Goal: Transaction & Acquisition: Purchase product/service

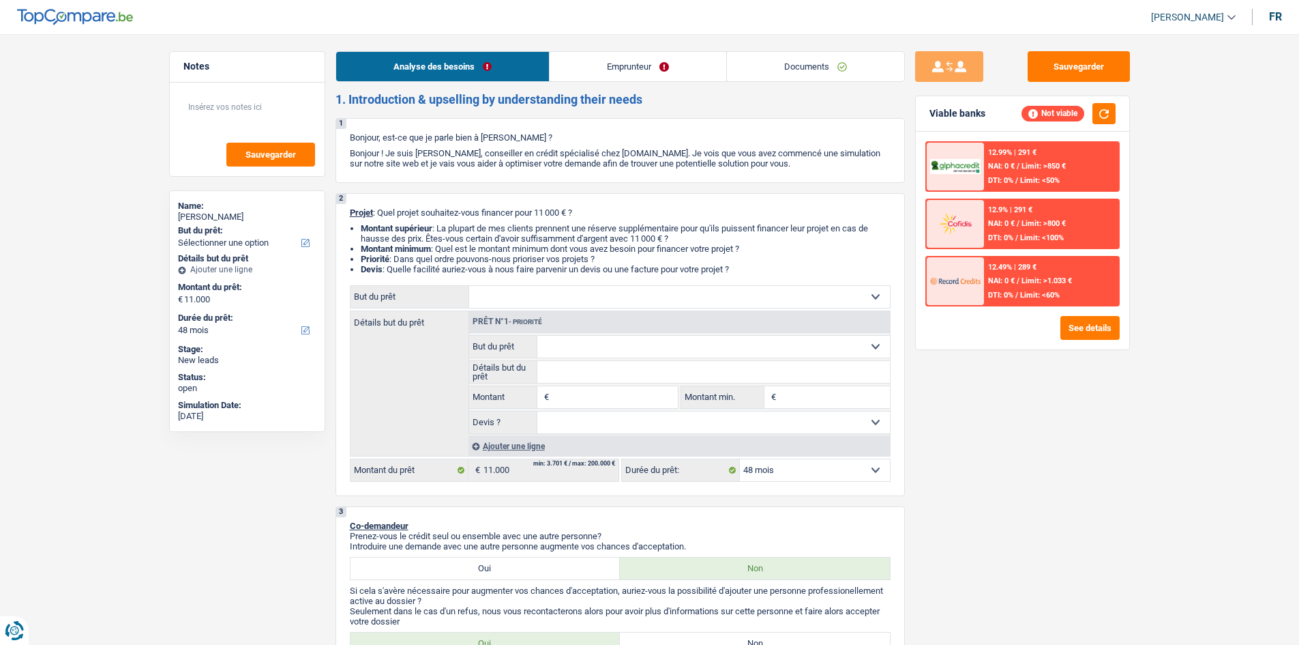
select select "48"
drag, startPoint x: 1065, startPoint y: 63, endPoint x: 523, endPoint y: 8, distance: 544.3
click at [1057, 61] on button "Sauvegarder" at bounding box center [1079, 66] width 102 height 31
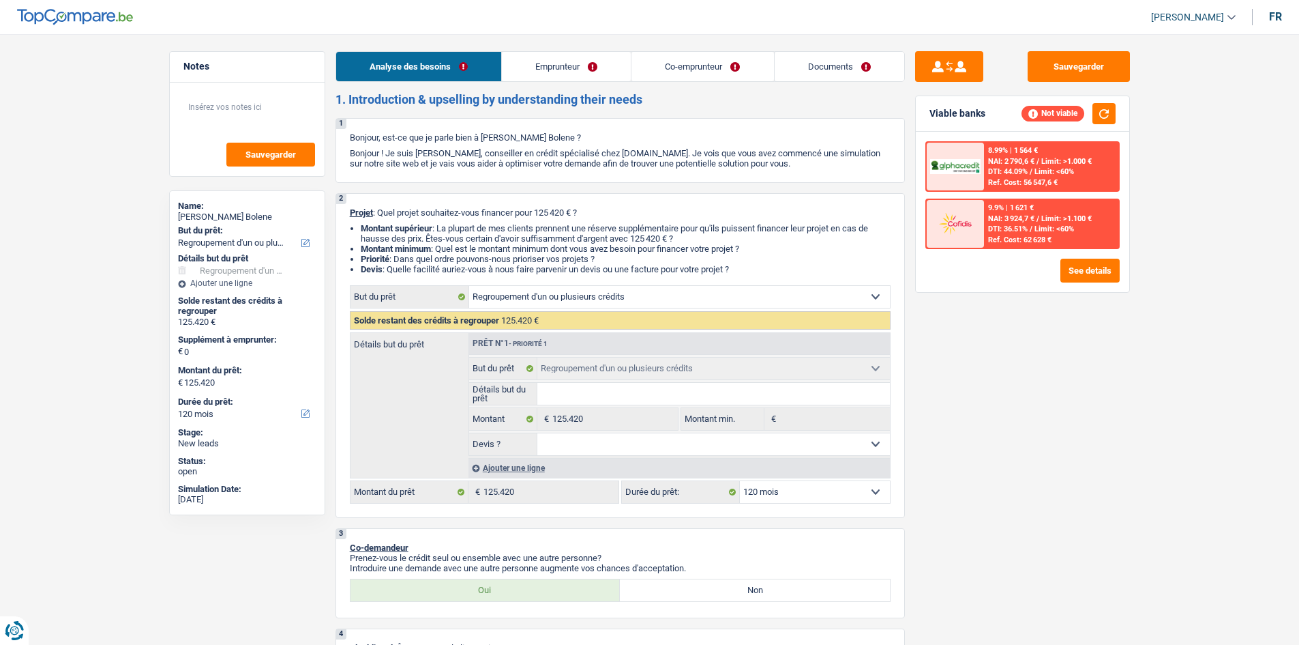
select select "refinancing"
select select "120"
select select "refinancing"
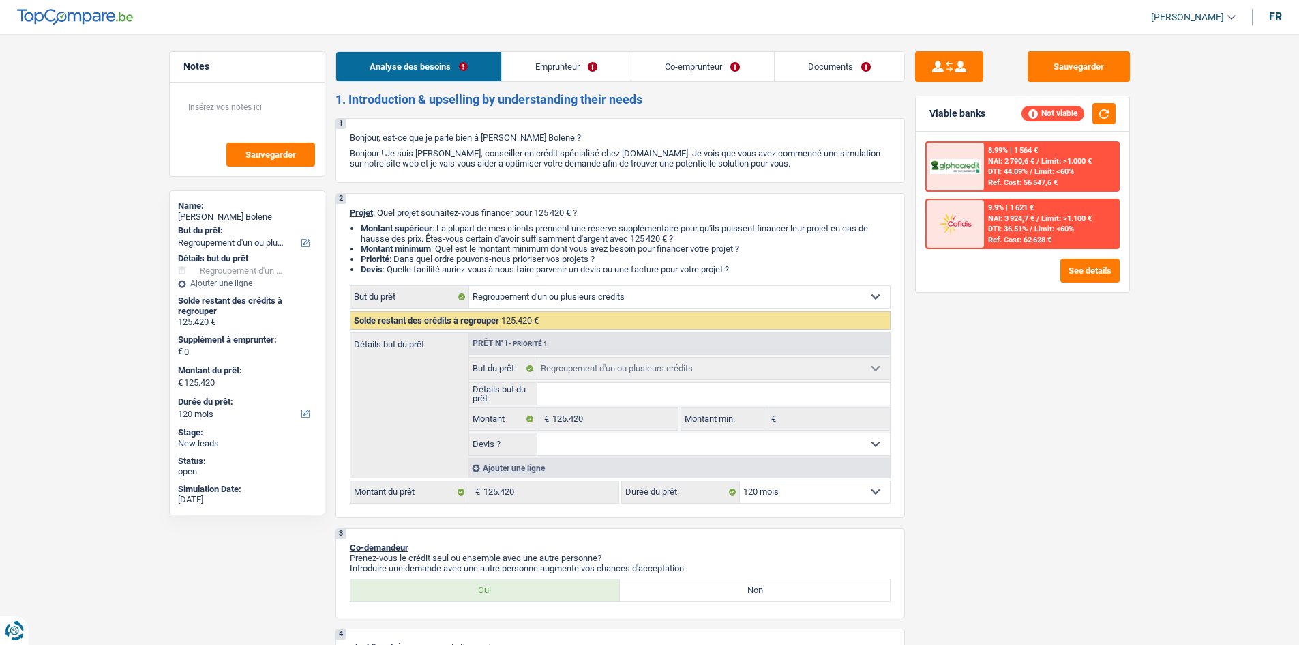
select select "120"
select select "privateEmployee"
select select "housewife"
select select "familyAllowances"
select select "netSalary"
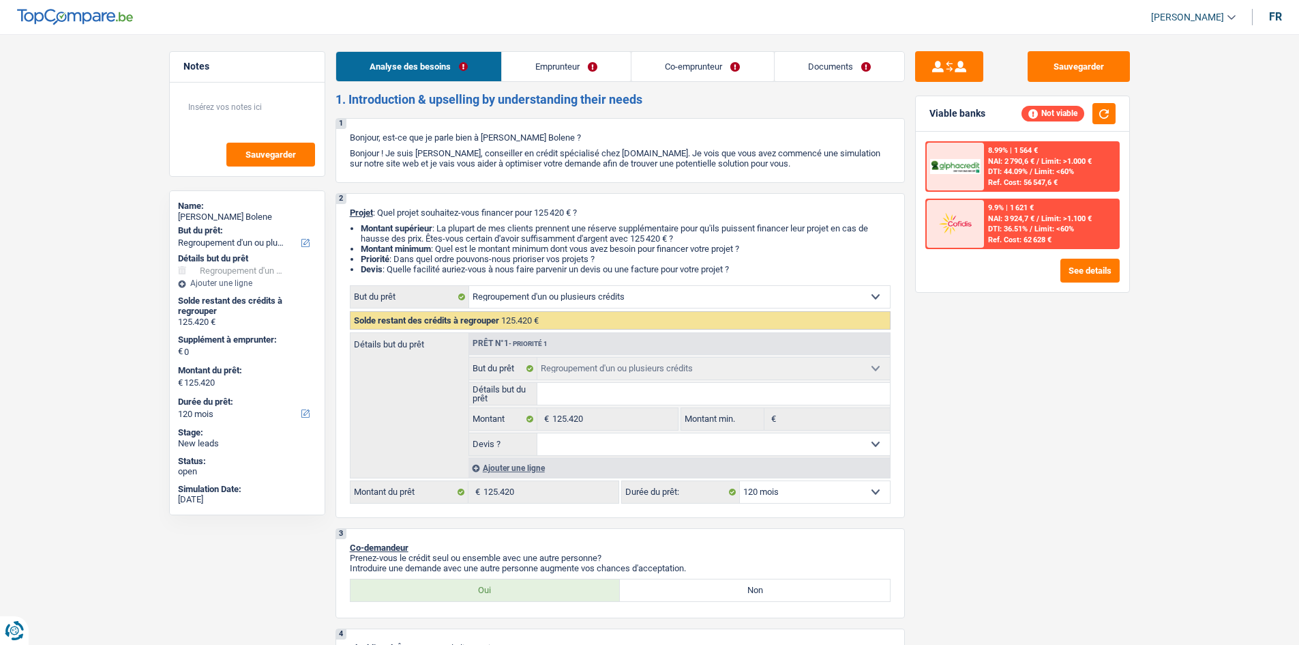
select select "mealVouchers"
select select "familyAllowances"
select select "ownerWithMortgage"
select select "personalLoan"
select select "homeFurnishingOrRelocation"
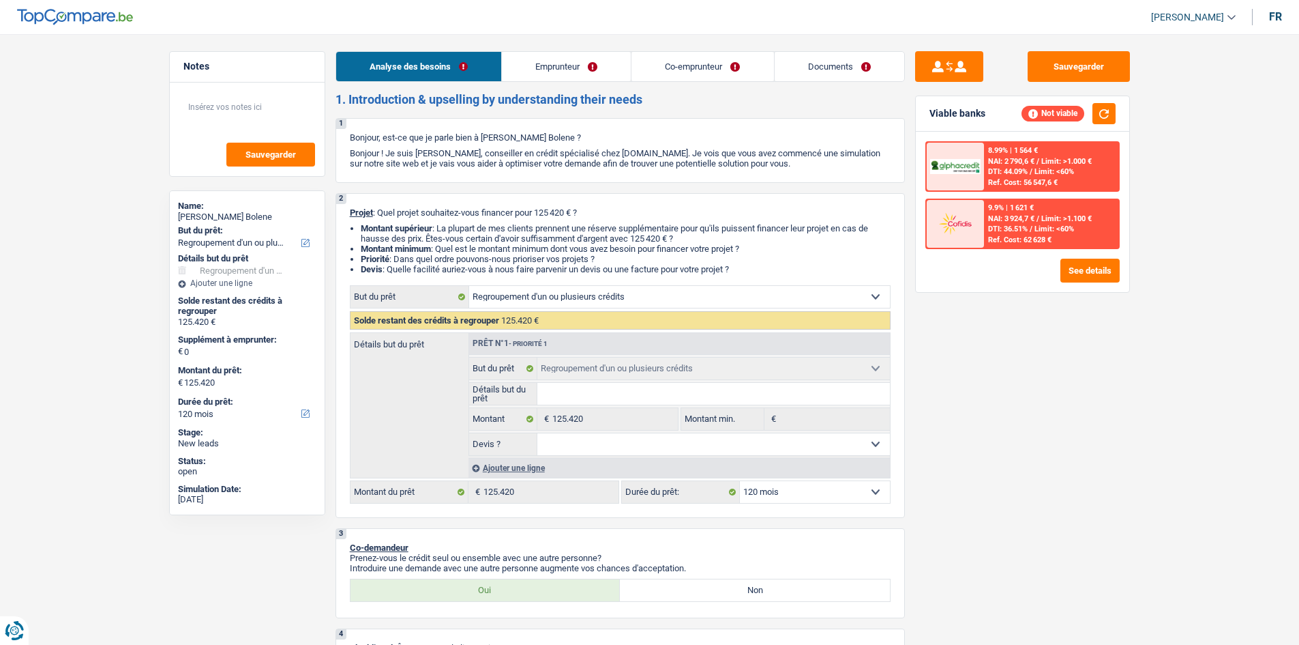
select select "120"
select select "carLoan"
select select "60"
select select "cardOrCredit"
select select "renovationLoan"
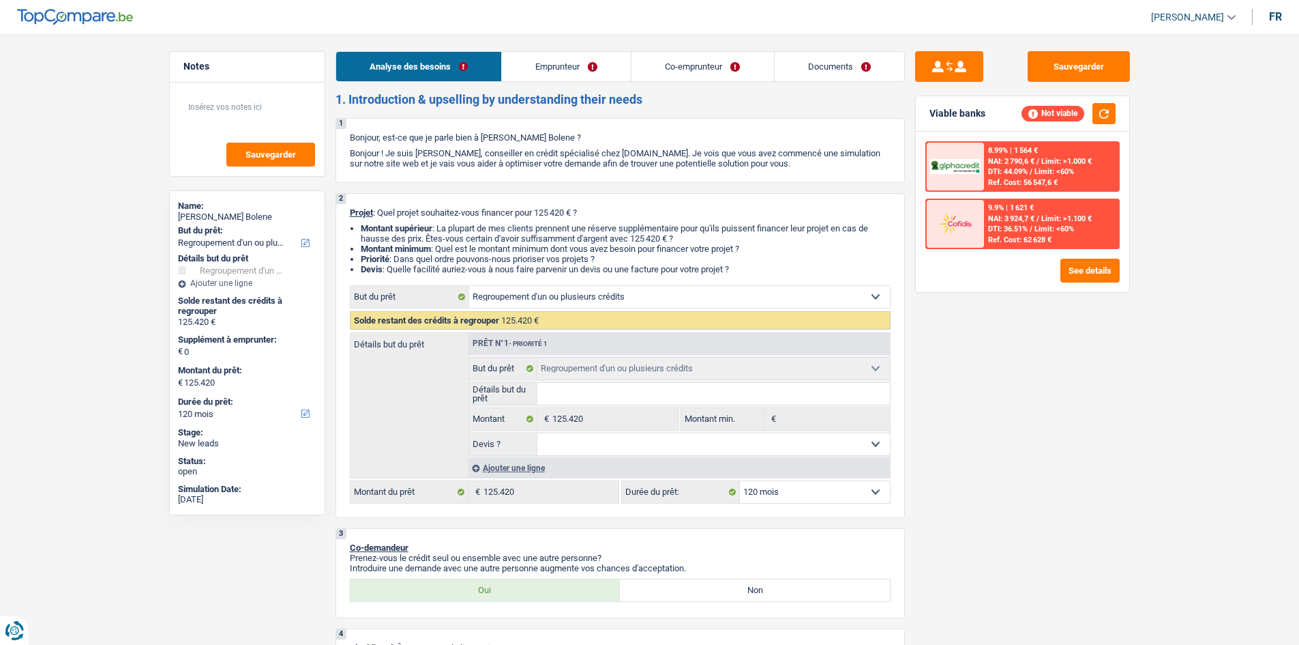
select select "120"
select select "renovationLoan"
select select "120"
select select "cardOrCredit"
select select "renovationLoan"
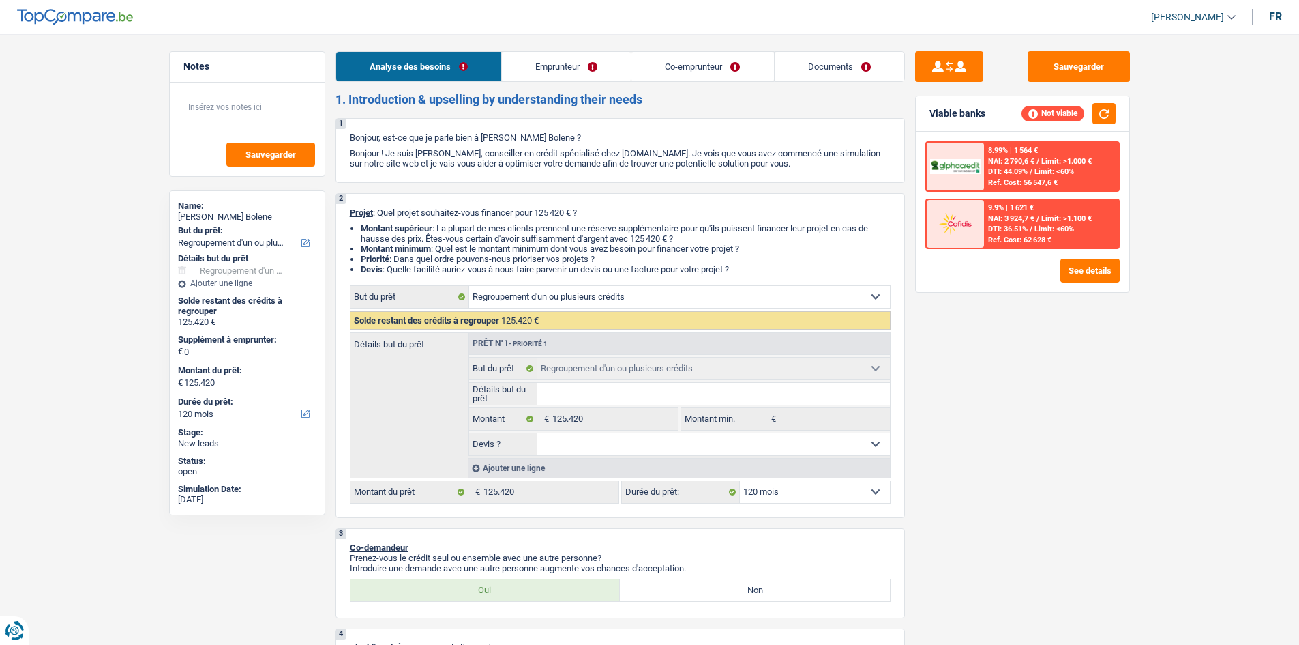
select select "120"
select select "mortgage"
select select "360"
select select "refinancing"
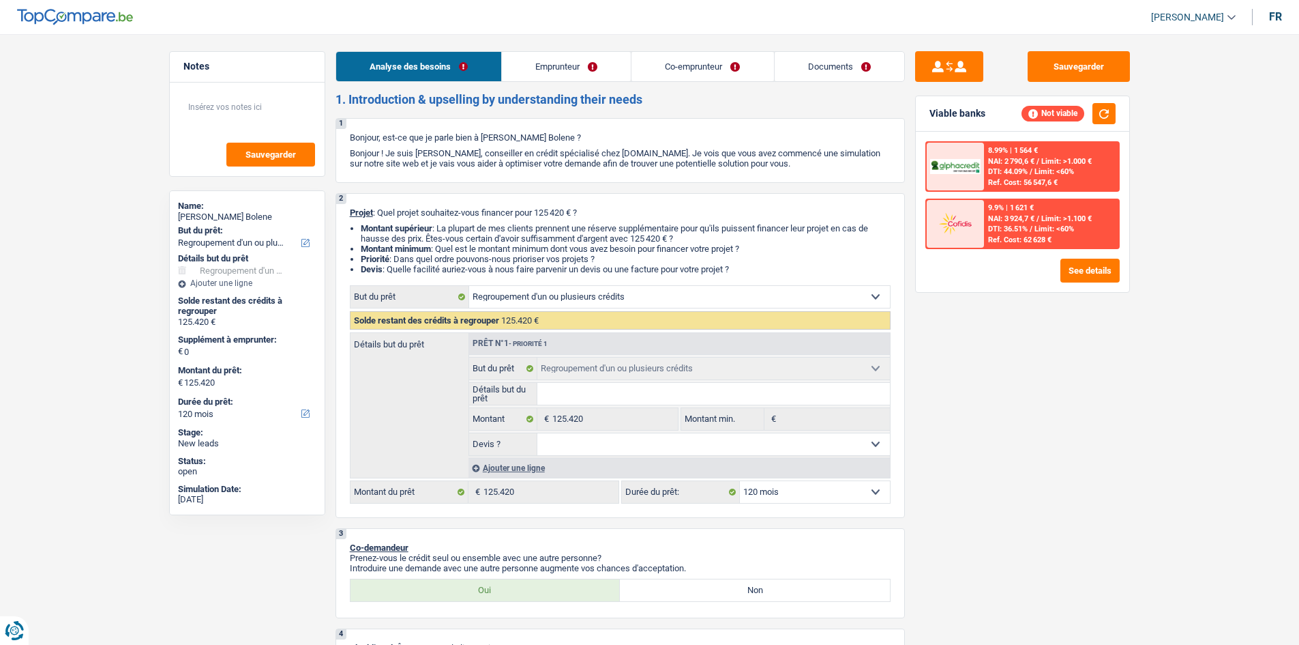
select select "120"
click at [1104, 72] on button "Sauvegarder" at bounding box center [1079, 66] width 102 height 31
click at [580, 64] on link "Emprunteur" at bounding box center [566, 66] width 129 height 29
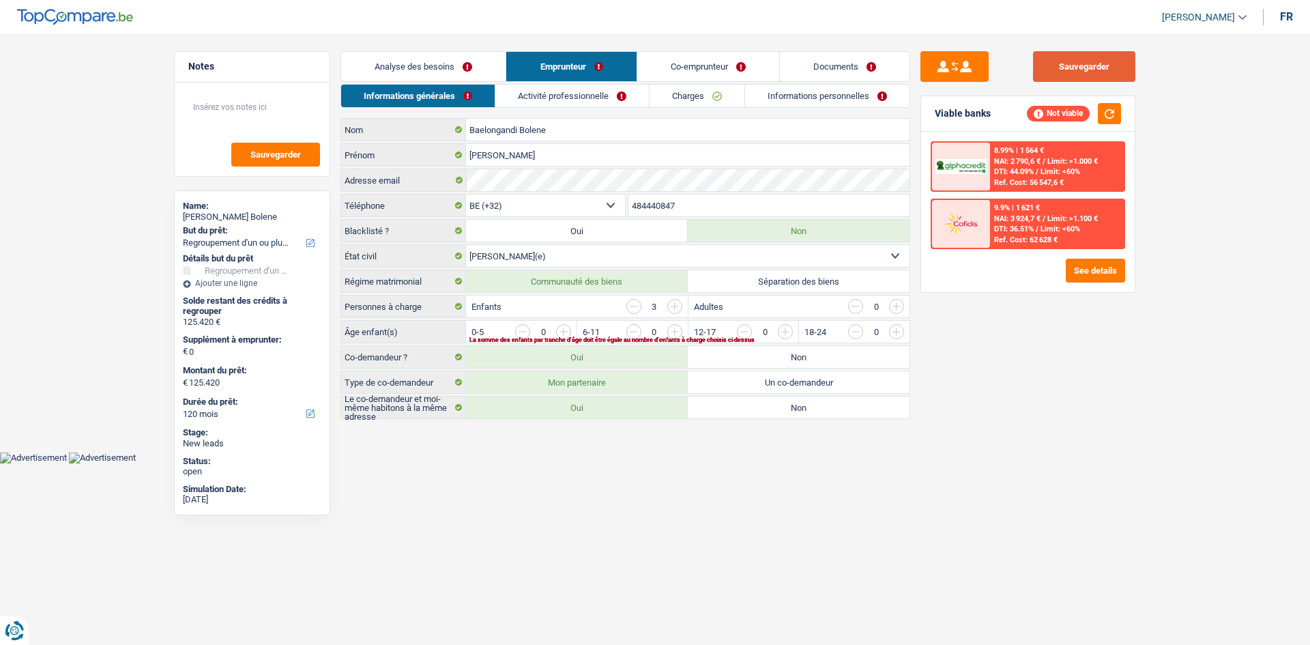
click at [1079, 59] on button "Sauvegarder" at bounding box center [1084, 66] width 102 height 31
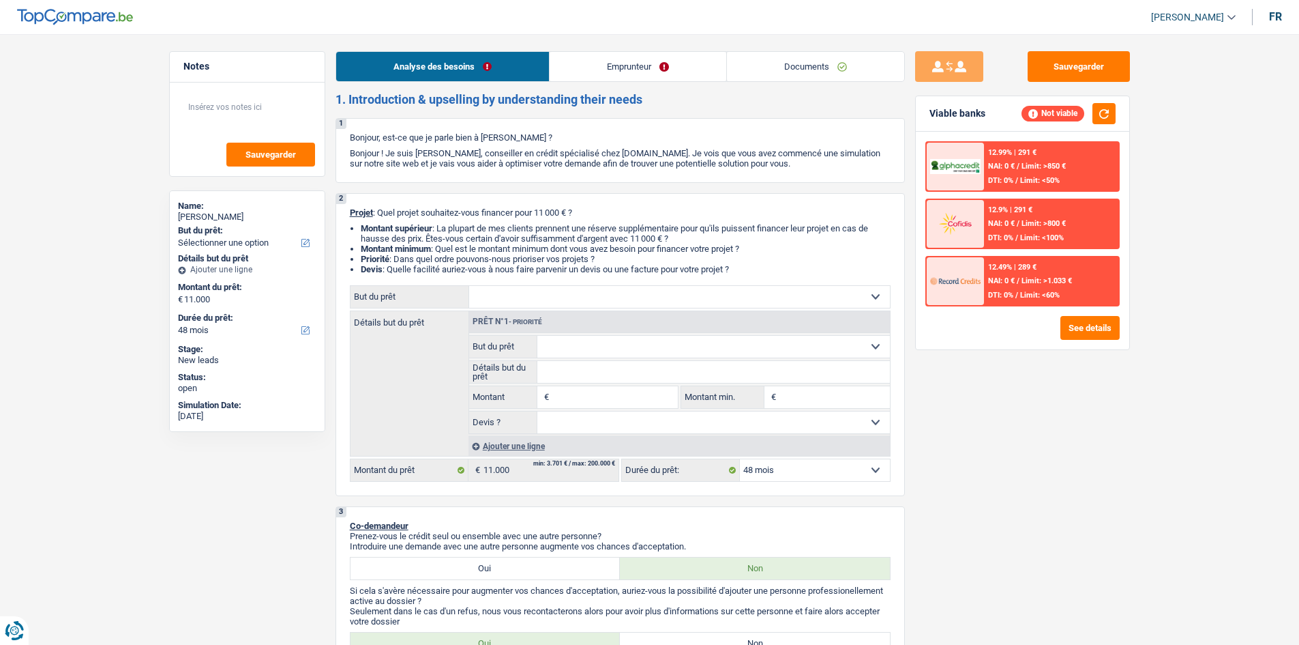
select select "48"
click at [576, 353] on select "Confort maison: meubles, textile, peinture, électroménager, outillage non-profe…" at bounding box center [713, 347] width 353 height 22
drag, startPoint x: 289, startPoint y: 503, endPoint x: 284, endPoint y: 488, distance: 16.2
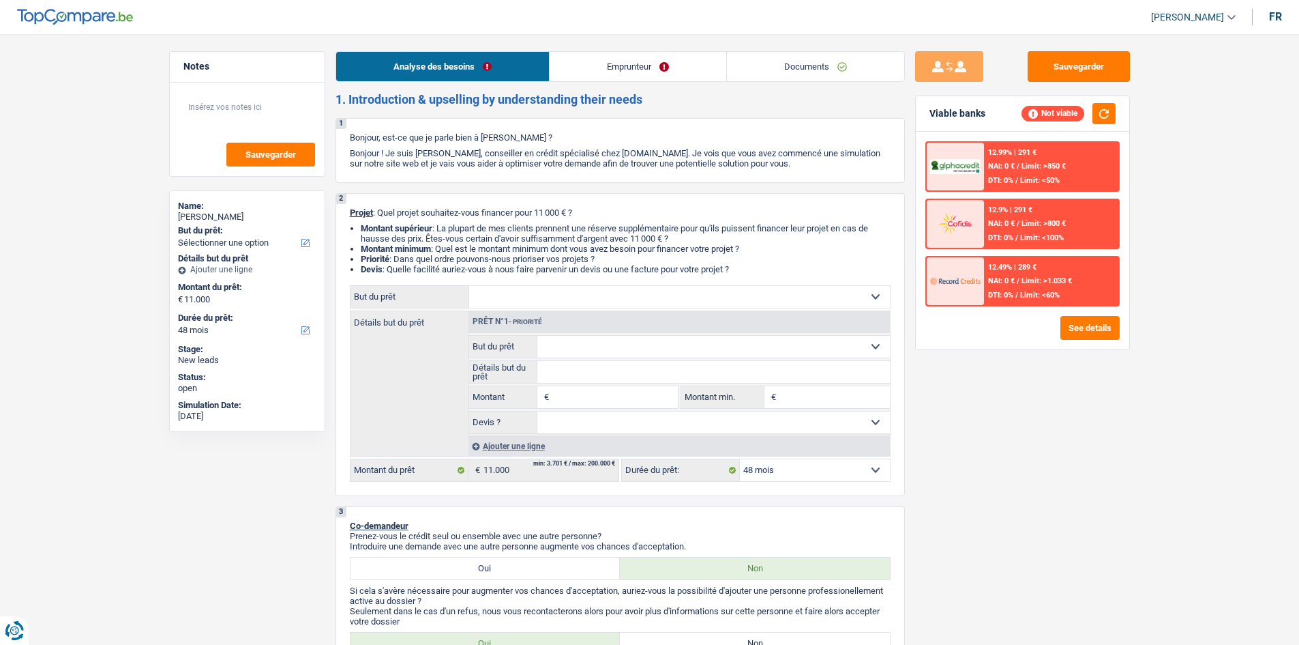
click at [291, 499] on div "Notes Sauvegarder Name: Amy Lott But du prêt: Confort maison: meubles, textile,…" at bounding box center [247, 335] width 177 height 568
click at [573, 293] on select "Confort maison: meubles, textile, peinture, électroménager, outillage non-profe…" at bounding box center [679, 297] width 421 height 22
select select "car"
click at [469, 286] on select "Confort maison: meubles, textile, peinture, électroménager, outillage non-profe…" at bounding box center [679, 297] width 421 height 22
select select "car"
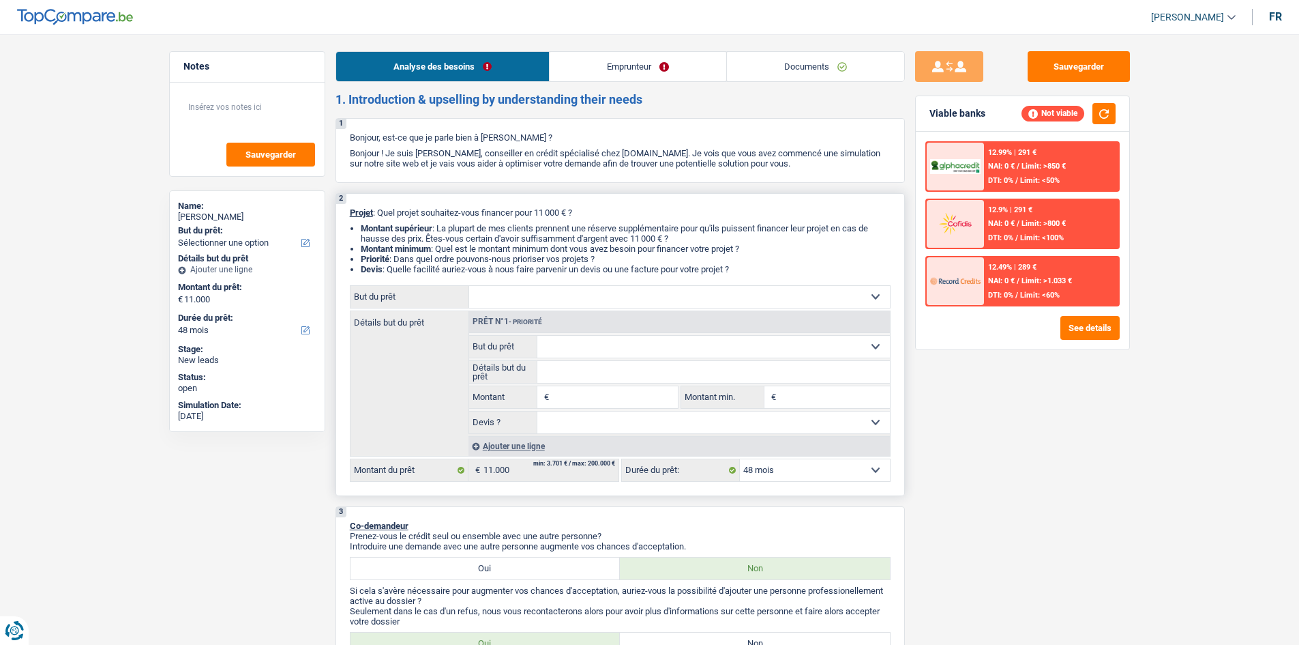
select select "60"
select select "car"
type input "11.000"
select select "60"
select select "car"
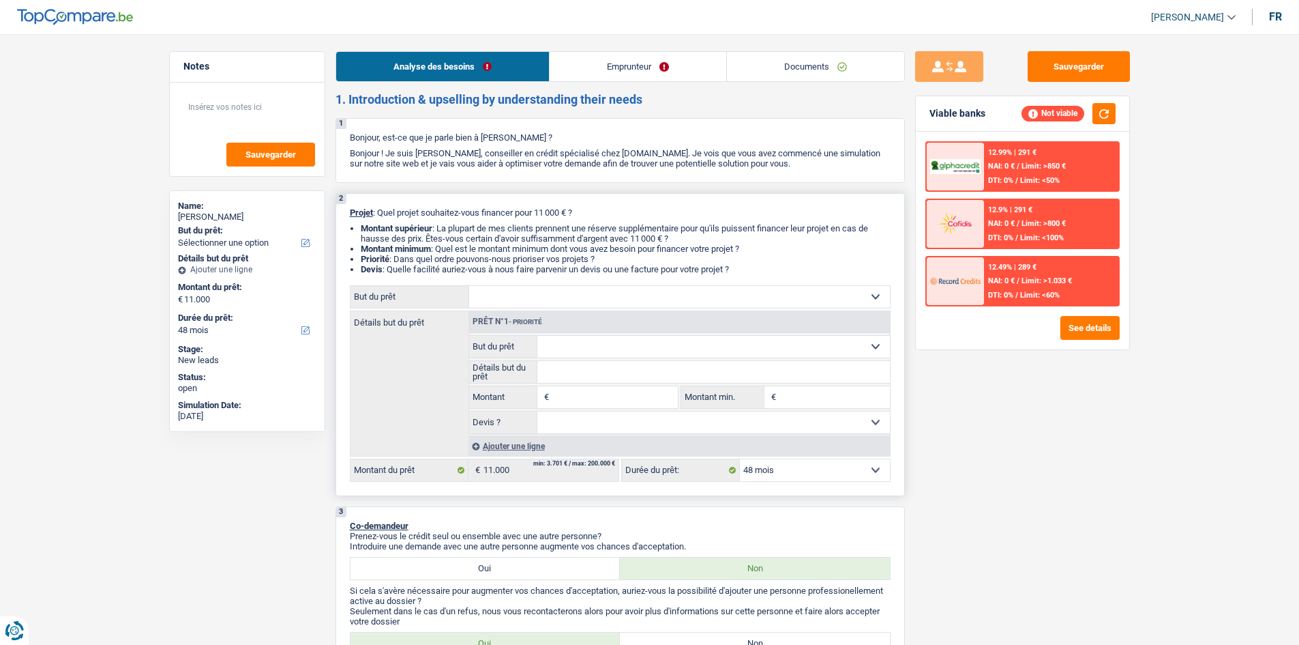
select select "car"
type input "11.000"
select select "60"
select select "car"
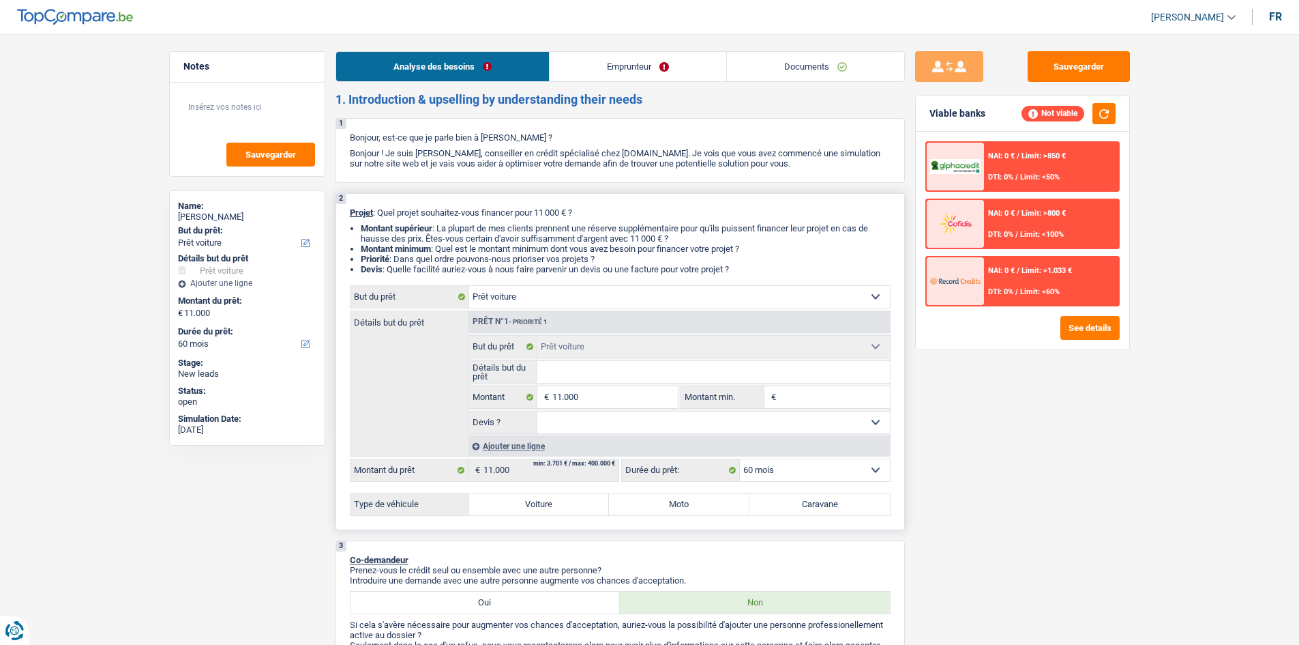
click at [798, 417] on select "Oui Non Non répondu Sélectionner une option" at bounding box center [713, 422] width 353 height 22
select select "yes"
click at [537, 411] on select "Oui Non Non répondu Sélectionner une option" at bounding box center [713, 422] width 353 height 22
select select "yes"
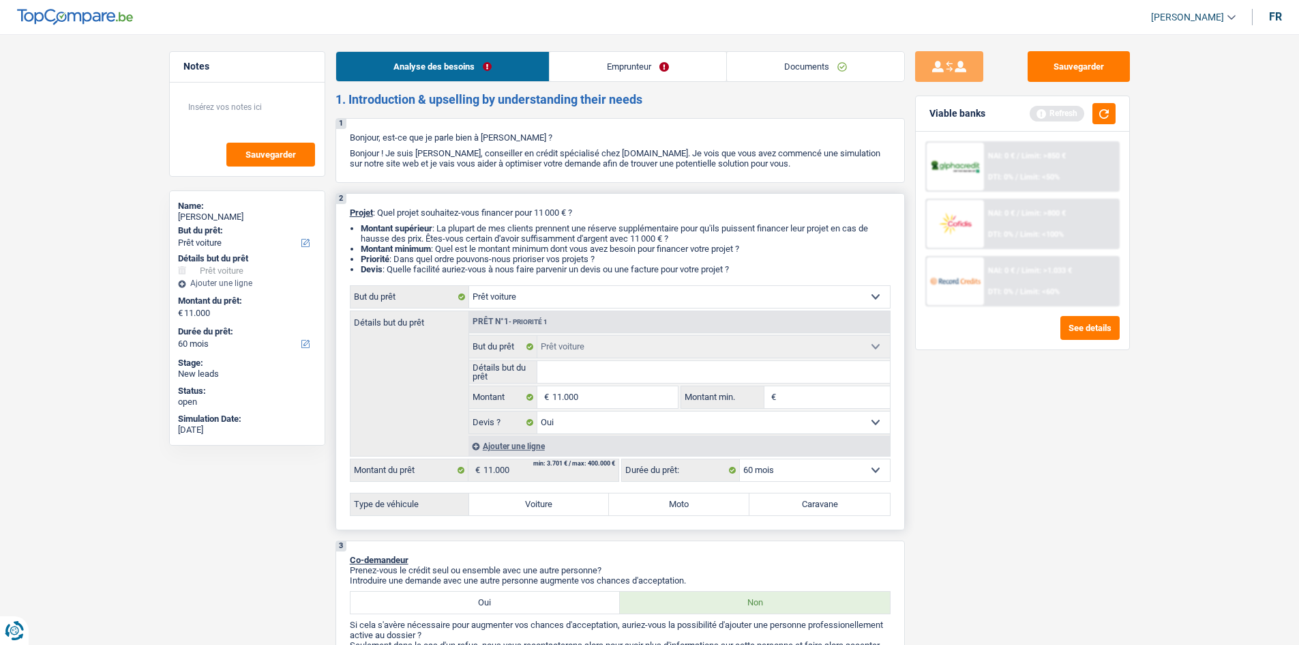
drag, startPoint x: 668, startPoint y: 370, endPoint x: 659, endPoint y: 370, distance: 9.6
click at [668, 370] on input "Détails but du prêt" at bounding box center [713, 372] width 353 height 22
click at [814, 394] on input "Montant min." at bounding box center [835, 397] width 110 height 22
click at [544, 498] on label "Voiture" at bounding box center [539, 504] width 141 height 22
click at [532, 503] on label "Voiture" at bounding box center [539, 504] width 141 height 22
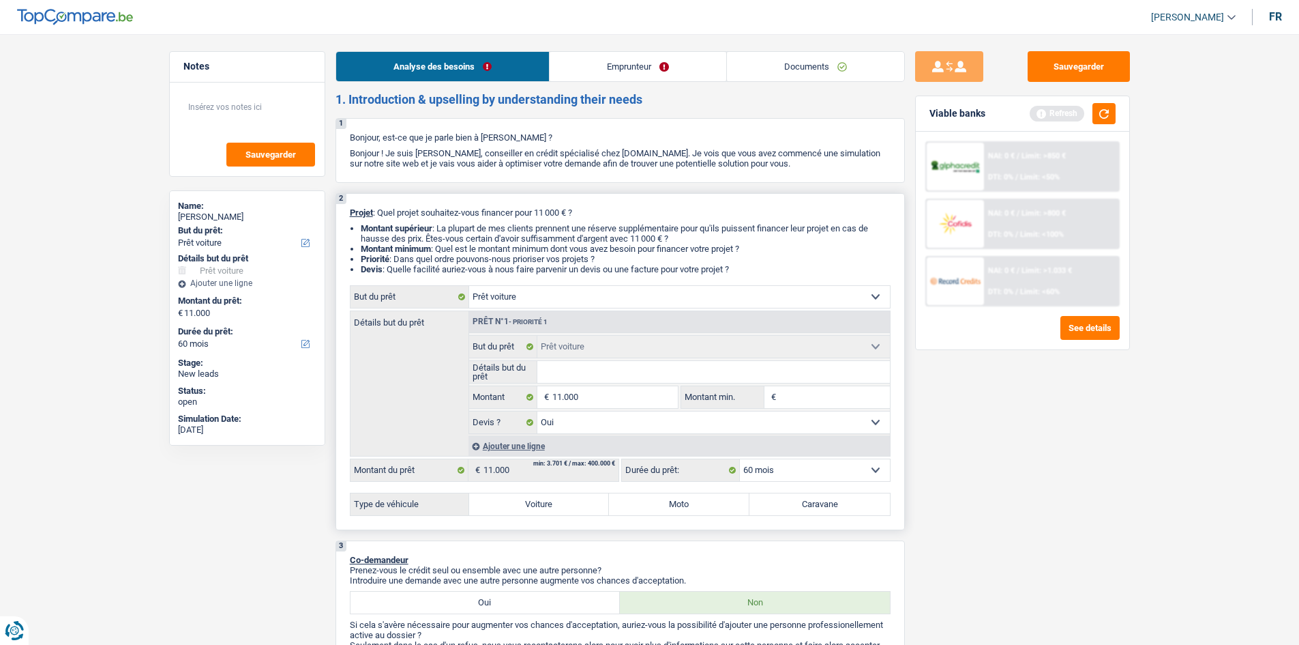
click at [532, 503] on input "Voiture" at bounding box center [539, 504] width 141 height 22
radio input "true"
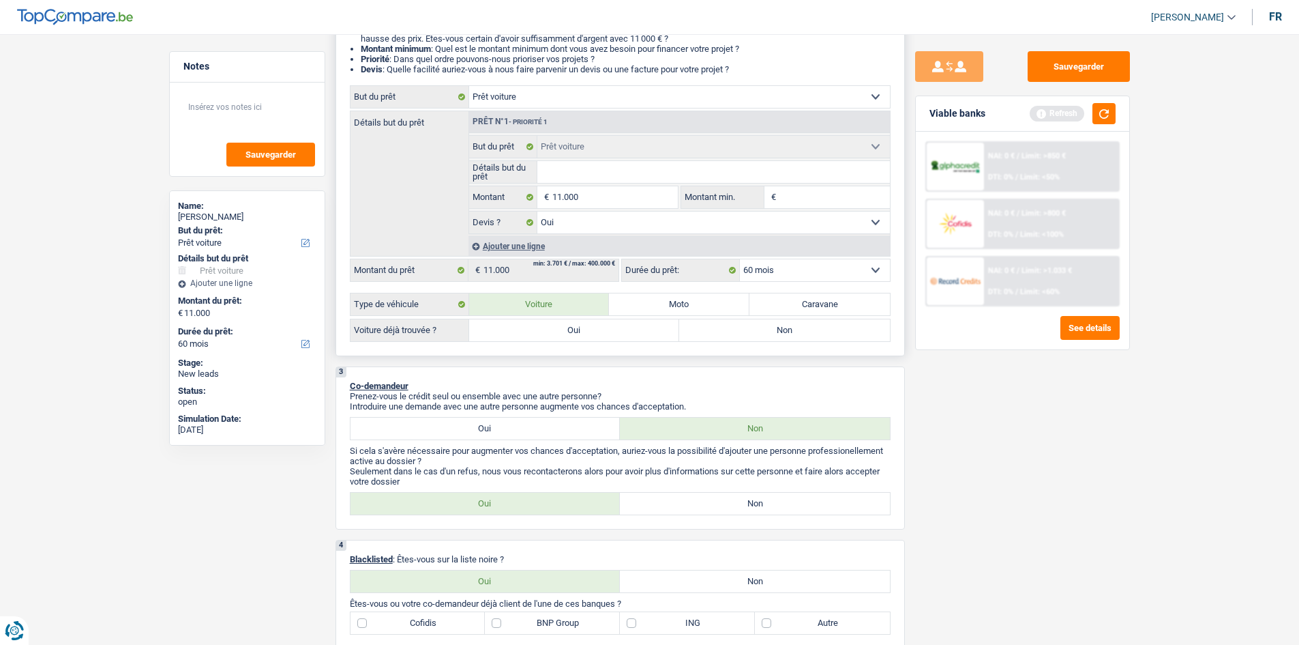
scroll to position [205, 0]
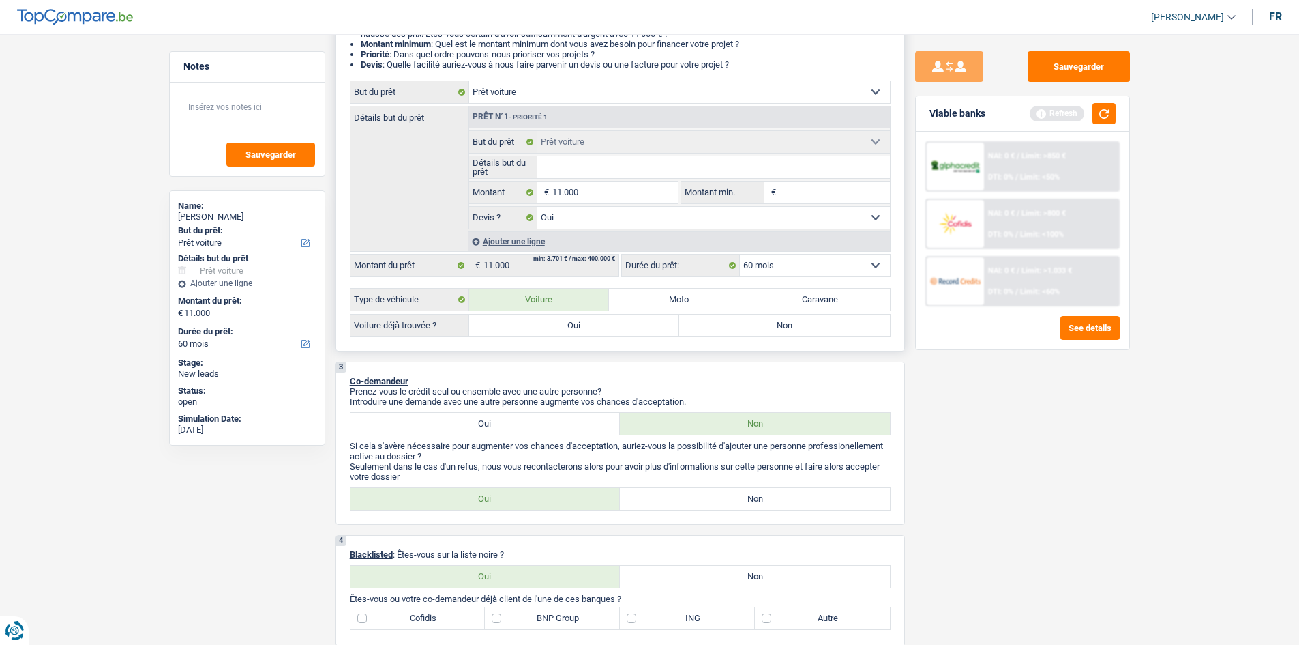
click at [634, 329] on label "Oui" at bounding box center [574, 325] width 211 height 22
click at [634, 329] on input "Oui" at bounding box center [574, 325] width 211 height 22
radio input "true"
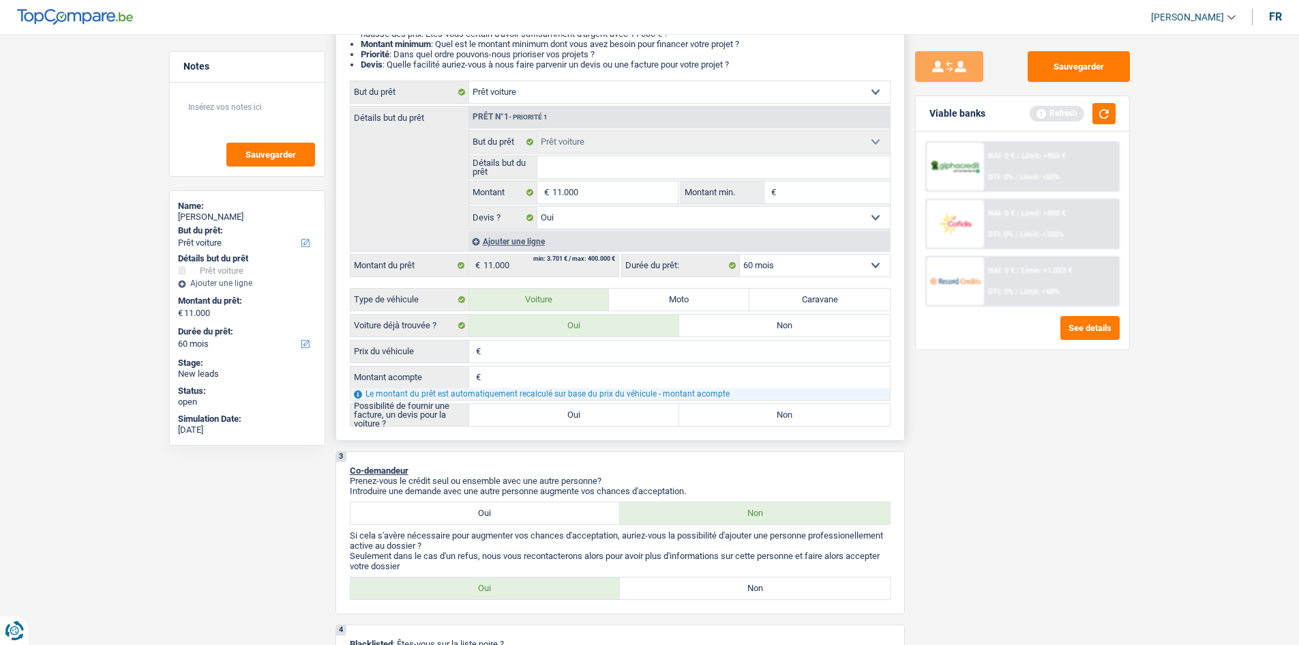
click at [555, 359] on input "Prix du véhicule" at bounding box center [687, 351] width 406 height 22
type input "1"
type input "10"
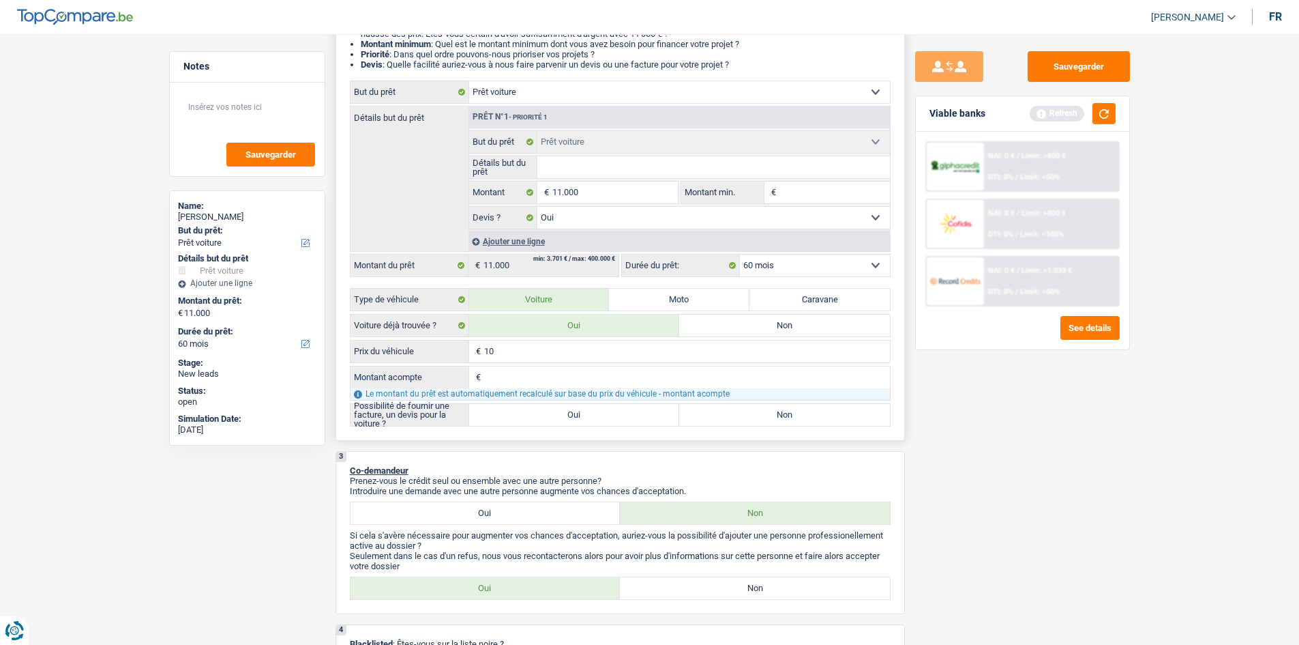
type input "1"
type input "11"
type input "111"
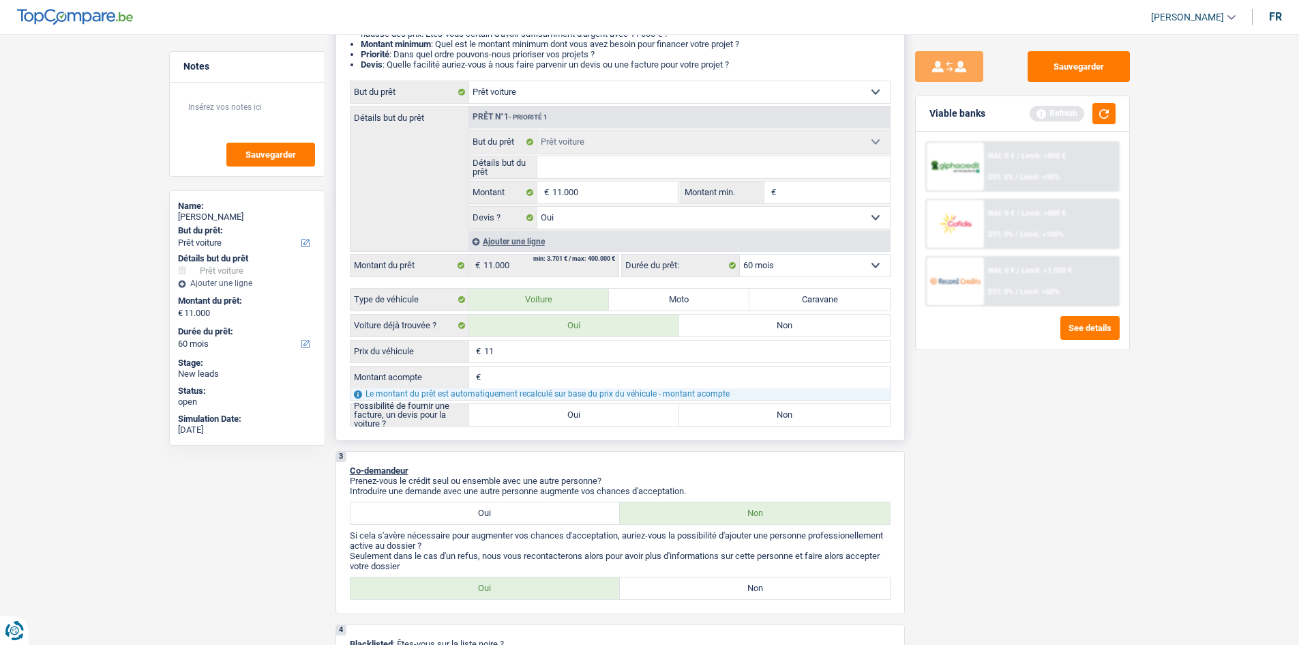
type input "111"
type input "11"
type input "110"
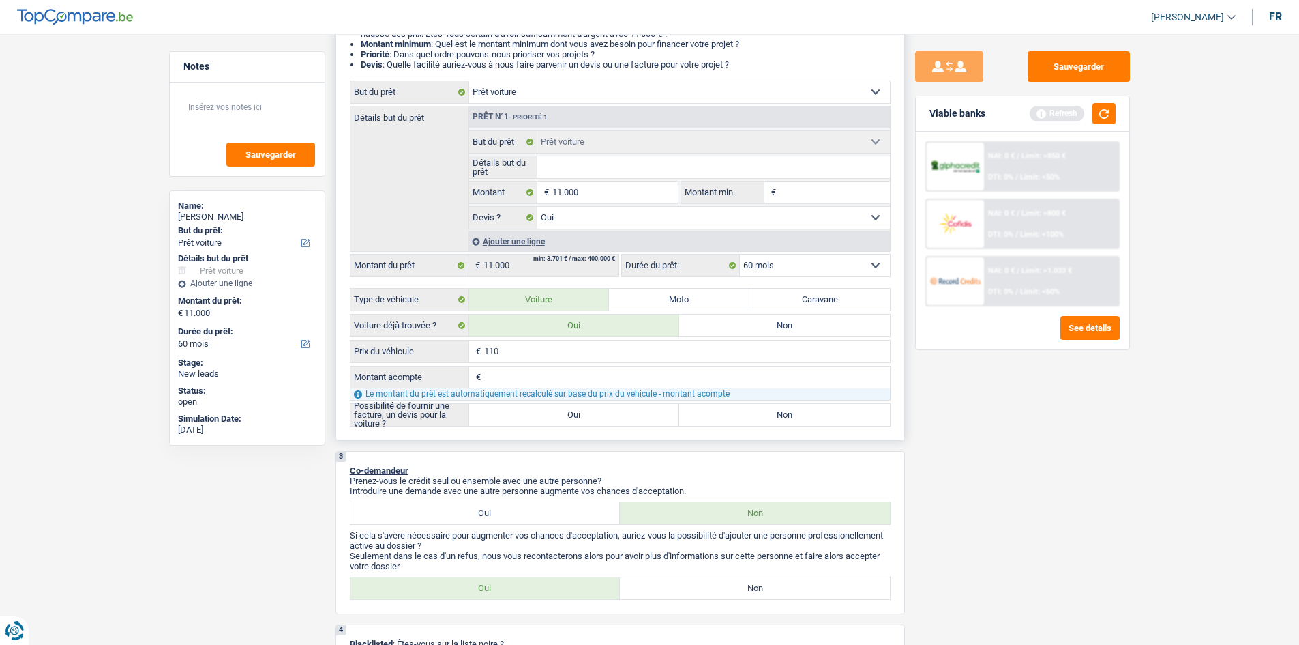
type input "1.100"
type input "11.000"
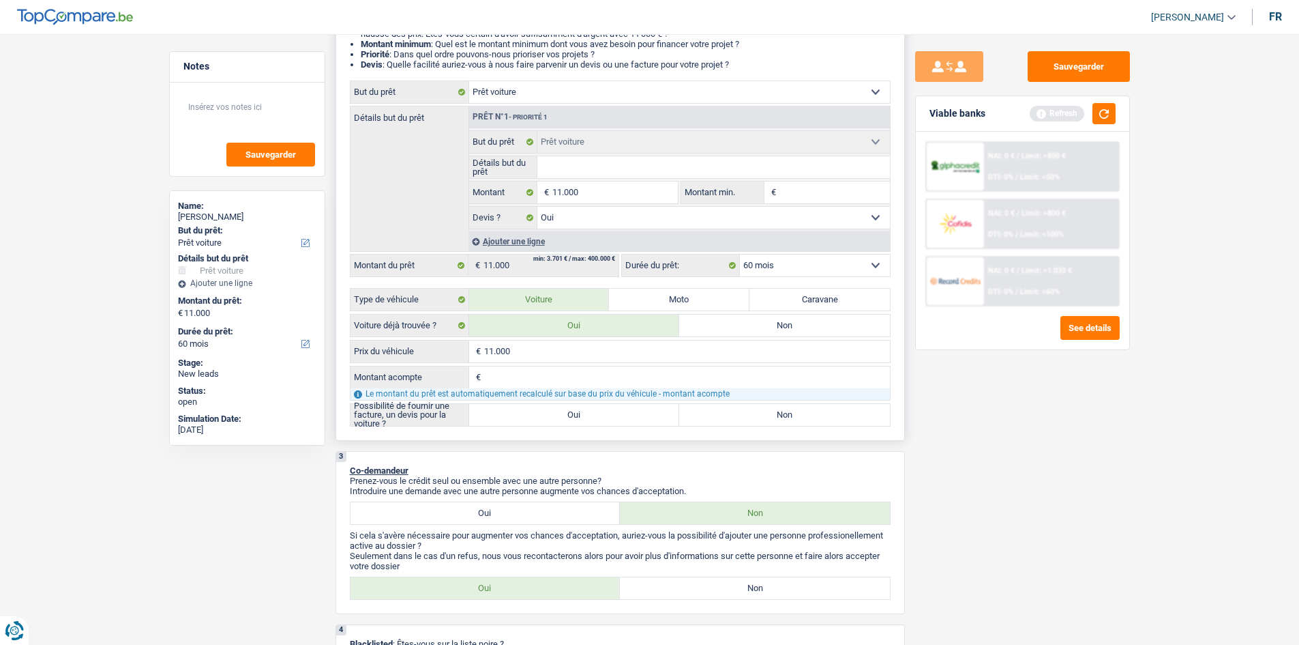
click at [636, 378] on input "Montant acompte" at bounding box center [687, 377] width 406 height 22
type input "0"
click at [967, 434] on div "Sauvegarder Viable banks Refresh NAI: 0 € / Limit: >850 € DTI: 0% / Limit: <50%…" at bounding box center [1022, 335] width 235 height 568
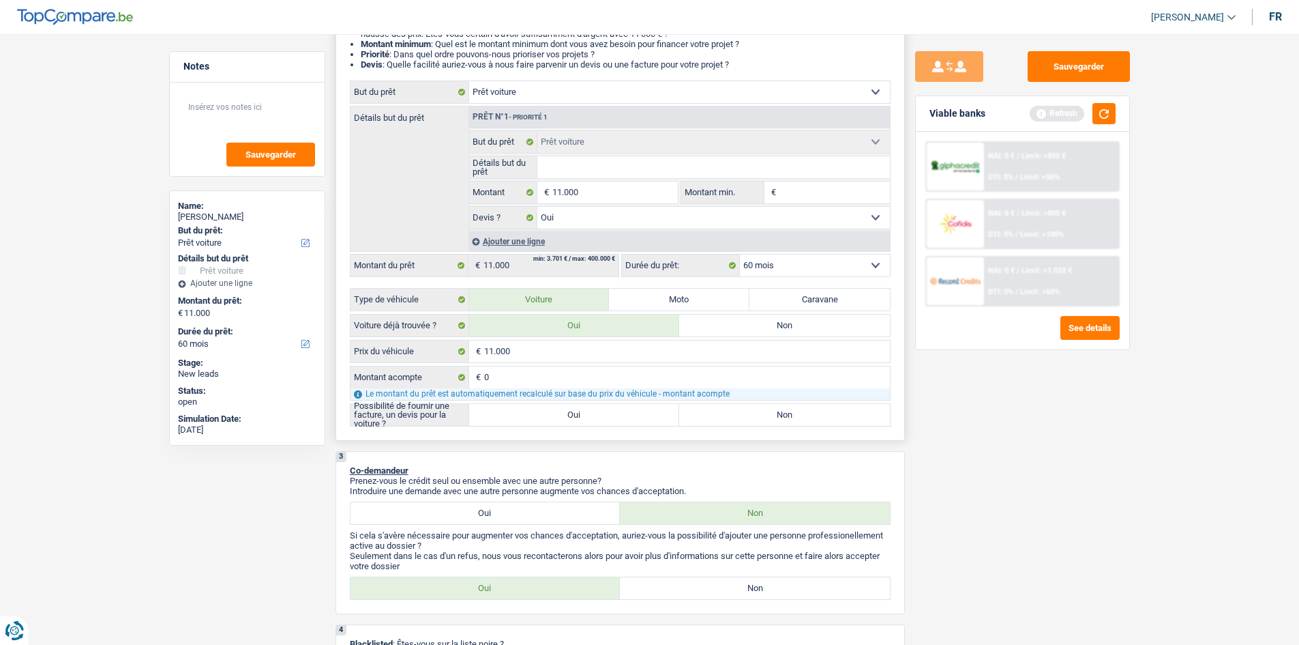
click at [604, 411] on label "Oui" at bounding box center [574, 415] width 211 height 22
click at [604, 411] on input "Oui" at bounding box center [574, 415] width 211 height 22
radio input "true"
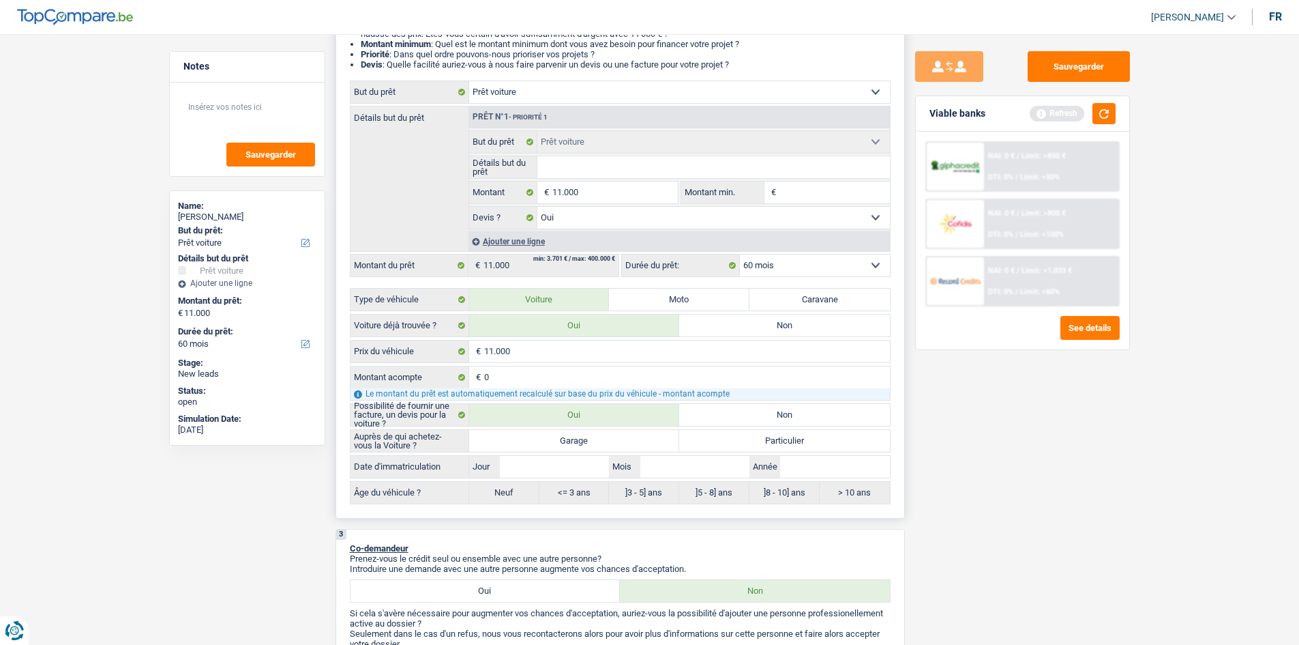
click at [740, 438] on label "Particulier" at bounding box center [784, 441] width 211 height 22
click at [740, 438] on input "Particulier" at bounding box center [784, 441] width 211 height 22
radio input "true"
click at [810, 469] on input "Année" at bounding box center [834, 467] width 109 height 22
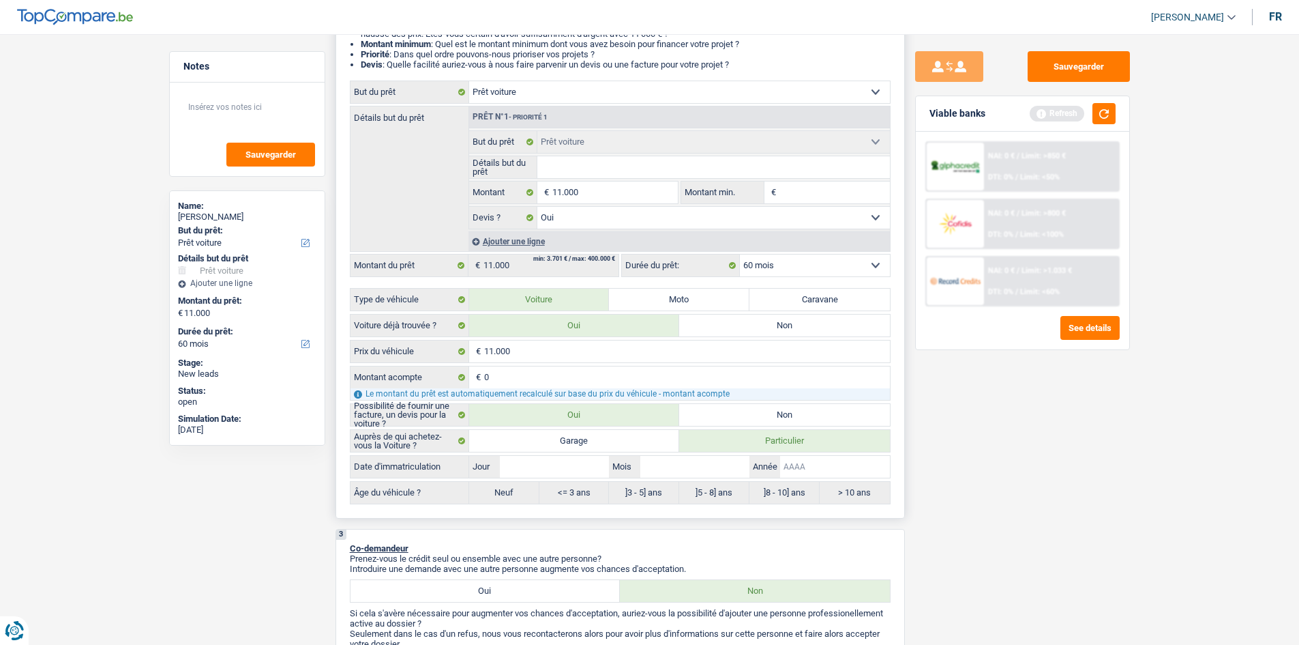
type input "2"
type input "20"
type input "202"
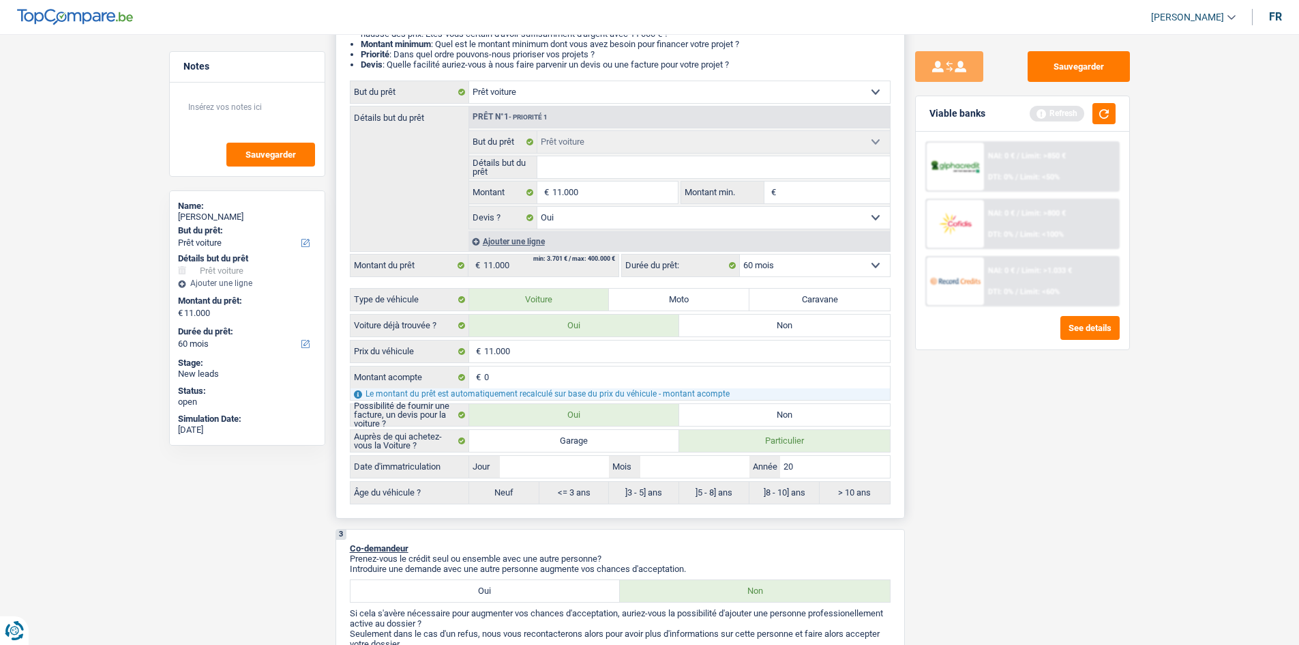
type input "202"
type input "2020"
click at [652, 472] on input "Mois" at bounding box center [694, 467] width 109 height 22
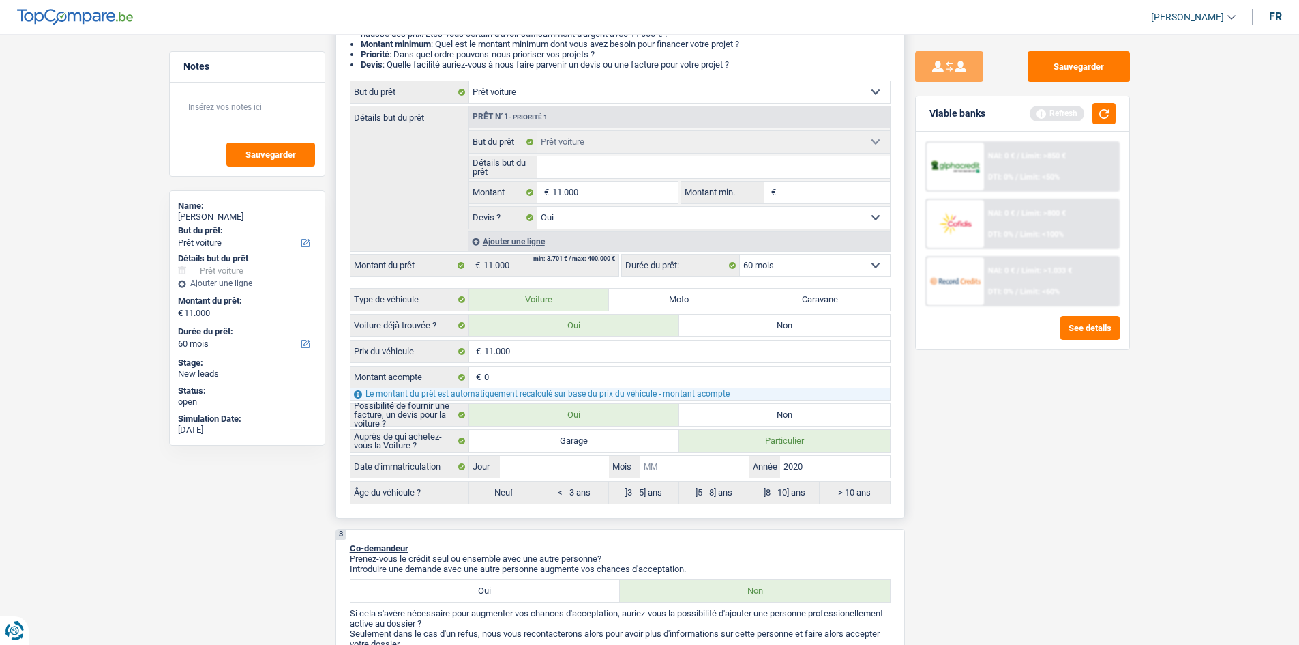
type input "1"
type input "11"
click at [598, 474] on input "Jour" at bounding box center [554, 467] width 109 height 22
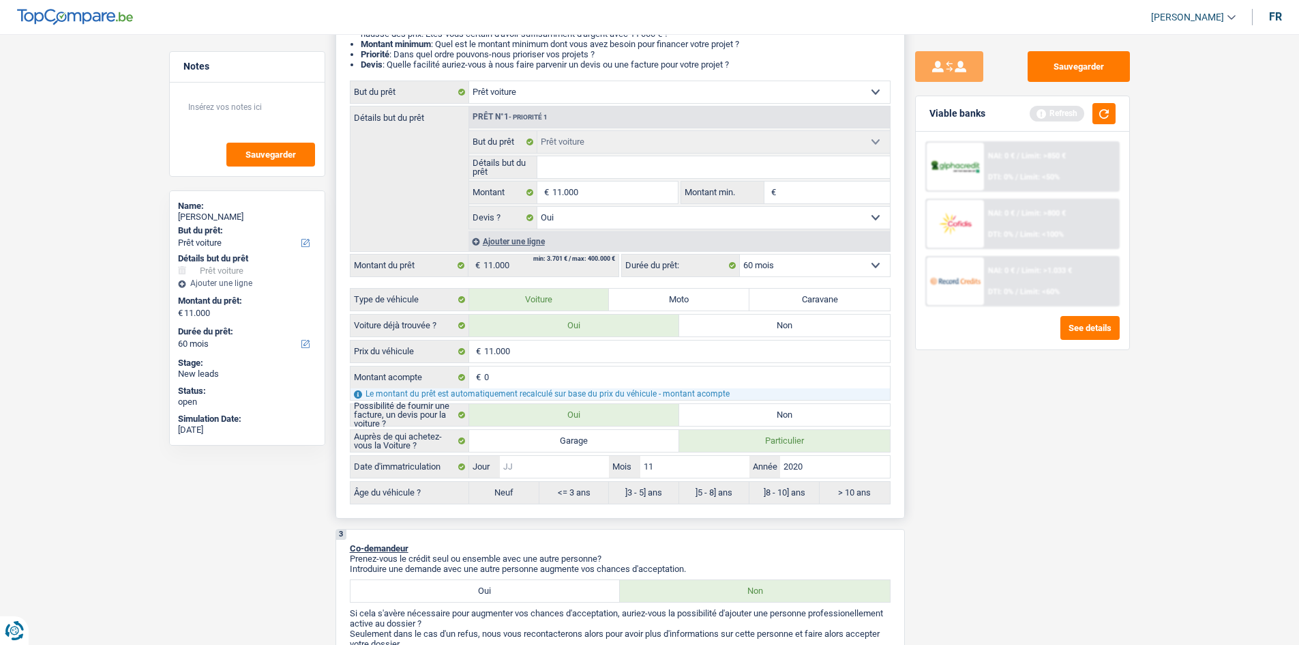
type input "1"
drag, startPoint x: 1079, startPoint y: 561, endPoint x: 1052, endPoint y: 555, distance: 27.3
click at [1077, 559] on div "Sauvegarder Viable banks Refresh NAI: 0 € / Limit: >850 € DTI: 0% / Limit: <50%…" at bounding box center [1022, 335] width 235 height 568
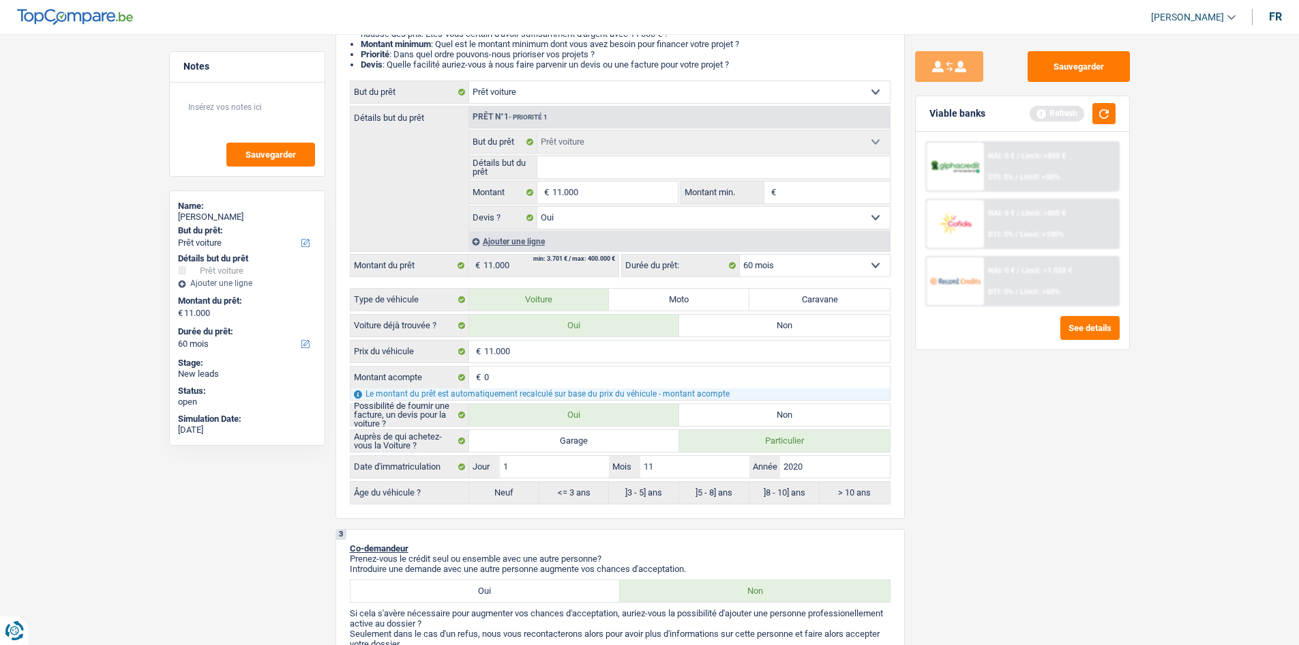
radio input "false"
radio input "true"
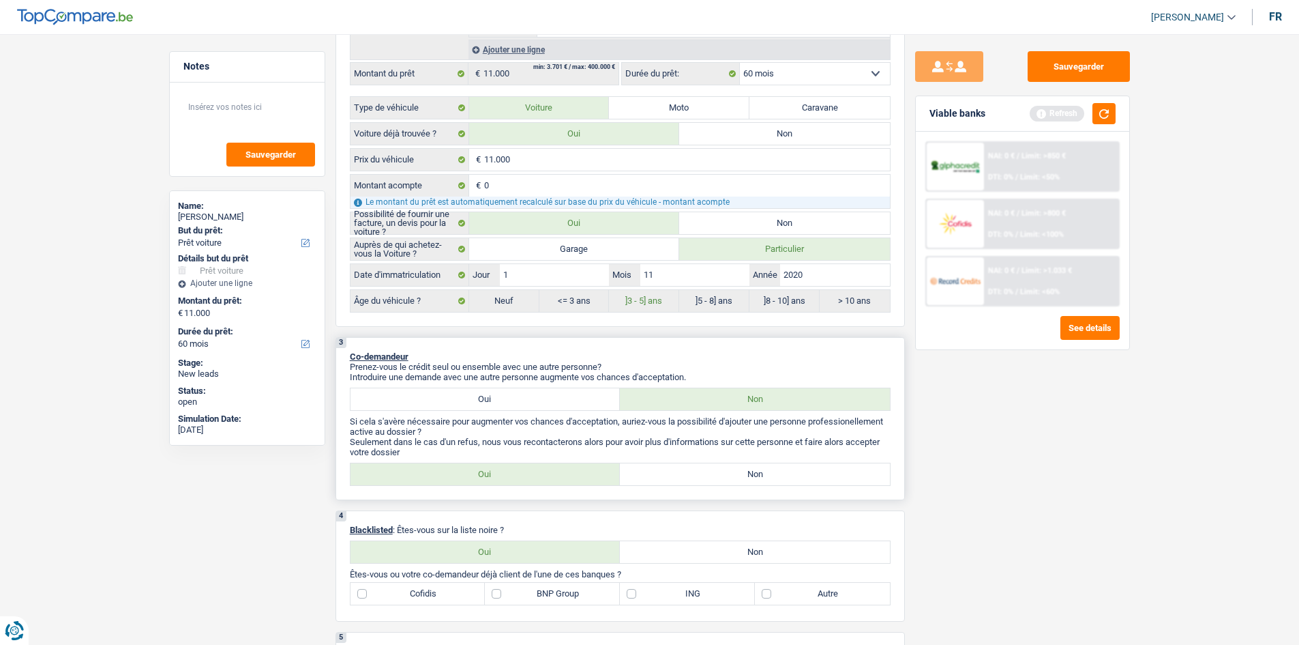
scroll to position [477, 0]
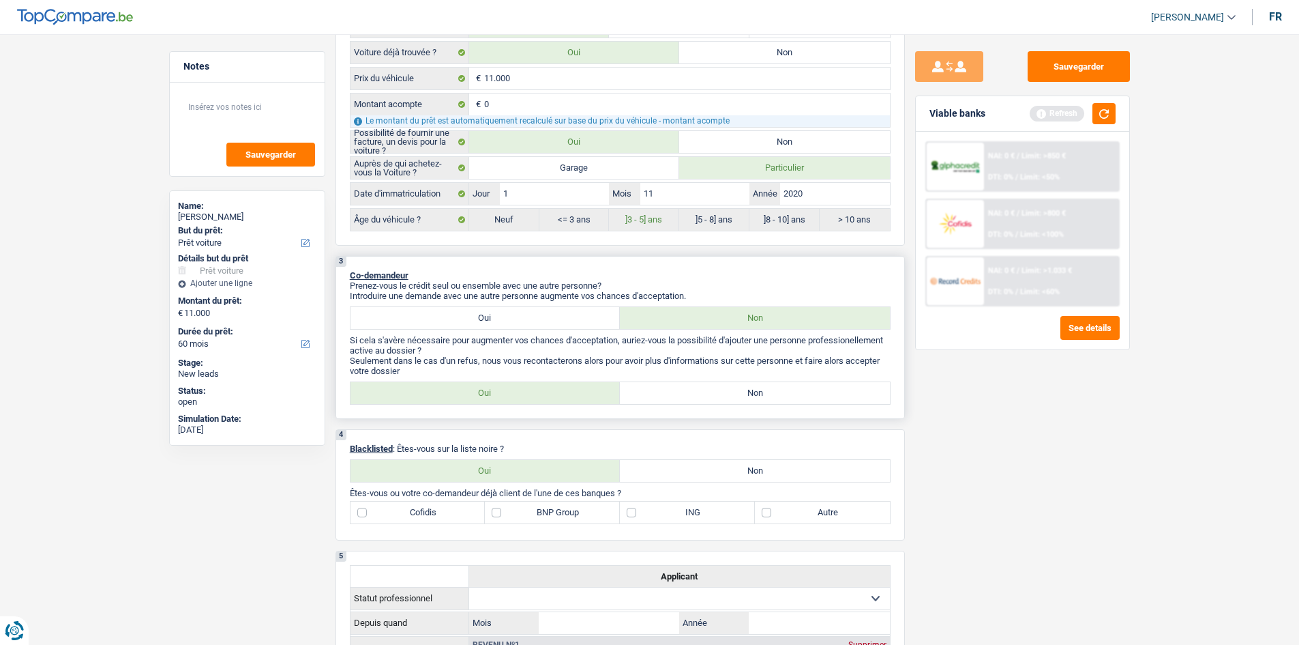
click at [737, 393] on label "Non" at bounding box center [755, 393] width 270 height 22
click at [737, 393] on input "Non" at bounding box center [755, 393] width 270 height 22
radio input "true"
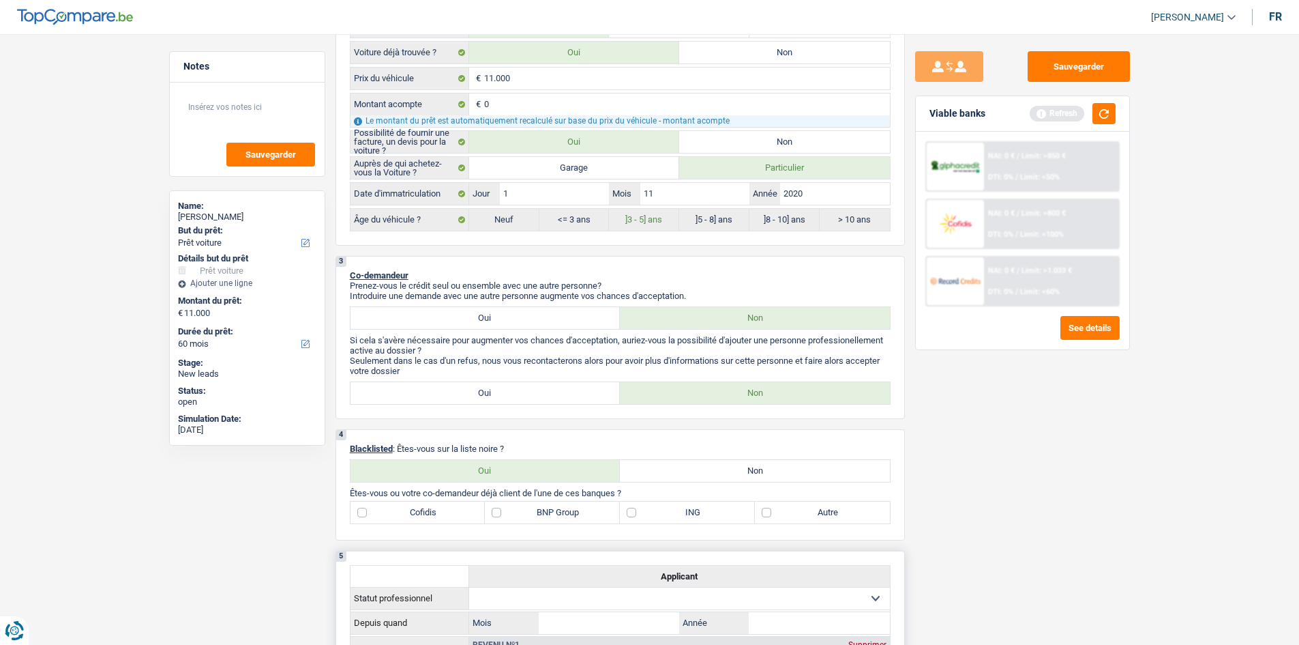
scroll to position [819, 0]
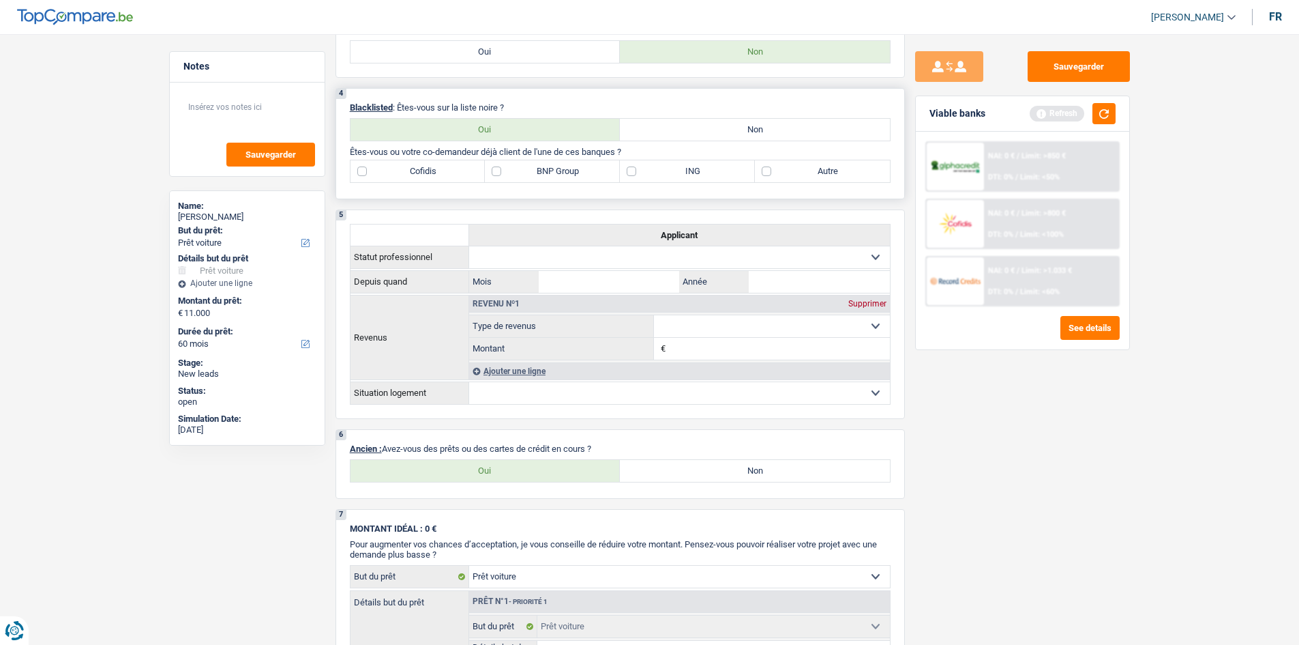
click at [831, 173] on label "Autre" at bounding box center [822, 171] width 135 height 22
click at [831, 173] on input "Autre" at bounding box center [822, 171] width 135 height 22
checkbox input "true"
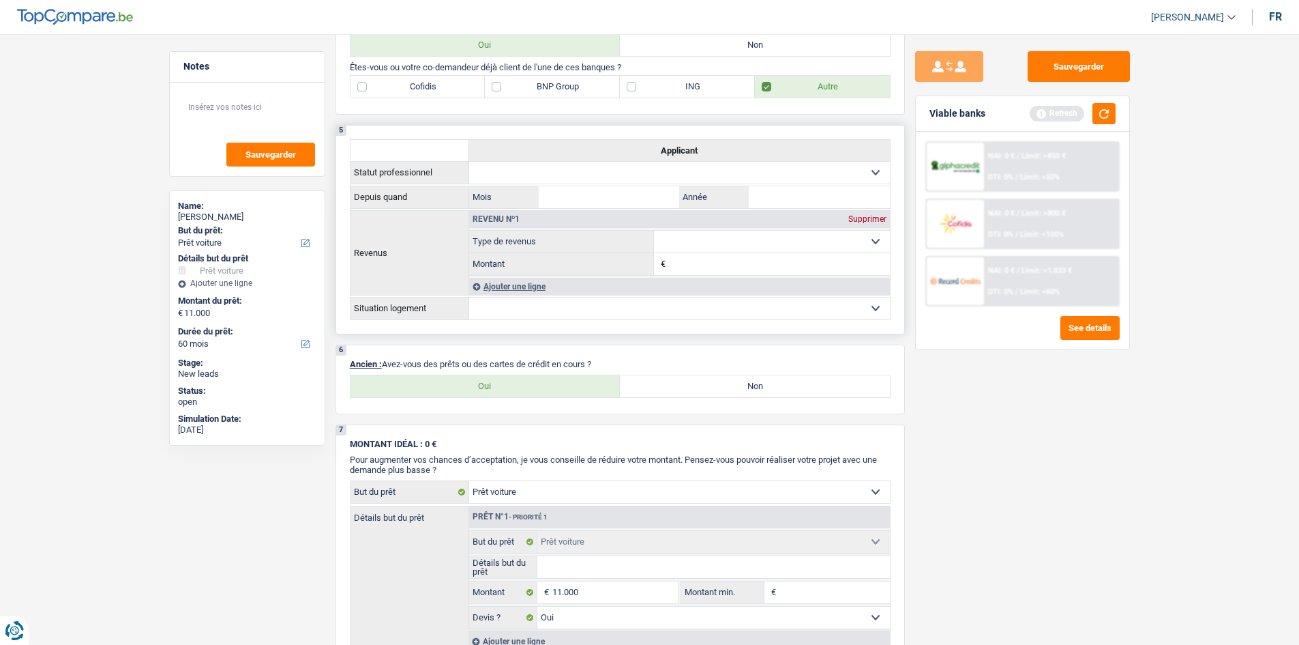
scroll to position [1023, 0]
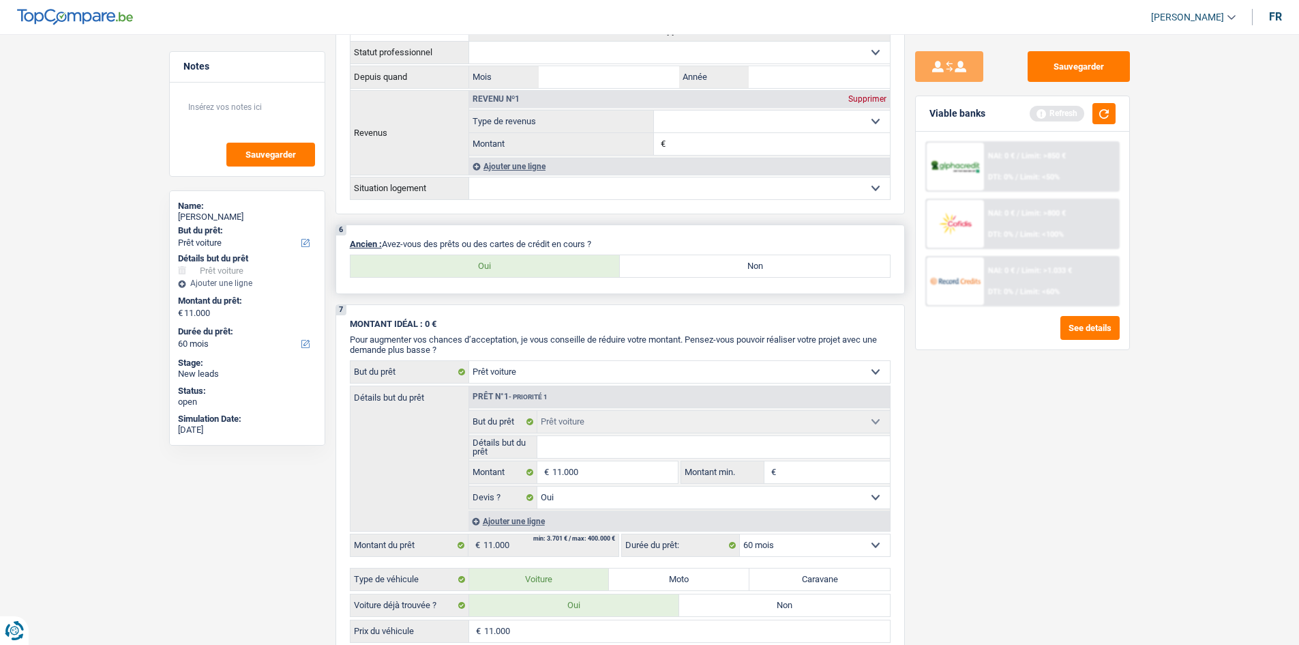
click at [434, 267] on label "Oui" at bounding box center [486, 266] width 270 height 22
click at [434, 267] on input "Oui" at bounding box center [486, 266] width 270 height 22
radio input "true"
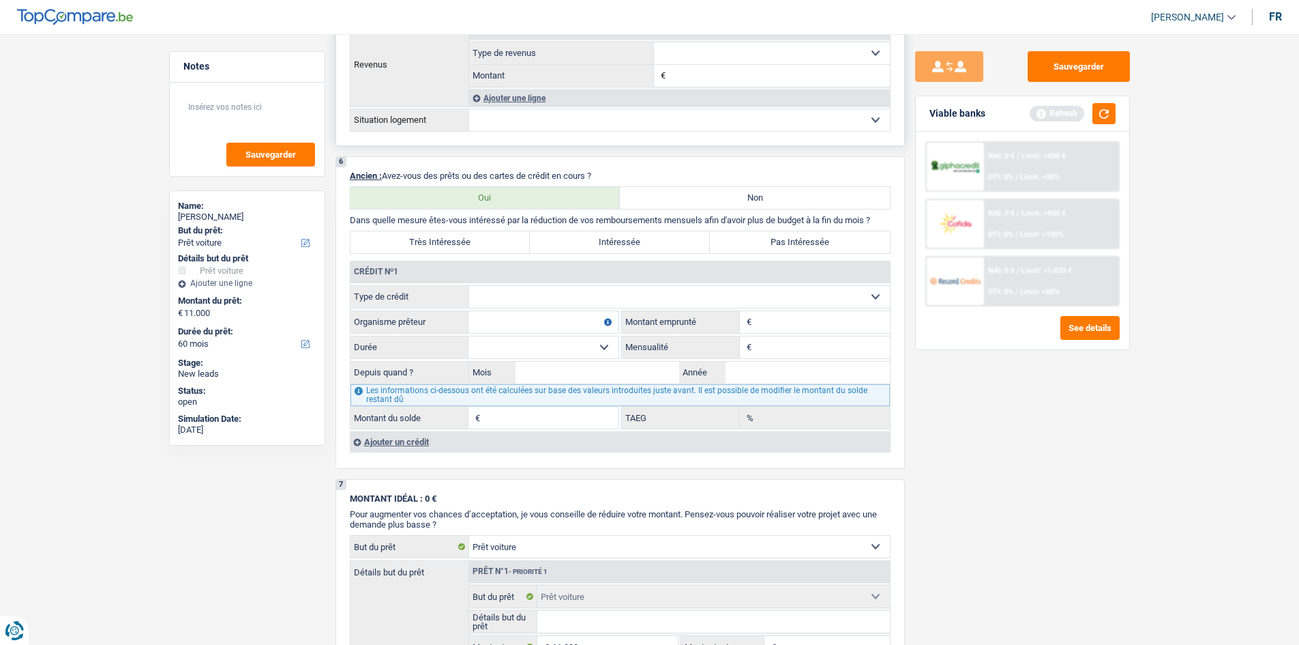
scroll to position [1228, 0]
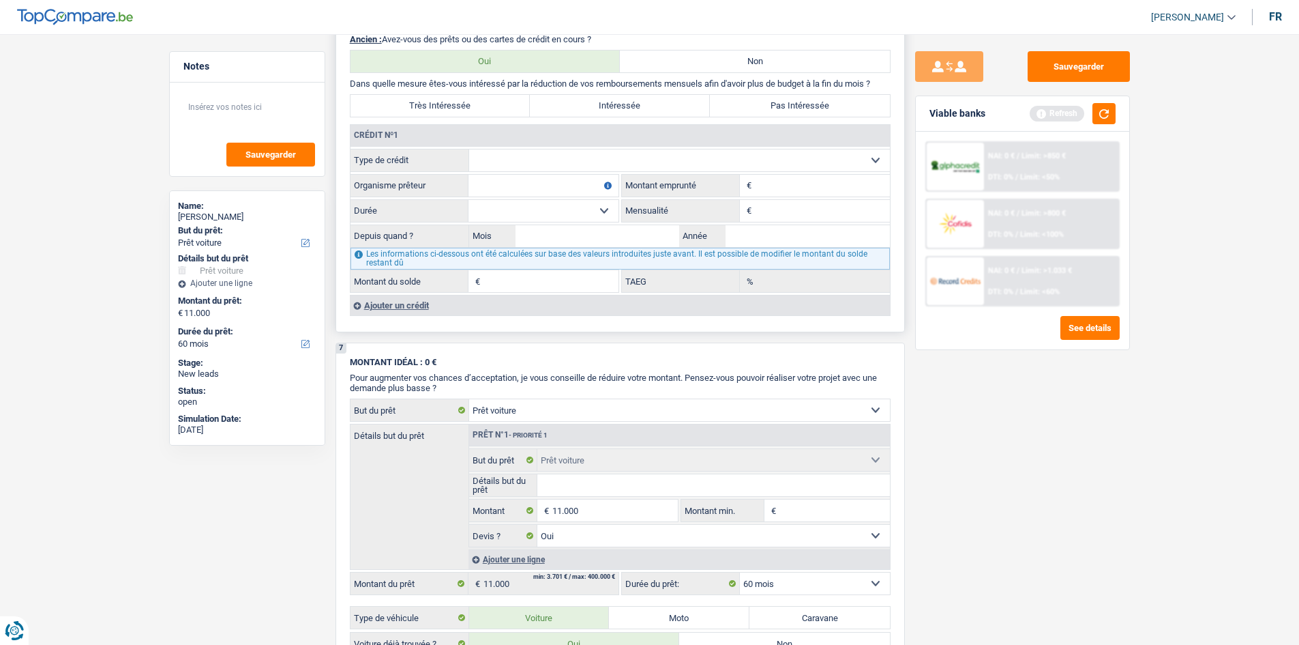
click at [513, 161] on select "Carte ou ouverture de crédit Prêt hypothécaire Vente à tempérament Prêt à tempé…" at bounding box center [679, 160] width 421 height 22
select select "carLoan"
type input "0"
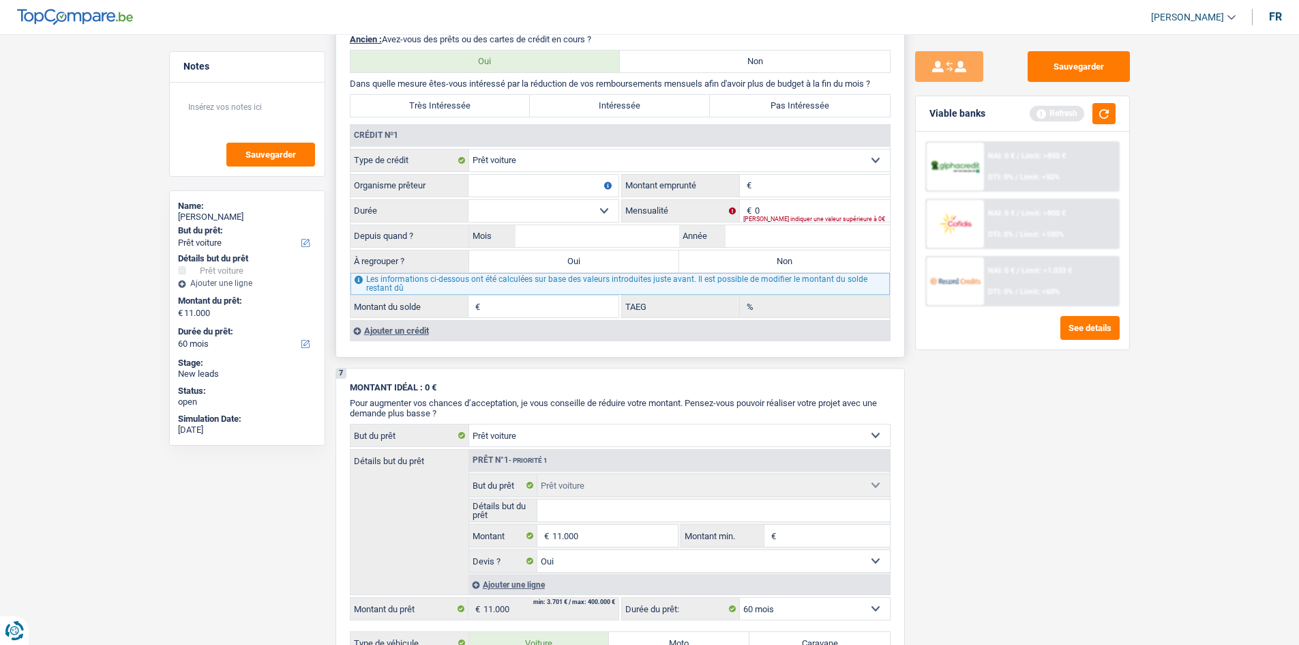
click at [764, 182] on input "Montant" at bounding box center [822, 186] width 135 height 22
type input "30.000"
click at [535, 190] on input "Organisme prêteur" at bounding box center [544, 186] width 150 height 22
click at [533, 187] on input "Organisme prêteur" at bounding box center [544, 186] width 150 height 22
type input "bmw finance"
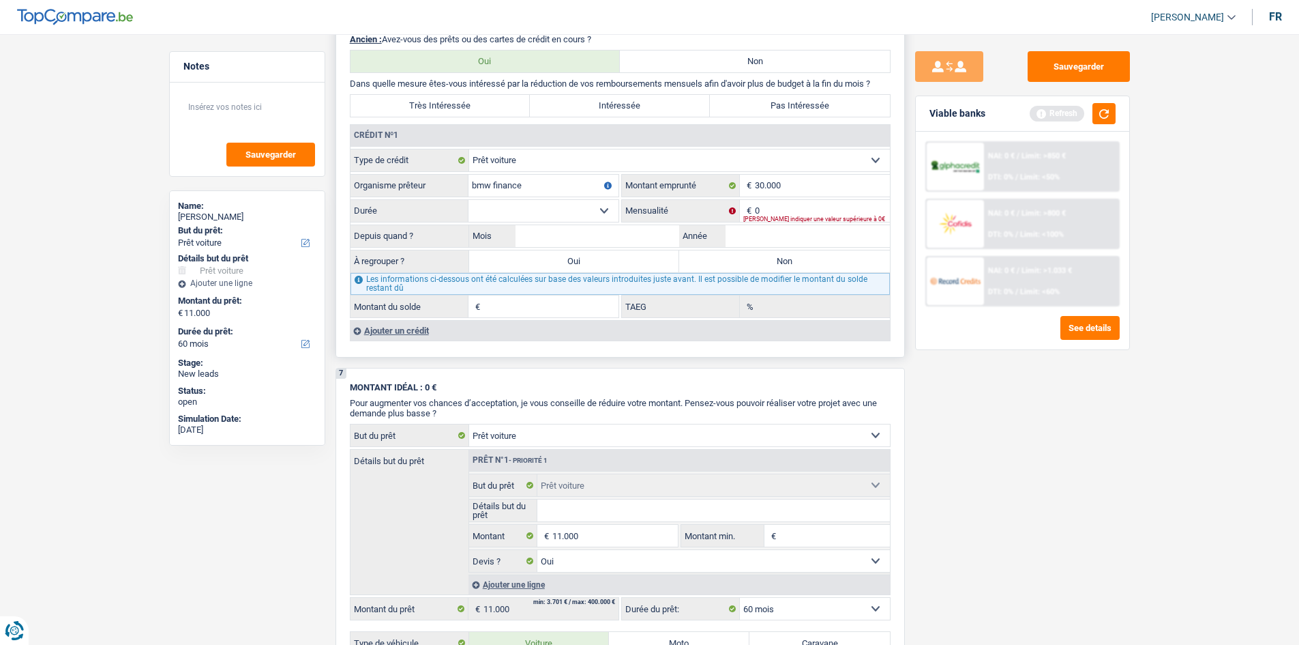
click at [525, 202] on select "12 mois 18 mois 24 mois 30 mois 36 mois 42 mois 48 mois 60 mois 72 mois 84 mois…" at bounding box center [544, 211] width 150 height 22
click at [778, 213] on input "0" at bounding box center [822, 211] width 135 height 22
click at [786, 212] on input "2.021" at bounding box center [822, 211] width 135 height 22
type input "2.020"
click at [570, 207] on select "12 mois 18 mois 24 mois 30 mois 36 mois 42 mois 48 mois 60 mois 72 mois 84 mois…" at bounding box center [544, 211] width 150 height 22
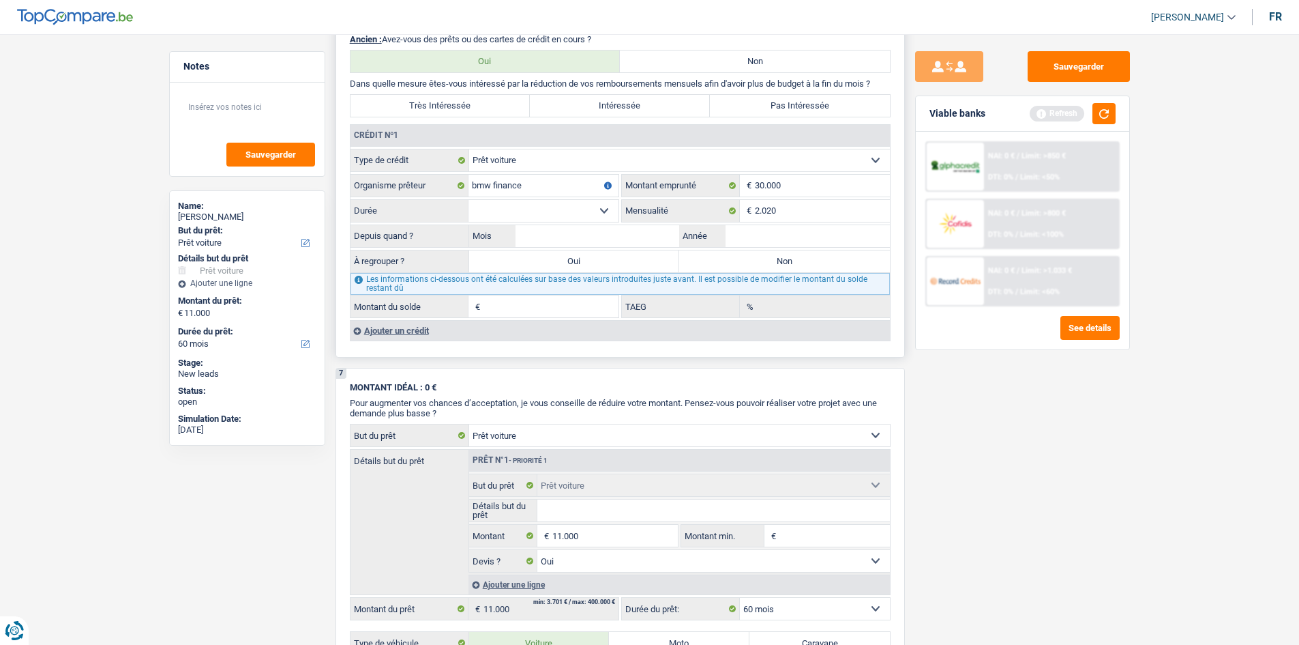
click at [401, 234] on label "Depuis quand ?" at bounding box center [410, 236] width 119 height 22
click at [585, 235] on input "Mois" at bounding box center [598, 236] width 164 height 22
type input "11"
click at [505, 207] on select "12 mois 18 mois 24 mois 30 mois 36 mois 42 mois 48 mois 60 mois 72 mois 84 mois…" at bounding box center [544, 211] width 150 height 22
select select "60"
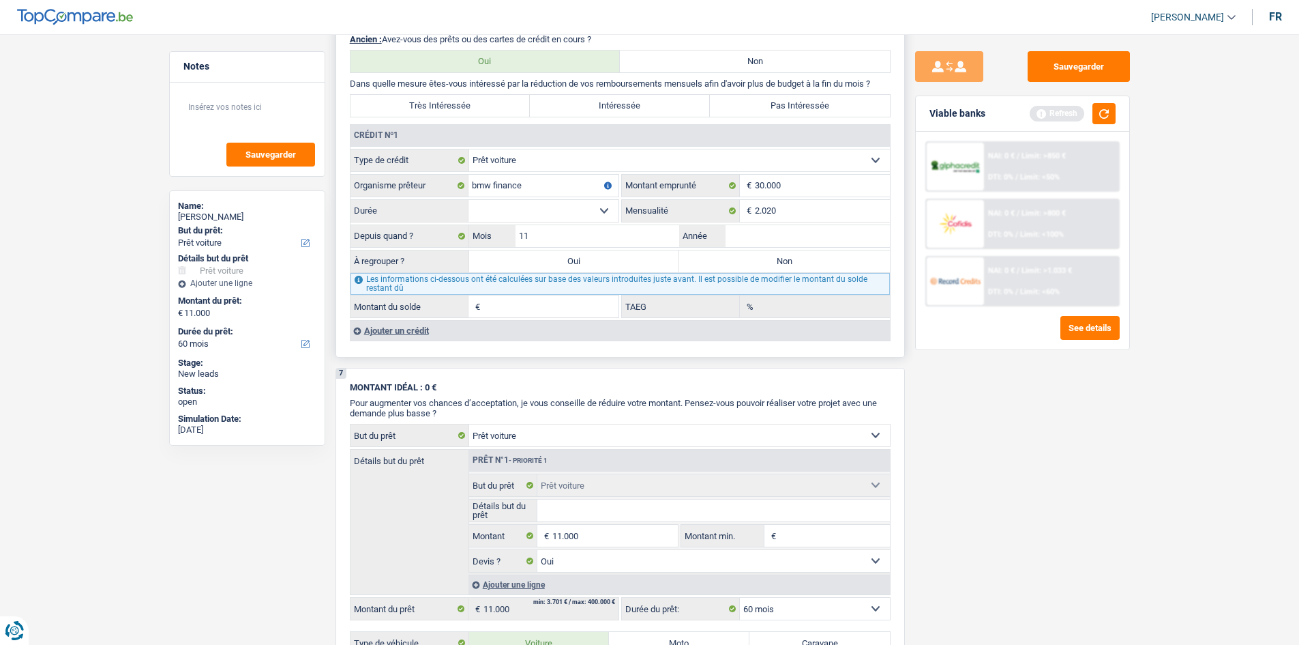
click at [469, 200] on select "12 mois 18 mois 24 mois 30 mois 36 mois 42 mois 48 mois 60 mois 72 mois 84 mois…" at bounding box center [544, 211] width 150 height 22
click at [924, 342] on div "NAI: 0 € / Limit: >850 € DTI: 0% / Limit: <50% NAI: 0 € / Limit: >800 € DTI: 0%…" at bounding box center [1022, 241] width 213 height 218
click at [797, 232] on input "Année" at bounding box center [808, 236] width 164 height 22
type input "2020"
type input "1"
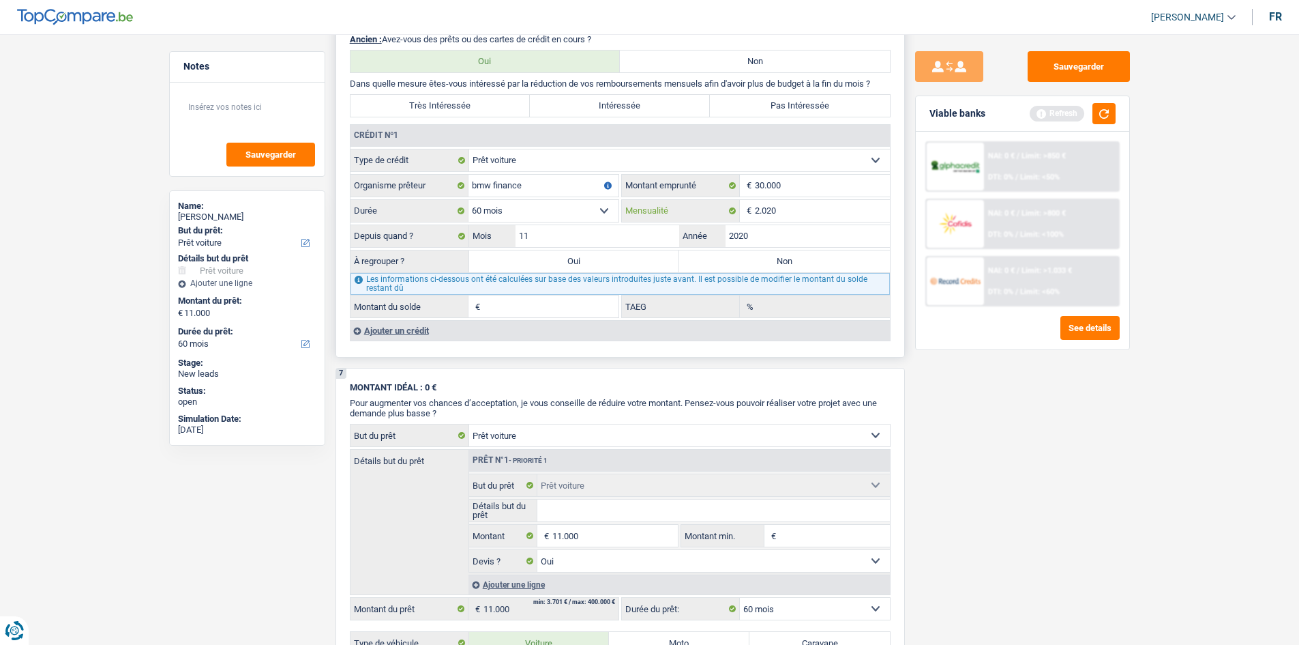
type input "0,00"
click at [793, 216] on input "2.020" at bounding box center [822, 211] width 135 height 22
type input "2"
type input "450"
type input "1.360"
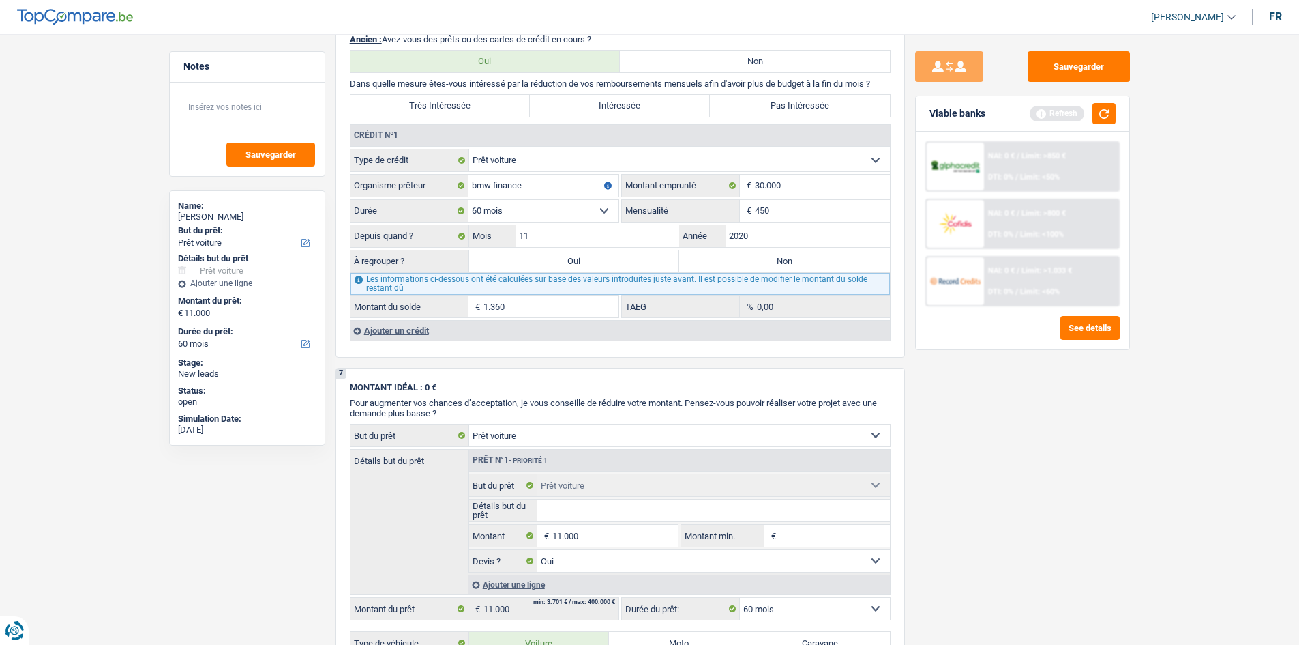
drag, startPoint x: 1097, startPoint y: 421, endPoint x: 1067, endPoint y: 422, distance: 30.7
click at [1076, 422] on div "Sauvegarder Viable banks Refresh NAI: 0 € / Limit: >850 € DTI: 0% / Limit: <50%…" at bounding box center [1022, 335] width 235 height 568
click at [713, 264] on label "Non" at bounding box center [784, 261] width 211 height 22
click at [713, 264] on input "Non" at bounding box center [784, 261] width 211 height 22
radio input "true"
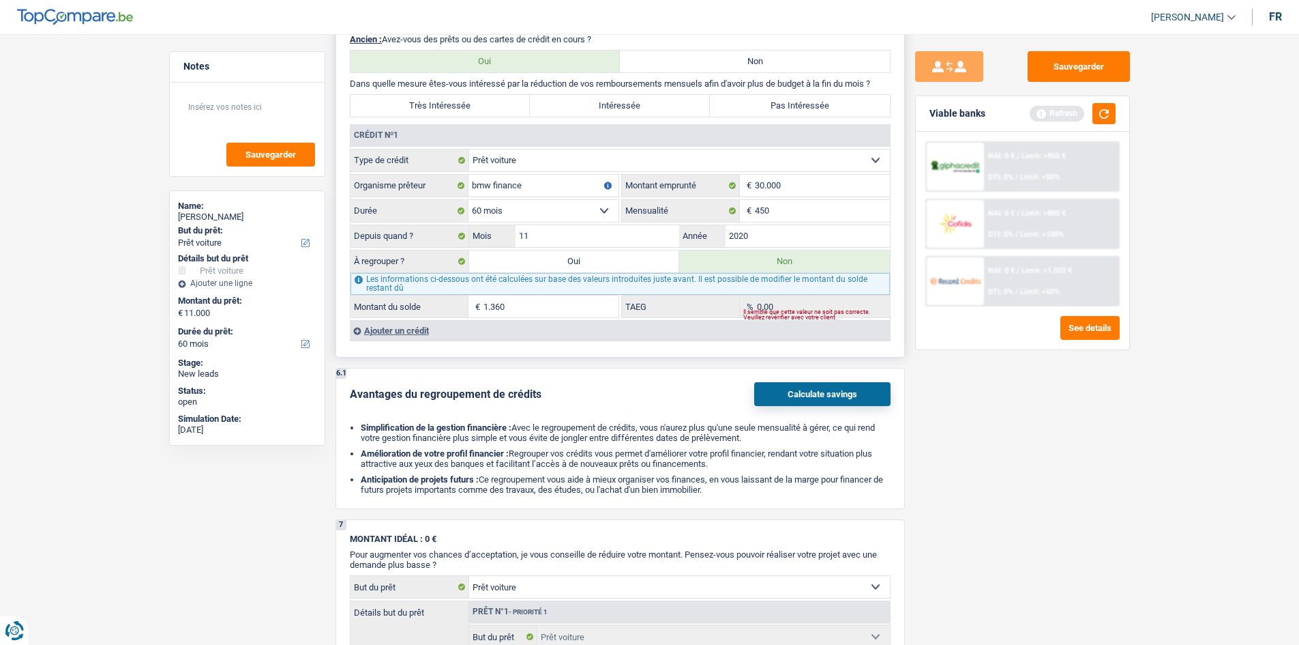
click at [408, 331] on div "Ajouter un crédit" at bounding box center [620, 330] width 540 height 20
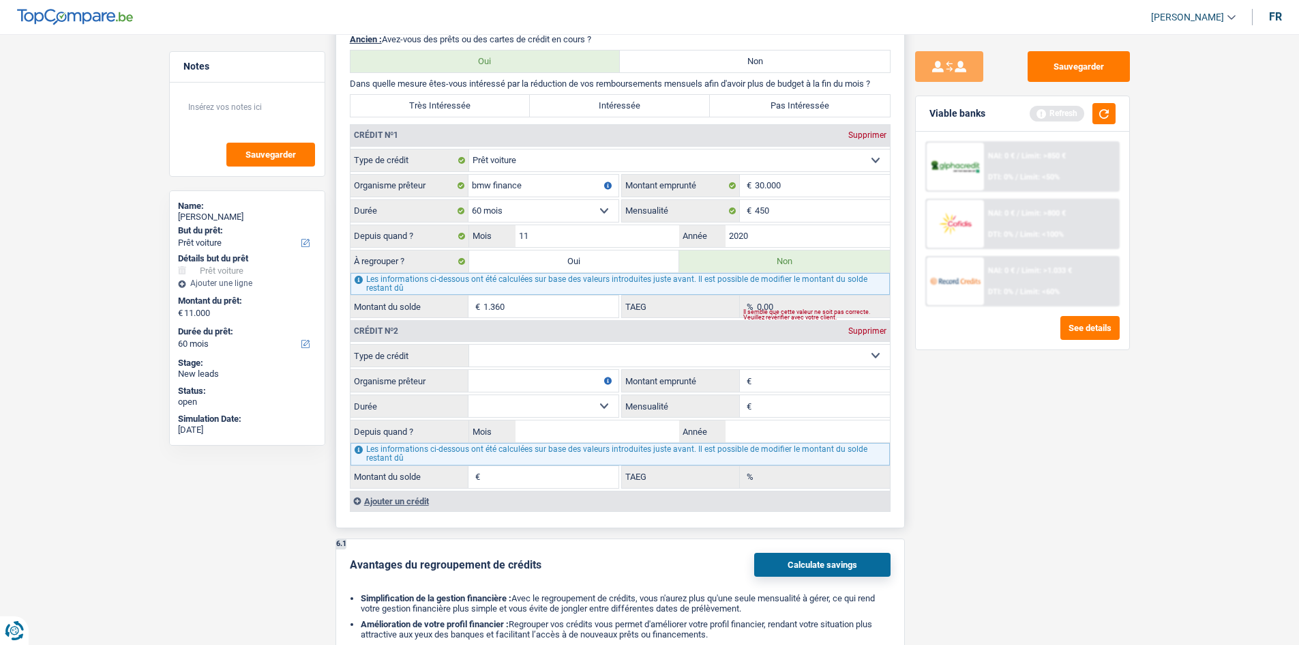
click at [543, 361] on select "Carte ou ouverture de crédit Prêt hypothécaire Vente à tempérament Prêt à tempé…" at bounding box center [679, 355] width 421 height 22
select select "personalLoan"
type input "0"
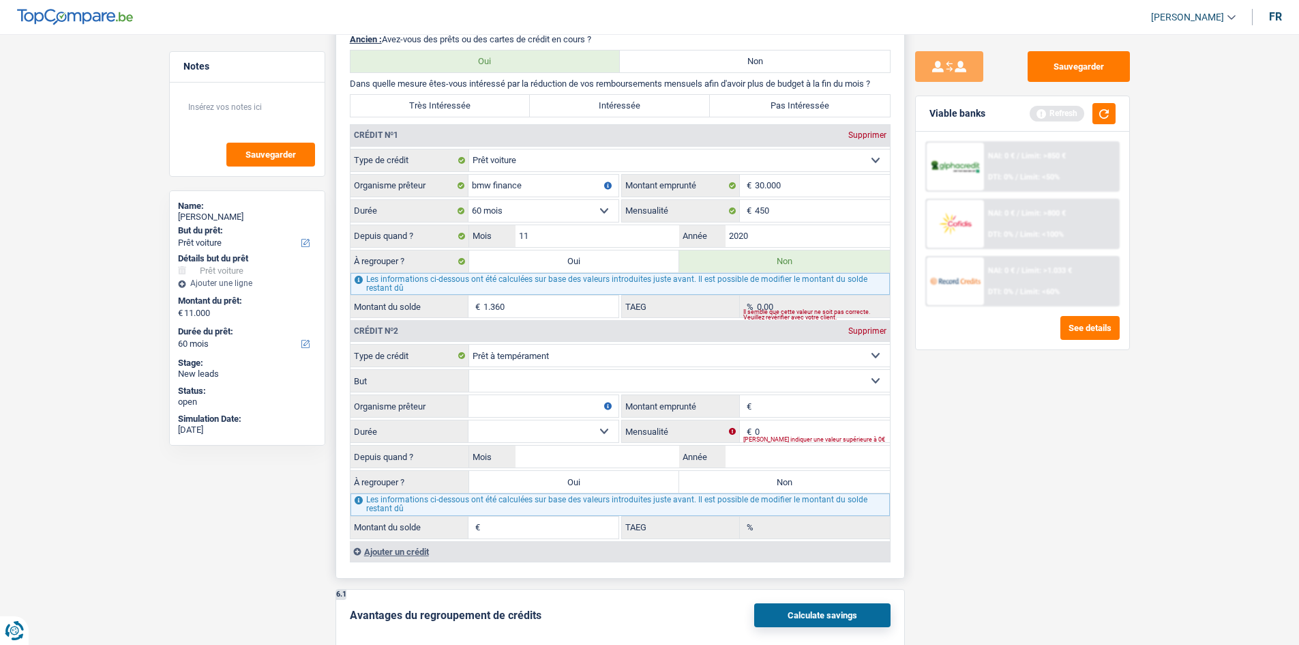
click at [500, 404] on input "Organisme prêteur" at bounding box center [544, 406] width 150 height 22
type input "argenta"
drag, startPoint x: 790, startPoint y: 430, endPoint x: 782, endPoint y: 431, distance: 7.6
click at [788, 430] on input "0" at bounding box center [822, 431] width 135 height 22
click at [767, 411] on input "Montant emprunté" at bounding box center [822, 406] width 135 height 22
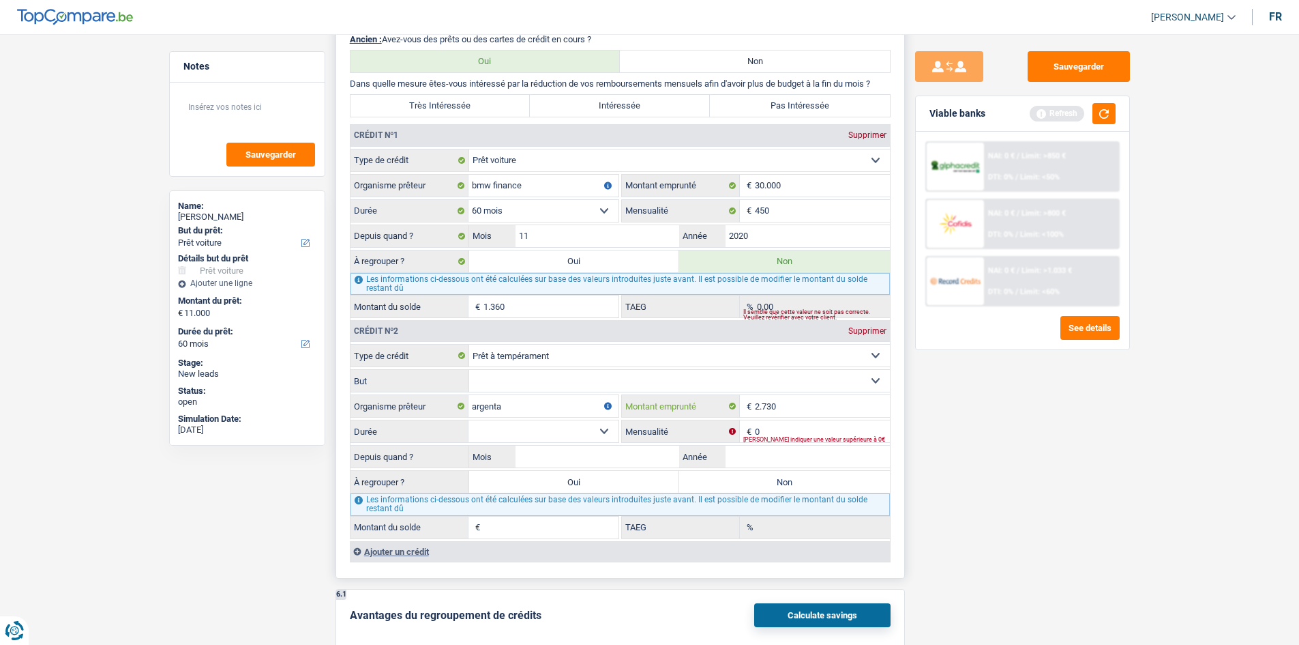
click at [811, 414] on input "2.730" at bounding box center [822, 406] width 135 height 22
type input "2"
click at [776, 437] on div "Veuillez indiquer une valeur supérieure à 0€" at bounding box center [816, 439] width 147 height 5
click at [773, 437] on div "Veuillez indiquer une valeur supérieure à 0€" at bounding box center [816, 439] width 147 height 5
click at [765, 432] on input "0" at bounding box center [822, 431] width 135 height 22
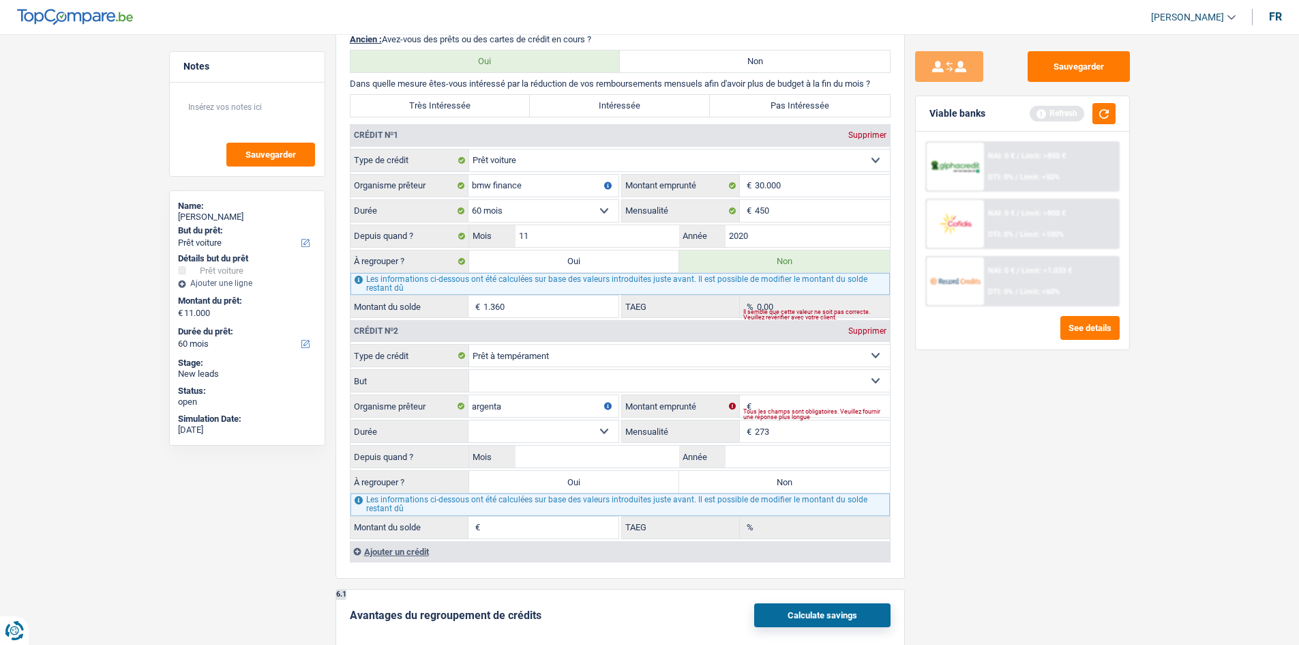
type input "273"
drag, startPoint x: 952, startPoint y: 452, endPoint x: 923, endPoint y: 447, distance: 29.6
click at [929, 448] on div "Sauvegarder Viable banks Refresh NAI: 0 € / Limit: >850 € DTI: 0% / Limit: <50%…" at bounding box center [1022, 335] width 235 height 568
click at [784, 413] on div "Tous les champs sont obligatoires. Veuillez fournir une réponse plus longue" at bounding box center [816, 413] width 147 height 5
click at [773, 411] on div "Tous les champs sont obligatoires. Veuillez fournir une réponse plus longue" at bounding box center [816, 413] width 147 height 5
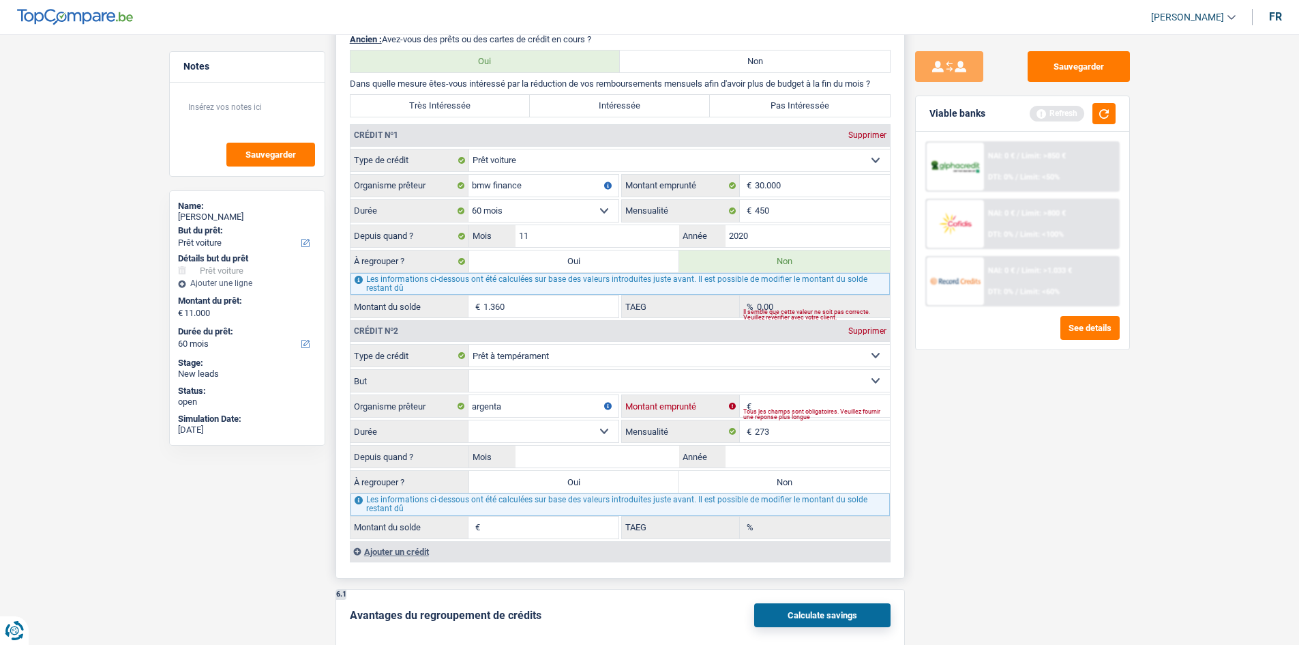
click at [763, 403] on input "Montant emprunté" at bounding box center [822, 406] width 135 height 22
type input "13.000"
drag, startPoint x: 975, startPoint y: 471, endPoint x: 967, endPoint y: 474, distance: 8.6
click at [970, 474] on div "Sauvegarder Viable banks Refresh NAI: 0 € / Limit: >850 € DTI: 0% / Limit: <50%…" at bounding box center [1022, 335] width 235 height 568
click at [535, 434] on select "12 mois 18 mois 24 mois 30 mois 36 mois 42 mois 48 mois 60 mois Sélectionner un…" at bounding box center [544, 431] width 150 height 22
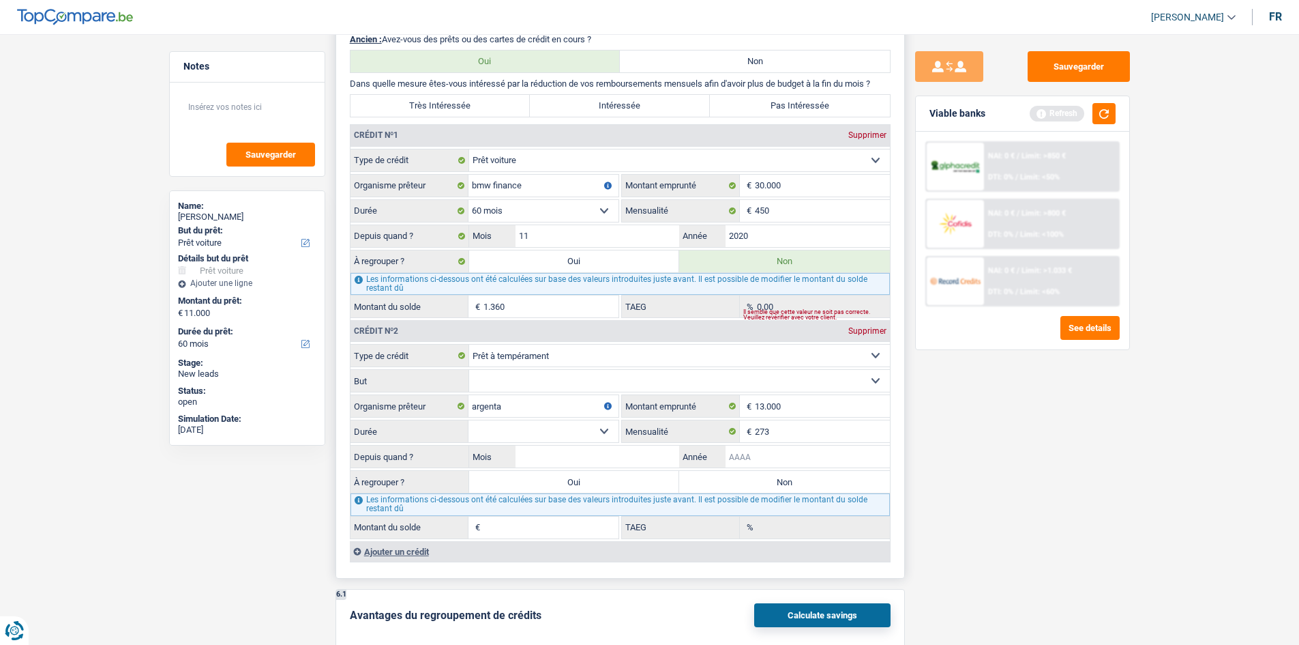
drag, startPoint x: 757, startPoint y: 462, endPoint x: 748, endPoint y: 460, distance: 9.3
click at [756, 462] on input "Année" at bounding box center [808, 456] width 164 height 22
type input "2022"
click at [624, 459] on input "Mois" at bounding box center [598, 456] width 164 height 22
click at [550, 435] on select "12 mois 18 mois 24 mois 30 mois 36 mois 42 mois 48 mois 60 mois Sélectionner un…" at bounding box center [544, 431] width 150 height 22
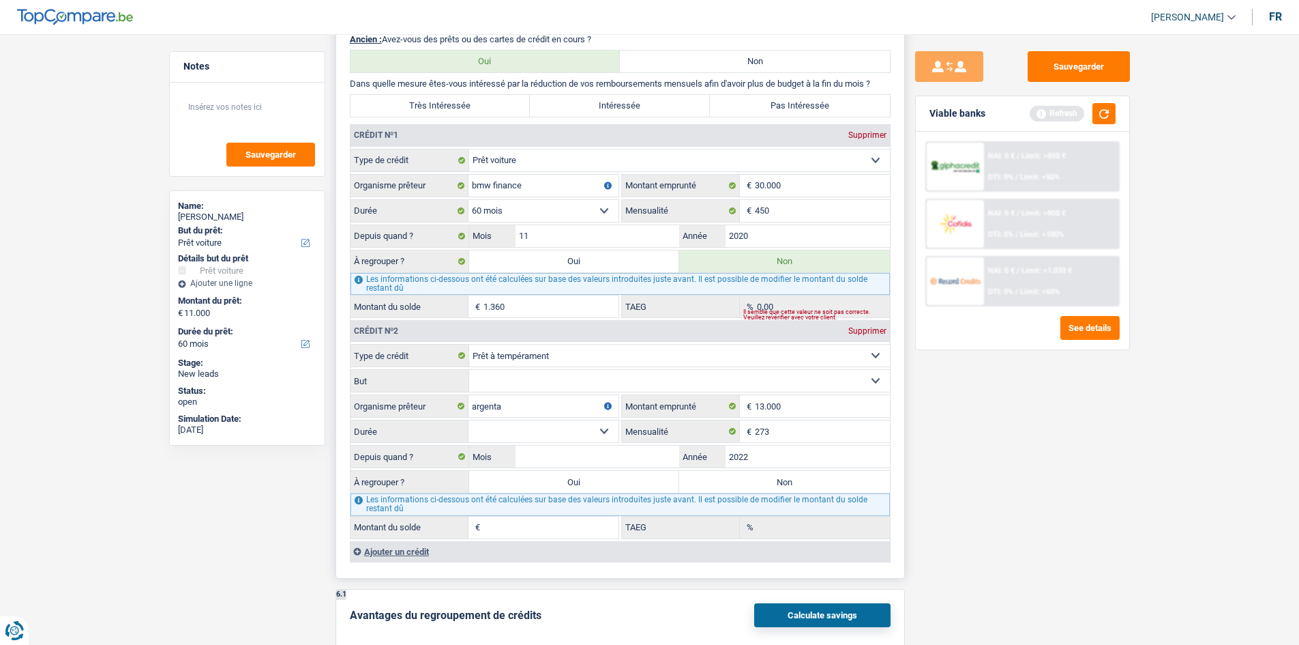
select select "60"
click at [469, 420] on select "12 mois 18 mois 24 mois 30 mois 36 mois 42 mois 48 mois 60 mois Sélectionner un…" at bounding box center [544, 431] width 150 height 22
click at [655, 457] on input "Mois" at bounding box center [598, 456] width 164 height 22
type input "08"
type input "5.947"
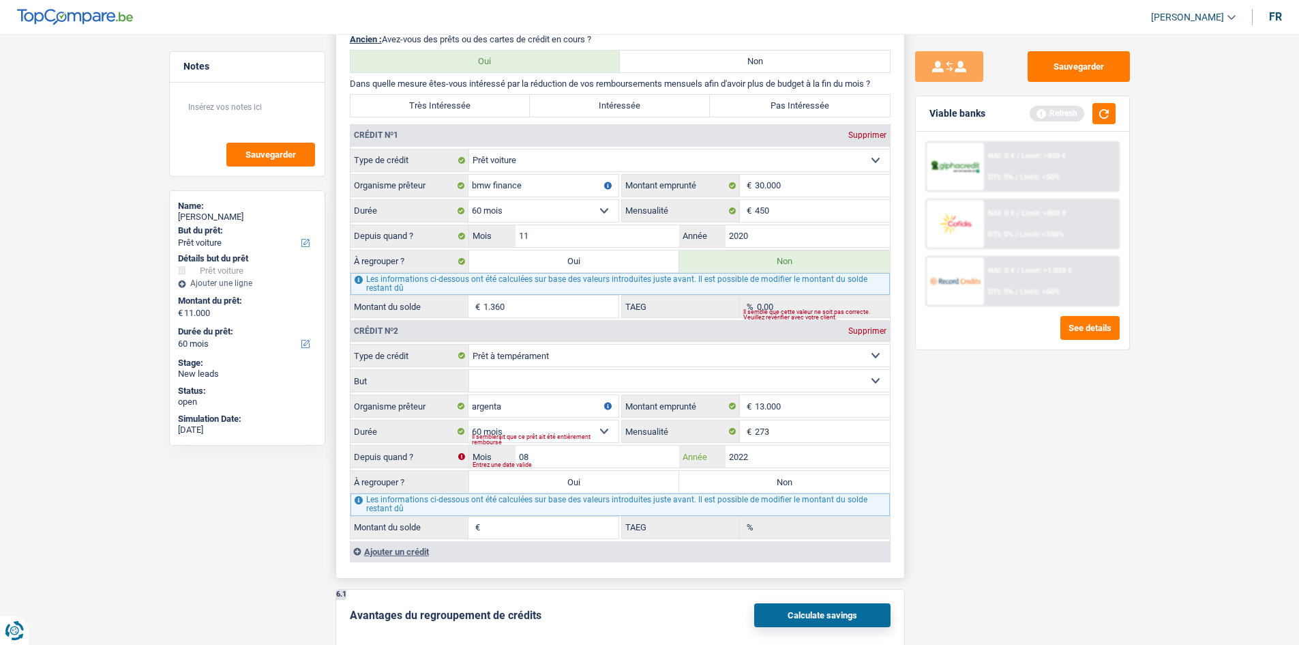
type input "9,92"
click at [544, 375] on select "Confort maison: meubles, textile, peinture, électroménager, outillage non-profe…" at bounding box center [679, 381] width 421 height 22
select select "other"
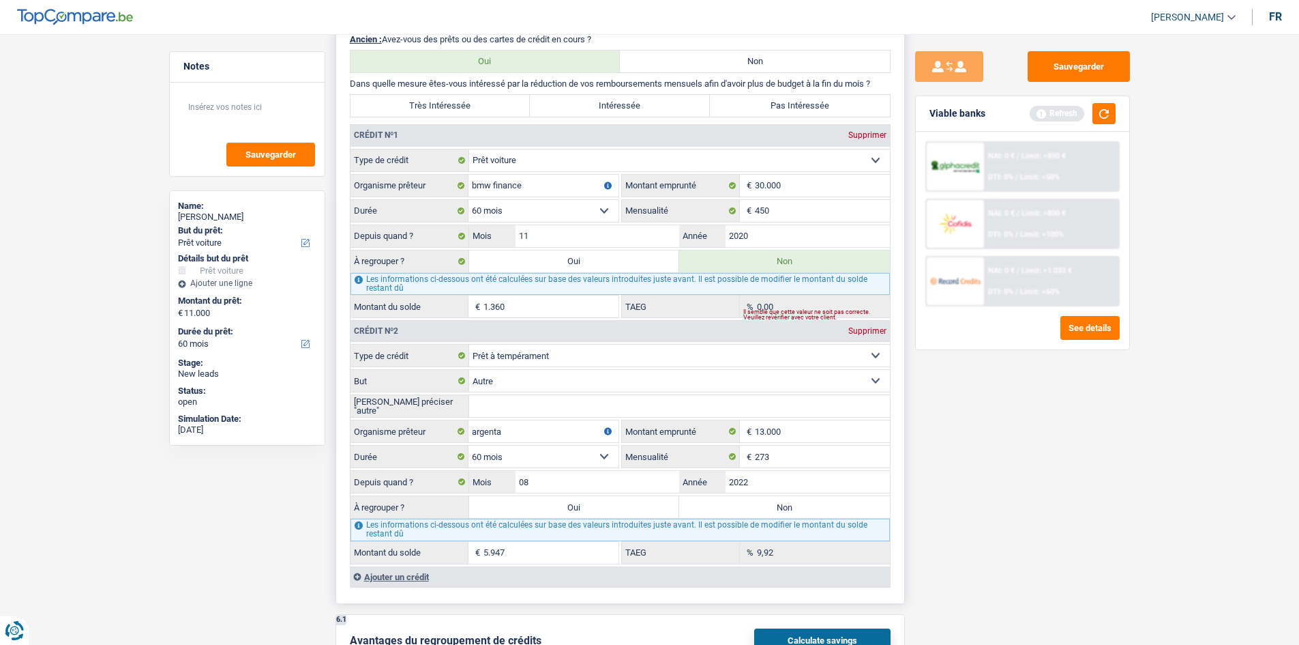
click at [535, 398] on input "Veuillez préciser "autre"" at bounding box center [679, 406] width 421 height 22
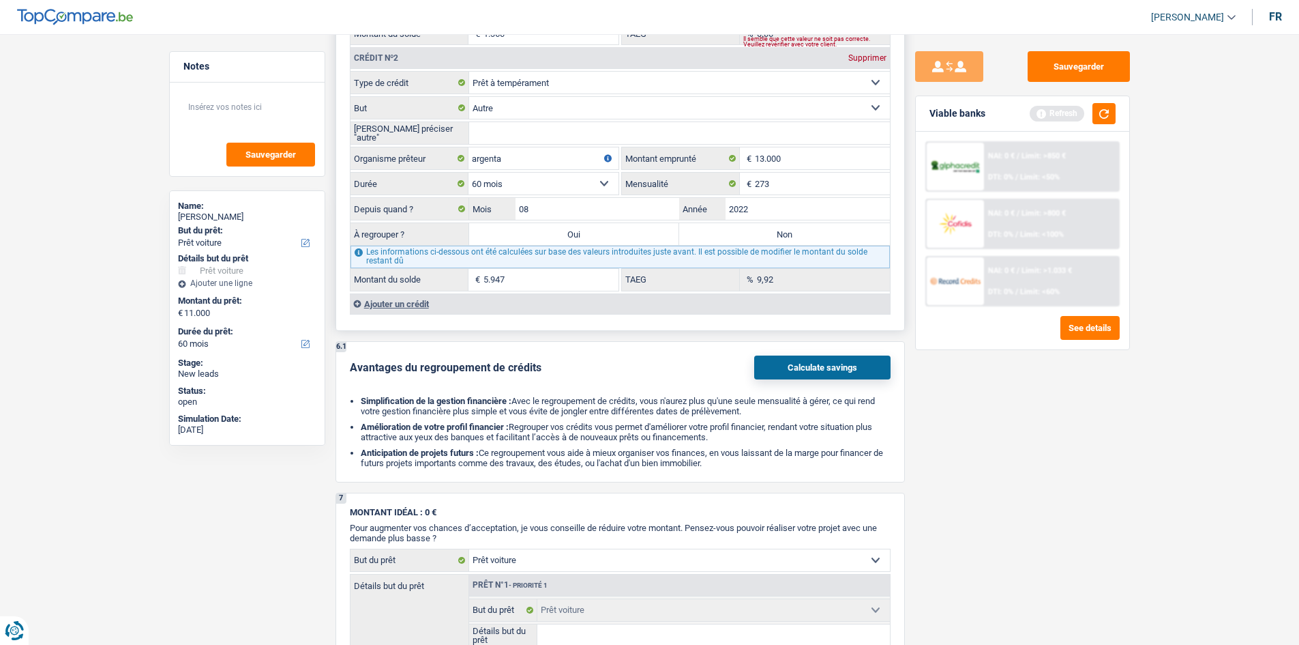
click at [729, 233] on label "Non" at bounding box center [784, 234] width 211 height 22
click at [729, 233] on input "Non" at bounding box center [784, 234] width 211 height 22
radio input "true"
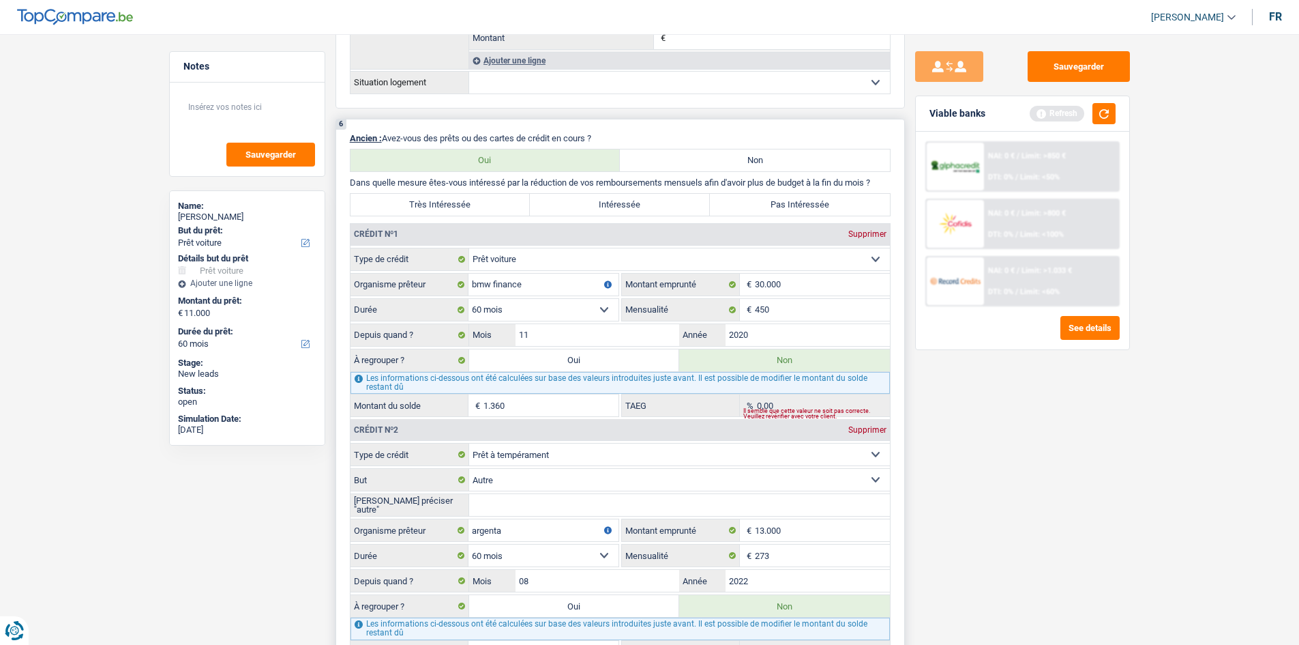
scroll to position [1228, 0]
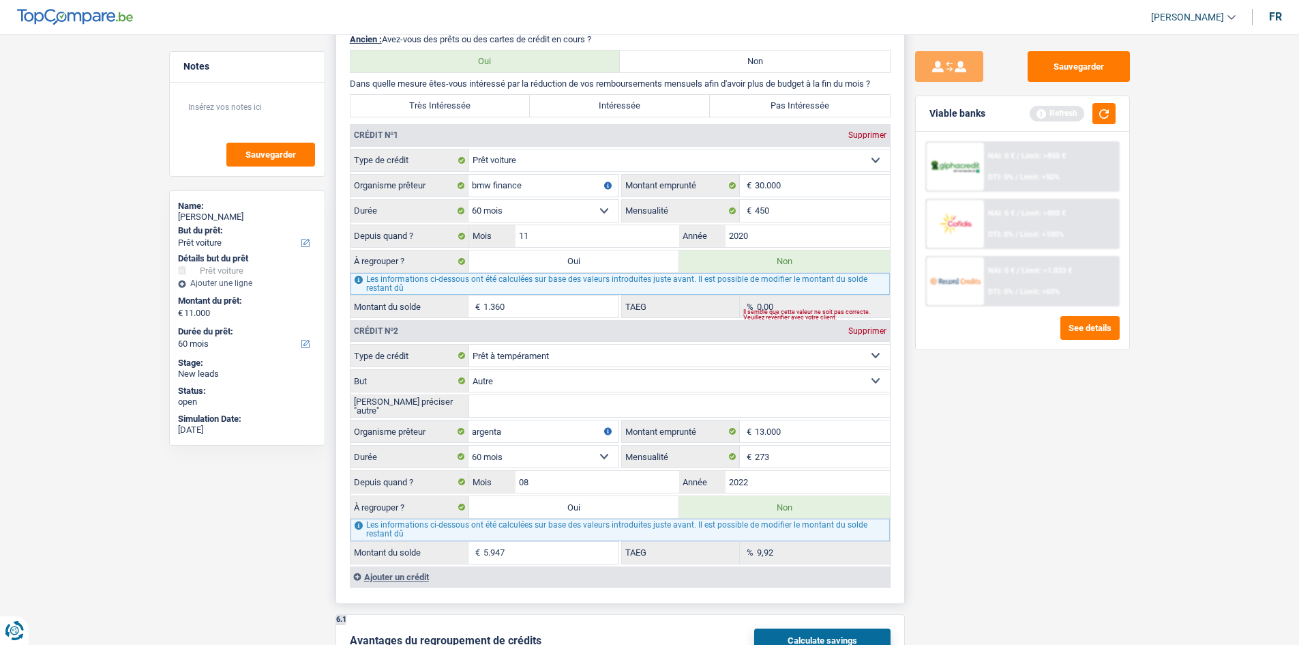
click at [400, 576] on div "Ajouter un crédit" at bounding box center [620, 576] width 540 height 20
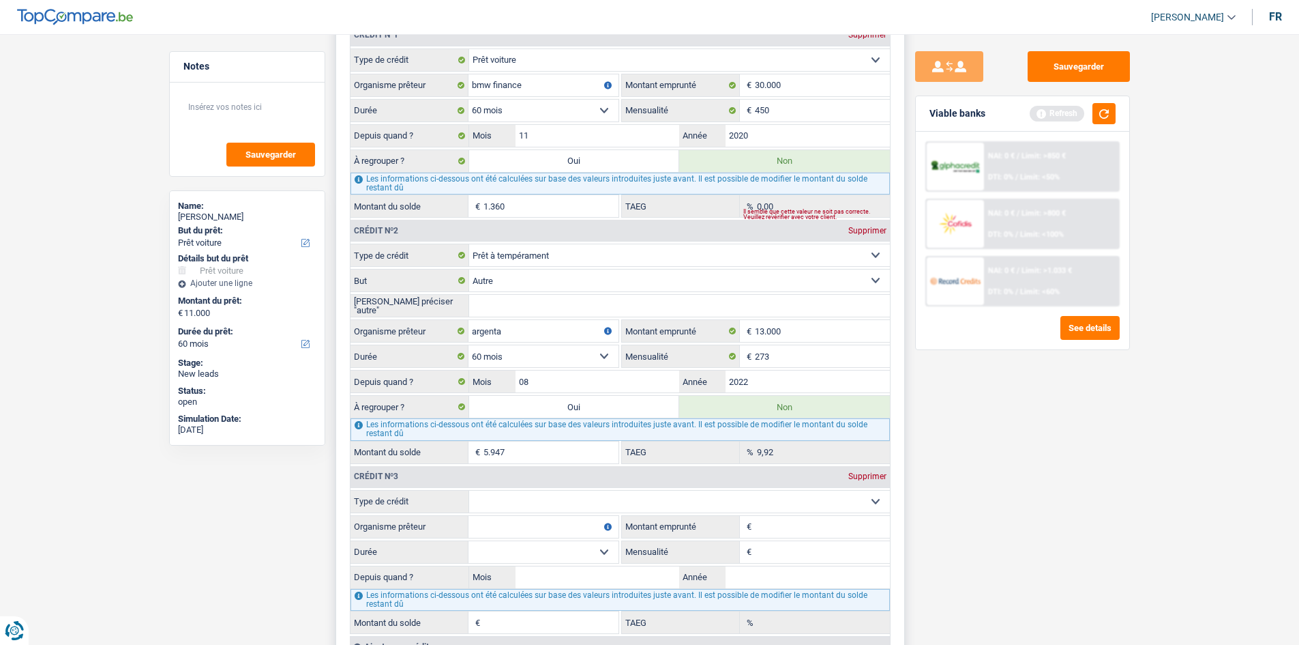
scroll to position [1432, 0]
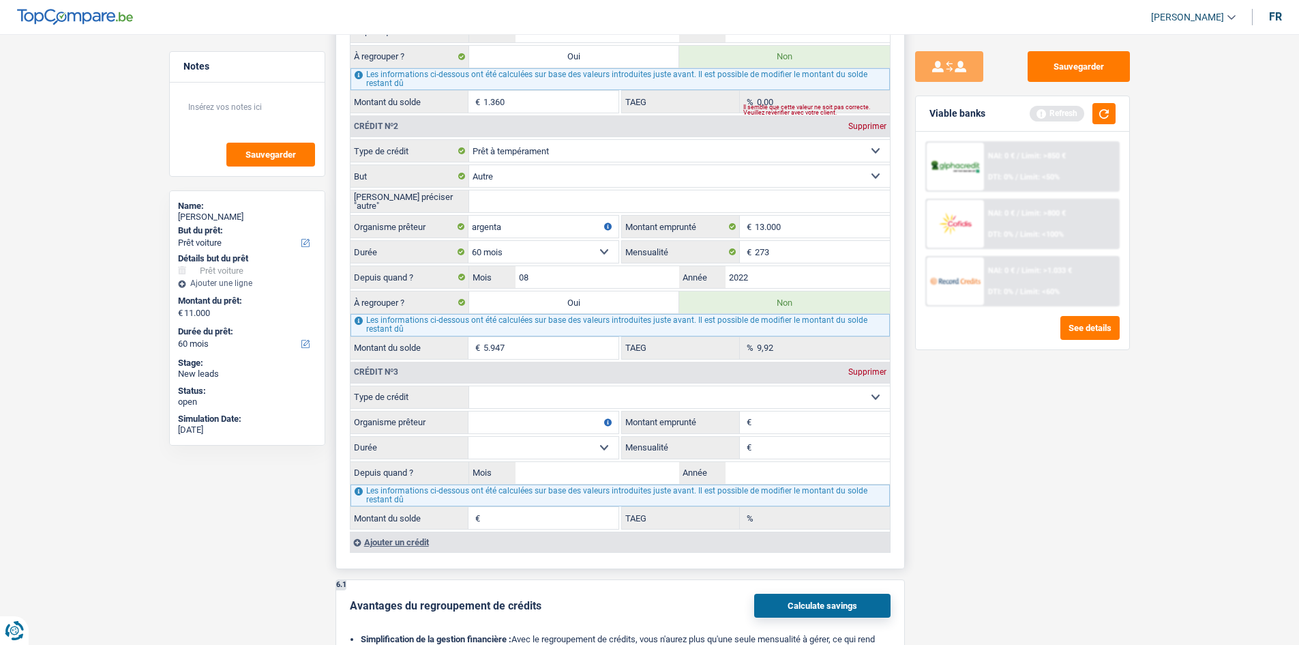
click at [859, 366] on div "Crédit nº3 Supprimer" at bounding box center [621, 373] width 540 height 22
click at [852, 370] on div "Supprimer" at bounding box center [867, 372] width 45 height 8
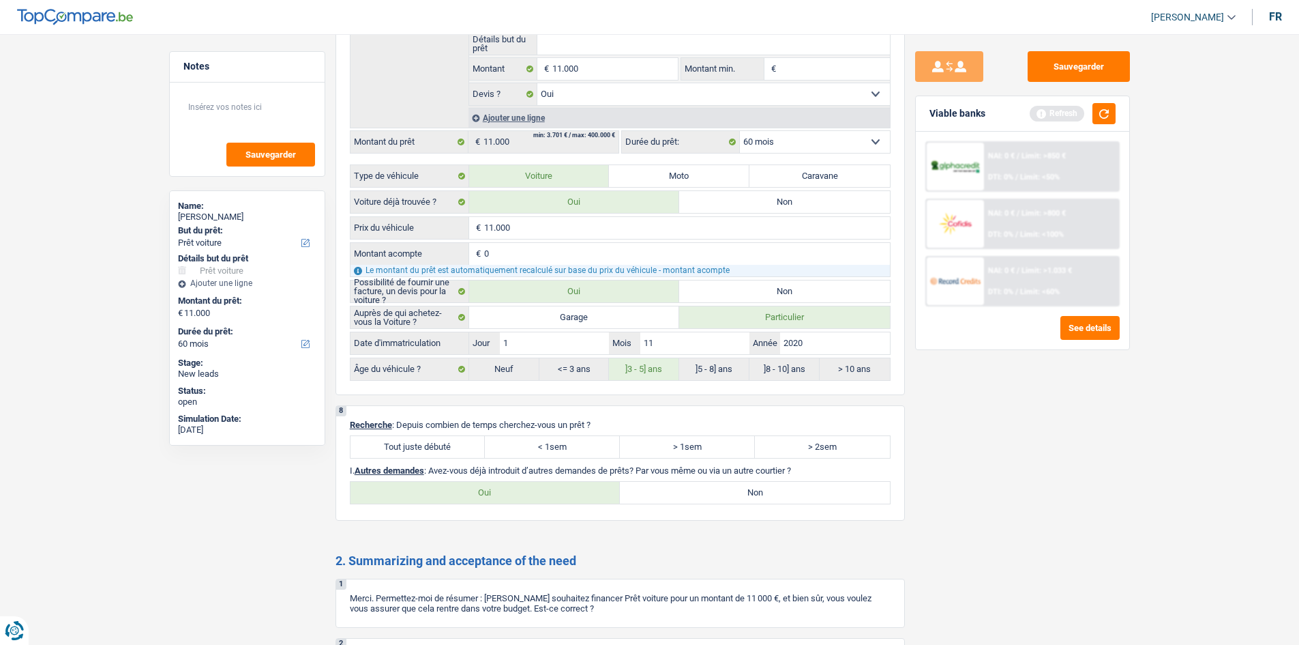
scroll to position [2291, 0]
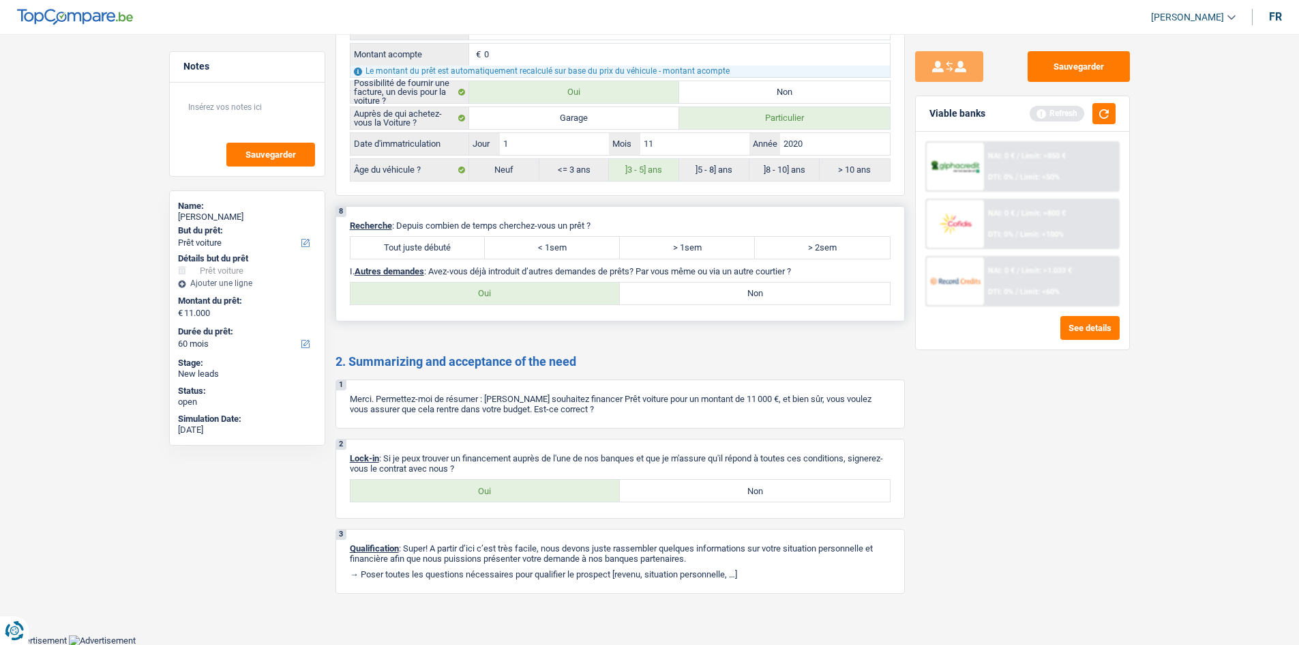
click at [402, 254] on label "Tout juste débuté" at bounding box center [418, 248] width 135 height 22
click at [402, 254] on input "Tout juste débuté" at bounding box center [418, 248] width 135 height 22
radio input "true"
click at [676, 295] on label "Non" at bounding box center [755, 293] width 270 height 22
click at [676, 295] on input "Non" at bounding box center [755, 293] width 270 height 22
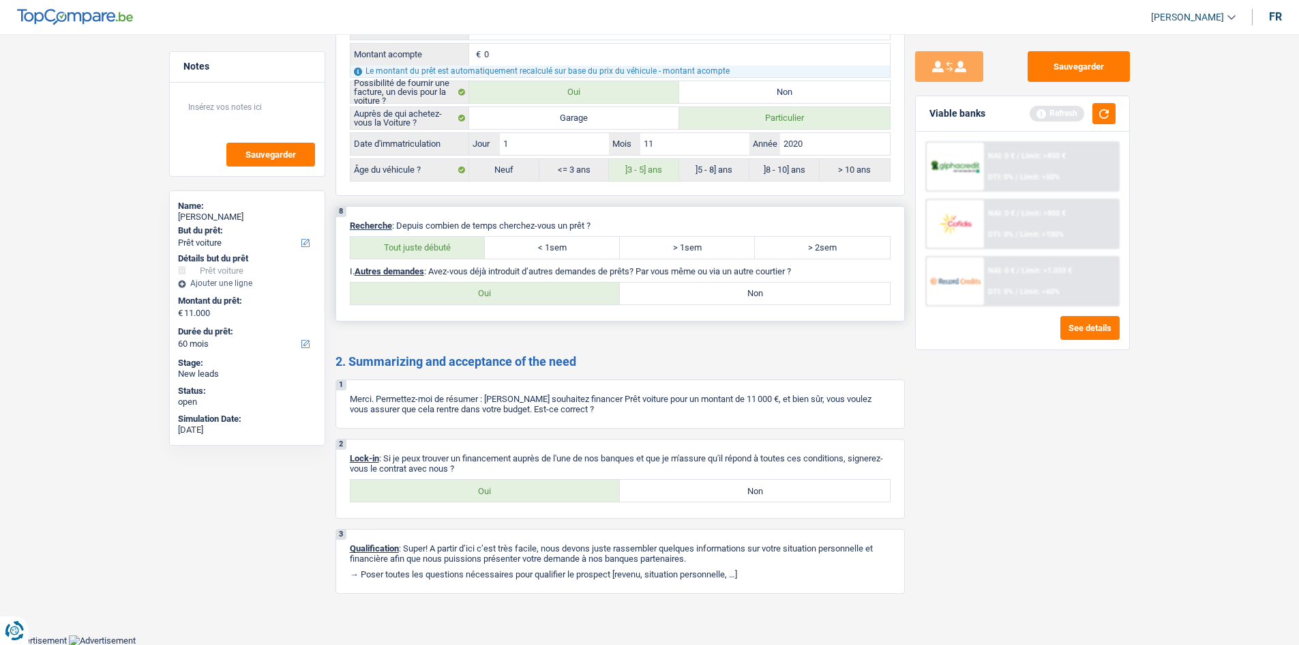
radio input "true"
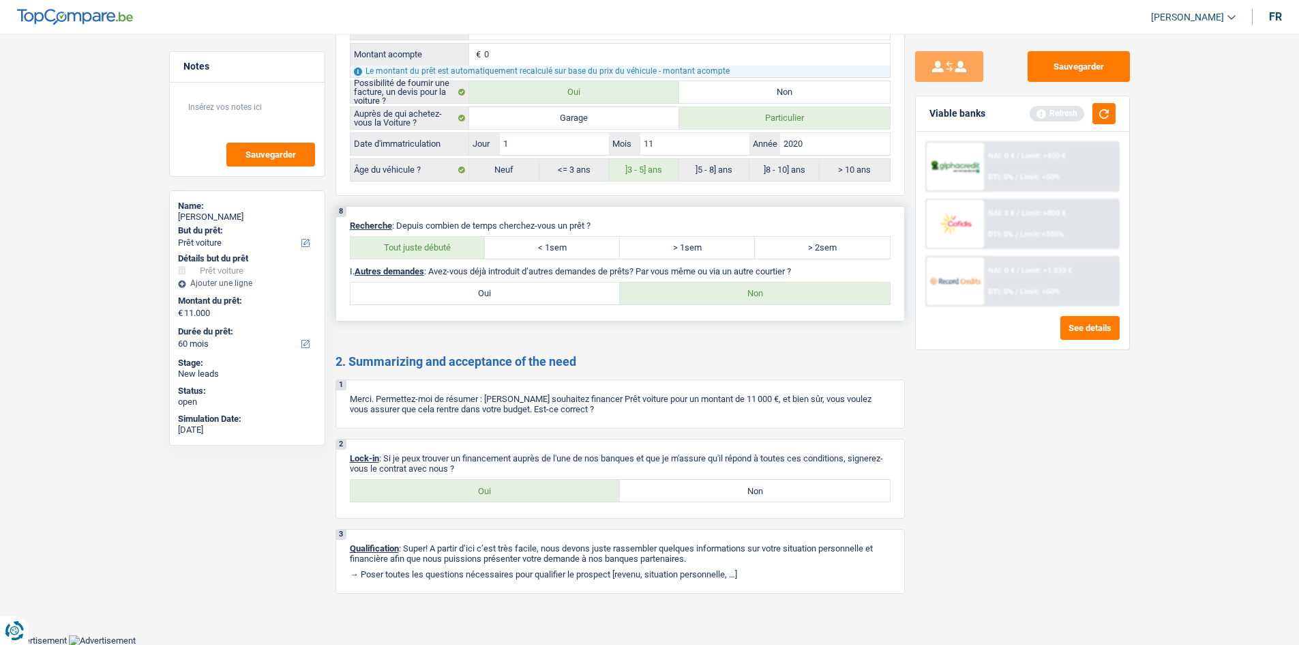
click at [541, 299] on label "Oui" at bounding box center [486, 293] width 270 height 22
click at [541, 299] on input "Oui" at bounding box center [486, 293] width 270 height 22
radio input "true"
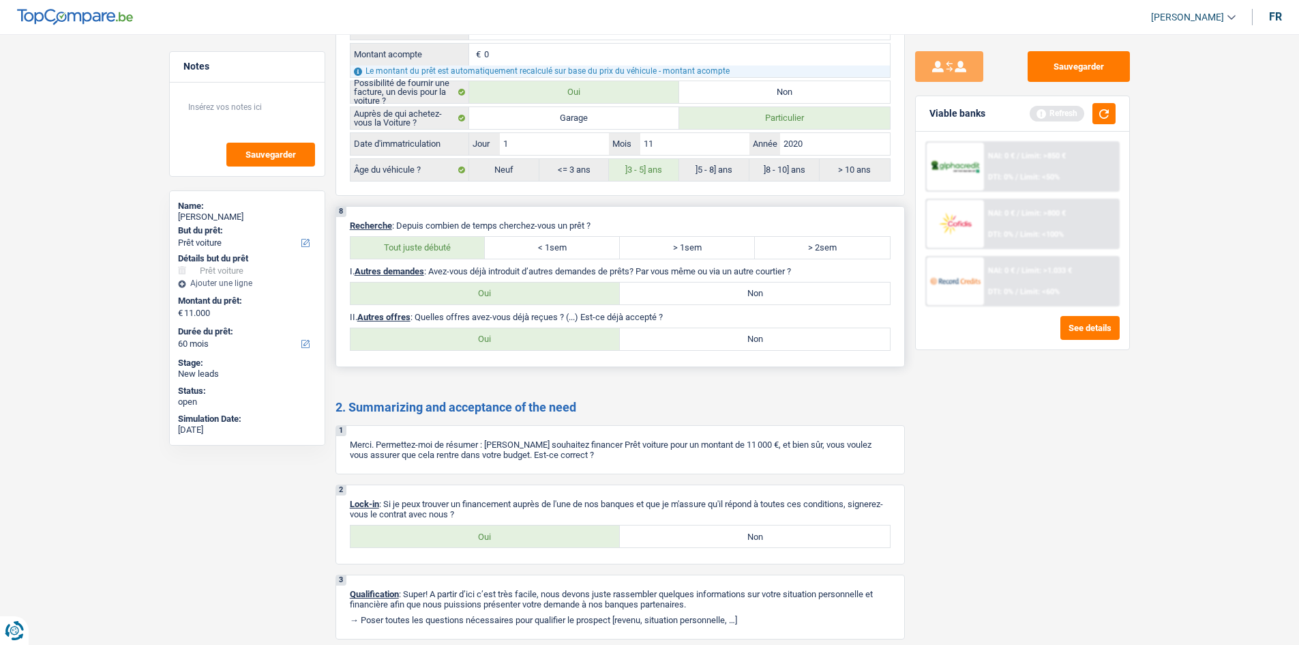
click at [559, 338] on label "Oui" at bounding box center [486, 339] width 270 height 22
click at [559, 338] on input "Oui" at bounding box center [486, 339] width 270 height 22
radio input "true"
select select "60"
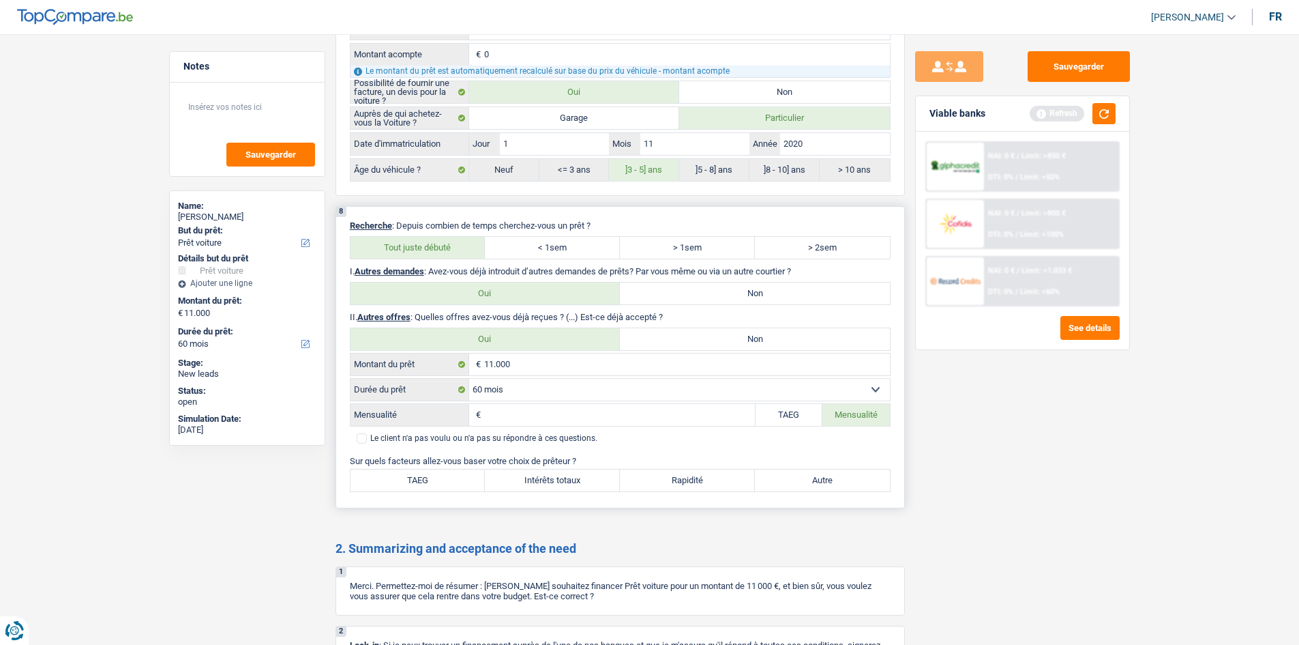
click at [674, 334] on label "Non" at bounding box center [755, 339] width 270 height 22
click at [674, 334] on input "Non" at bounding box center [755, 339] width 270 height 22
radio input "true"
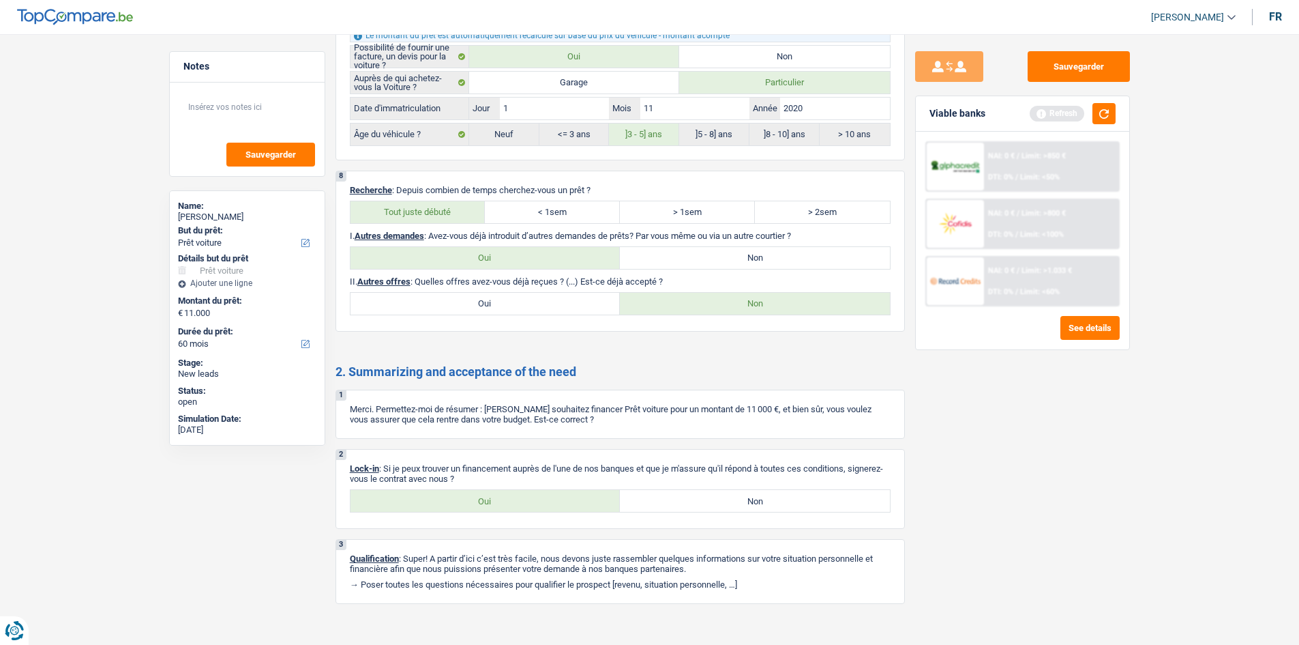
scroll to position [2337, 0]
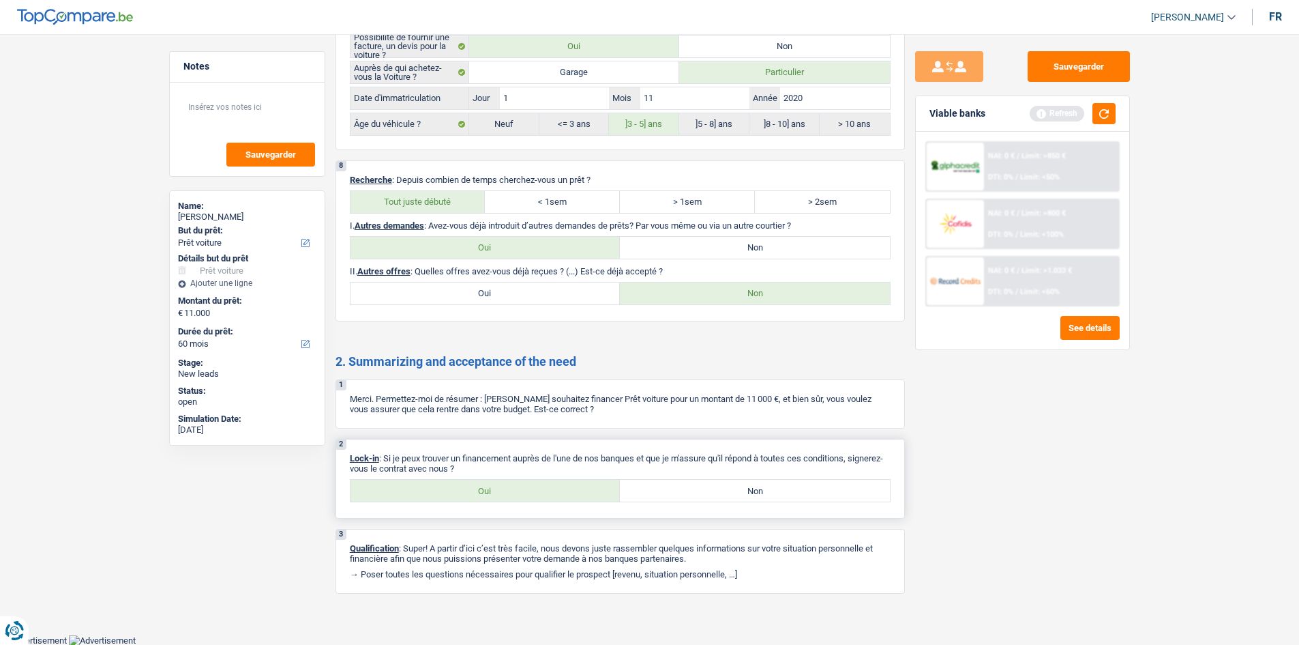
click at [716, 486] on label "Non" at bounding box center [755, 491] width 270 height 22
click at [716, 486] on input "Non" at bounding box center [755, 491] width 270 height 22
radio input "true"
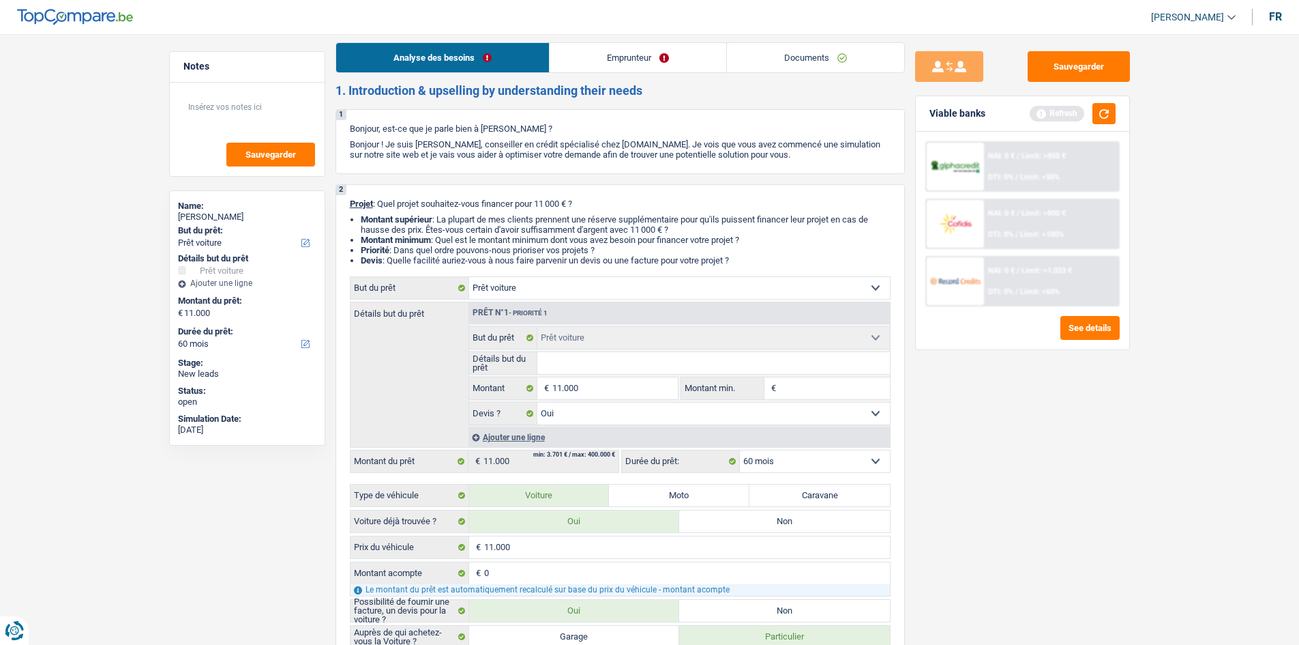
scroll to position [0, 0]
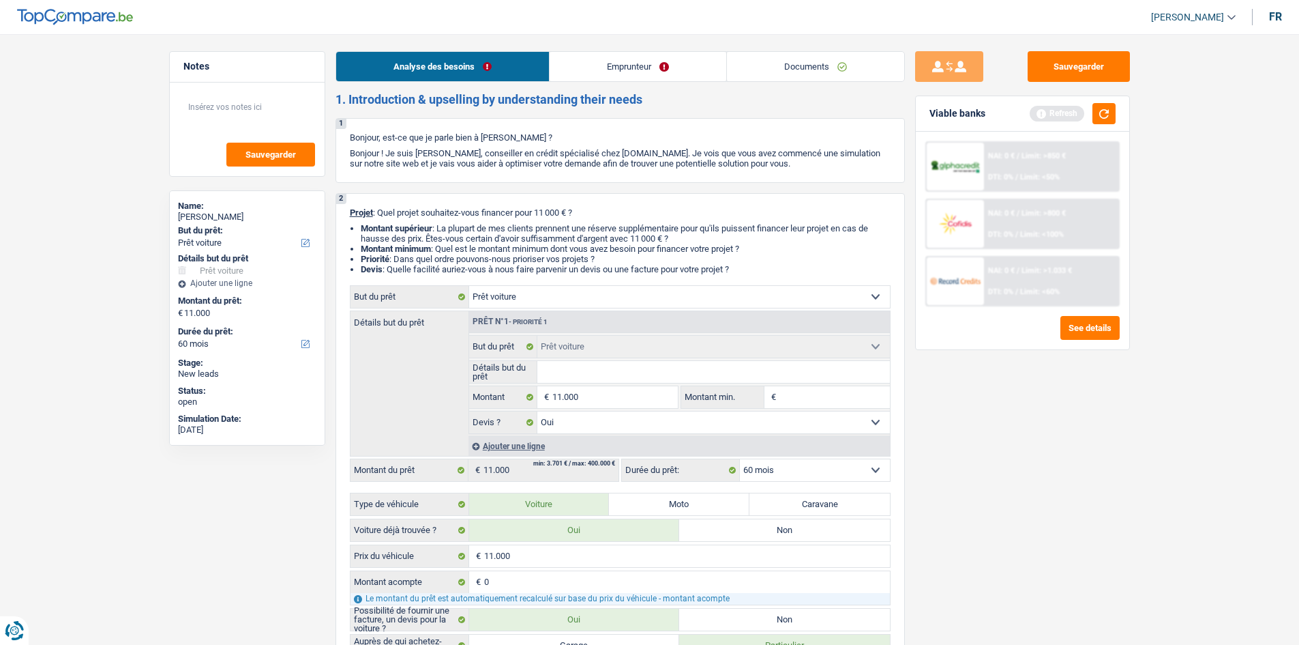
click at [608, 67] on link "Emprunteur" at bounding box center [638, 66] width 177 height 29
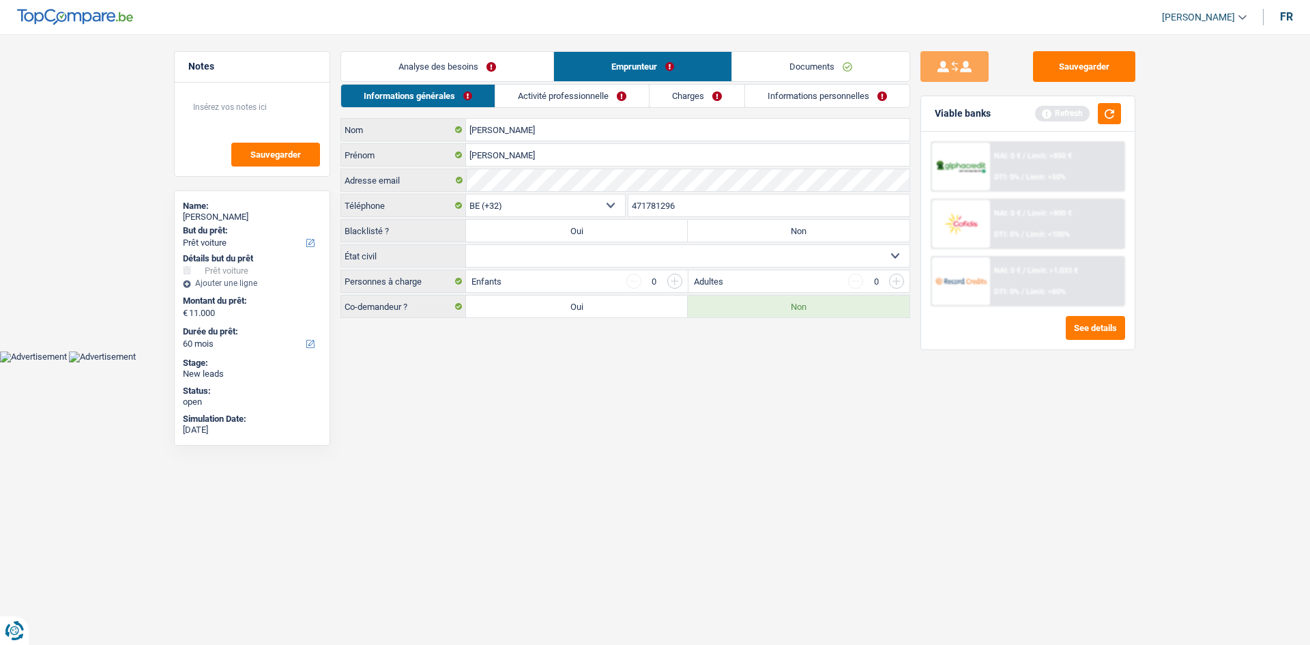
click at [585, 262] on select "Célibataire Marié(e) Cohabitant(e) légal(e) Divorcé(e) Veuf(ve) Séparé (de fait…" at bounding box center [687, 256] width 443 height 22
select select "cohabitation"
click at [466, 245] on select "Célibataire Marié(e) Cohabitant(e) légal(e) Divorcé(e) Veuf(ve) Séparé (de fait…" at bounding box center [687, 256] width 443 height 22
click at [537, 99] on link "Activité professionnelle" at bounding box center [571, 96] width 153 height 23
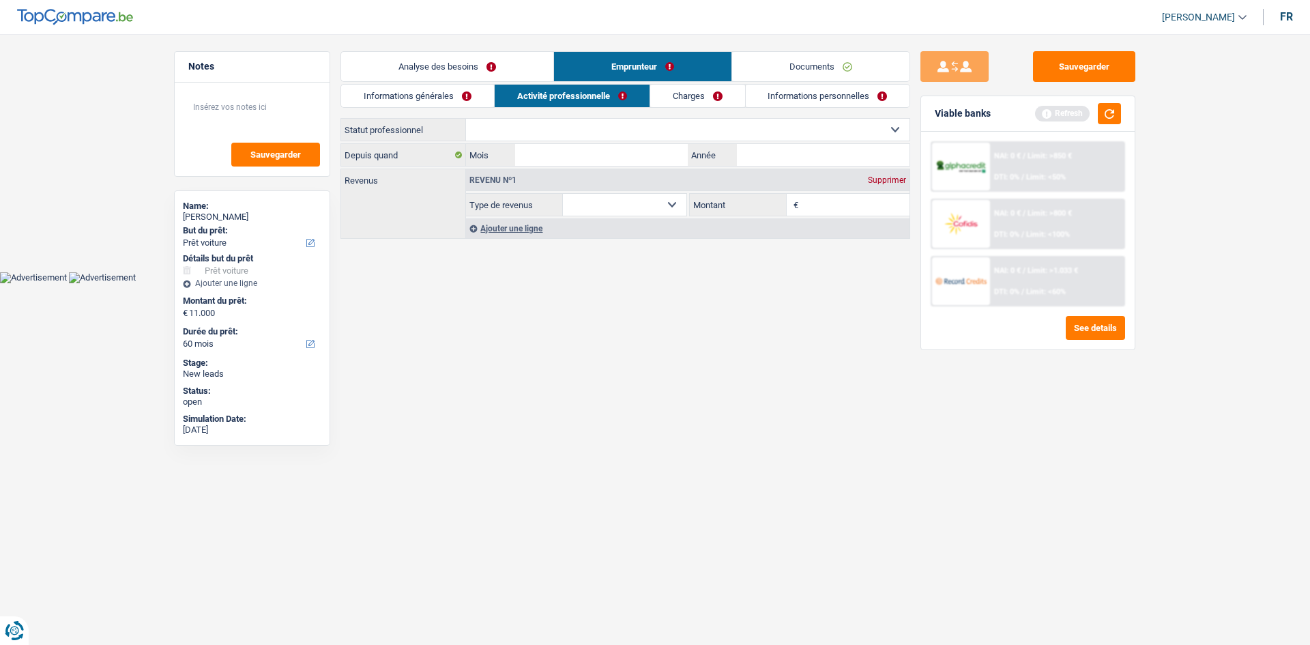
click at [641, 130] on select "Ouvrier Employé privé Employé public Invalide Indépendant Pensionné Chômeur Mut…" at bounding box center [687, 130] width 443 height 22
select select "privateEmployee"
click at [466, 119] on select "Ouvrier Employé privé Employé public Invalide Indépendant Pensionné Chômeur Mut…" at bounding box center [687, 130] width 443 height 22
select select "netSalary"
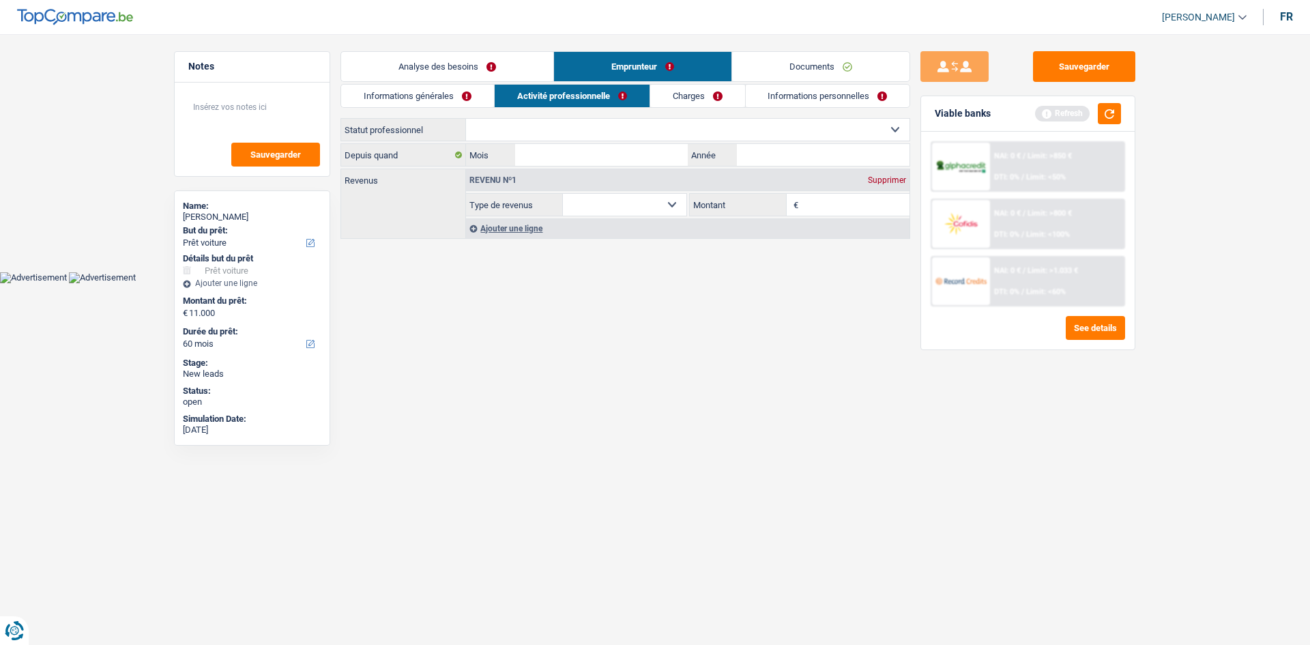
select select "mealVouchers"
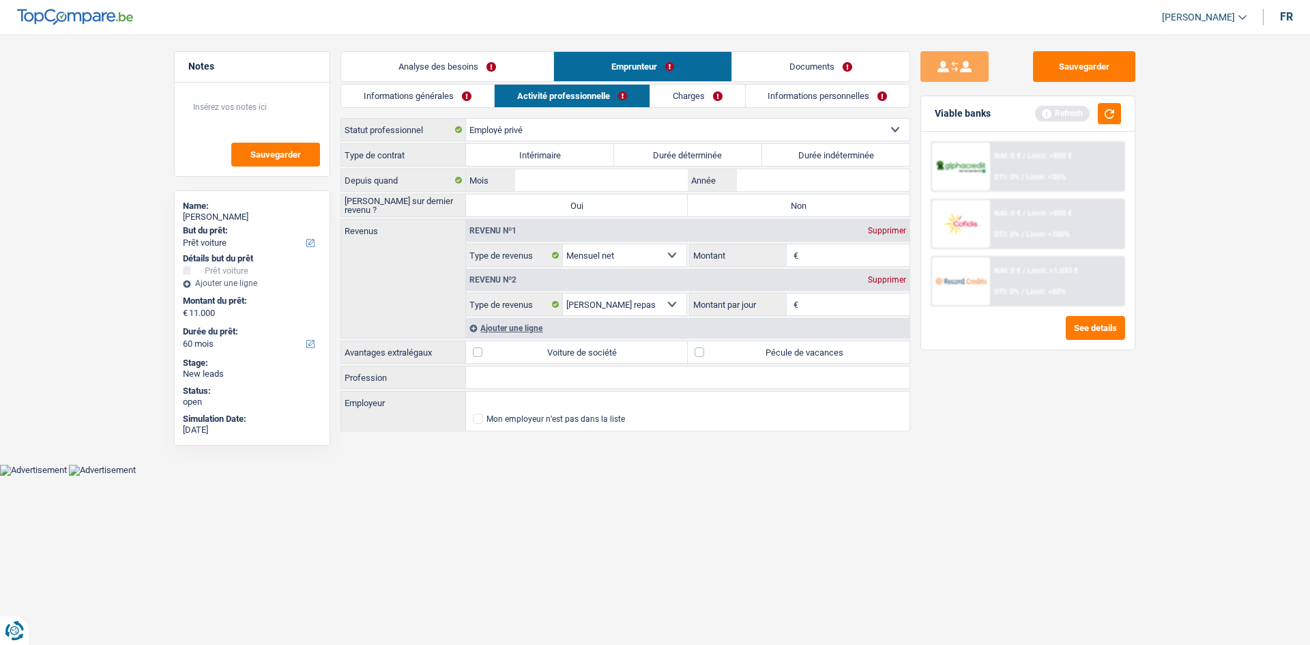
click at [793, 156] on label "Durée indéterminée" at bounding box center [836, 155] width 148 height 22
click at [793, 156] on input "Durée indéterminée" at bounding box center [836, 155] width 148 height 22
radio input "true"
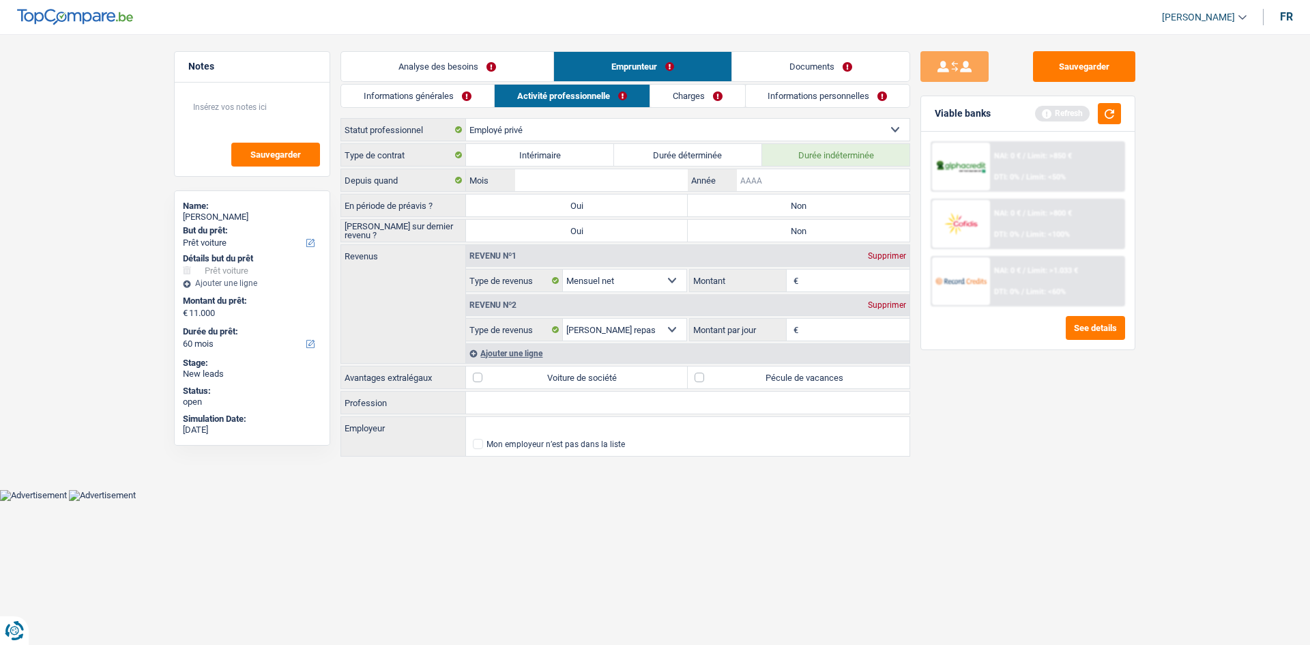
click at [823, 181] on input "Année" at bounding box center [823, 180] width 173 height 22
type input "2024"
click at [567, 180] on input "Mois" at bounding box center [601, 180] width 173 height 22
type input "02"
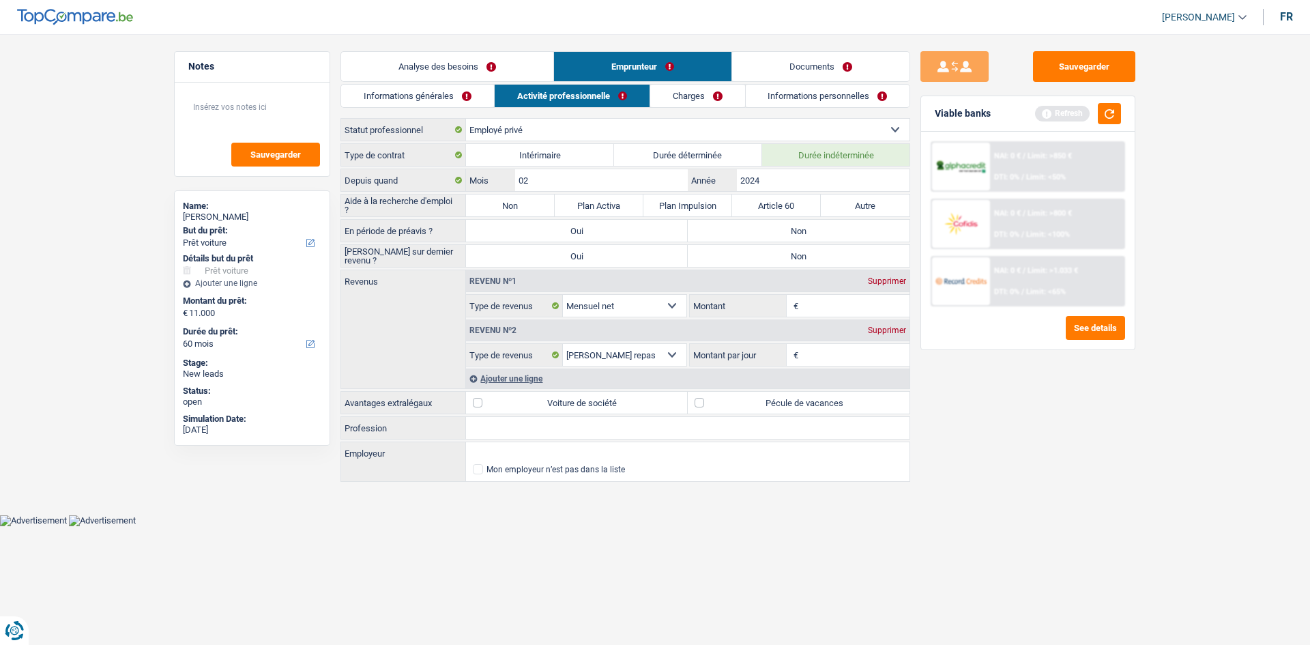
drag, startPoint x: 518, startPoint y: 207, endPoint x: 531, endPoint y: 204, distance: 14.1
click at [517, 207] on label "Non" at bounding box center [510, 205] width 89 height 22
click at [517, 207] on input "Non" at bounding box center [510, 205] width 89 height 22
radio input "true"
click at [744, 225] on label "Non" at bounding box center [799, 231] width 222 height 22
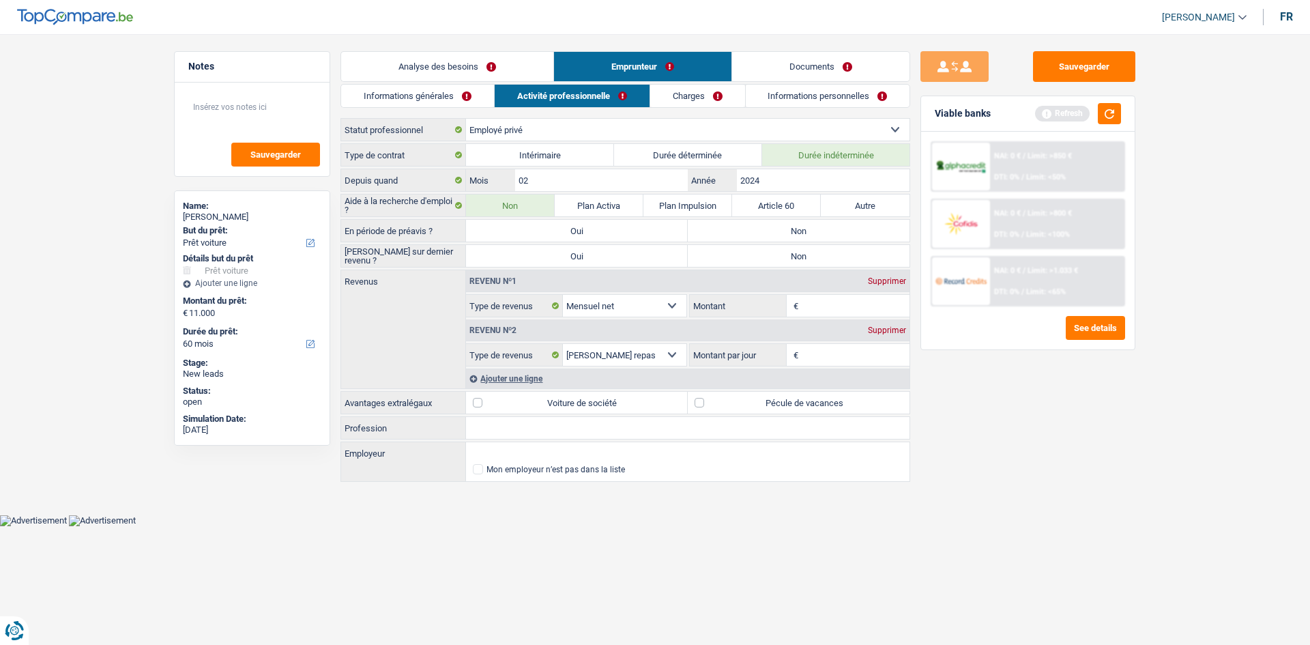
click at [744, 225] on input "Non" at bounding box center [799, 231] width 222 height 22
radio input "true"
click at [797, 250] on label "Non" at bounding box center [799, 256] width 222 height 22
click at [797, 250] on input "Non" at bounding box center [799, 256] width 222 height 22
radio input "true"
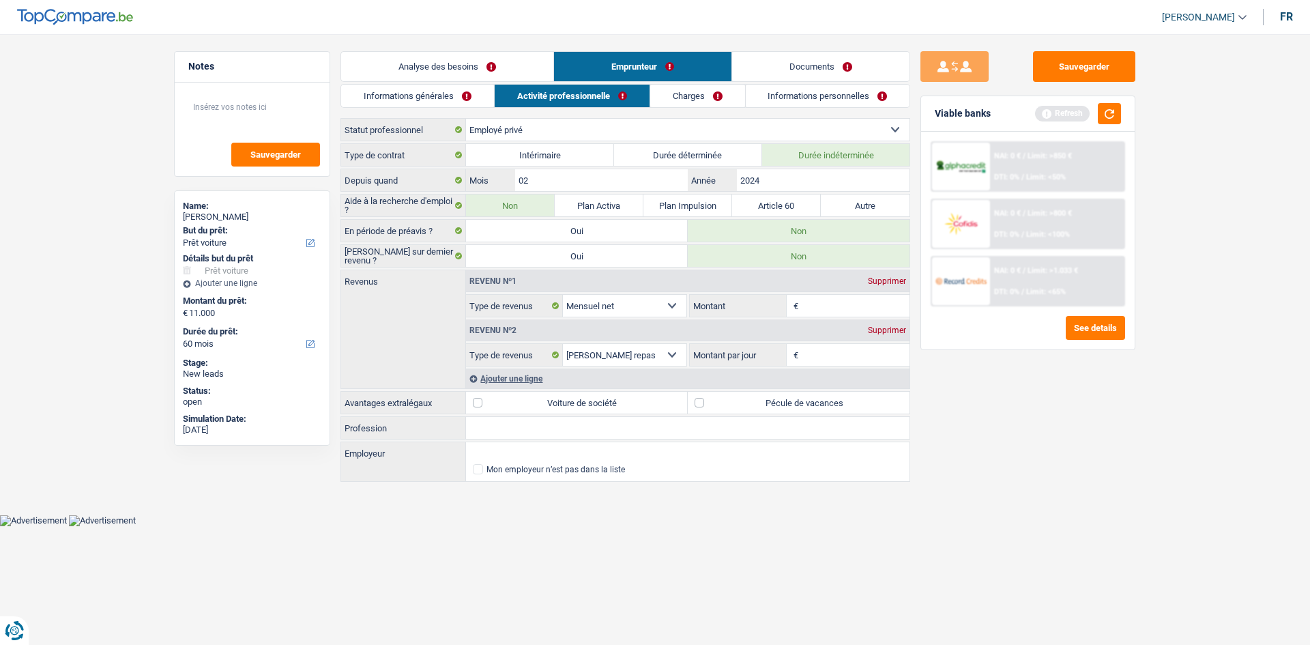
click at [840, 309] on input "Montant" at bounding box center [855, 306] width 108 height 22
type input "1.700"
click at [847, 352] on input "Montant par jour" at bounding box center [855, 355] width 108 height 22
type input "8,0"
drag, startPoint x: 1033, startPoint y: 520, endPoint x: 978, endPoint y: 530, distance: 56.2
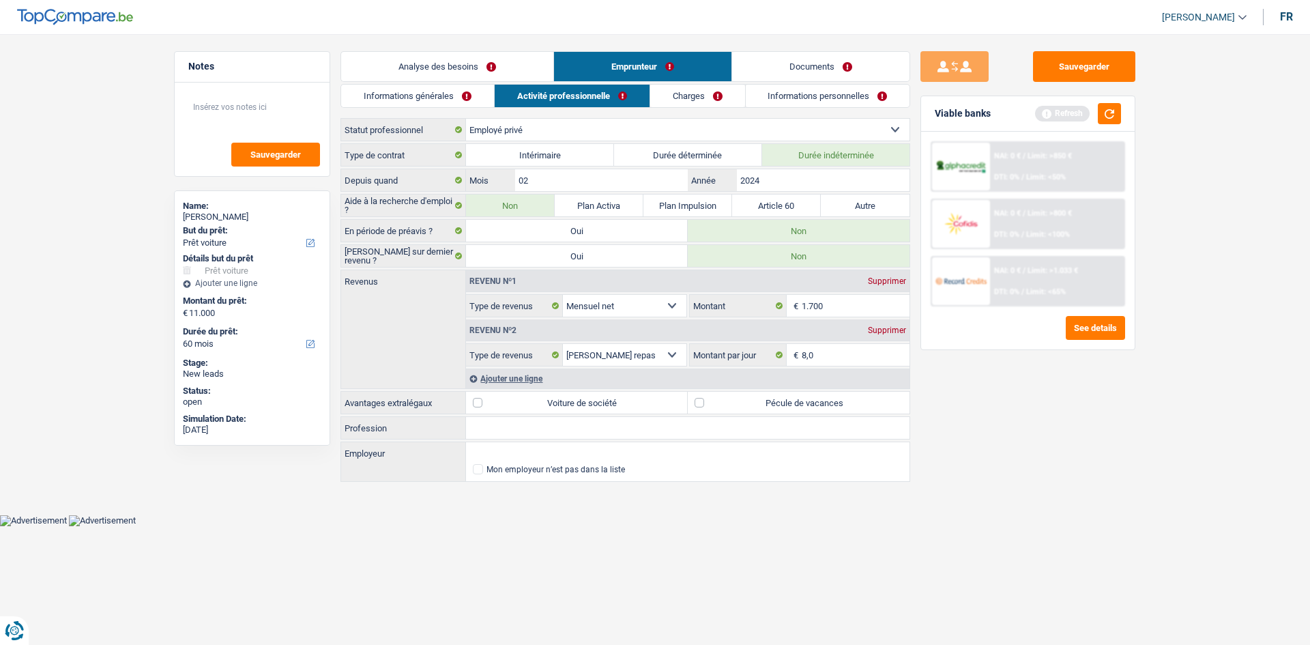
click at [1013, 525] on div "Sauvegarder Viable banks Refresh NAI: 0 € / Limit: >850 € DTI: 0% / Limit: <50%…" at bounding box center [1027, 335] width 235 height 568
click at [712, 401] on label "Pécule de vacances" at bounding box center [799, 403] width 222 height 22
click at [712, 401] on input "Pécule de vacances" at bounding box center [799, 403] width 222 height 22
checkbox input "true"
click at [482, 429] on input "Profession" at bounding box center [687, 428] width 443 height 22
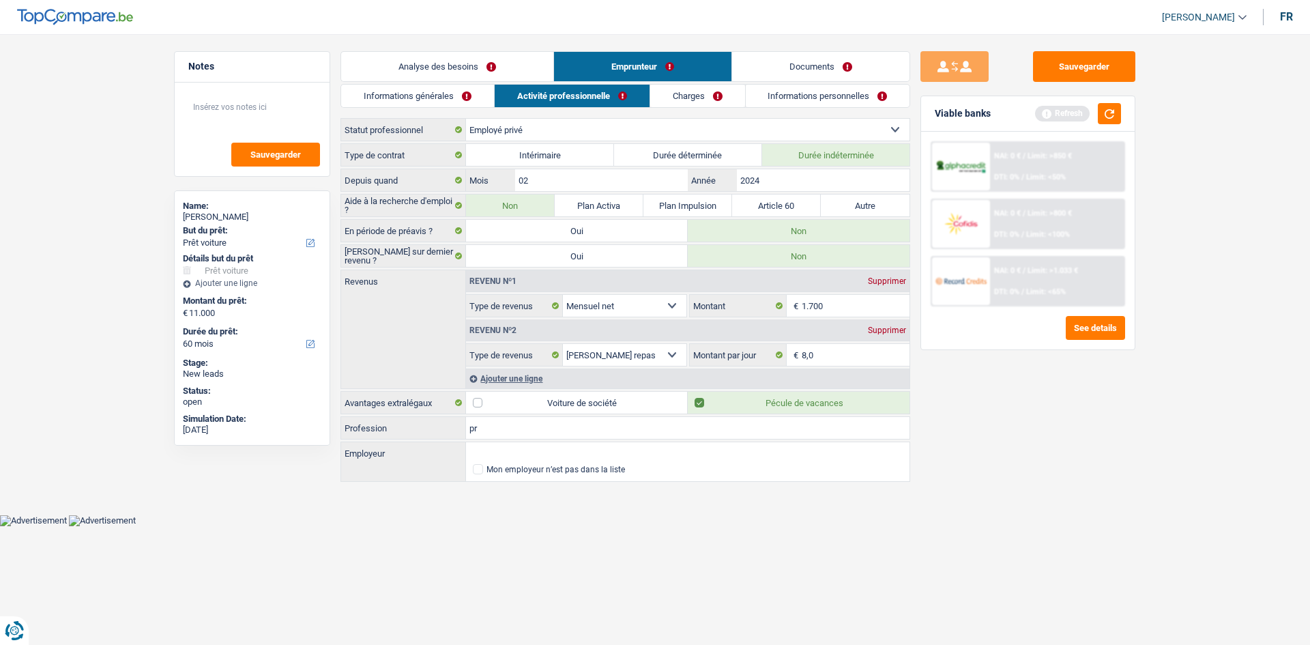
type input "p"
type input "Proffesseur anglais"
click at [495, 442] on input "Employeur" at bounding box center [687, 453] width 443 height 22
click at [546, 501] on main "Notes Sauvegarder Name: Amy Lott But du prêt: Confort maison: meubles, textile,…" at bounding box center [655, 267] width 1310 height 494
click at [503, 448] on input "Employeur" at bounding box center [687, 453] width 443 height 22
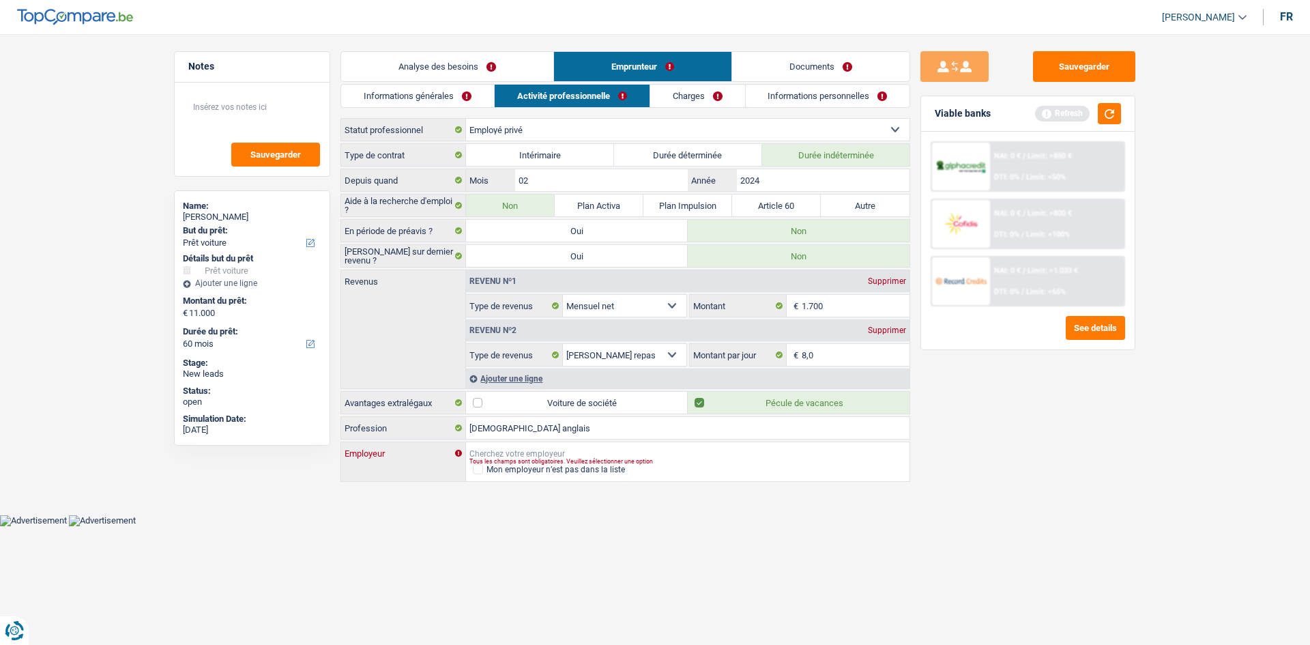
click at [511, 450] on input "Employeur" at bounding box center [687, 453] width 443 height 22
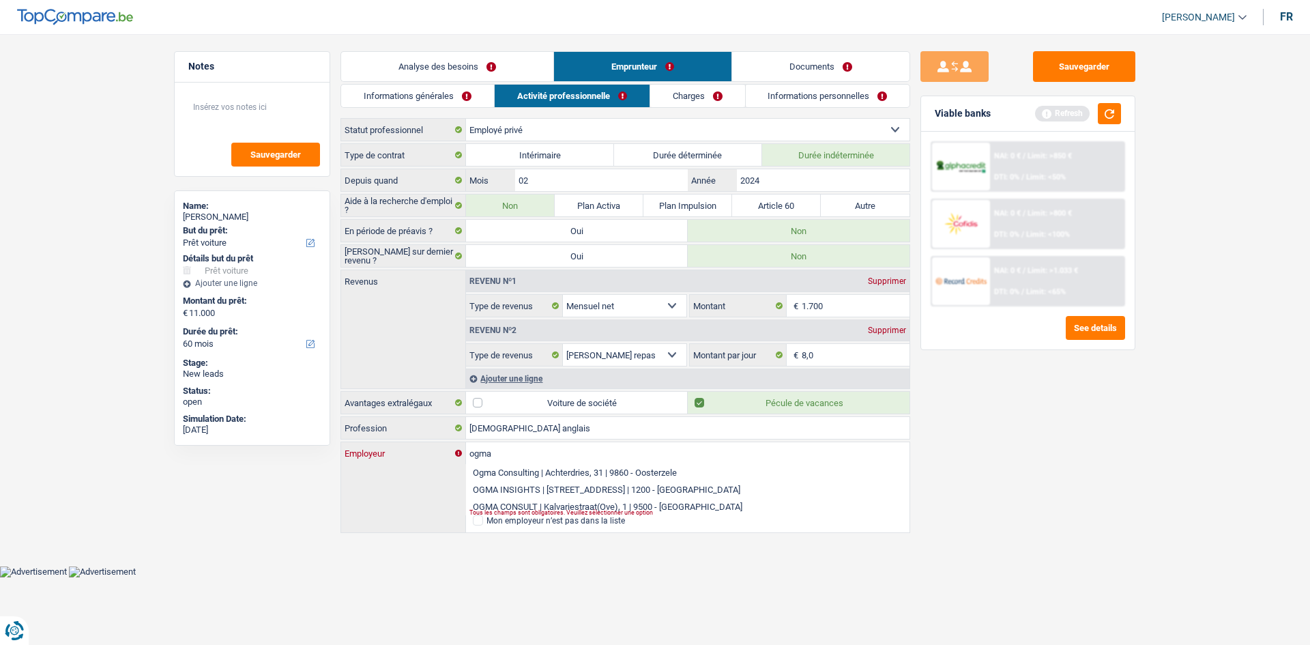
type input "ogma"
click at [471, 53] on link "Analyse des besoins" at bounding box center [447, 66] width 212 height 29
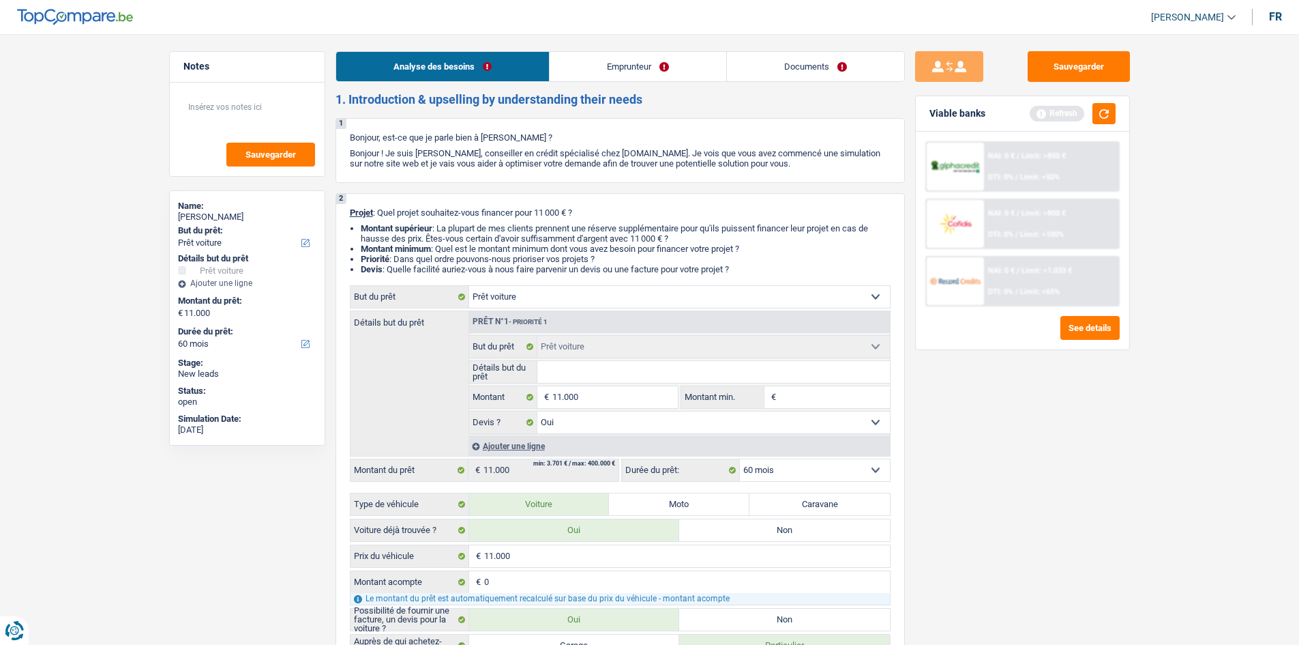
click at [576, 69] on link "Emprunteur" at bounding box center [638, 66] width 177 height 29
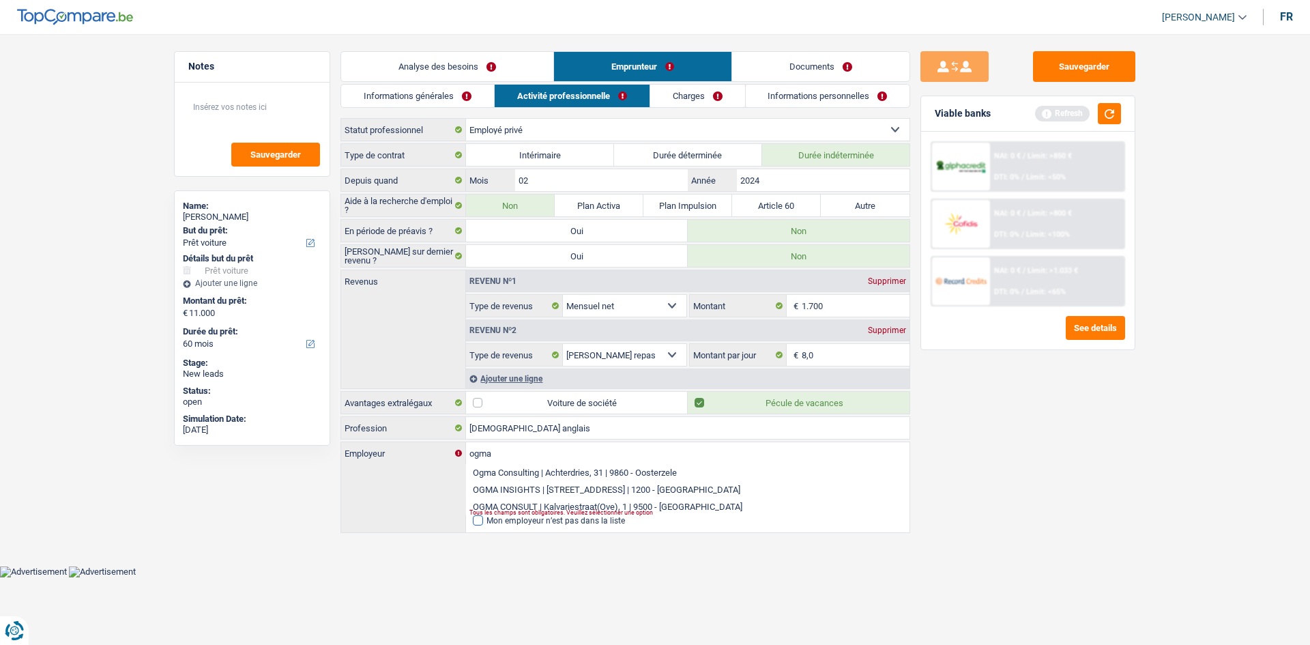
click at [476, 518] on span at bounding box center [478, 520] width 10 height 10
click at [473, 520] on input "Mon employeur n’est pas dans la liste" at bounding box center [473, 520] width 0 height 0
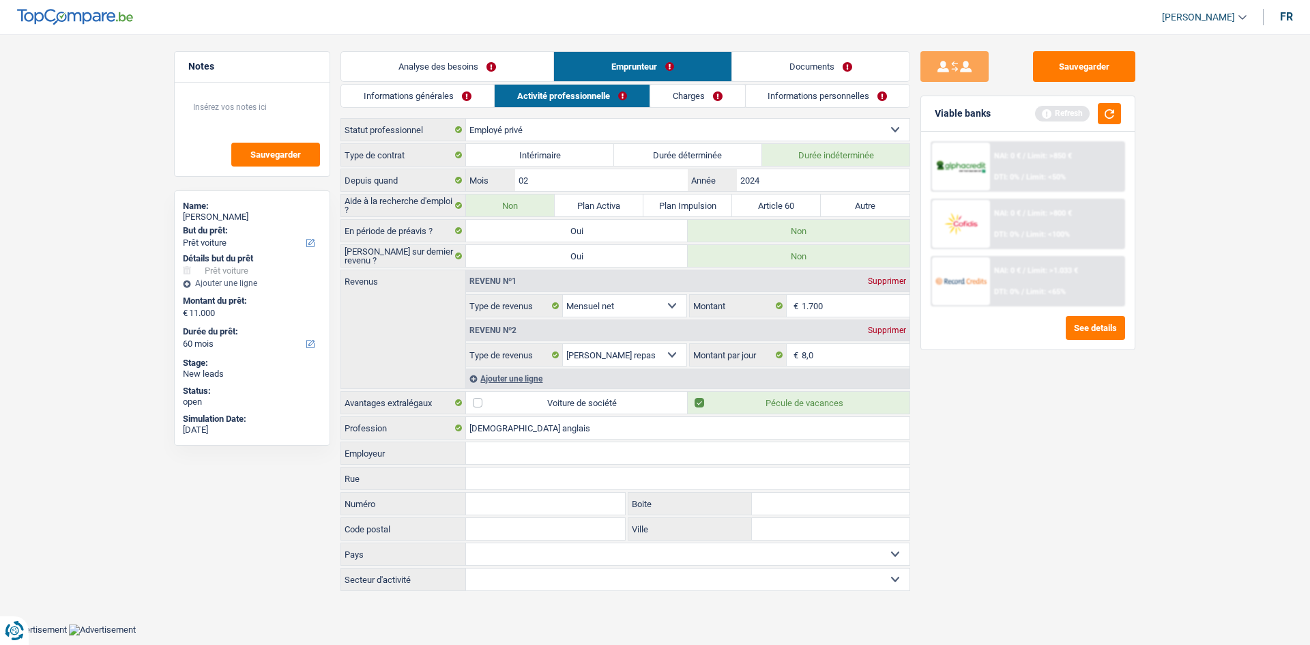
click at [515, 452] on input "Employeur" at bounding box center [687, 453] width 443 height 22
type input "OGMA FRANCE"
click at [672, 94] on link "Charges" at bounding box center [697, 96] width 95 height 23
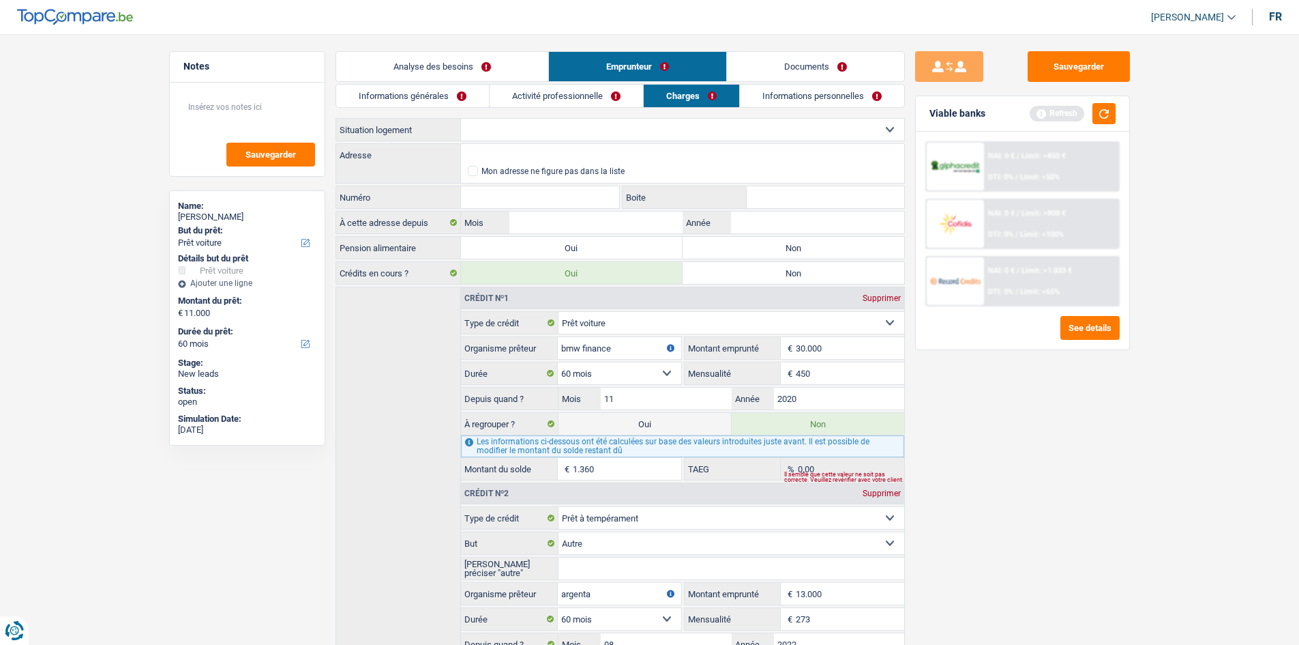
click at [529, 116] on div "Informations générales Activité professionnelle Charges Informations personnell…" at bounding box center [621, 417] width 570 height 666
click at [529, 121] on select "Locataire Propriétaire avec prêt hypothécaire Propriétaire sans prêt hypothécai…" at bounding box center [682, 130] width 443 height 22
select select "liveWithParents"
click at [461, 119] on select "Locataire Propriétaire avec prêt hypothécaire Propriétaire sans prêt hypothécai…" at bounding box center [682, 130] width 443 height 22
click at [237, 106] on textarea at bounding box center [247, 112] width 136 height 41
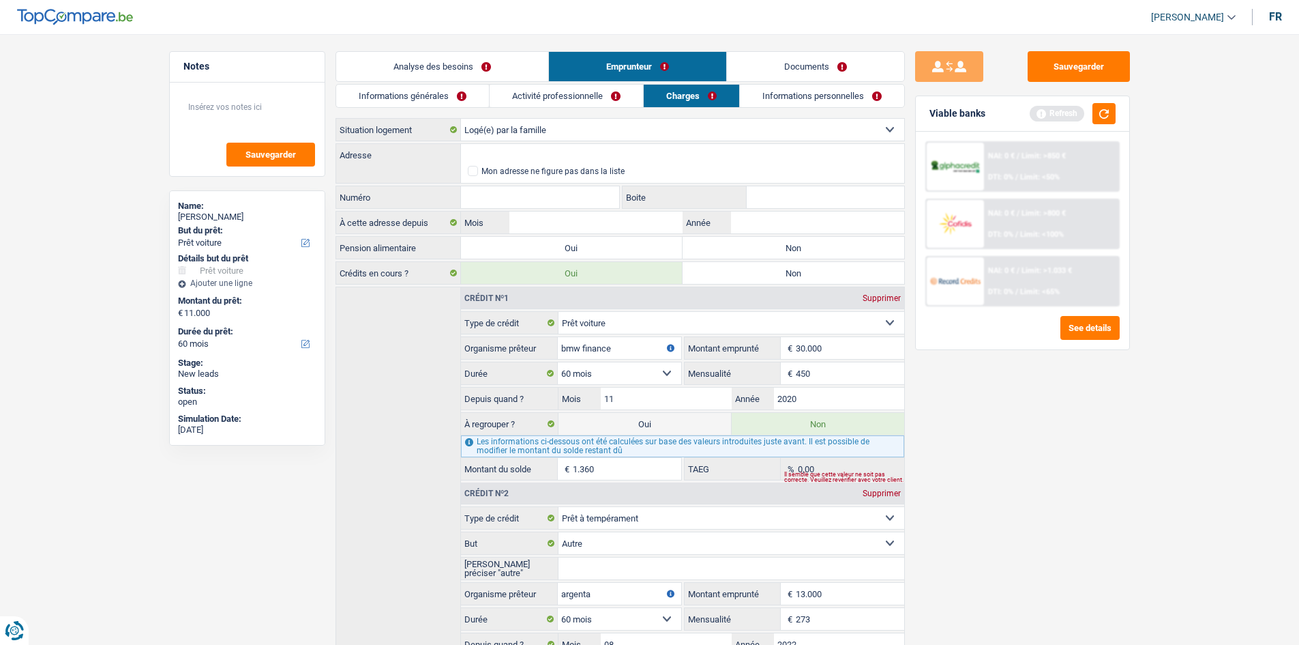
click at [645, 132] on select "Locataire Propriétaire avec prêt hypothécaire Propriétaire sans prêt hypothécai…" at bounding box center [682, 130] width 443 height 22
click at [510, 127] on select "Locataire Propriétaire avec prêt hypothécaire Propriétaire sans prêt hypothécai…" at bounding box center [682, 130] width 443 height 22
click at [516, 151] on input "Adresse" at bounding box center [682, 155] width 443 height 22
type input "Rue Sart Colin, Brunehaut, Belgium"
select select "BE"
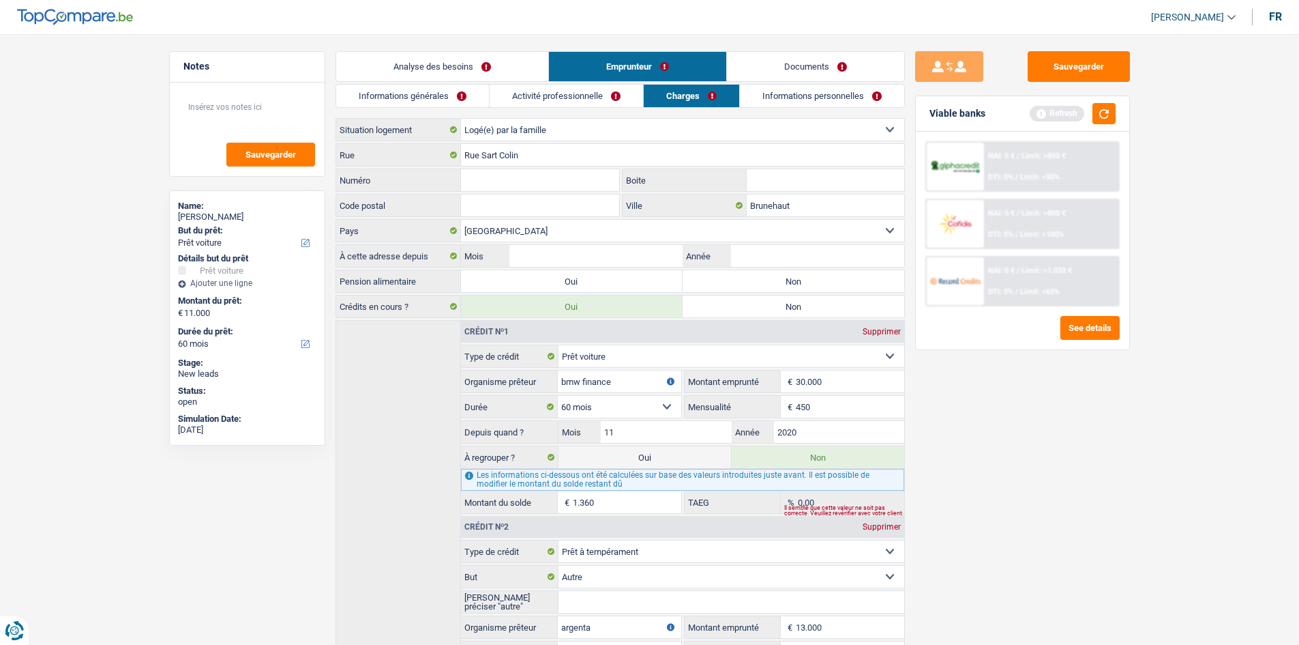
click at [499, 180] on input "Numéro" at bounding box center [540, 180] width 159 height 22
type input "4"
click at [769, 179] on input "Boite" at bounding box center [826, 180] width 158 height 22
click at [472, 200] on input "Code postal" at bounding box center [540, 205] width 159 height 22
type input "7622"
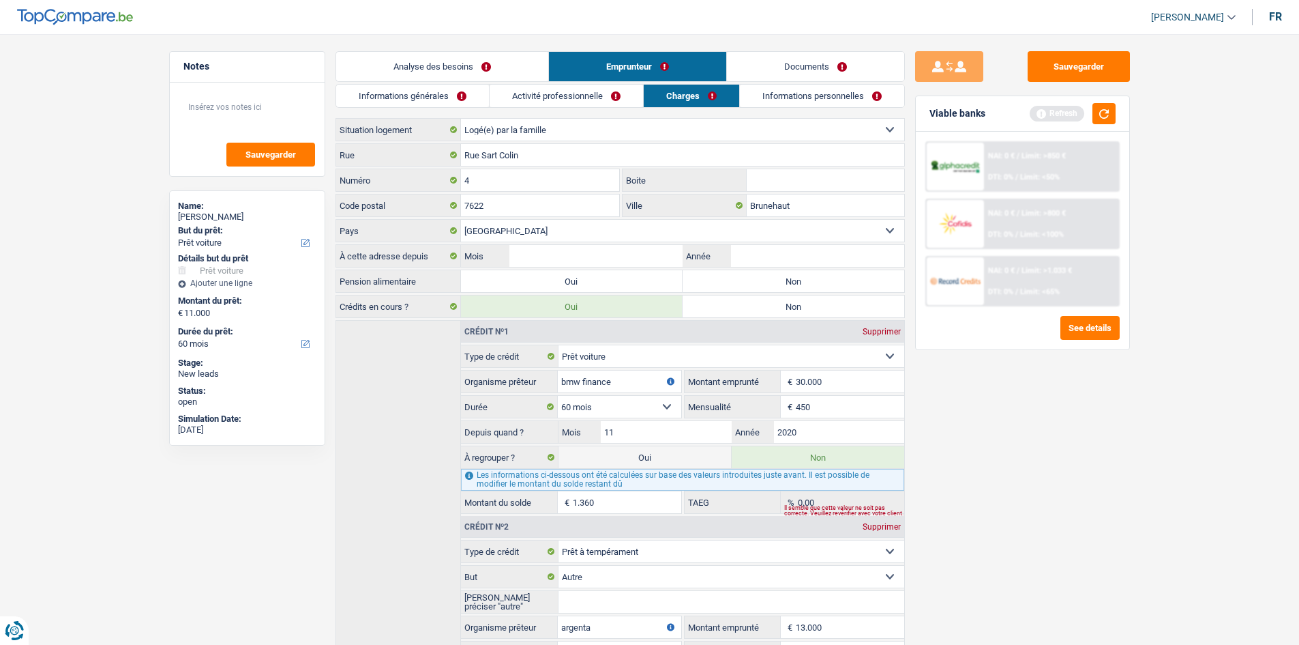
click at [941, 379] on div "Sauvegarder Viable banks Refresh NAI: 0 € / Limit: >850 € DTI: 0% / Limit: <50%…" at bounding box center [1022, 335] width 235 height 568
click at [773, 262] on input "Année" at bounding box center [817, 256] width 173 height 22
type input "2019"
click at [640, 250] on input "Mois" at bounding box center [596, 256] width 173 height 22
click at [635, 254] on input "Mois" at bounding box center [596, 256] width 173 height 22
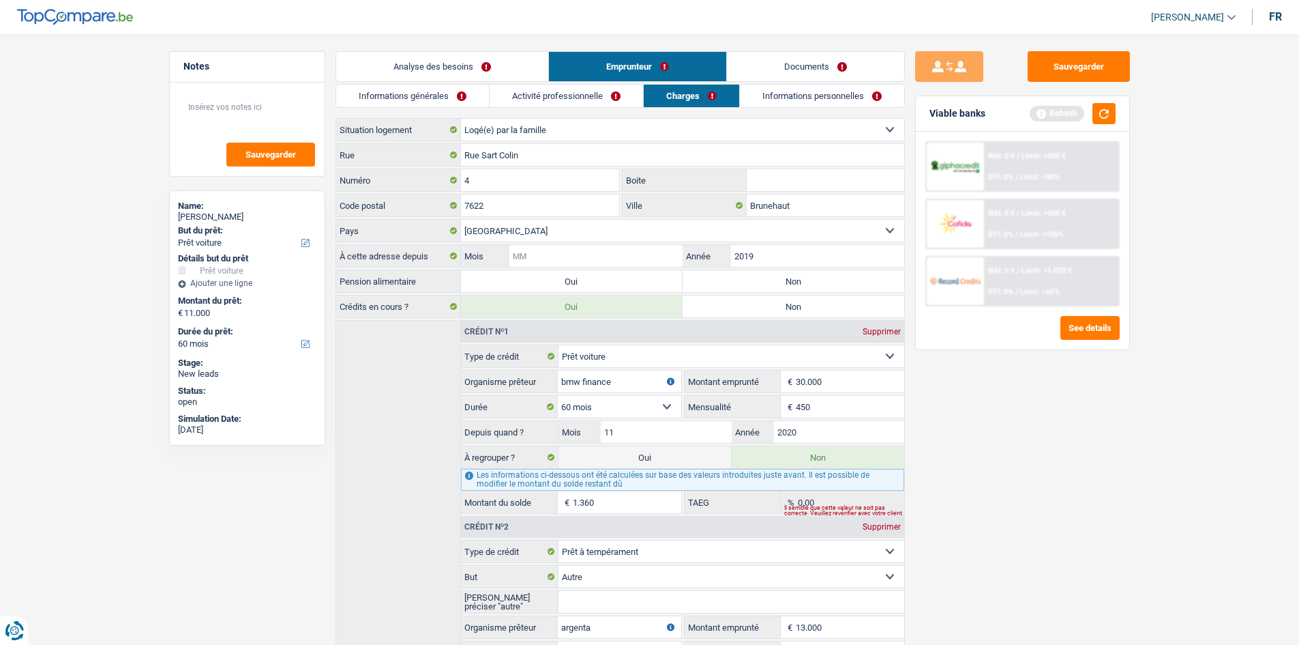
click at [635, 254] on input "Mois" at bounding box center [596, 256] width 173 height 22
type input "08"
click at [801, 277] on label "Non" at bounding box center [794, 281] width 222 height 22
click at [801, 277] on input "Non" at bounding box center [794, 281] width 222 height 22
radio input "true"
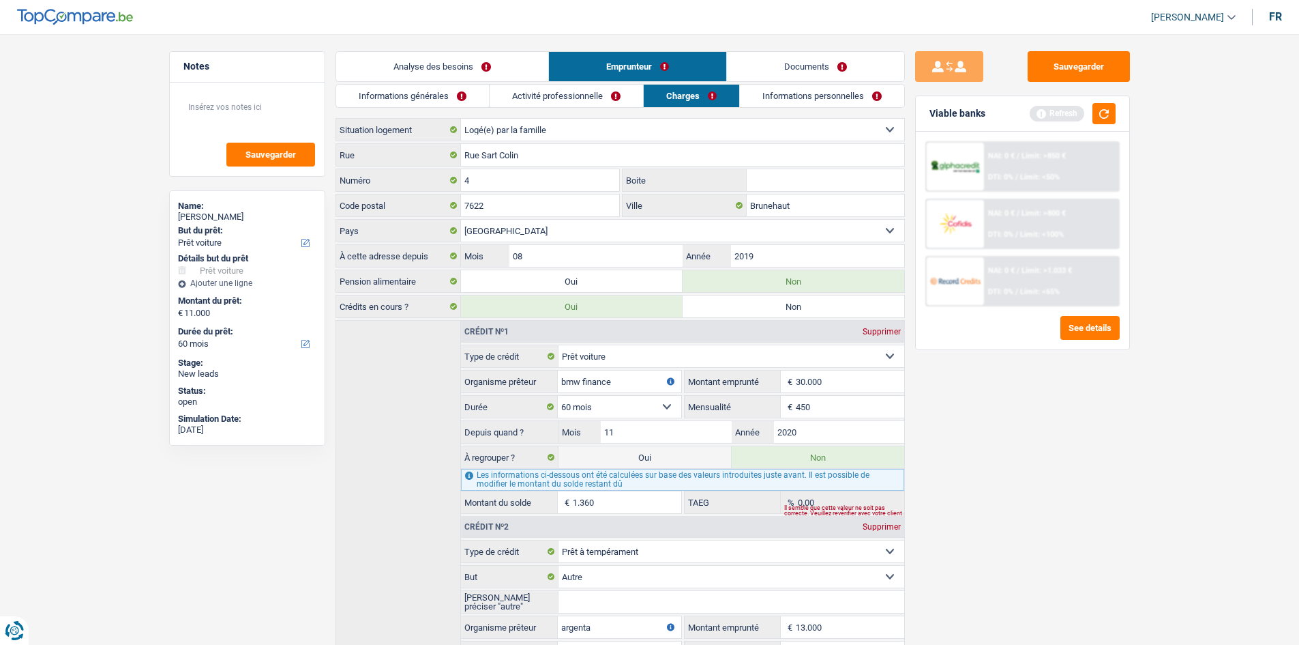
click at [598, 98] on link "Activité professionnelle" at bounding box center [566, 96] width 153 height 23
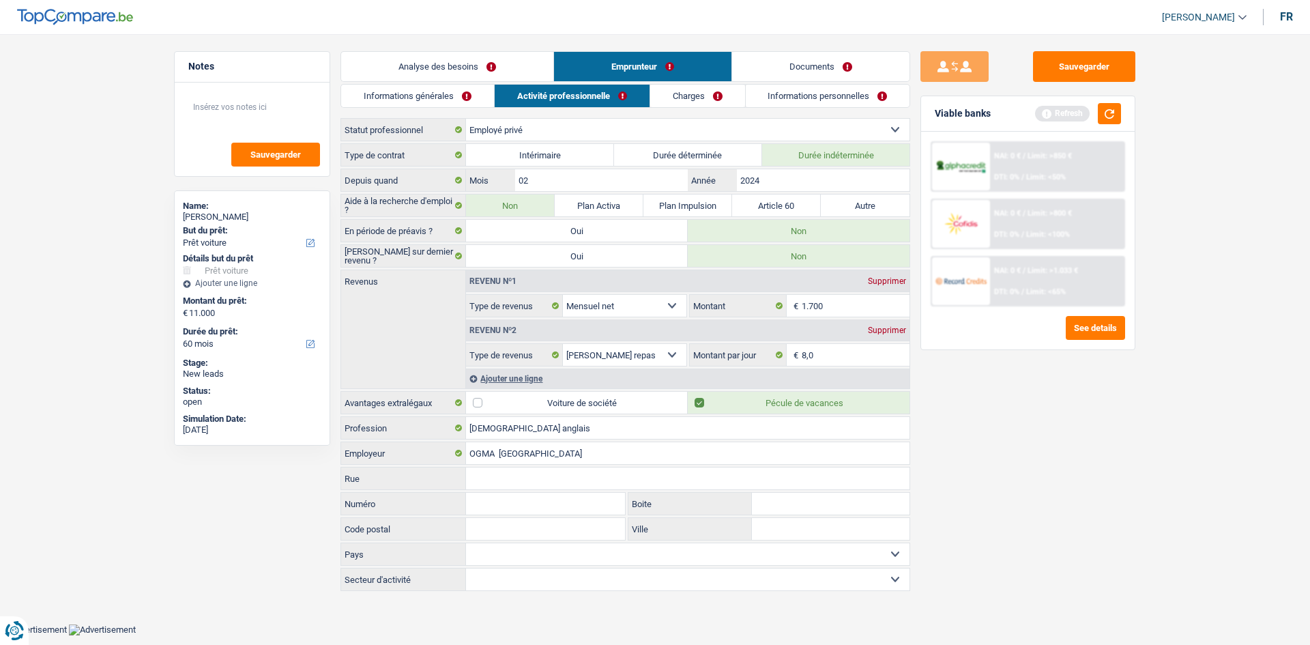
click at [508, 380] on div "Ajouter une ligne" at bounding box center [687, 378] width 443 height 20
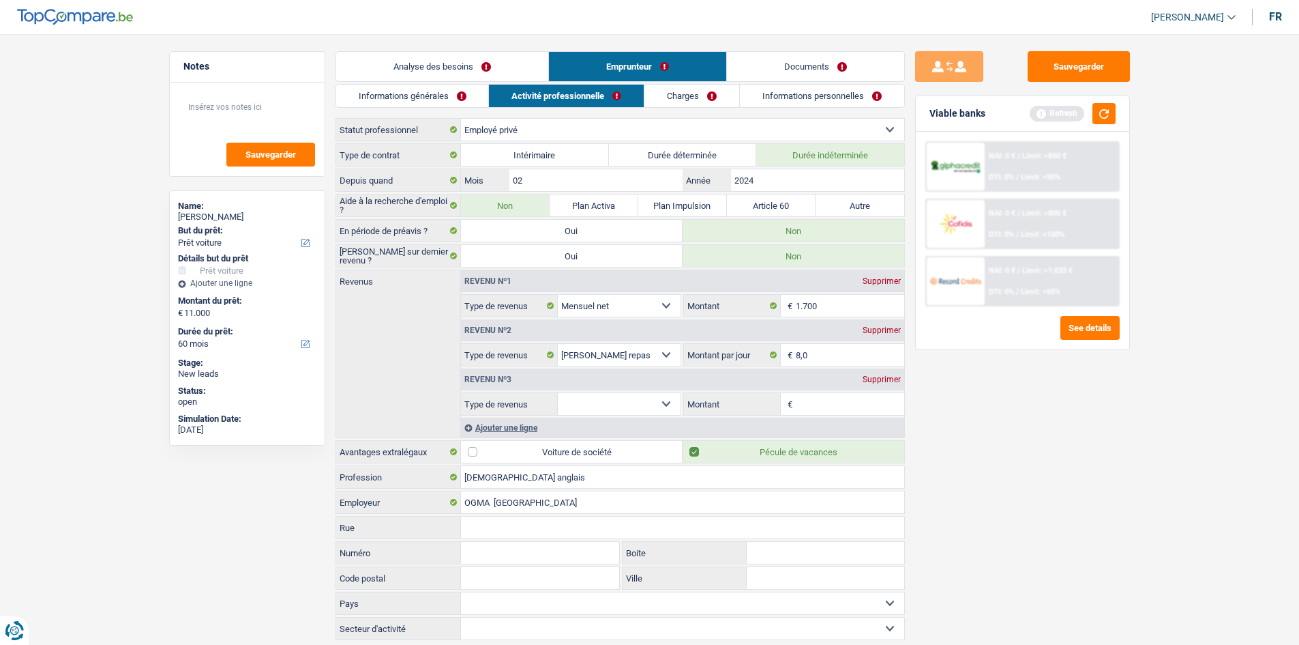
click at [682, 393] on div "Allocation d'handicap Allocations chômage Allocations familiales Chèques repas …" at bounding box center [682, 403] width 443 height 23
click at [668, 400] on select "Allocation d'handicap Allocations chômage Allocations familiales Chèques repas …" at bounding box center [619, 404] width 123 height 22
select select "alimony"
click at [558, 393] on select "Allocation d'handicap Allocations chômage Allocations familiales Chèques repas …" at bounding box center [619, 404] width 123 height 22
click at [803, 402] on input "Montant" at bounding box center [850, 404] width 108 height 22
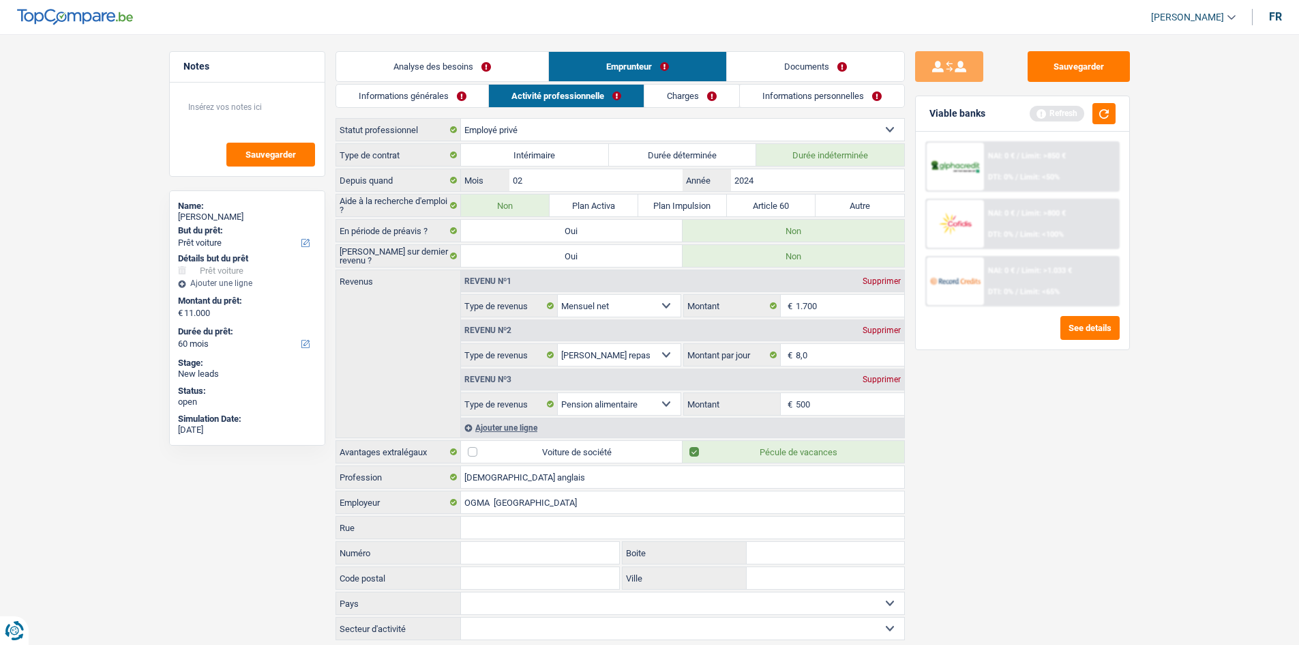
click at [803, 402] on input "500" at bounding box center [850, 404] width 108 height 22
type input "500"
click at [981, 490] on div "Sauvegarder Viable banks Refresh NAI: 0 € / Limit: >850 € DTI: 0% / Limit: <50%…" at bounding box center [1022, 335] width 235 height 568
click at [679, 90] on link "Charges" at bounding box center [692, 96] width 95 height 23
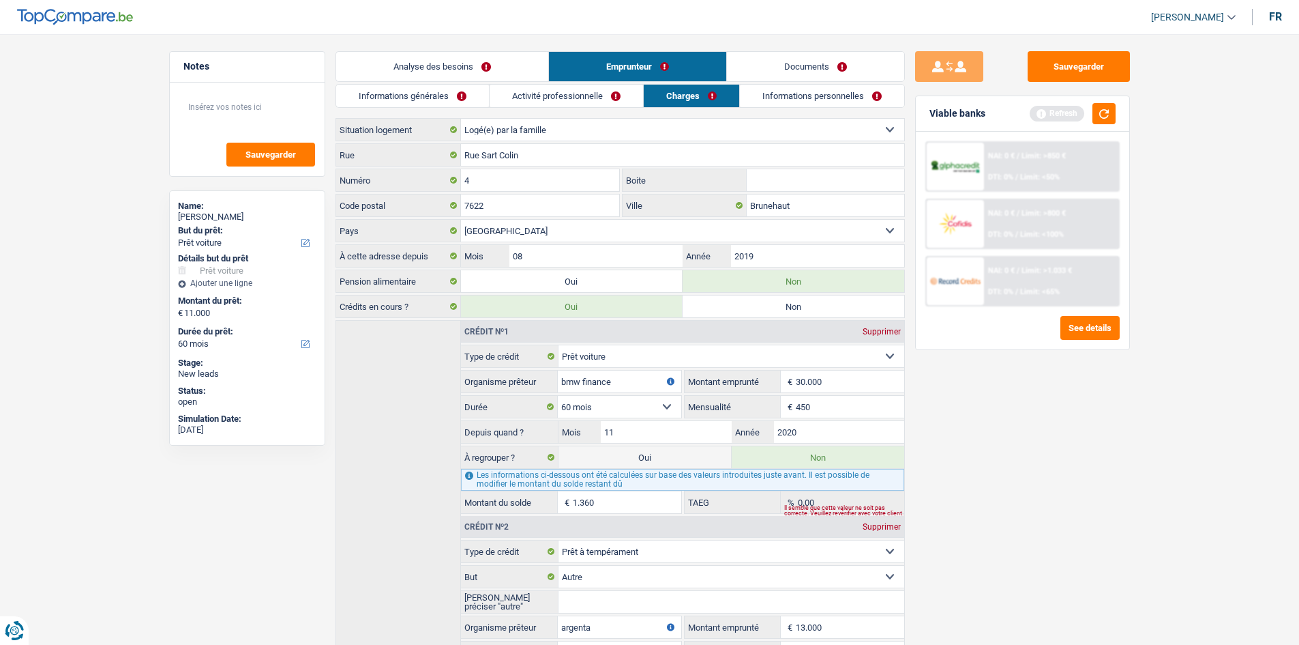
click at [778, 87] on link "Informations personnelles" at bounding box center [822, 96] width 164 height 23
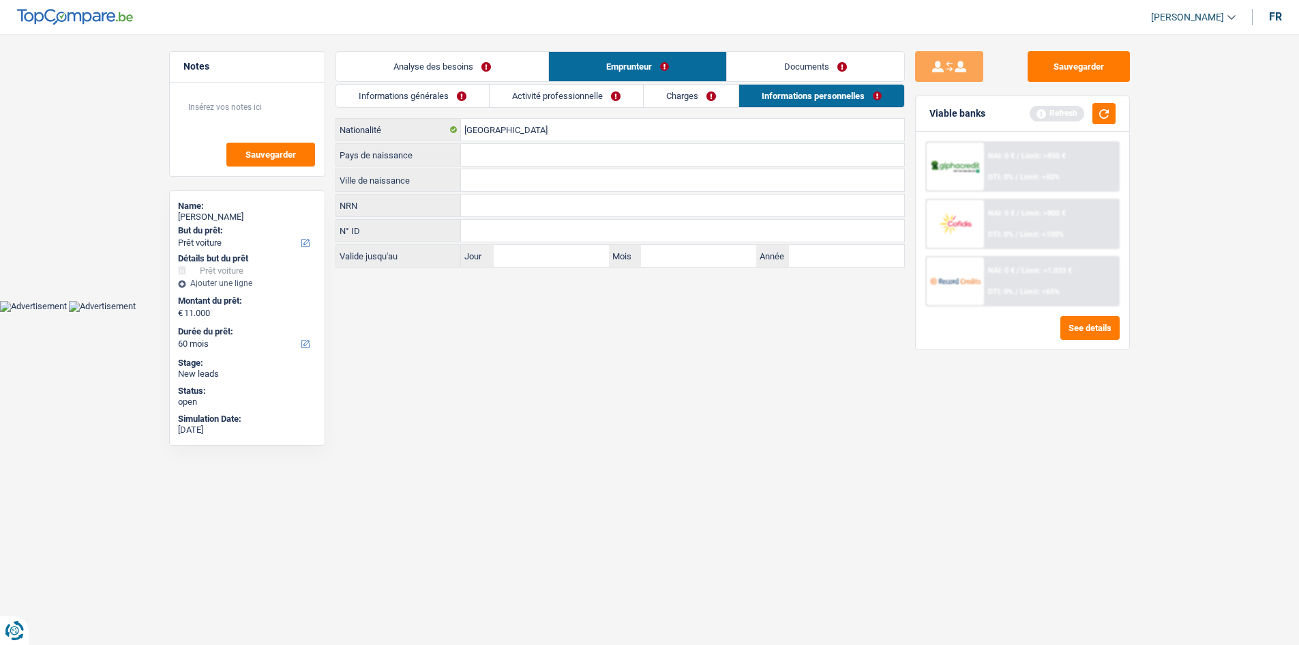
click at [778, 87] on link "Informations personnelles" at bounding box center [821, 96] width 165 height 23
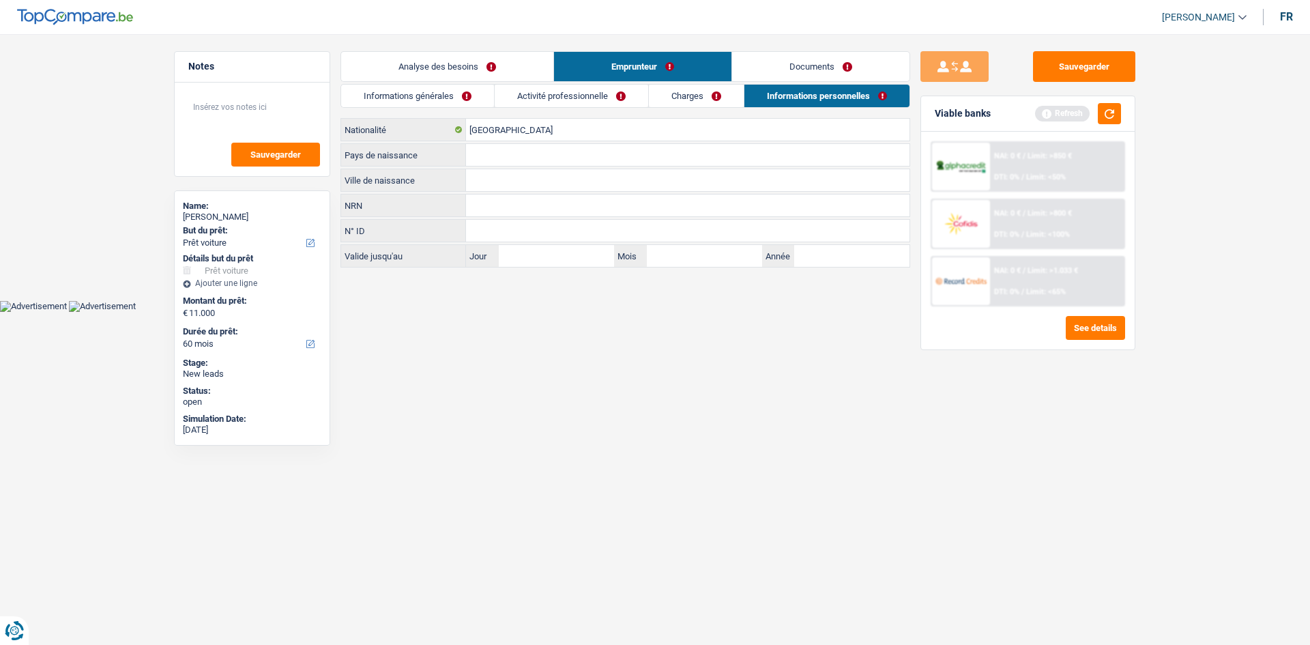
click at [497, 176] on input "Ville de naissance" at bounding box center [687, 180] width 443 height 22
click at [484, 184] on input "MONGOMERY" at bounding box center [687, 180] width 443 height 22
type input "MONTGOMERY"
click at [471, 156] on input "Pays de naissance" at bounding box center [687, 155] width 443 height 22
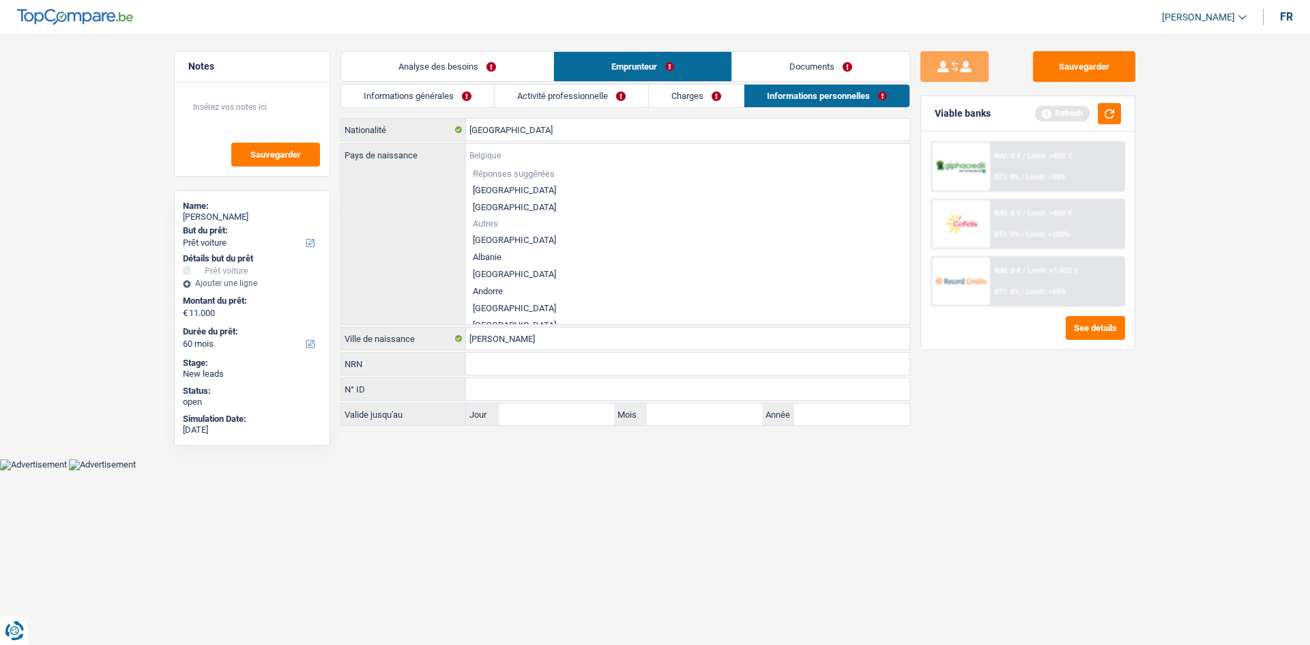
type input "E"
type input "T"
type input "E"
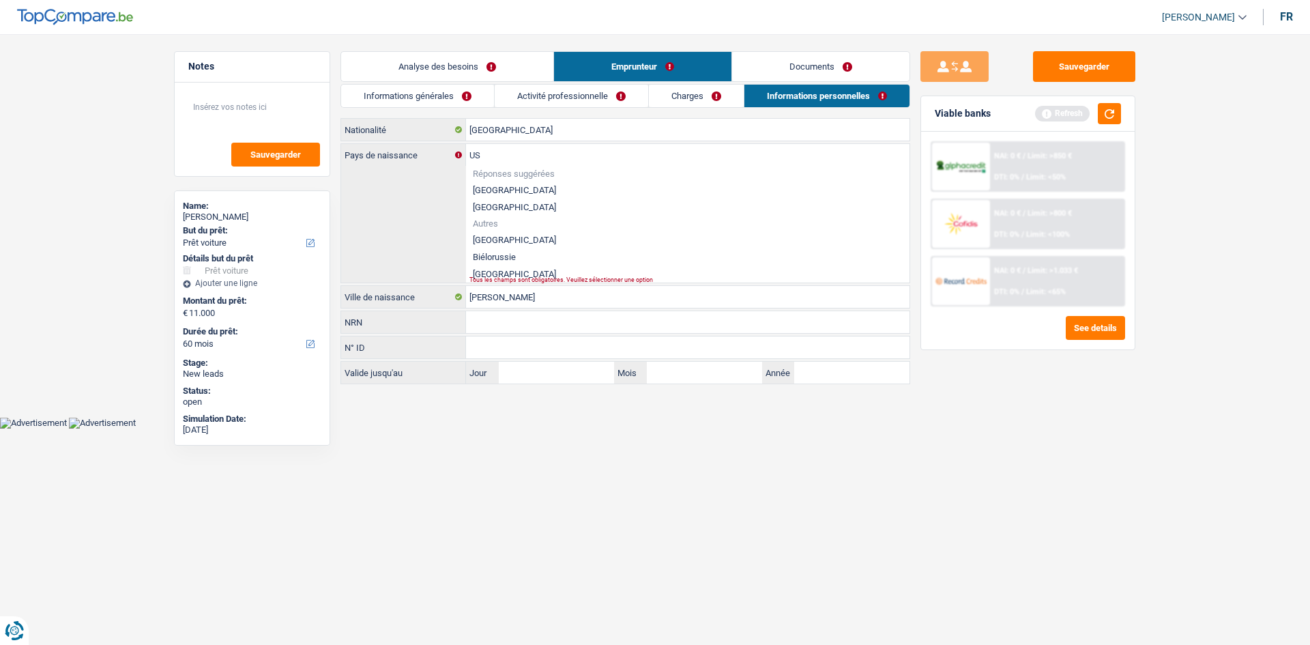
click at [428, 216] on div "US Pays de naissance Réponses suggérées Belgique Luxembourg Autres Australie Bi…" at bounding box center [625, 213] width 568 height 138
click at [491, 153] on input "US" at bounding box center [687, 155] width 443 height 22
type input "U"
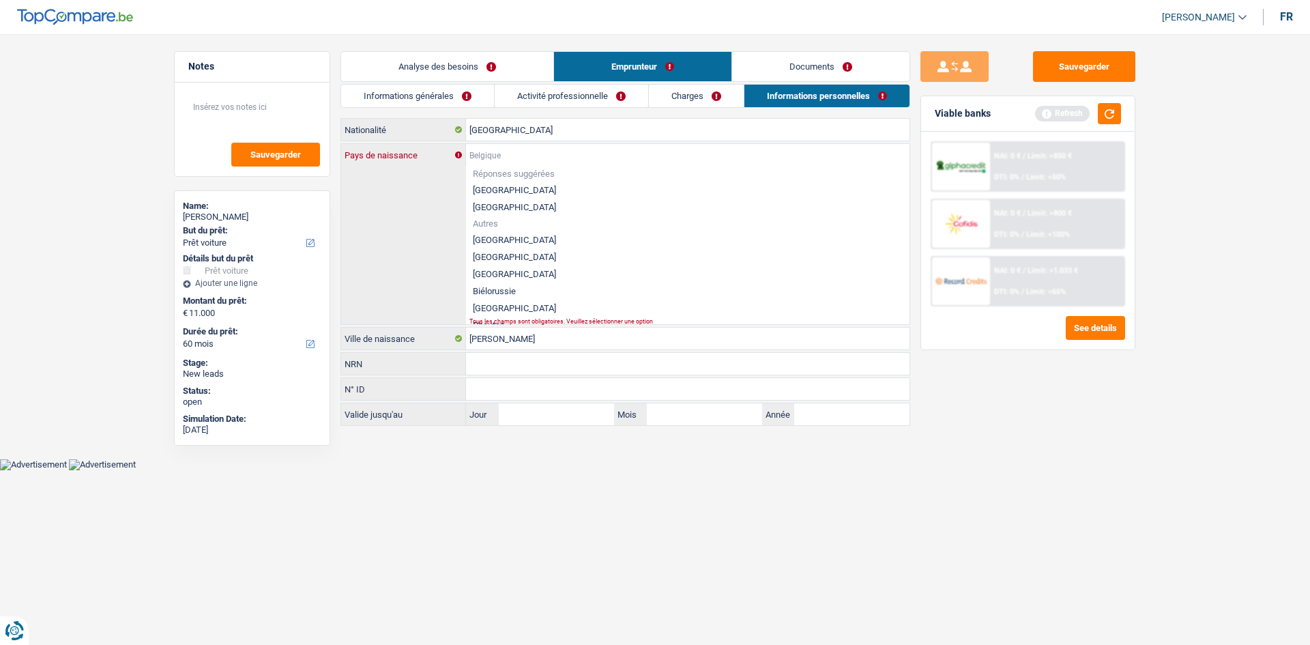
click at [491, 153] on input "Pays de naissance" at bounding box center [687, 155] width 443 height 22
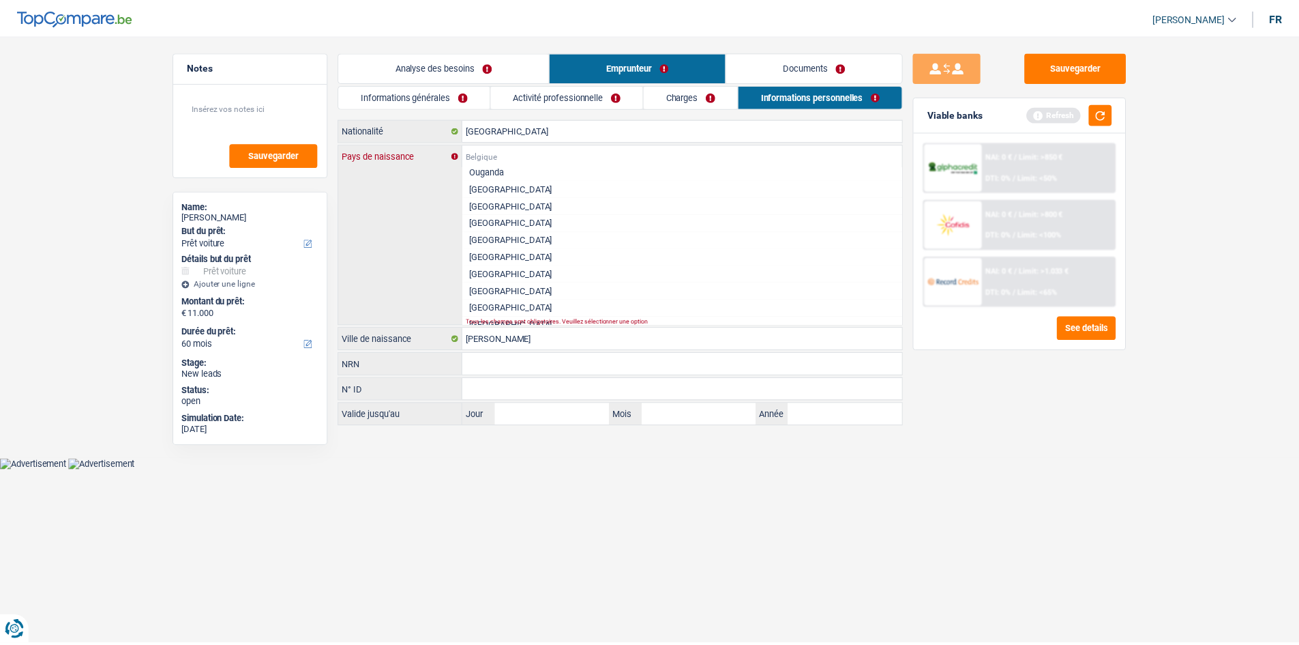
scroll to position [3139, 0]
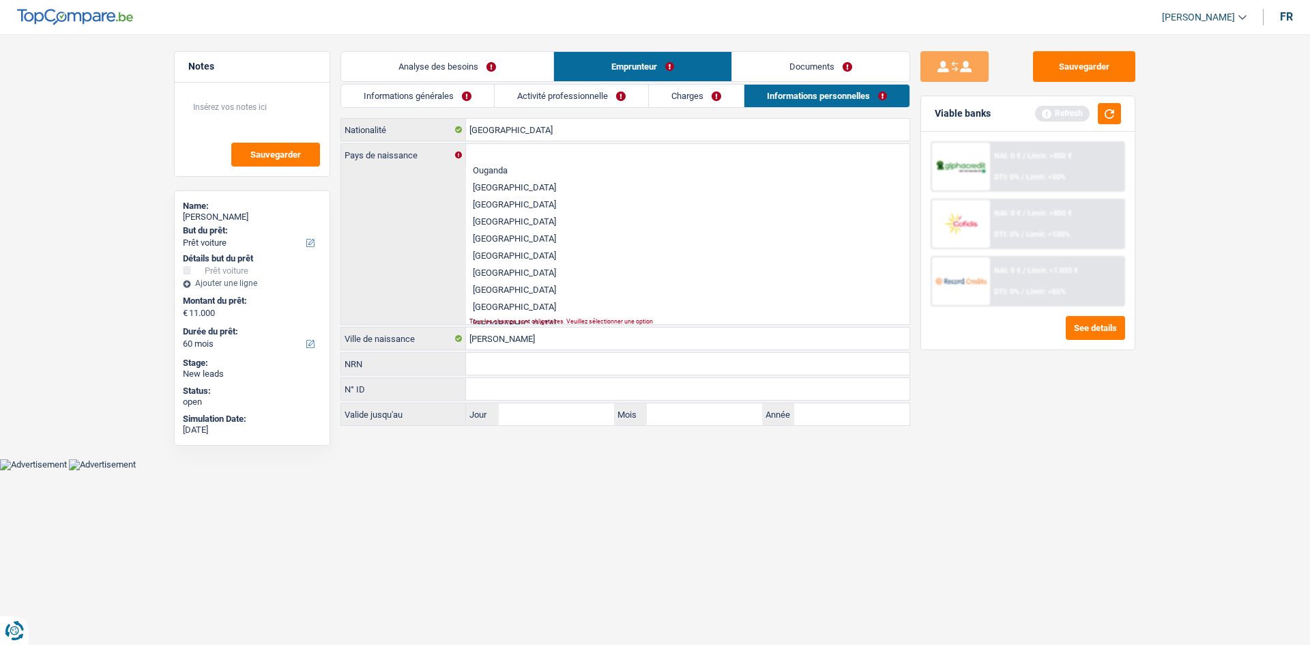
click at [485, 235] on li "[GEOGRAPHIC_DATA]" at bounding box center [687, 238] width 443 height 17
type input "[GEOGRAPHIC_DATA]"
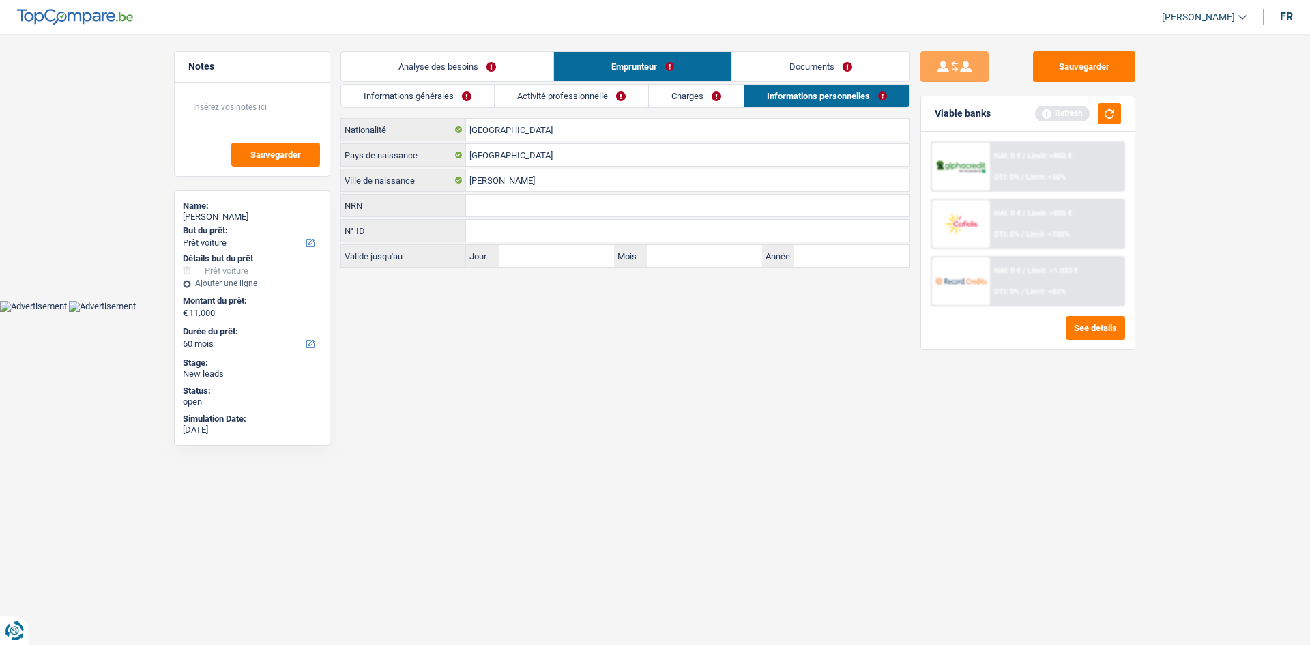
click at [809, 73] on link "Documents" at bounding box center [820, 66] width 177 height 29
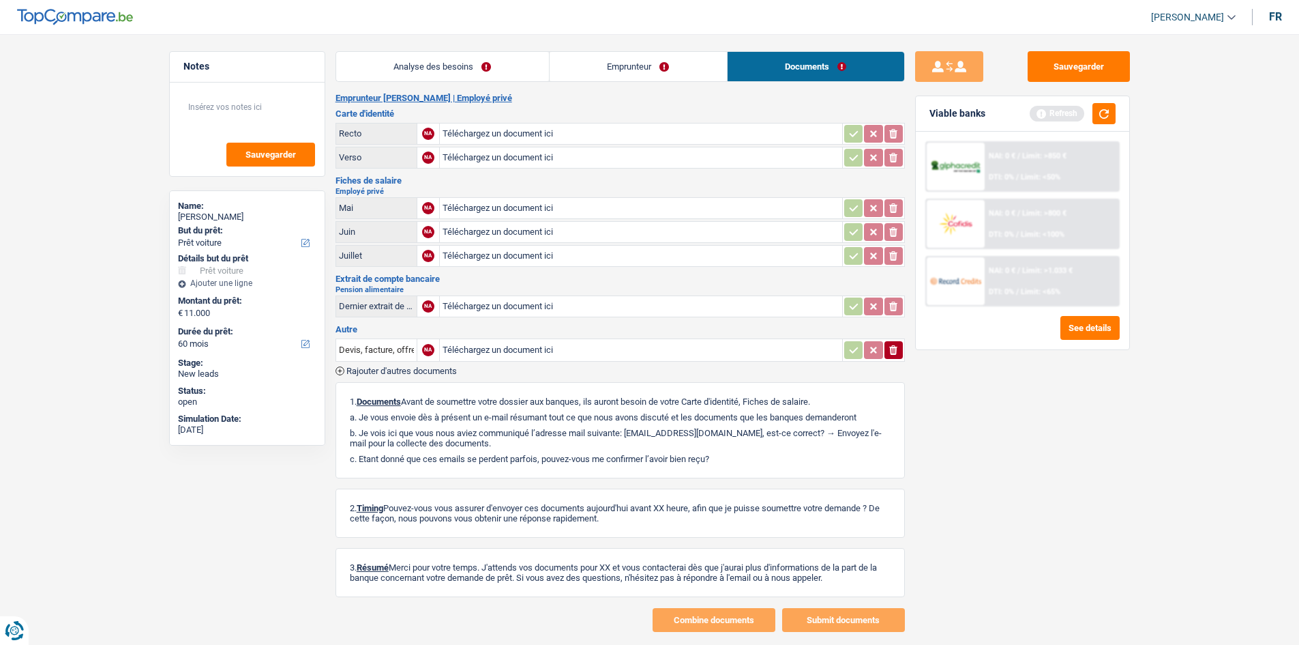
click at [649, 63] on link "Emprunteur" at bounding box center [638, 66] width 177 height 29
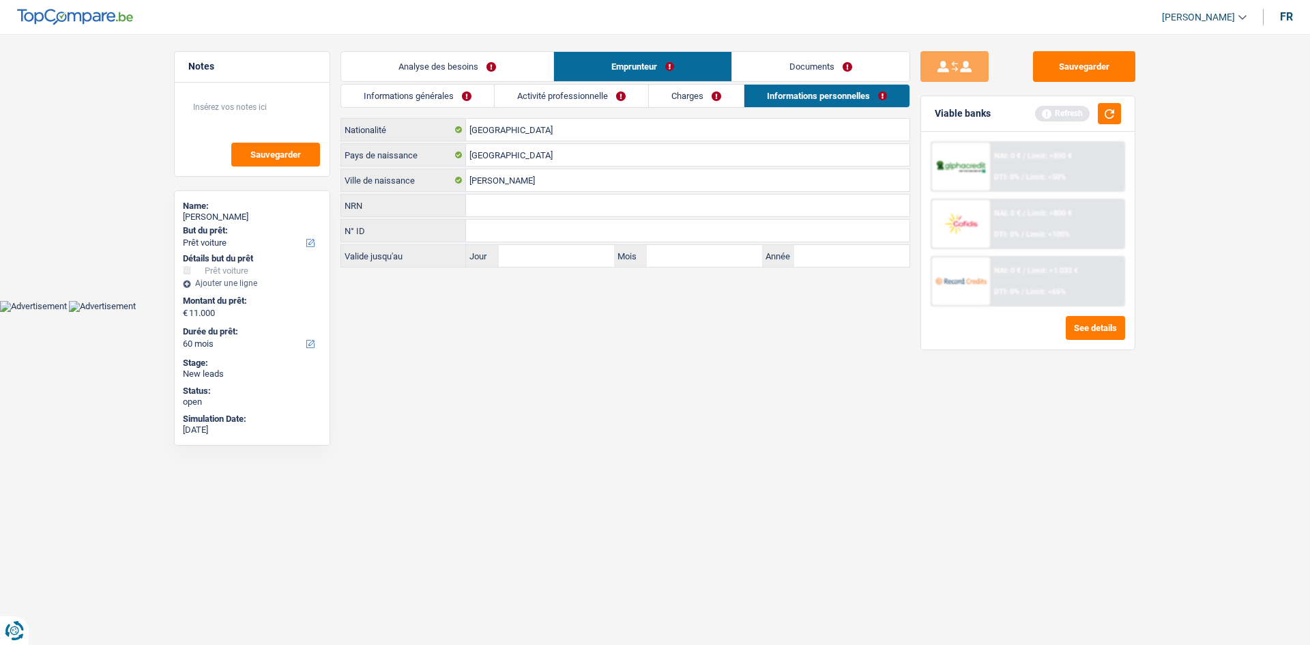
click at [437, 61] on link "Analyse des besoins" at bounding box center [447, 66] width 212 height 29
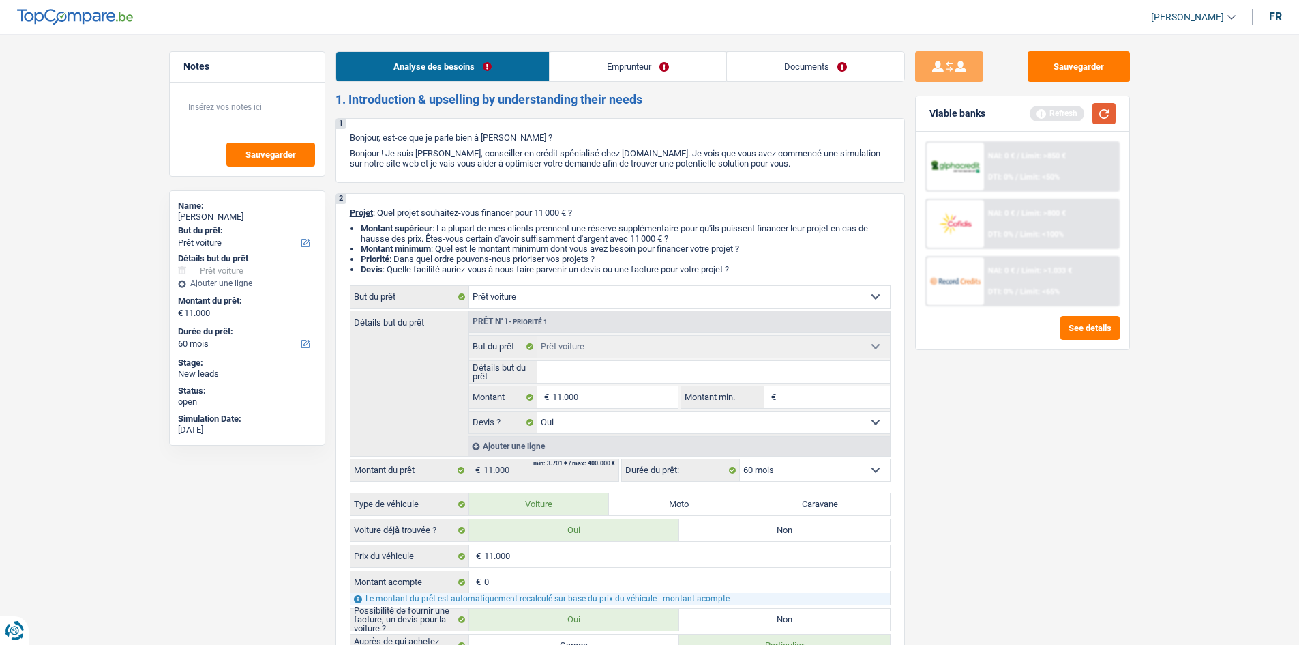
click at [1105, 119] on button "button" at bounding box center [1104, 113] width 23 height 21
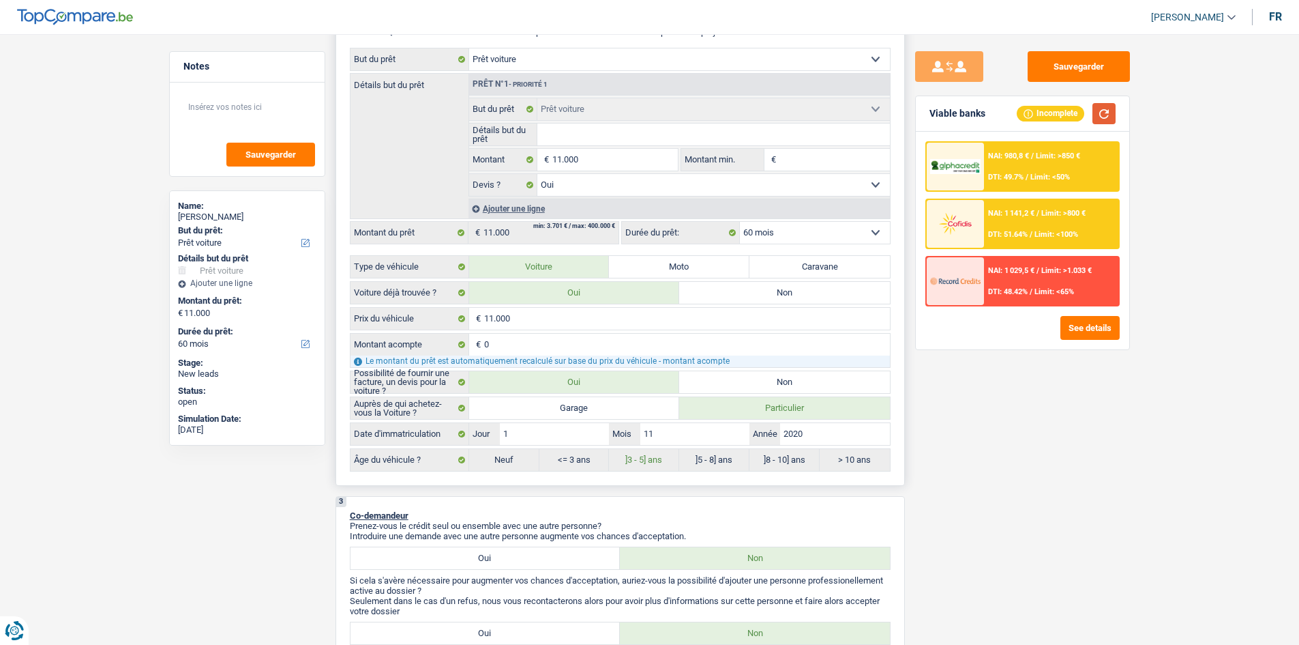
scroll to position [238, 0]
click at [1037, 162] on div "NAI: 980,8 € / Limit: >850 € DTI: 49.7% / Limit: <50%" at bounding box center [1051, 167] width 134 height 48
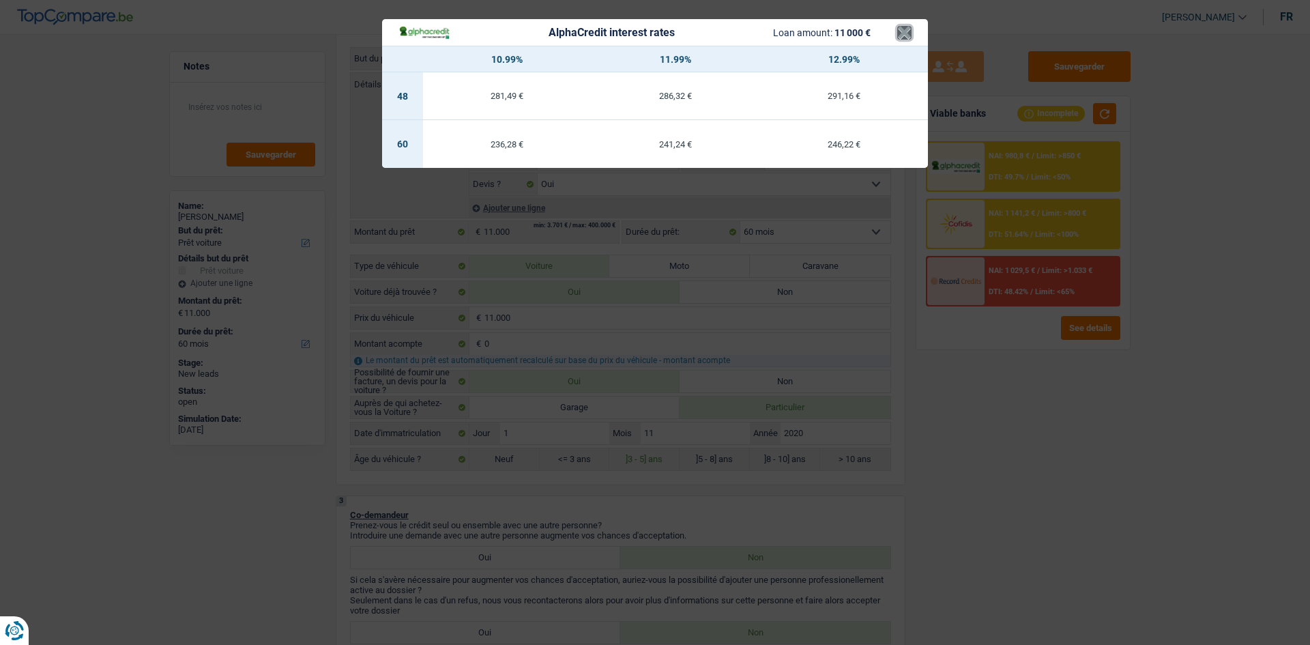
click at [903, 40] on button "×" at bounding box center [904, 33] width 14 height 14
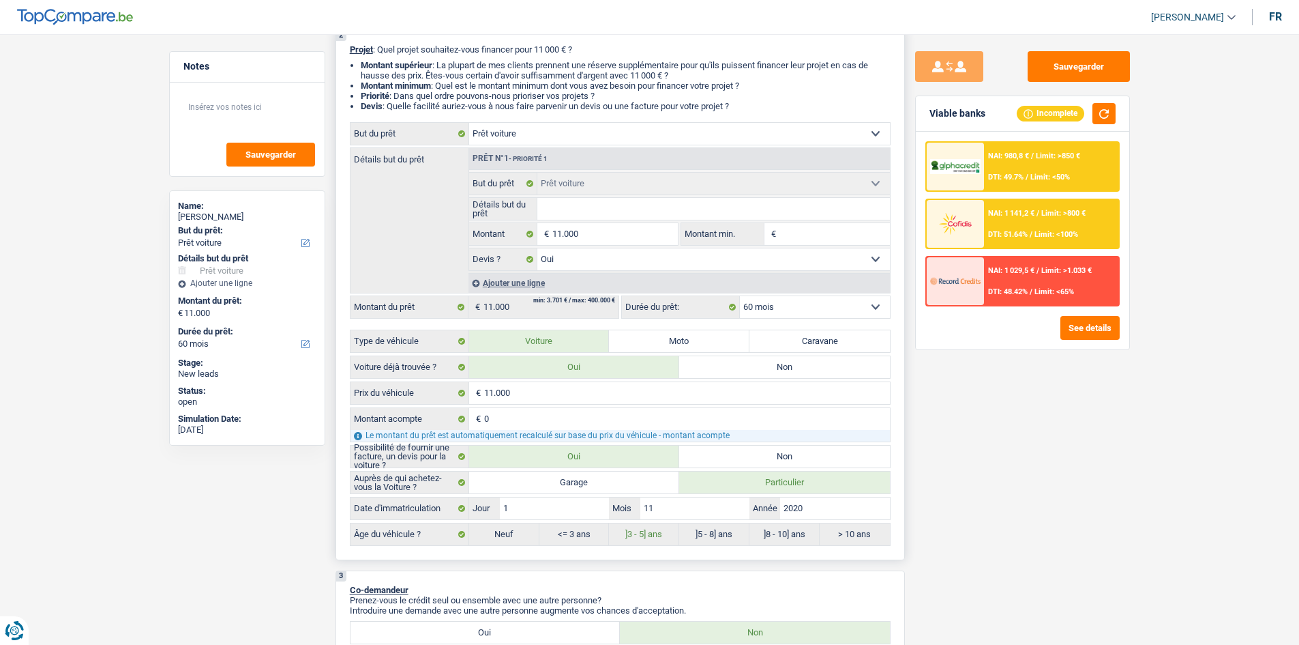
scroll to position [164, 0]
click at [797, 222] on input "Montant min." at bounding box center [835, 233] width 110 height 22
click at [789, 306] on select "12 mois 18 mois 24 mois 30 mois 36 mois 42 mois 48 mois 60 mois Sélectionner un…" at bounding box center [815, 306] width 150 height 22
select select "48"
click at [740, 295] on select "12 mois 18 mois 24 mois 30 mois 36 mois 42 mois 48 mois 60 mois Sélectionner un…" at bounding box center [815, 306] width 150 height 22
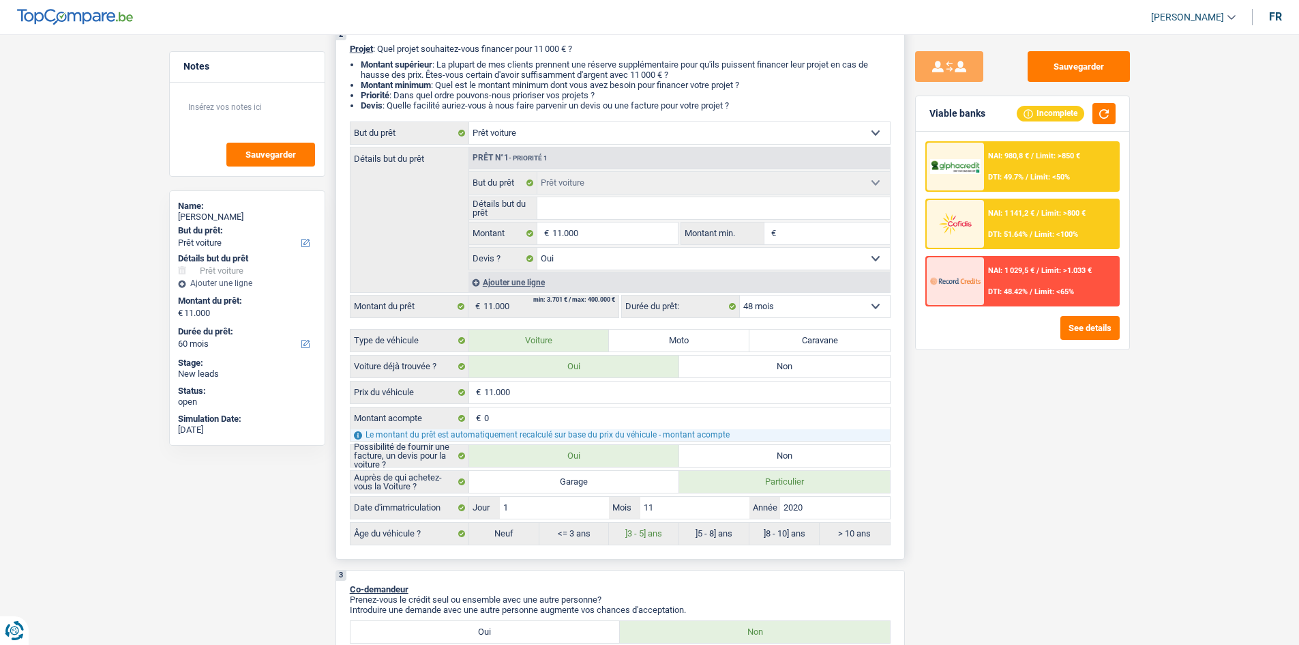
select select "48"
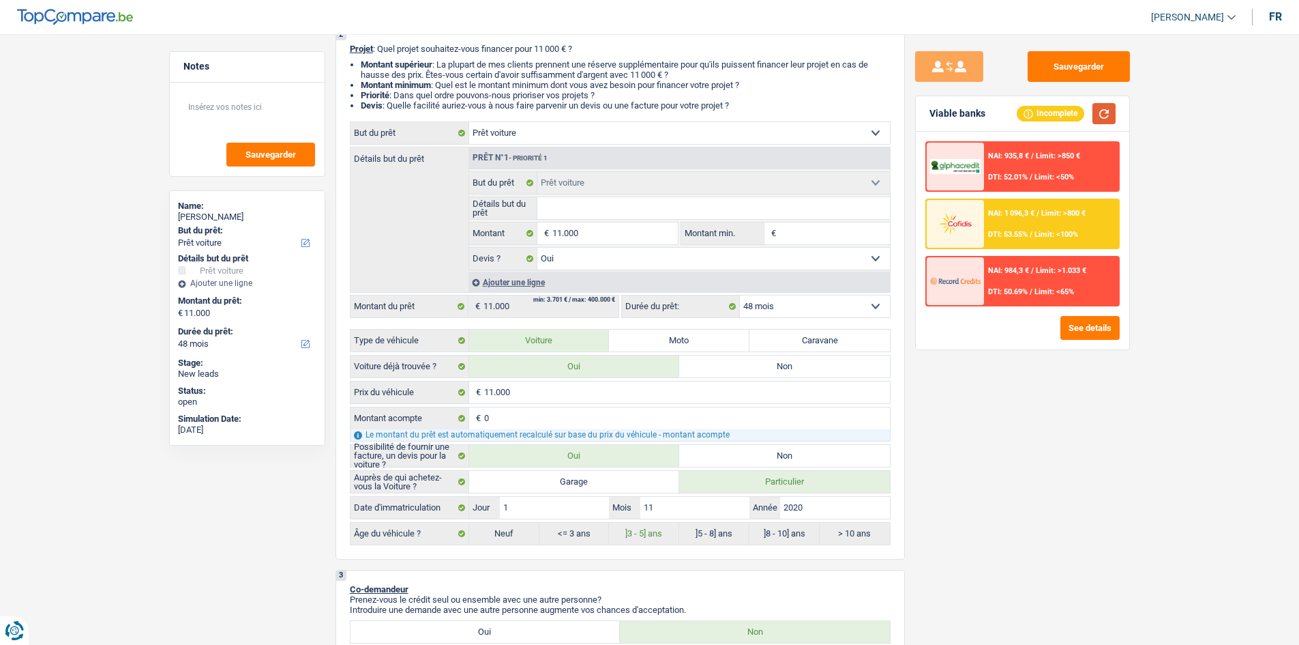
click at [1101, 116] on button "button" at bounding box center [1104, 113] width 23 height 21
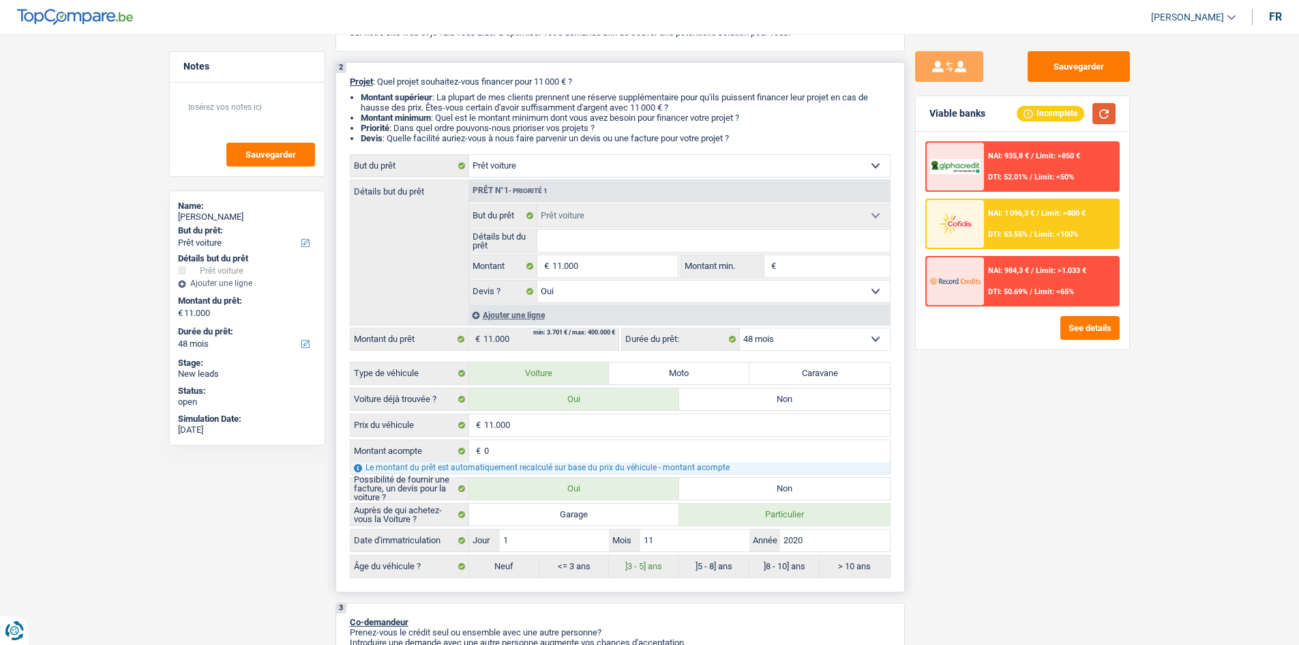
scroll to position [129, 0]
click at [1040, 222] on div "NAI: 1 096,3 € / Limit: >800 € DTI: 53.55% / Limit: <100%" at bounding box center [1051, 224] width 134 height 48
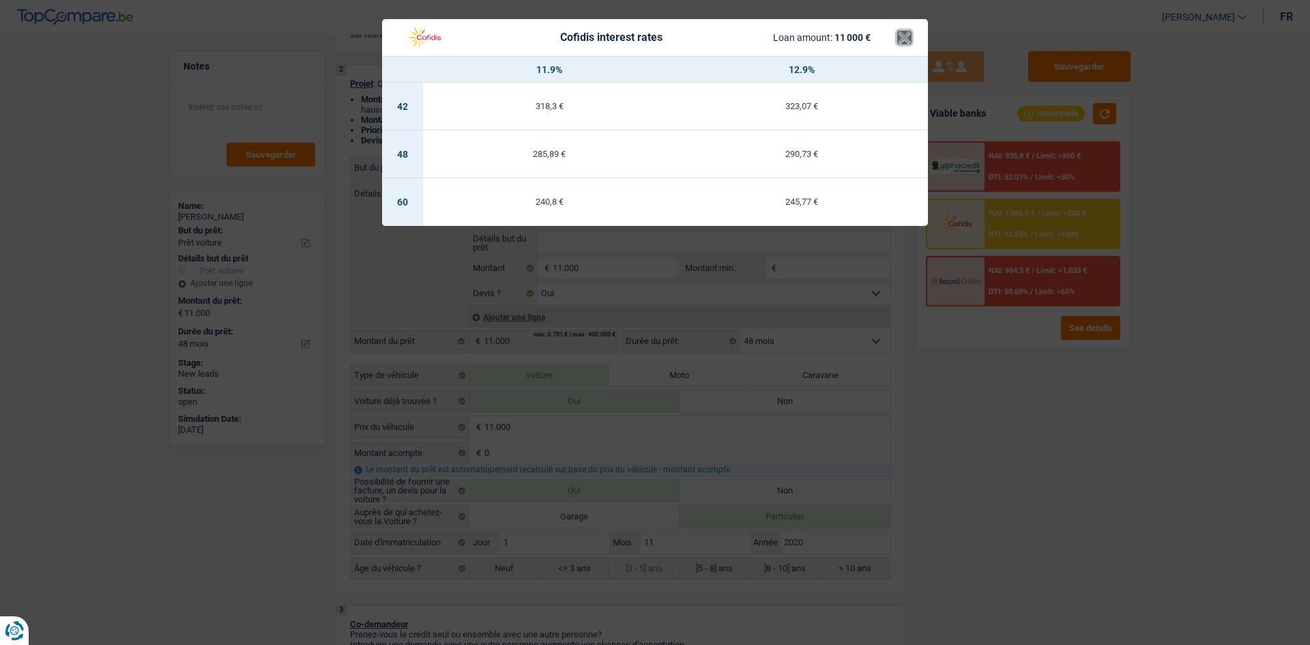
click at [906, 32] on button "×" at bounding box center [904, 38] width 14 height 14
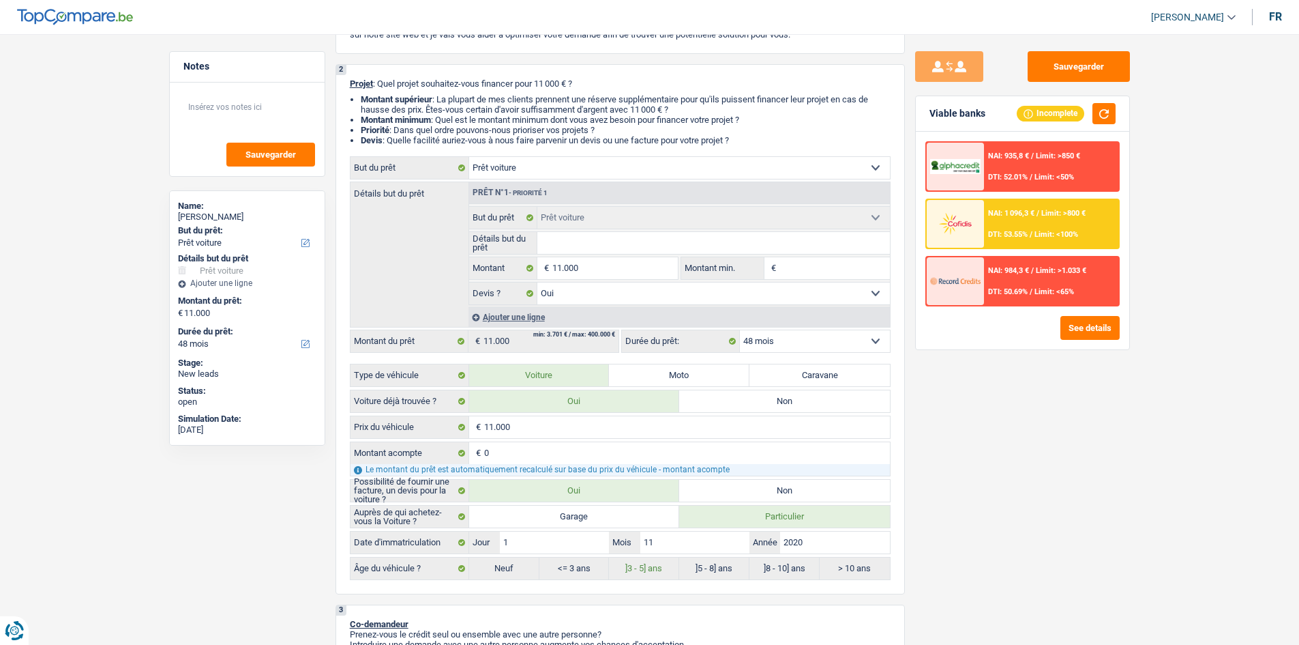
click at [1014, 269] on span "NAI: 984,3 €" at bounding box center [1008, 270] width 41 height 9
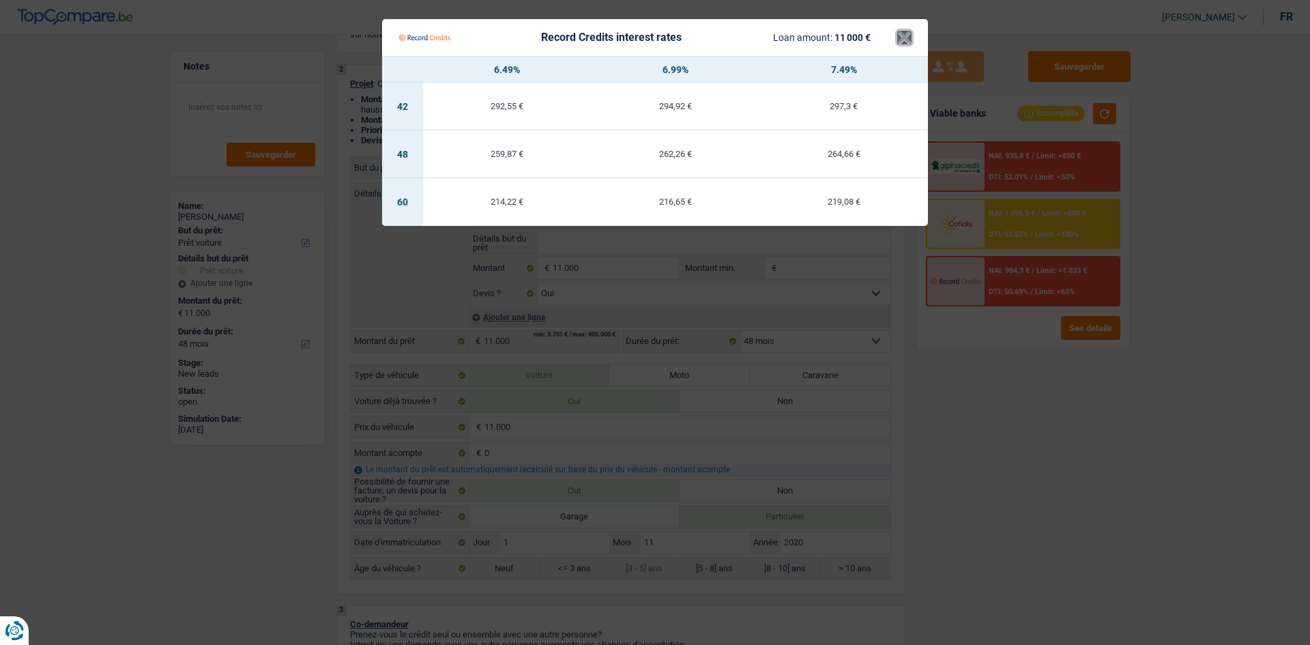
click at [903, 42] on button "×" at bounding box center [904, 38] width 14 height 14
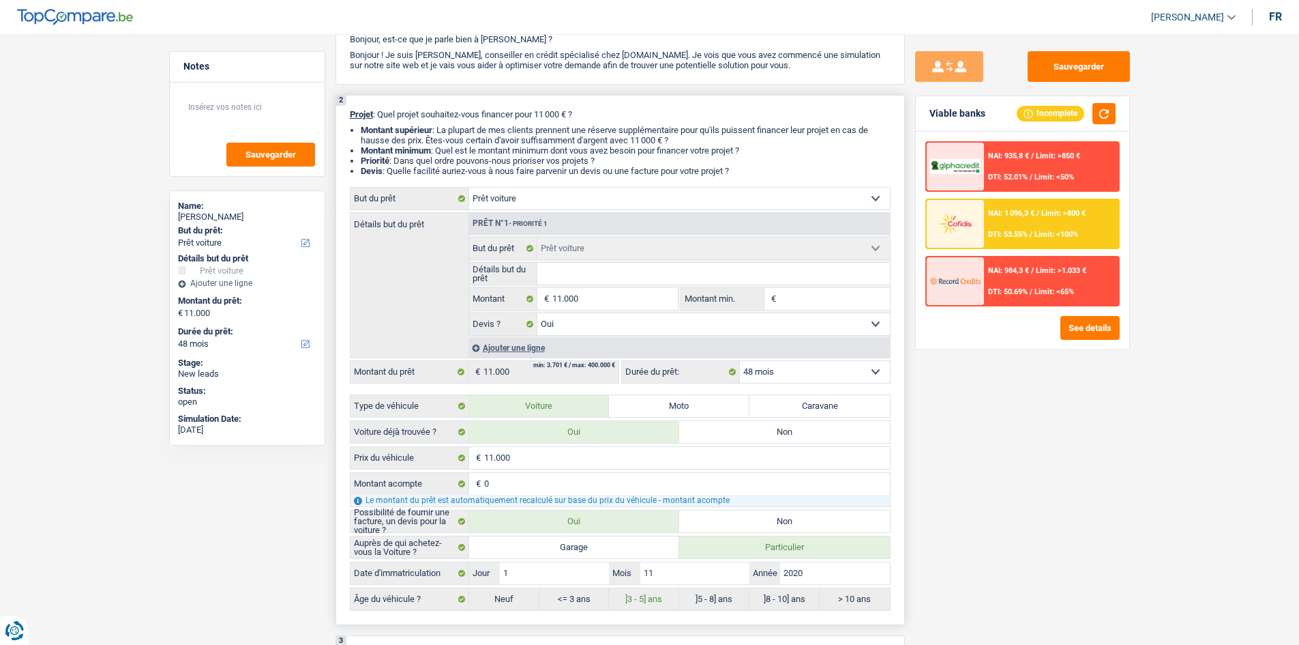
scroll to position [0, 0]
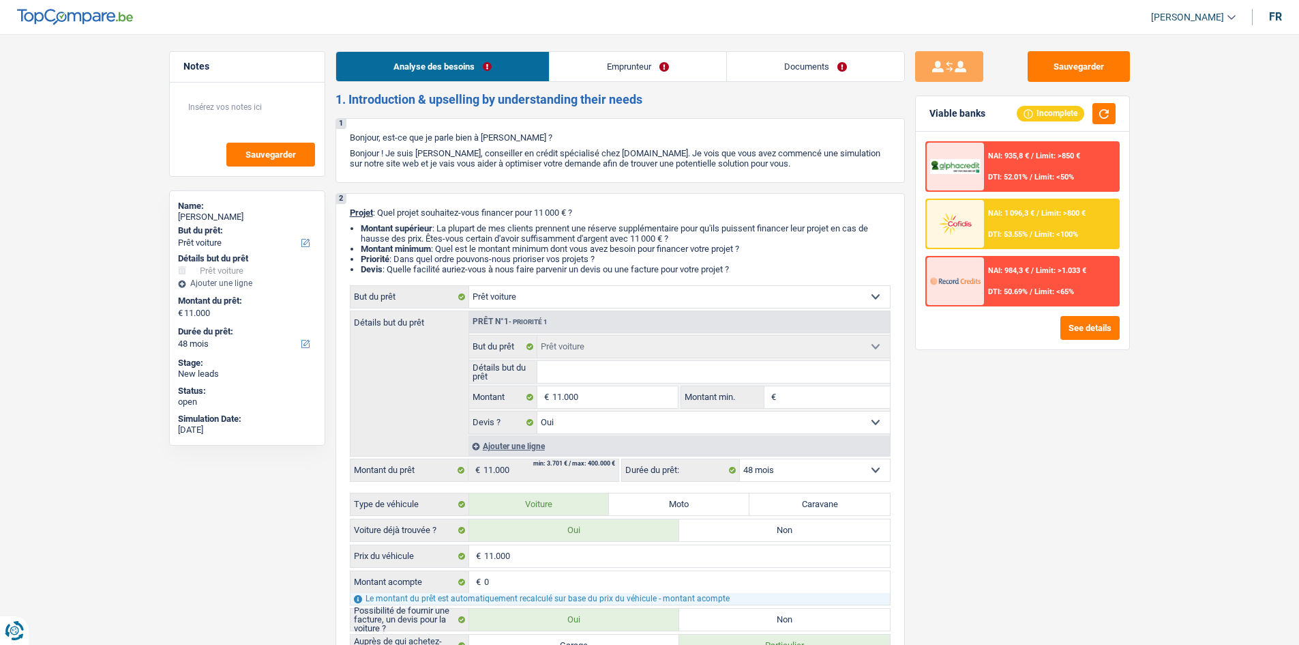
click at [1007, 293] on span "DTI: 50.69%" at bounding box center [1008, 291] width 40 height 9
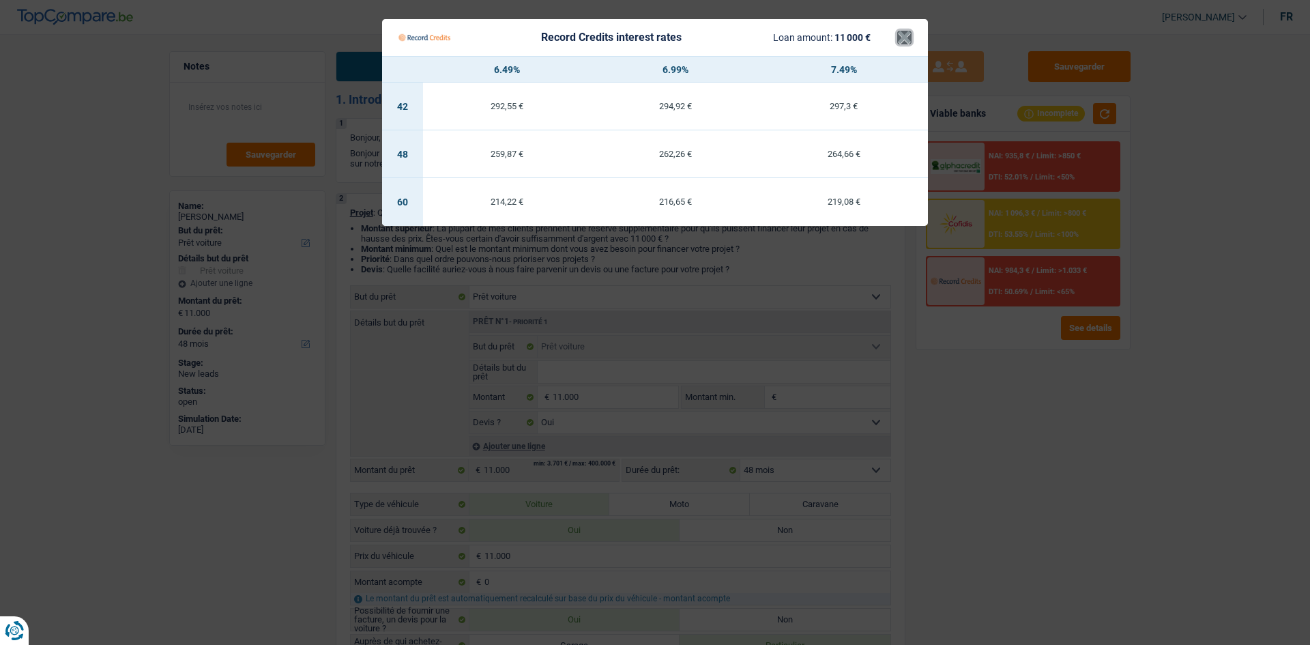
click at [904, 38] on button "×" at bounding box center [904, 38] width 14 height 14
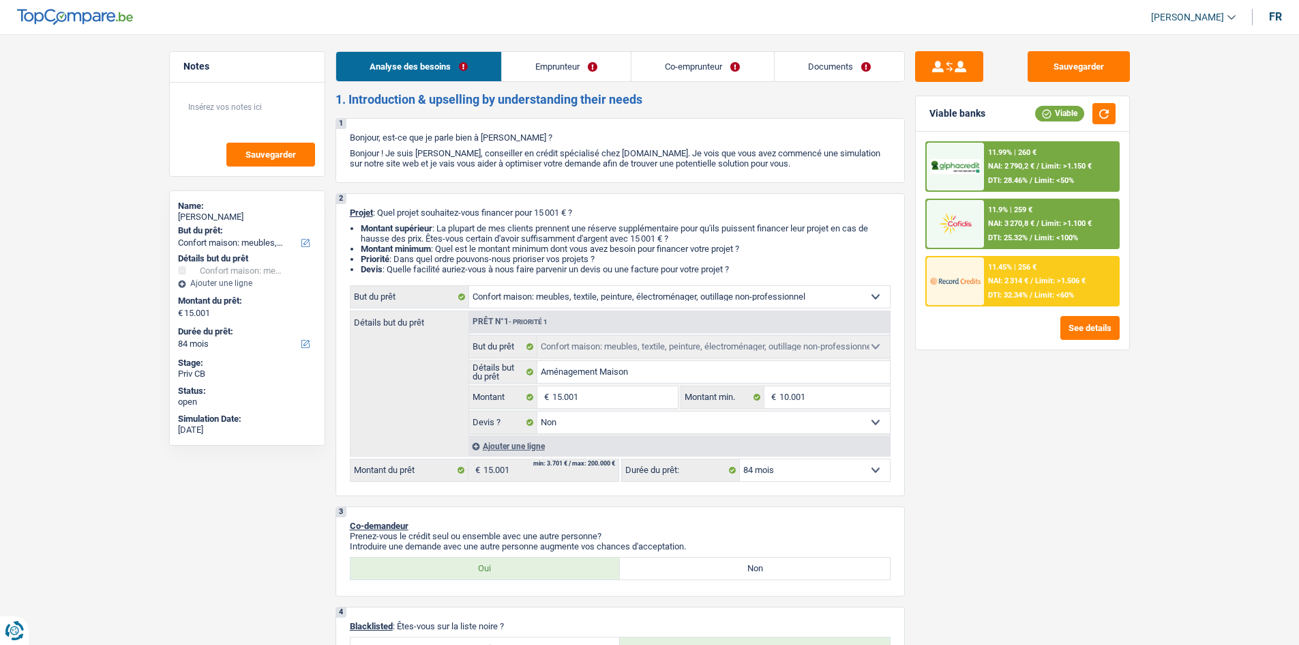
select select "household"
select select "84"
select select "household"
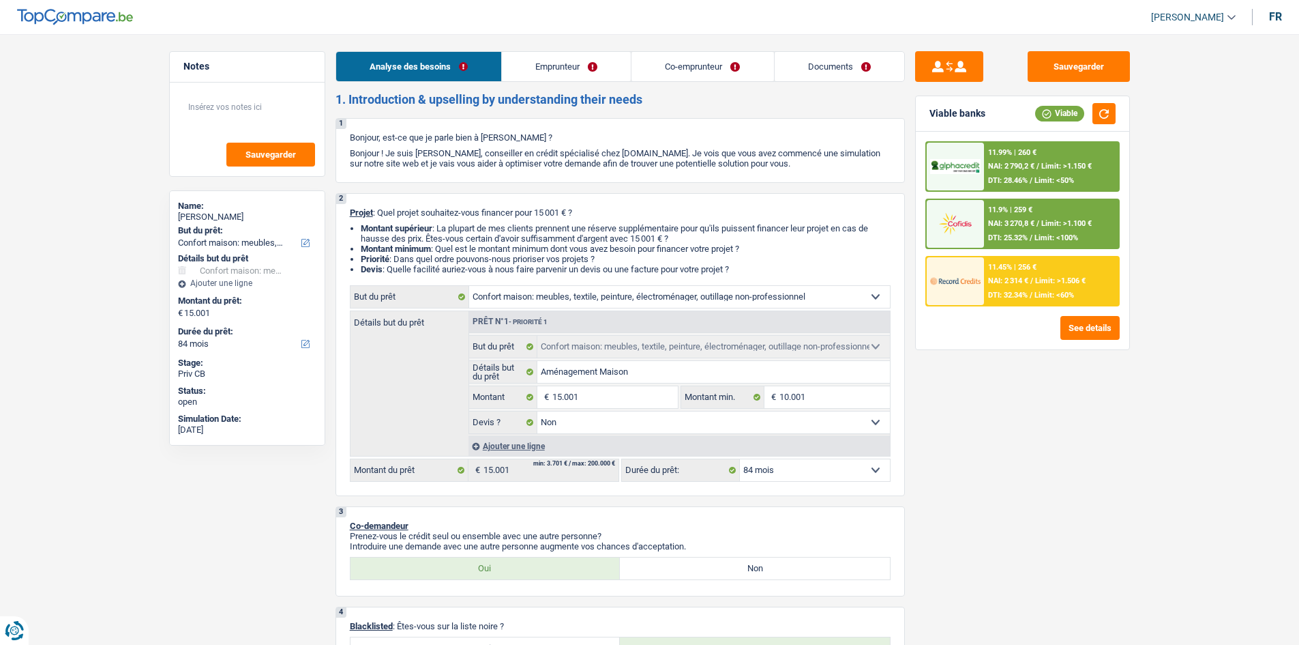
select select "false"
select select "84"
select select "mutuality"
select select "independent"
select select "familyAllowances"
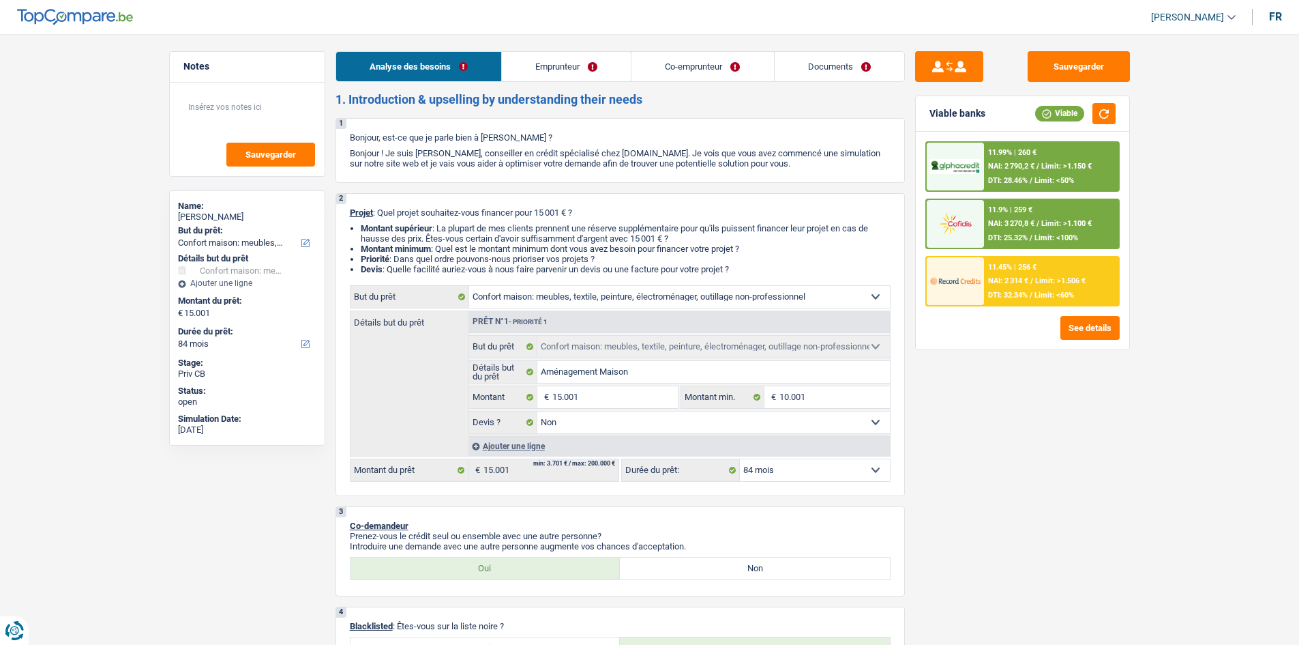
select select "mutualityIndemnity"
select select "netSalary"
select select "rents"
select select "carLoan"
select select "48"
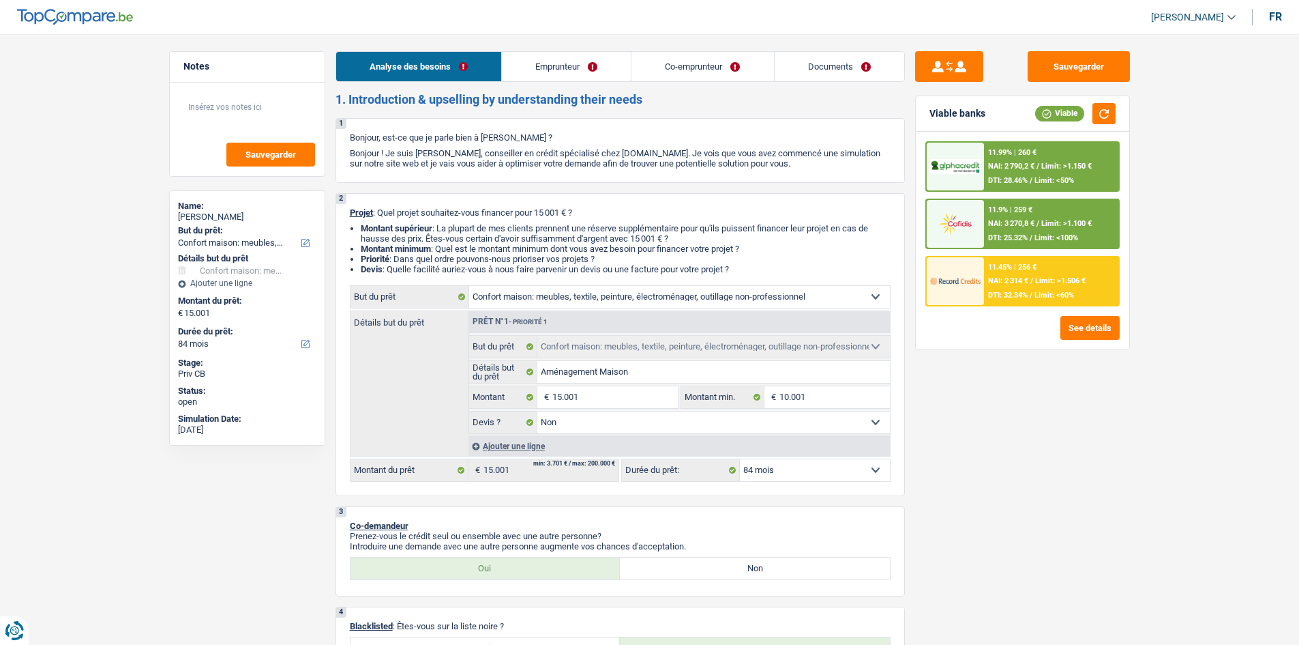
select select "household"
select select "false"
select select "84"
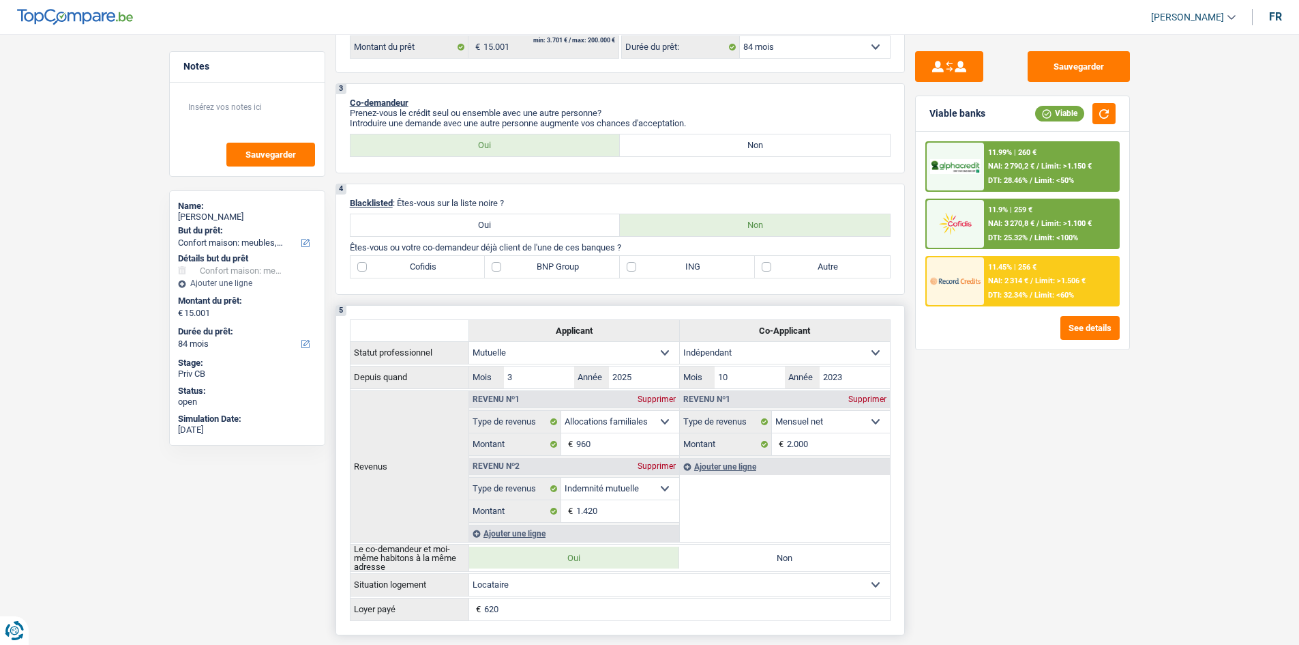
scroll to position [422, 0]
click at [786, 261] on label "Autre" at bounding box center [822, 268] width 135 height 22
click at [786, 261] on input "Autre" at bounding box center [822, 268] width 135 height 22
checkbox input "true"
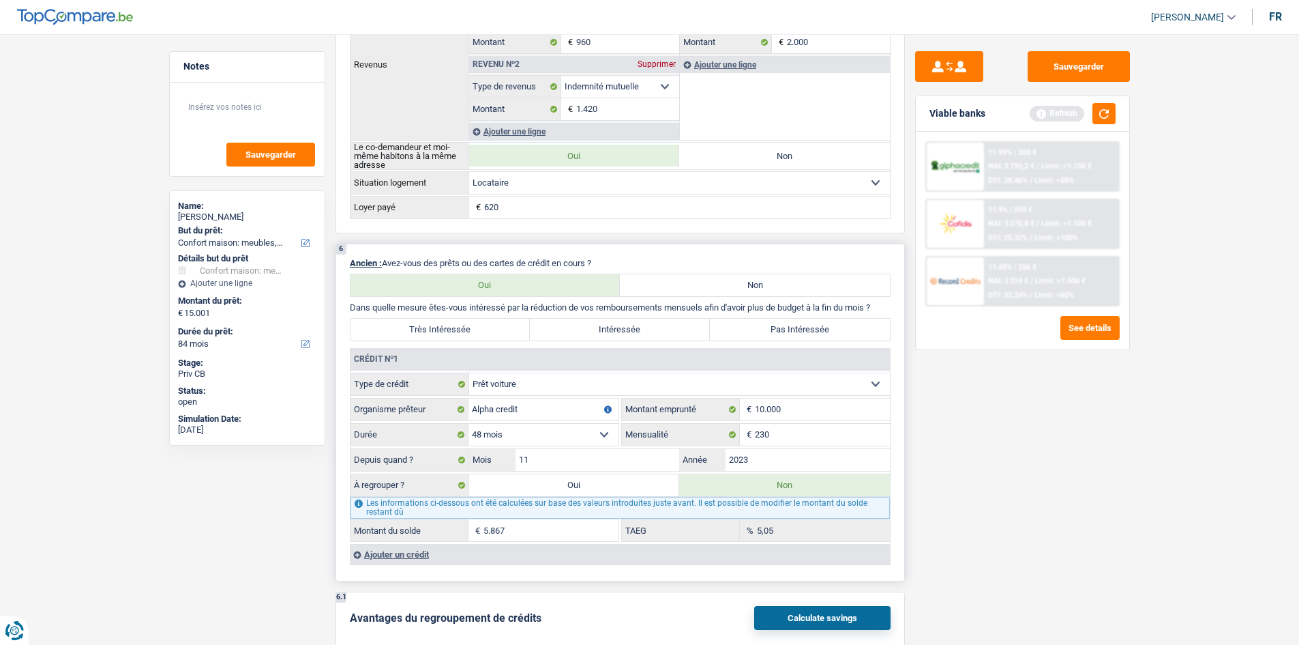
scroll to position [899, 0]
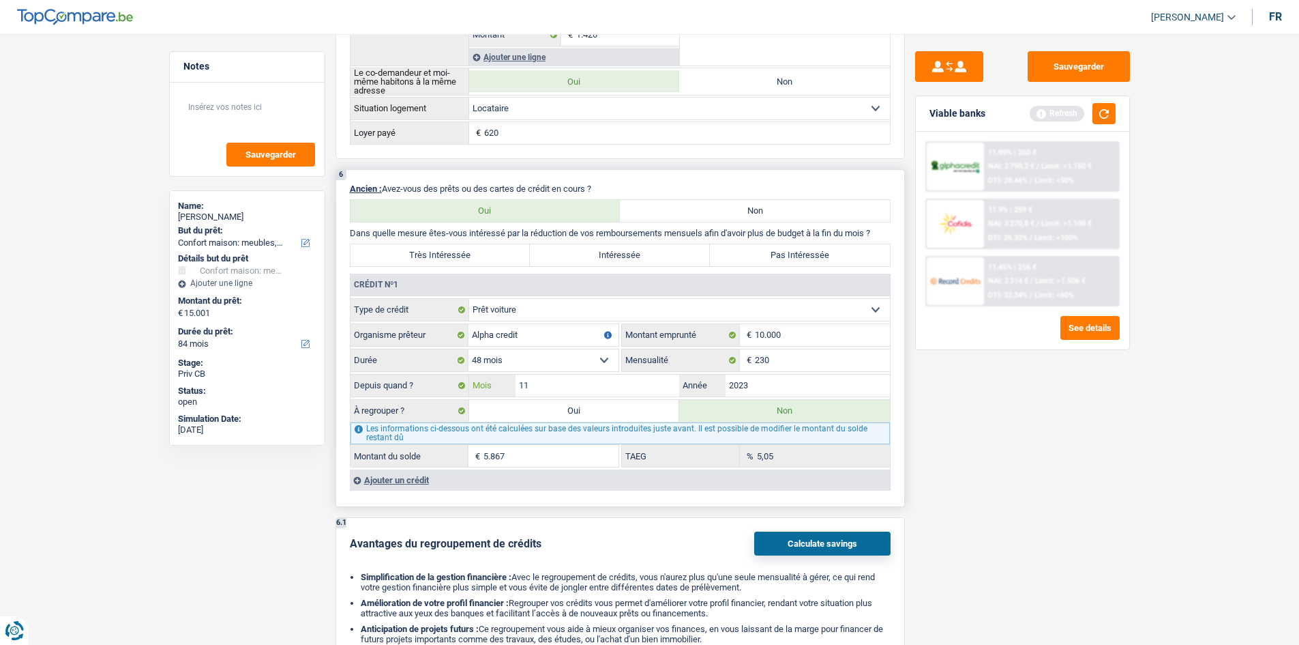
click at [576, 384] on input "11" at bounding box center [598, 385] width 164 height 22
type input "1"
type input "07"
type input "5.038"
click at [928, 452] on div "Sauvegarder Viable banks Refresh 11.99% | 260 € NAI: 2 790,2 € / Limit: >1.150 …" at bounding box center [1022, 335] width 235 height 568
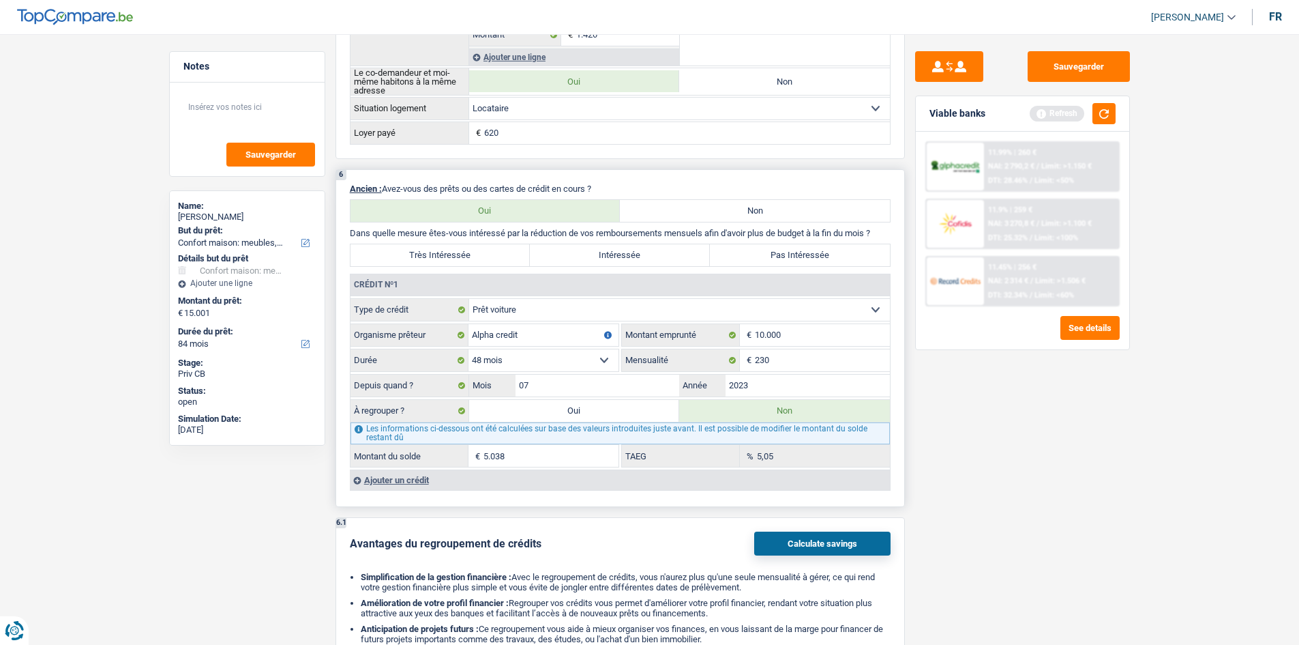
click at [559, 405] on label "Oui" at bounding box center [574, 411] width 211 height 22
click at [559, 405] on input "Oui" at bounding box center [574, 411] width 211 height 22
radio input "true"
type input "20.039"
type input "5.038"
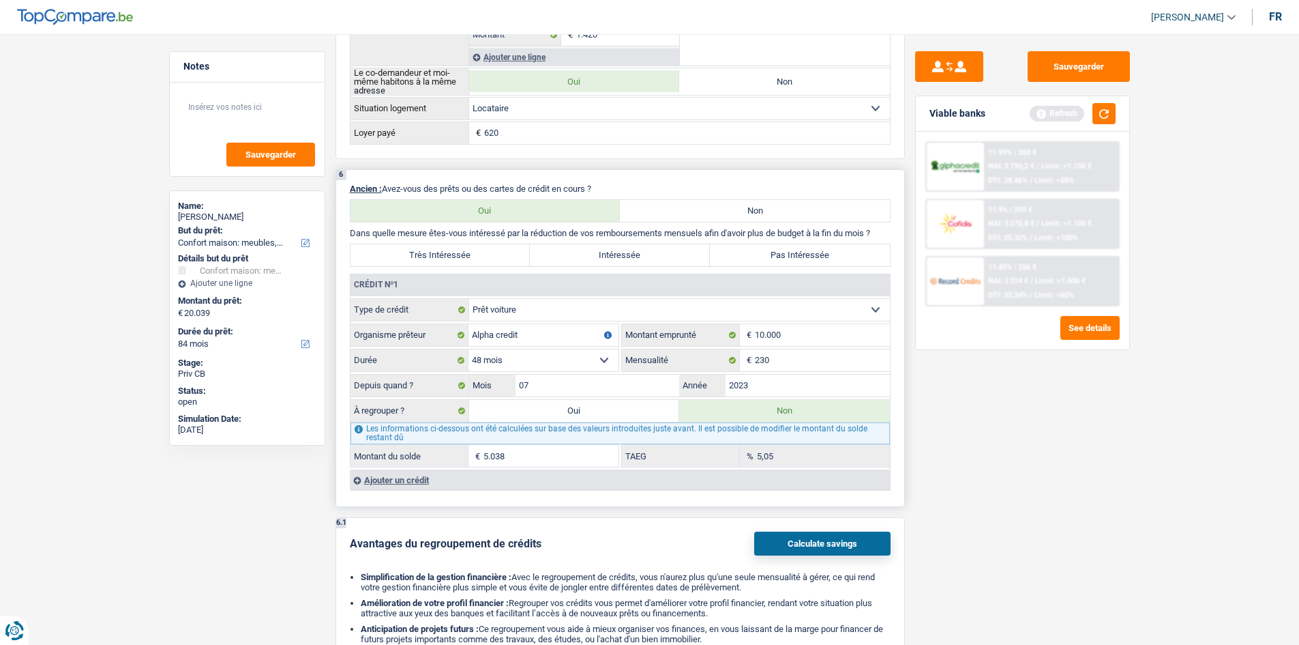
select select
radio input "false"
type input "5.038"
select select
select select "refinancing"
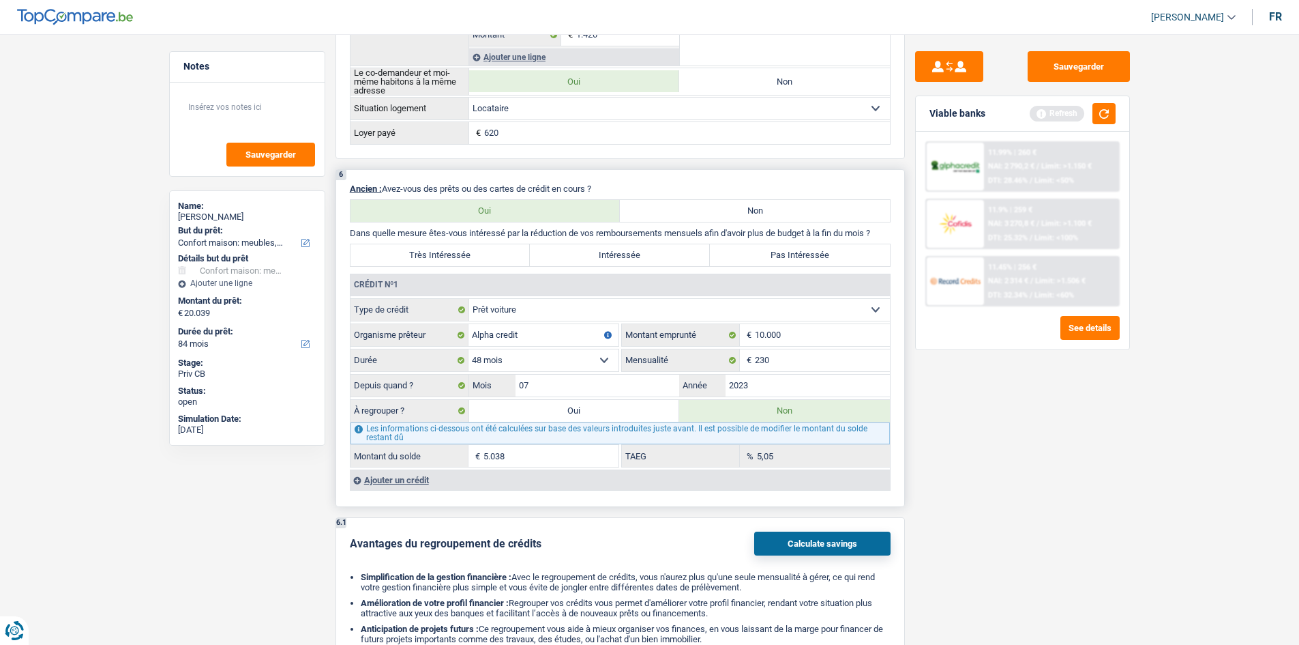
select select "refinancing"
select select "120"
select select "refinancing"
select select "120"
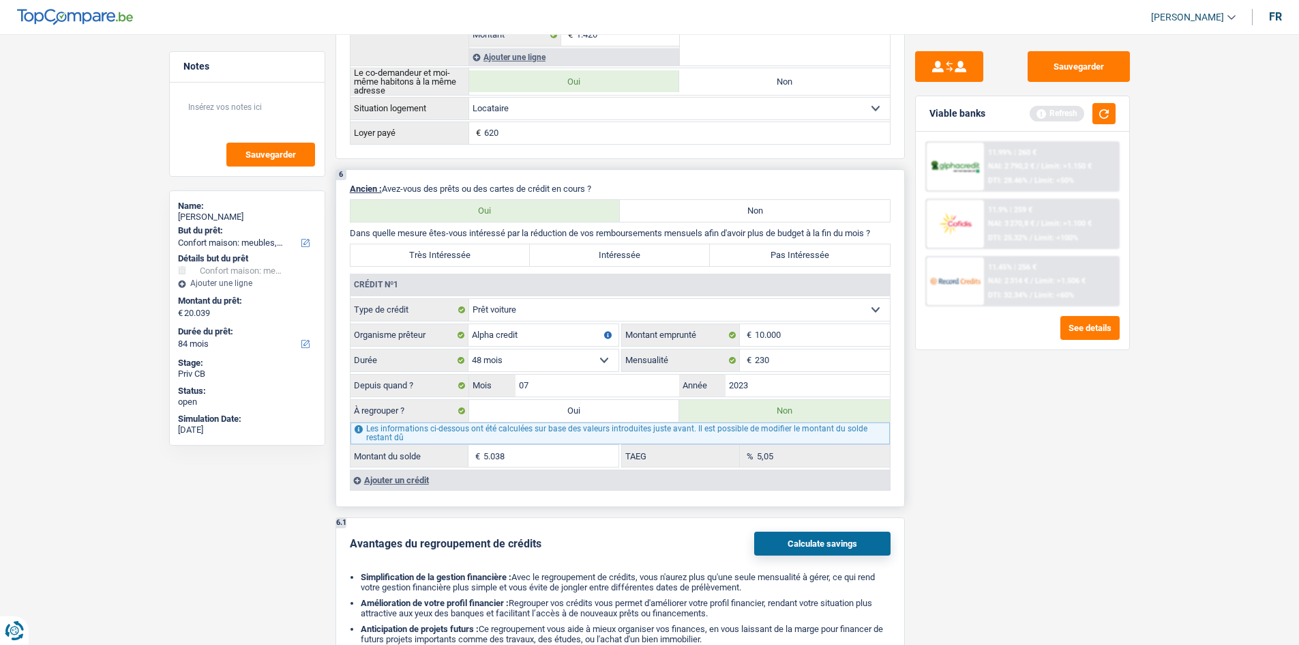
select select "refinancing"
select select "120"
select select "household"
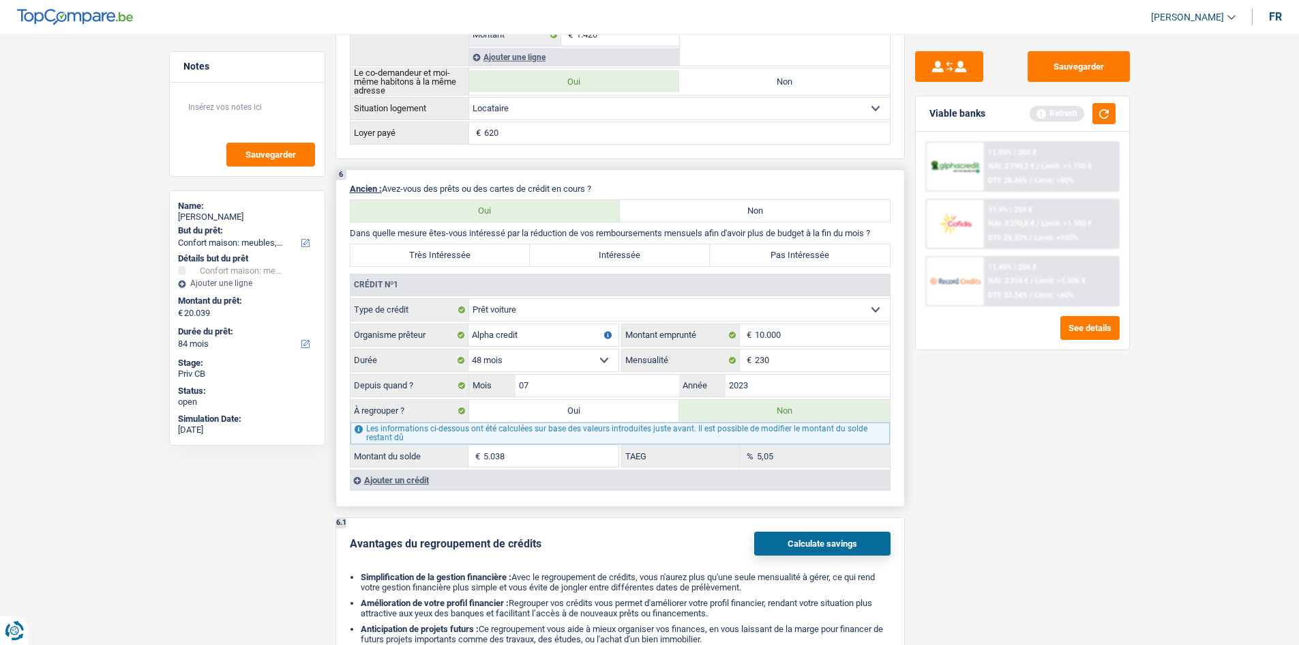
select select "false"
select select "household"
select select "false"
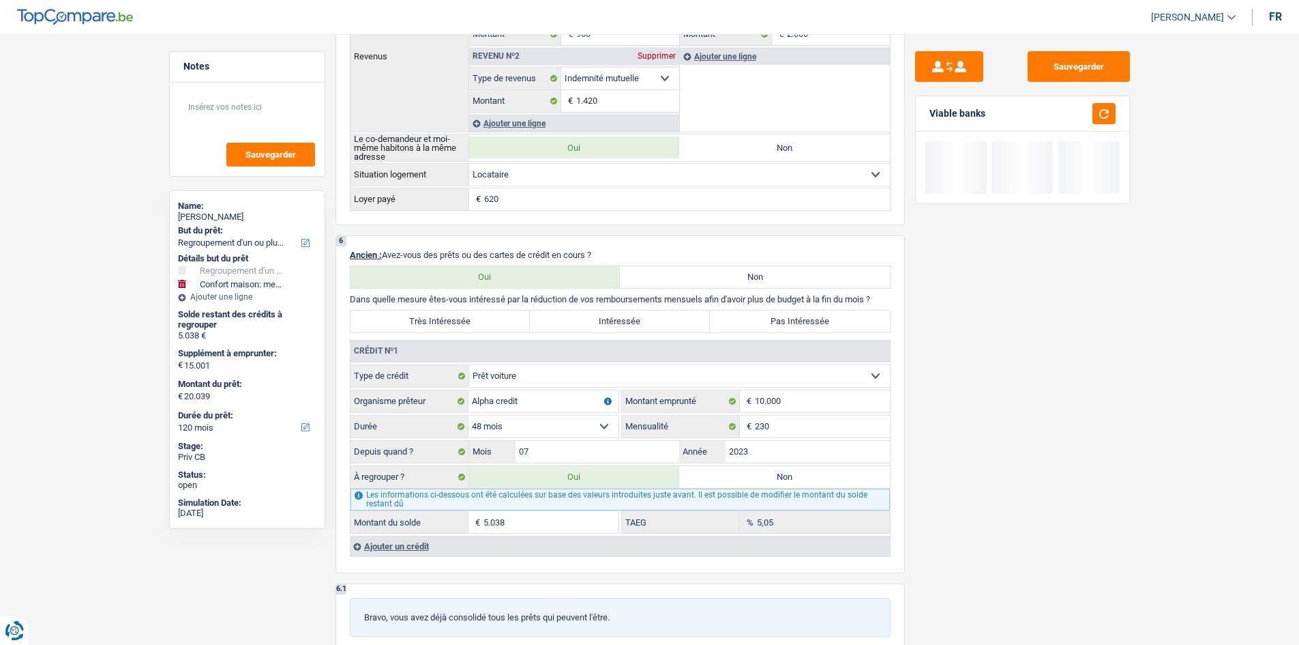
scroll to position [1240, 0]
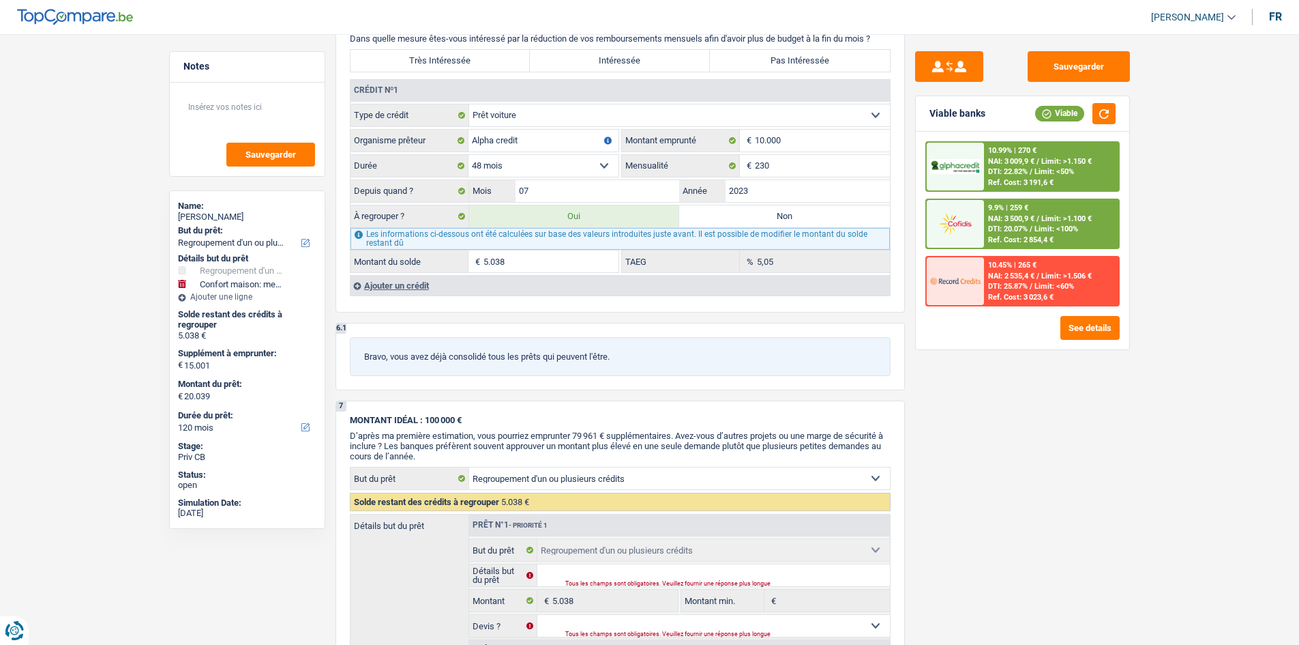
click at [407, 283] on div "Ajouter un crédit" at bounding box center [620, 285] width 540 height 20
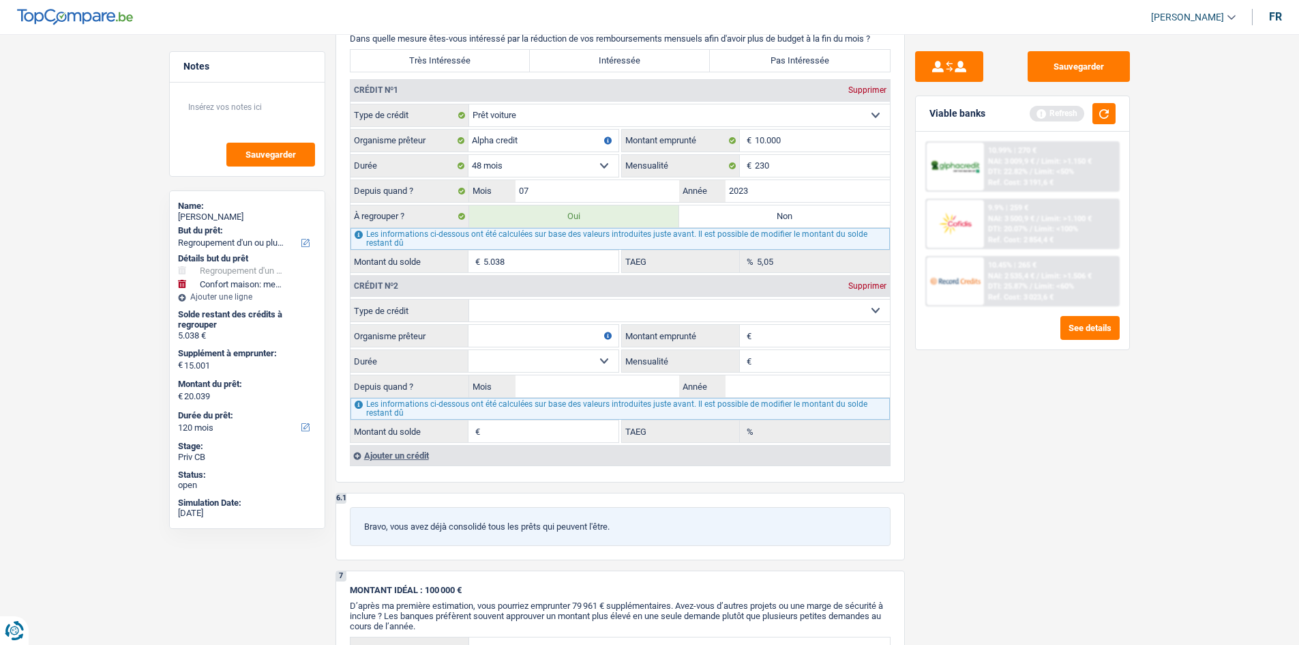
click at [511, 316] on select "Carte ou ouverture de crédit Prêt hypothécaire Vente à tempérament Prêt à tempé…" at bounding box center [679, 310] width 421 height 22
select select "cardOrCredit"
type input "0"
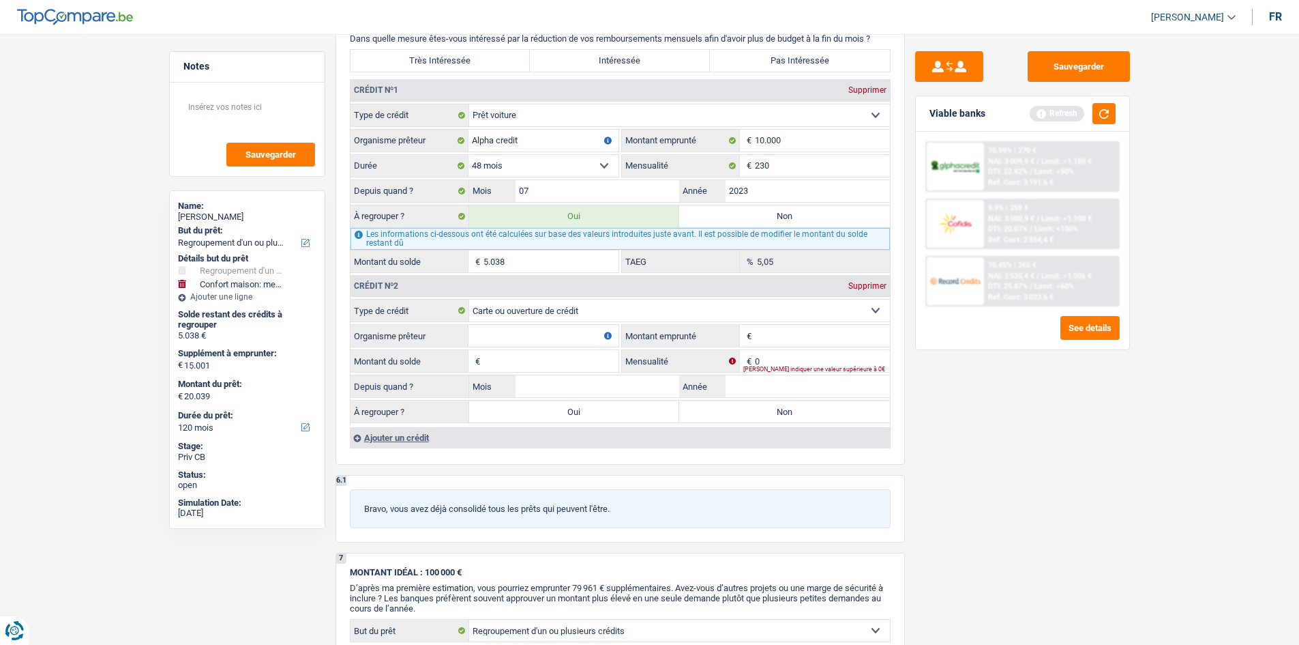
click at [770, 336] on input "Montant" at bounding box center [822, 336] width 135 height 22
type input "1.250"
click at [551, 329] on input "Organisme prêteur" at bounding box center [544, 336] width 150 height 22
click at [500, 366] on input "Montant du solde" at bounding box center [551, 361] width 135 height 22
type input "1.250"
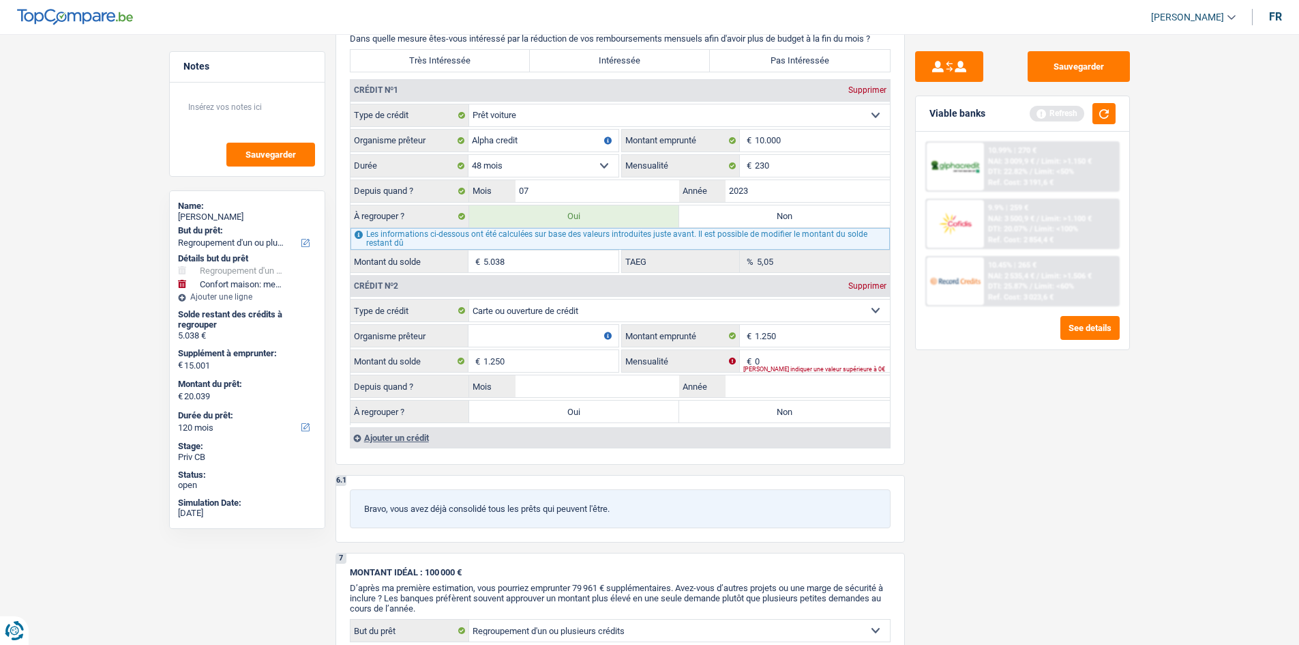
click at [477, 332] on input "Organisme prêteur" at bounding box center [544, 336] width 150 height 22
click at [477, 333] on input "BYWAY" at bounding box center [544, 336] width 150 height 22
type input "BUYWAY"
click at [793, 363] on input "0" at bounding box center [822, 361] width 135 height 22
type input "50"
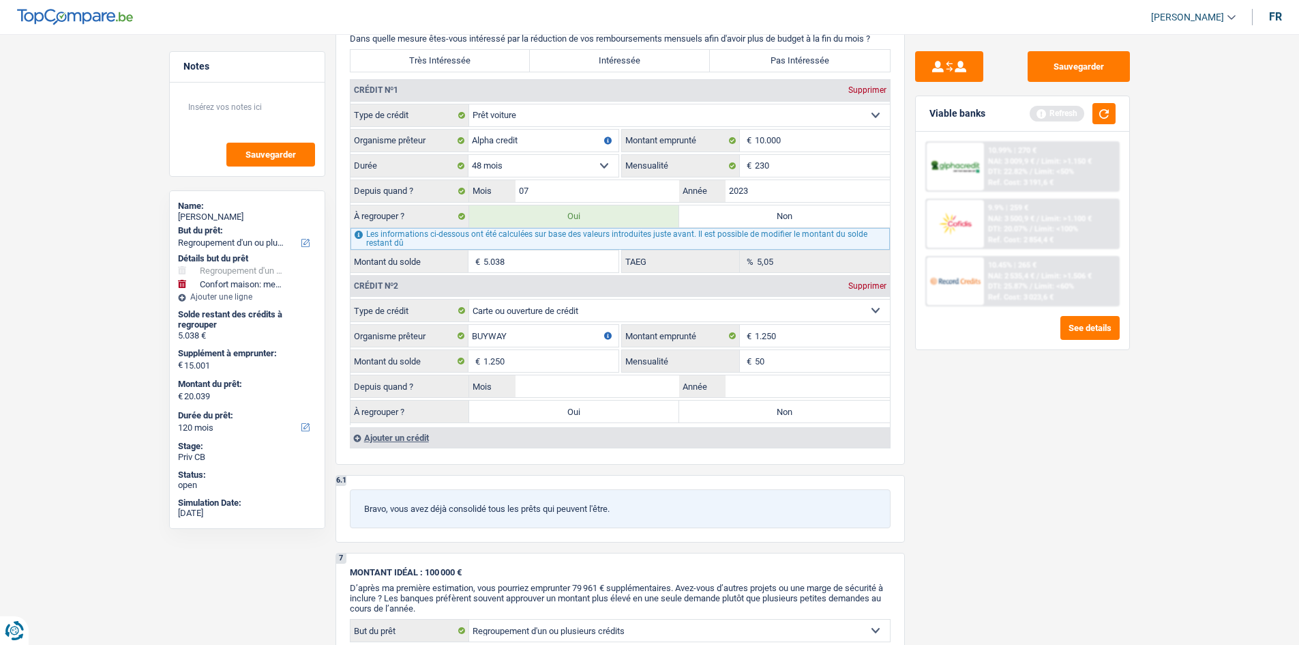
click at [979, 458] on div "Sauvegarder Viable banks Refresh 10.99% | 270 € NAI: 3 009,9 € / Limit: >1.150 …" at bounding box center [1022, 335] width 235 height 568
click at [731, 381] on input "Année" at bounding box center [808, 386] width 164 height 22
click at [560, 383] on input "Mois" at bounding box center [598, 386] width 164 height 22
click at [746, 385] on input "Année" at bounding box center [808, 386] width 164 height 22
click at [613, 372] on fieldset "Carte ou ouverture de crédit Prêt hypothécaire Vente à tempérament Prêt à tempé…" at bounding box center [621, 362] width 540 height 126
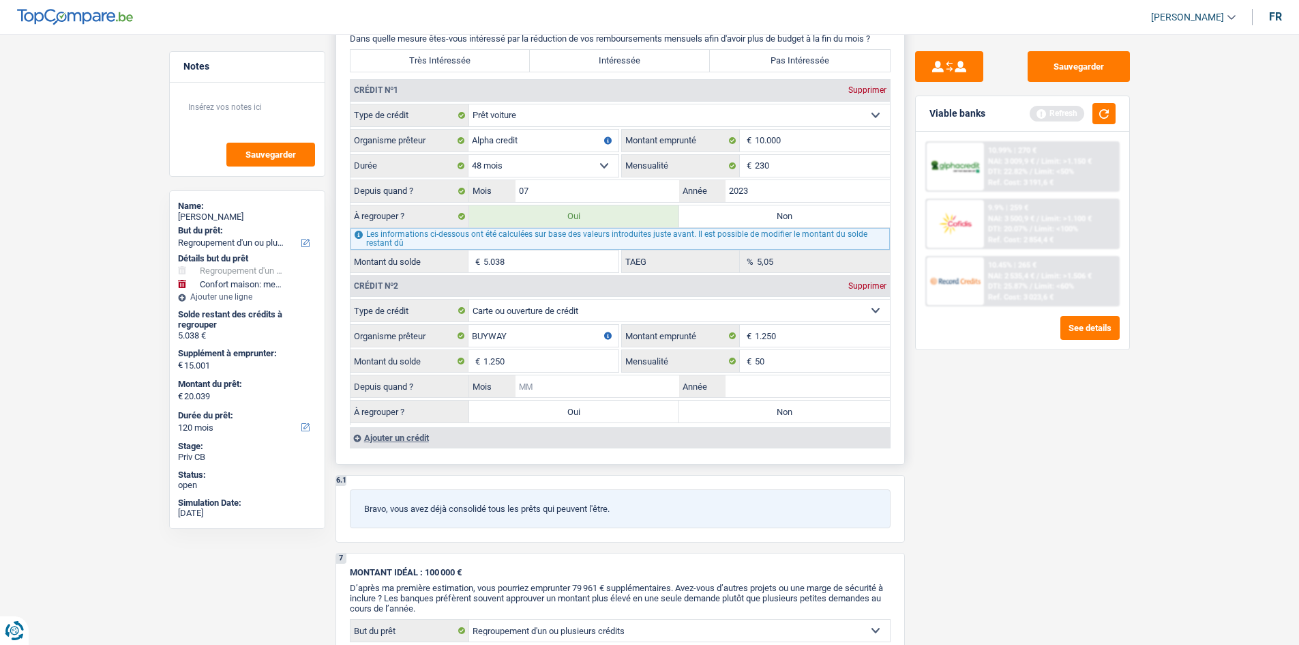
click at [604, 377] on input "Mois" at bounding box center [598, 386] width 164 height 22
click at [761, 390] on input "Année" at bounding box center [808, 386] width 164 height 22
type input "2022"
click at [679, 378] on input "Mois" at bounding box center [598, 386] width 164 height 22
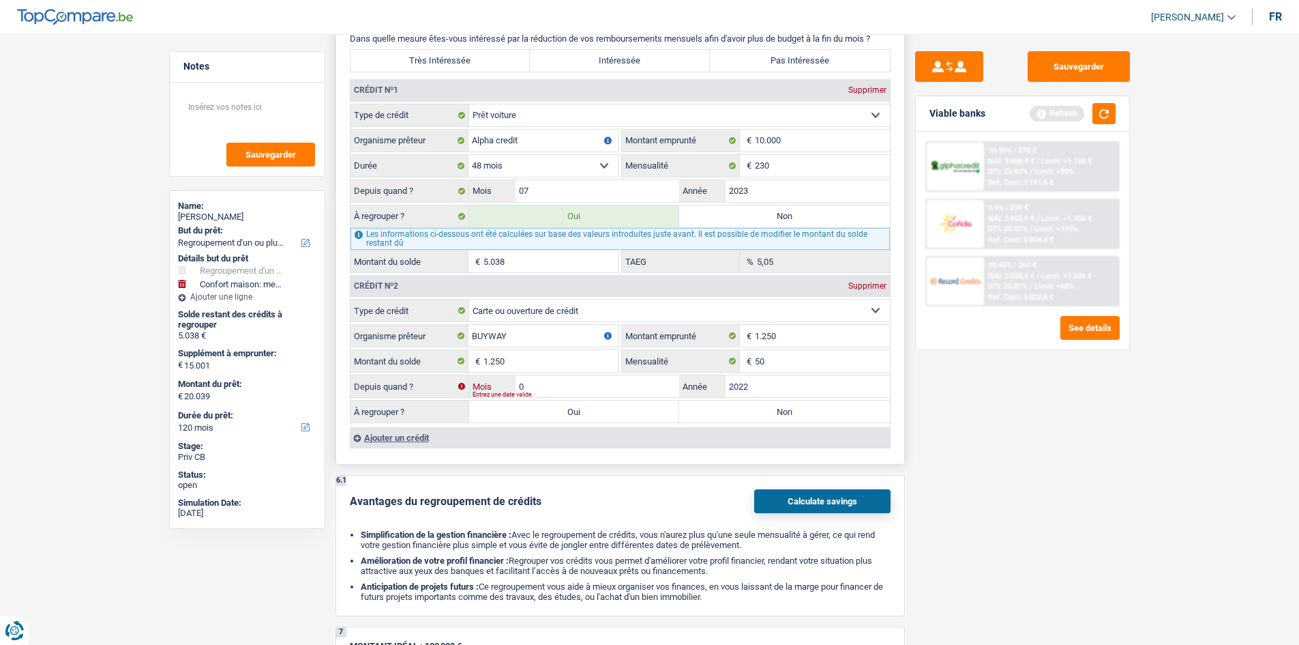
type input "03"
click at [999, 424] on div "Sauvegarder Viable banks Refresh 10.99% | 270 € NAI: 3 009,9 € / Limit: >1.150 …" at bounding box center [1022, 335] width 235 height 568
click at [716, 418] on label "Non" at bounding box center [784, 411] width 211 height 22
click at [716, 418] on input "Non" at bounding box center [784, 411] width 211 height 22
radio input "true"
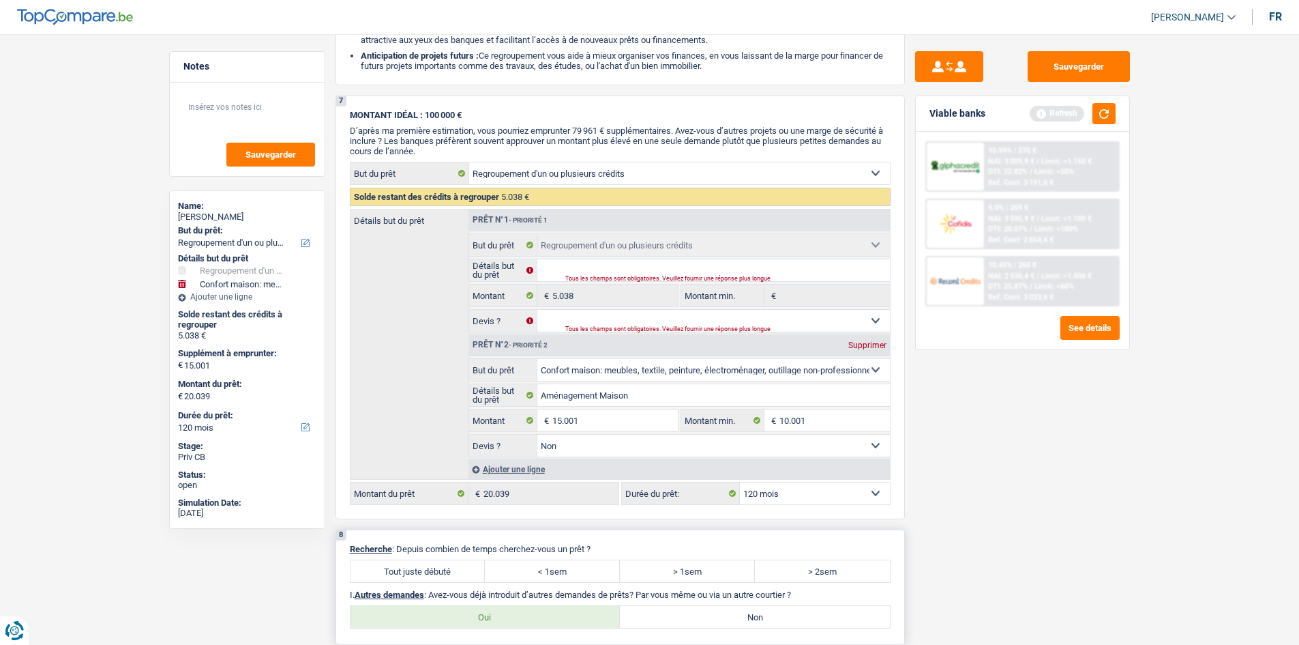
scroll to position [1922, 0]
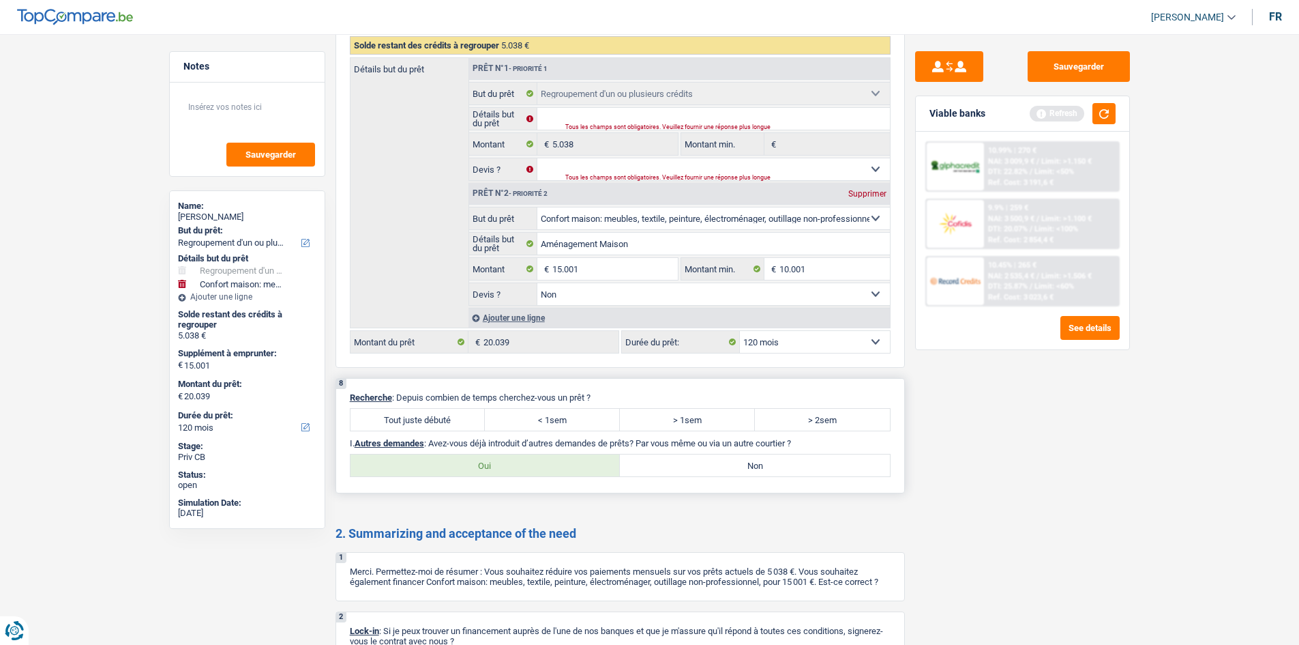
click at [442, 417] on label "Tout juste débuté" at bounding box center [418, 420] width 135 height 22
click at [442, 417] on input "Tout juste débuté" at bounding box center [418, 420] width 135 height 22
radio input "true"
click at [697, 467] on label "Non" at bounding box center [755, 465] width 270 height 22
click at [697, 467] on input "Non" at bounding box center [755, 465] width 270 height 22
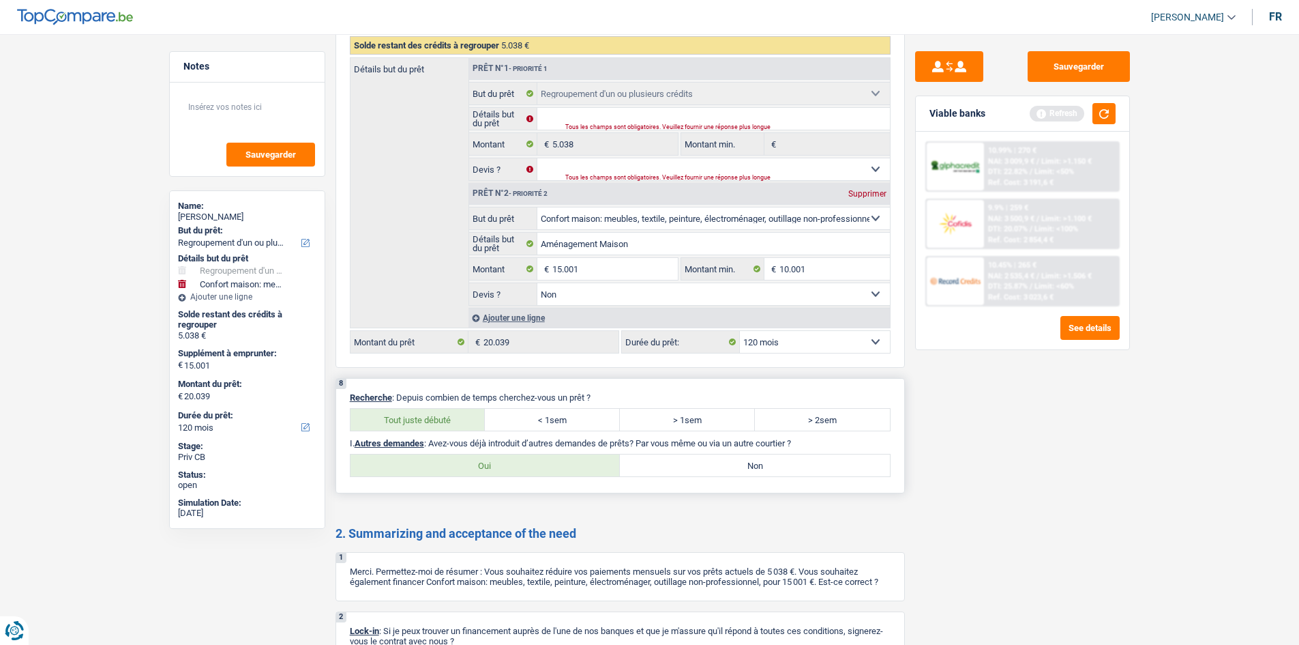
radio input "true"
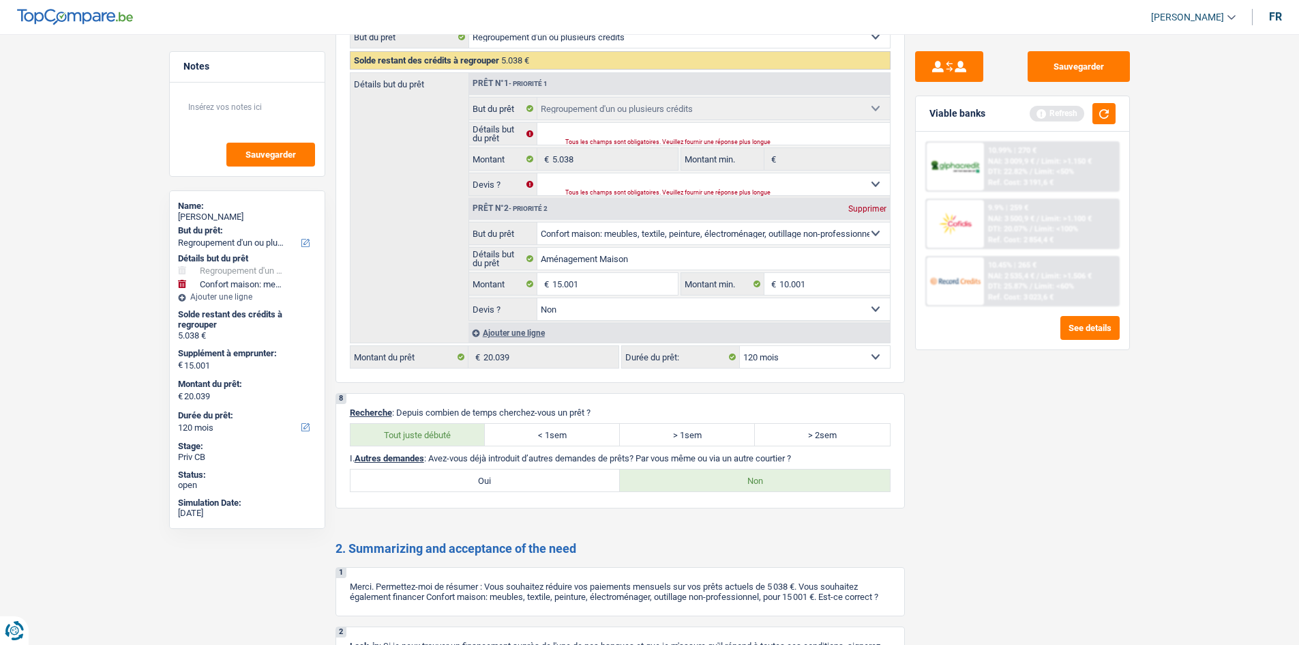
scroll to position [2059, 0]
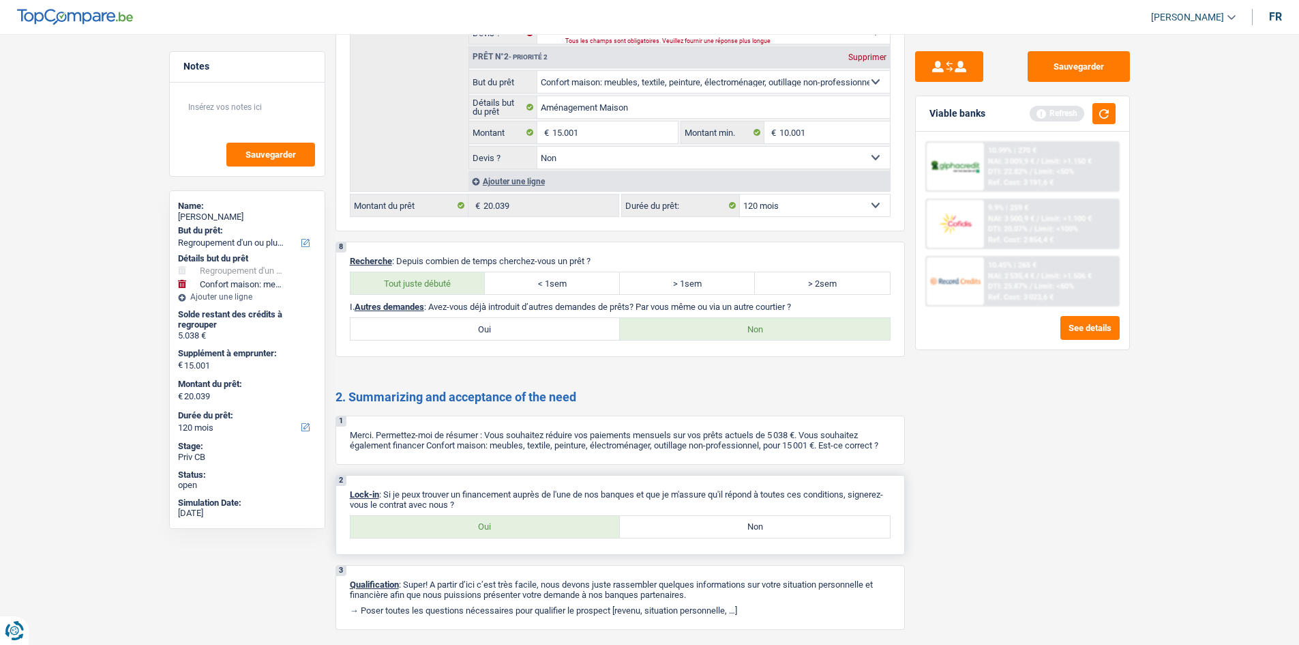
click at [456, 528] on label "Oui" at bounding box center [486, 527] width 270 height 22
click at [456, 528] on input "Oui" at bounding box center [486, 527] width 270 height 22
radio input "true"
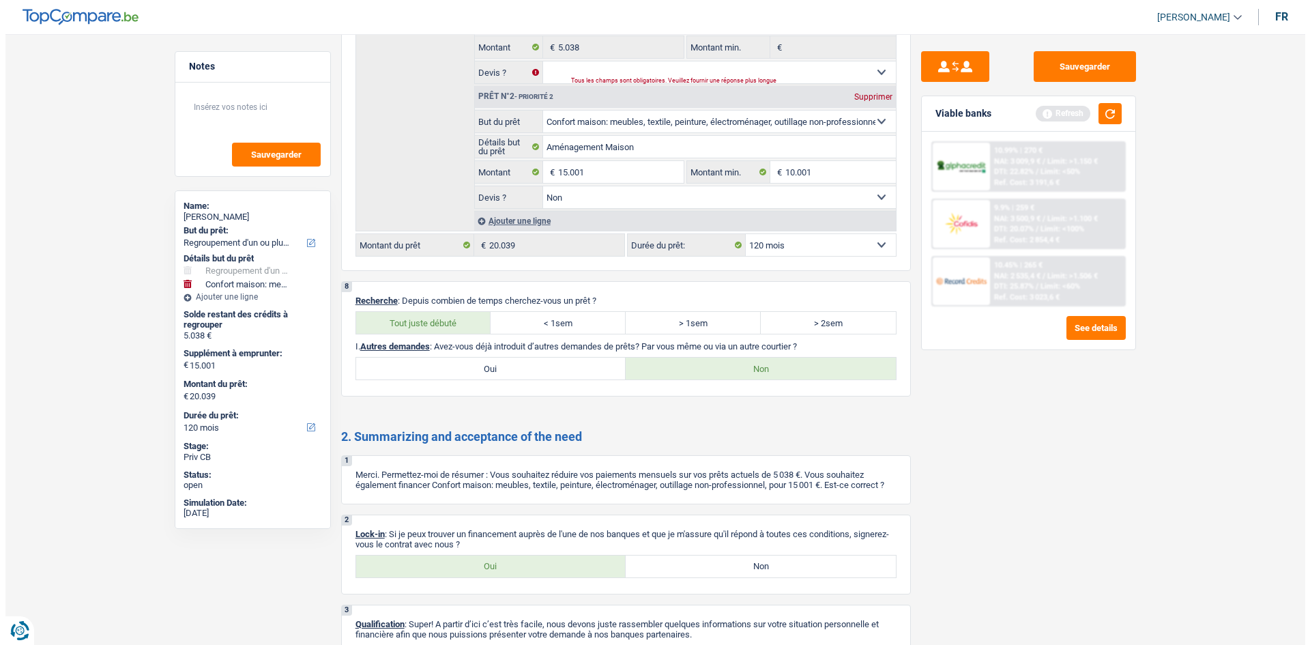
scroll to position [0, 0]
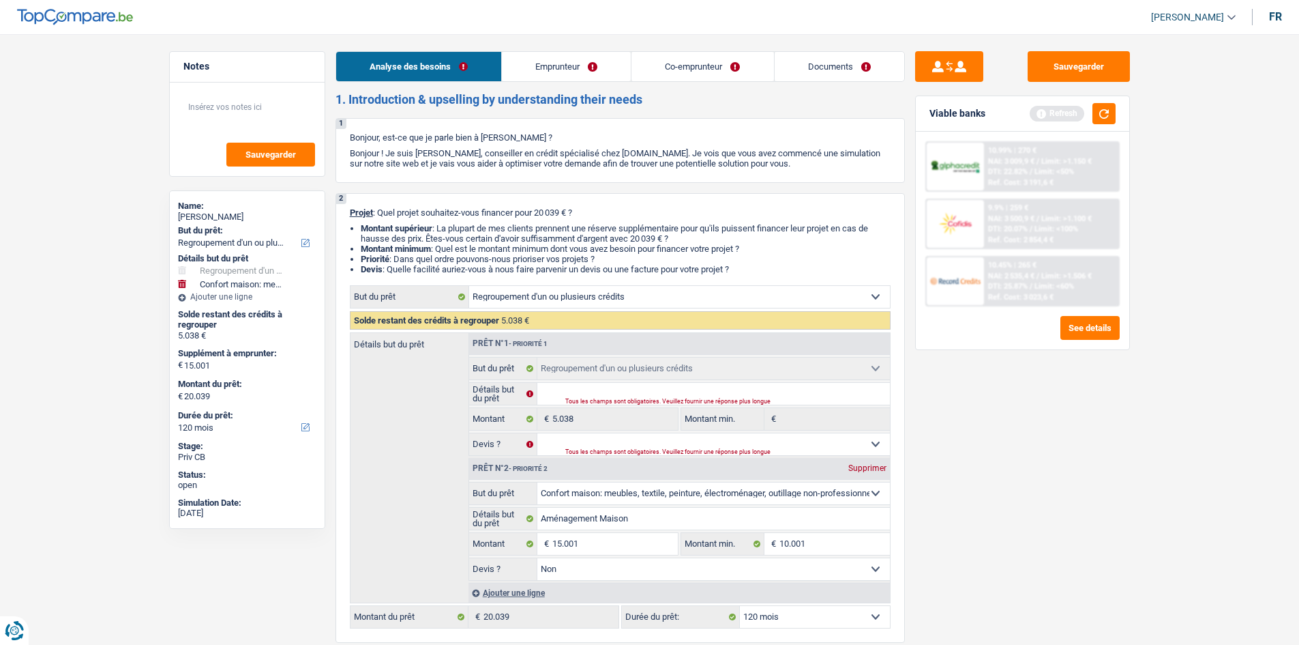
click at [544, 61] on link "Emprunteur" at bounding box center [566, 66] width 129 height 29
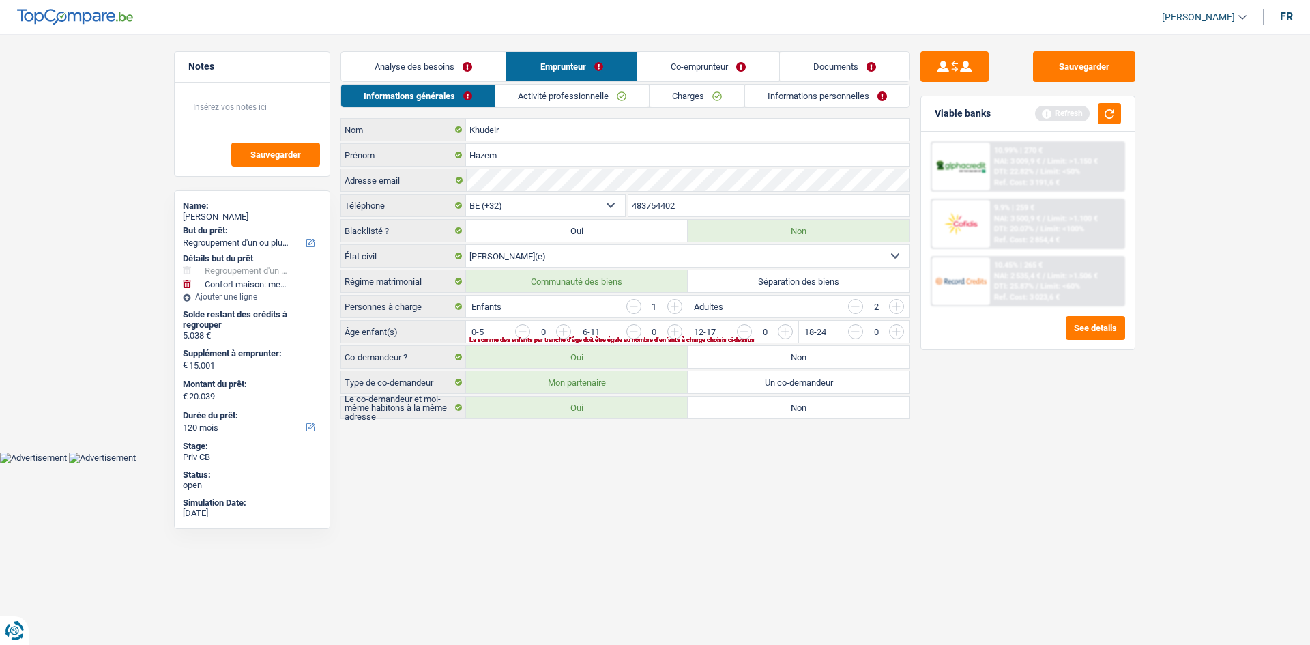
click at [854, 305] on input "button" at bounding box center [855, 306] width 15 height 15
click at [894, 331] on input "button" at bounding box center [1173, 335] width 568 height 22
click at [894, 330] on input "button" at bounding box center [1173, 335] width 568 height 22
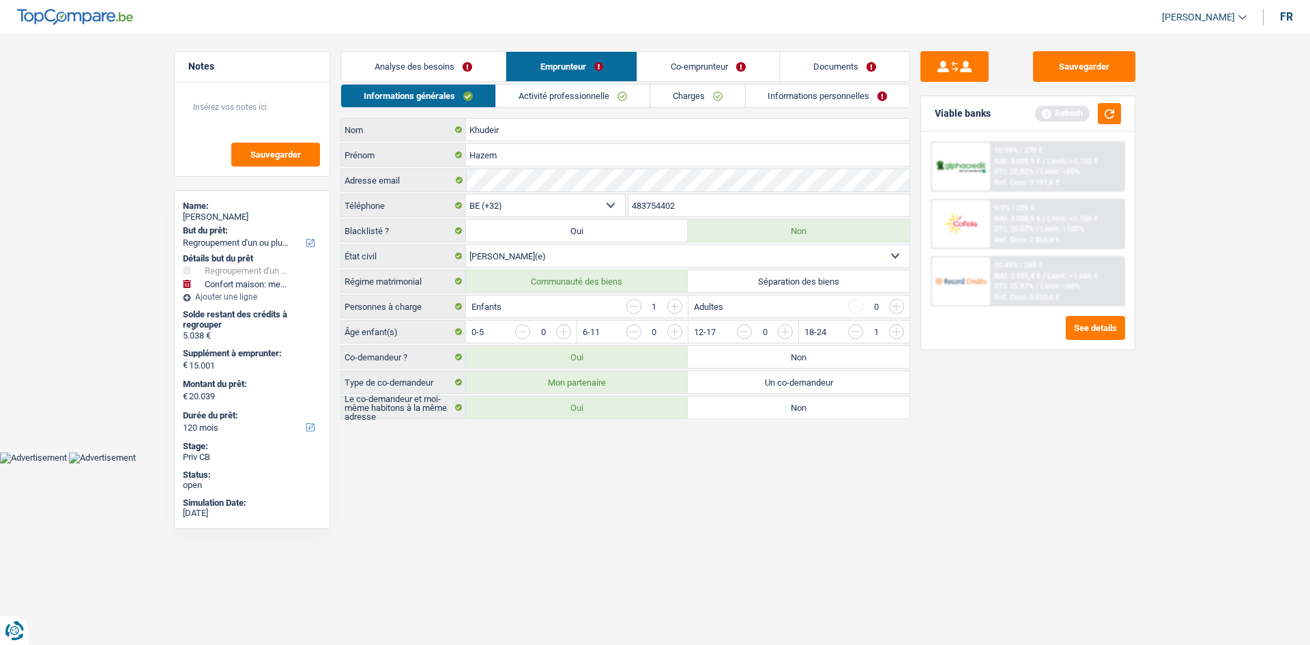
click at [671, 308] on input "button" at bounding box center [674, 306] width 15 height 15
click at [896, 329] on input "button" at bounding box center [1173, 335] width 568 height 22
click at [783, 329] on input "button" at bounding box center [1062, 335] width 568 height 22
click at [782, 328] on input "button" at bounding box center [1062, 335] width 568 height 22
click at [670, 301] on input "button" at bounding box center [674, 306] width 15 height 15
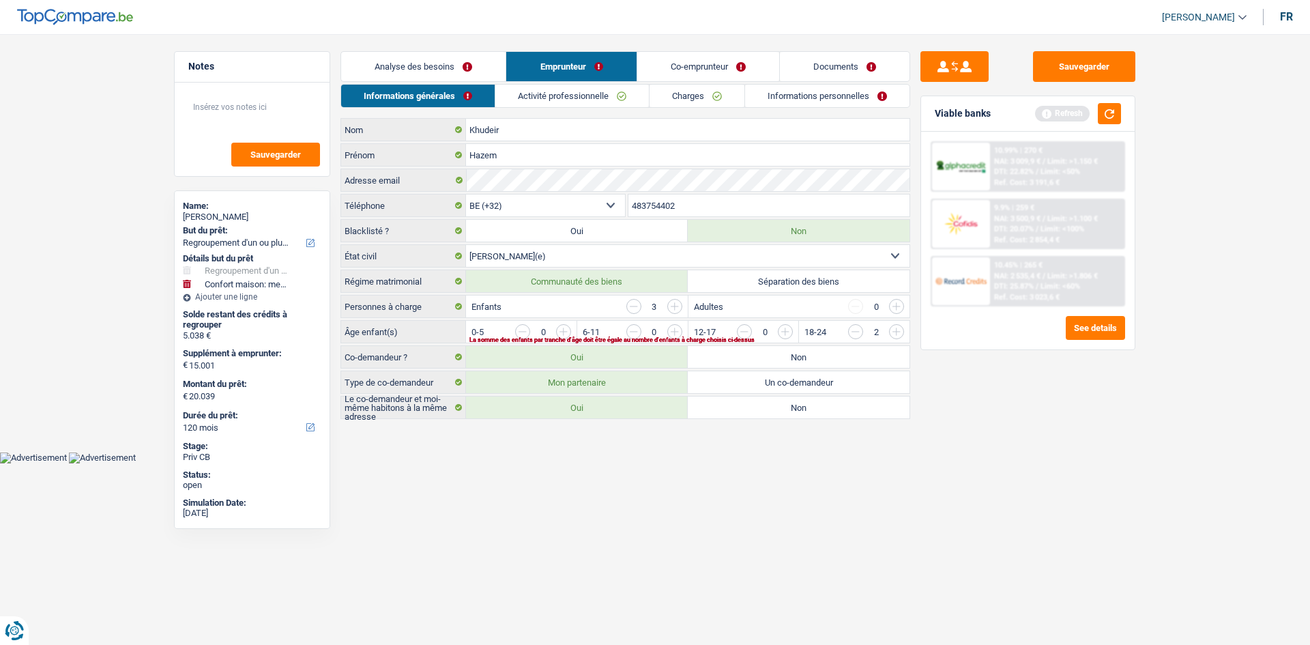
click at [781, 333] on input "button" at bounding box center [1062, 335] width 568 height 22
click at [587, 93] on link "Activité professionnelle" at bounding box center [572, 96] width 153 height 23
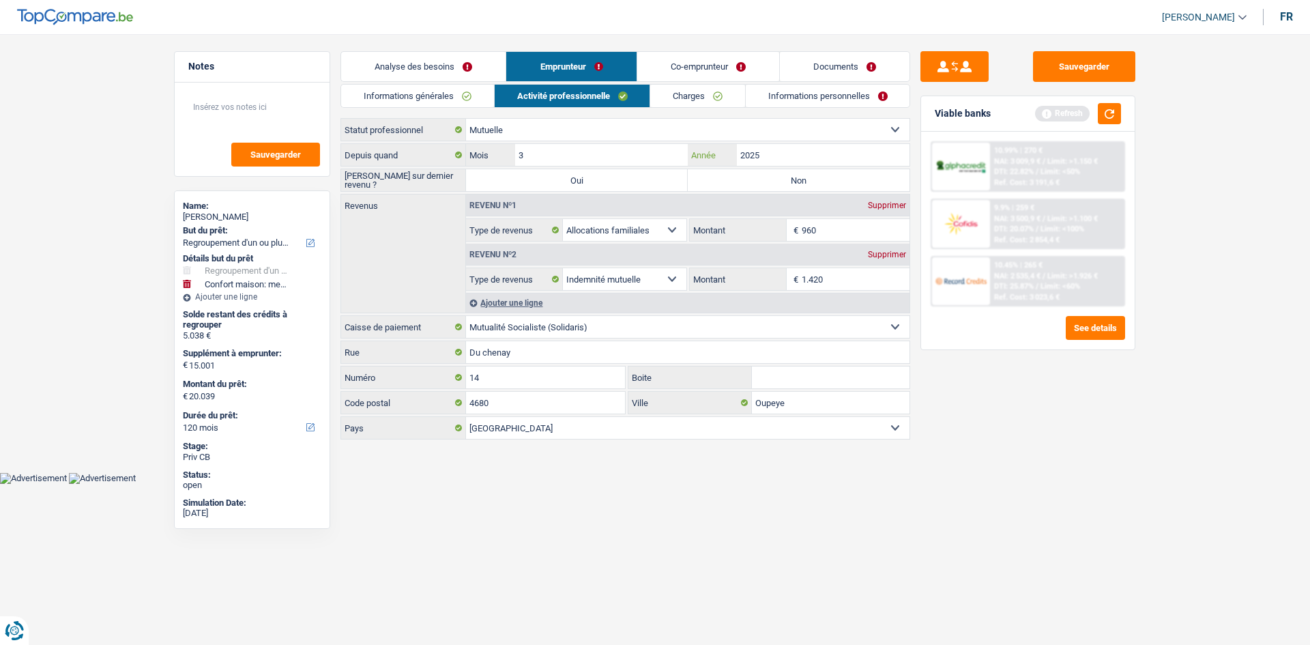
click at [770, 155] on input "2025" at bounding box center [823, 155] width 173 height 22
type input "2023"
click at [724, 176] on label "Non" at bounding box center [799, 180] width 222 height 22
click at [724, 176] on input "Non" at bounding box center [799, 180] width 222 height 22
radio input "true"
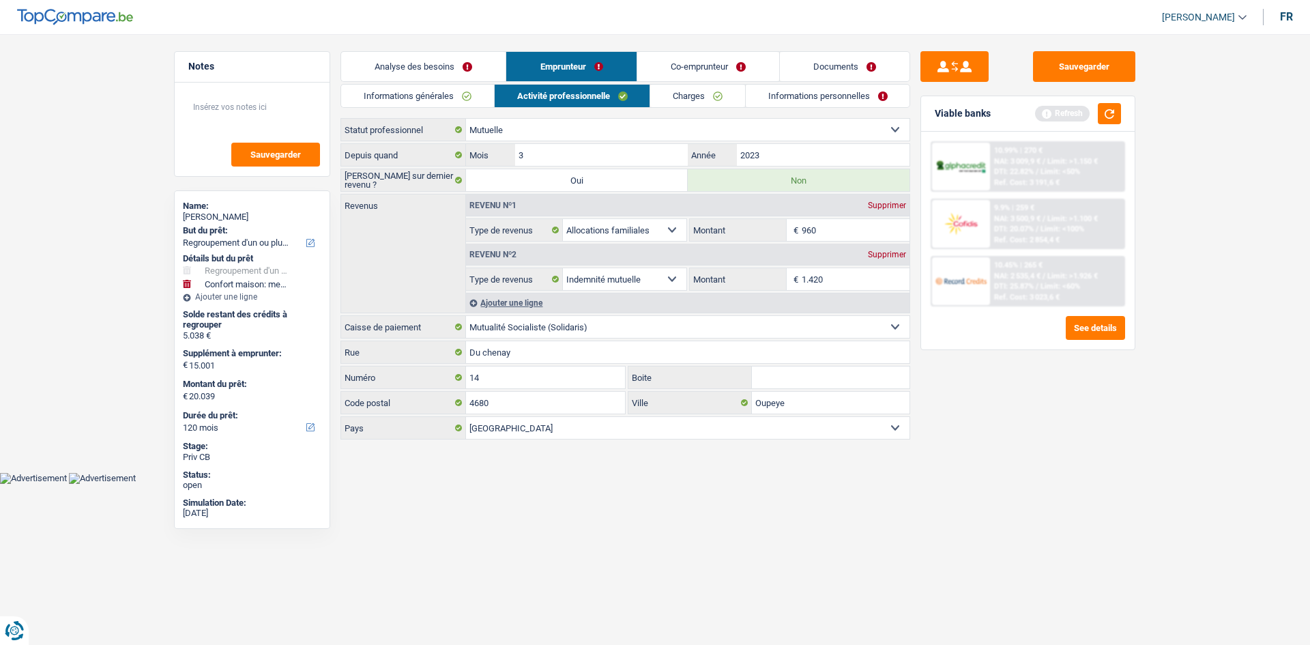
click at [882, 205] on div "Supprimer" at bounding box center [886, 205] width 45 height 8
select select "mutualityIndemnity"
type input "1.420"
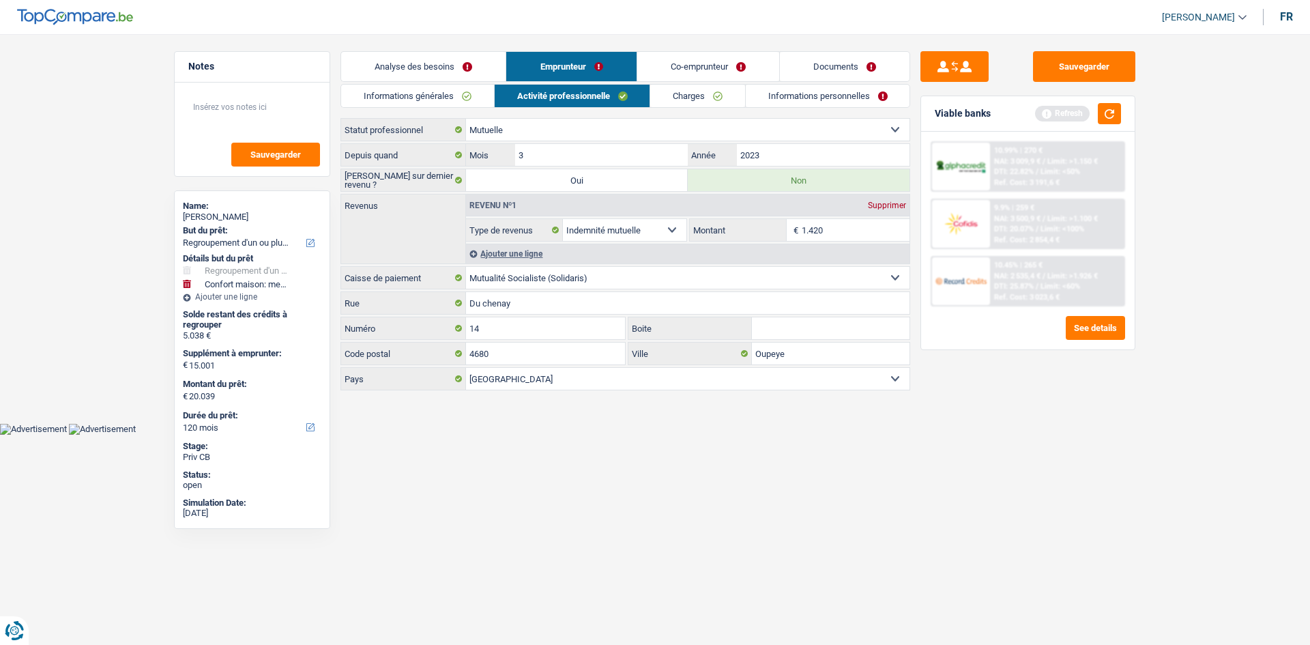
click at [677, 93] on link "Charges" at bounding box center [697, 96] width 95 height 23
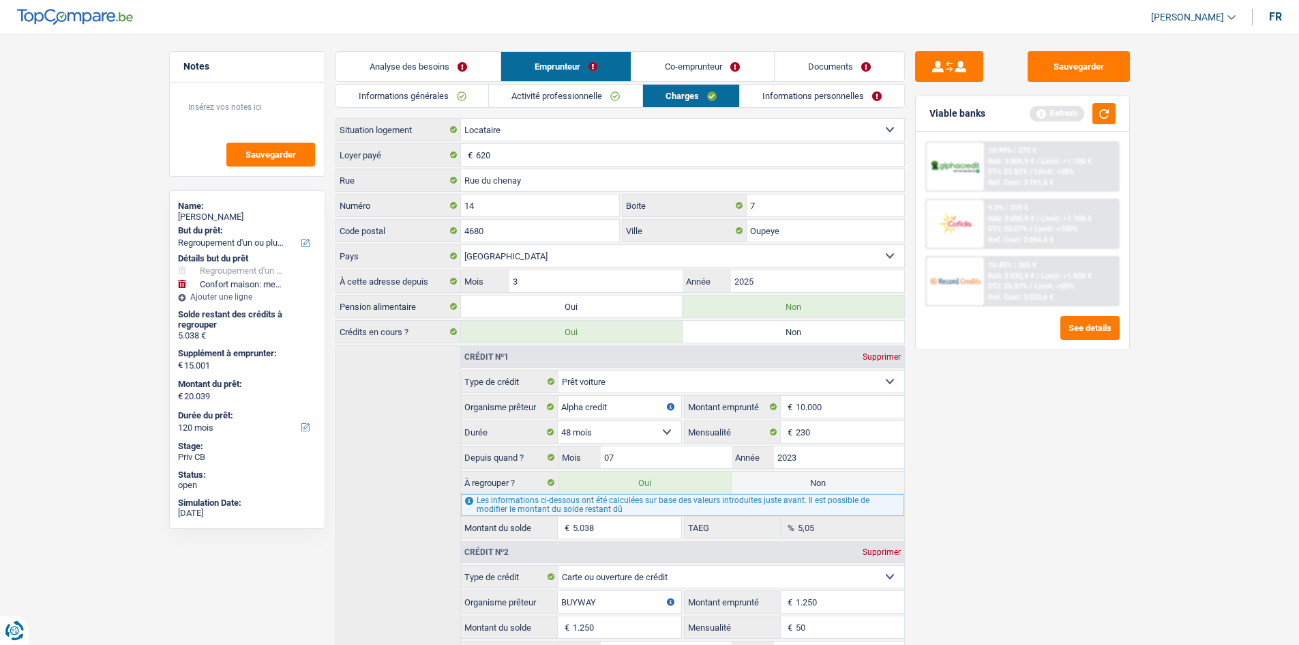
click at [787, 100] on link "Informations personnelles" at bounding box center [822, 96] width 164 height 23
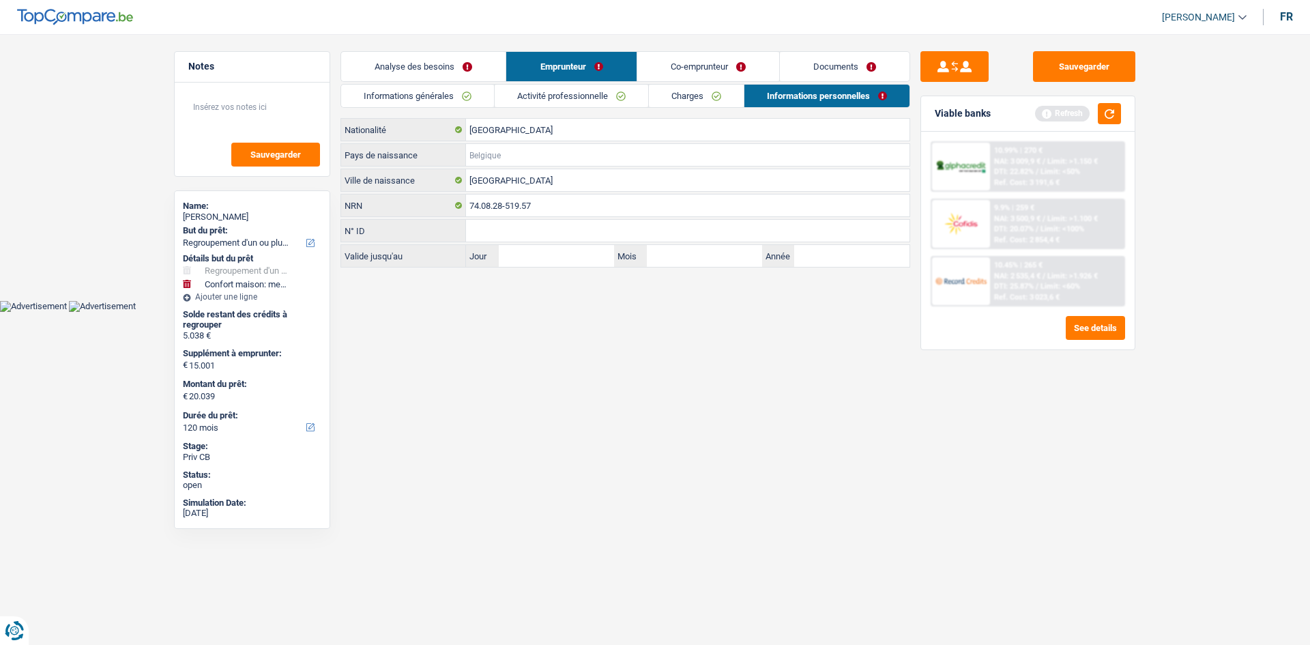
click at [501, 160] on input "Pays de naissance" at bounding box center [687, 155] width 443 height 22
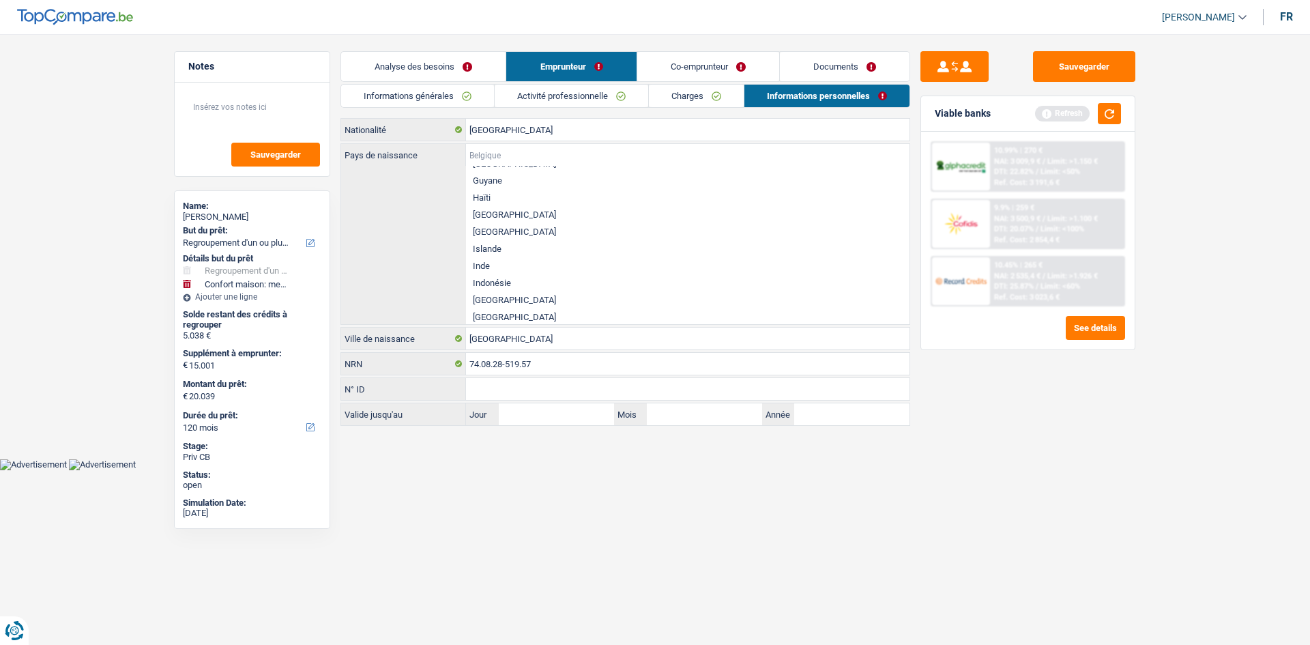
scroll to position [1296, 0]
click at [484, 273] on li "[GEOGRAPHIC_DATA]" at bounding box center [687, 273] width 443 height 17
type input "[GEOGRAPHIC_DATA]"
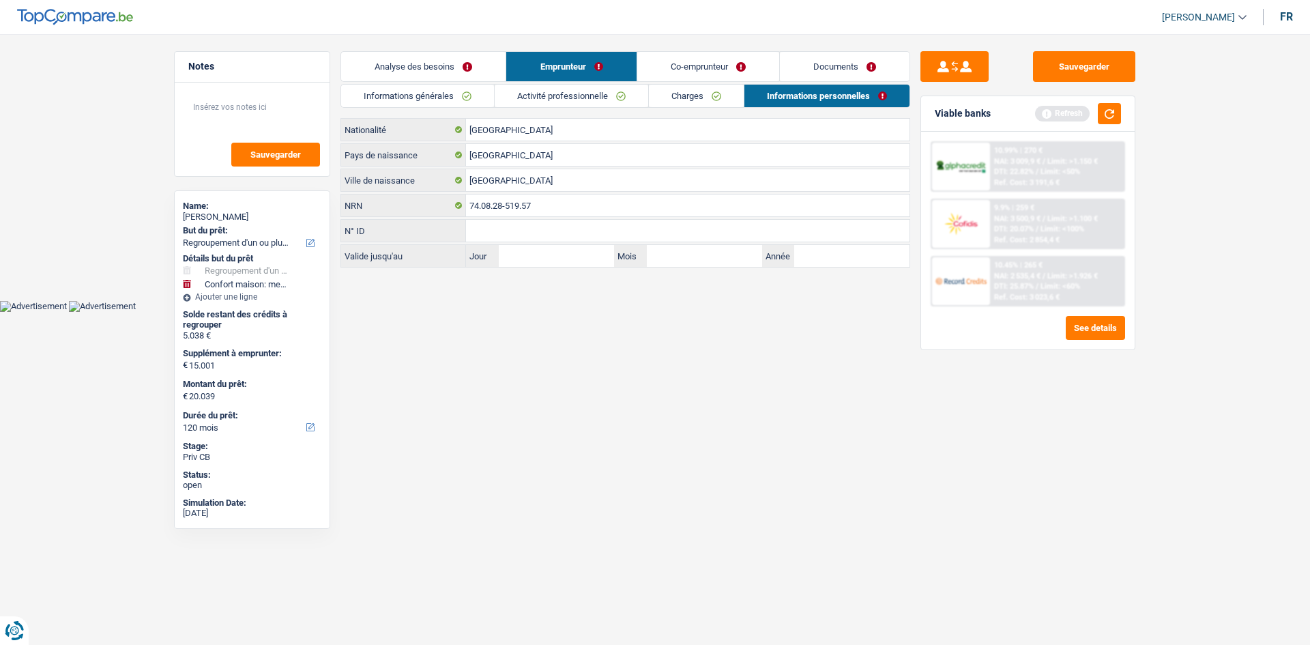
click at [690, 64] on link "Co-emprunteur" at bounding box center [708, 66] width 142 height 29
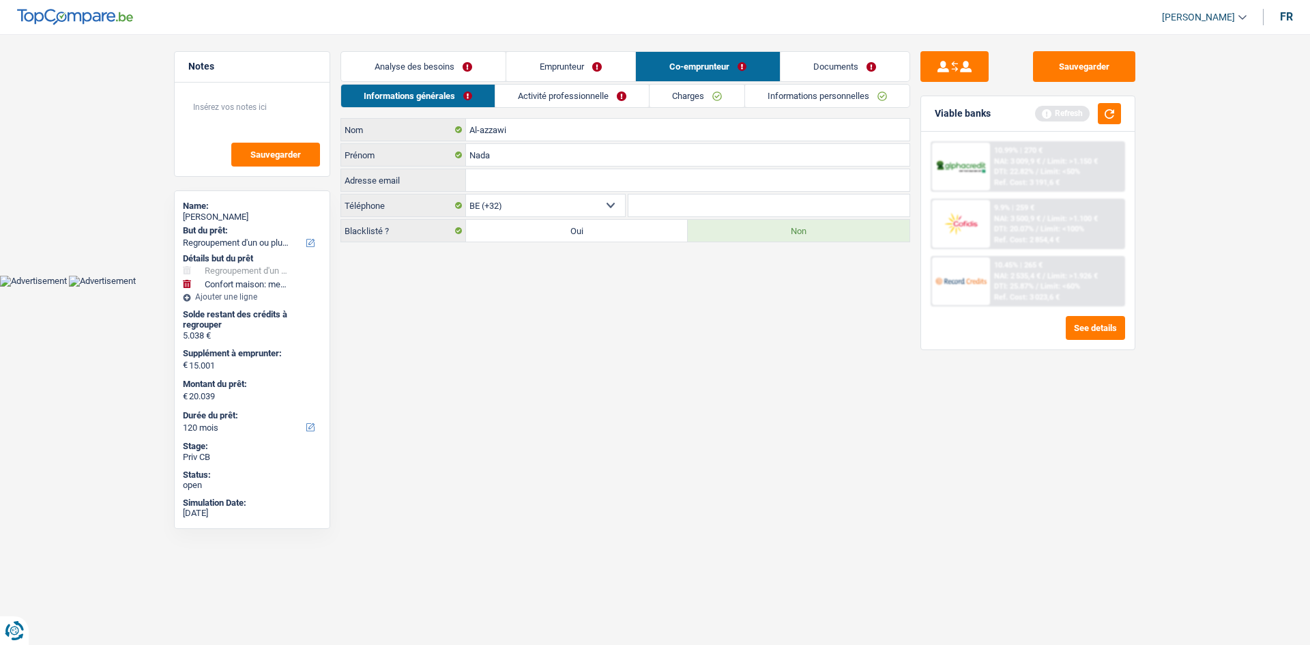
click at [574, 91] on link "Activité professionnelle" at bounding box center [571, 96] width 153 height 23
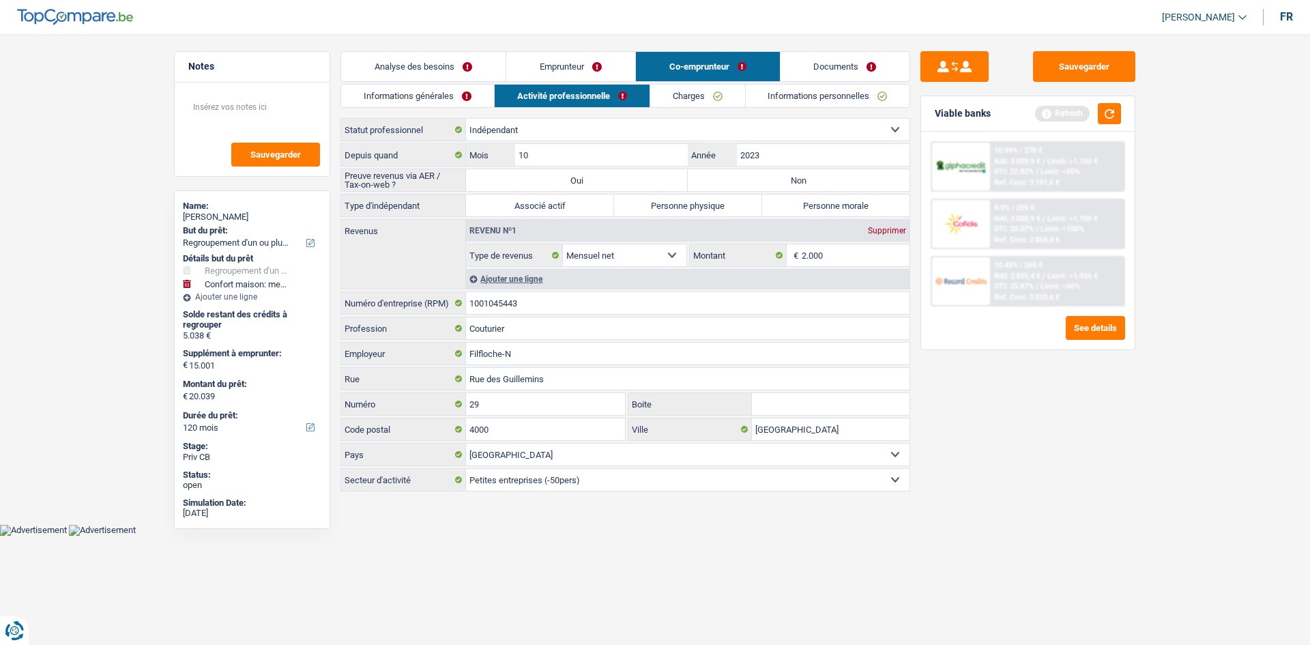
click at [701, 177] on label "Non" at bounding box center [799, 180] width 222 height 22
click at [701, 177] on input "Non" at bounding box center [799, 180] width 222 height 22
radio input "true"
click at [535, 301] on input "1001045443" at bounding box center [687, 303] width 443 height 22
click at [537, 155] on input "10" at bounding box center [601, 155] width 173 height 22
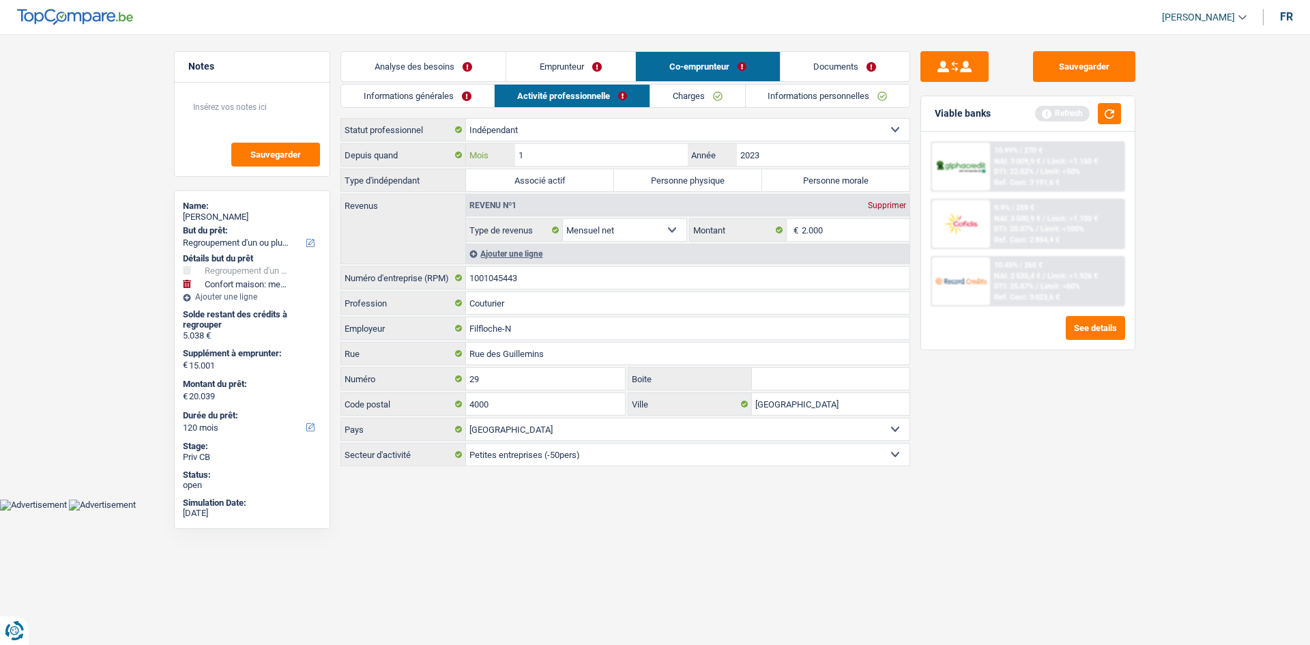
type input "11"
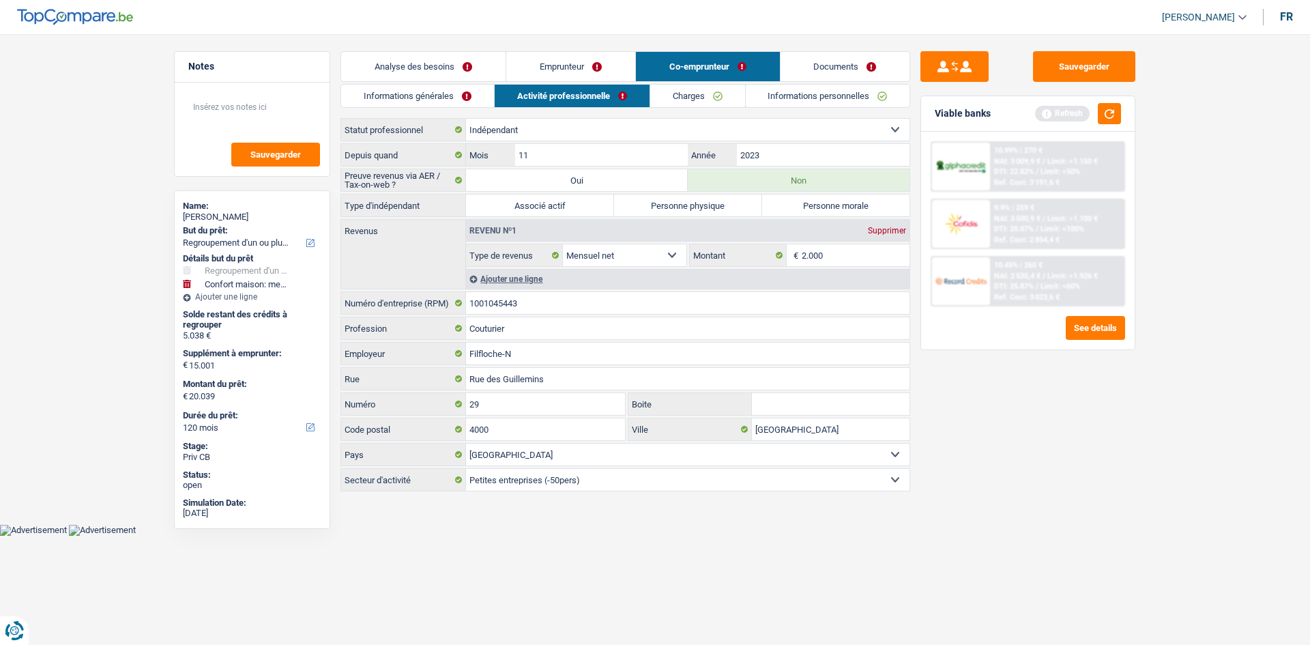
click at [993, 575] on div "Sauvegarder Viable banks Refresh 10.99% | 270 € NAI: 3 009,9 € / Limit: >1.150 …" at bounding box center [1027, 335] width 235 height 568
click at [510, 275] on div "Ajouter une ligne" at bounding box center [687, 279] width 443 height 20
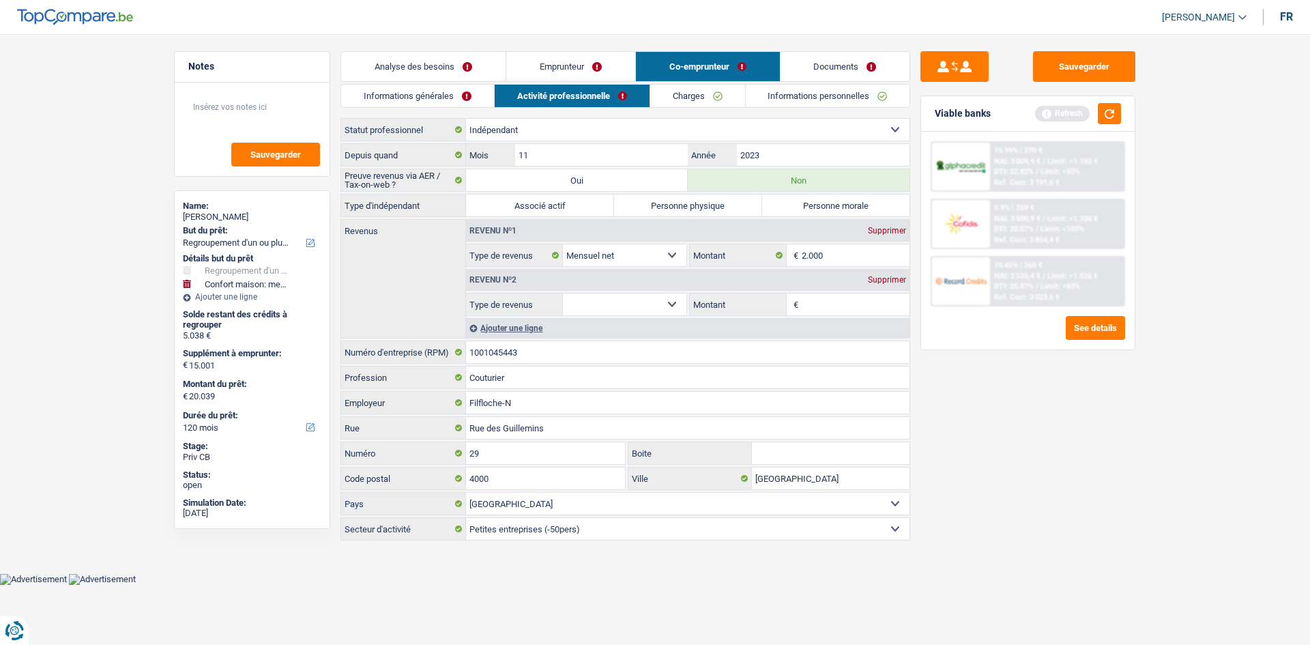
click at [621, 314] on select "Allocation d'handicap Allocations chômage Allocations familiales Chèques repas …" at bounding box center [624, 304] width 123 height 22
select select "familyAllowances"
click at [563, 293] on select "Allocation d'handicap Allocations chômage Allocations familiales Chèques repas …" at bounding box center [624, 304] width 123 height 22
click at [829, 303] on input "Montant" at bounding box center [855, 304] width 108 height 22
type input "960"
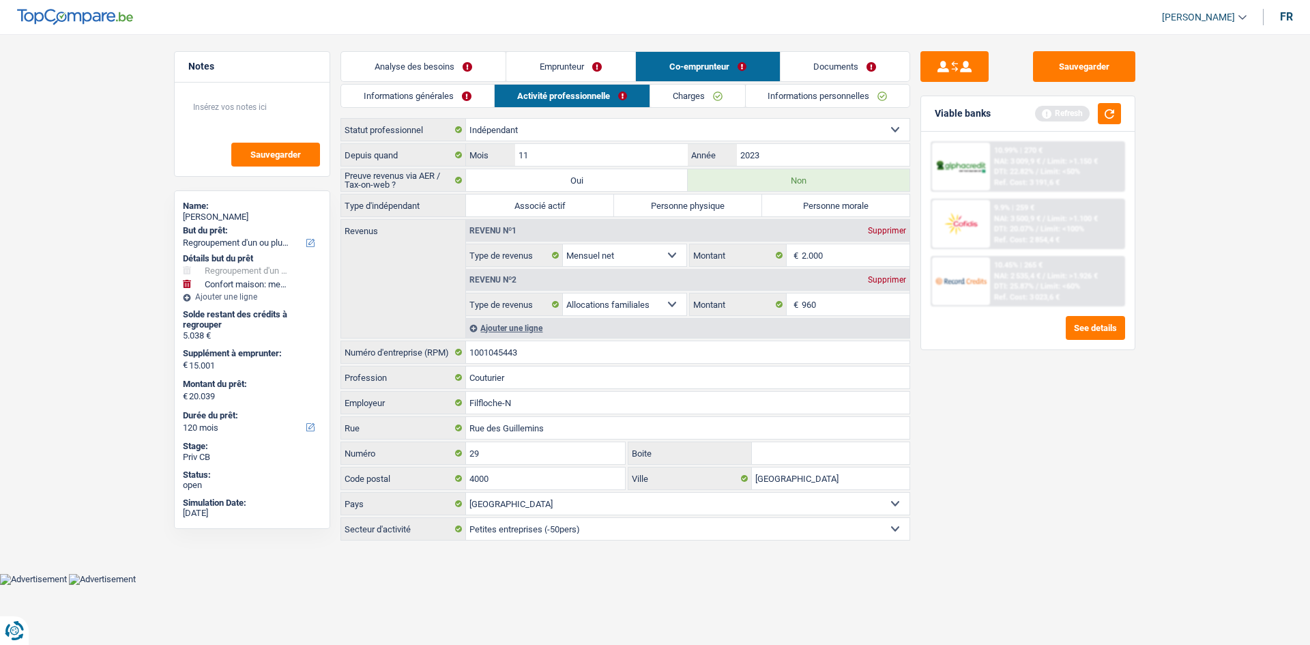
click at [973, 411] on div "Sauvegarder Viable banks Refresh 10.99% | 270 € NAI: 3 009,9 € / Limit: >1.150 …" at bounding box center [1027, 335] width 235 height 568
click at [694, 91] on link "Charges" at bounding box center [697, 96] width 95 height 23
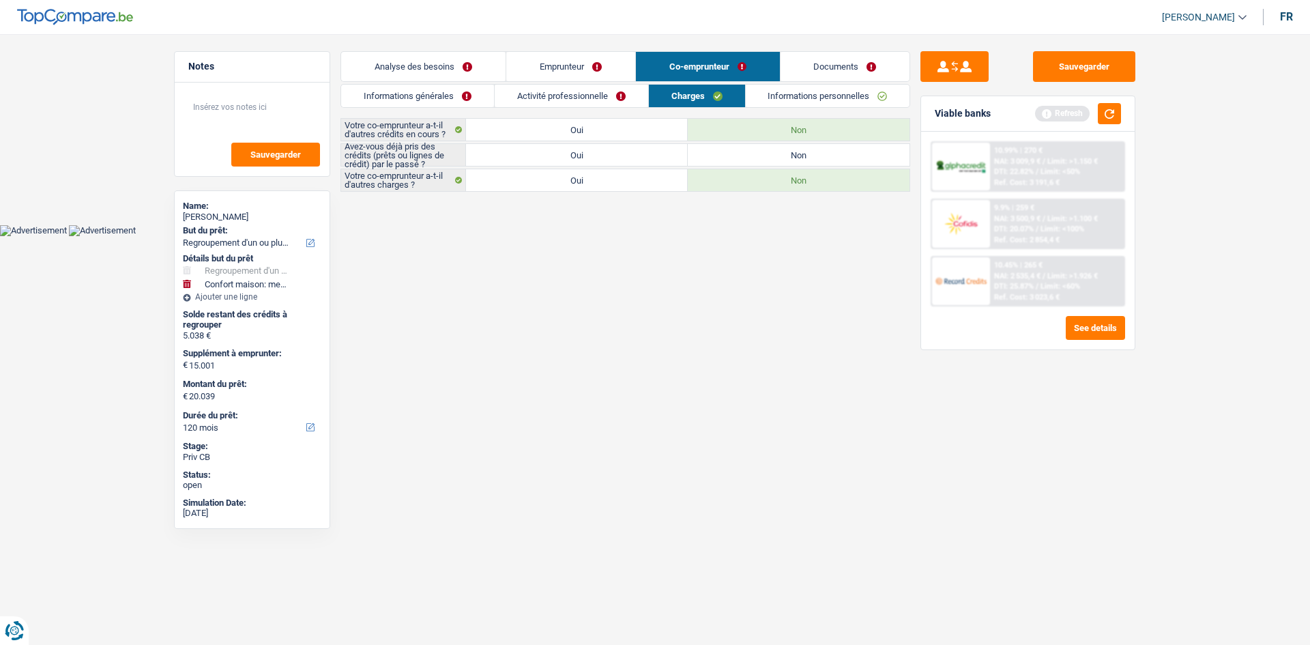
click at [717, 158] on label "Non" at bounding box center [799, 155] width 222 height 22
click at [717, 158] on input "Non" at bounding box center [799, 155] width 222 height 22
radio input "true"
click at [781, 99] on link "Informations personnelles" at bounding box center [828, 96] width 164 height 23
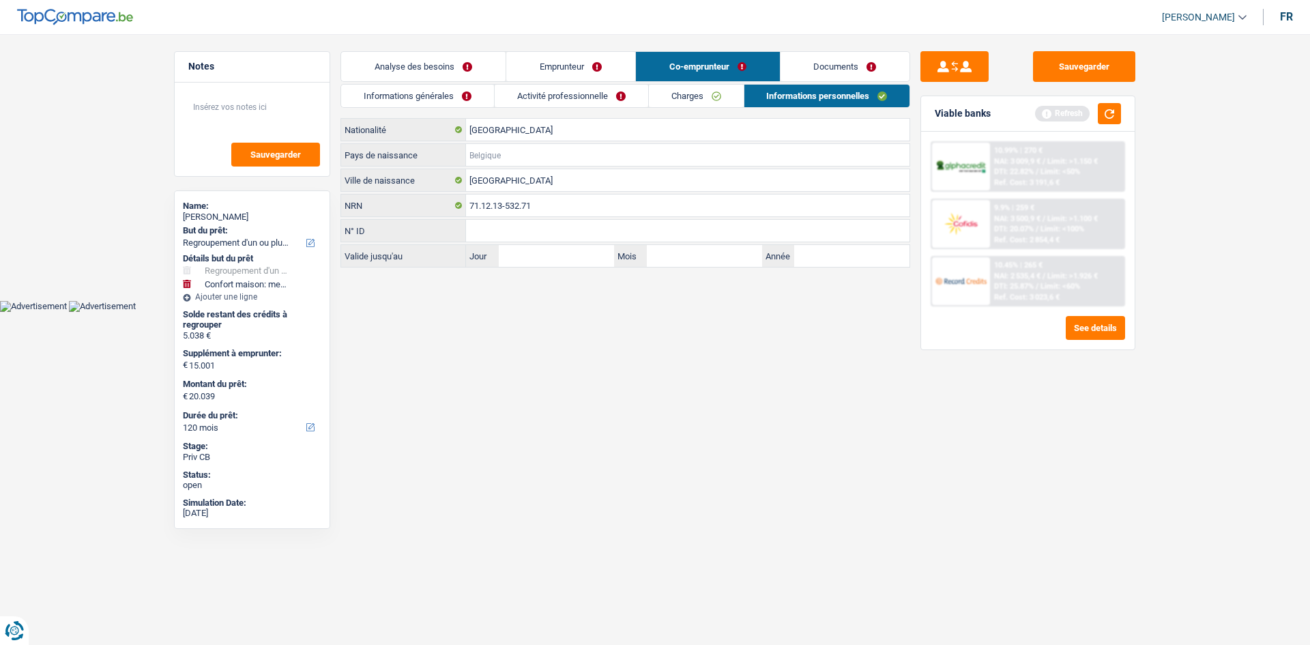
click at [499, 149] on input "Pays de naissance" at bounding box center [687, 155] width 443 height 22
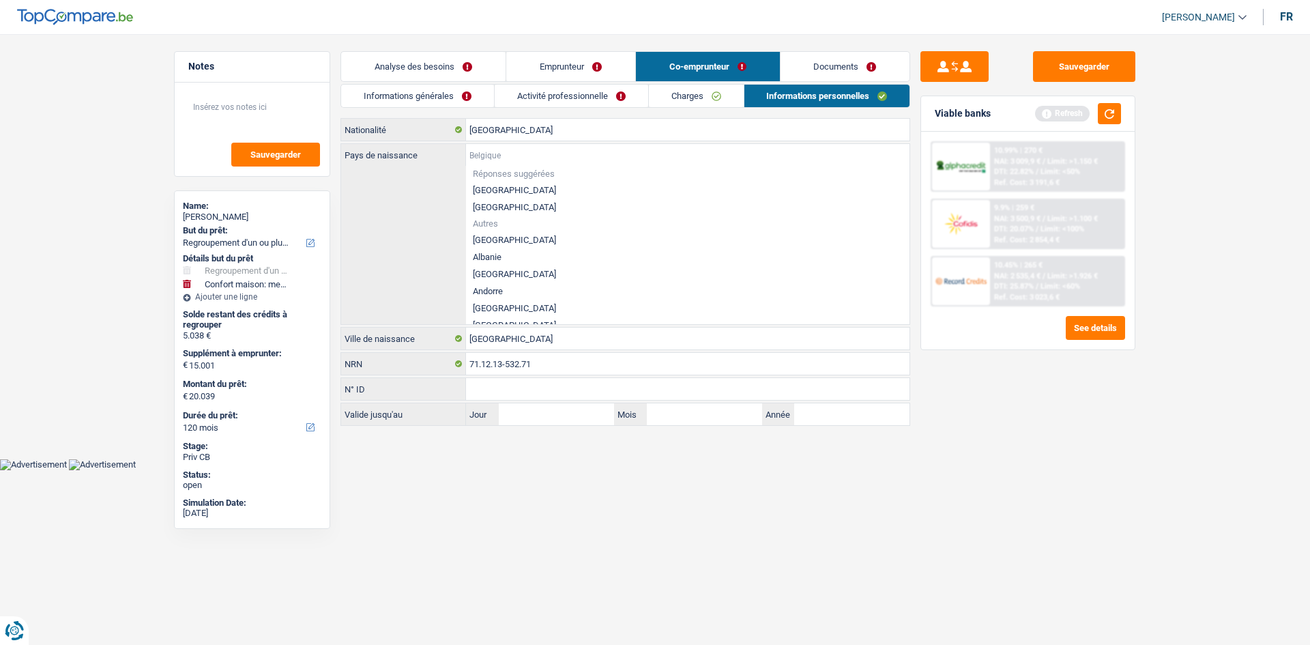
type input "I"
type input "R"
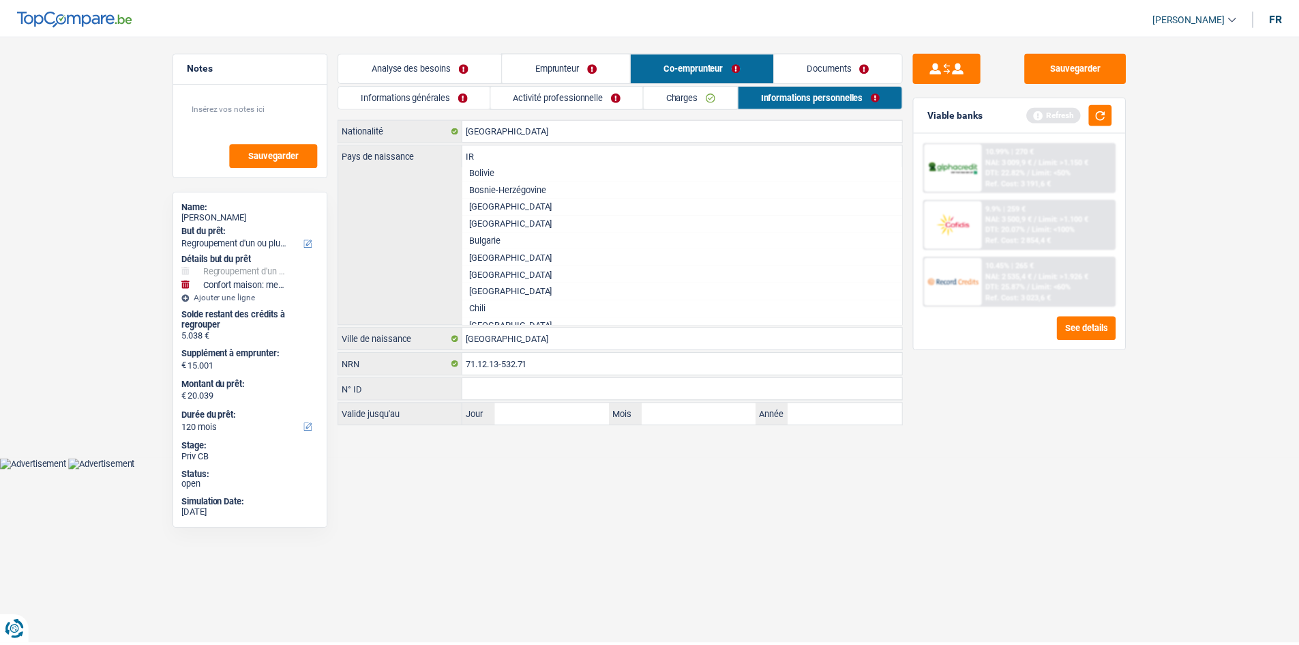
scroll to position [44, 0]
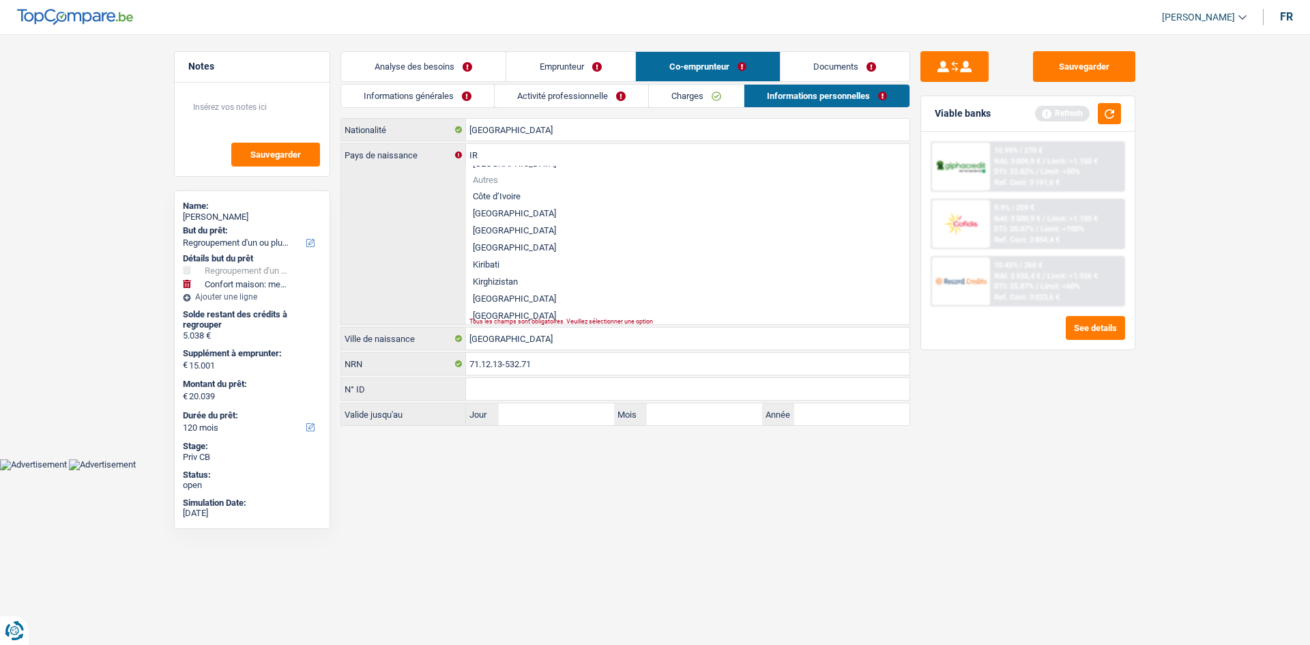
click at [492, 231] on li "[GEOGRAPHIC_DATA]" at bounding box center [687, 230] width 443 height 17
type input "[GEOGRAPHIC_DATA]"
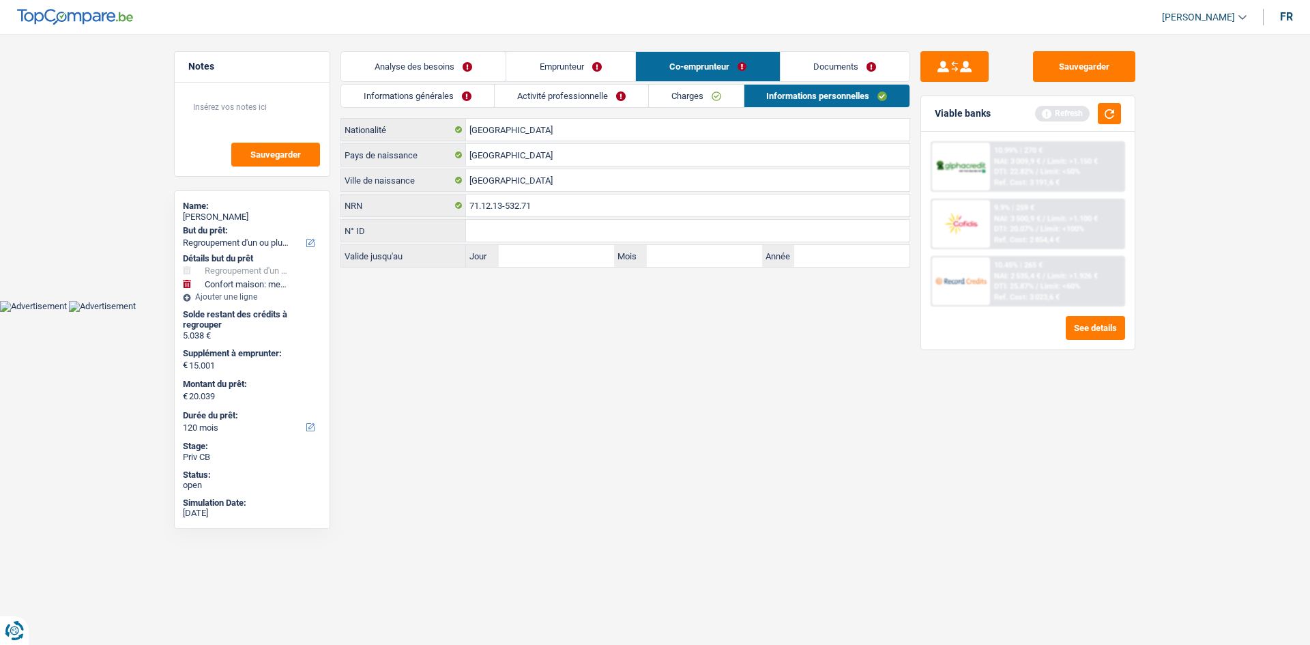
click at [851, 68] on link "Documents" at bounding box center [845, 66] width 130 height 29
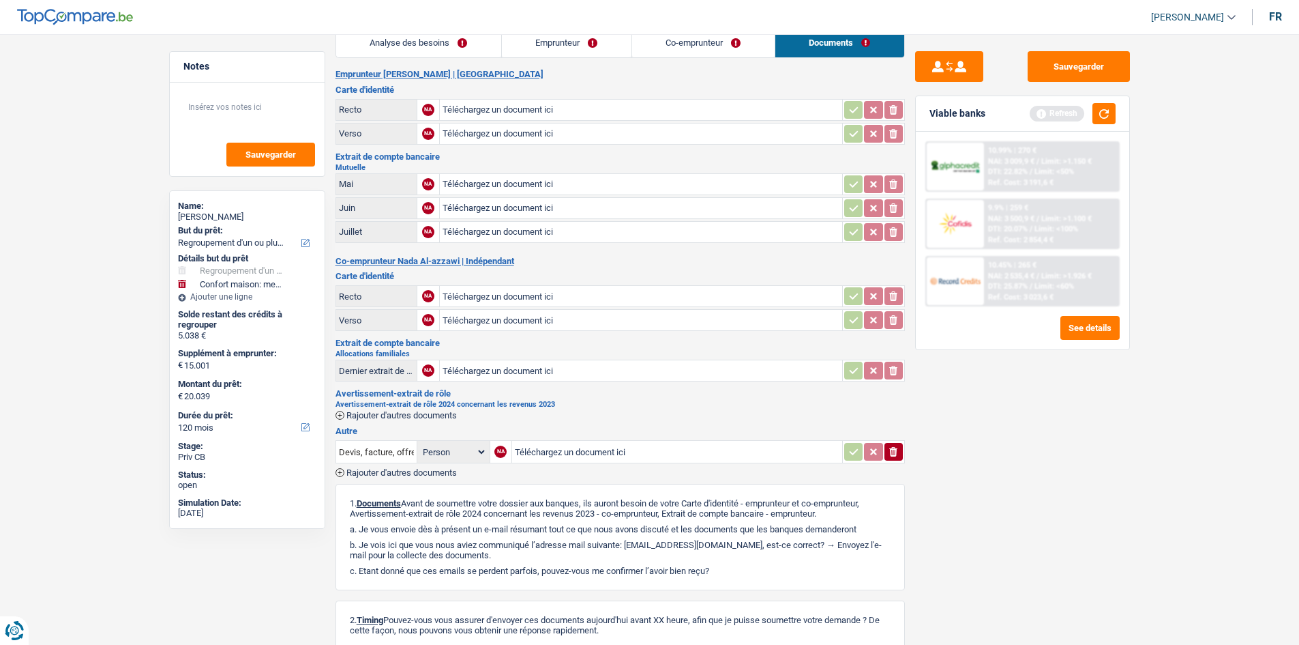
scroll to position [0, 0]
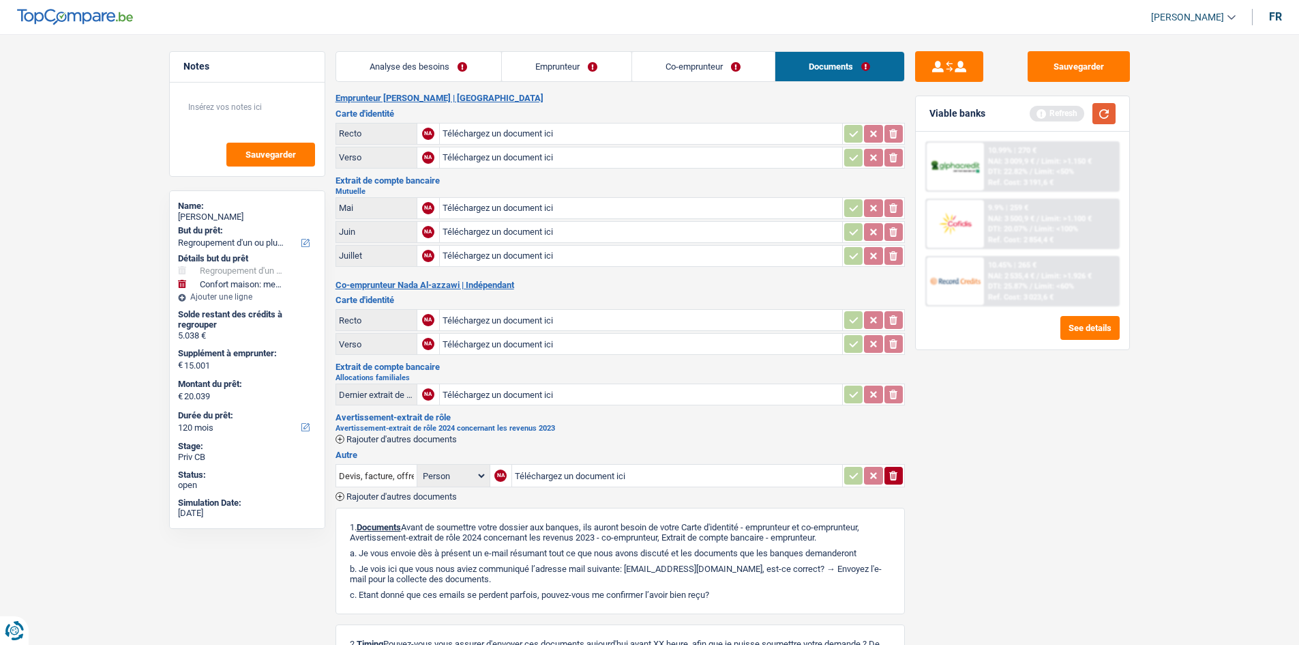
click at [1106, 116] on button "button" at bounding box center [1104, 113] width 23 height 21
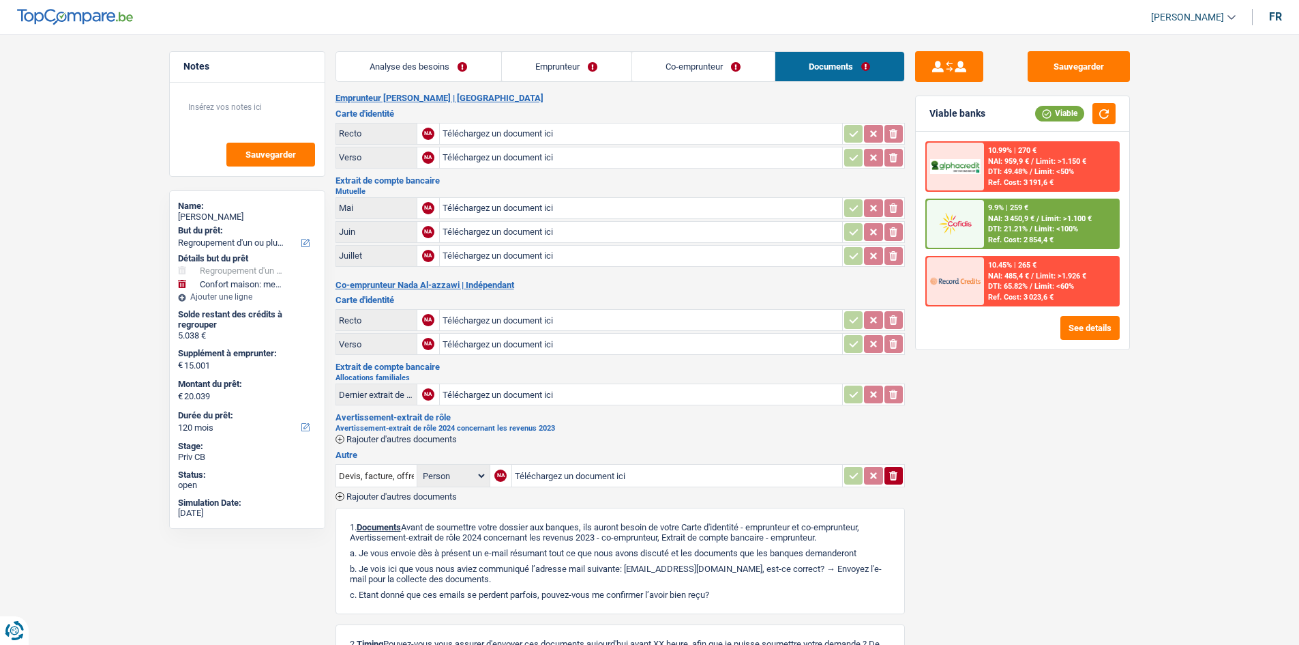
click at [464, 65] on link "Analyse des besoins" at bounding box center [418, 66] width 165 height 29
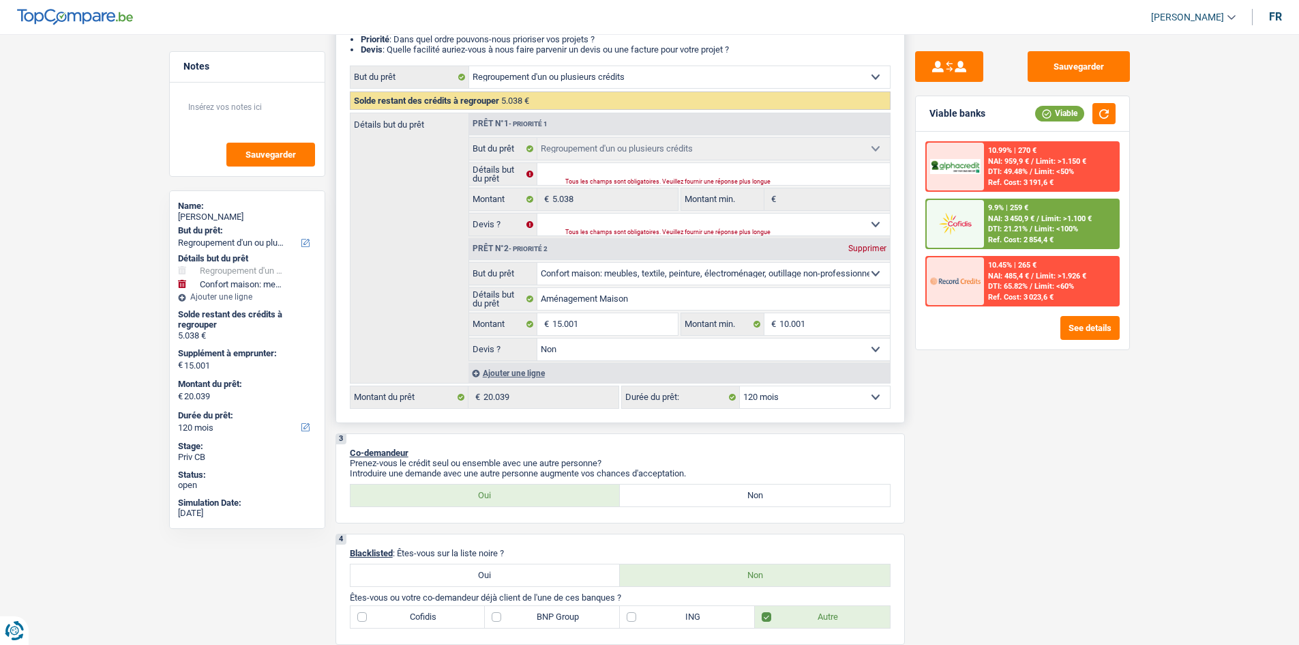
scroll to position [205, 0]
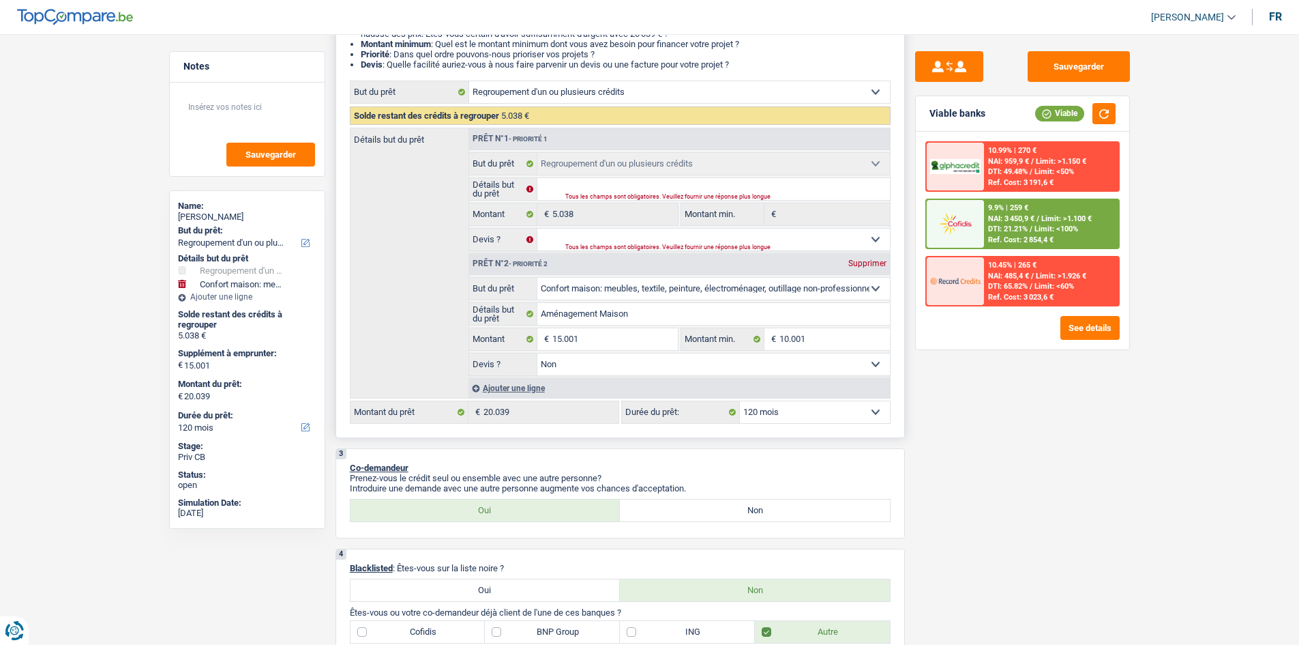
click at [643, 285] on select "Confort maison: meubles, textile, peinture, électroménager, outillage non-profe…" at bounding box center [713, 289] width 353 height 22
select select "movingOrInstallation"
click at [537, 278] on select "Confort maison: meubles, textile, peinture, électroménager, outillage non-profe…" at bounding box center [713, 289] width 353 height 22
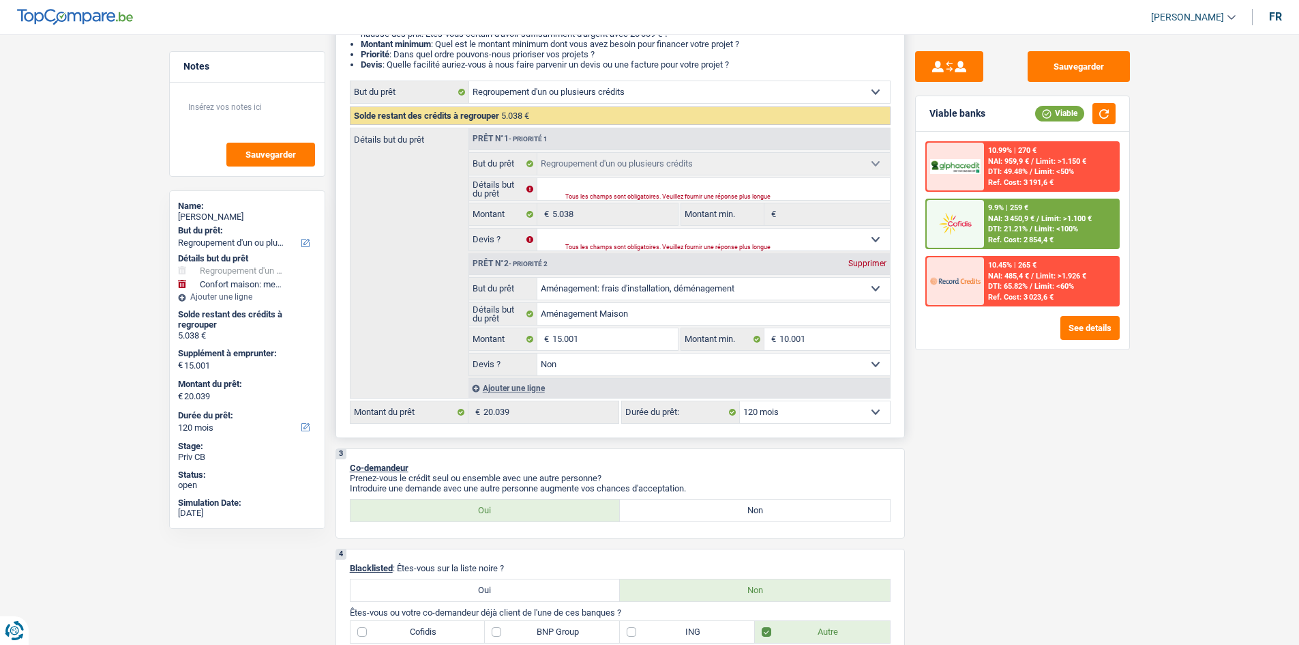
select select "movingOrInstallation"
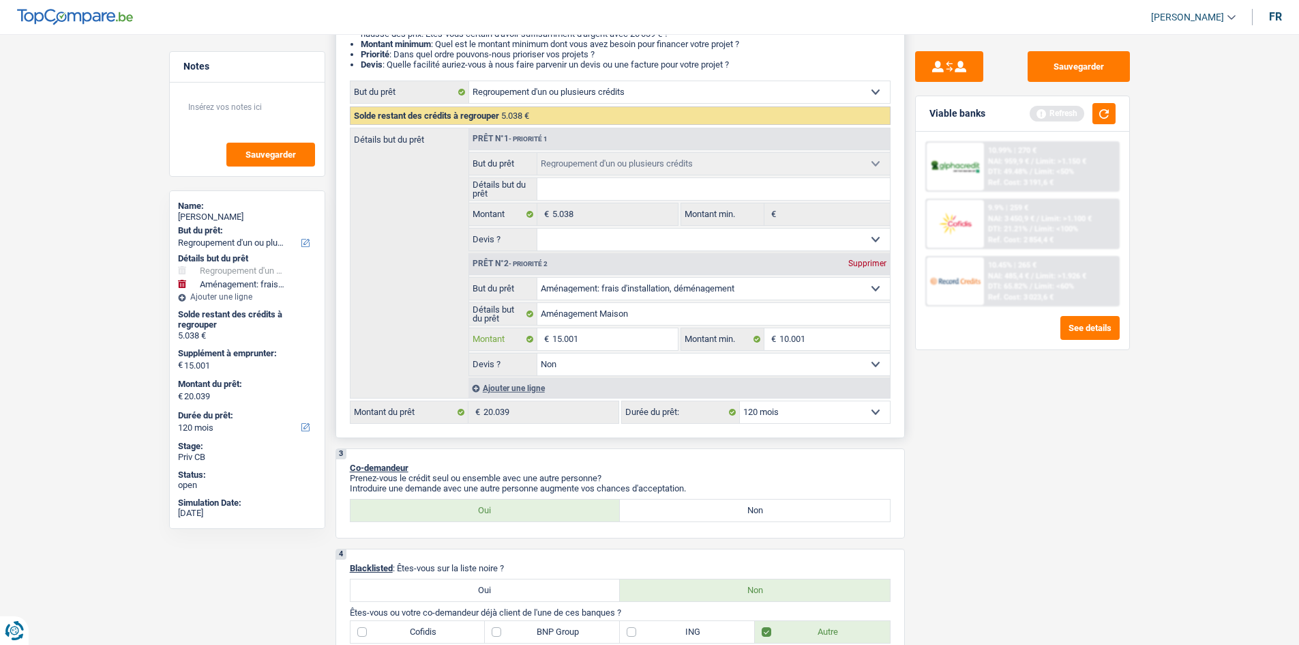
type input "1.500"
type input "150"
type input "15"
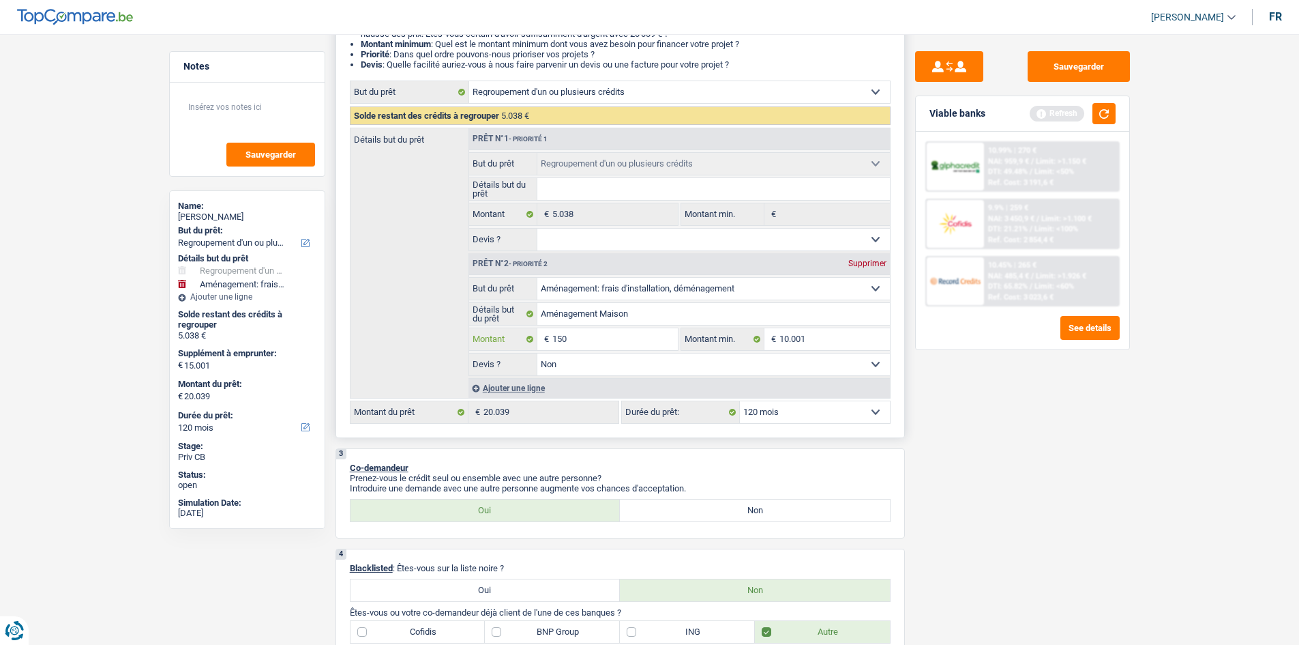
type input "15"
type input "1"
select select "36"
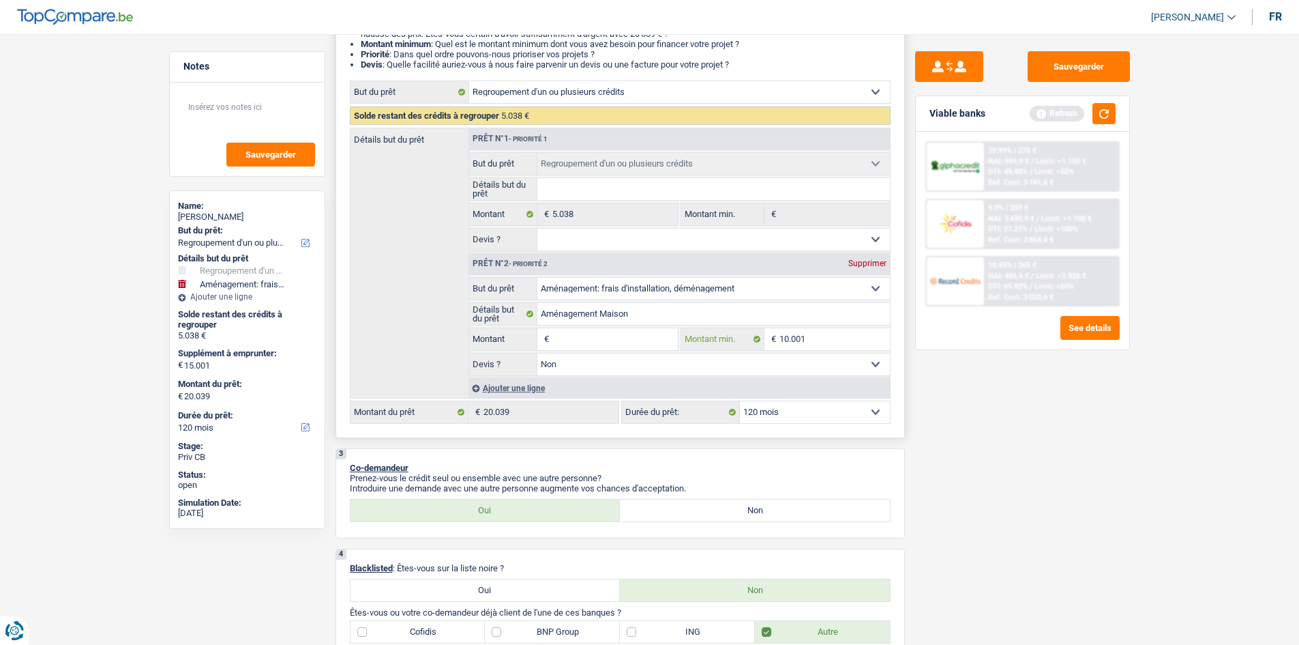
select select "36"
type input "0"
type input "5.038"
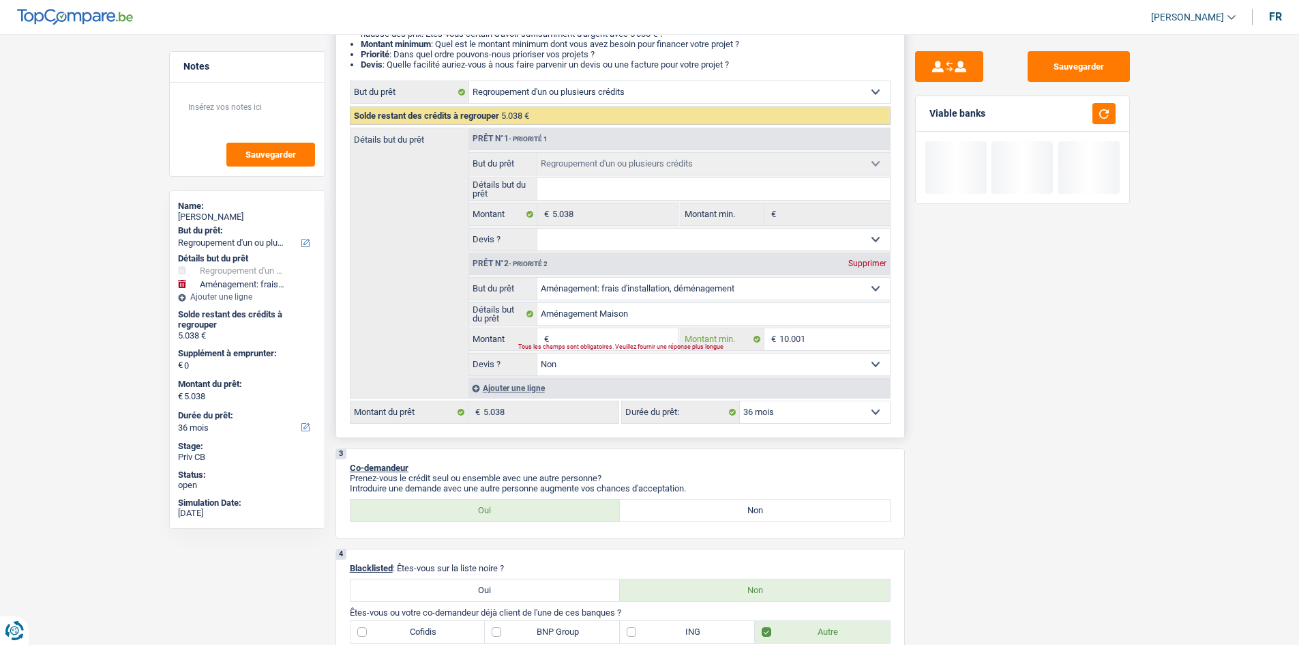
click at [821, 334] on input "10.001" at bounding box center [835, 339] width 110 height 22
type input "1.000"
type input "100"
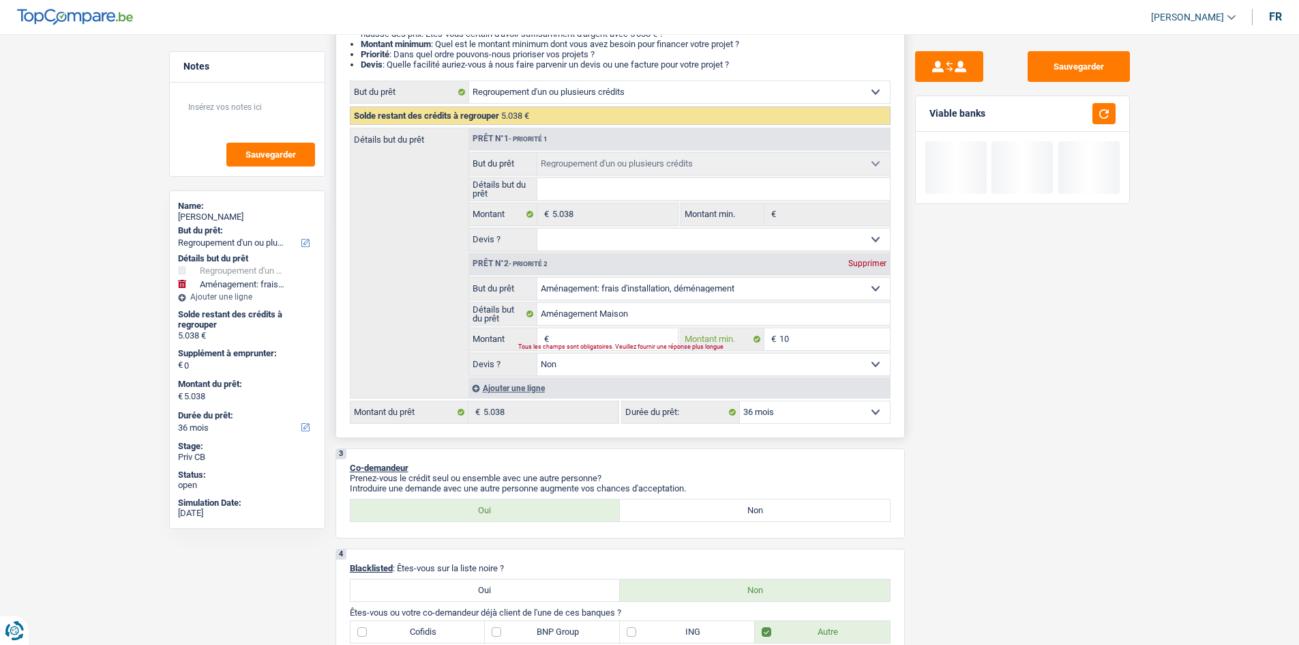
type input "1"
click at [664, 333] on input "Montant" at bounding box center [614, 339] width 125 height 22
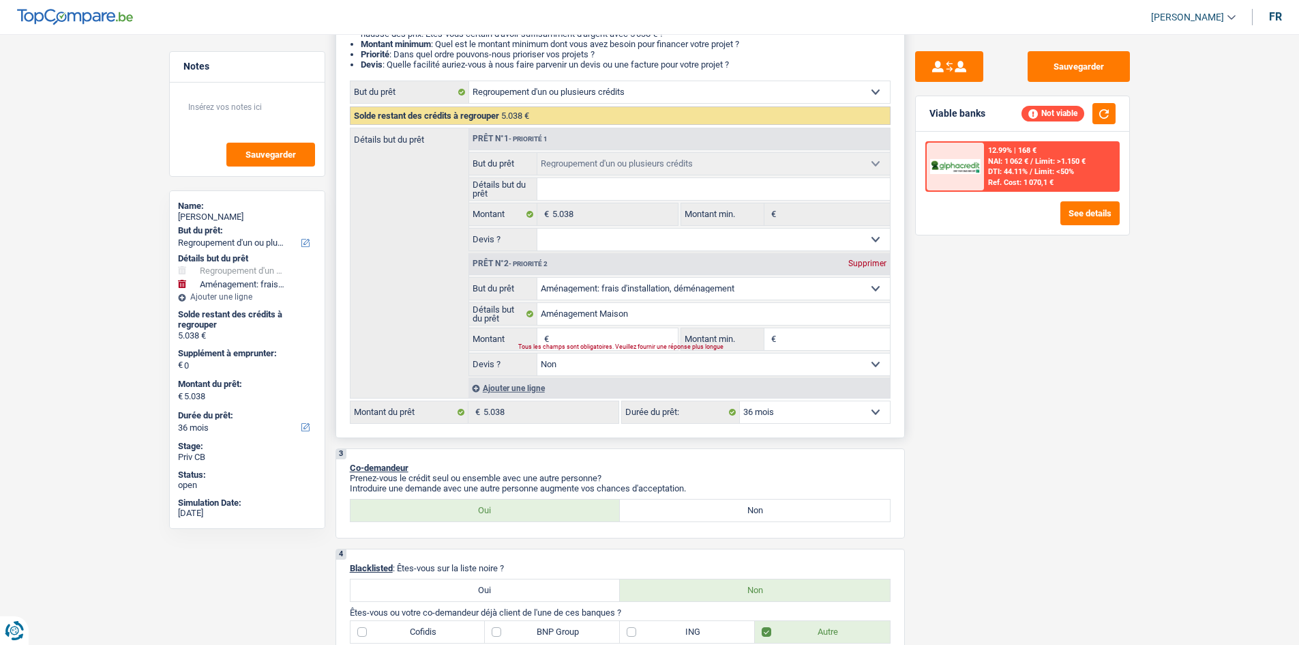
type input "1"
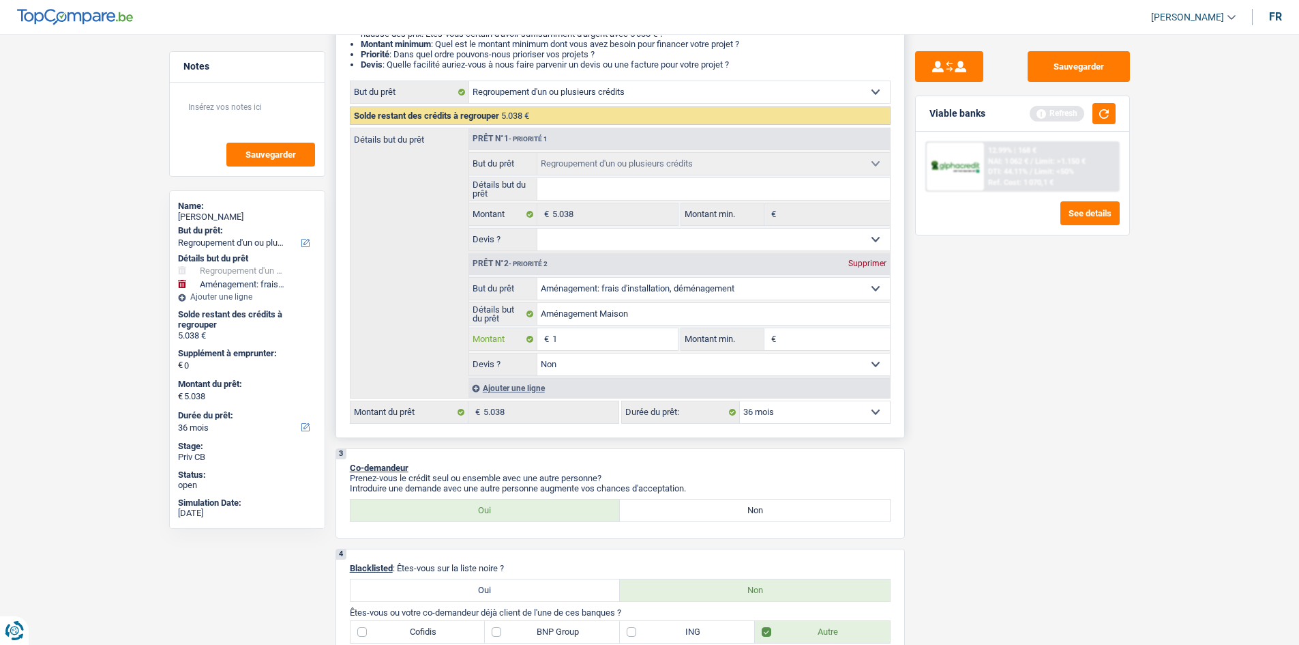
type input "10"
type input "100"
type input "1.000"
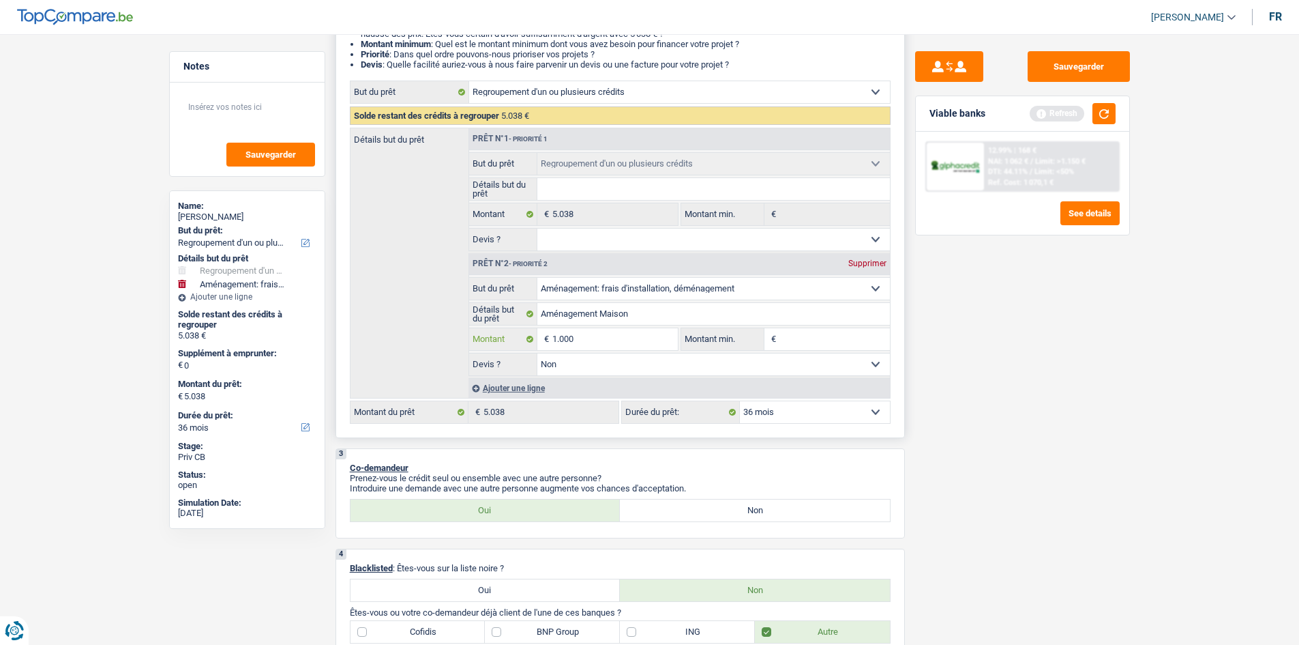
type input "1.000"
type input "10.000"
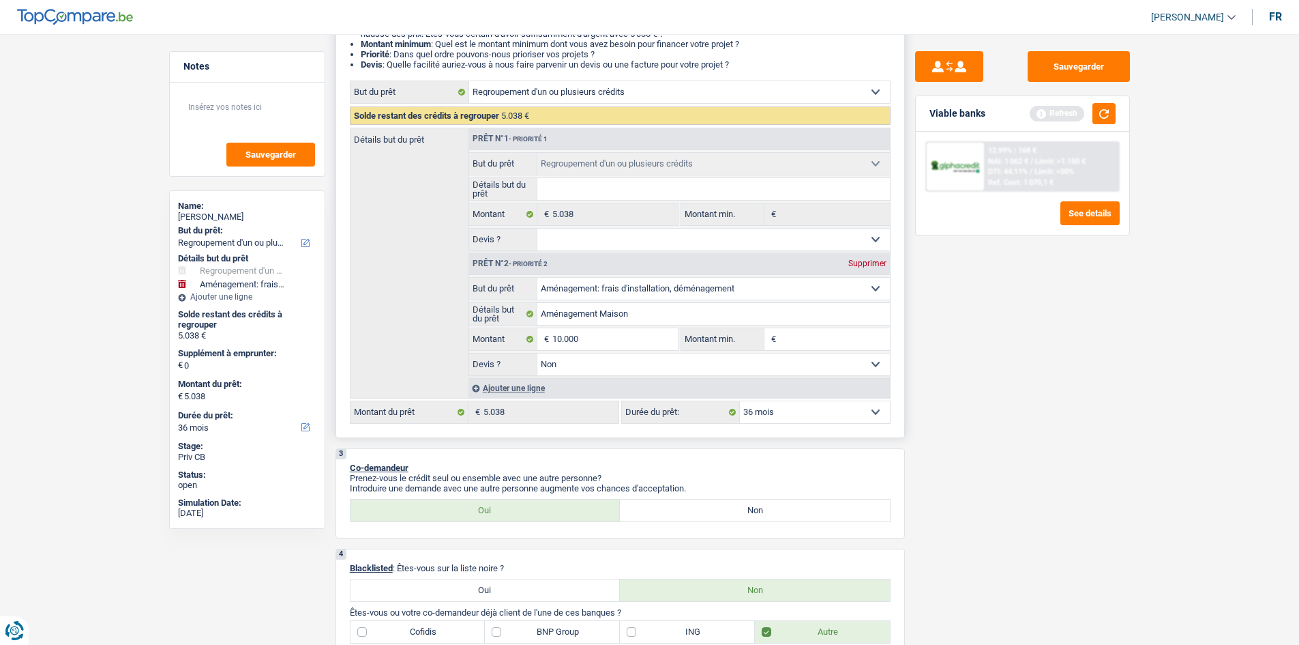
type input "15.038"
click at [793, 342] on input "Montant min." at bounding box center [835, 339] width 110 height 22
select select "84"
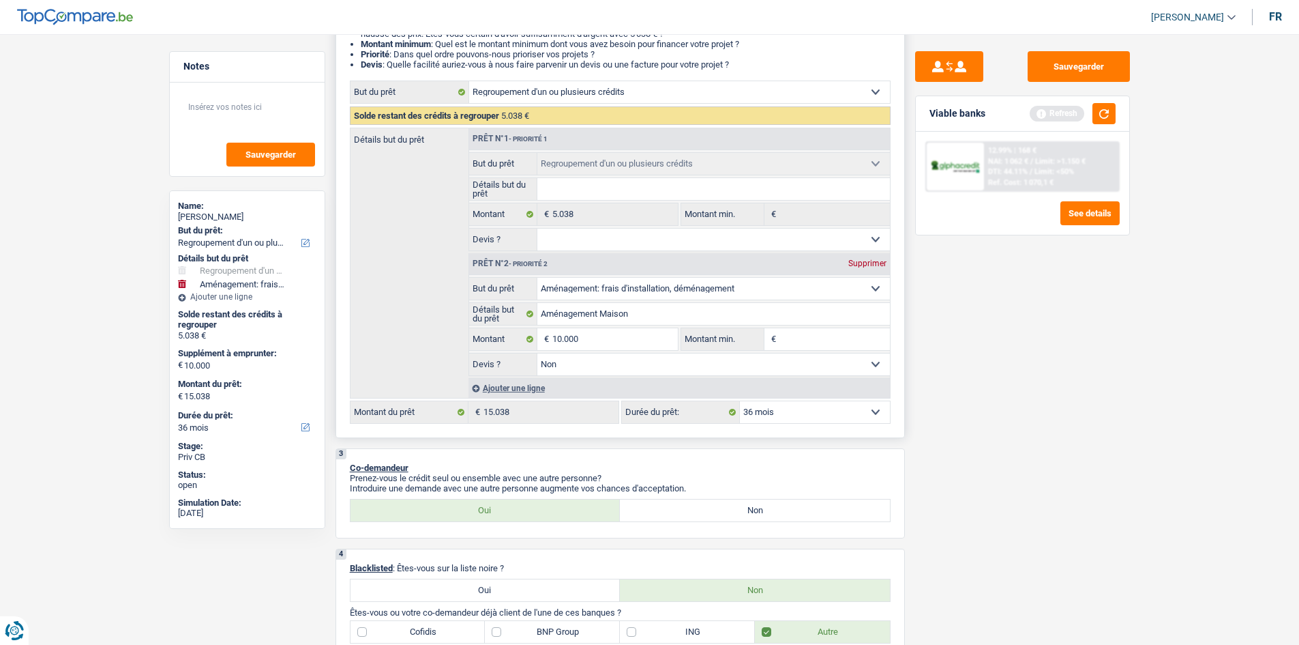
select select "84"
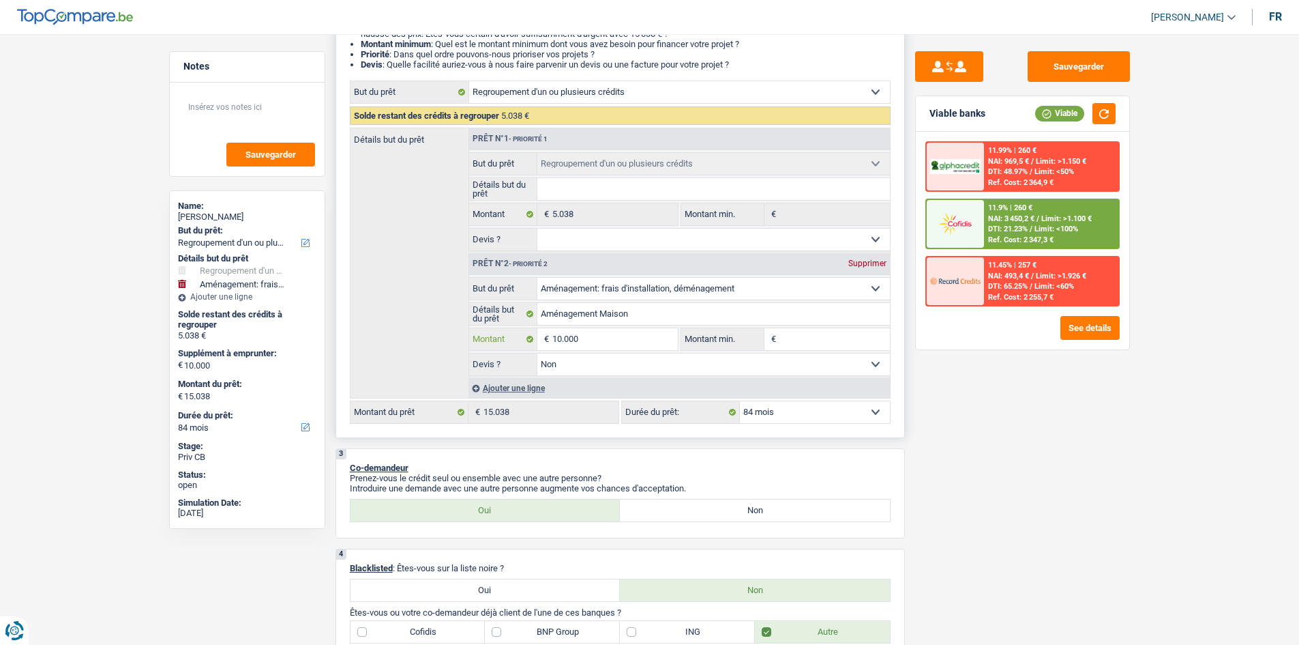
click at [655, 329] on input "10.000" at bounding box center [614, 339] width 125 height 22
type input "1.000"
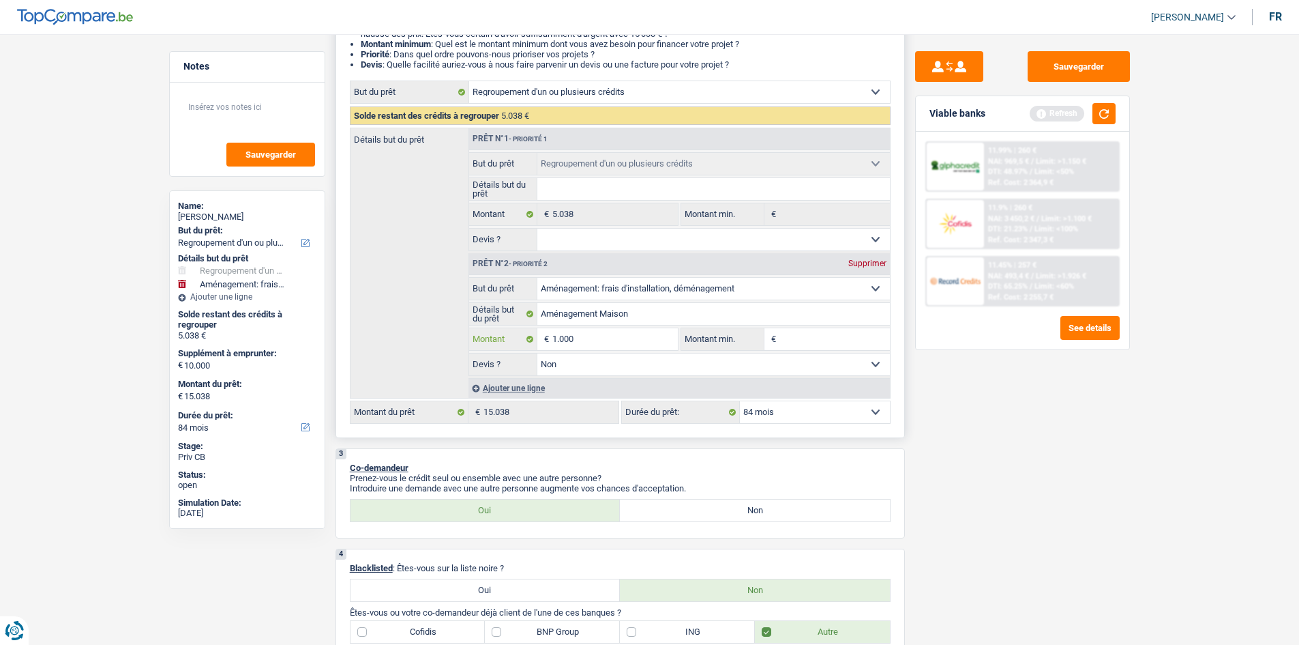
type input "10.001"
type input "15.039"
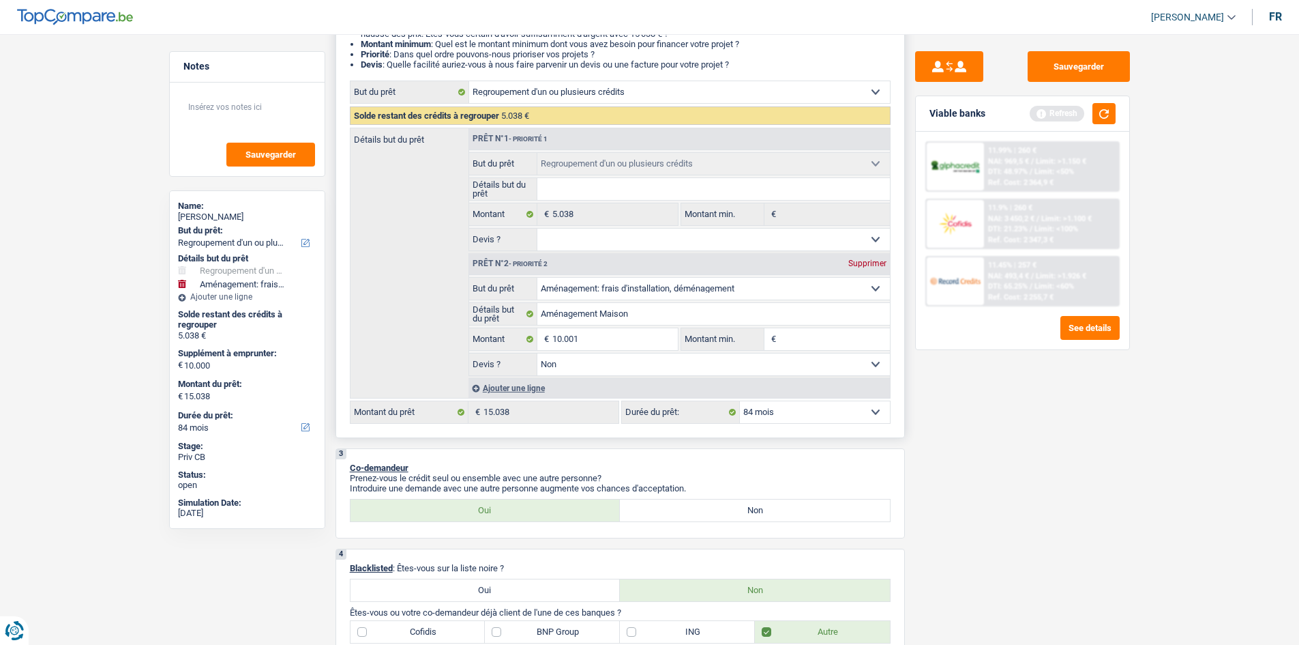
type input "15.039"
click at [821, 342] on input "Montant min." at bounding box center [835, 339] width 110 height 22
type input "1"
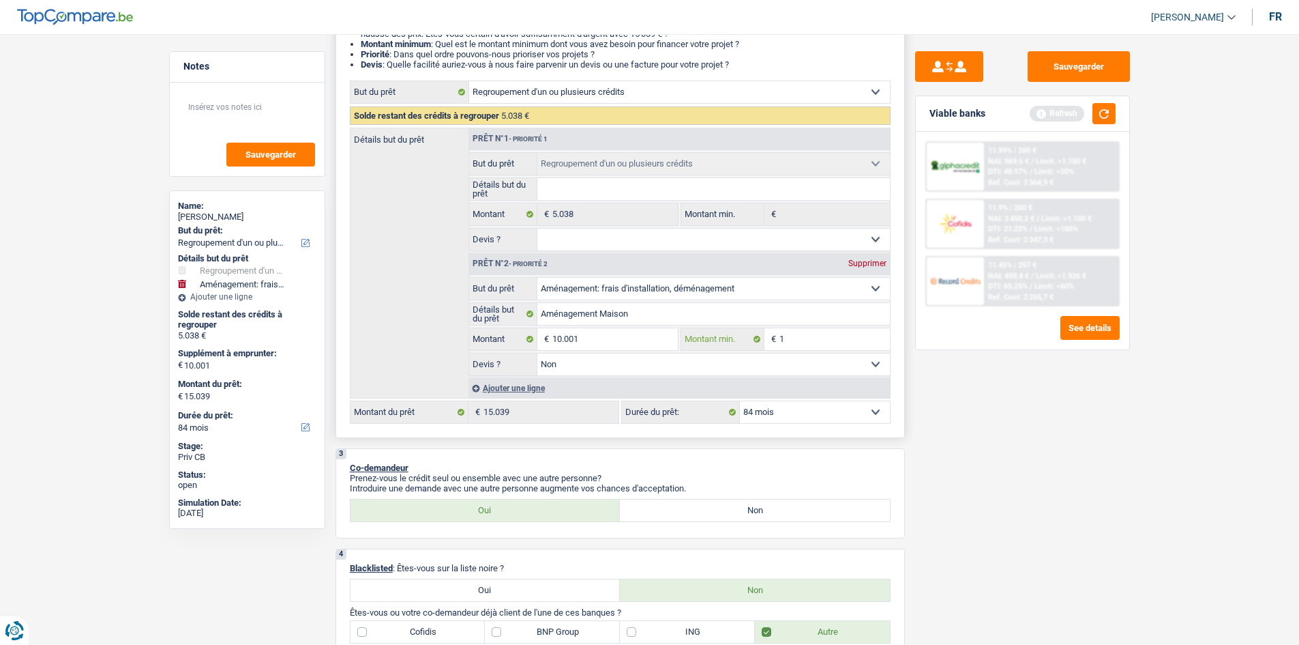
type input "10"
type input "100"
type input "1.000"
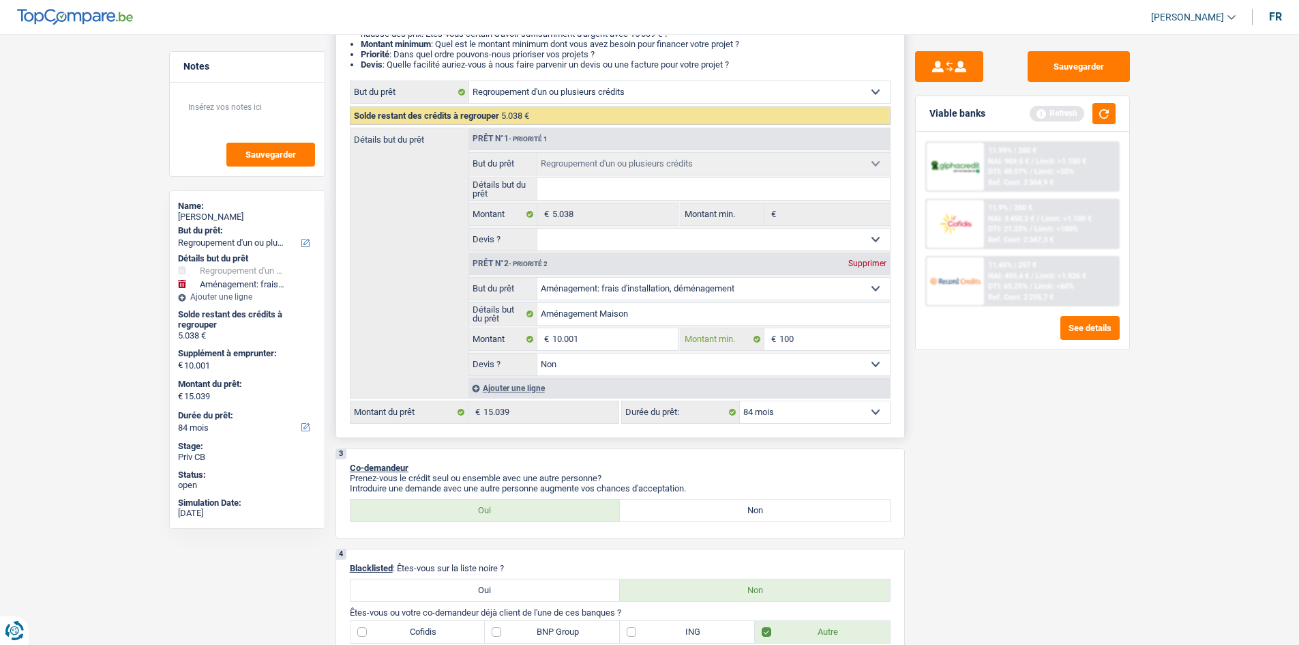
type input "1.000"
type input "100"
type input "1.001"
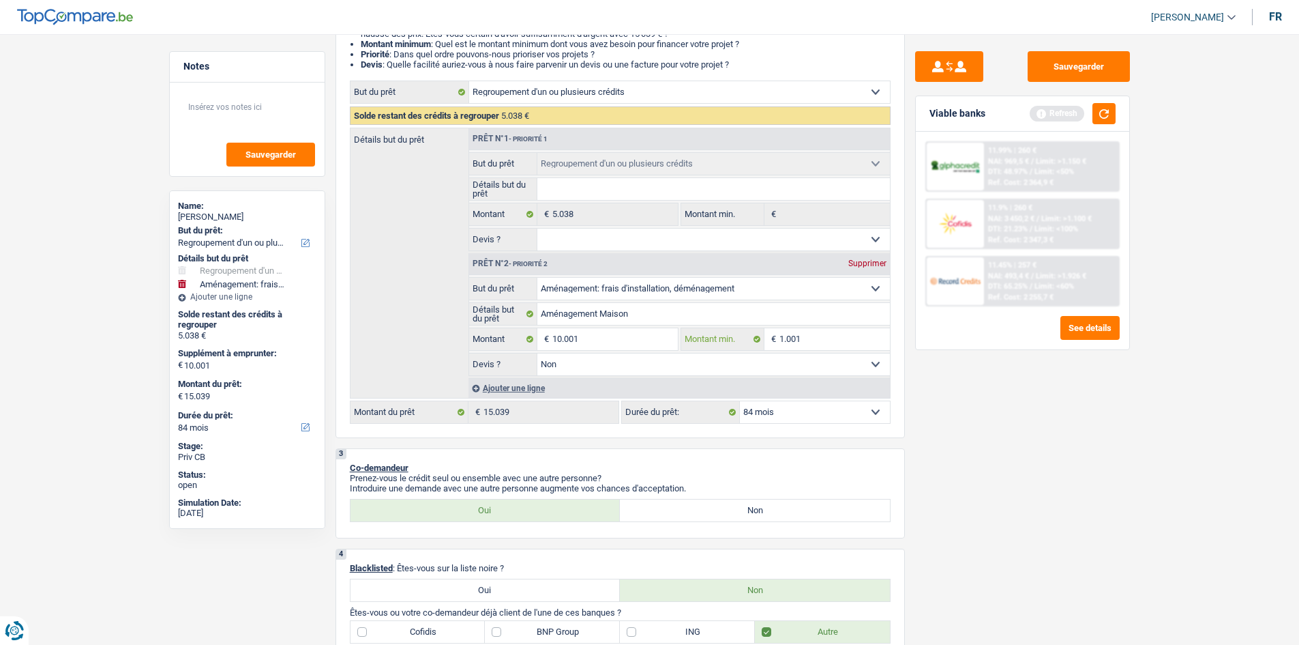
type input "100"
type input "1.000"
type input "10.001"
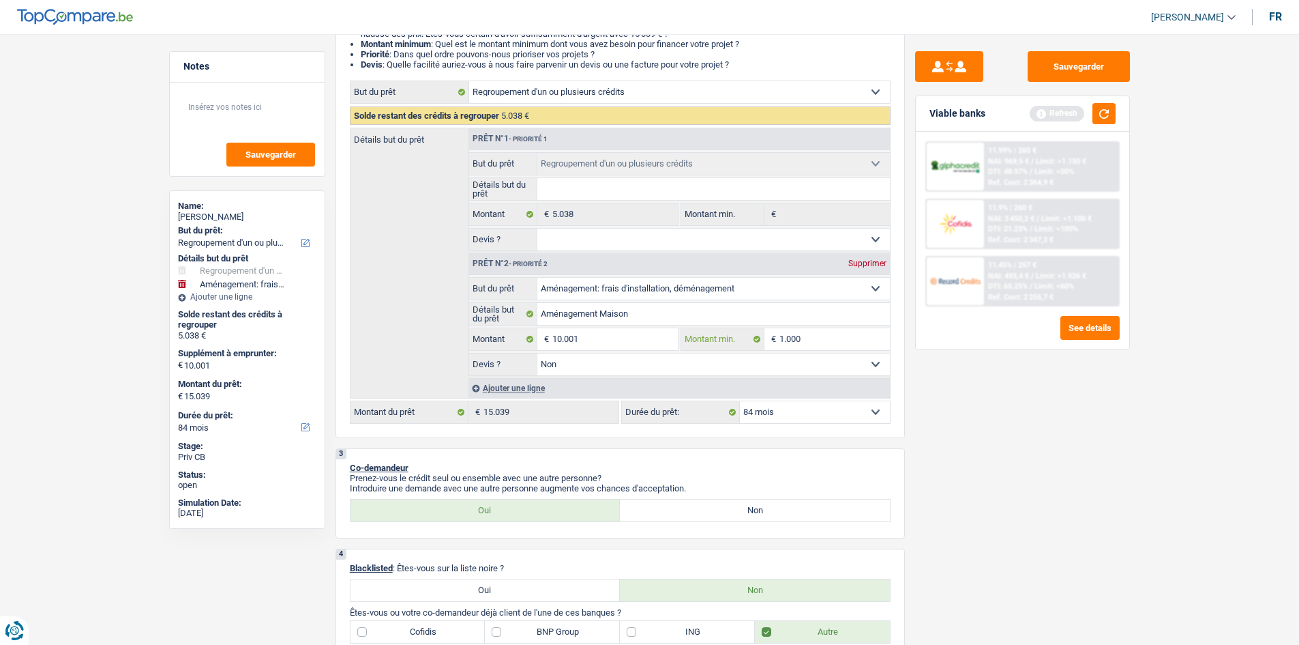
type input "10.001"
drag, startPoint x: 1107, startPoint y: 466, endPoint x: 1072, endPoint y: 436, distance: 46.5
click at [1101, 464] on div "Sauvegarder Viable banks Refresh 11.99% | 260 € NAI: 969,5 € / Limit: >1.150 € …" at bounding box center [1022, 335] width 235 height 568
click at [1106, 114] on button "button" at bounding box center [1104, 113] width 23 height 21
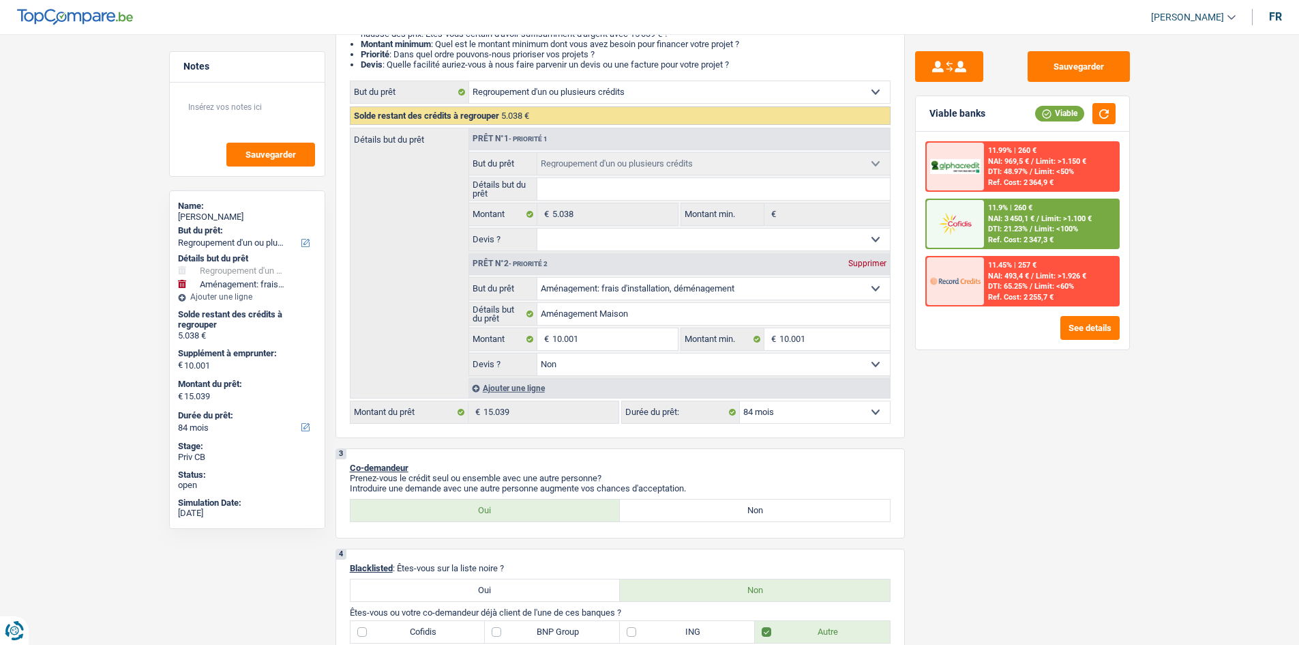
click at [1033, 228] on div "DTI: 21.23% / Limit: <100%" at bounding box center [1033, 228] width 90 height 9
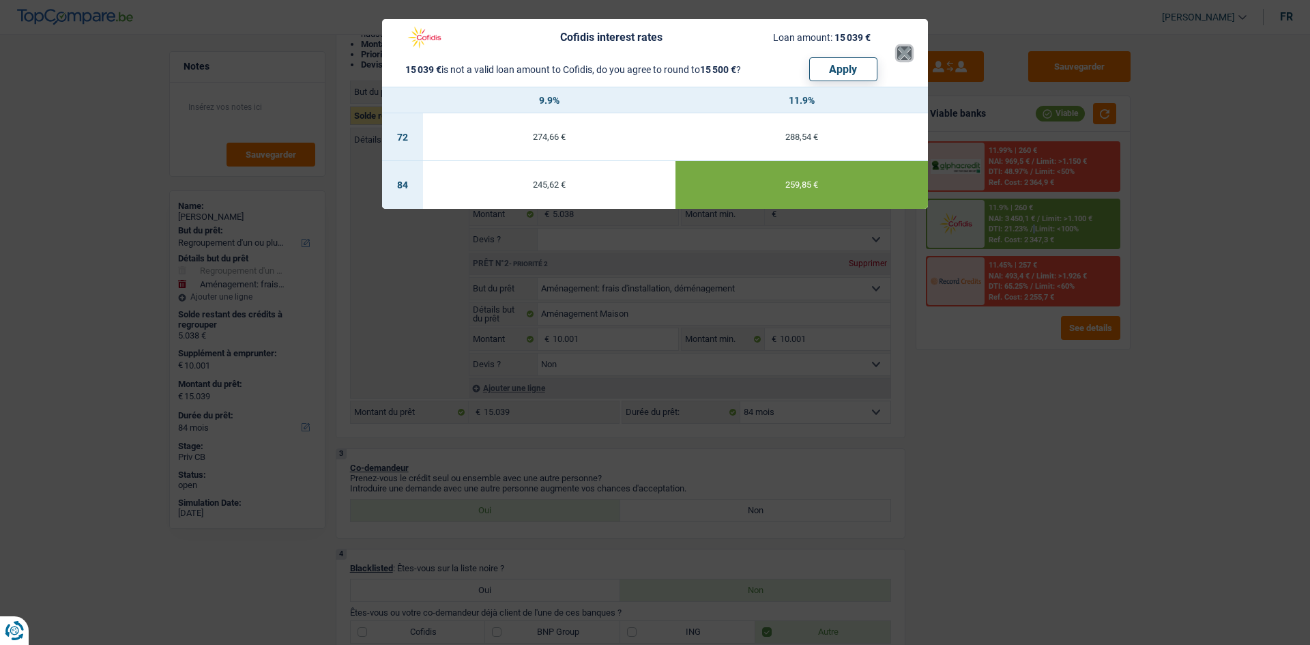
click at [899, 51] on button "×" at bounding box center [904, 53] width 14 height 14
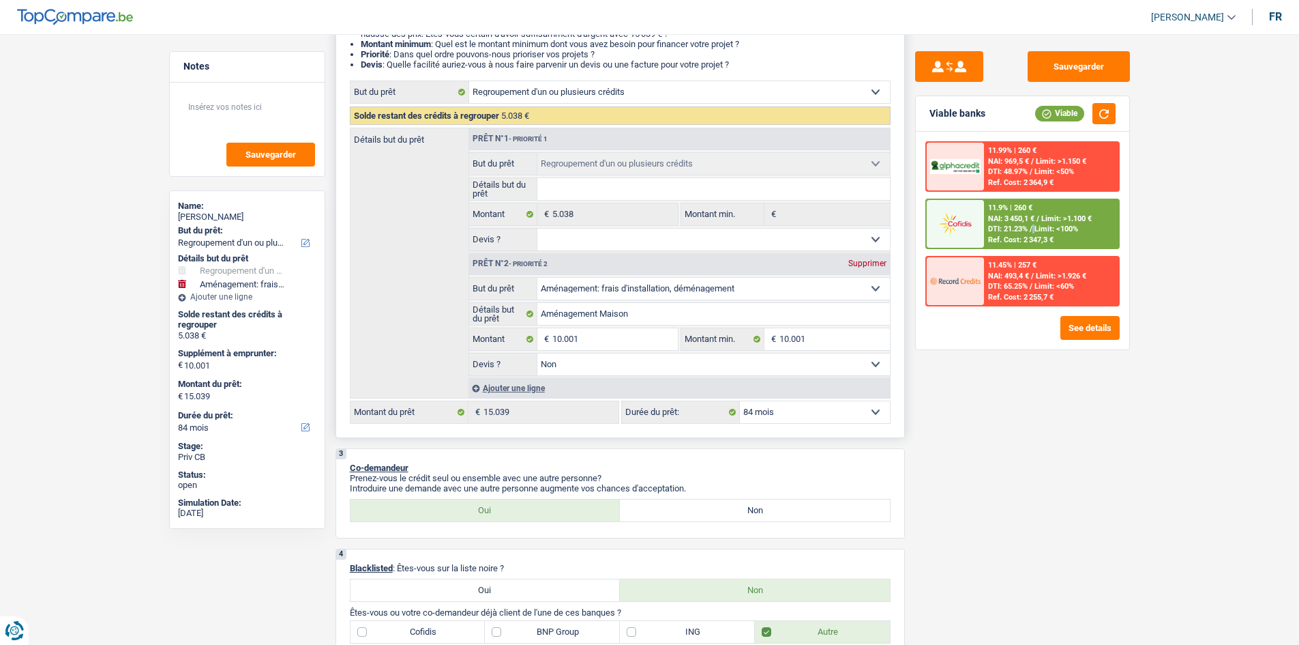
click at [816, 411] on select "12 mois 18 mois 24 mois 30 mois 36 mois 42 mois 48 mois 60 mois 72 mois 84 mois…" at bounding box center [815, 412] width 150 height 22
select select "60"
click at [740, 401] on select "12 mois 18 mois 24 mois 30 mois 36 mois 42 mois 48 mois 60 mois 72 mois 84 mois…" at bounding box center [815, 412] width 150 height 22
select select "60"
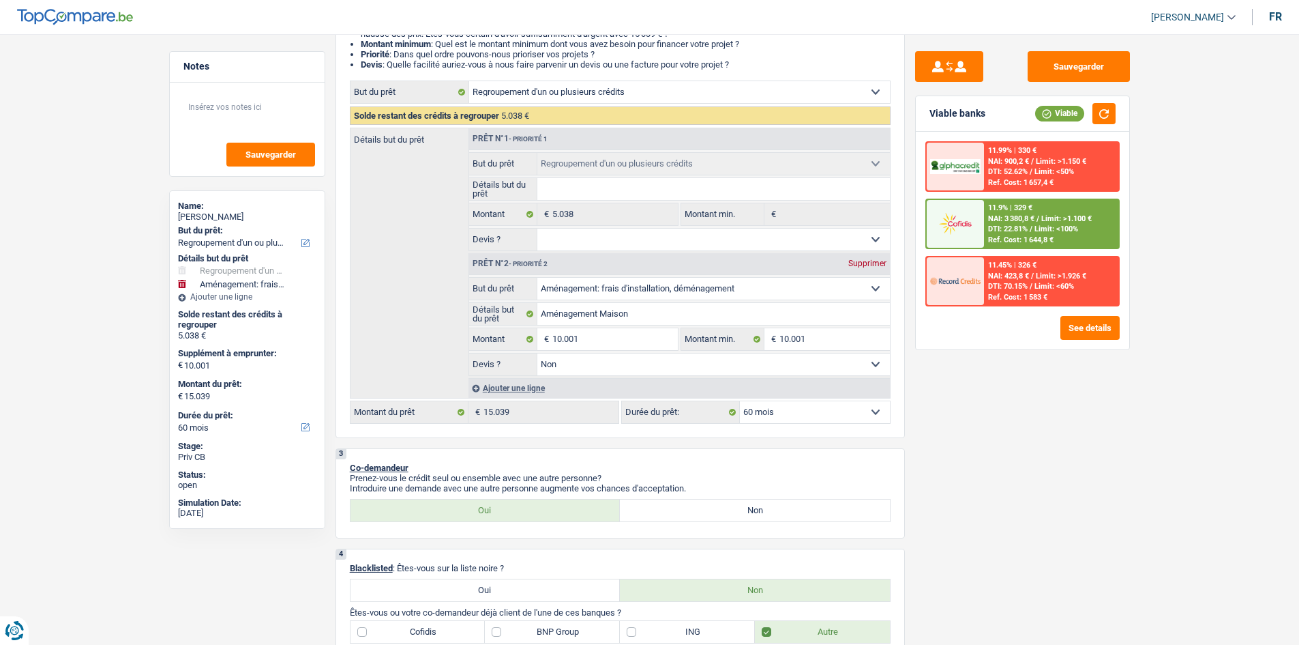
click at [1024, 226] on span "DTI: 22.81%" at bounding box center [1008, 228] width 40 height 9
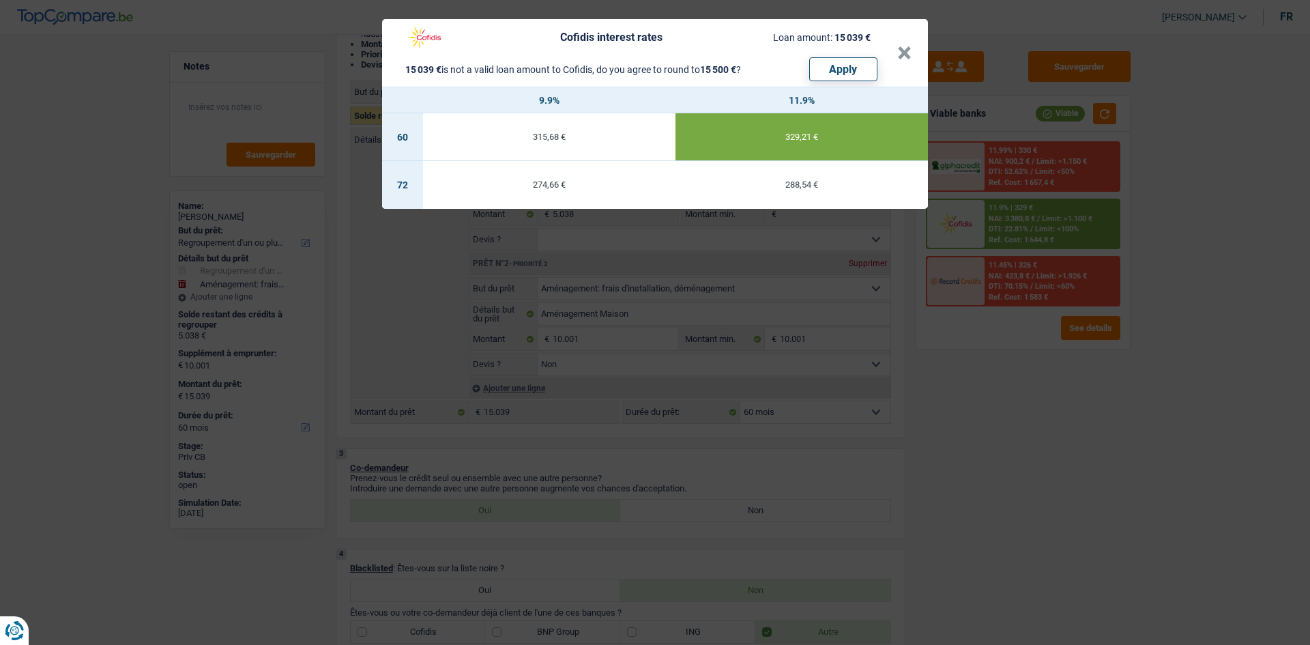
click at [593, 141] on td "315,68 €" at bounding box center [549, 137] width 252 height 48
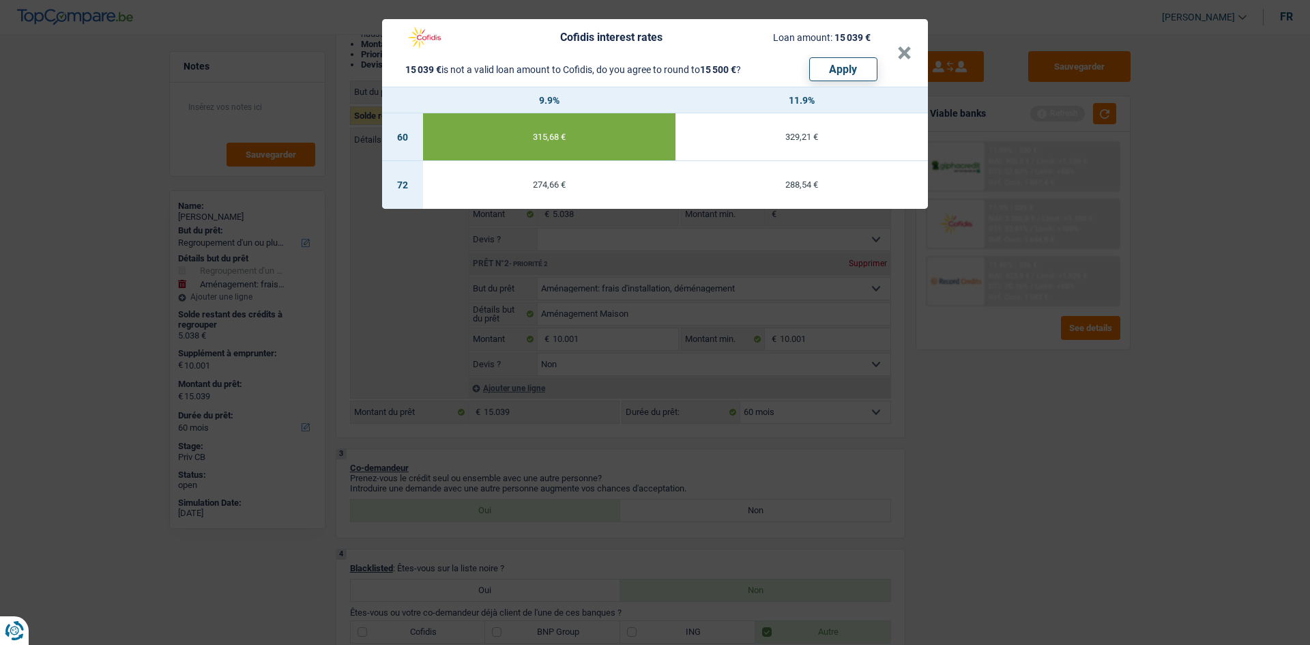
drag, startPoint x: 821, startPoint y: 127, endPoint x: 809, endPoint y: 128, distance: 12.4
click at [818, 127] on td "329,21 €" at bounding box center [801, 137] width 252 height 48
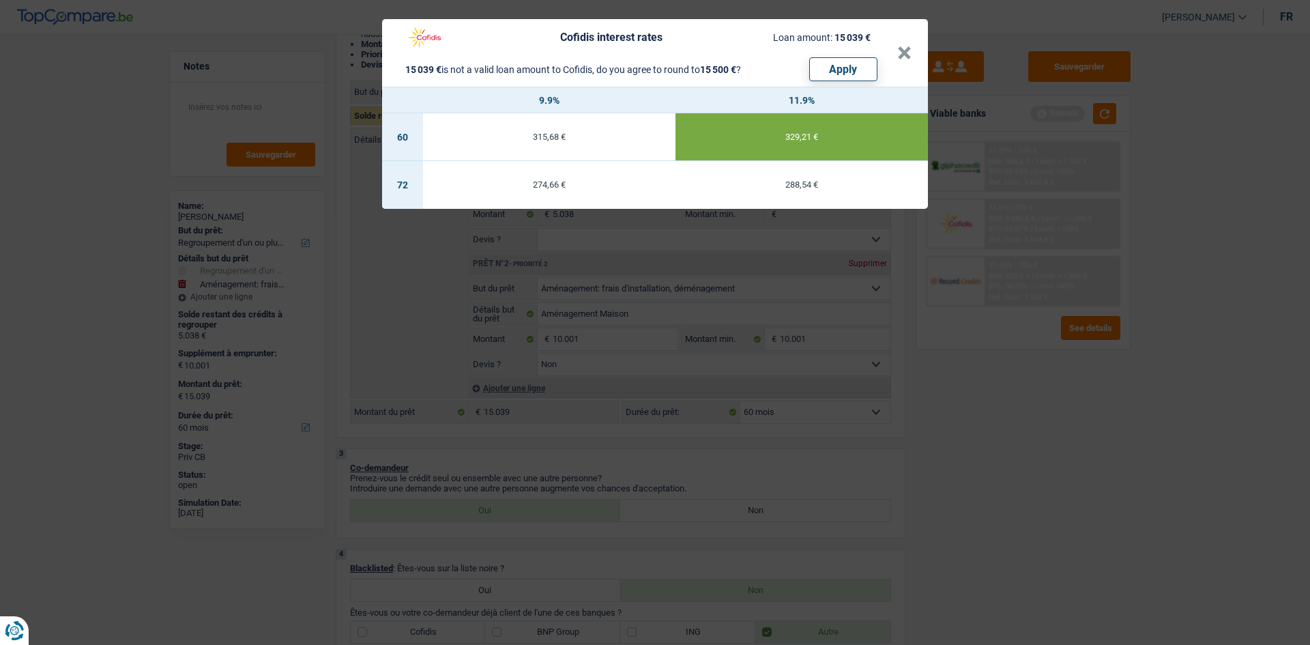
click at [626, 129] on td "315,68 €" at bounding box center [549, 137] width 252 height 48
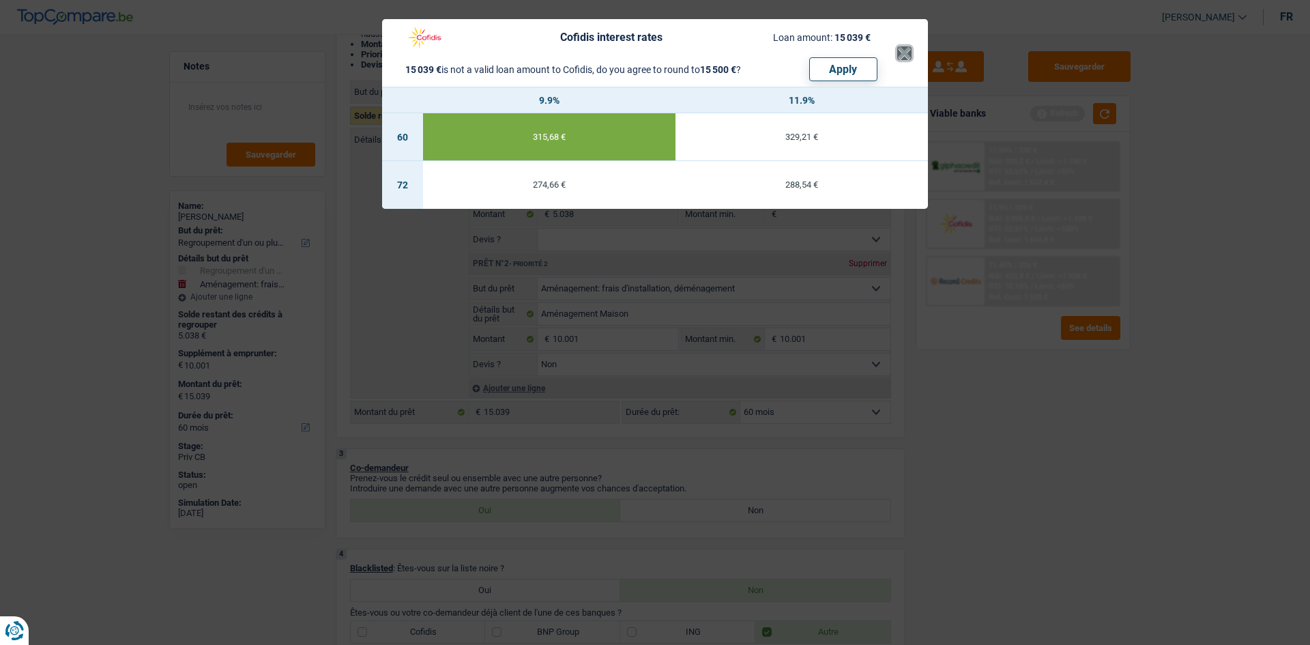
click at [901, 60] on button "×" at bounding box center [904, 53] width 14 height 14
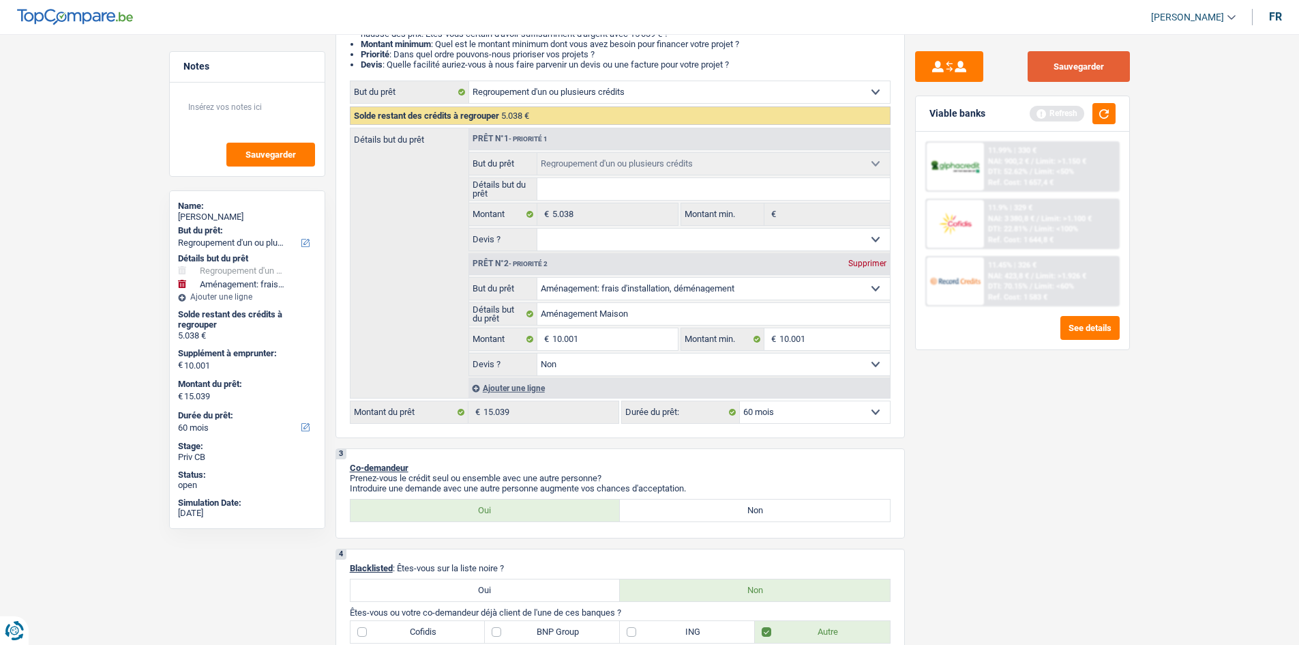
click at [1061, 65] on button "Sauvegarder" at bounding box center [1079, 66] width 102 height 31
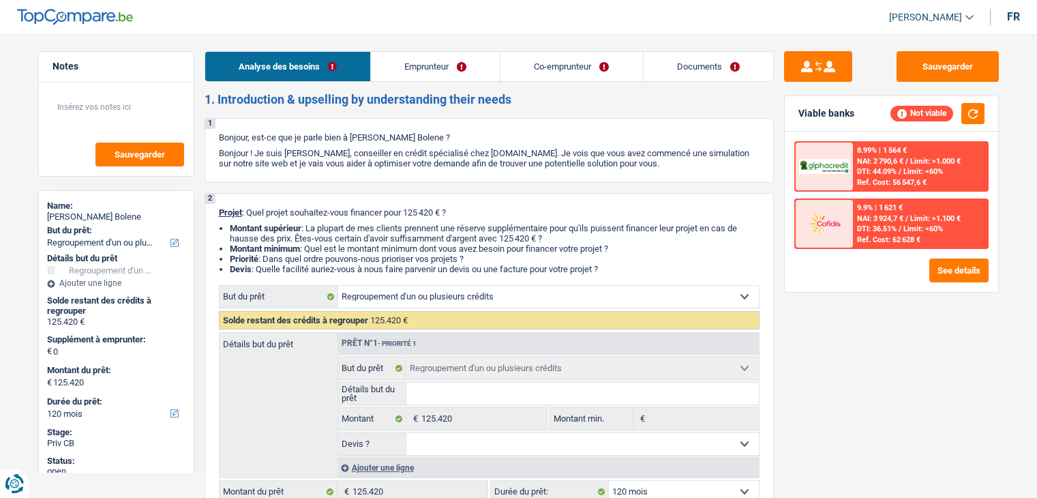
select select "refinancing"
select select "120"
select select "refinancing"
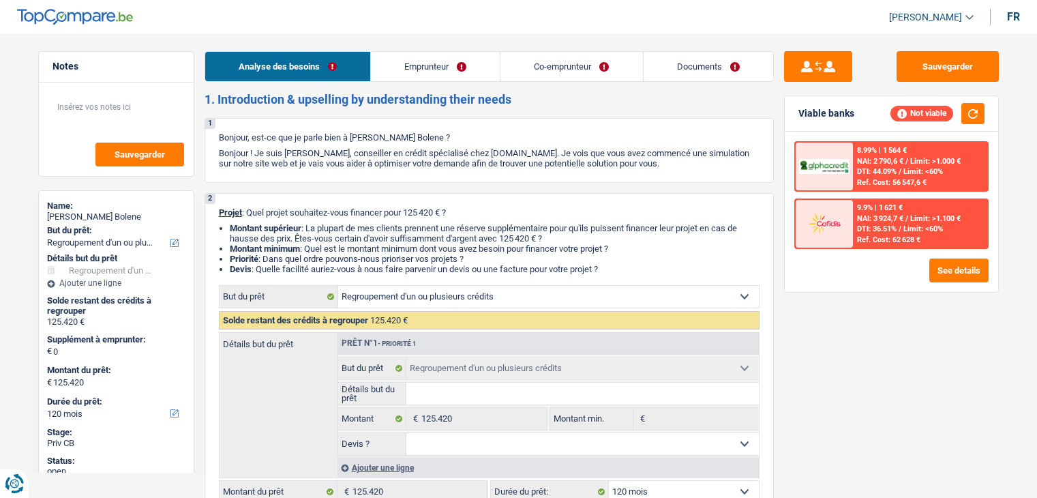
select select "120"
select select "privateEmployee"
select select "housewife"
select select "familyAllowances"
select select "netSalary"
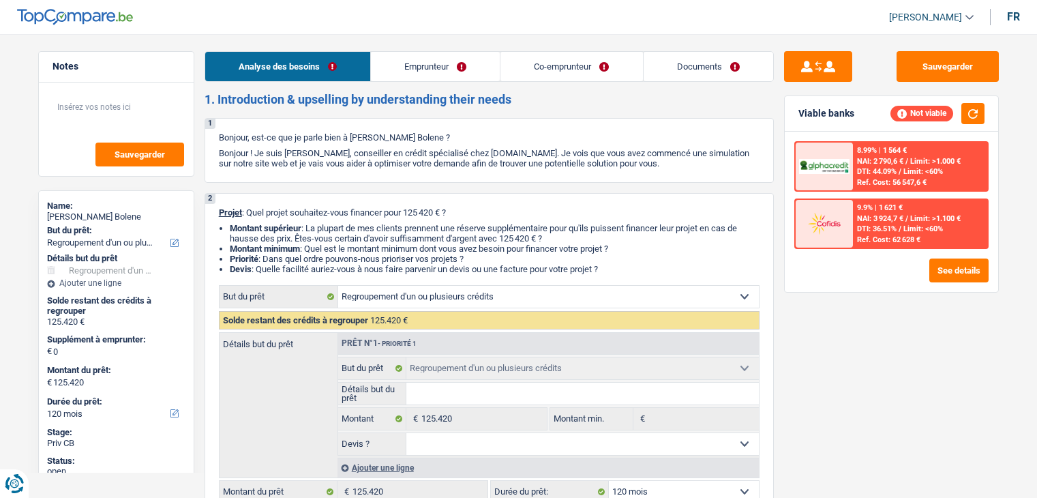
select select "mealVouchers"
select select "familyAllowances"
select select "ownerWithMortgage"
select select "personalLoan"
select select "homeFurnishingOrRelocation"
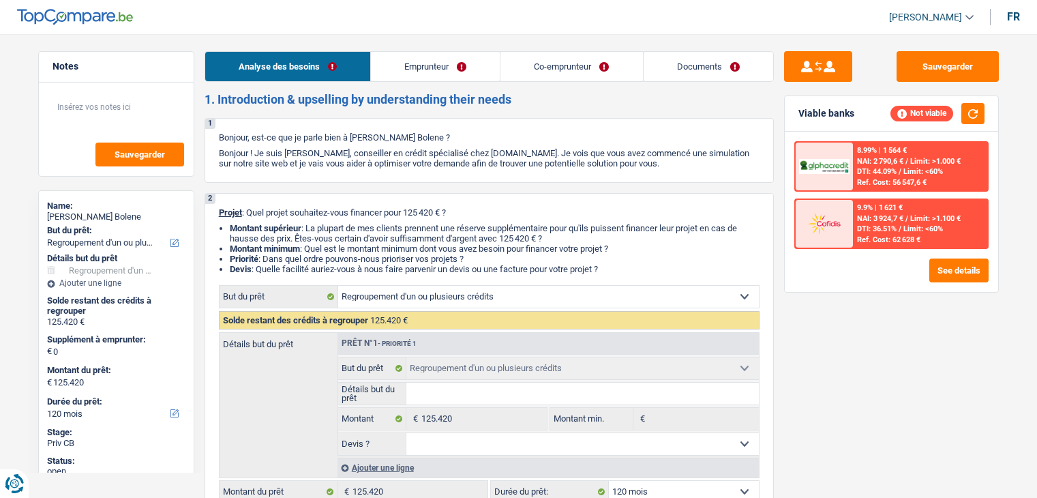
select select "120"
select select "carLoan"
select select "60"
select select "cardOrCredit"
select select "renovationLoan"
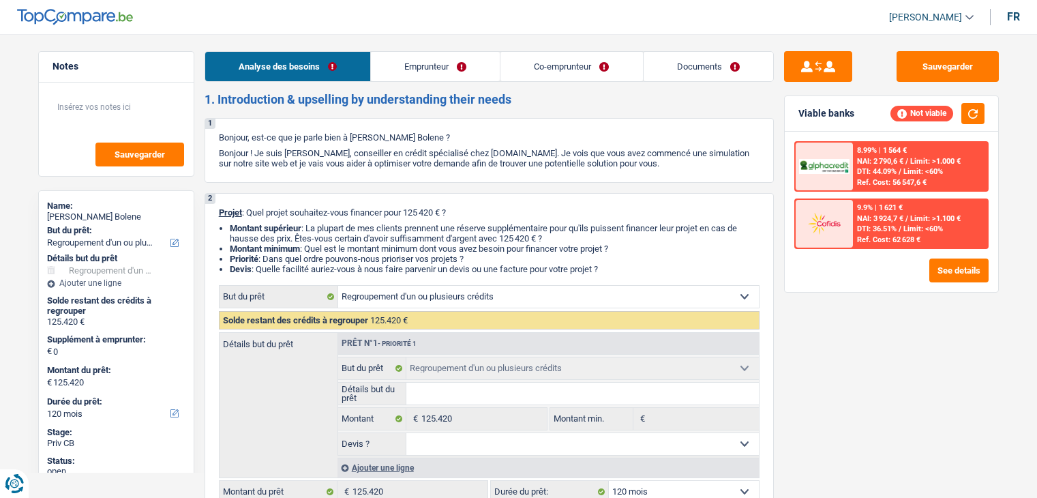
select select "120"
select select "renovationLoan"
select select "120"
select select "cardOrCredit"
select select "renovationLoan"
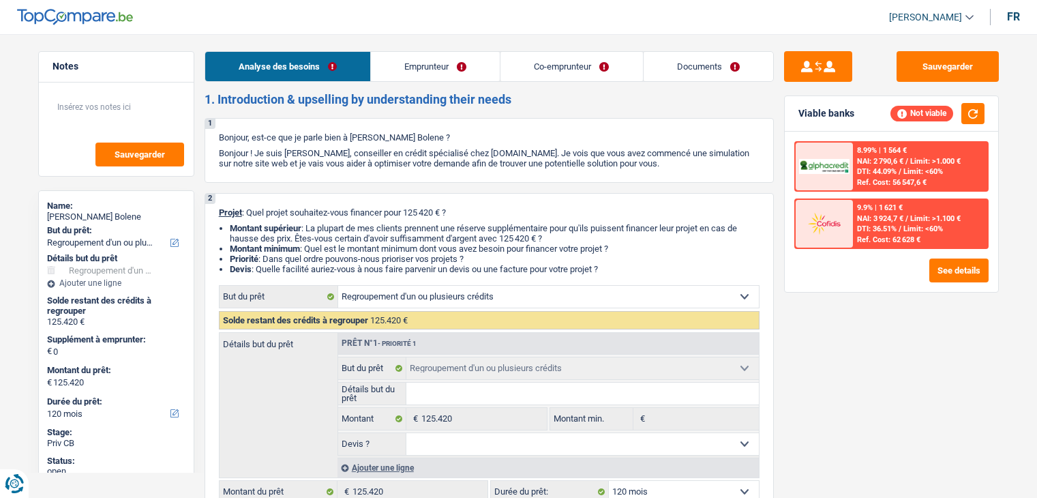
select select "120"
select select "mortgage"
select select "360"
select select "refinancing"
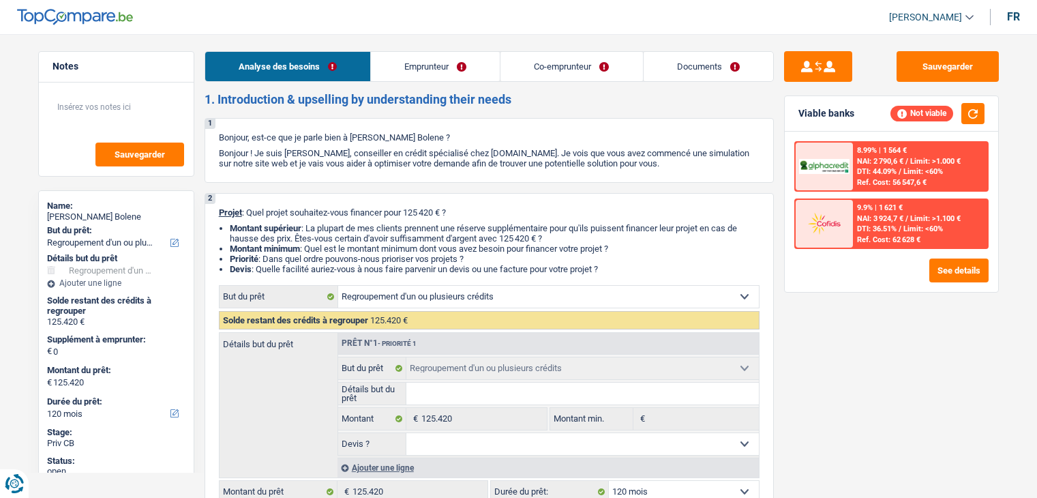
select select "120"
select select "32"
select select "married"
click at [406, 64] on link "Emprunteur" at bounding box center [435, 66] width 129 height 29
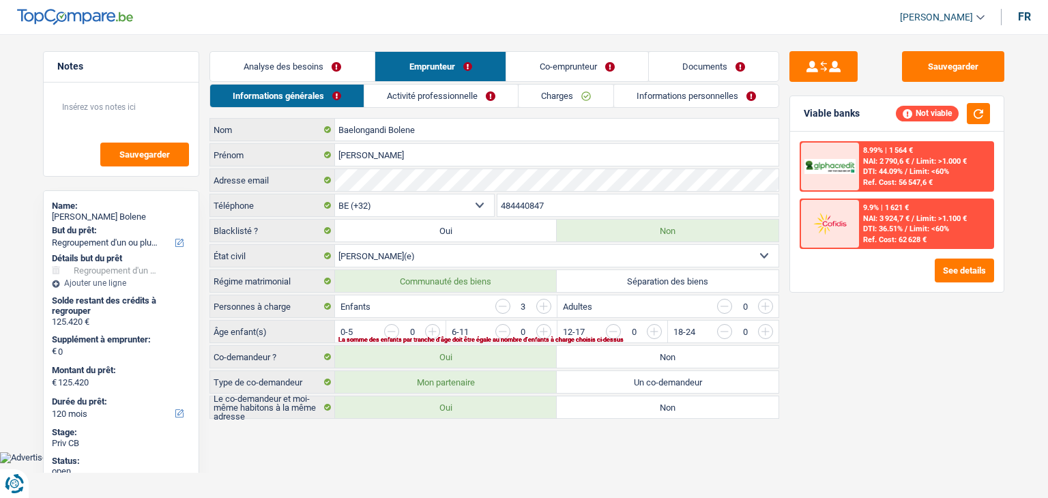
click at [437, 95] on link "Activité professionnelle" at bounding box center [440, 96] width 153 height 23
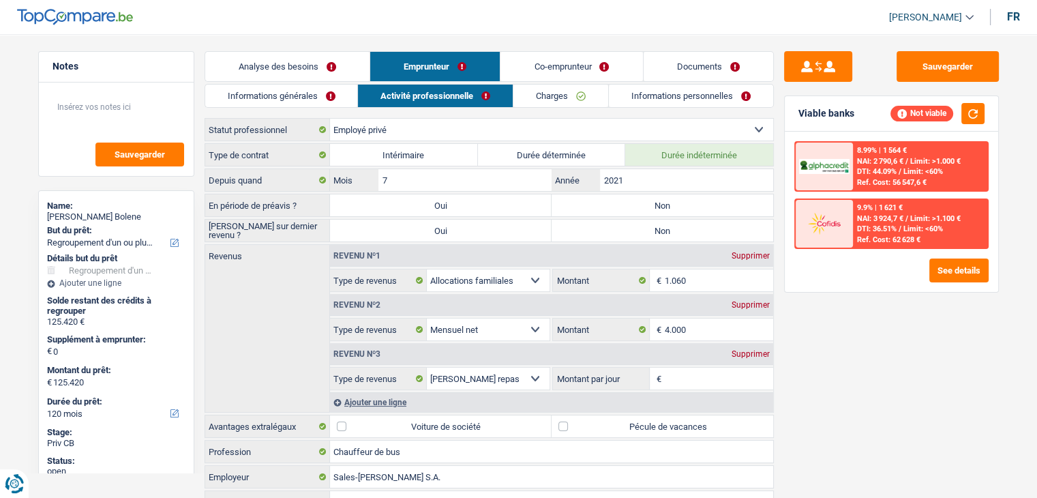
click at [559, 92] on link "Charges" at bounding box center [561, 96] width 95 height 23
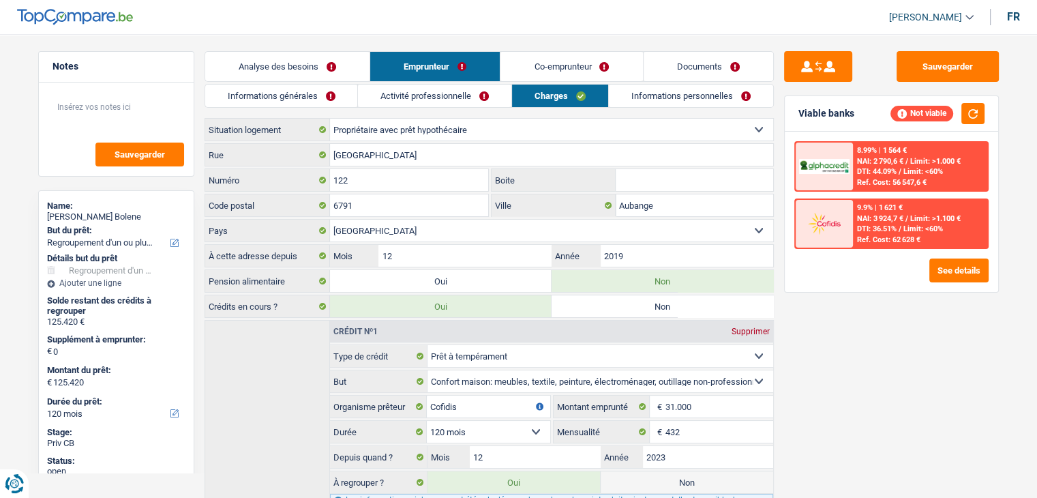
click at [617, 96] on link "Informations personnelles" at bounding box center [691, 96] width 164 height 23
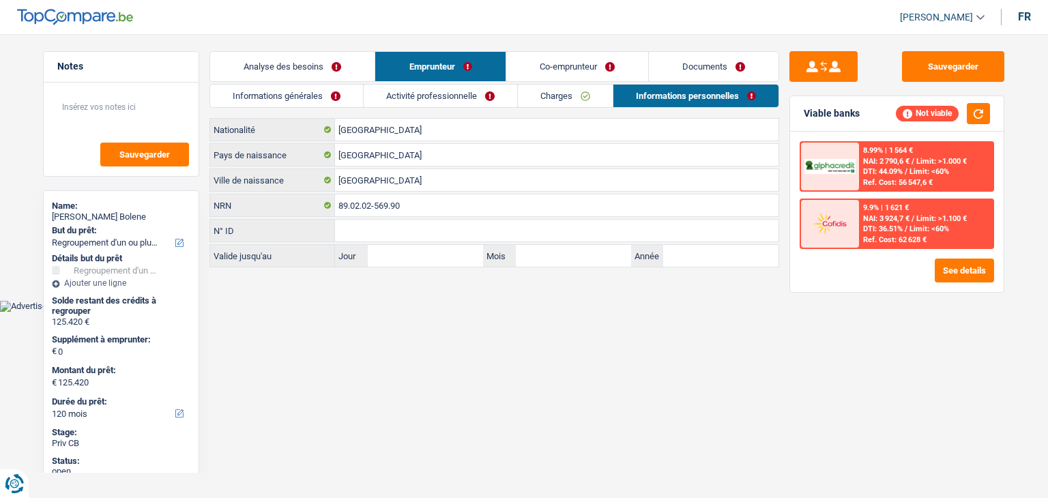
click at [557, 68] on link "Co-emprunteur" at bounding box center [577, 66] width 142 height 29
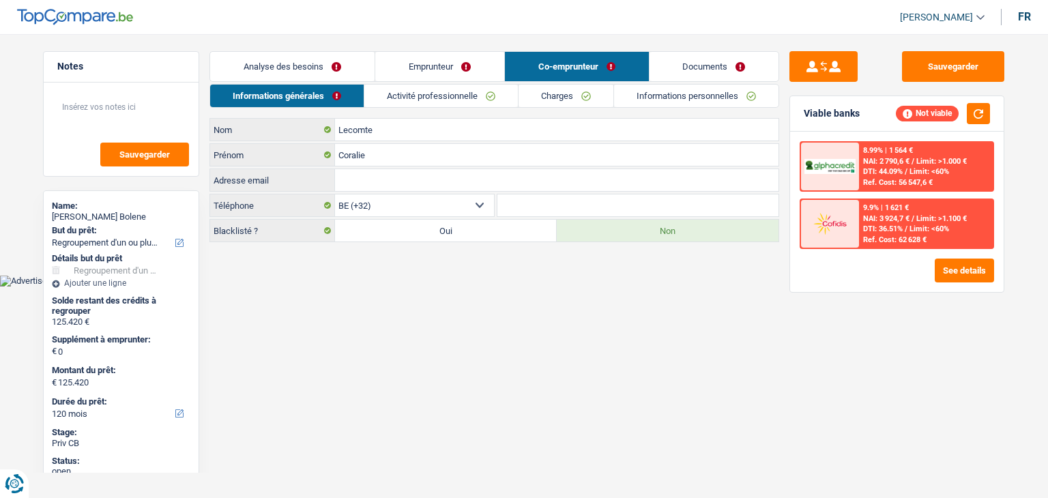
click at [412, 99] on link "Activité professionnelle" at bounding box center [440, 96] width 153 height 23
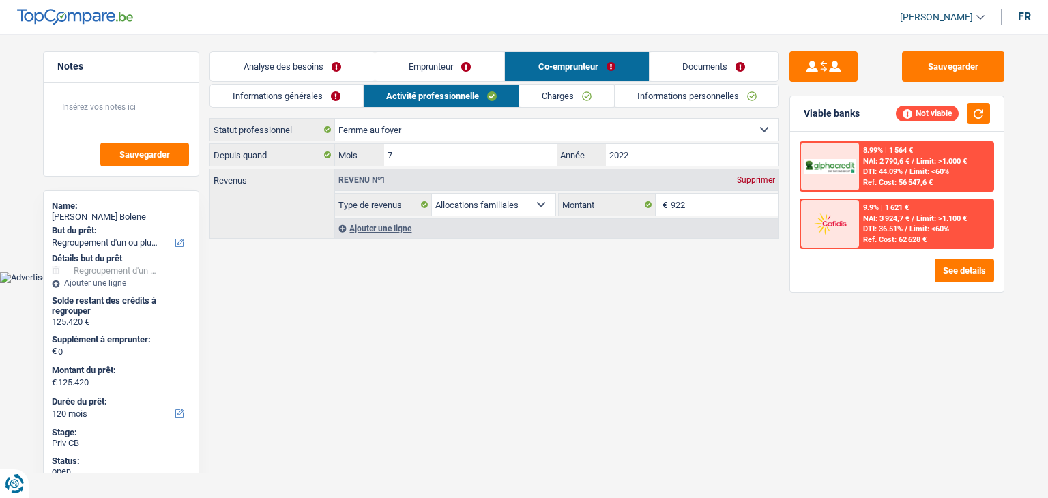
click at [543, 99] on link "Charges" at bounding box center [566, 96] width 95 height 23
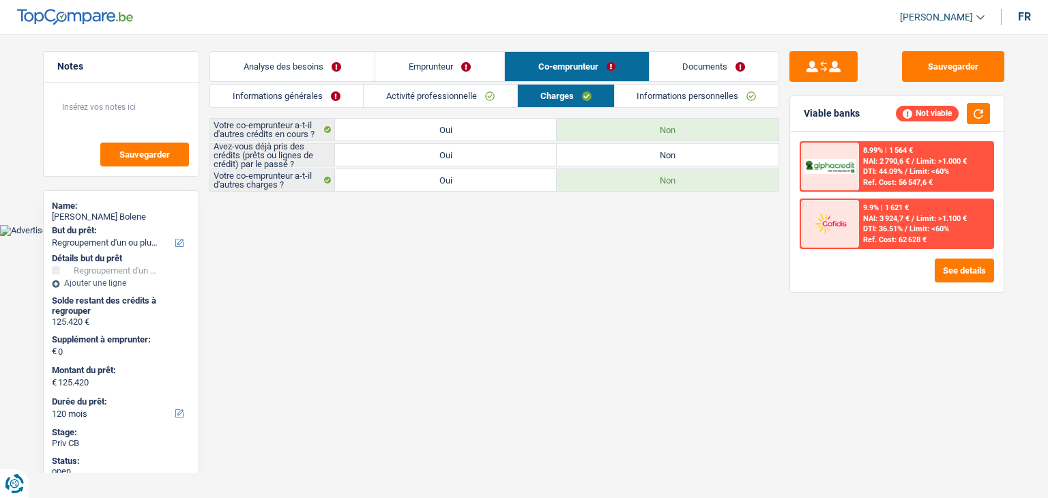
click at [647, 93] on link "Informations personnelles" at bounding box center [697, 96] width 164 height 23
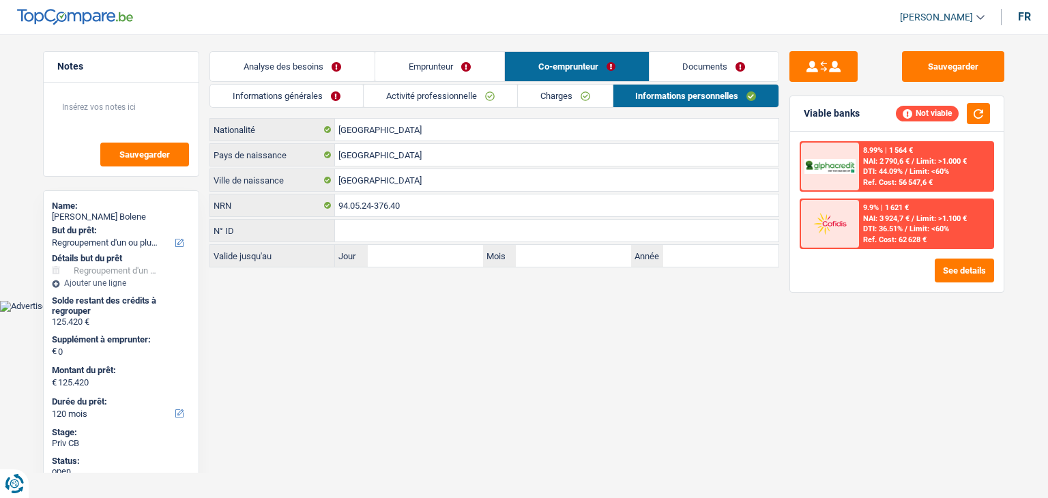
click at [314, 62] on link "Analyse des besoins" at bounding box center [292, 66] width 164 height 29
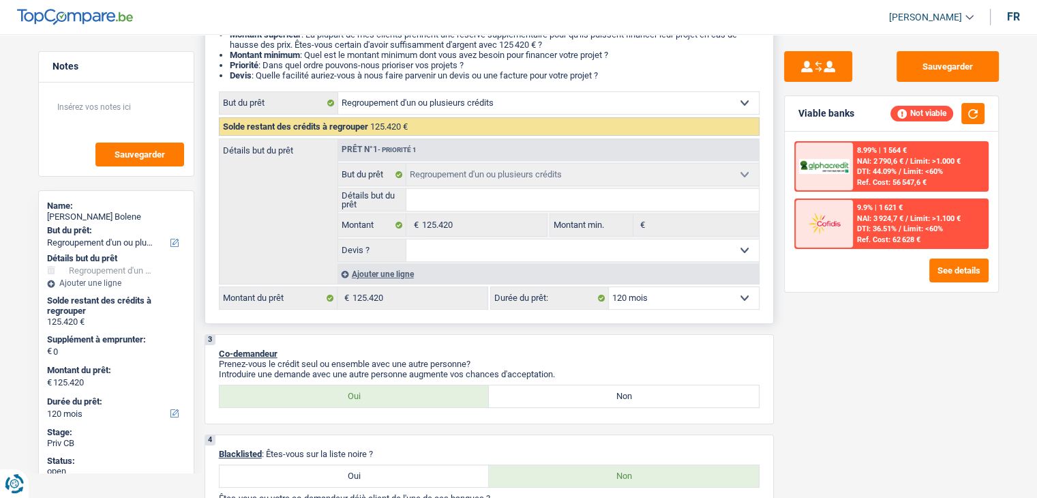
scroll to position [205, 0]
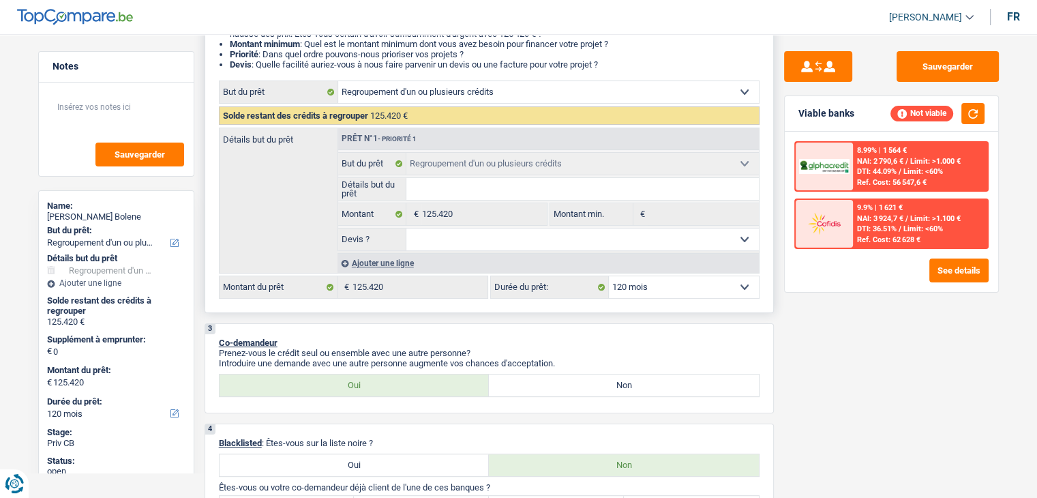
click at [658, 301] on div "2 Projet : Quel projet souhaitez-vous financer pour 125 420 € ? Montant supérie…" at bounding box center [490, 150] width 570 height 325
click at [659, 293] on select "12 mois 18 mois 24 mois 30 mois 36 mois 42 mois 48 mois 60 mois 72 mois 84 mois…" at bounding box center [684, 287] width 150 height 22
select select "144"
click at [609, 276] on select "12 mois 18 mois 24 mois 30 mois 36 mois 42 mois 48 mois 60 mois 72 mois 84 mois…" at bounding box center [684, 287] width 150 height 22
select select "144"
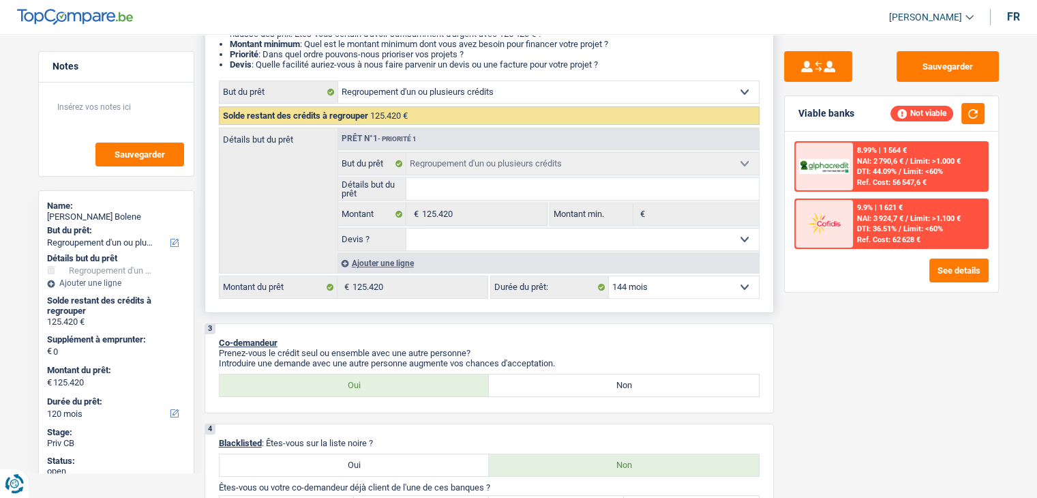
select select "144"
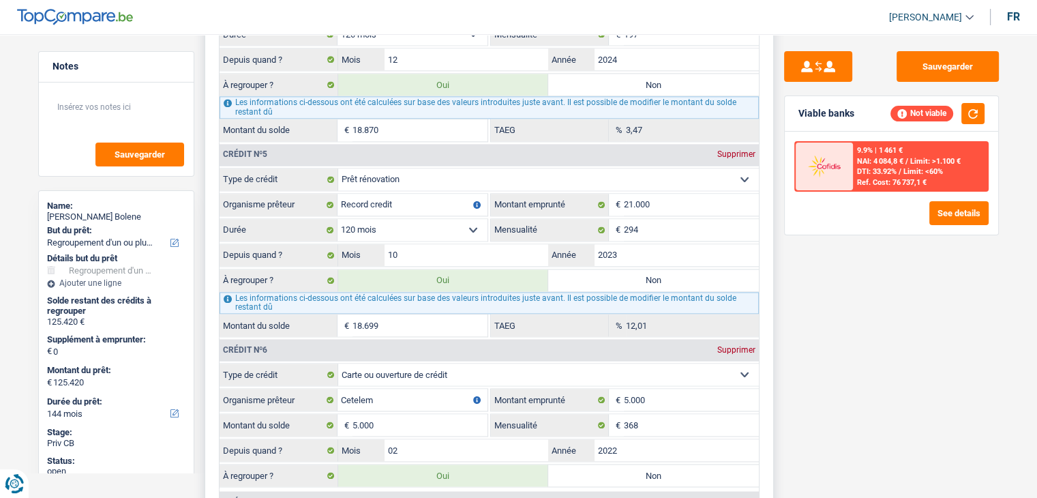
scroll to position [1773, 0]
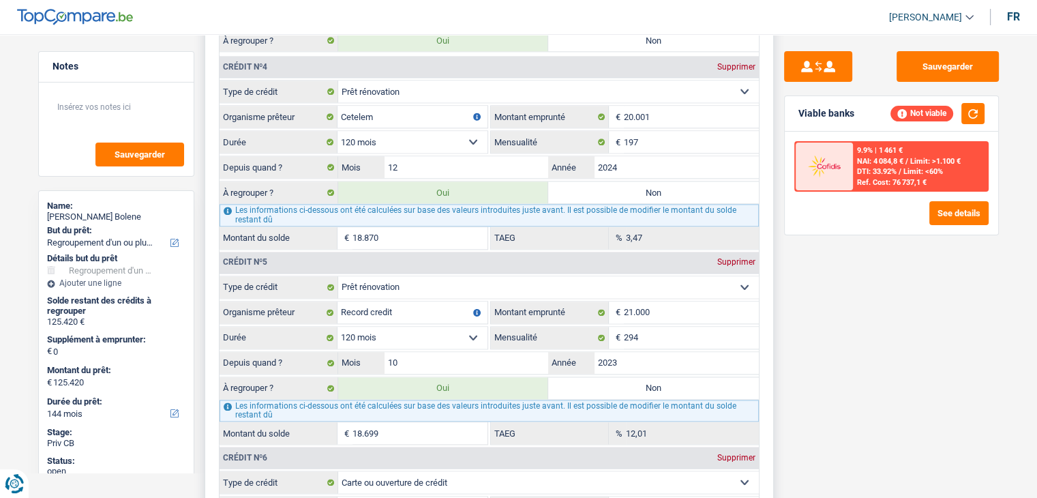
click at [607, 183] on label "Non" at bounding box center [653, 192] width 211 height 22
click at [607, 183] on input "Non" at bounding box center [653, 192] width 211 height 22
radio input "true"
type input "106.550"
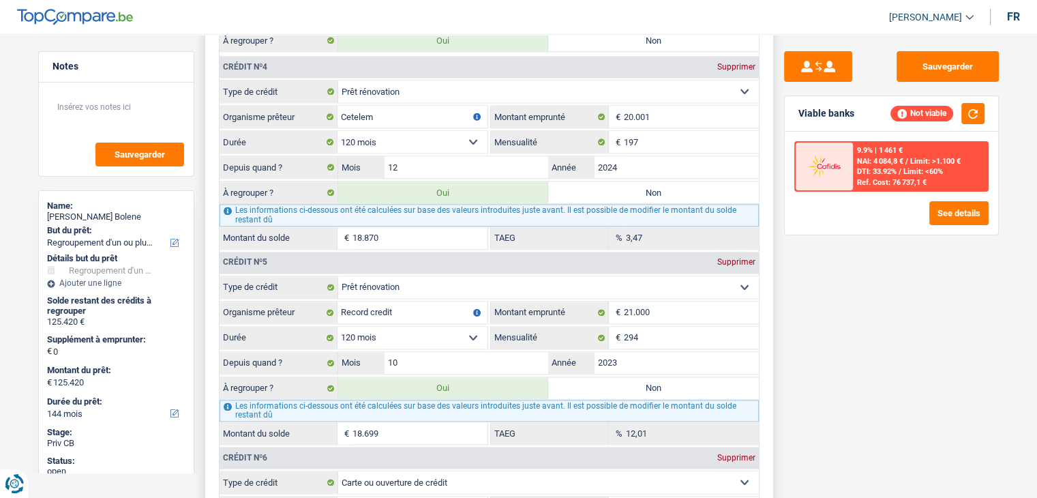
type input "106.550"
radio input "false"
type input "106.550"
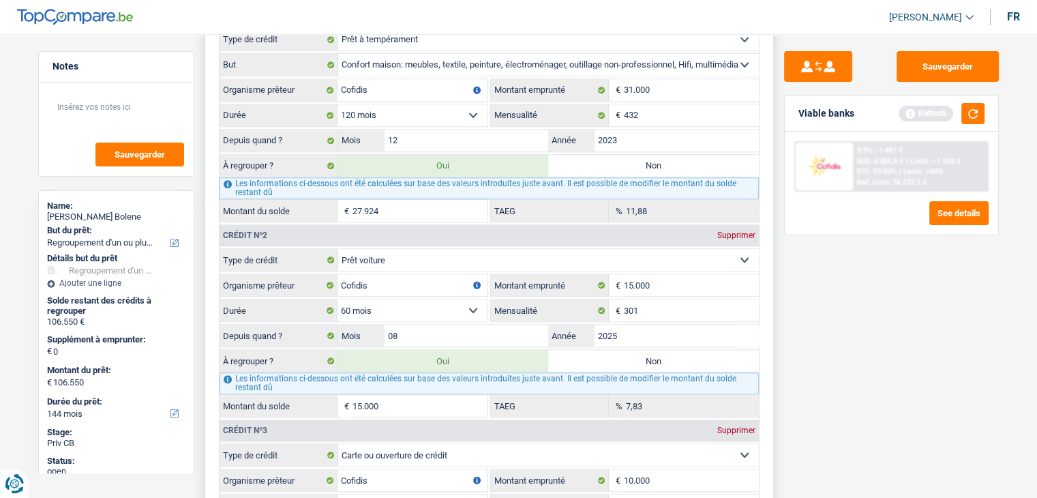
scroll to position [1228, 0]
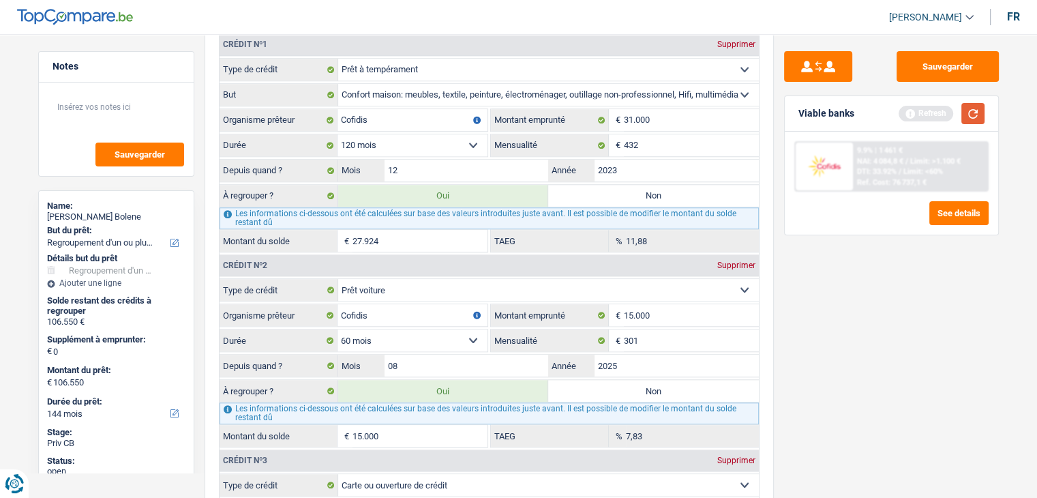
click at [982, 111] on button "button" at bounding box center [973, 113] width 23 height 21
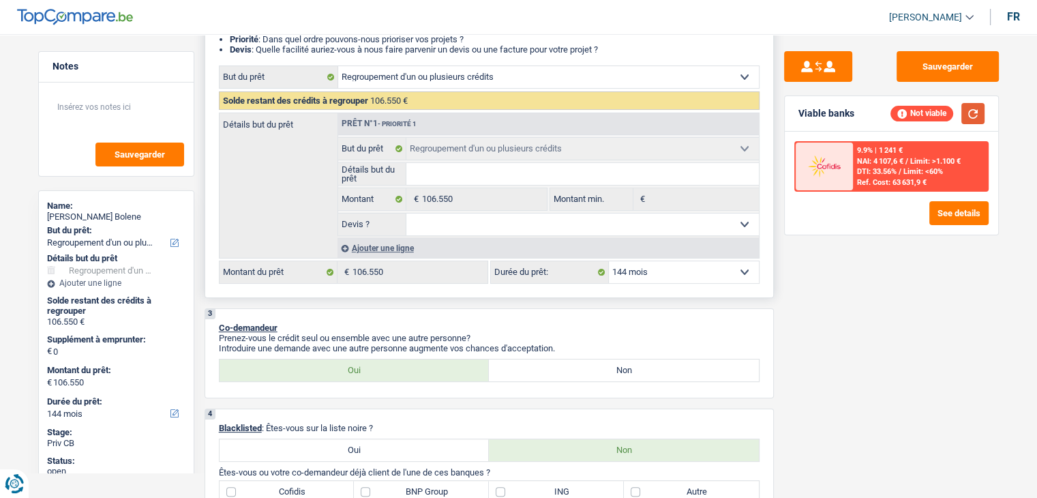
scroll to position [205, 0]
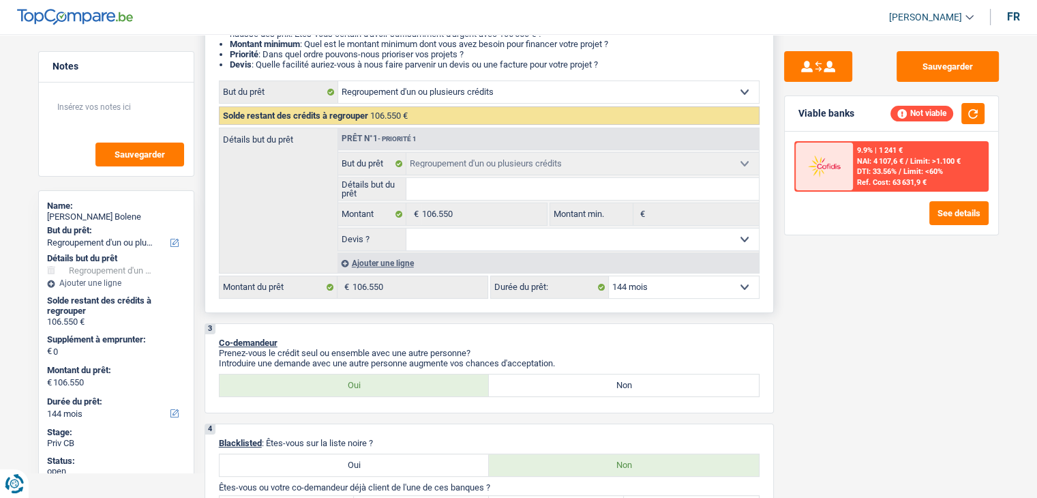
click at [644, 289] on select "12 mois 18 mois 24 mois 30 mois 36 mois 42 mois 48 mois 60 mois 72 mois 84 mois…" at bounding box center [684, 287] width 150 height 22
select select "120"
click at [609, 276] on select "12 mois 18 mois 24 mois 30 mois 36 mois 42 mois 48 mois 60 mois 72 mois 84 mois…" at bounding box center [684, 287] width 150 height 22
select select "120"
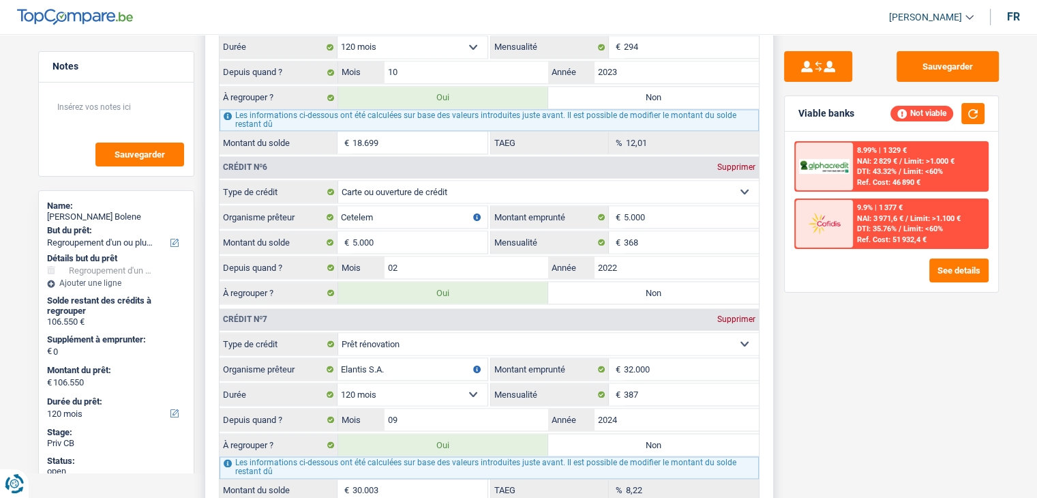
scroll to position [1842, 0]
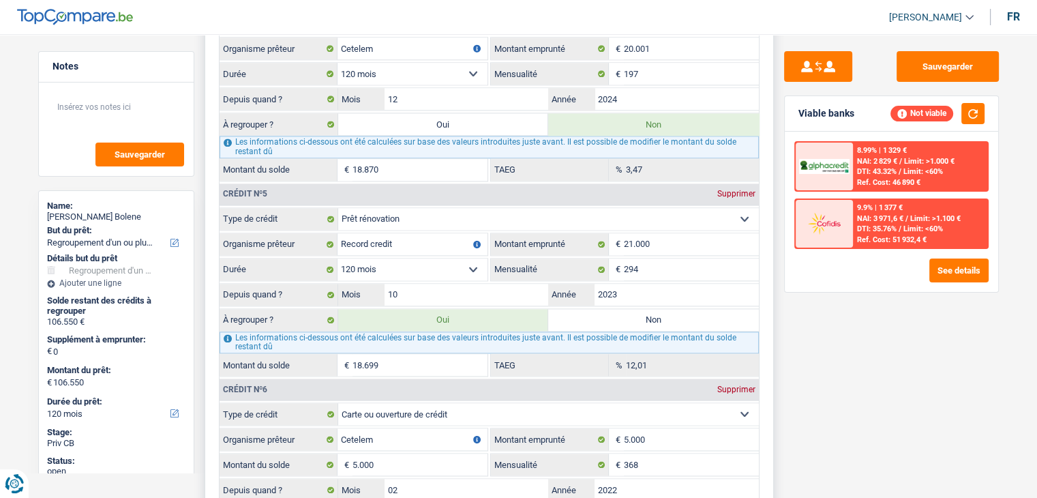
click at [428, 113] on label "Oui" at bounding box center [443, 124] width 211 height 22
click at [428, 113] on input "Oui" at bounding box center [443, 124] width 211 height 22
radio input "true"
type input "125.420"
select select "144"
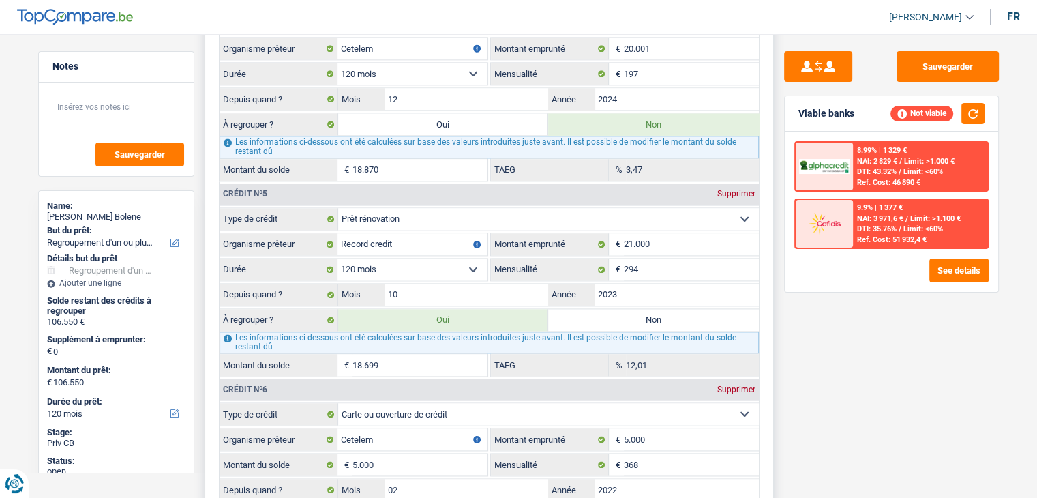
type input "125.420"
select select "144"
radio input "false"
type input "125.420"
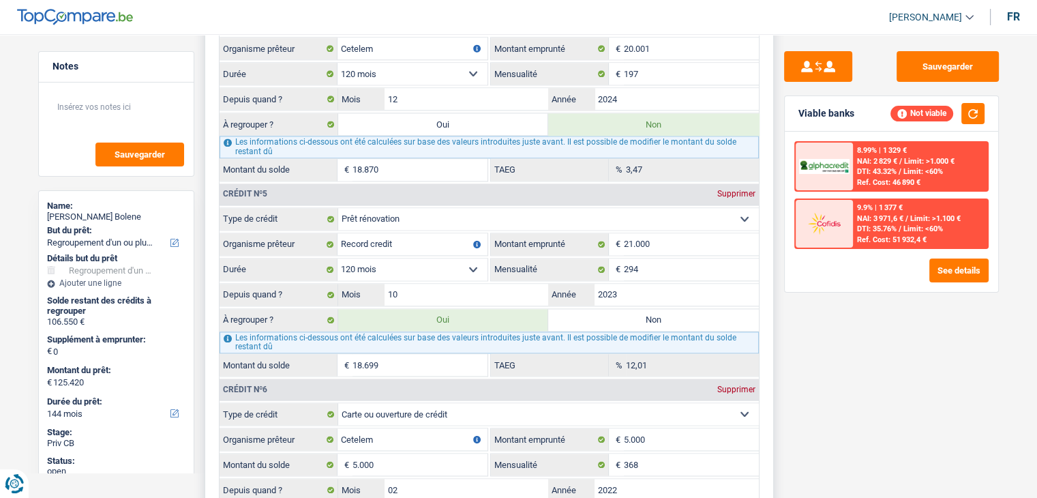
type input "125.420"
select select "144"
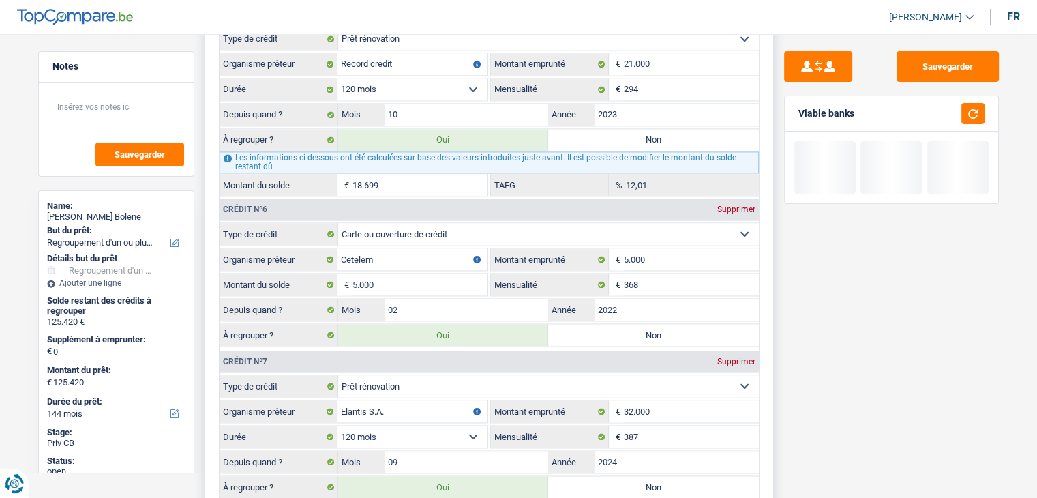
scroll to position [2046, 0]
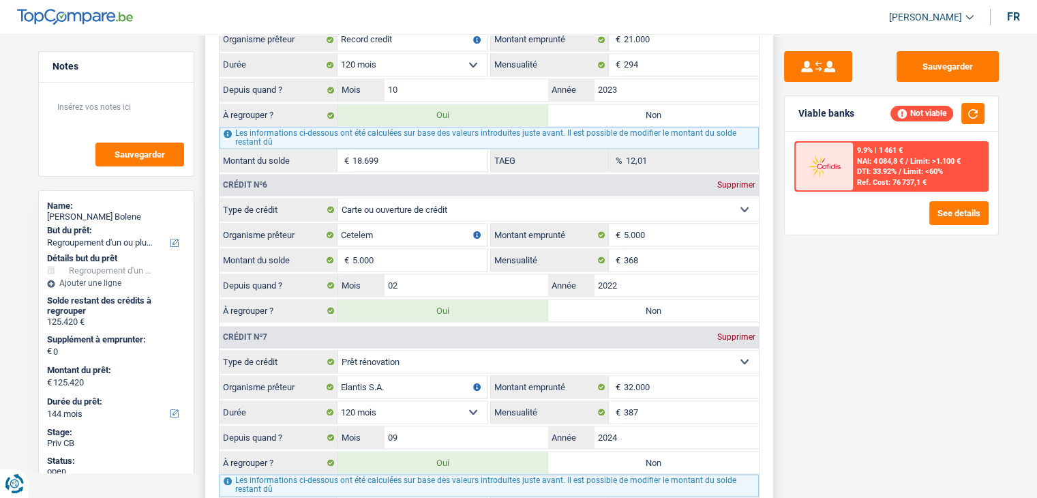
click at [589, 299] on label "Non" at bounding box center [653, 310] width 211 height 22
click at [589, 299] on input "Non" at bounding box center [653, 310] width 211 height 22
radio input "true"
type input "120.420"
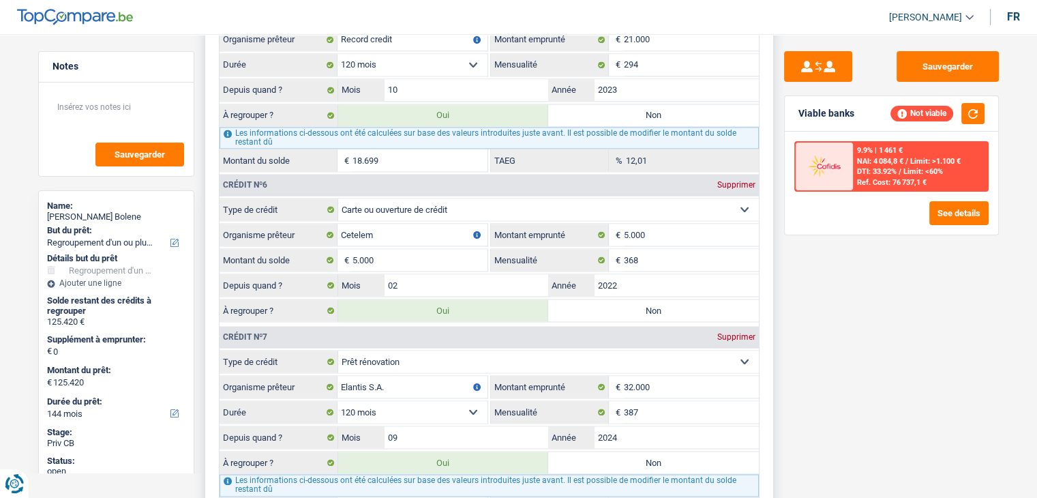
type input "120.420"
radio input "false"
type input "120.420"
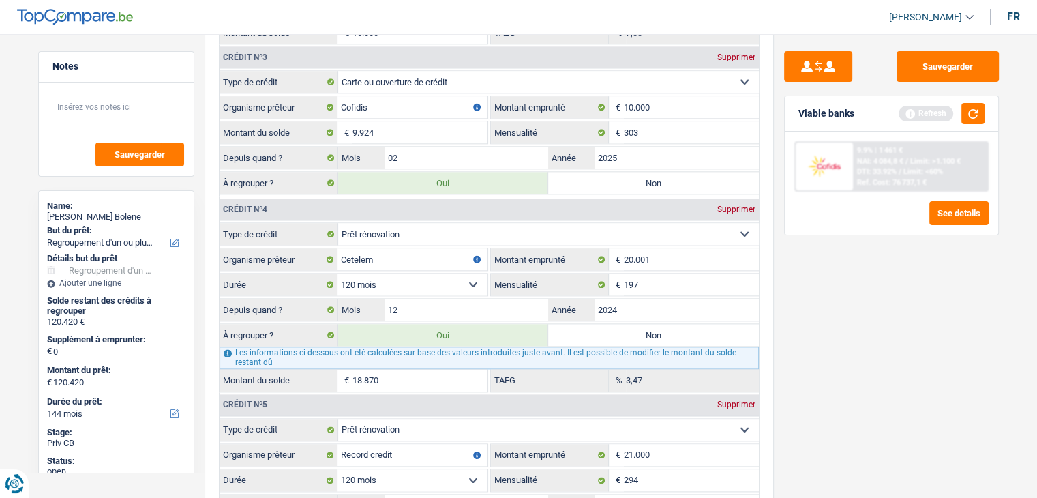
scroll to position [1501, 0]
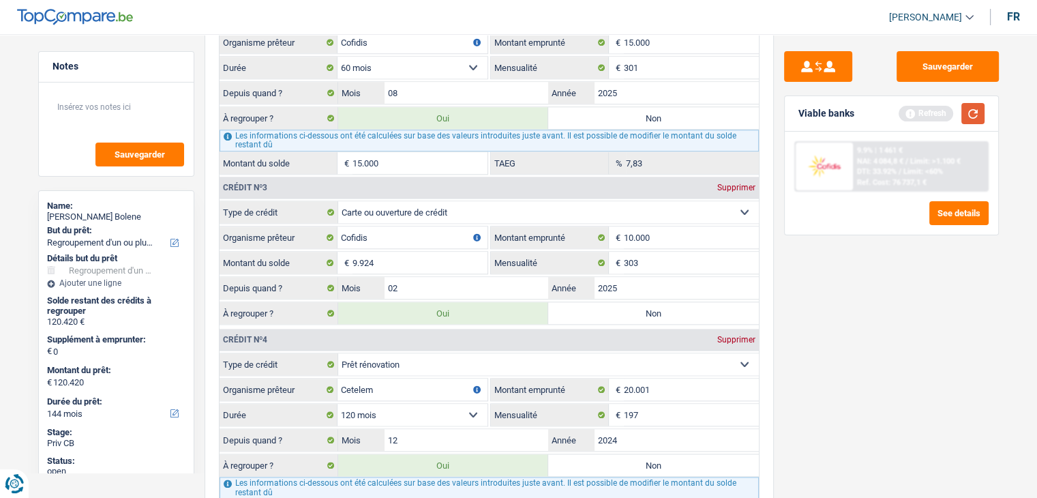
click at [974, 118] on button "button" at bounding box center [973, 113] width 23 height 21
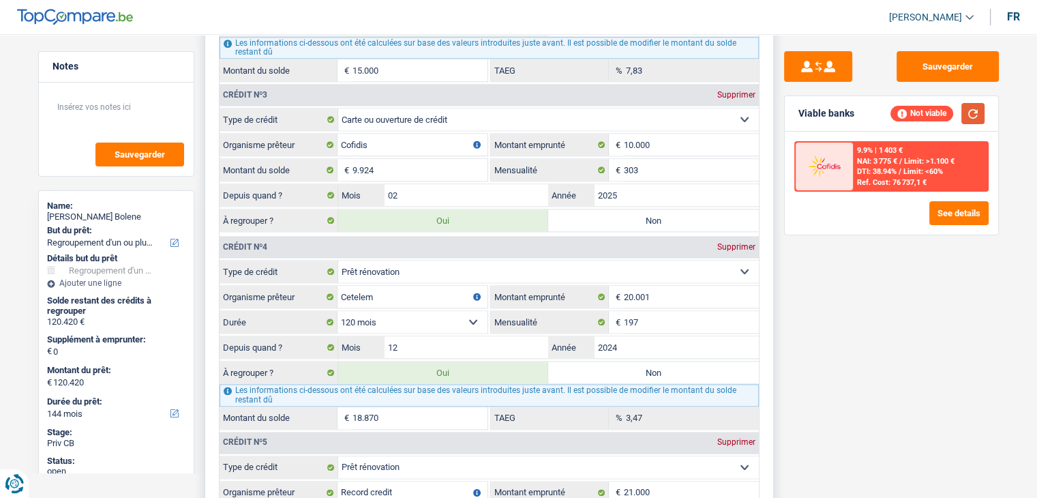
scroll to position [1569, 0]
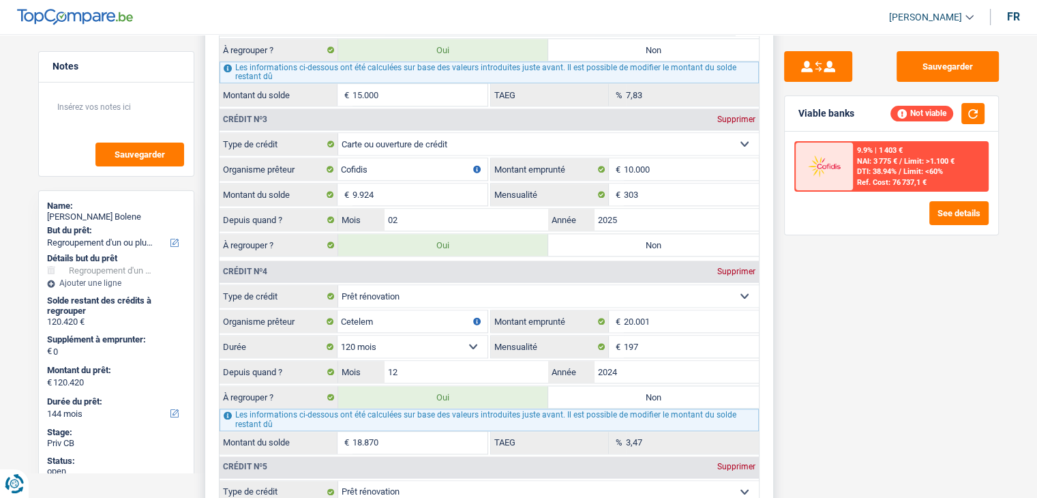
click at [576, 234] on label "Non" at bounding box center [653, 245] width 211 height 22
click at [576, 234] on input "Non" at bounding box center [653, 245] width 211 height 22
radio input "true"
type input "110.496"
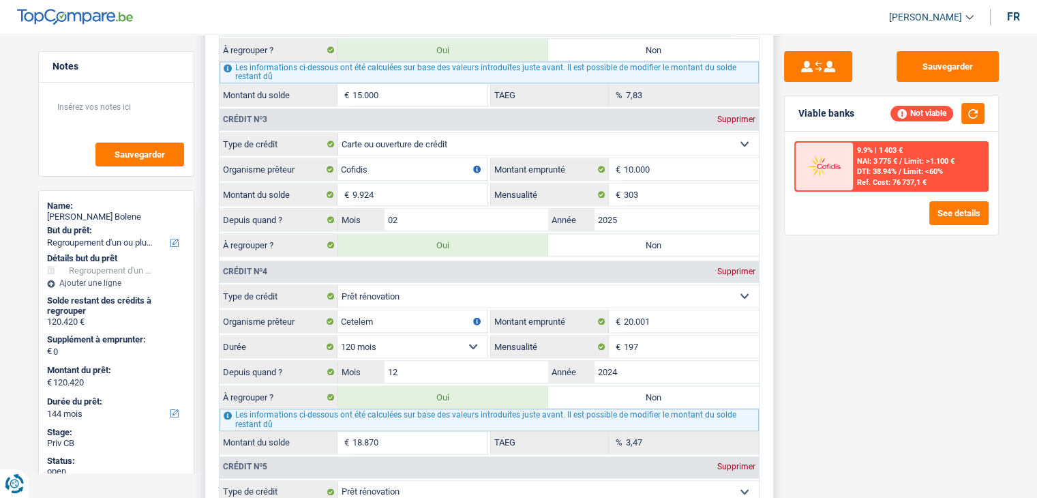
type input "110.496"
radio input "false"
type input "110.496"
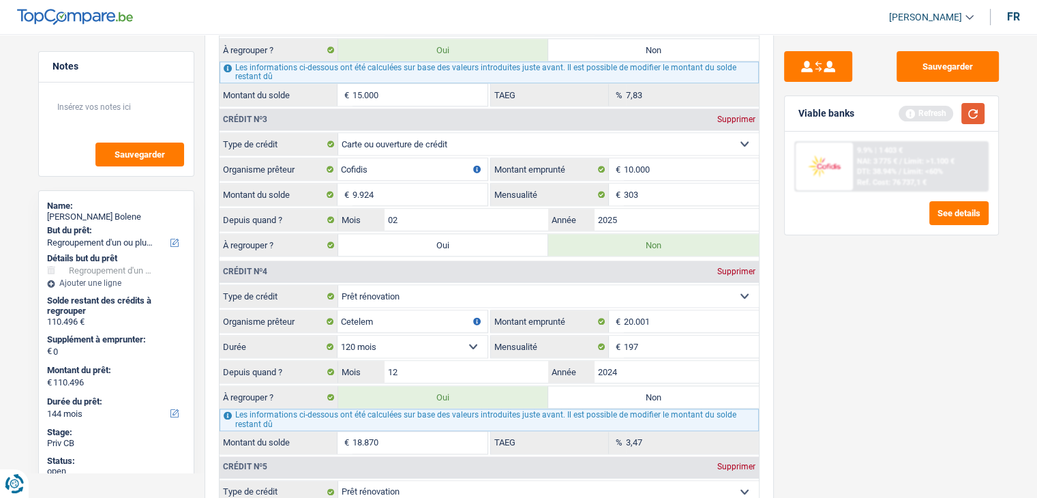
click at [967, 114] on button "button" at bounding box center [973, 113] width 23 height 21
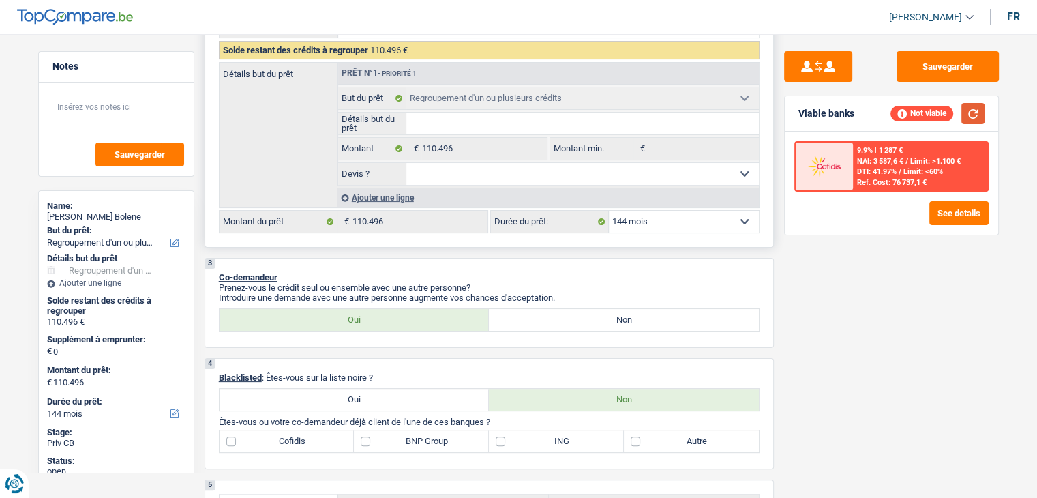
scroll to position [205, 0]
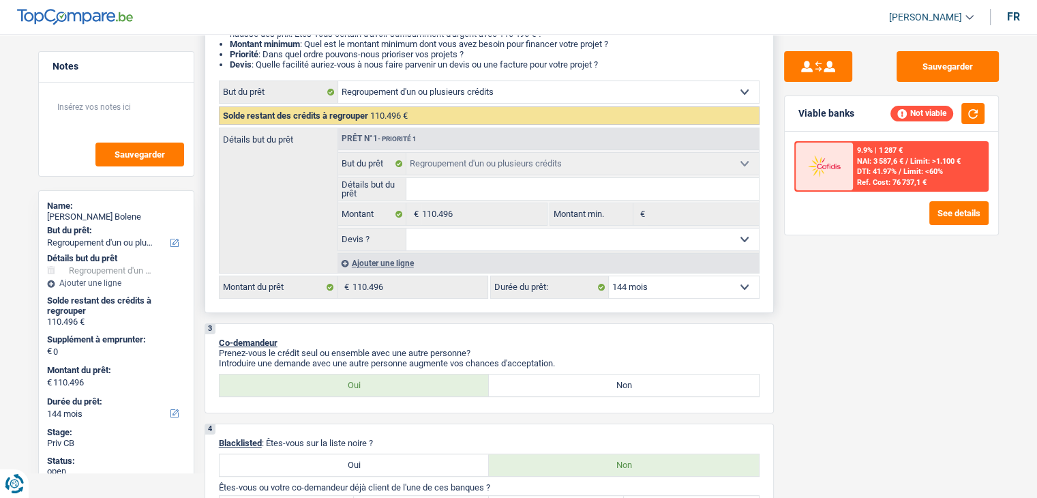
click at [668, 284] on select "12 mois 18 mois 24 mois 30 mois 36 mois 42 mois 48 mois 60 mois 72 mois 84 mois…" at bounding box center [684, 287] width 150 height 22
select select "120"
click at [609, 276] on select "12 mois 18 mois 24 mois 30 mois 36 mois 42 mois 48 mois 60 mois 72 mois 84 mois…" at bounding box center [684, 287] width 150 height 22
select select "120"
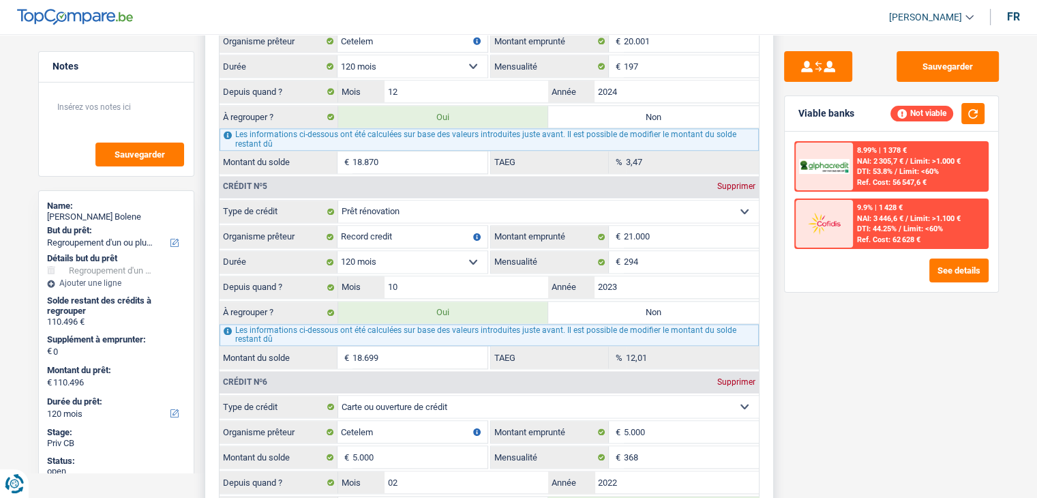
scroll to position [1835, 0]
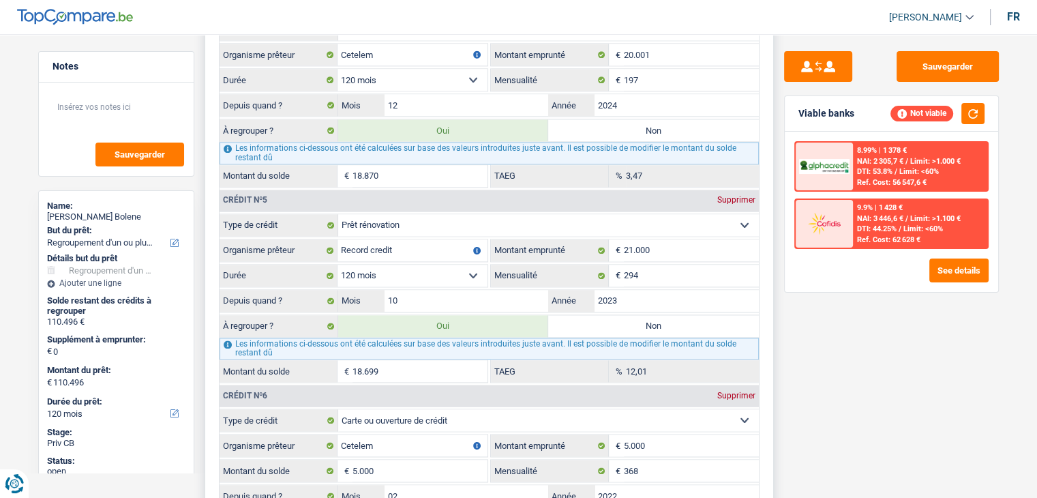
click at [642, 317] on label "Non" at bounding box center [653, 326] width 211 height 22
click at [642, 317] on input "Non" at bounding box center [653, 326] width 211 height 22
radio input "true"
type input "91.797"
select select "144"
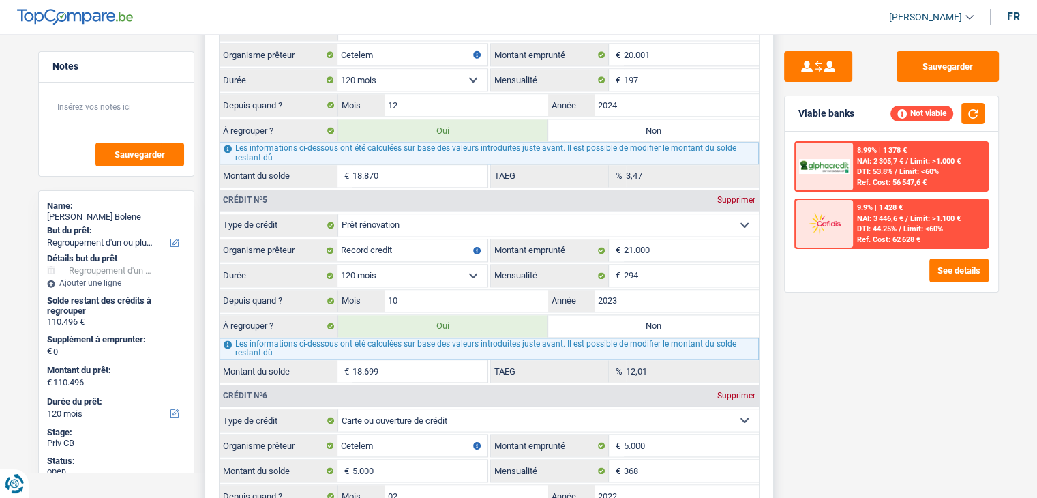
type input "91.797"
select select "144"
radio input "false"
type input "91.797"
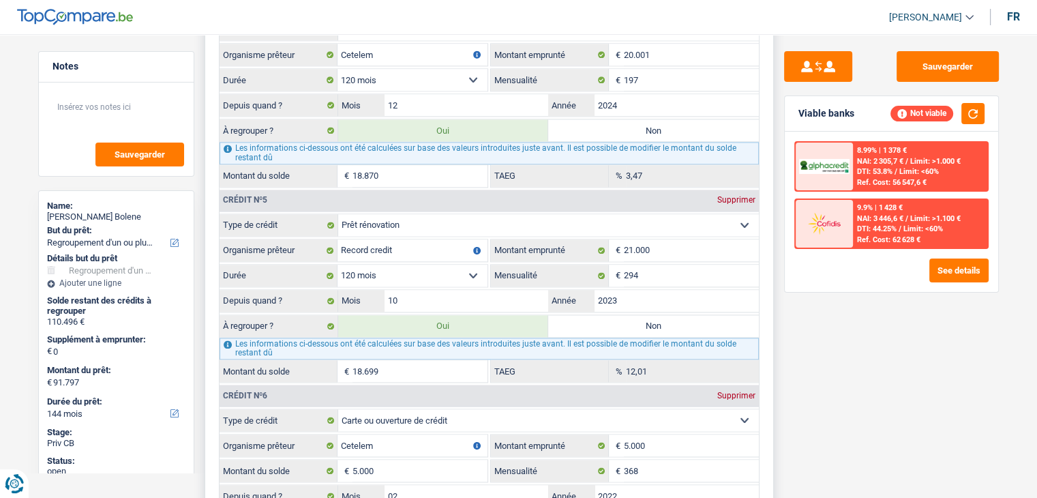
type input "91.797"
select select "144"
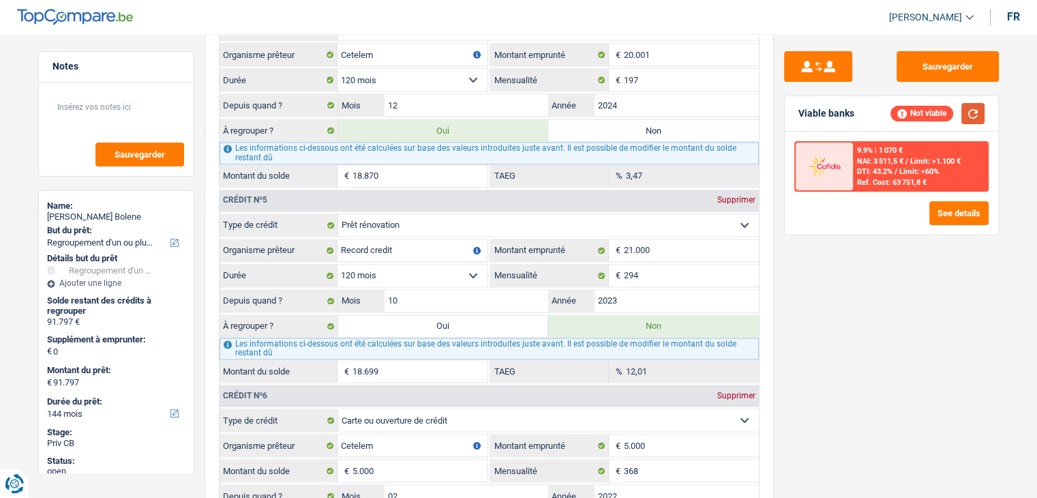
click at [977, 116] on button "button" at bounding box center [973, 113] width 23 height 21
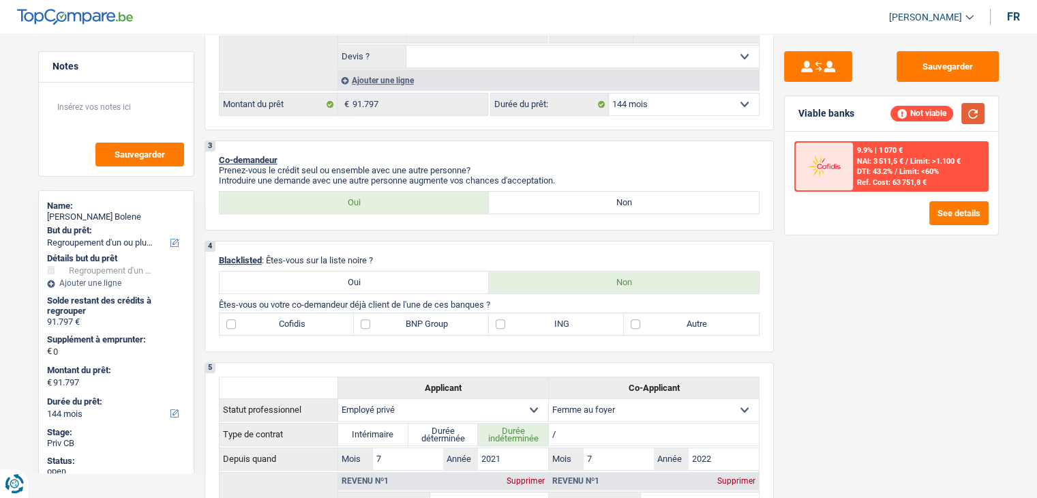
scroll to position [387, 0]
click at [702, 104] on select "12 mois 18 mois 24 mois 30 mois 36 mois 42 mois 48 mois 60 mois 72 mois 84 mois…" at bounding box center [684, 105] width 150 height 22
select select "120"
click at [609, 94] on select "12 mois 18 mois 24 mois 30 mois 36 mois 42 mois 48 mois 60 mois 72 mois 84 mois…" at bounding box center [684, 105] width 150 height 22
select select "120"
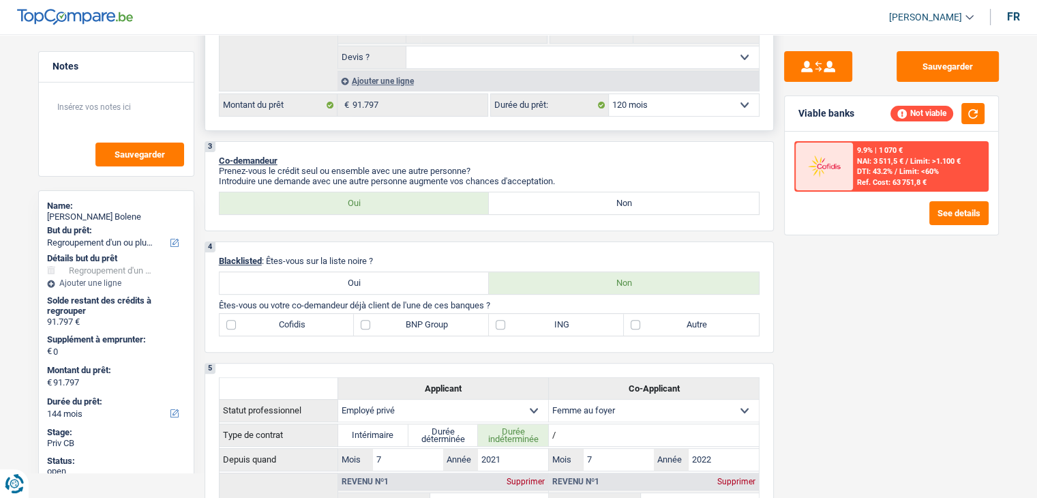
select select "120"
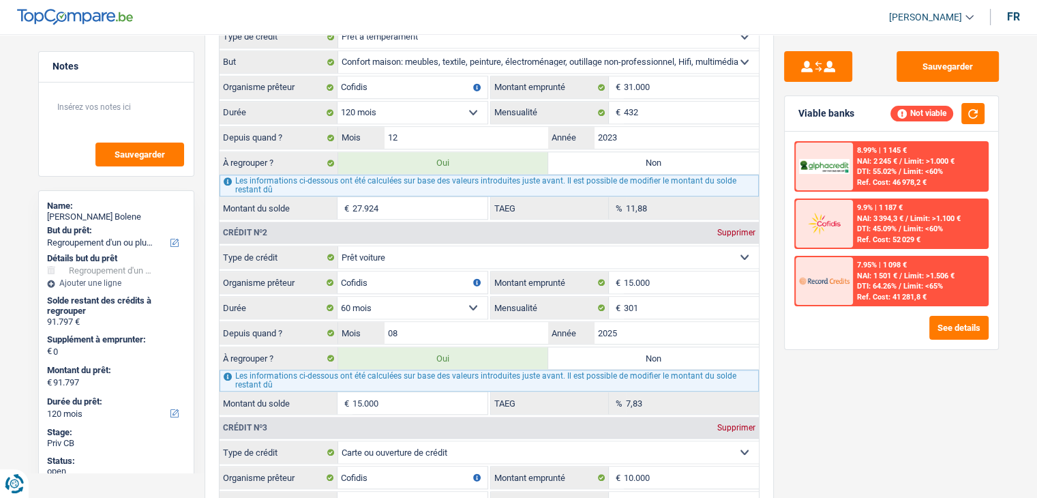
scroll to position [1353, 0]
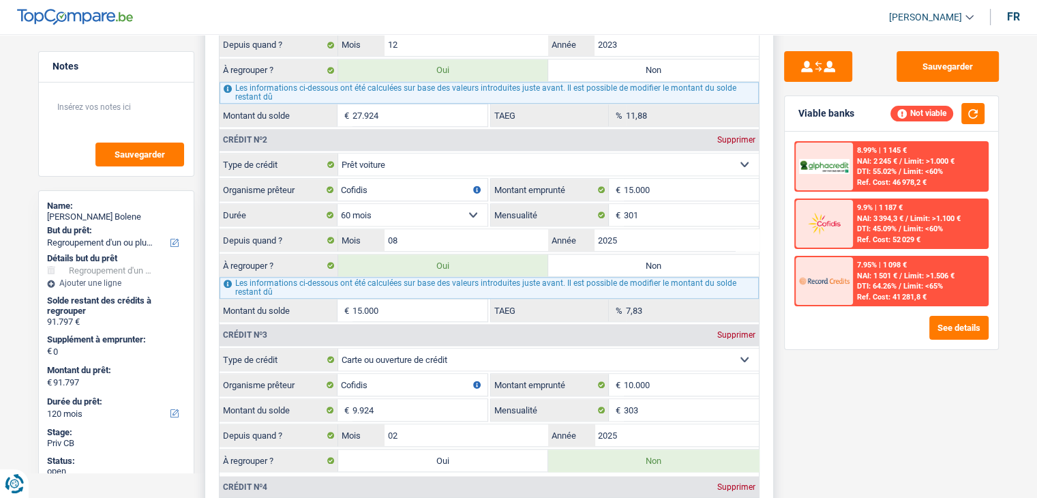
click at [611, 261] on label "Non" at bounding box center [653, 265] width 211 height 22
click at [611, 261] on input "Non" at bounding box center [653, 265] width 211 height 22
radio input "true"
type input "76.797"
select select "144"
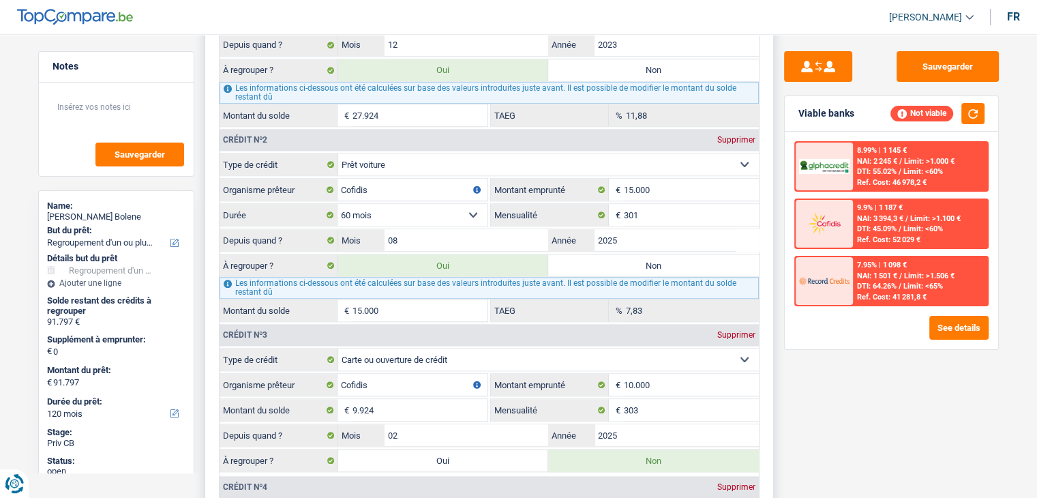
type input "76.797"
select select "144"
radio input "false"
type input "76.797"
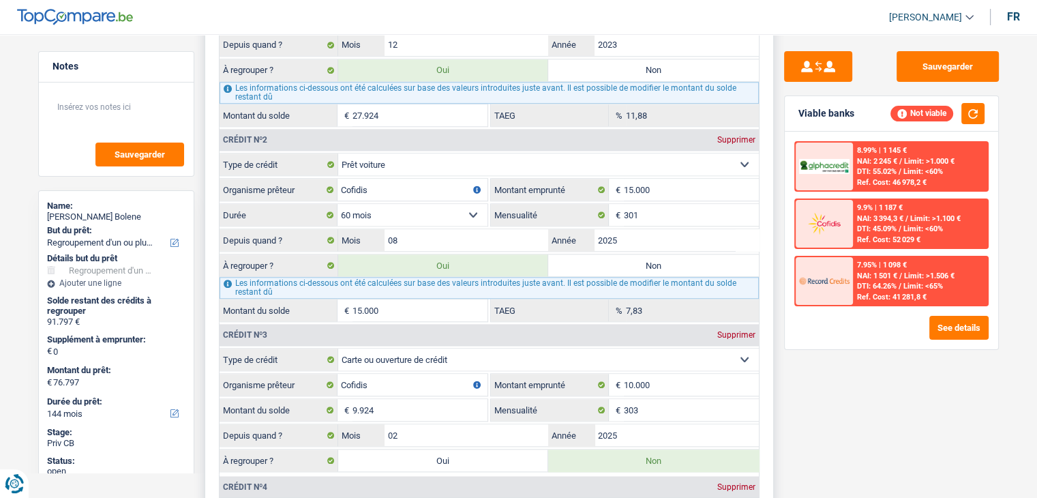
type input "76.797"
select select "144"
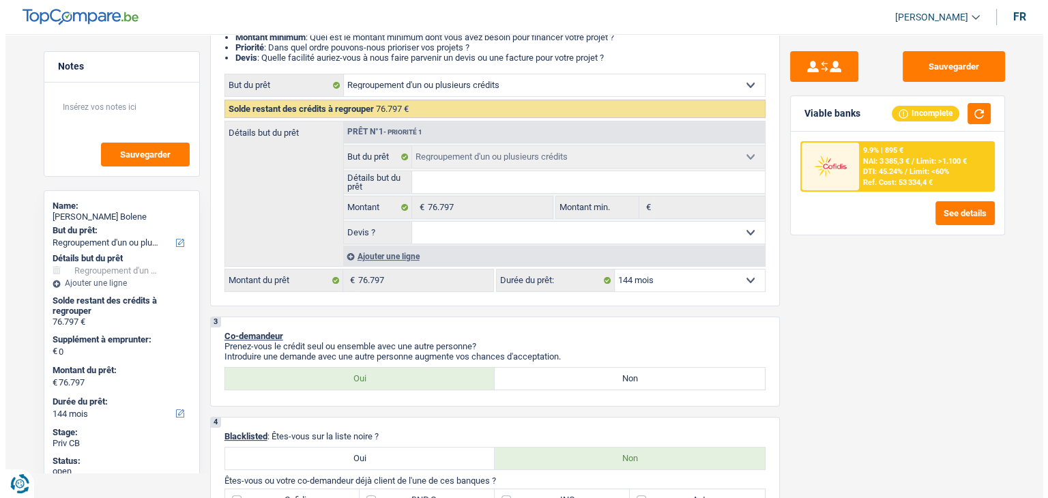
scroll to position [210, 0]
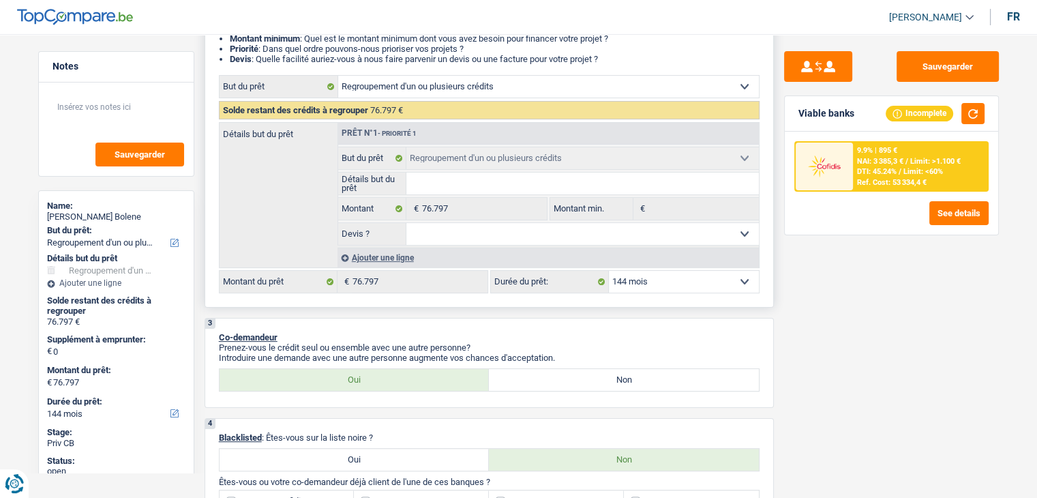
click at [634, 279] on select "12 mois 18 mois 24 mois 30 mois 36 mois 42 mois 48 mois 60 mois 72 mois 84 mois…" at bounding box center [684, 282] width 150 height 22
select select "120"
click at [609, 271] on select "12 mois 18 mois 24 mois 30 mois 36 mois 42 mois 48 mois 60 mois 72 mois 84 mois…" at bounding box center [684, 282] width 150 height 22
select select "120"
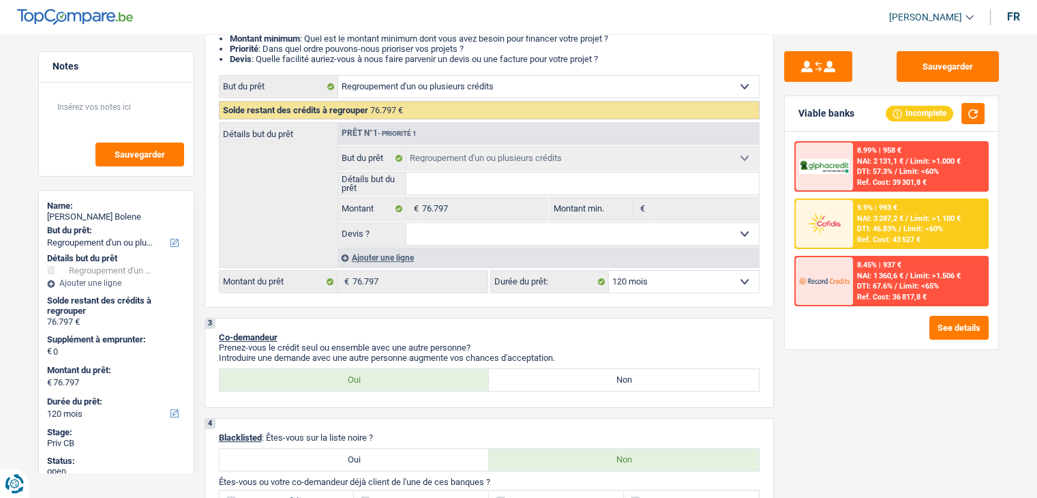
click at [900, 227] on span "/" at bounding box center [900, 228] width 3 height 9
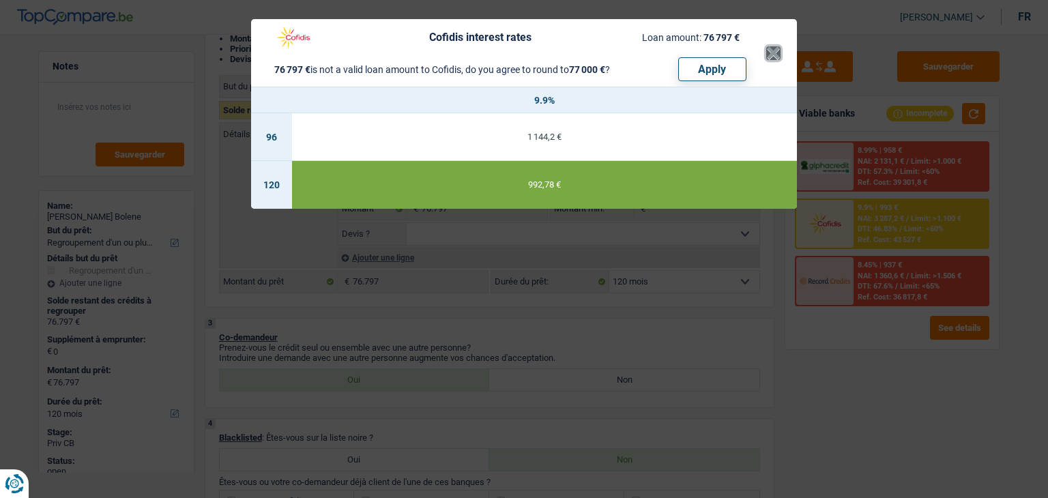
click at [769, 52] on button "×" at bounding box center [773, 53] width 14 height 14
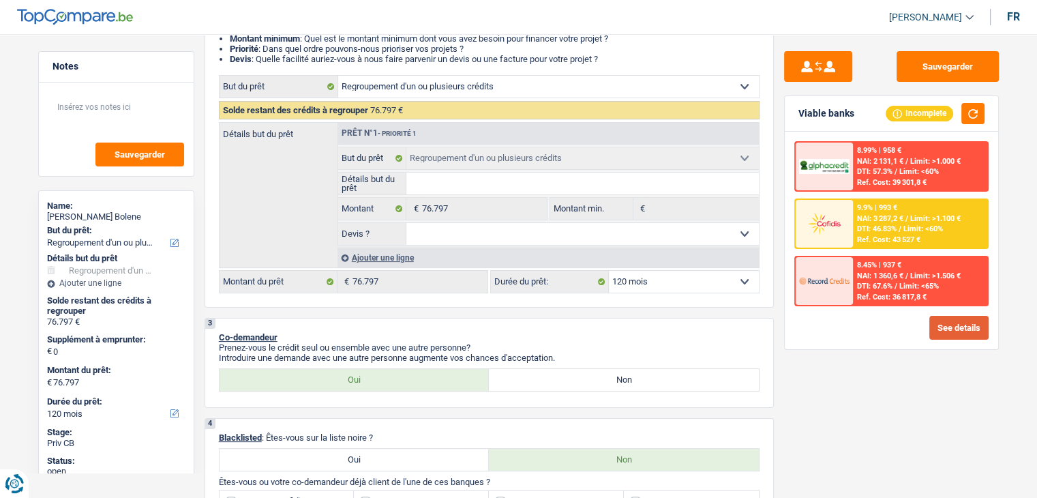
click at [956, 317] on button "See details" at bounding box center [959, 328] width 59 height 24
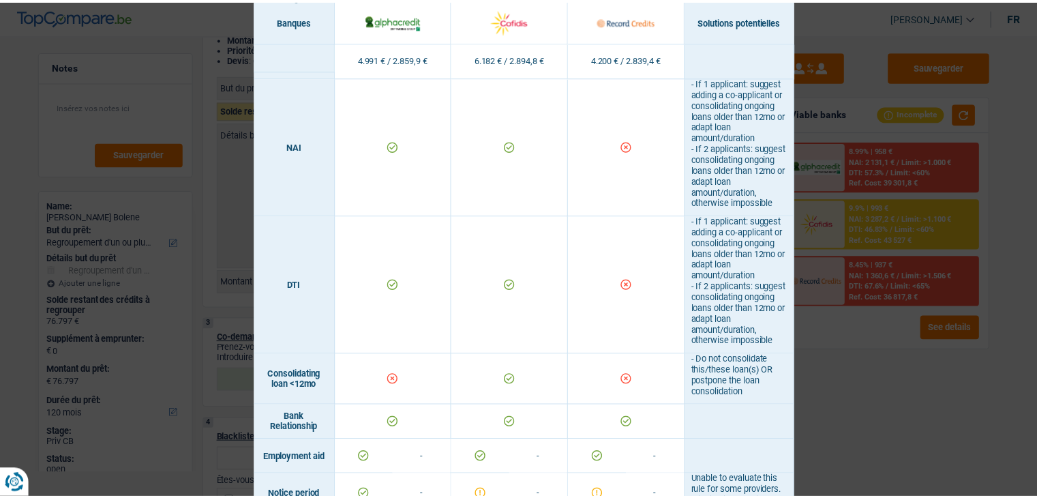
scroll to position [539, 0]
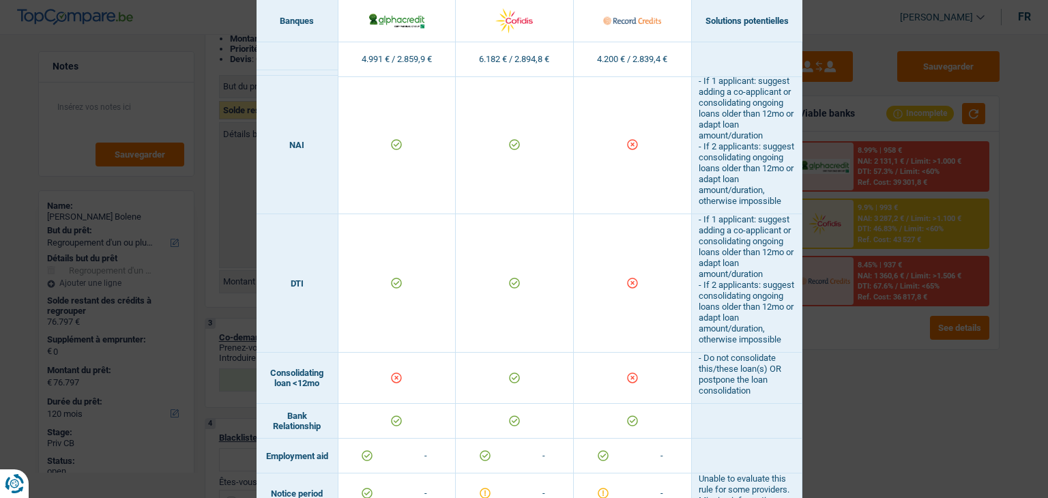
click at [870, 383] on div "Banks conditions × Banques Solutions potentielles Revenus / Charges 4.991 € / 2…" at bounding box center [524, 249] width 1048 height 498
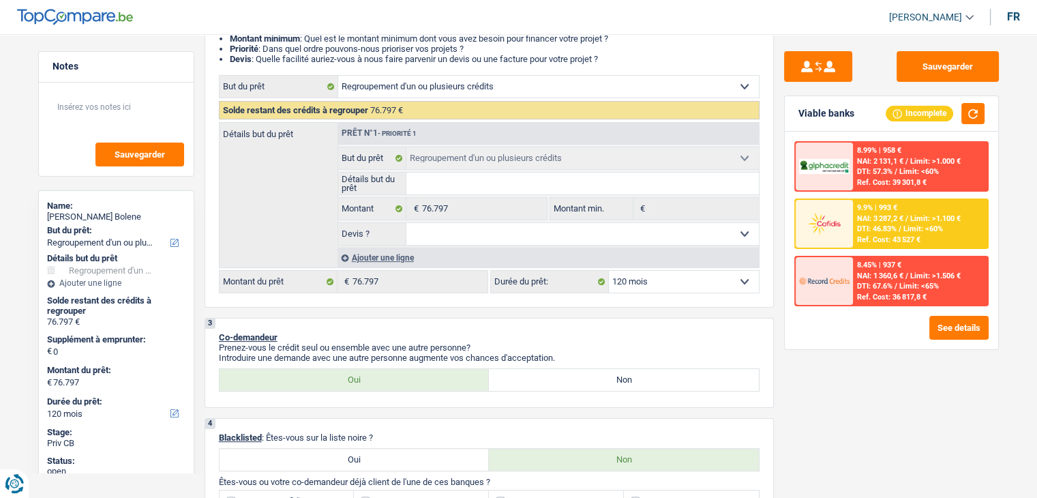
click at [870, 383] on div "Sauvegarder Viable banks Incomplete 8.99% | 958 € NAI: 2 131,1 € / Limit: >1.00…" at bounding box center [891, 262] width 235 height 422
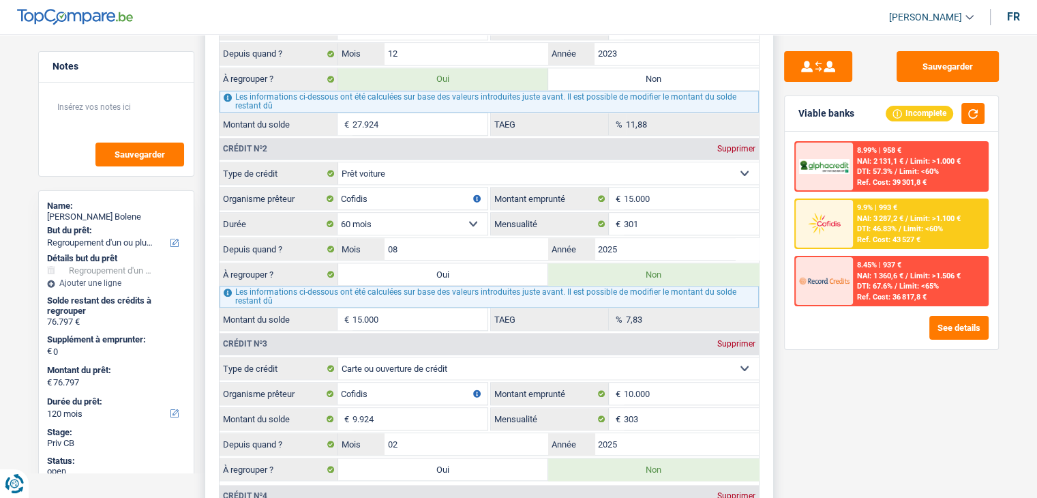
scroll to position [1468, 0]
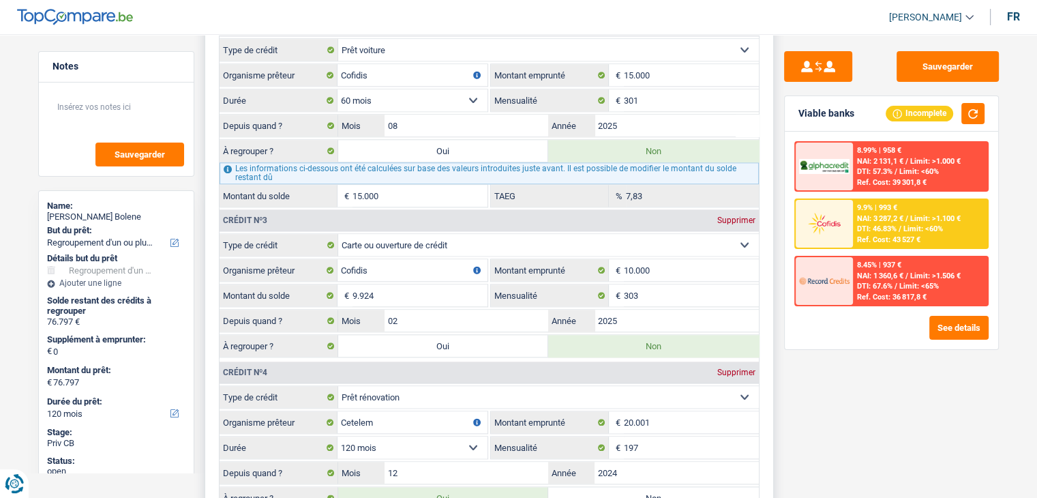
click at [464, 336] on label "Oui" at bounding box center [443, 346] width 211 height 22
click at [464, 336] on input "Oui" at bounding box center [443, 346] width 211 height 22
radio input "true"
type input "86.721"
select select "144"
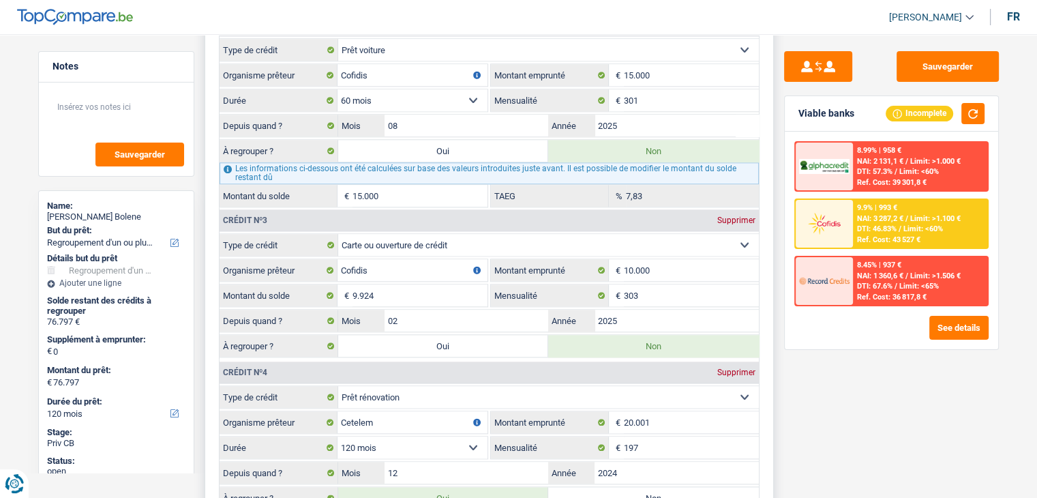
type input "86.721"
select select "144"
radio input "false"
type input "86.721"
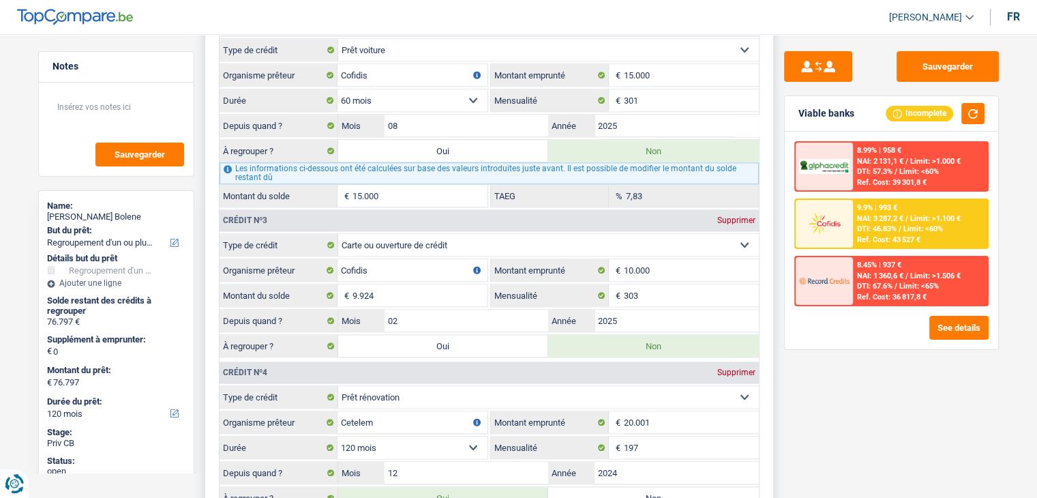
type input "86.721"
select select "144"
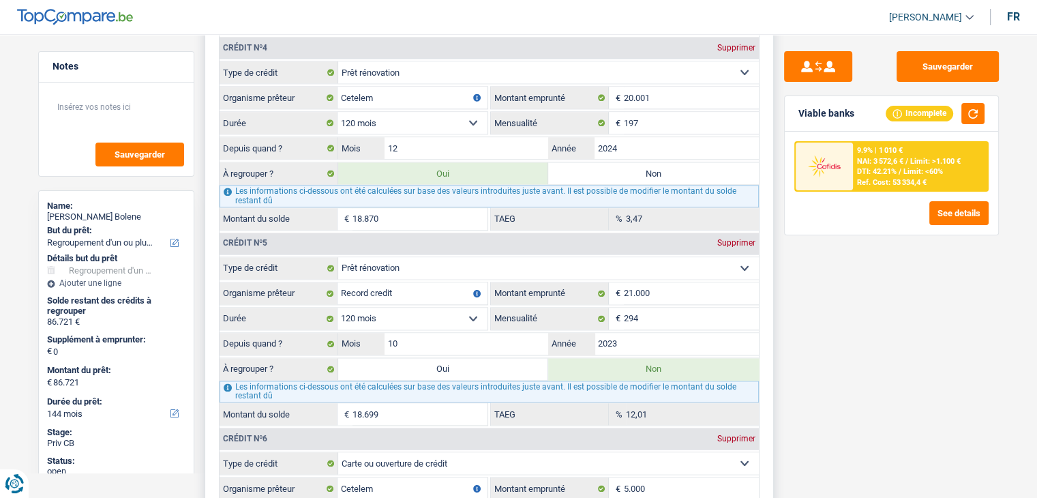
scroll to position [1877, 0]
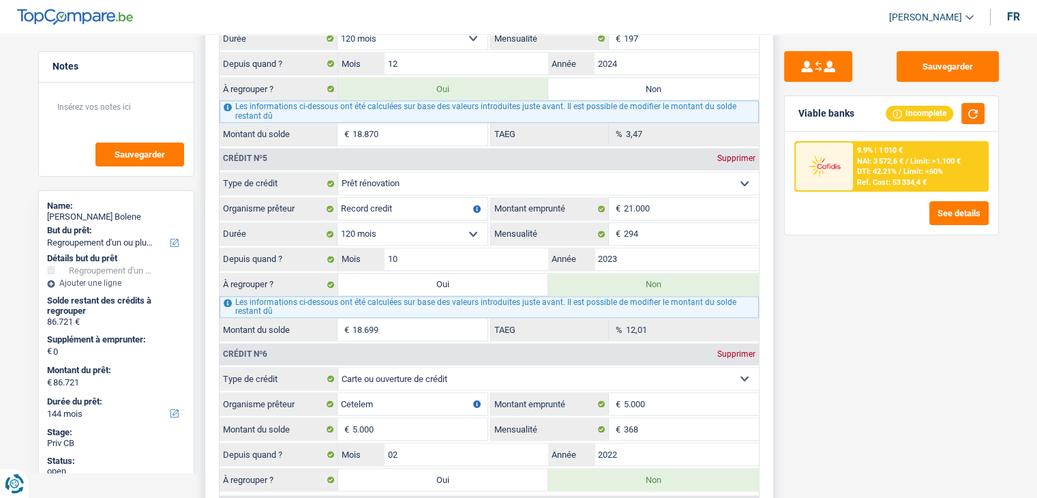
click at [463, 274] on label "Oui" at bounding box center [443, 285] width 211 height 22
click at [463, 274] on input "Oui" at bounding box center [443, 285] width 211 height 22
radio input "true"
type input "105.420"
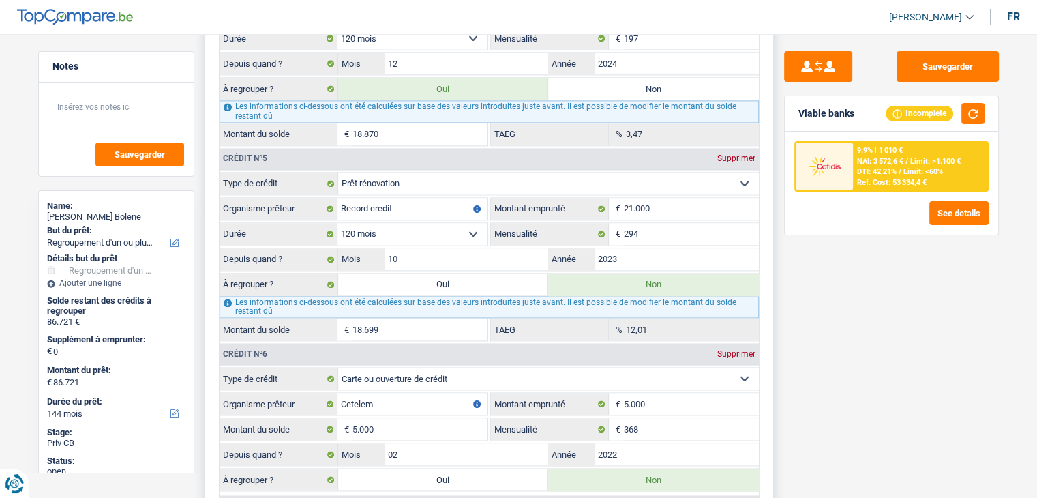
type input "105.420"
radio input "false"
type input "105.420"
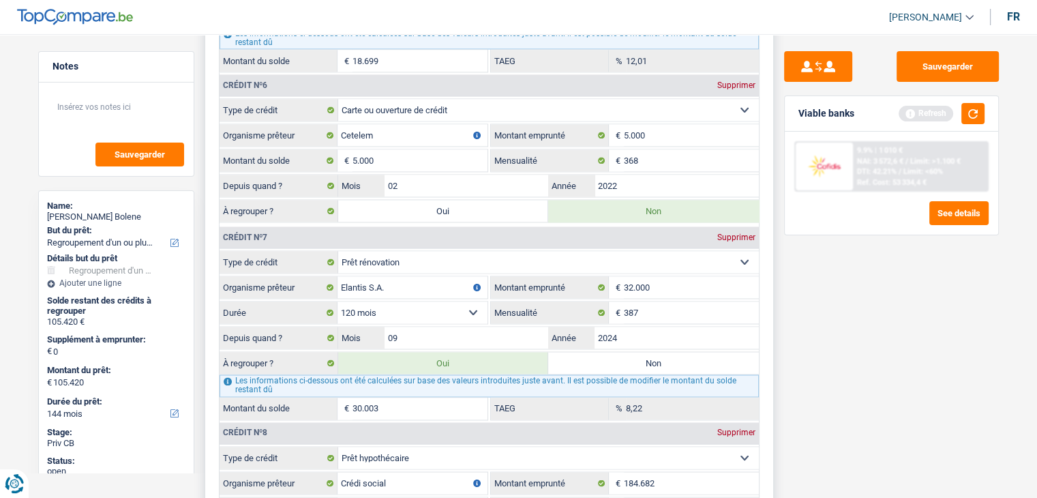
scroll to position [2150, 0]
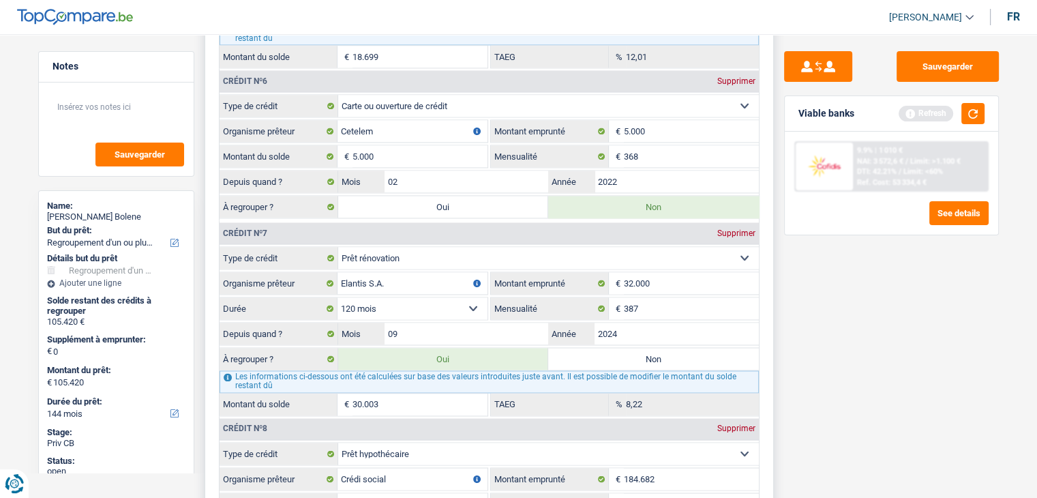
click at [470, 196] on label "Oui" at bounding box center [443, 207] width 211 height 22
click at [470, 196] on input "Oui" at bounding box center [443, 207] width 211 height 22
radio input "true"
type input "110.420"
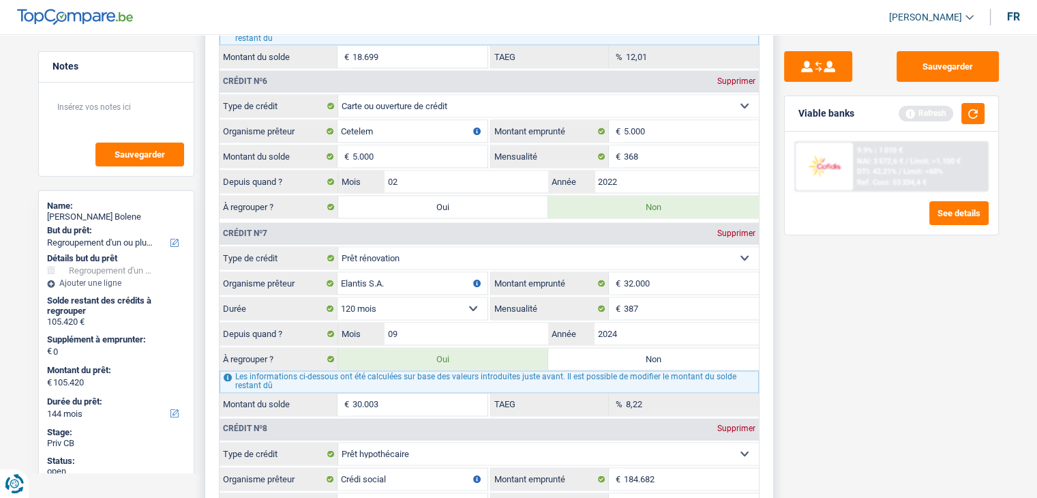
type input "110.420"
radio input "false"
type input "110.420"
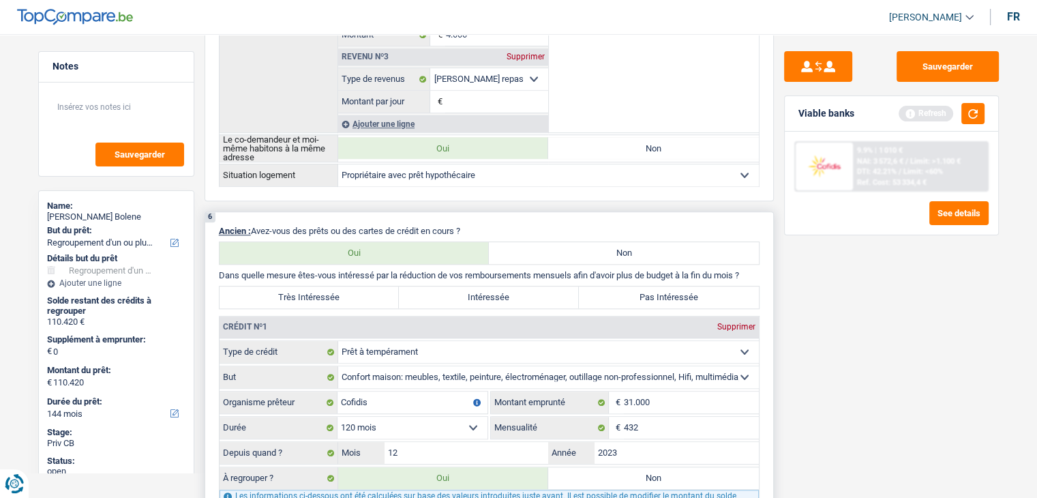
scroll to position [922, 0]
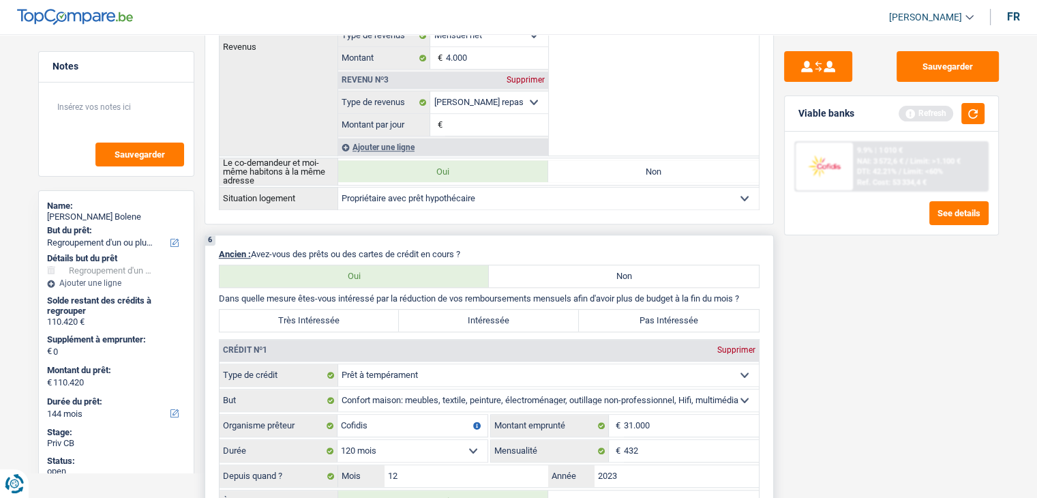
click at [318, 310] on label "Très Intéressée" at bounding box center [310, 321] width 180 height 22
click at [318, 310] on input "Très Intéressée" at bounding box center [310, 321] width 180 height 22
radio input "true"
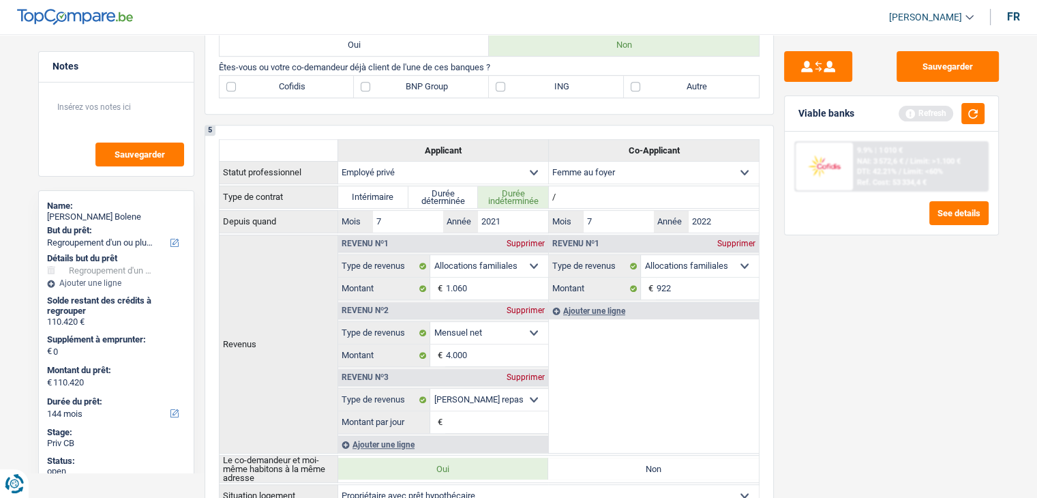
scroll to position [513, 0]
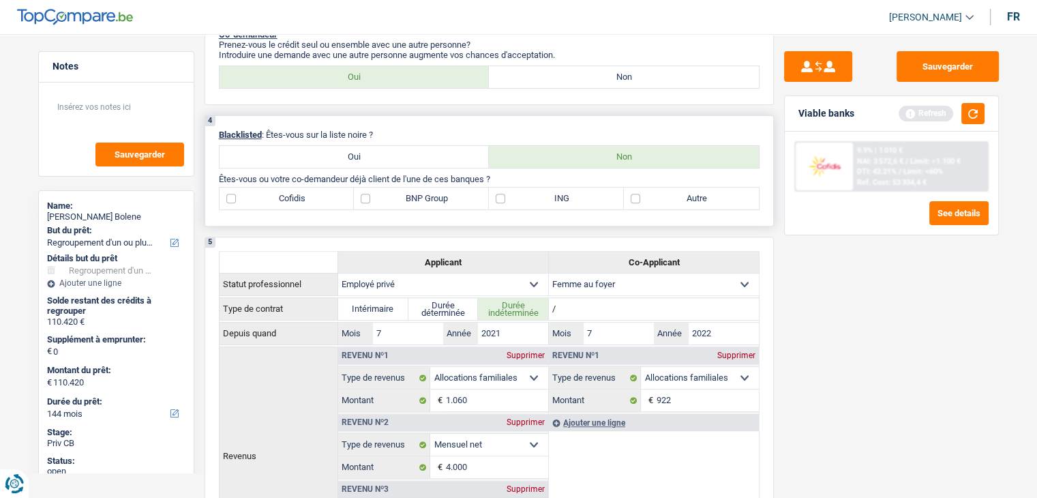
click at [292, 200] on label "Cofidis" at bounding box center [287, 199] width 135 height 22
click at [292, 200] on input "Cofidis" at bounding box center [287, 199] width 135 height 22
checkbox input "true"
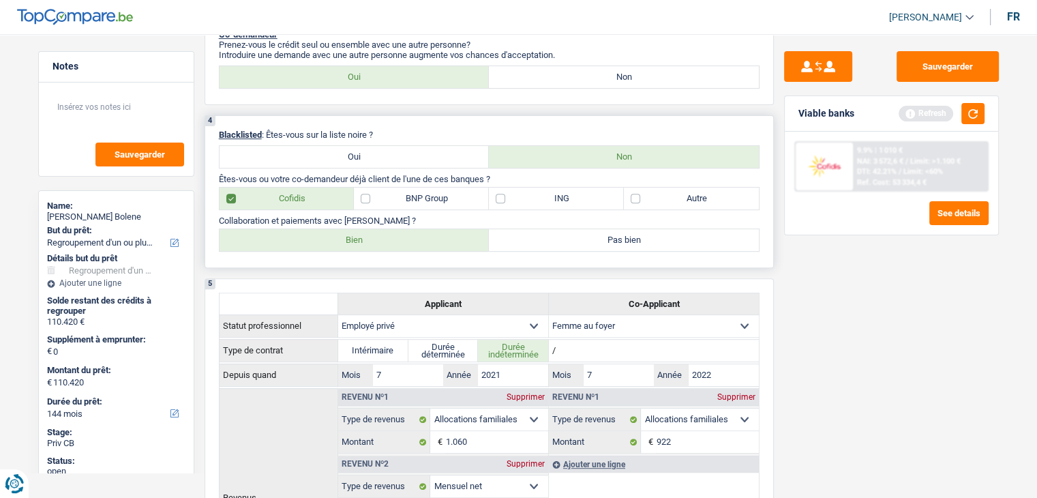
click at [357, 238] on label "Bien" at bounding box center [355, 240] width 270 height 22
click at [357, 238] on input "Bien" at bounding box center [355, 240] width 270 height 22
radio input "true"
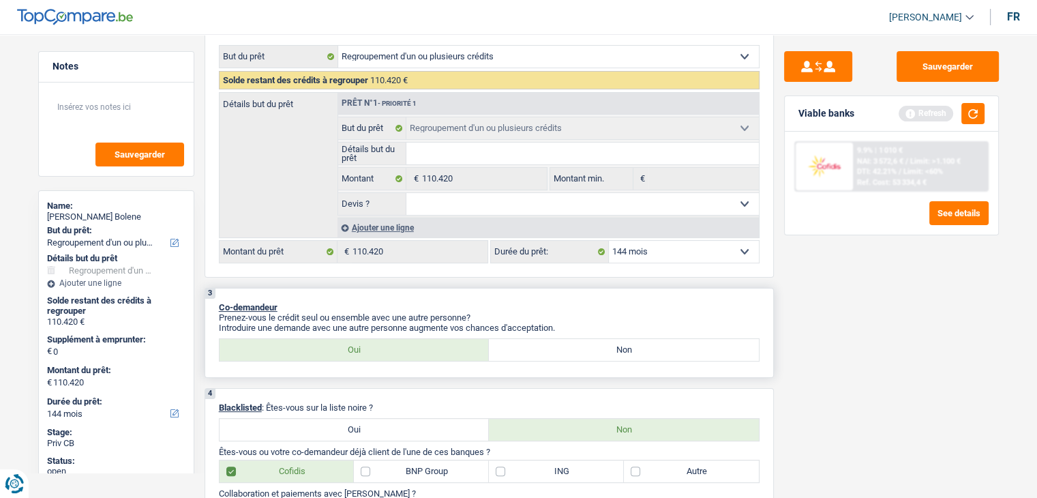
scroll to position [240, 0]
click at [624, 252] on select "12 mois 18 mois 24 mois 30 mois 36 mois 42 mois 48 mois 60 mois 72 mois 84 mois…" at bounding box center [684, 252] width 150 height 22
select select "120"
click at [609, 241] on select "12 mois 18 mois 24 mois 30 mois 36 mois 42 mois 48 mois 60 mois 72 mois 84 mois…" at bounding box center [684, 252] width 150 height 22
select select "120"
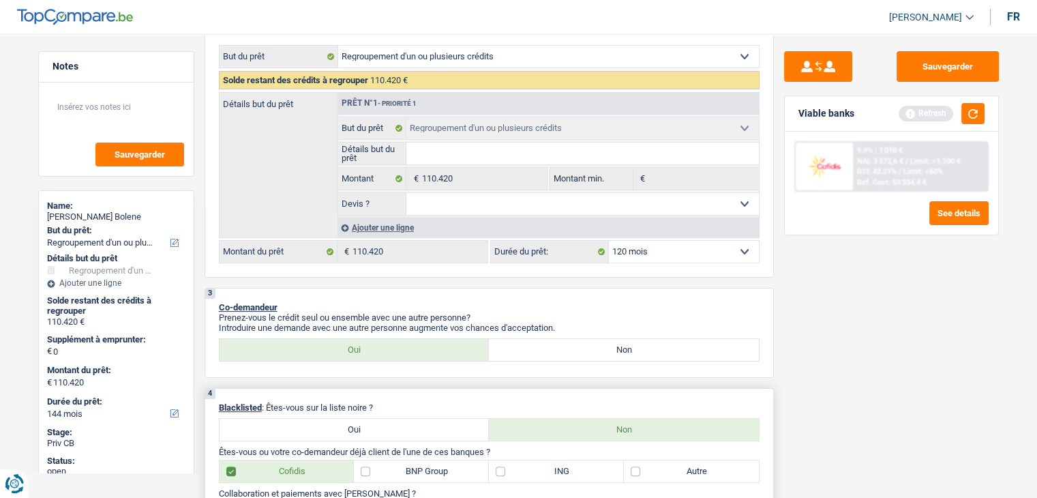
select select "120"
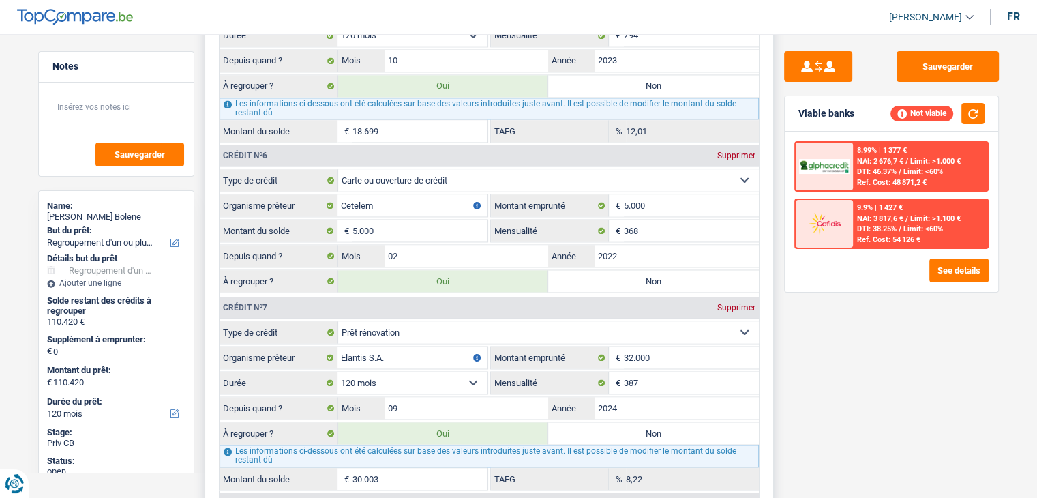
scroll to position [2150, 0]
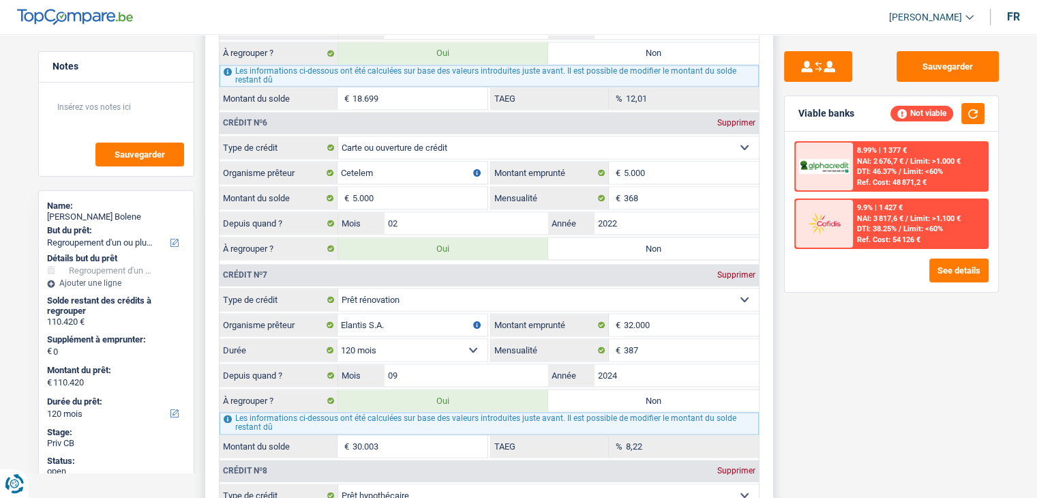
click at [644, 237] on label "Non" at bounding box center [653, 248] width 211 height 22
click at [644, 237] on input "Non" at bounding box center [653, 248] width 211 height 22
radio input "true"
type input "105.420"
select select "144"
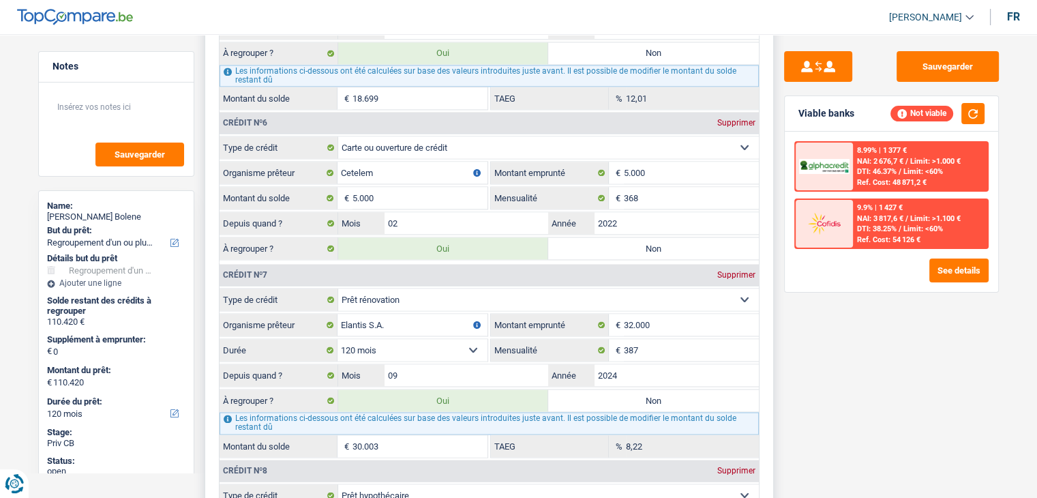
type input "105.420"
select select "144"
radio input "false"
type input "105.420"
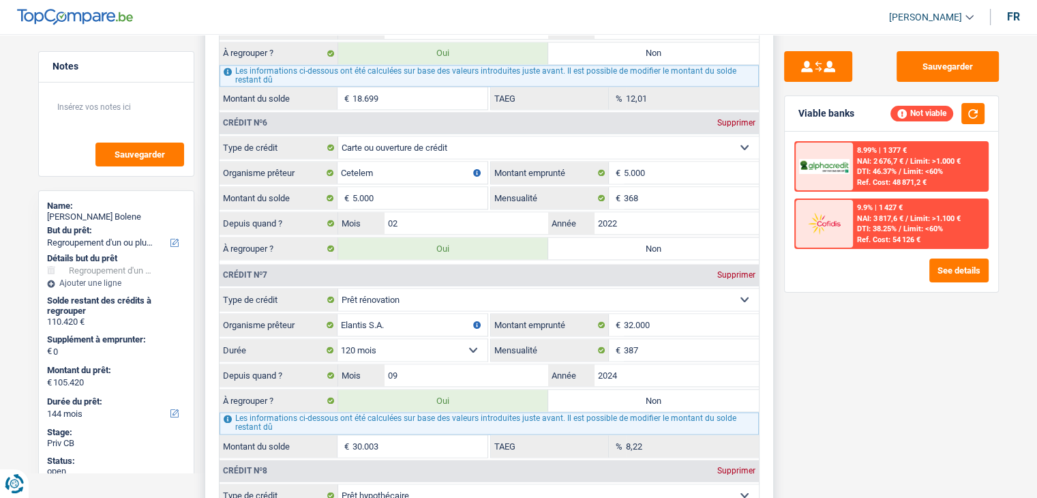
type input "105.420"
select select "144"
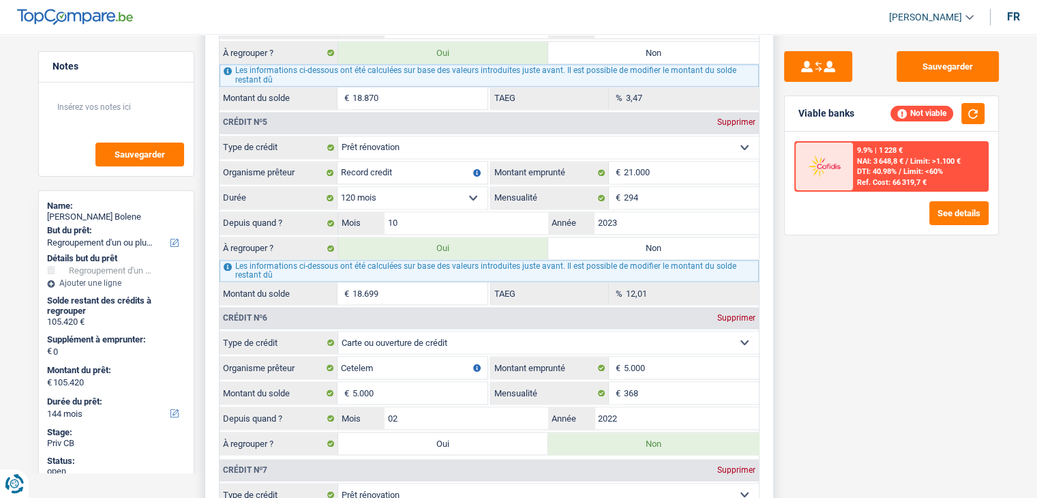
scroll to position [2059, 0]
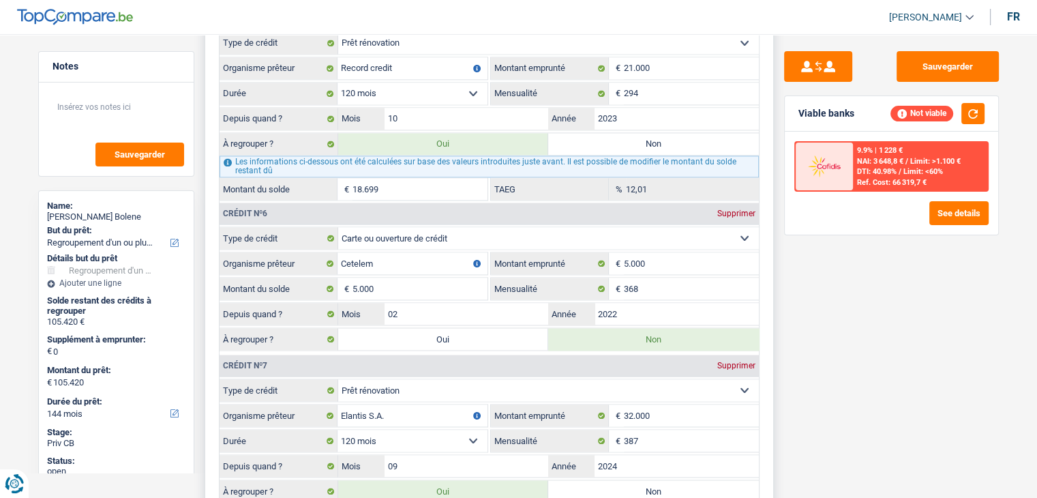
click at [466, 328] on label "Oui" at bounding box center [443, 339] width 211 height 22
click at [466, 328] on input "Oui" at bounding box center [443, 339] width 211 height 22
radio input "true"
type input "110.420"
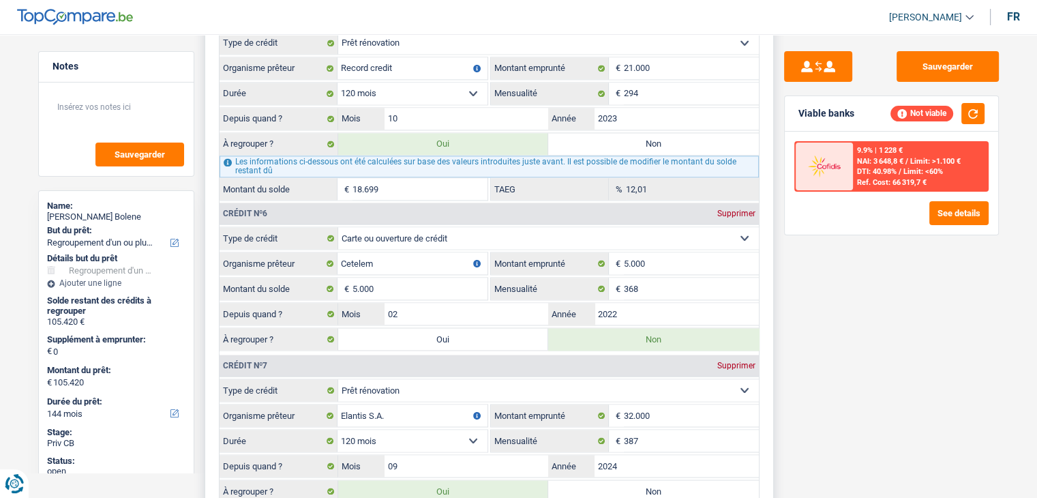
type input "110.420"
radio input "false"
type input "110.420"
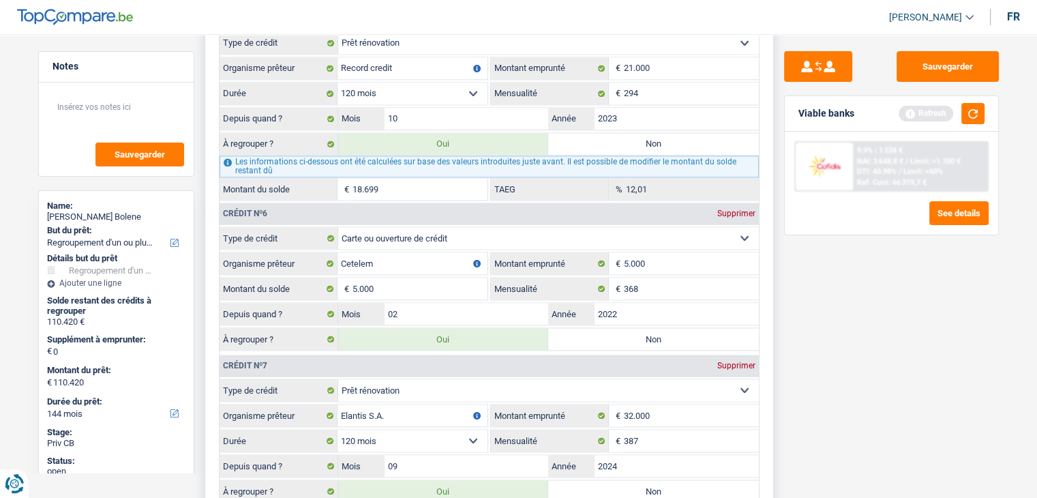
click at [581, 133] on label "Non" at bounding box center [653, 144] width 211 height 22
click at [581, 133] on input "Non" at bounding box center [653, 144] width 211 height 22
radio input "true"
type input "91.721"
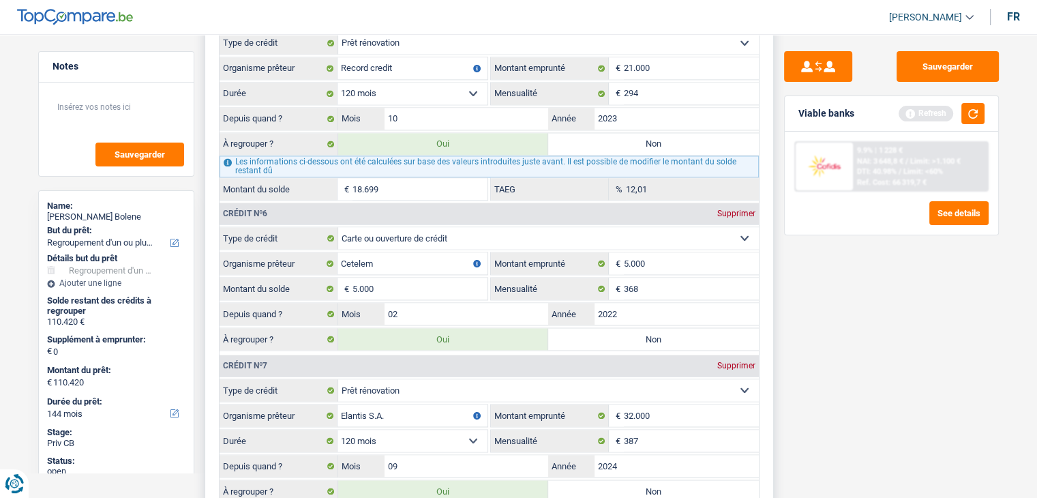
type input "91.721"
radio input "false"
type input "91.721"
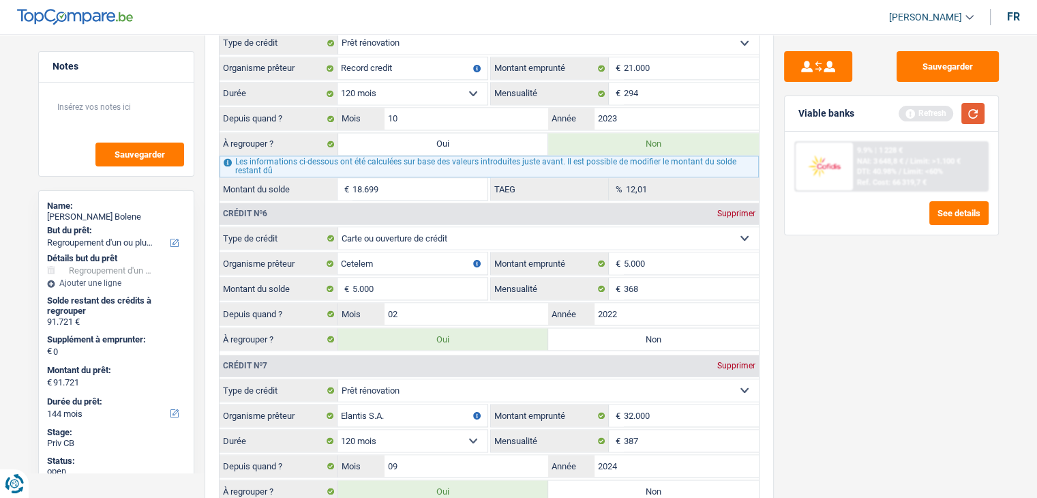
click at [977, 117] on button "button" at bounding box center [973, 113] width 23 height 21
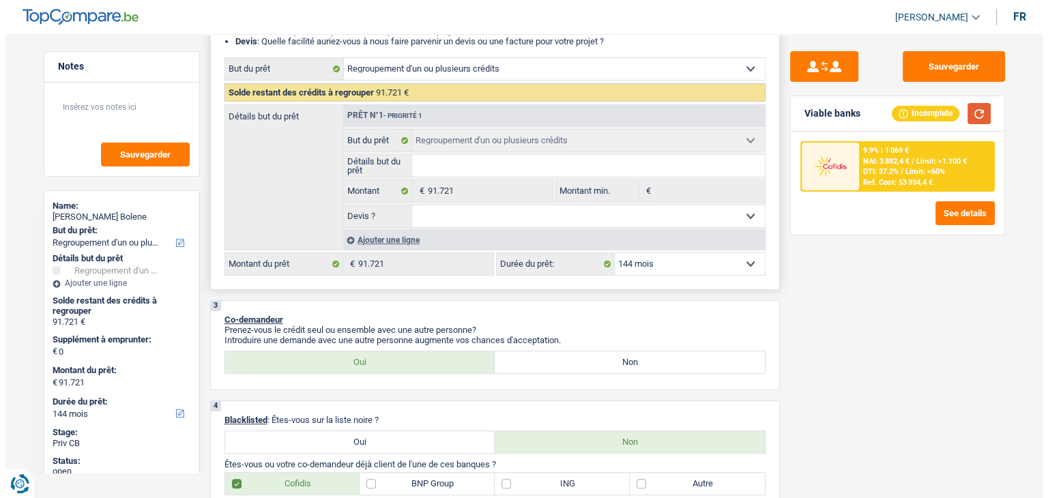
scroll to position [149, 0]
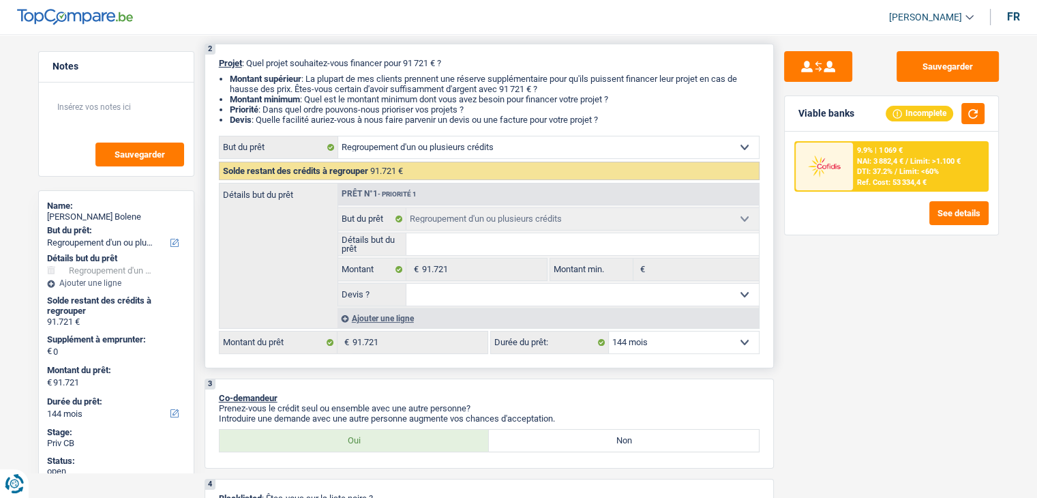
click at [661, 342] on select "12 mois 18 mois 24 mois 30 mois 36 mois 42 mois 48 mois 60 mois 72 mois 84 mois…" at bounding box center [684, 342] width 150 height 22
click at [836, 339] on div "Sauvegarder Viable banks Incomplete 9.9% | 1 069 € NAI: 3 882,4 € / Limit: >1.1…" at bounding box center [891, 262] width 235 height 422
click at [944, 213] on button "See details" at bounding box center [959, 213] width 59 height 24
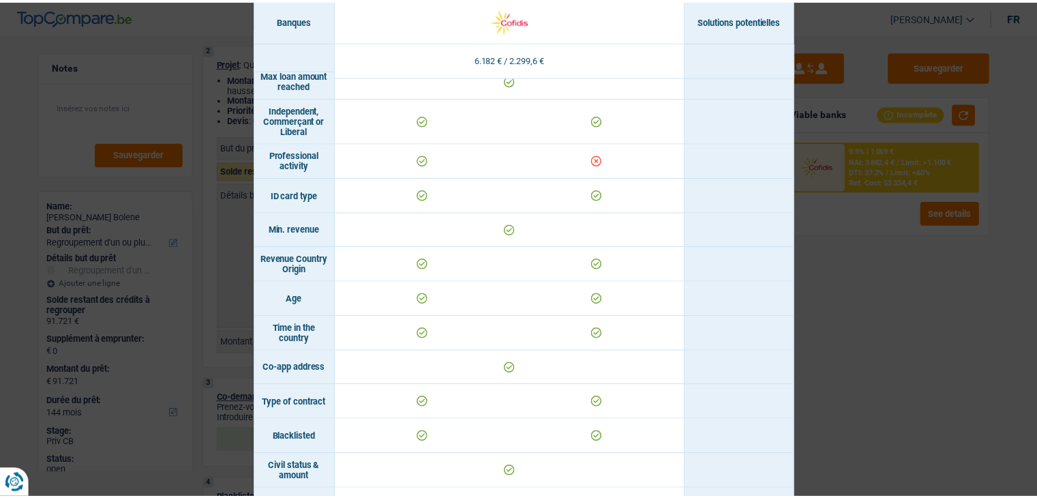
scroll to position [0, 0]
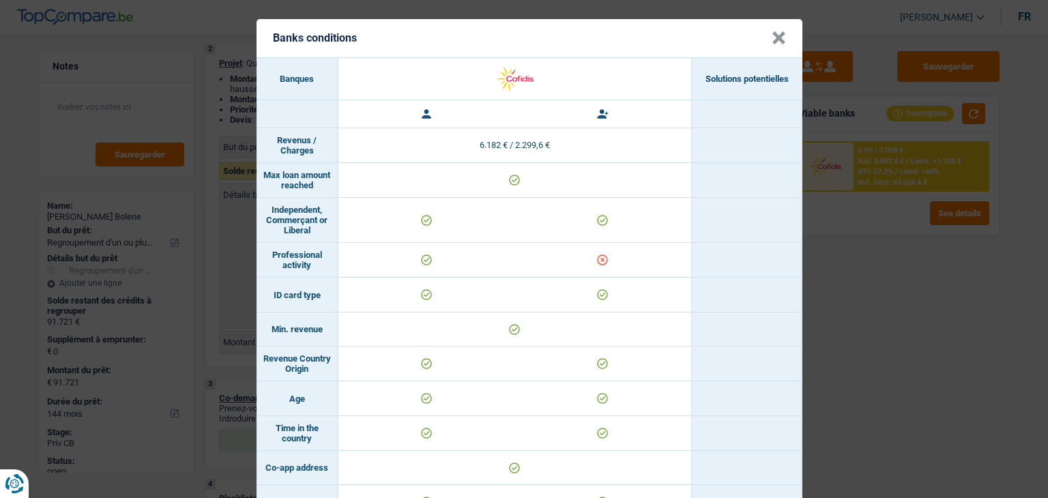
click at [772, 35] on button "×" at bounding box center [778, 38] width 14 height 14
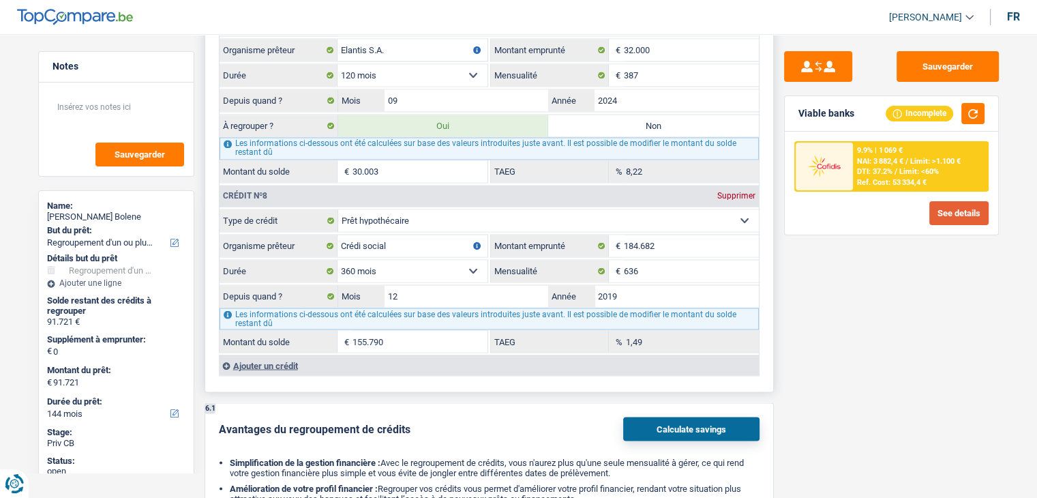
scroll to position [2456, 0]
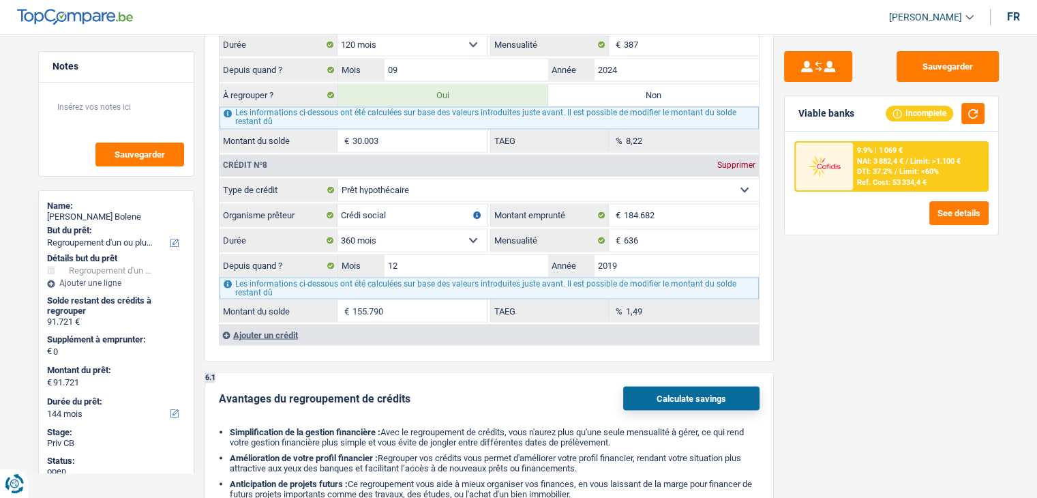
click at [868, 162] on span "NAI: 3 882,4 €" at bounding box center [880, 161] width 46 height 9
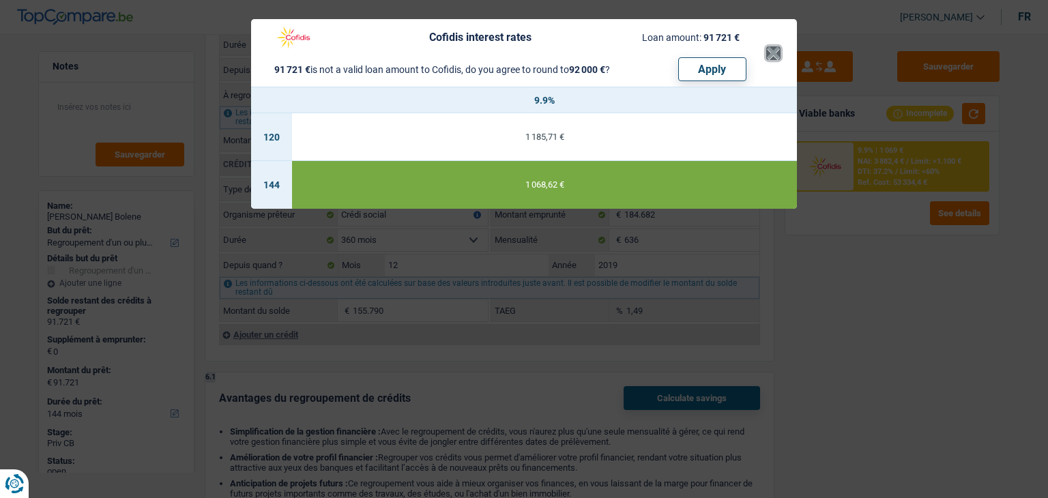
click at [769, 58] on button "×" at bounding box center [773, 53] width 14 height 14
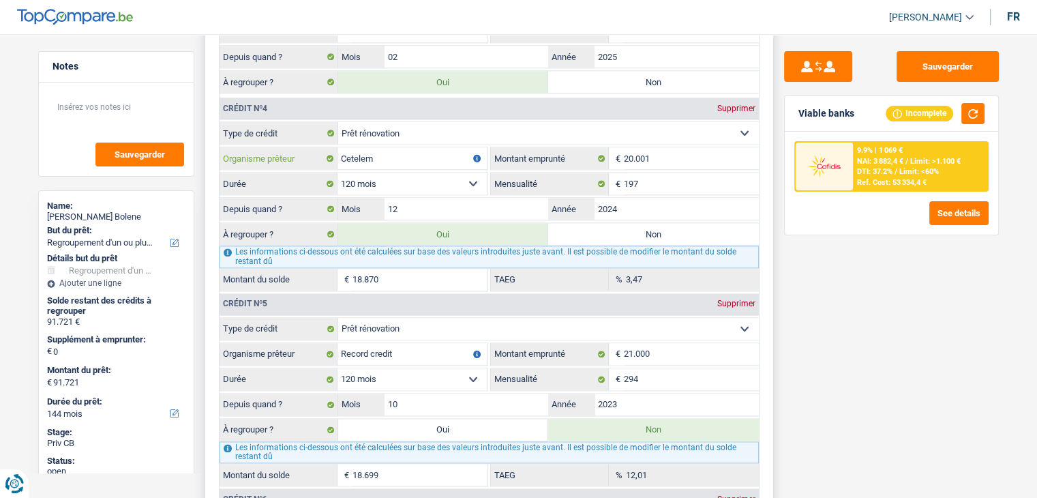
drag, startPoint x: 472, startPoint y: 153, endPoint x: 469, endPoint y: 141, distance: 13.2
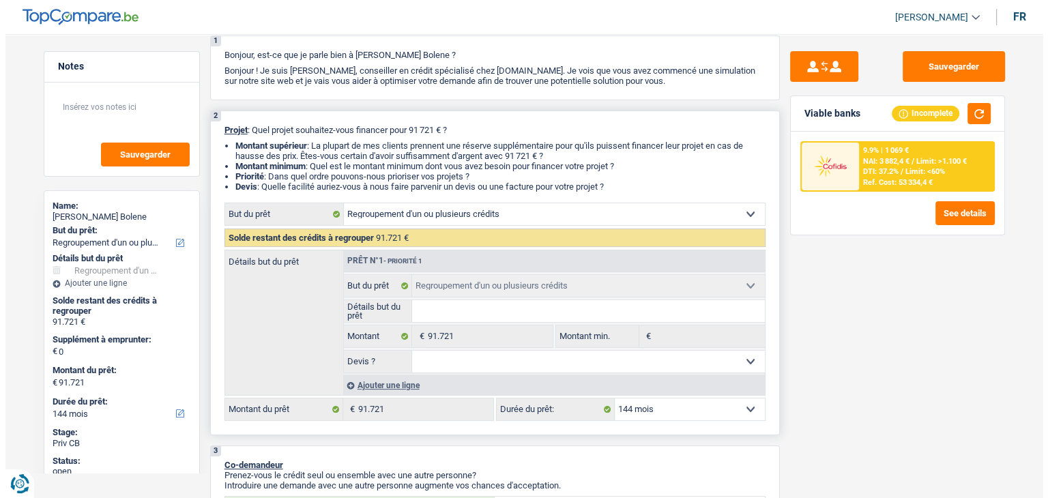
scroll to position [205, 0]
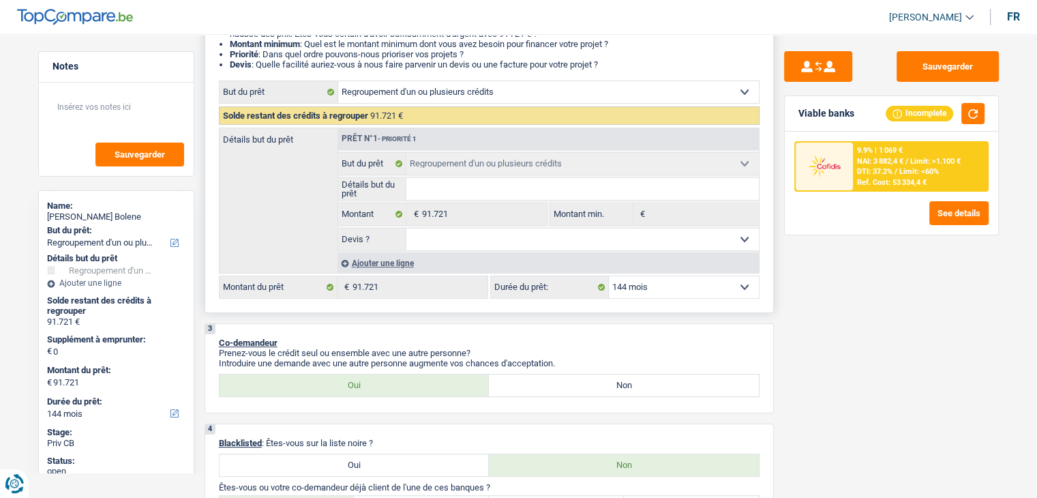
click at [378, 261] on div "Ajouter une ligne" at bounding box center [549, 263] width 422 height 20
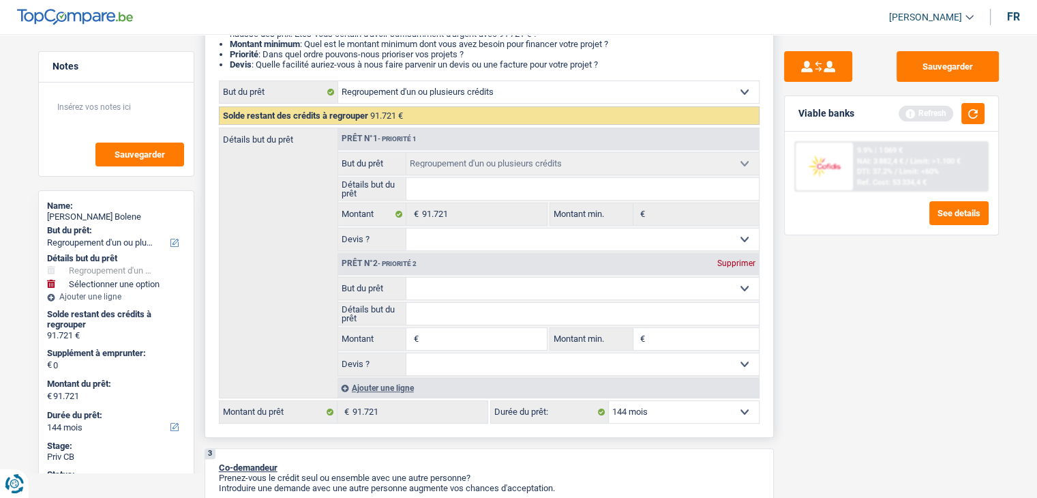
type input "5"
type input "50"
type input "500"
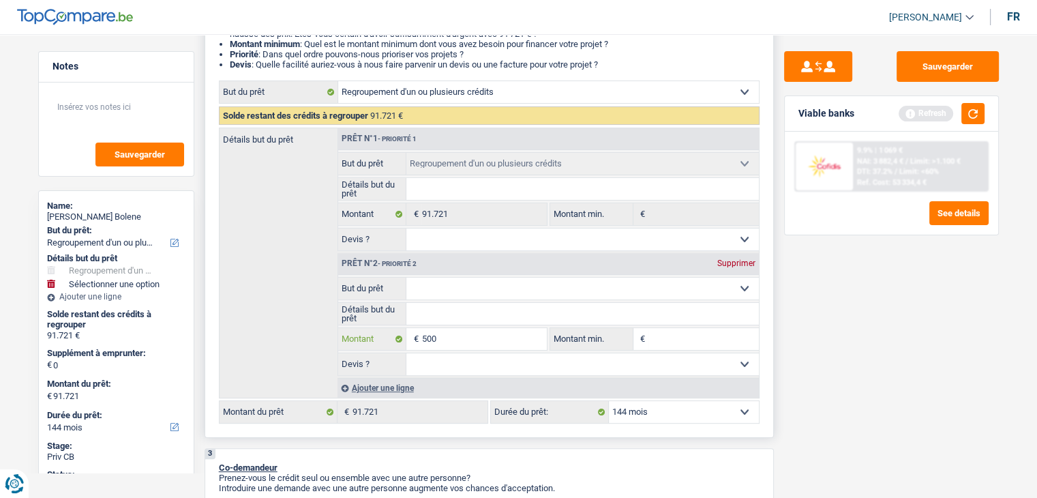
type input "500"
type input "5.000"
type input "50.000"
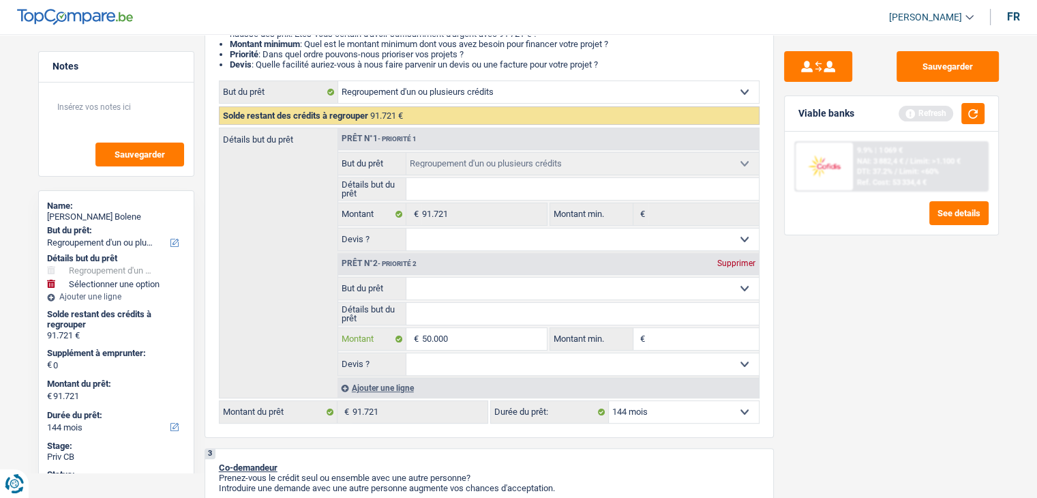
type input "50.000"
type input "141.721"
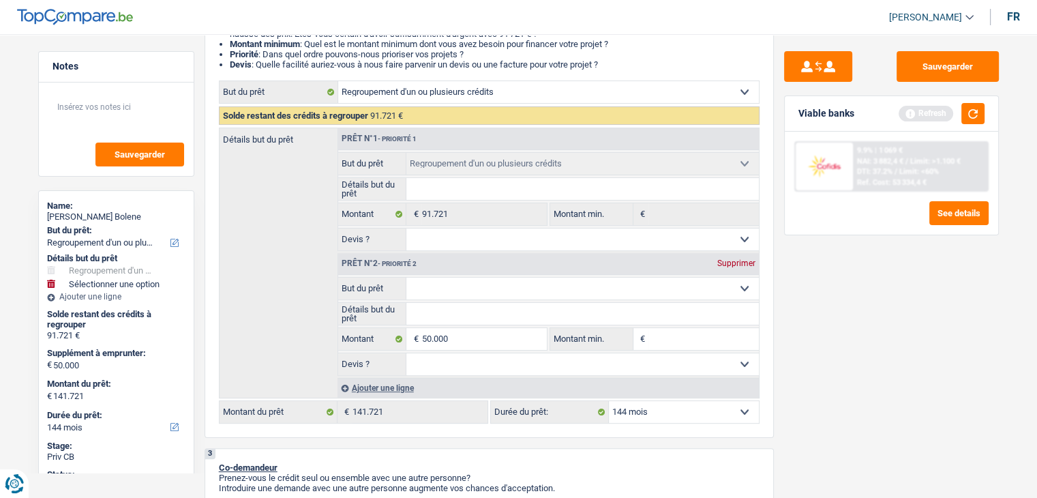
click at [802, 340] on div "Sauvegarder Viable banks Refresh 9.9% | 1 069 € NAI: 3 882,4 € / Limit: >1.100 …" at bounding box center [891, 262] width 235 height 422
click at [958, 215] on button "See details" at bounding box center [959, 213] width 59 height 24
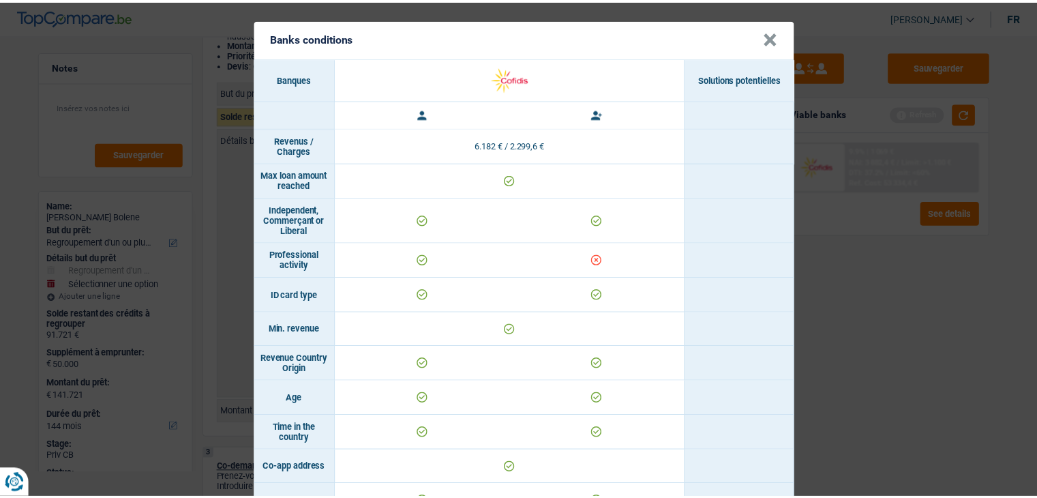
scroll to position [0, 0]
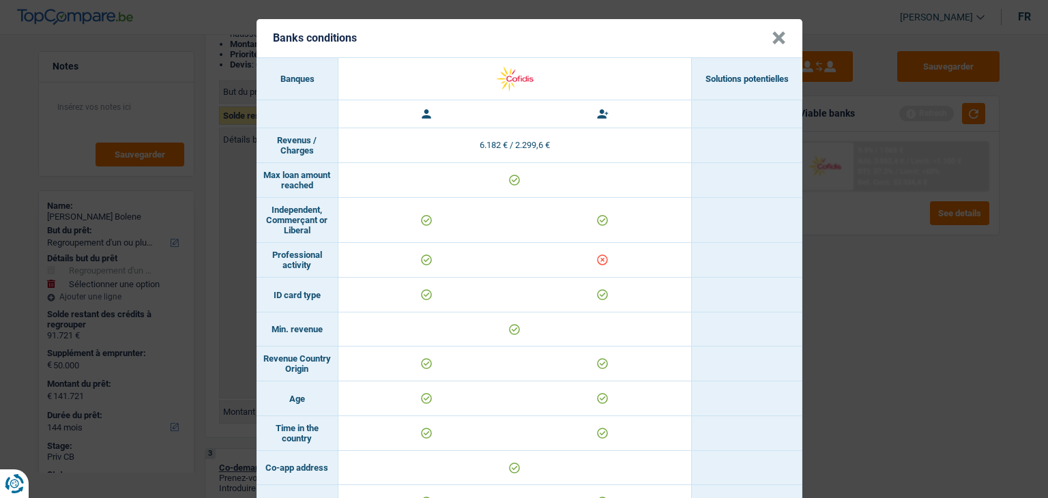
click at [778, 41] on button "×" at bounding box center [778, 38] width 14 height 14
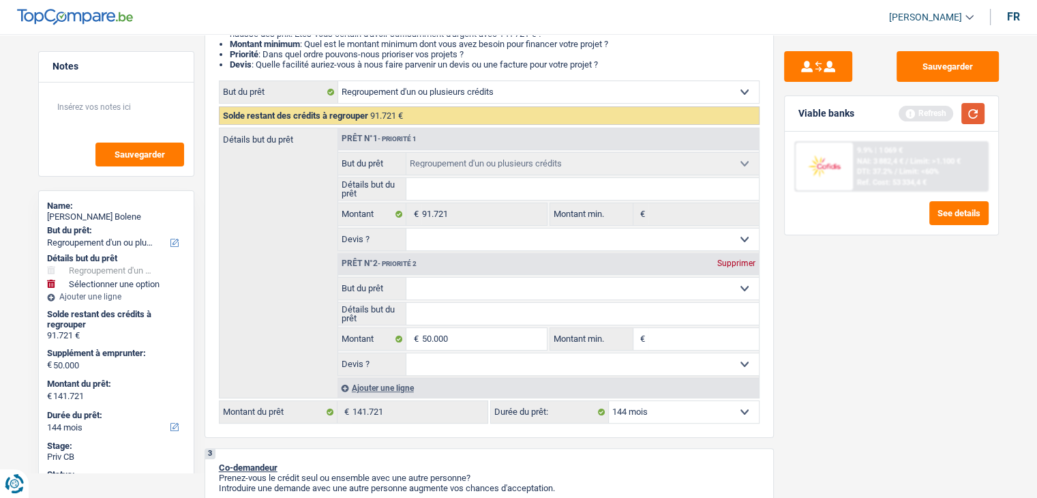
click at [975, 110] on button "button" at bounding box center [973, 113] width 23 height 21
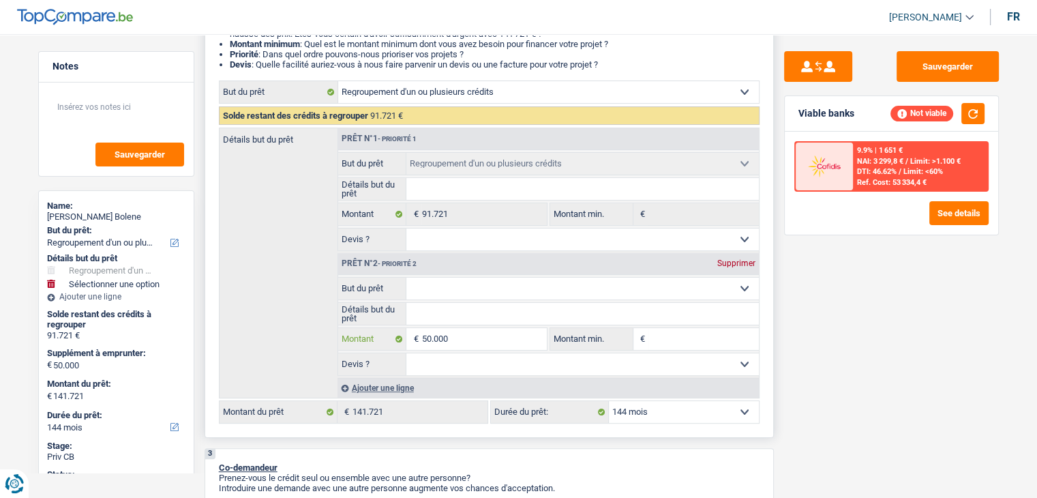
click at [485, 331] on input "50.000" at bounding box center [484, 339] width 125 height 22
type input "5.000"
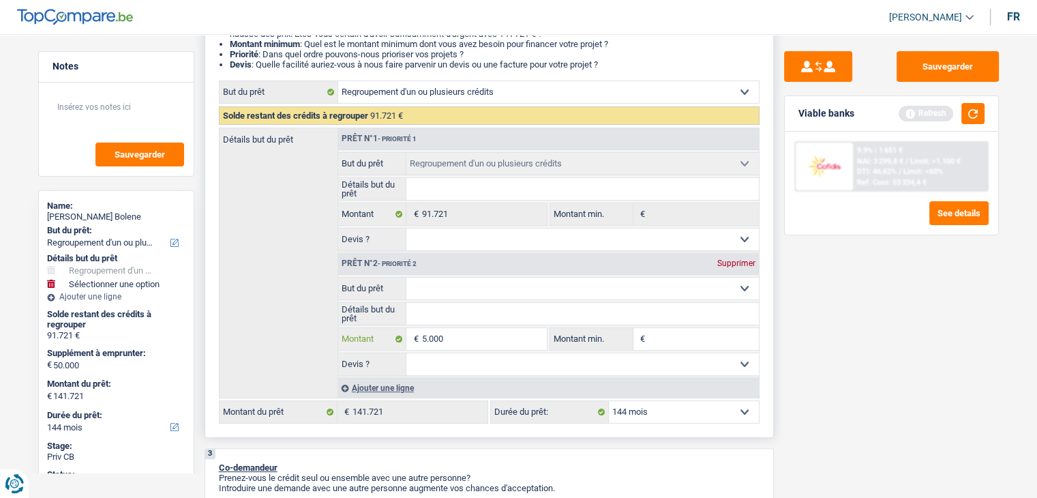
type input "500"
type input "50"
type input "5"
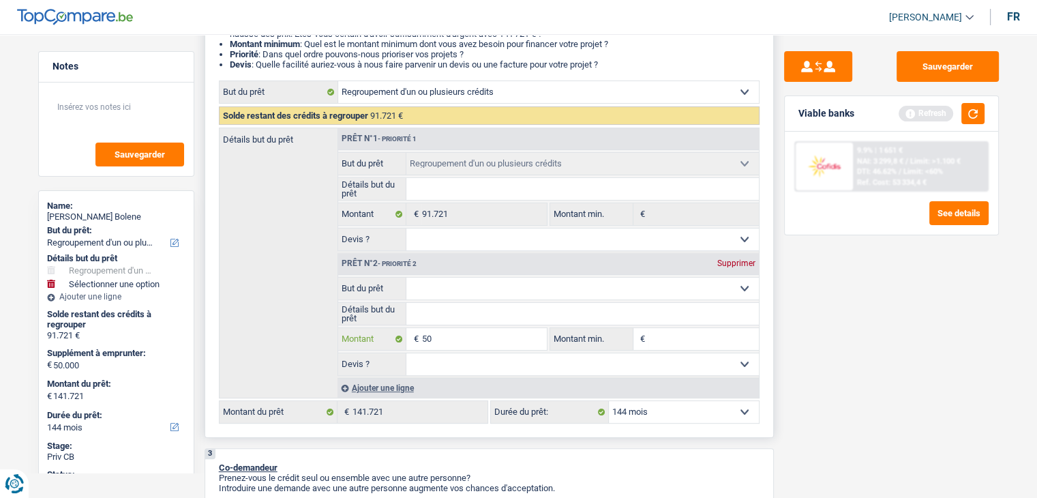
type input "5"
type input "1"
type input "10"
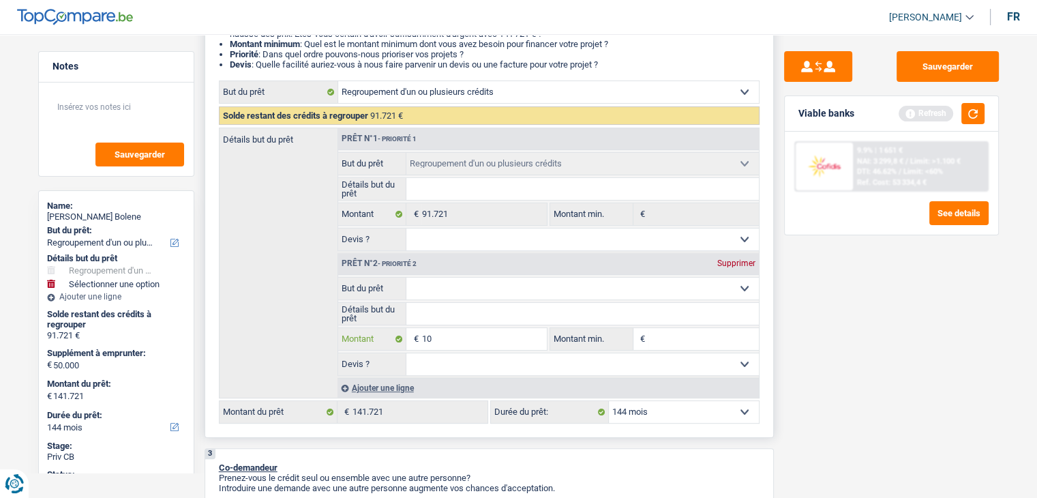
type input "100"
type input "1.000"
type input "10.000"
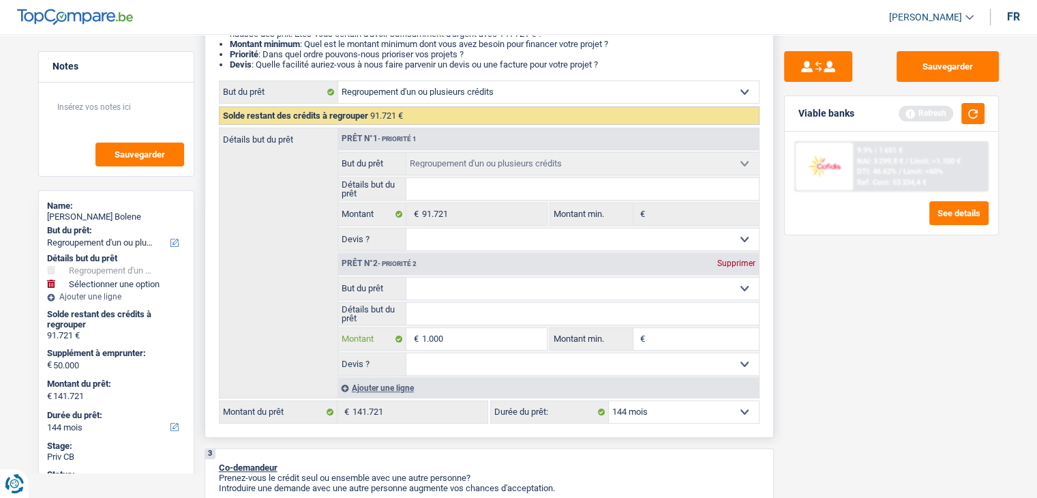
type input "10.000"
type input "101.721"
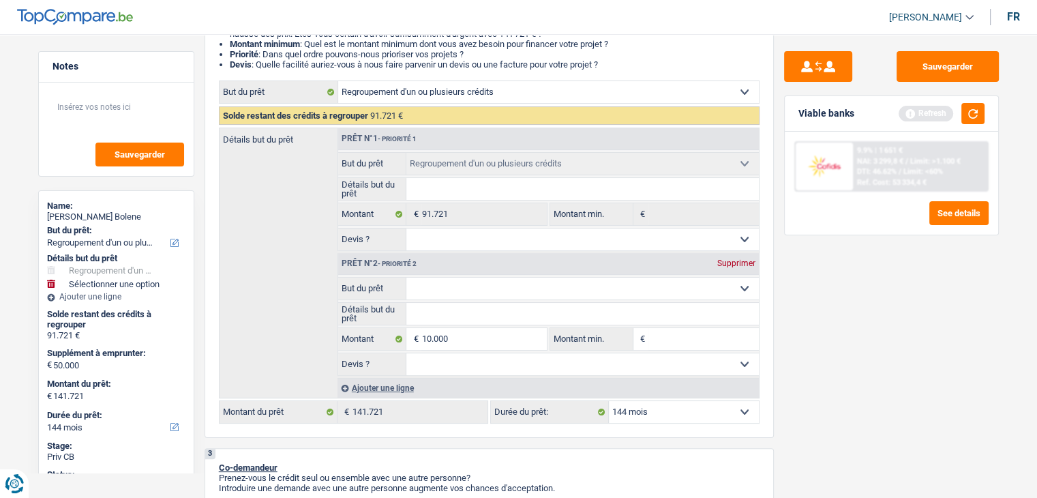
type input "101.721"
click at [876, 340] on div "Sauvegarder Viable banks Refresh 9.9% | 1 651 € NAI: 3 299,8 € / Limit: >1.100 …" at bounding box center [891, 262] width 235 height 422
click at [982, 116] on button "button" at bounding box center [973, 113] width 23 height 21
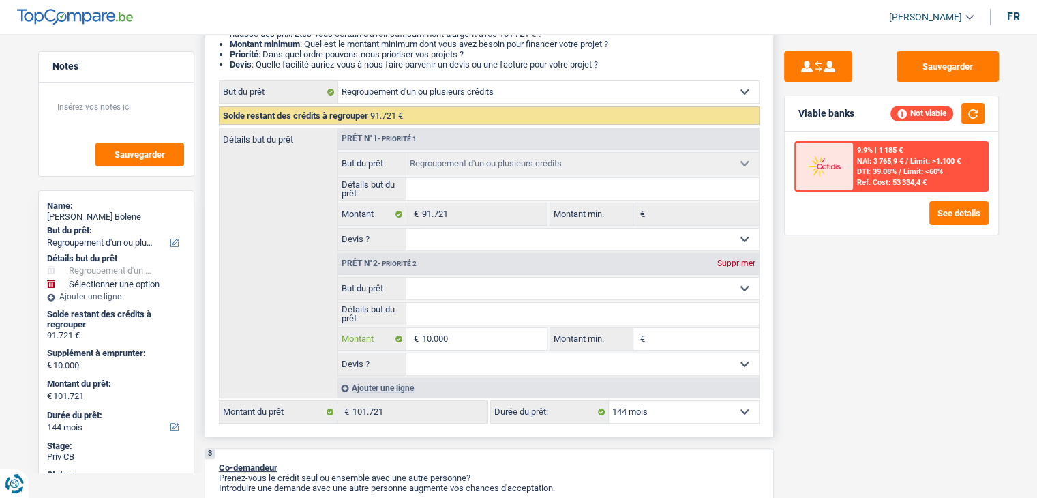
click at [454, 328] on input "10.000" at bounding box center [484, 339] width 125 height 22
type input "1.000"
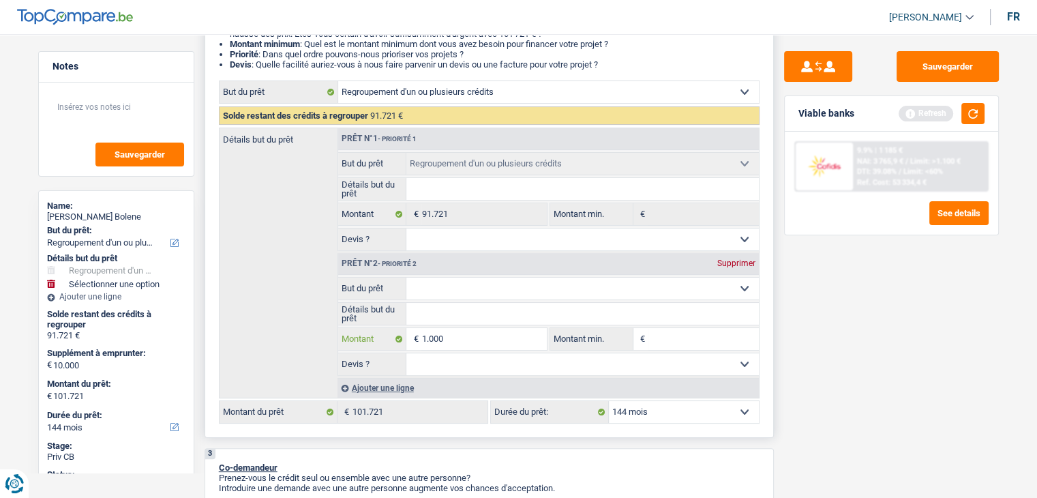
type input "100"
type input "10"
type input "1"
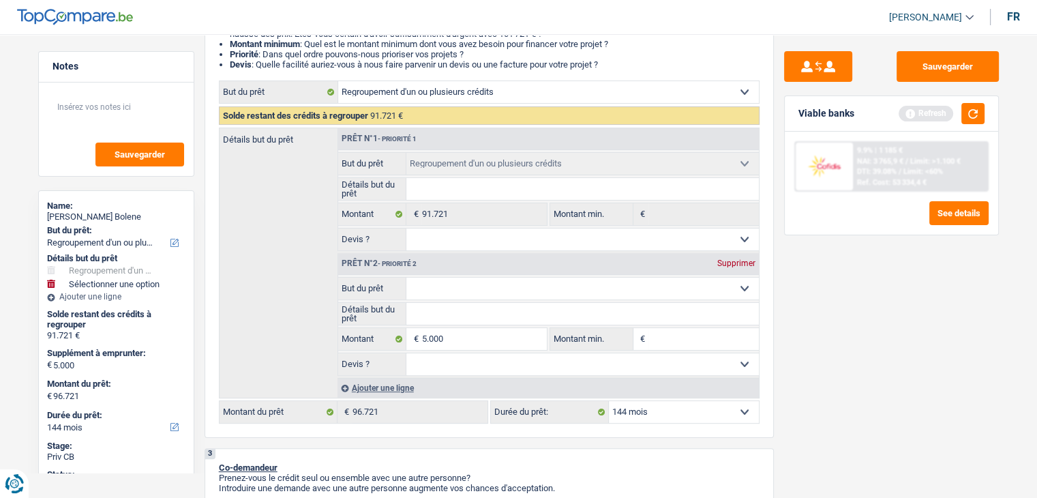
drag, startPoint x: 988, startPoint y: 106, endPoint x: 979, endPoint y: 106, distance: 8.9
click at [988, 106] on div "Viable banks Refresh" at bounding box center [891, 113] width 213 height 35
click at [971, 108] on button "button" at bounding box center [973, 113] width 23 height 21
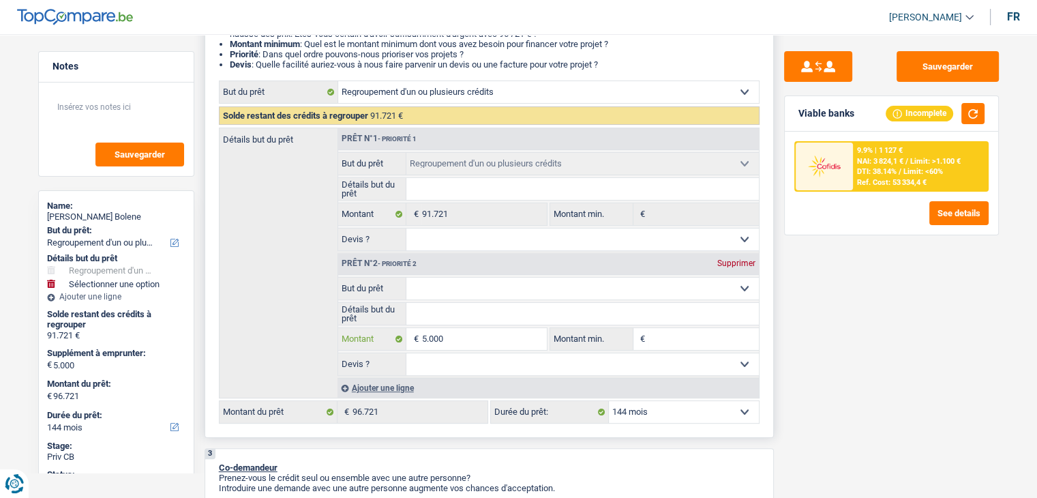
click at [516, 331] on input "5.000" at bounding box center [484, 339] width 125 height 22
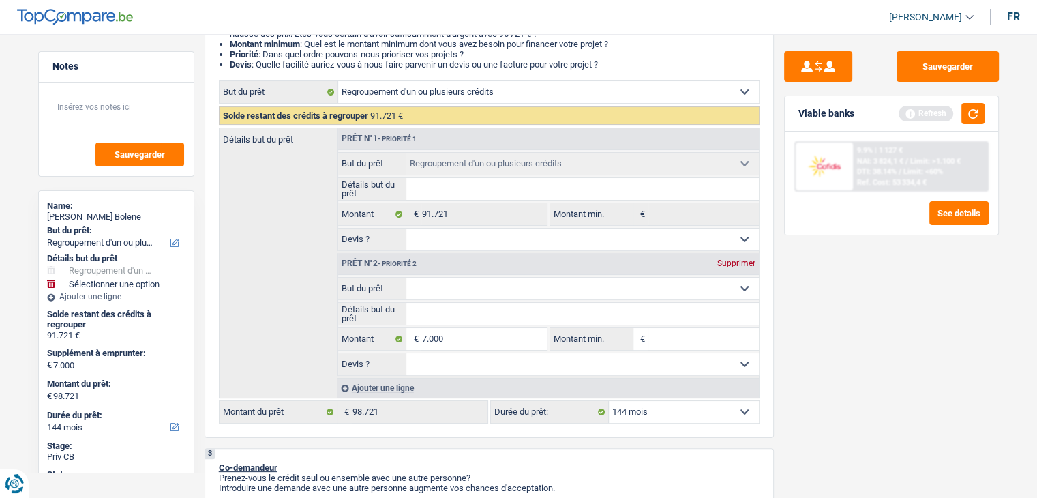
click at [795, 347] on div "Sauvegarder Viable banks Refresh 9.9% | 1 127 € NAI: 3 824,1 € / Limit: >1.100 …" at bounding box center [891, 262] width 235 height 422
click at [978, 110] on button "button" at bounding box center [973, 113] width 23 height 21
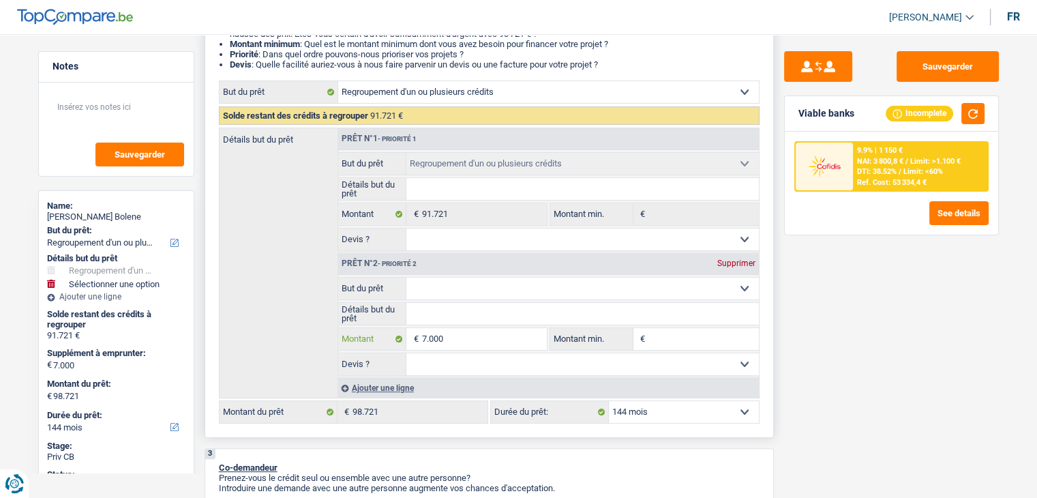
click at [454, 340] on input "7.000" at bounding box center [484, 339] width 125 height 22
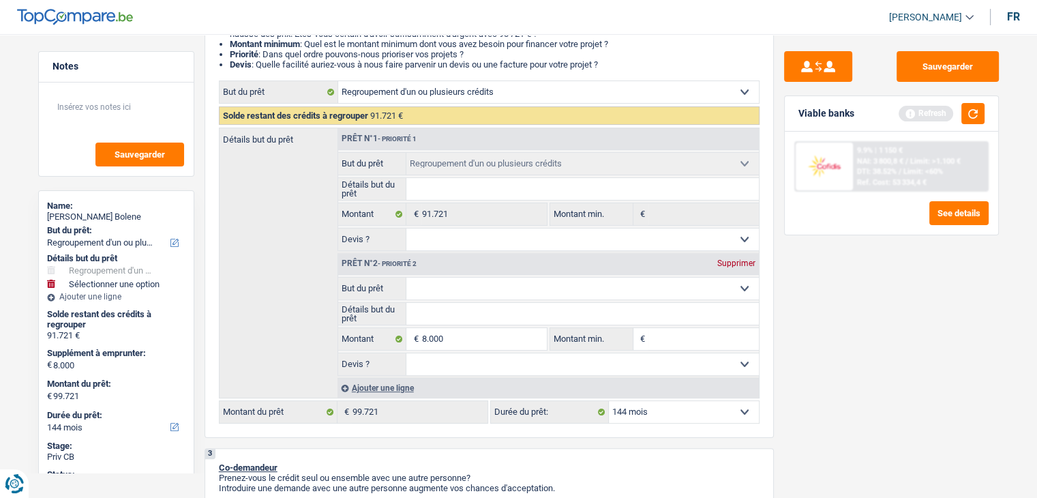
click at [794, 340] on div "Sauvegarder Viable banks Refresh 9.9% | 1 150 € NAI: 3 800,8 € / Limit: >1.100 …" at bounding box center [891, 262] width 235 height 422
click at [966, 112] on button "button" at bounding box center [973, 113] width 23 height 21
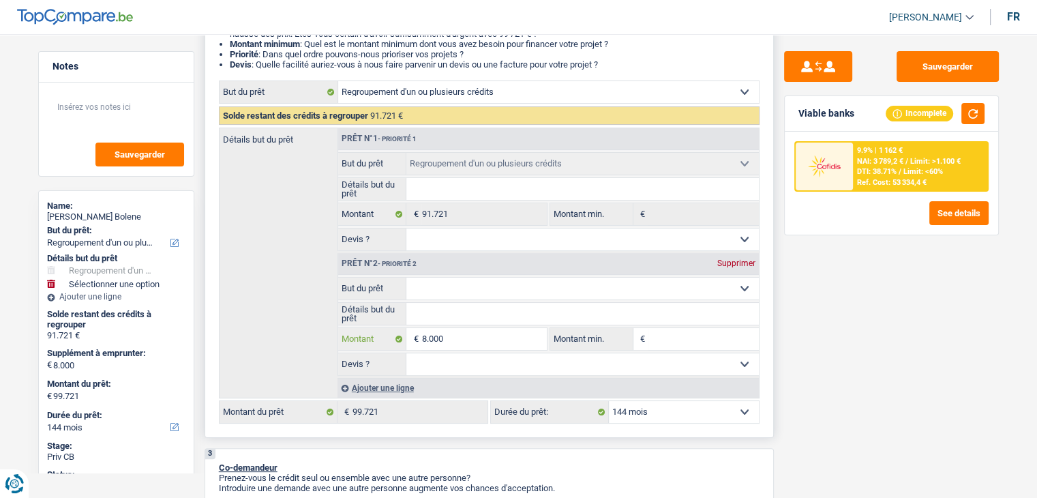
click at [534, 337] on input "8.000" at bounding box center [484, 339] width 125 height 22
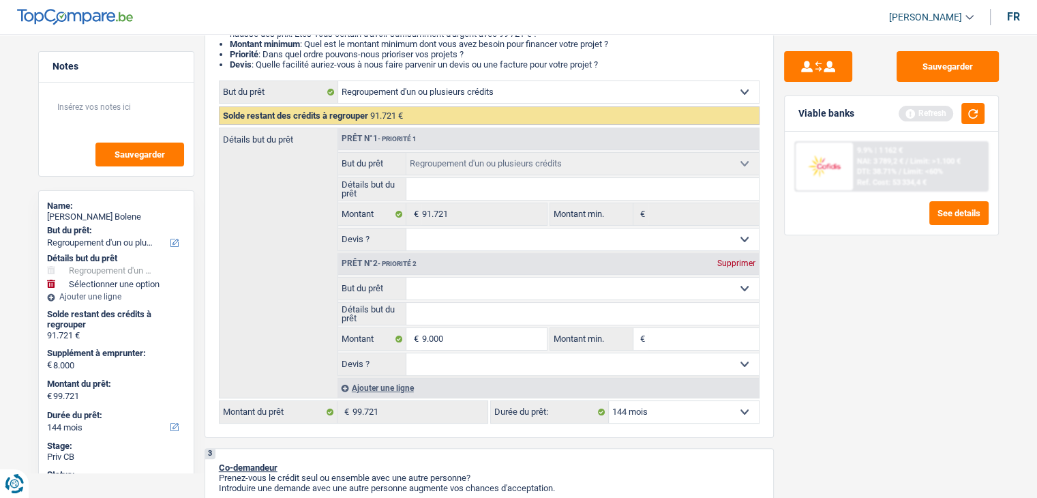
click at [874, 323] on div "Sauvegarder Viable banks Refresh 9.9% | 1 162 € NAI: 3 789,2 € / Limit: >1.100 …" at bounding box center [891, 262] width 235 height 422
click at [976, 114] on button "button" at bounding box center [973, 113] width 23 height 21
click at [824, 297] on div "Sauvegarder Viable banks Refresh 9.9% | 1 173 € NAI: 3 777,5 € / Limit: >1.100 …" at bounding box center [891, 262] width 235 height 422
click at [979, 110] on button "button" at bounding box center [973, 113] width 23 height 21
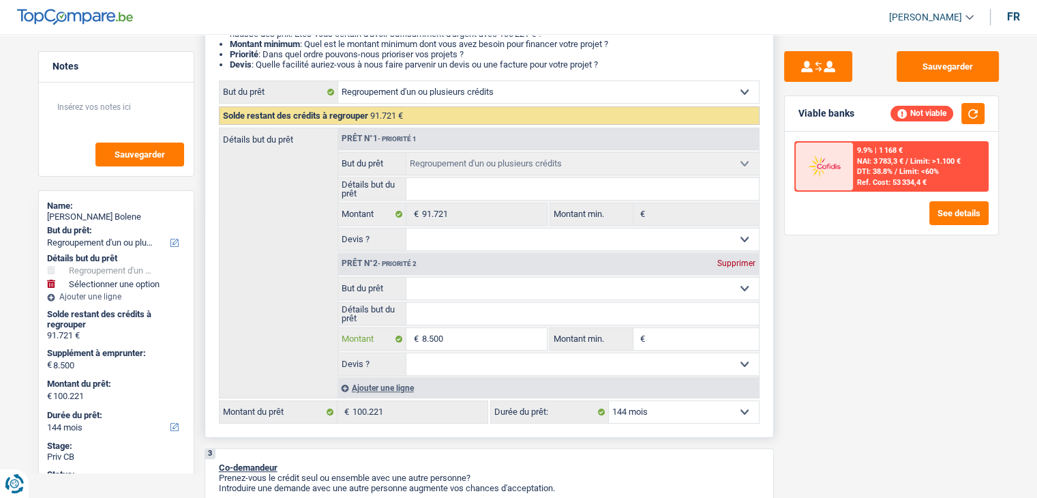
click at [460, 336] on input "8.500" at bounding box center [484, 339] width 125 height 22
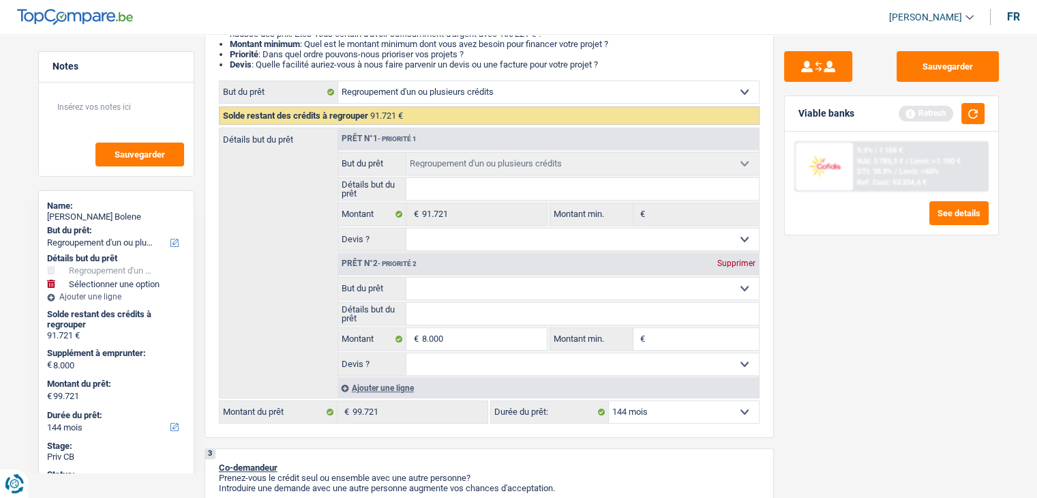
drag, startPoint x: 800, startPoint y: 360, endPoint x: 786, endPoint y: 362, distance: 14.5
click at [799, 364] on div "Sauvegarder Viable banks Refresh 9.9% | 1 168 € NAI: 3 783,3 € / Limit: >1.100 …" at bounding box center [891, 262] width 235 height 422
click at [977, 110] on button "button" at bounding box center [973, 113] width 23 height 21
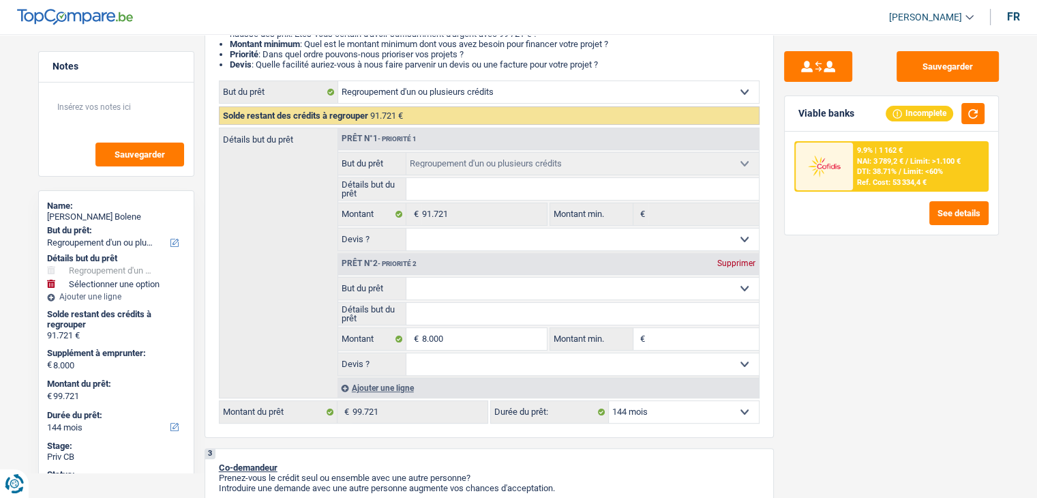
click at [838, 170] on img at bounding box center [824, 165] width 50 height 25
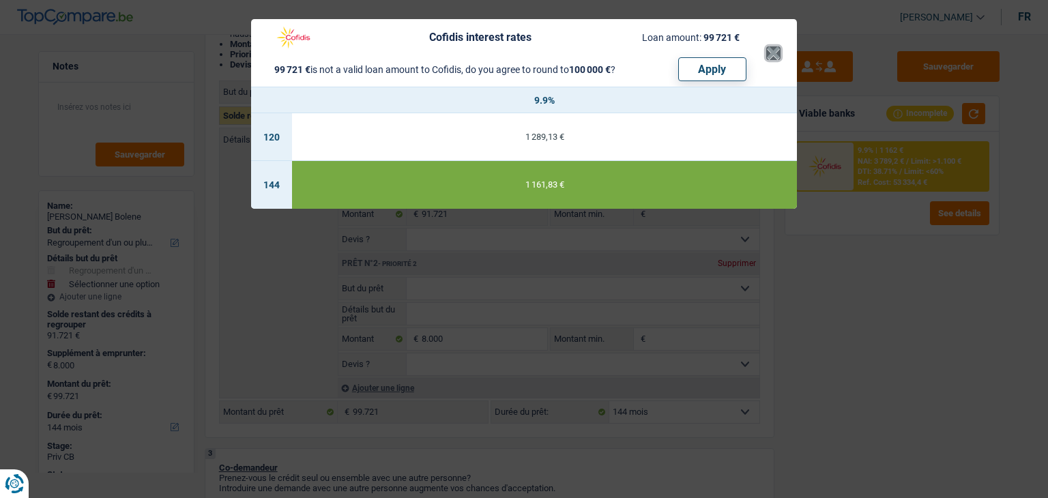
click at [770, 53] on button "×" at bounding box center [773, 53] width 14 height 14
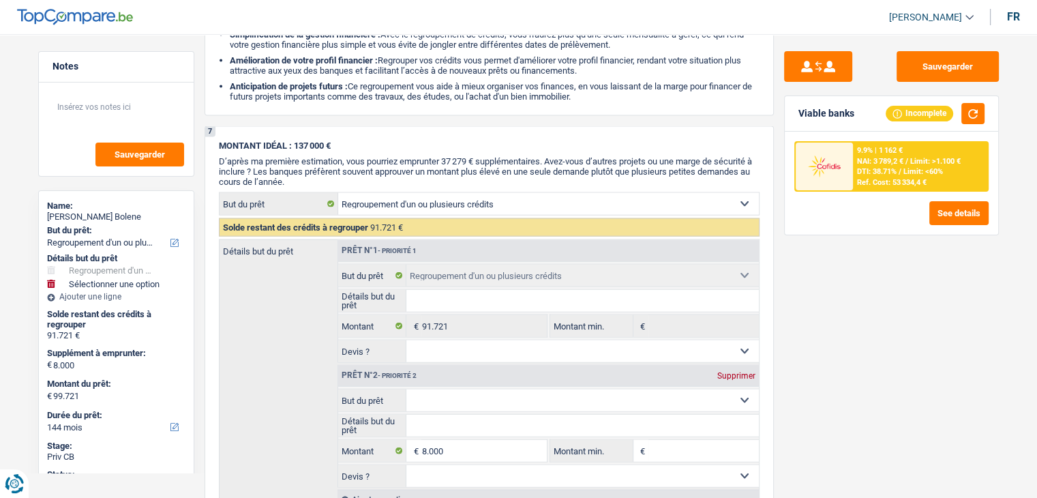
scroll to position [2977, 0]
click at [854, 162] on div "9.9% | 1 162 € NAI: 3 789,2 € / Limit: >1.100 € DTI: 38.71% / Limit: <60% Ref. …" at bounding box center [920, 167] width 134 height 48
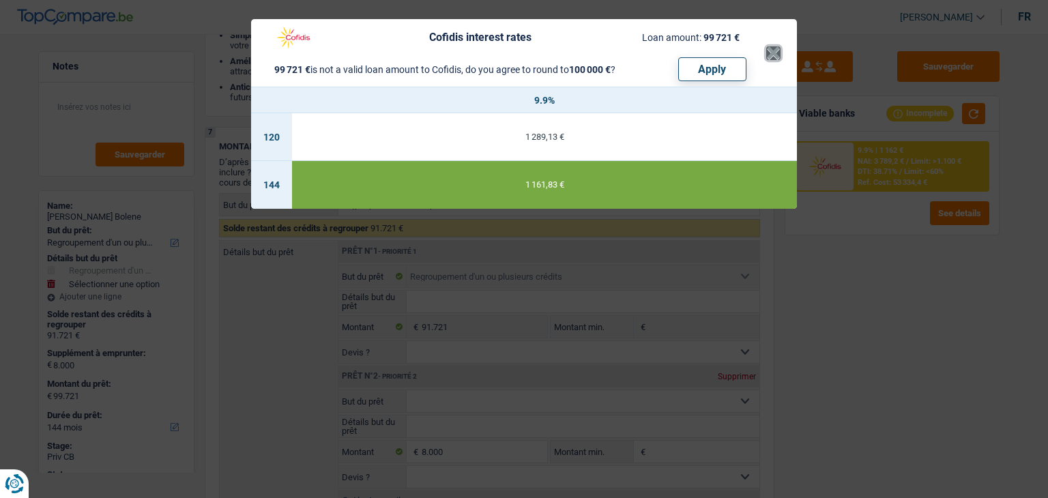
click at [767, 46] on button "×" at bounding box center [773, 53] width 14 height 14
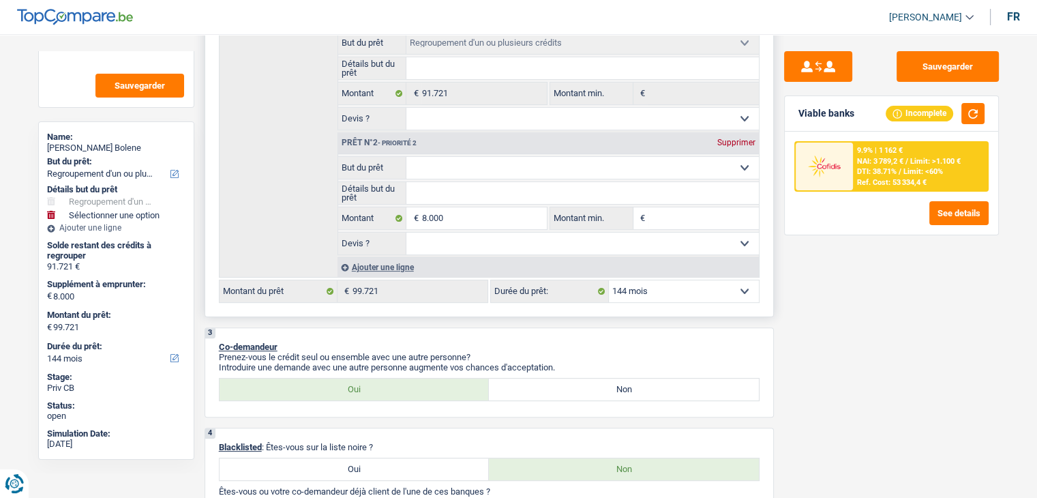
scroll to position [341, 0]
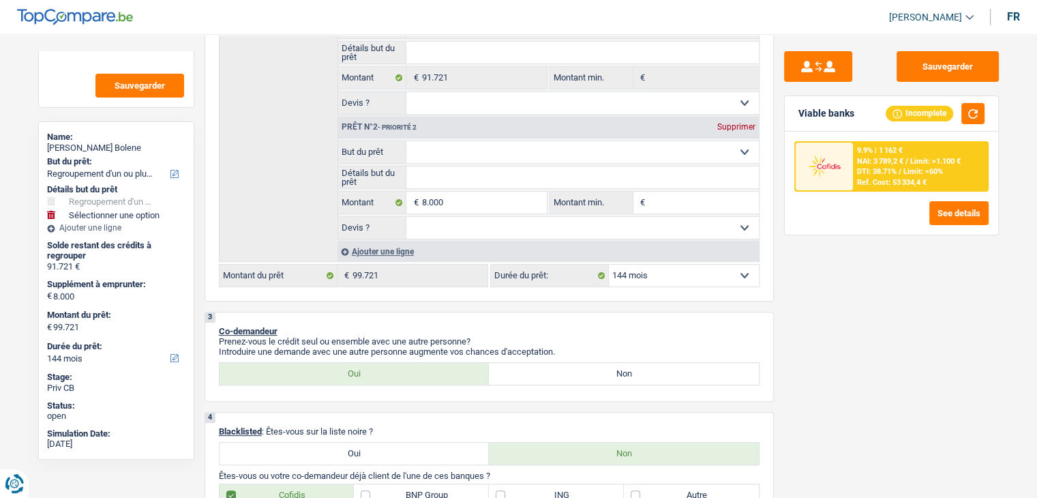
click at [846, 164] on img at bounding box center [824, 165] width 50 height 25
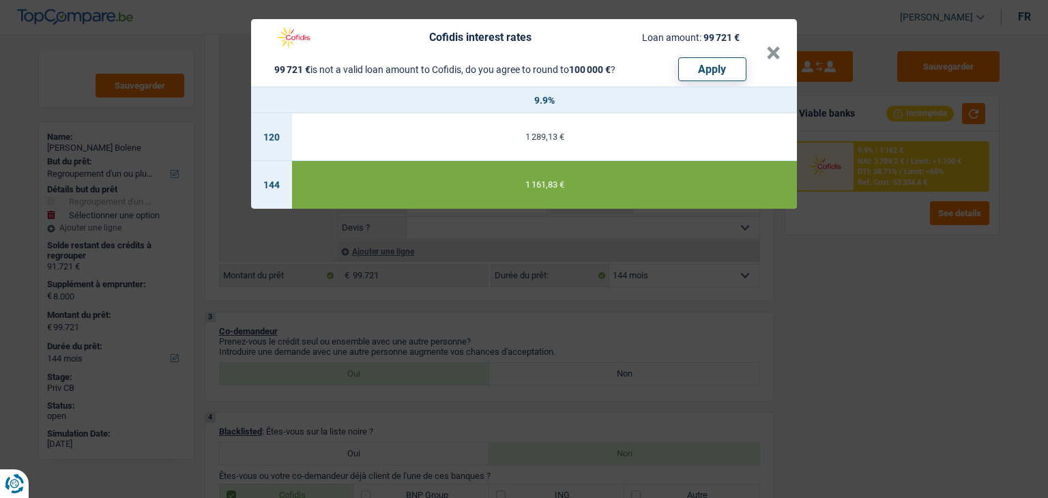
click at [763, 51] on div "Cofidis interest rates Loan amount: 99 721 € 99 721 € is not a valid loan amoun…" at bounding box center [516, 53] width 499 height 57
click at [767, 50] on button "×" at bounding box center [773, 53] width 14 height 14
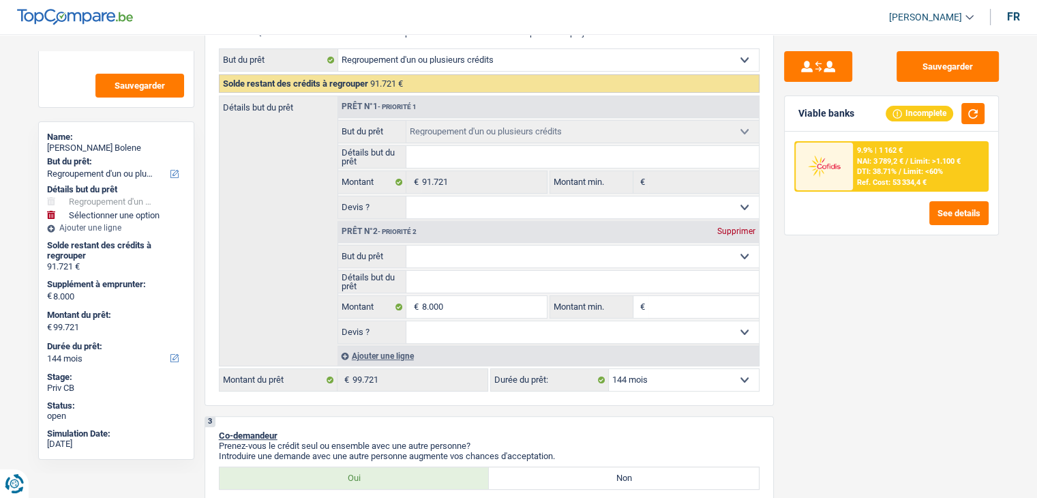
scroll to position [0, 0]
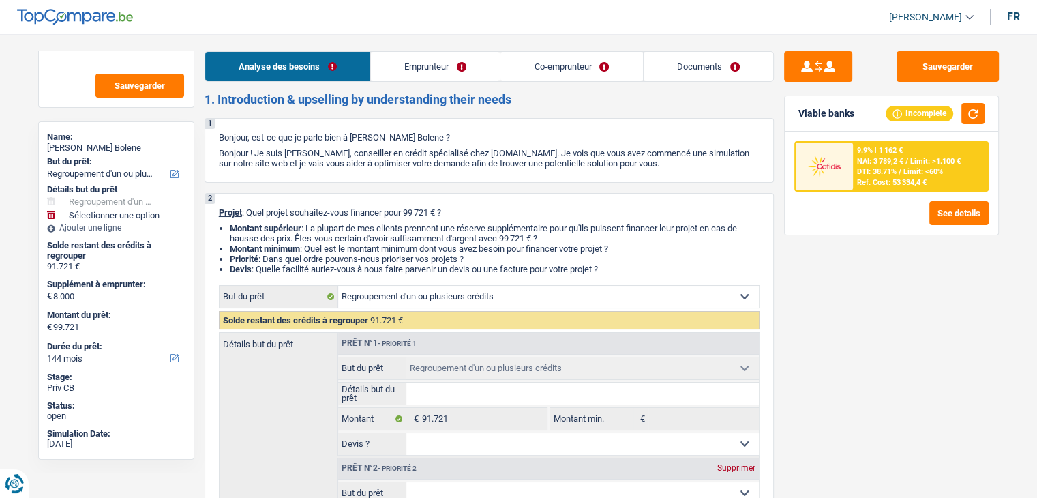
click at [432, 69] on link "Emprunteur" at bounding box center [435, 66] width 129 height 29
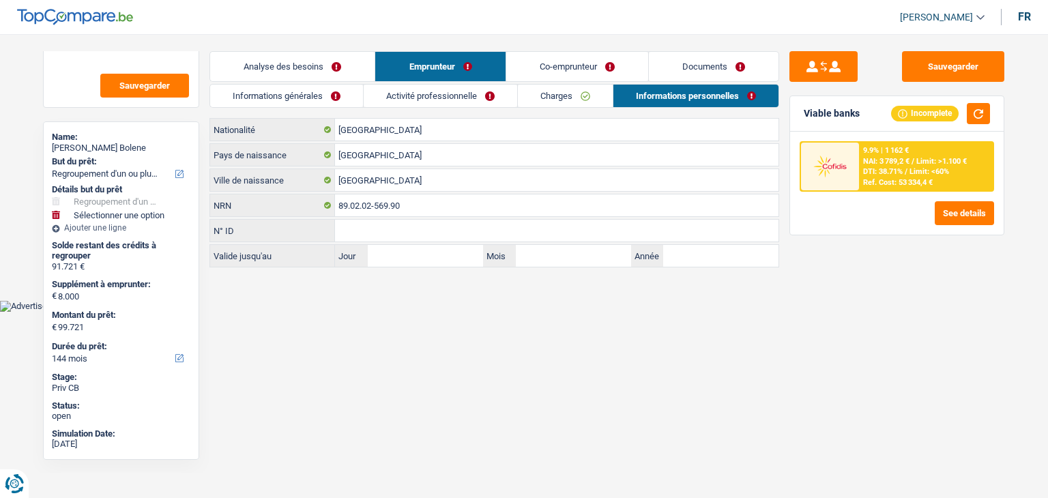
click at [576, 93] on link "Charges" at bounding box center [565, 96] width 95 height 23
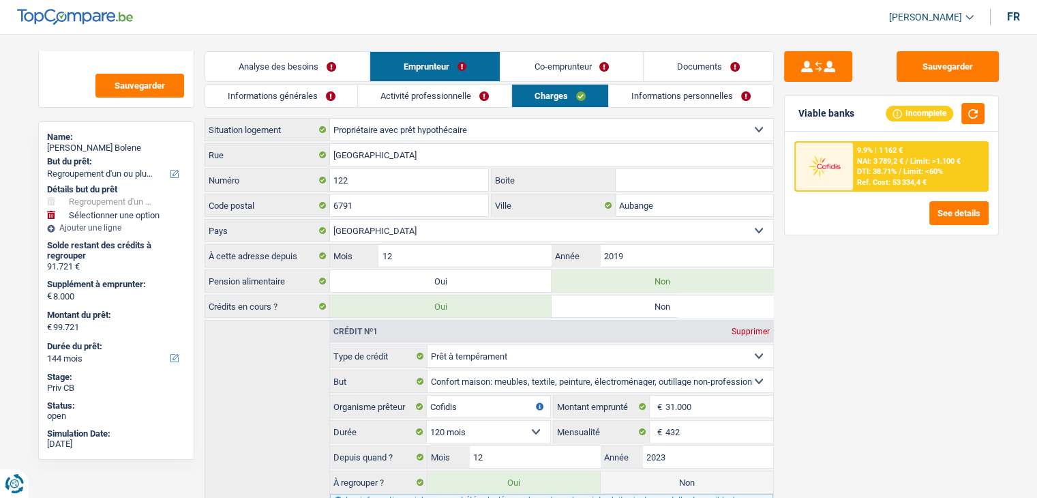
click at [663, 67] on link "Documents" at bounding box center [709, 66] width 130 height 29
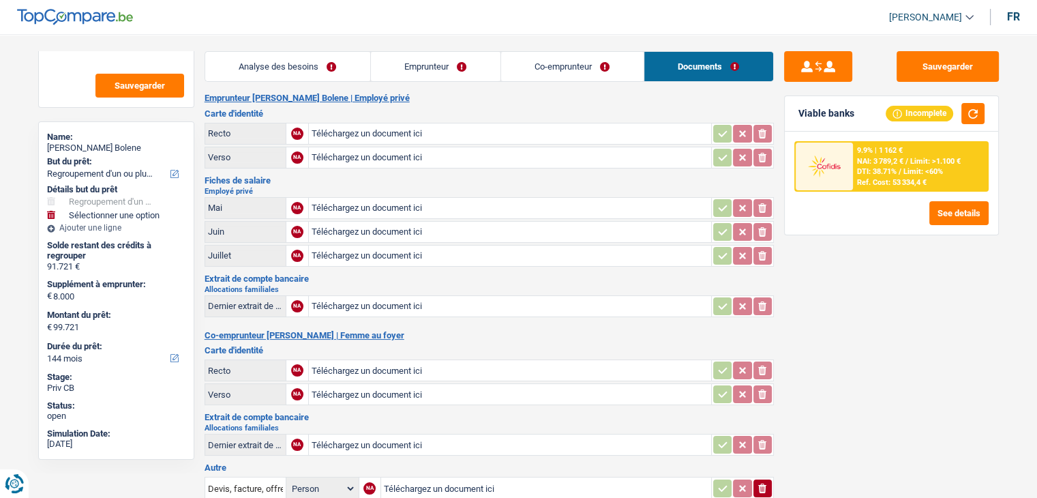
click at [557, 65] on link "Co-emprunteur" at bounding box center [572, 66] width 143 height 29
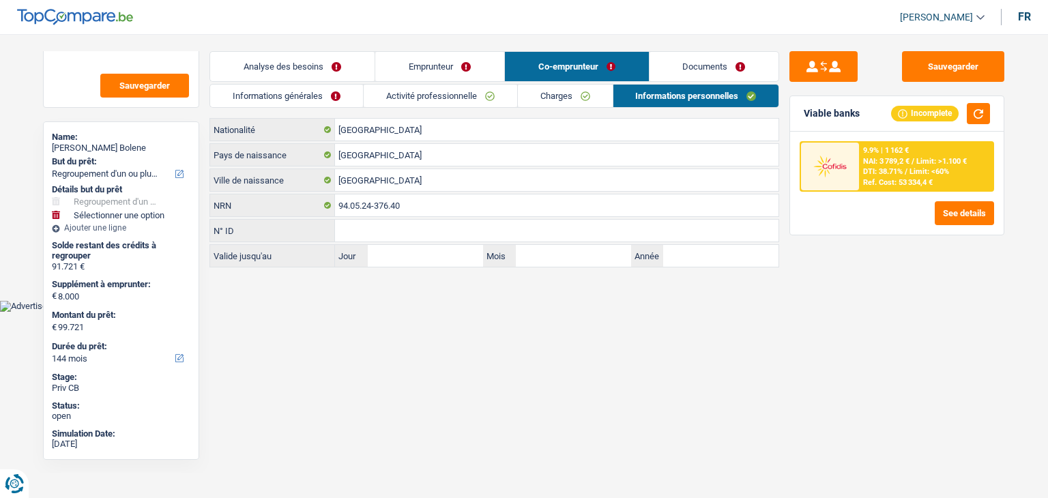
click at [426, 67] on link "Emprunteur" at bounding box center [439, 66] width 129 height 29
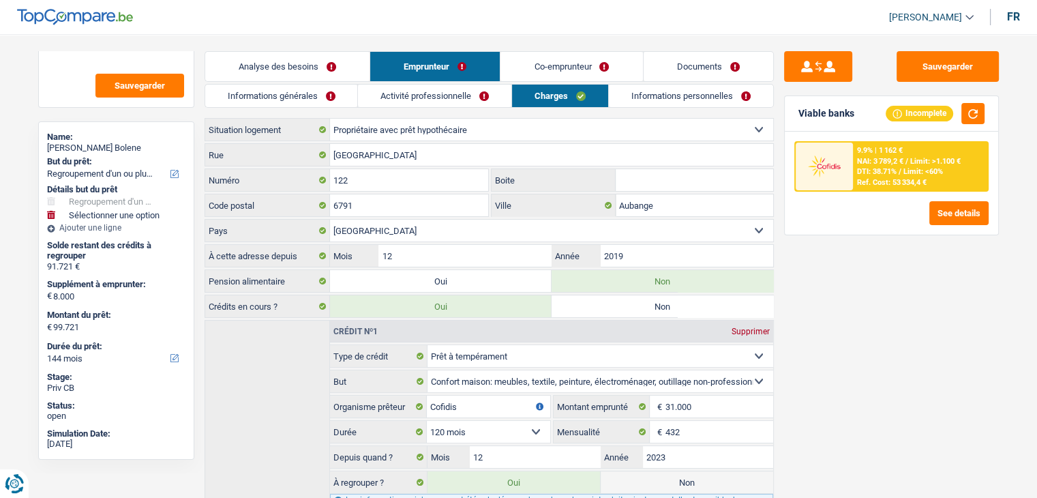
click at [299, 100] on link "Informations générales" at bounding box center [281, 96] width 153 height 23
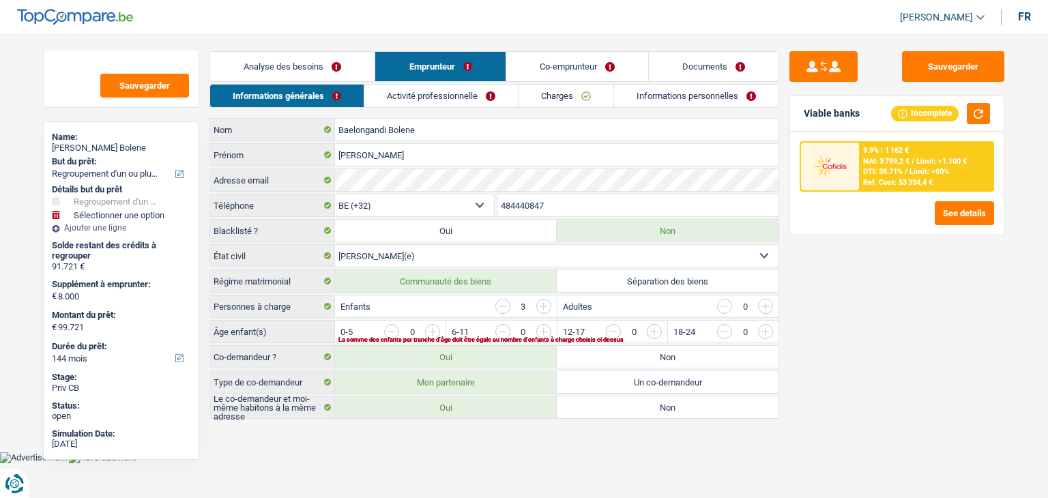
click at [546, 331] on input "button" at bounding box center [820, 335] width 568 height 22
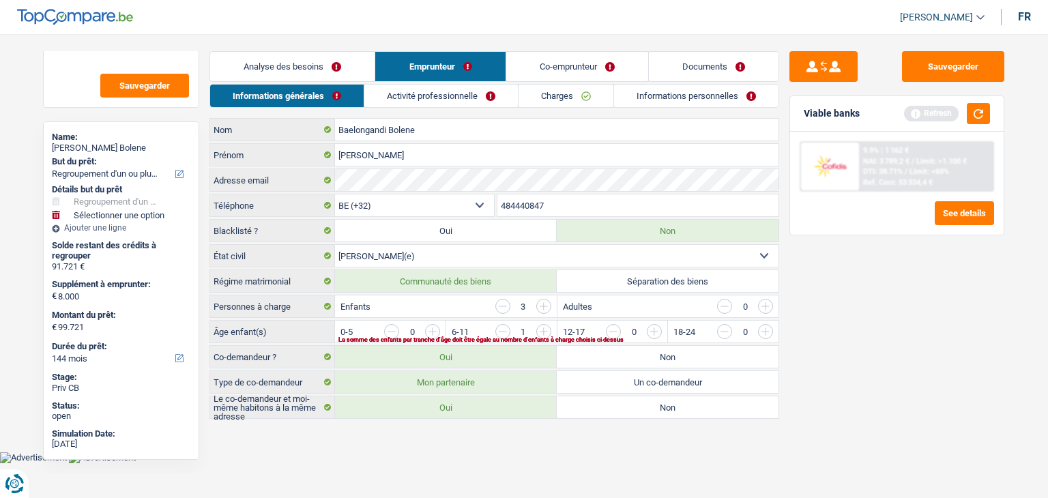
click at [430, 337] on div "La somme des enfants par tranche d'âge doit être égale au nombre d'enfants à ch…" at bounding box center [535, 339] width 394 height 5
click at [431, 328] on input "button" at bounding box center [709, 335] width 568 height 22
click at [455, 91] on link "Activité professionnelle" at bounding box center [441, 96] width 153 height 23
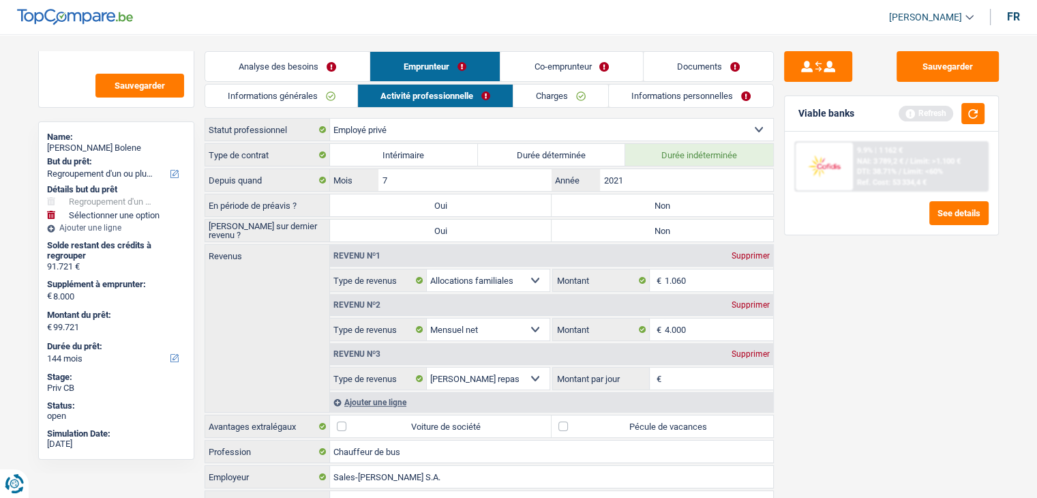
click at [678, 377] on input "Montant par jour" at bounding box center [719, 379] width 108 height 22
click at [842, 374] on div "Sauvegarder Viable banks Refresh 9.9% | 1 162 € NAI: 3 789,2 € / Limit: >1.100 …" at bounding box center [891, 262] width 235 height 422
drag, startPoint x: 982, startPoint y: 111, endPoint x: 974, endPoint y: 113, distance: 8.4
click at [981, 112] on button "button" at bounding box center [973, 113] width 23 height 21
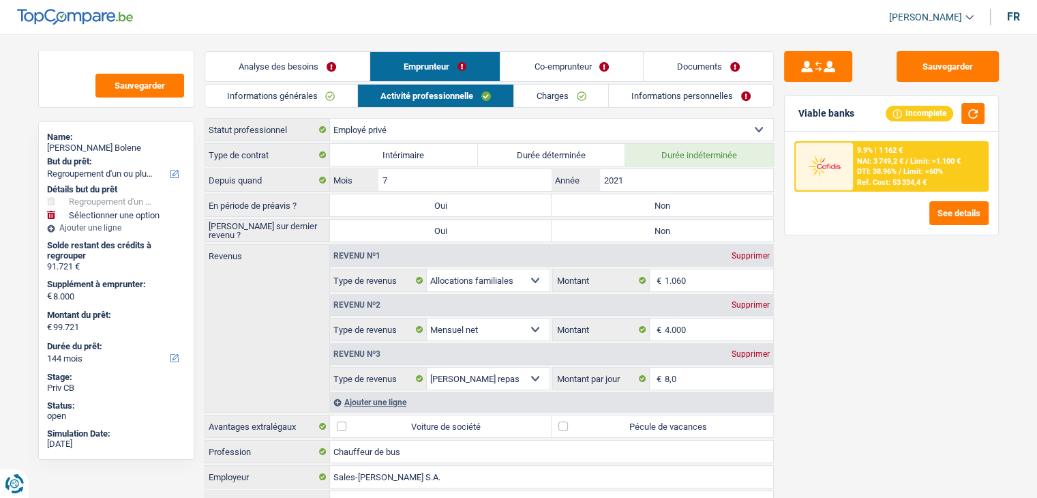
click at [576, 66] on link "Co-emprunteur" at bounding box center [572, 66] width 142 height 29
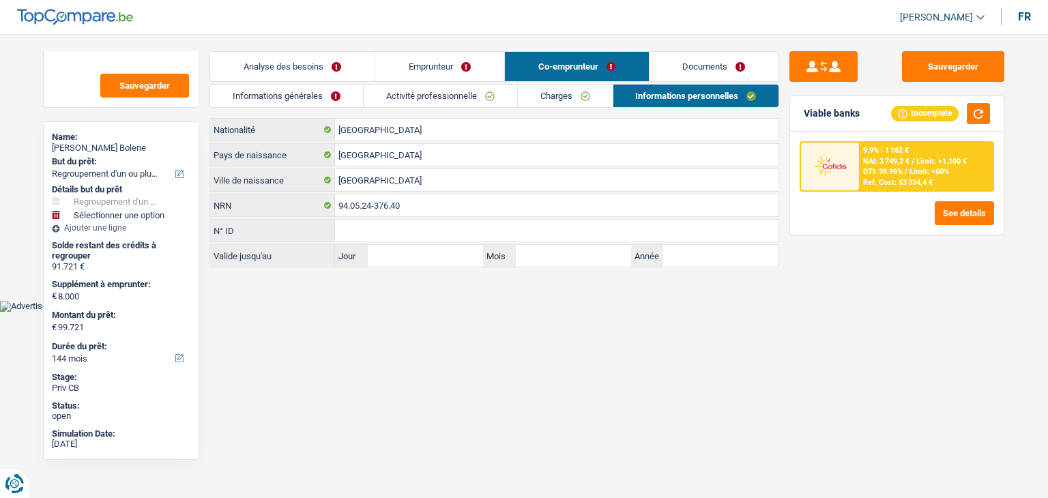
click at [677, 63] on link "Documents" at bounding box center [714, 66] width 130 height 29
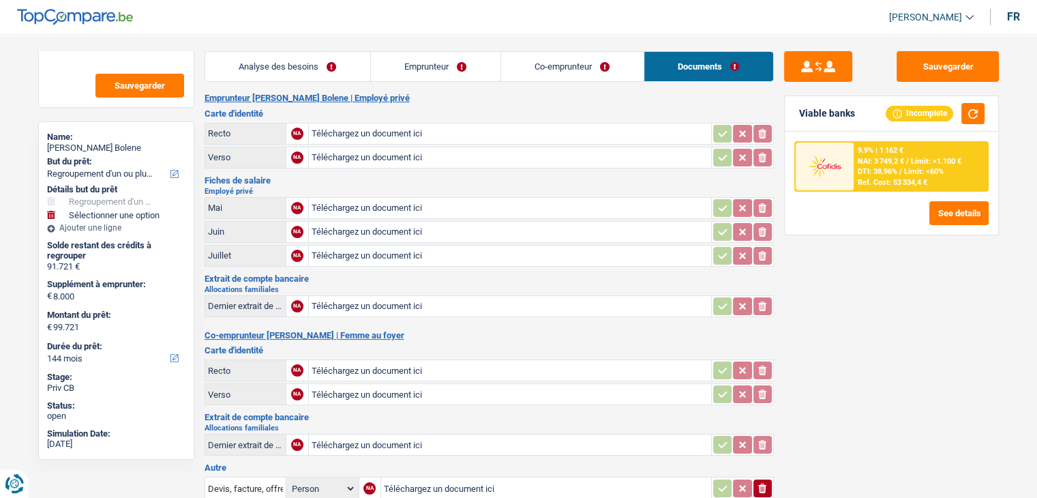
drag, startPoint x: 550, startPoint y: 65, endPoint x: 535, endPoint y: 63, distance: 14.5
click at [548, 65] on link "Co-emprunteur" at bounding box center [572, 66] width 143 height 29
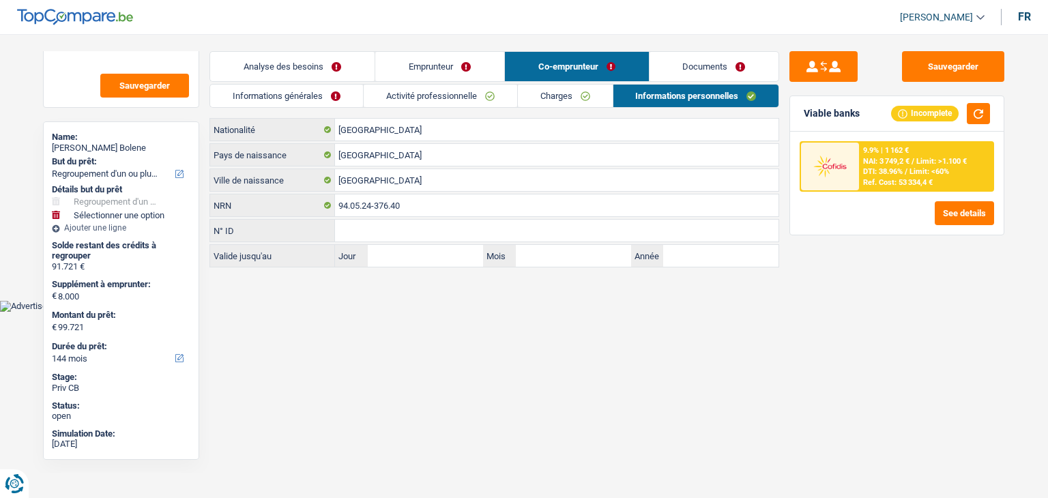
click at [565, 88] on link "Charges" at bounding box center [565, 96] width 95 height 23
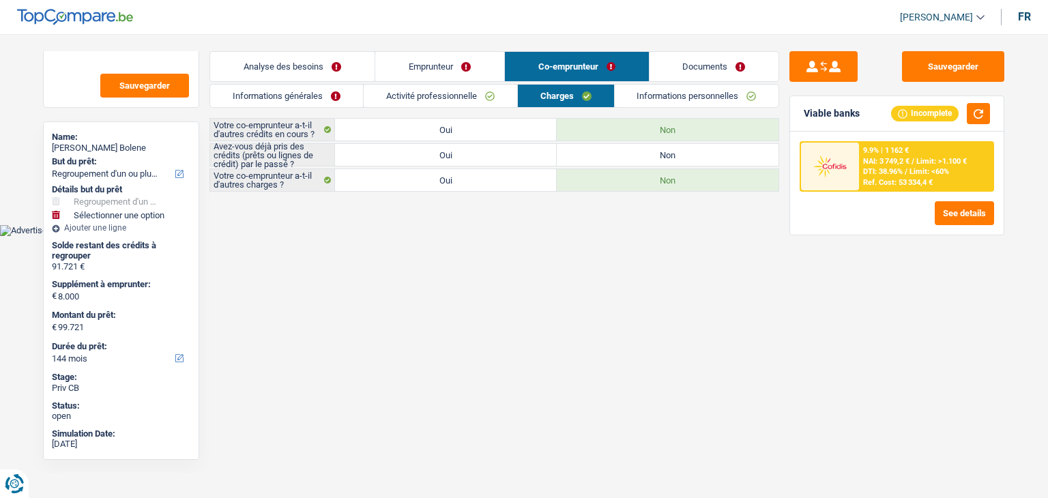
click at [488, 88] on link "Activité professionnelle" at bounding box center [440, 96] width 153 height 23
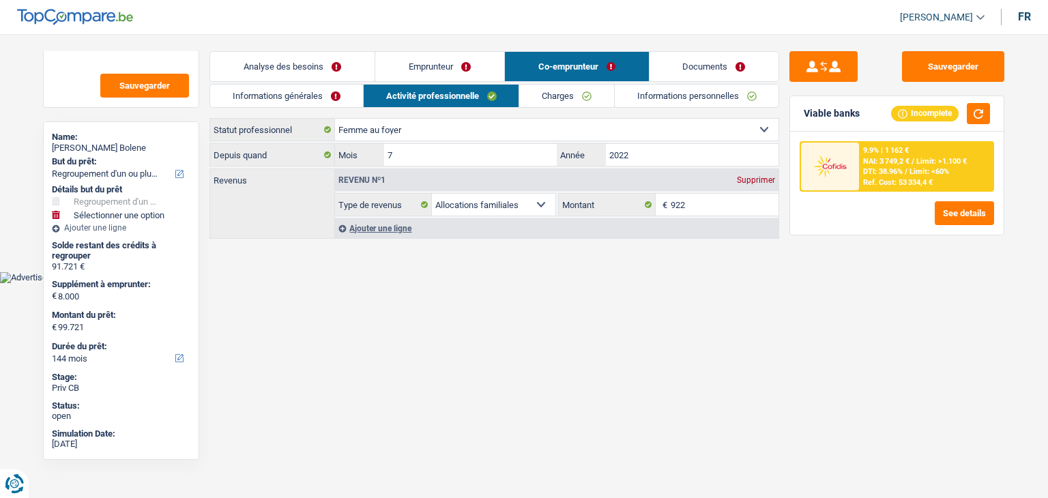
click at [433, 68] on link "Emprunteur" at bounding box center [439, 66] width 129 height 29
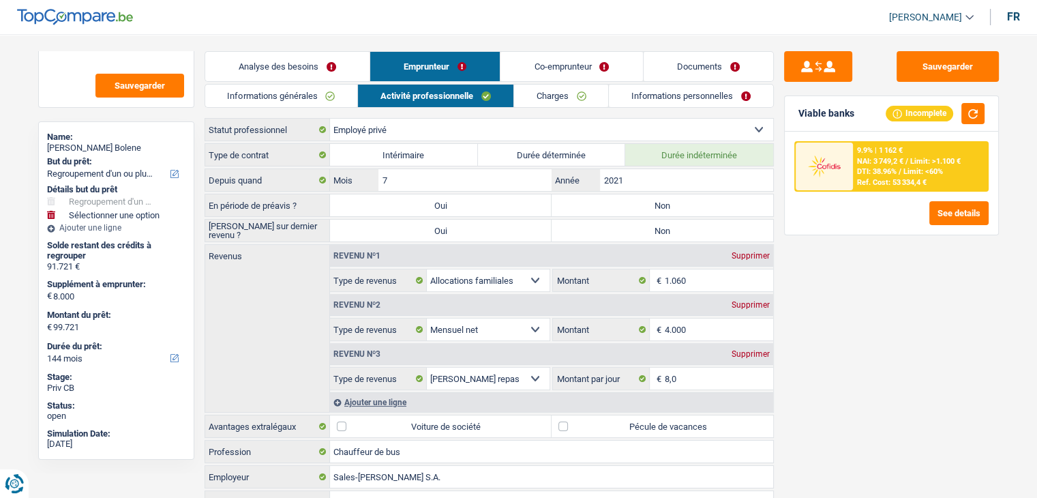
click at [585, 98] on link "Charges" at bounding box center [561, 96] width 95 height 23
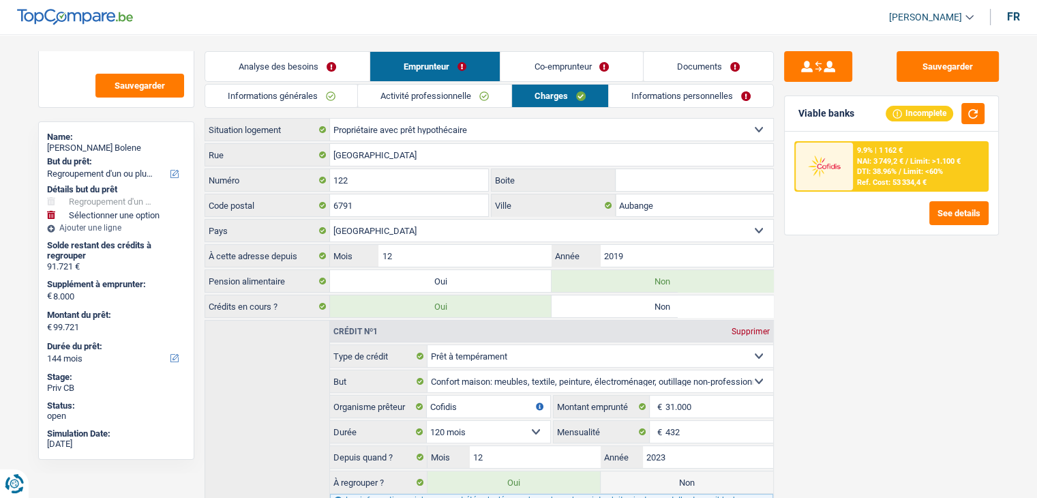
click at [545, 63] on link "Co-emprunteur" at bounding box center [572, 66] width 142 height 29
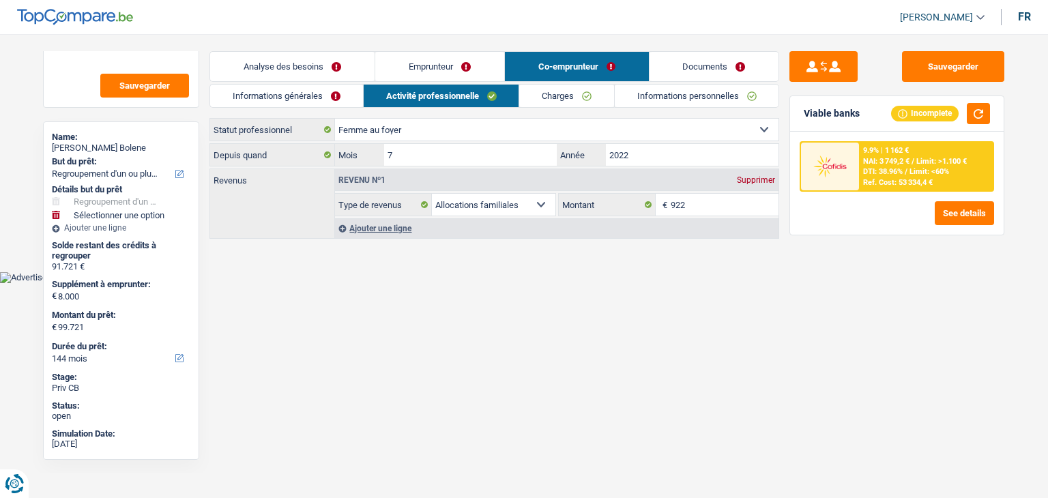
click at [745, 177] on div "Supprimer" at bounding box center [755, 180] width 45 height 8
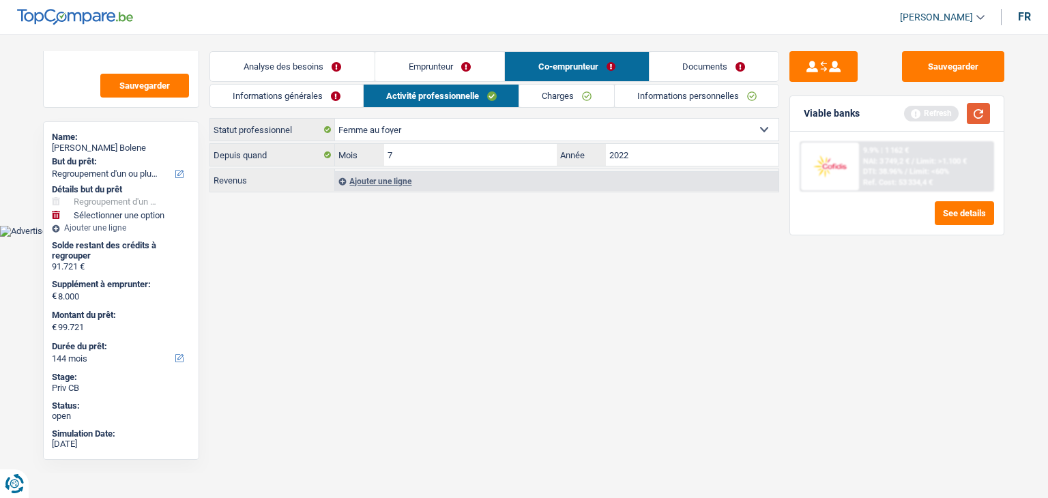
click at [977, 117] on button "button" at bounding box center [978, 113] width 23 height 21
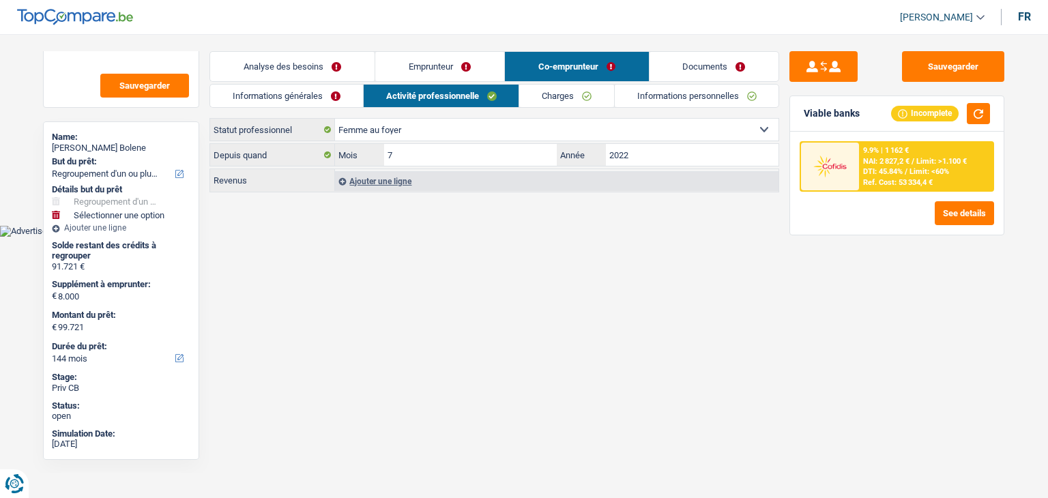
click at [331, 57] on link "Analyse des besoins" at bounding box center [292, 66] width 164 height 29
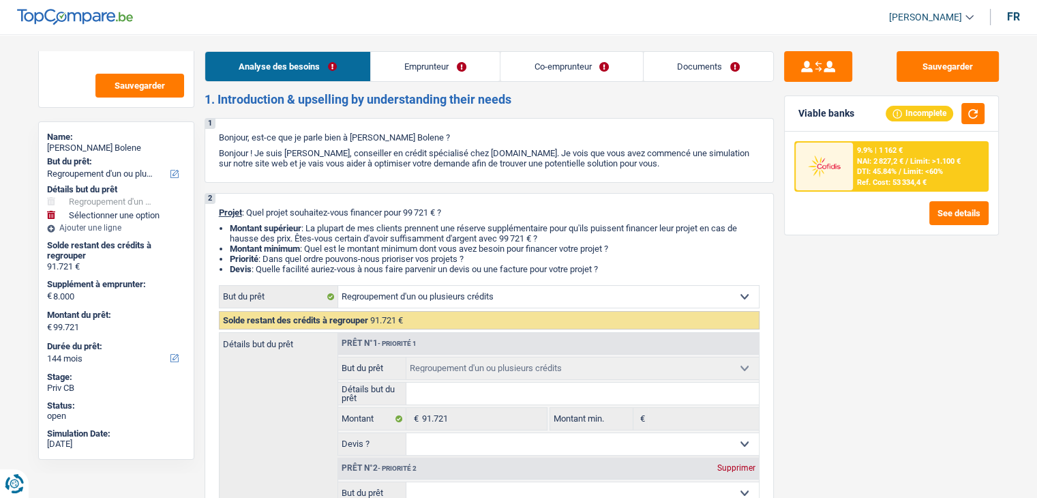
click at [464, 69] on link "Emprunteur" at bounding box center [435, 66] width 129 height 29
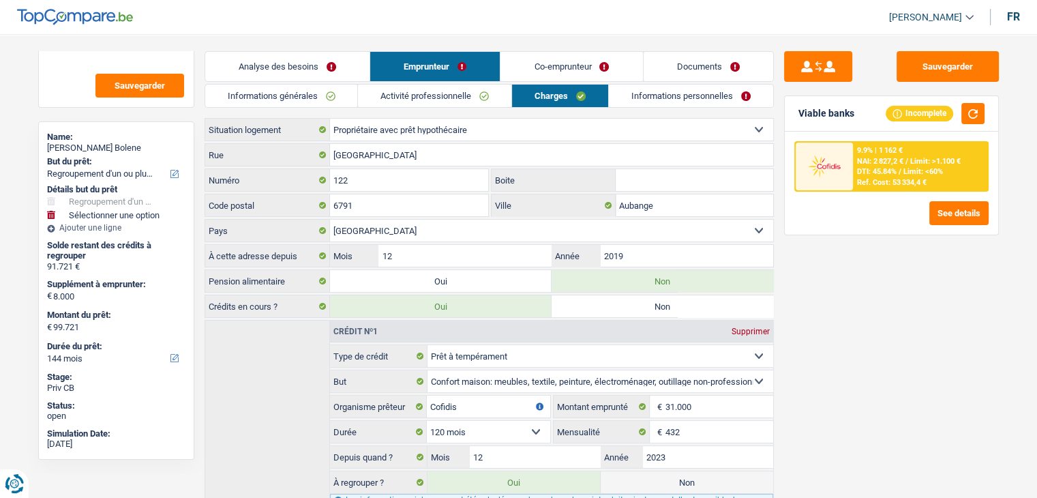
click at [427, 96] on link "Activité professionnelle" at bounding box center [434, 96] width 153 height 23
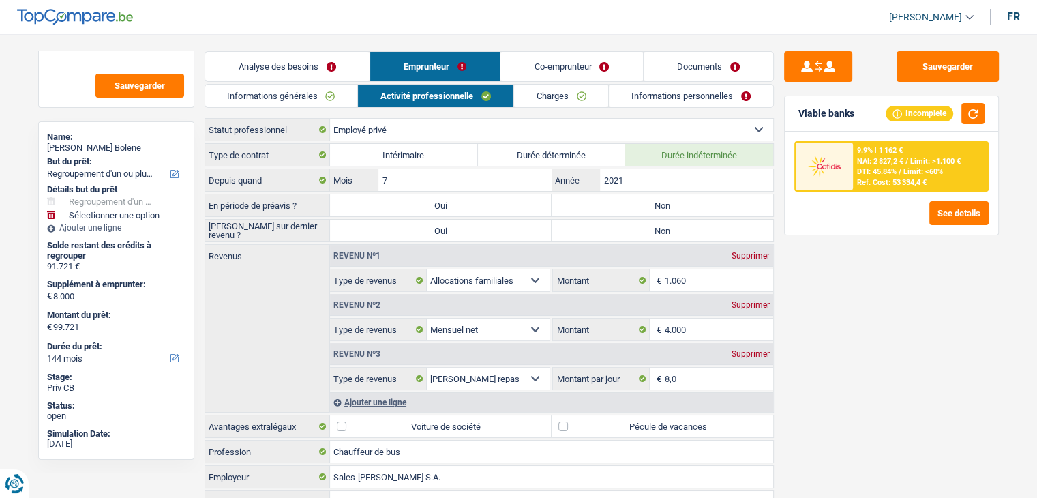
click at [325, 53] on link "Analyse des besoins" at bounding box center [287, 66] width 164 height 29
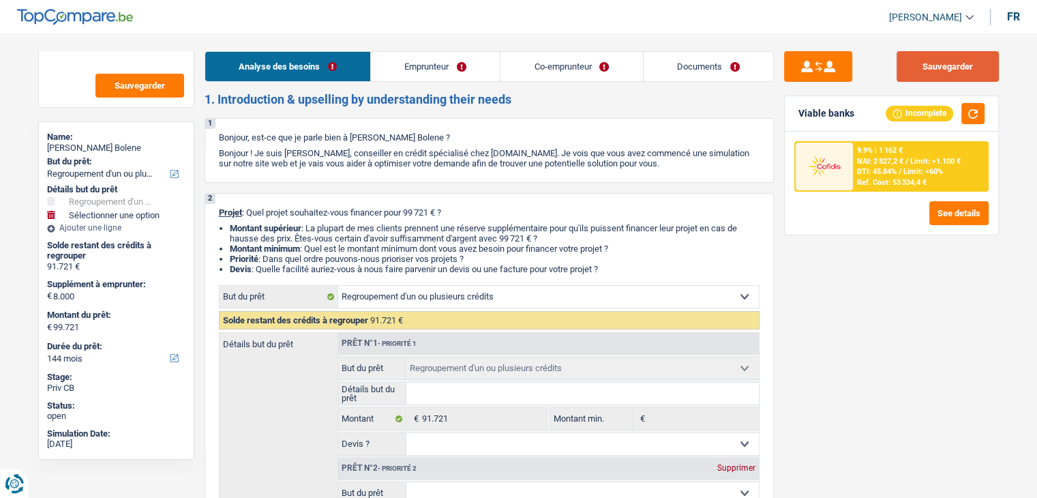
click at [928, 68] on button "Sauvegarder" at bounding box center [948, 66] width 102 height 31
click at [969, 59] on button "Sauvegarder" at bounding box center [948, 66] width 102 height 31
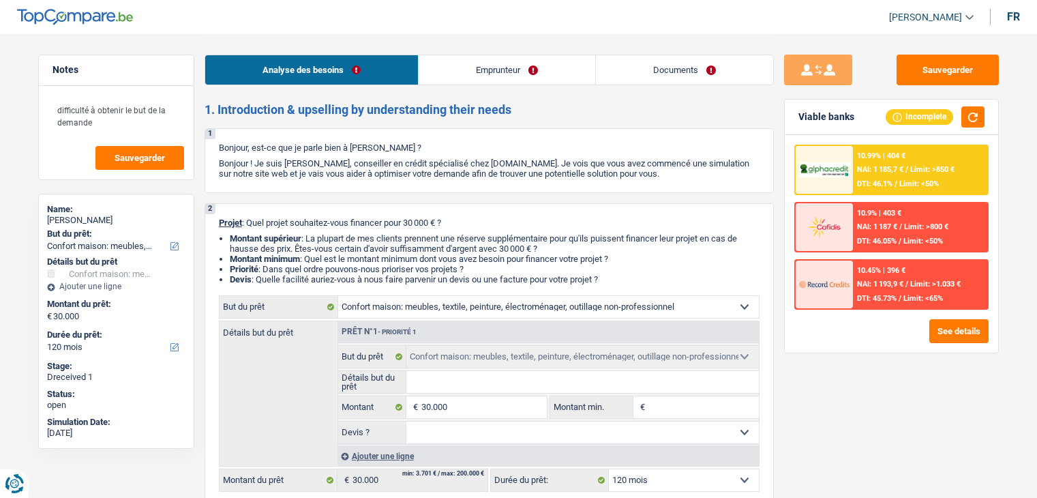
select select "household"
select select "120"
select select "household"
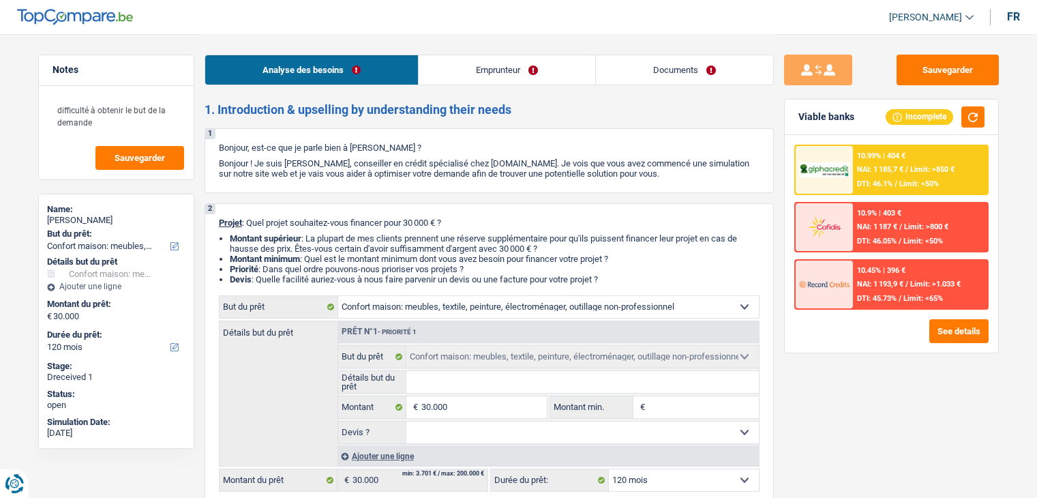
select select "120"
select select "worker"
select select "netSalary"
select select "rents"
select select "household"
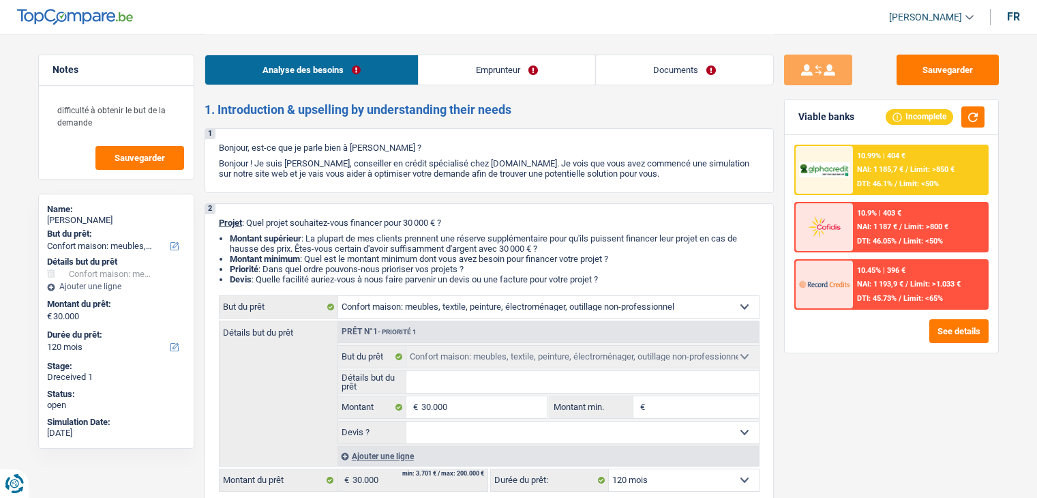
select select "household"
select select "120"
click at [464, 81] on link "Emprunteur" at bounding box center [507, 69] width 177 height 29
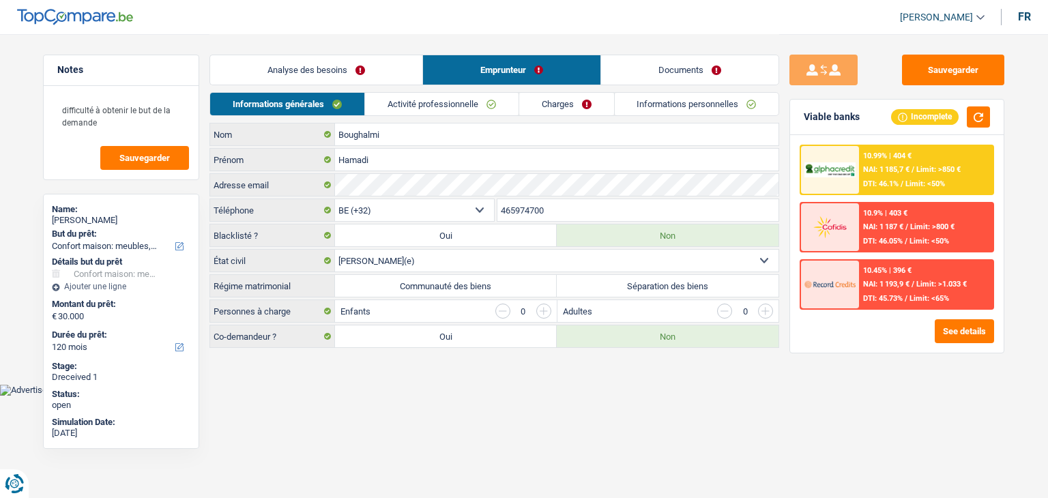
click at [680, 394] on html "Vous avez le contrôle de vos données Nous utilisons des cookies, tout comme nos…" at bounding box center [524, 198] width 1048 height 396
click at [402, 110] on link "Activité professionnelle" at bounding box center [441, 104] width 153 height 23
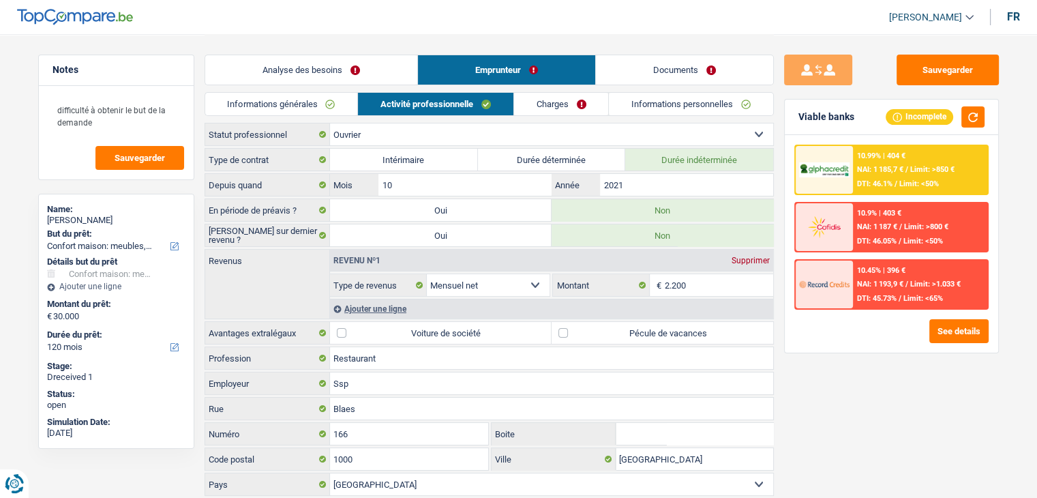
click at [529, 102] on link "Charges" at bounding box center [561, 104] width 95 height 23
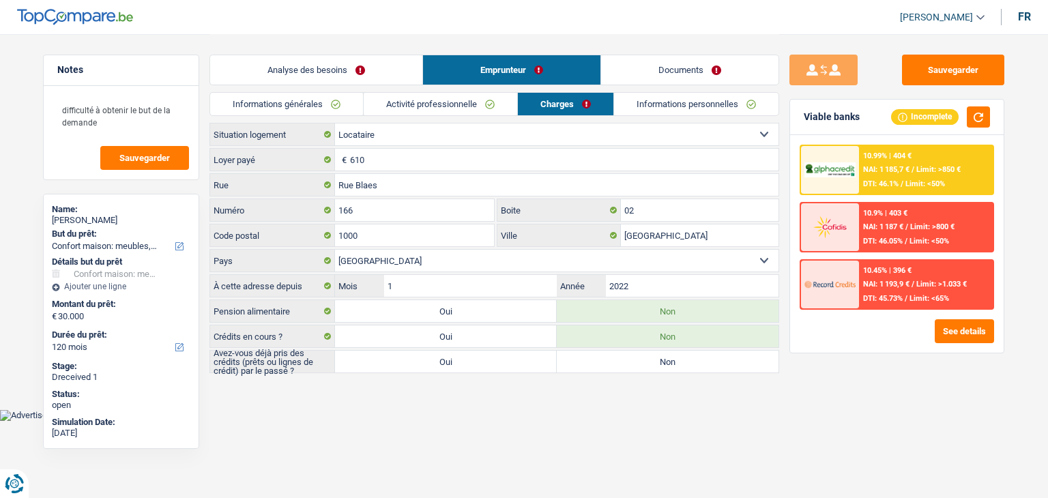
click at [276, 107] on link "Informations générales" at bounding box center [286, 104] width 153 height 23
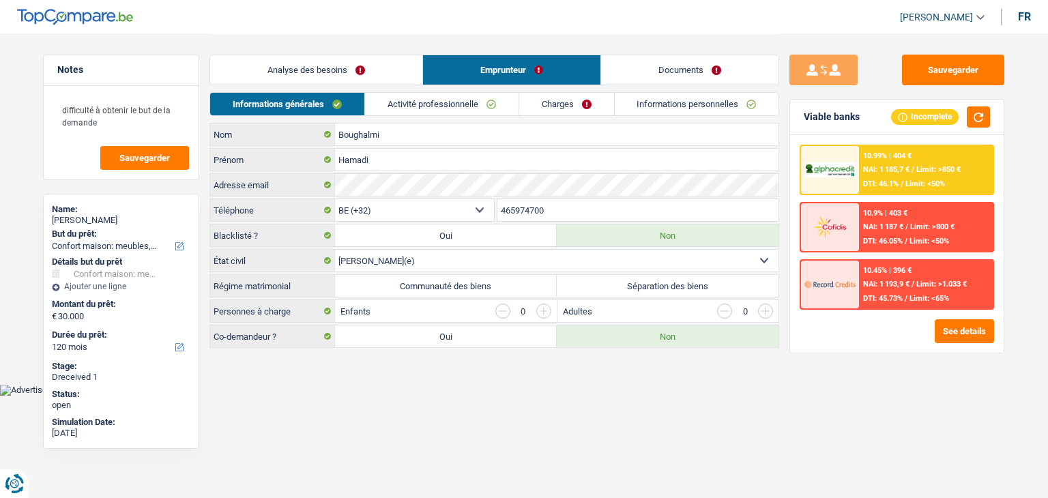
click at [587, 254] on select "Célibataire Marié(e) Cohabitant(e) légal(e) Divorcé(e) Veuf(ve) Séparé (de fait…" at bounding box center [556, 261] width 443 height 22
click at [486, 284] on label "Communauté des biens" at bounding box center [446, 286] width 222 height 22
click at [486, 284] on input "Communauté des biens" at bounding box center [446, 286] width 222 height 22
radio input "true"
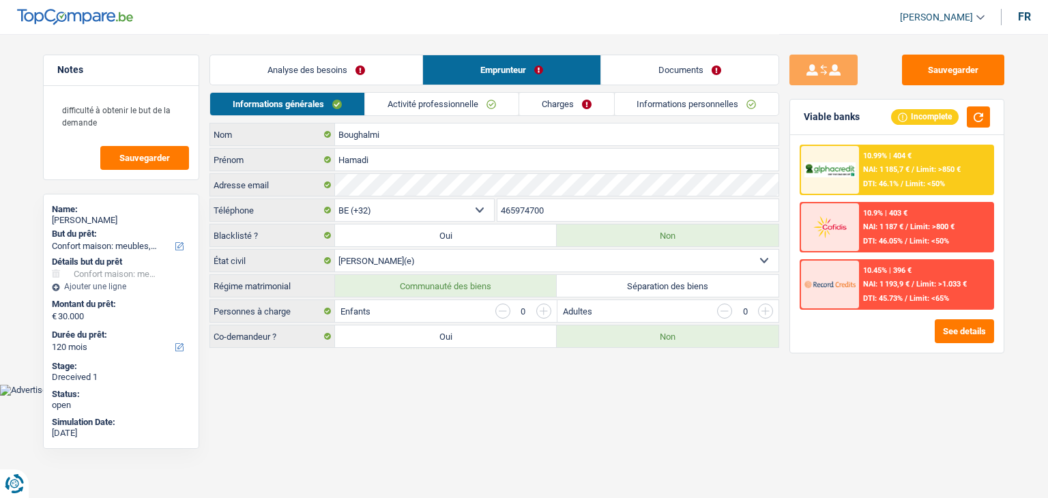
radio input "true"
select select "32"
select select "married"
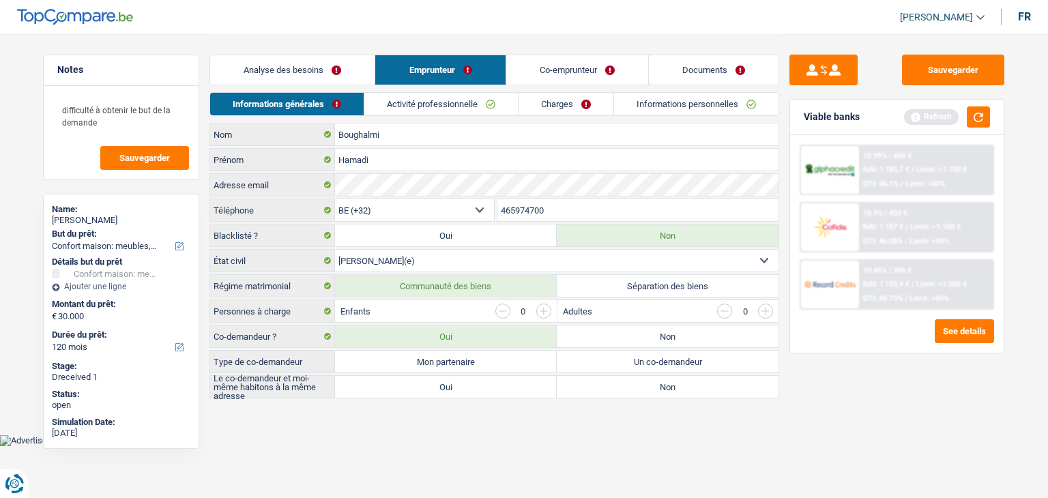
click at [545, 63] on link "Co-emprunteur" at bounding box center [577, 69] width 142 height 29
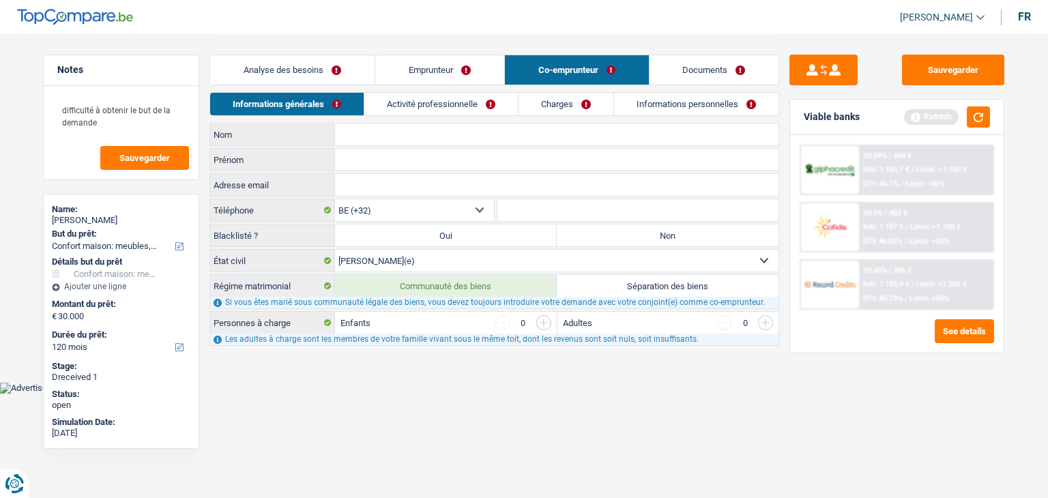
click at [420, 131] on input "Nom" at bounding box center [556, 134] width 443 height 22
type input "F"
click at [434, 77] on link "Emprunteur" at bounding box center [439, 69] width 129 height 29
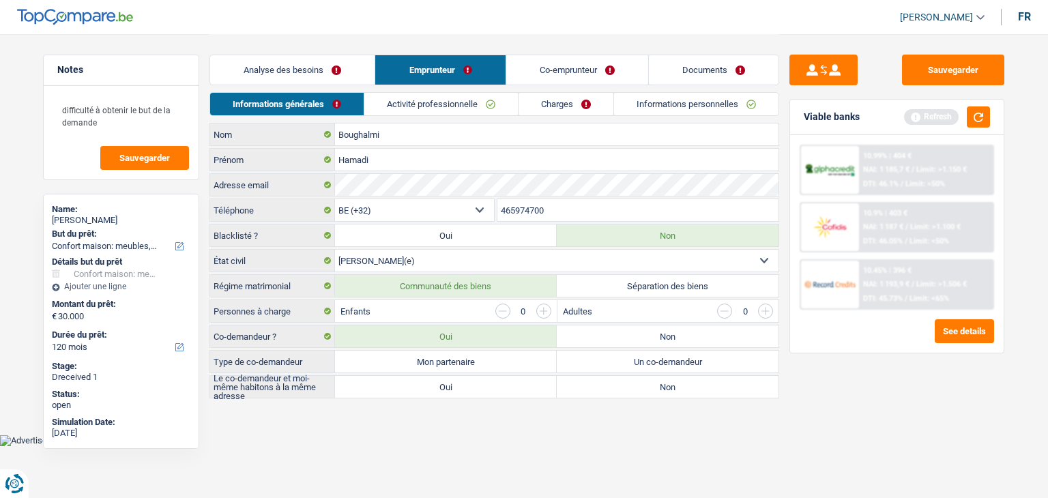
click at [357, 68] on link "Analyse des besoins" at bounding box center [292, 69] width 164 height 29
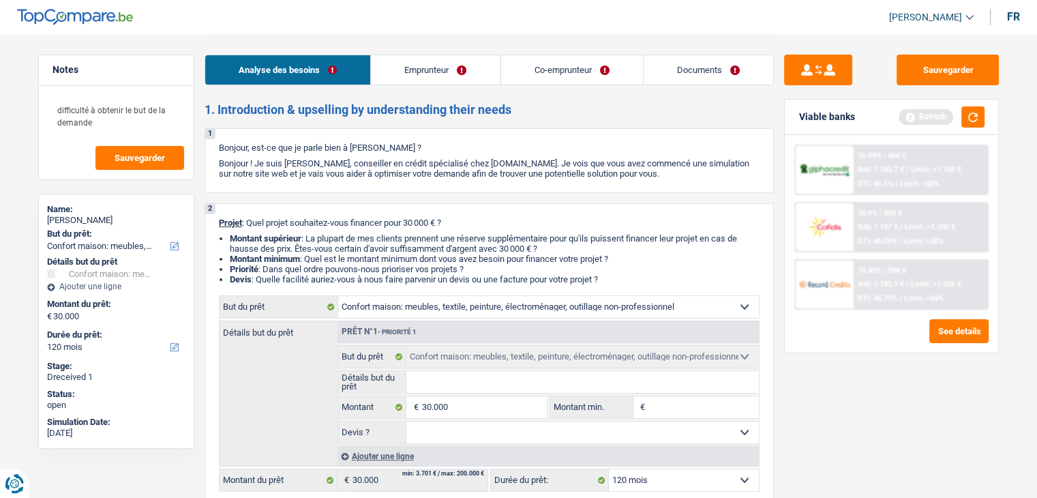
click at [516, 68] on link "Co-emprunteur" at bounding box center [572, 69] width 142 height 29
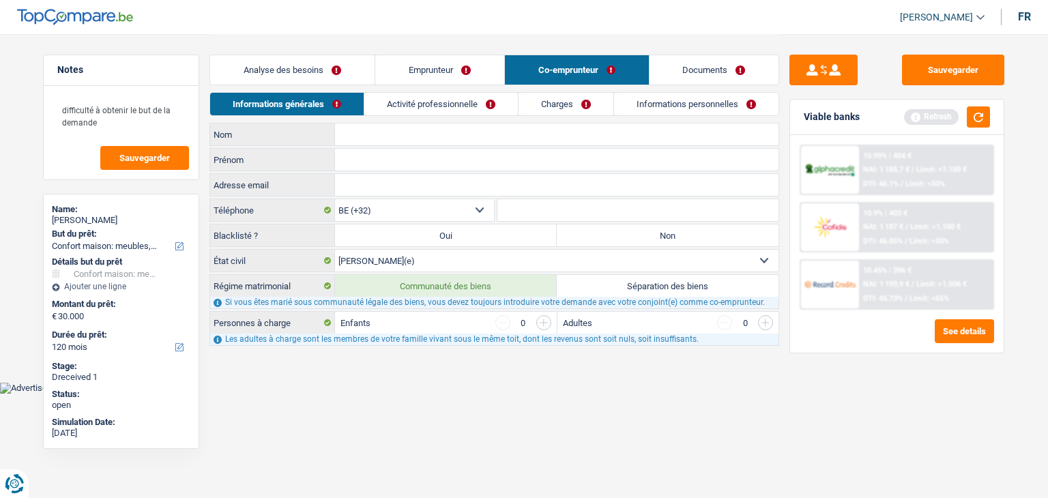
click at [423, 65] on link "Emprunteur" at bounding box center [439, 69] width 129 height 29
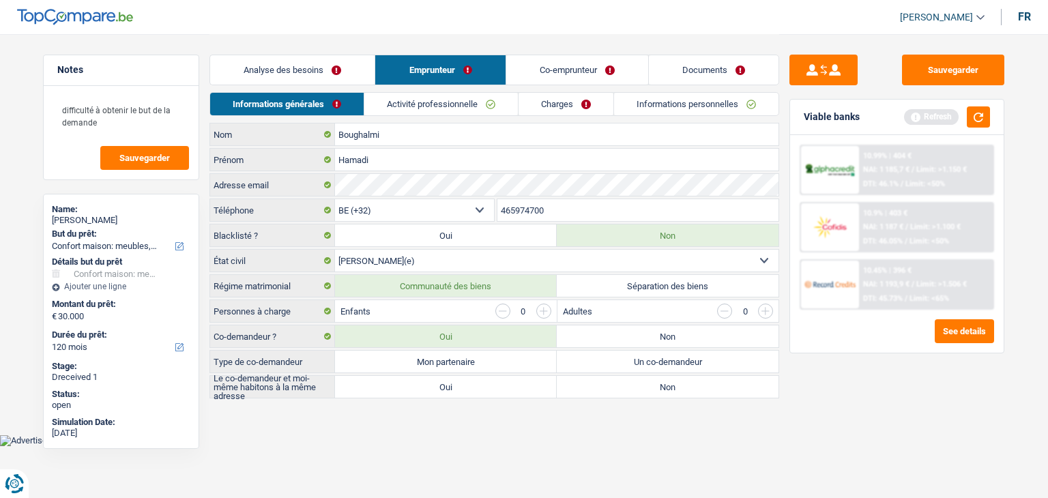
click at [542, 67] on link "Co-emprunteur" at bounding box center [577, 69] width 142 height 29
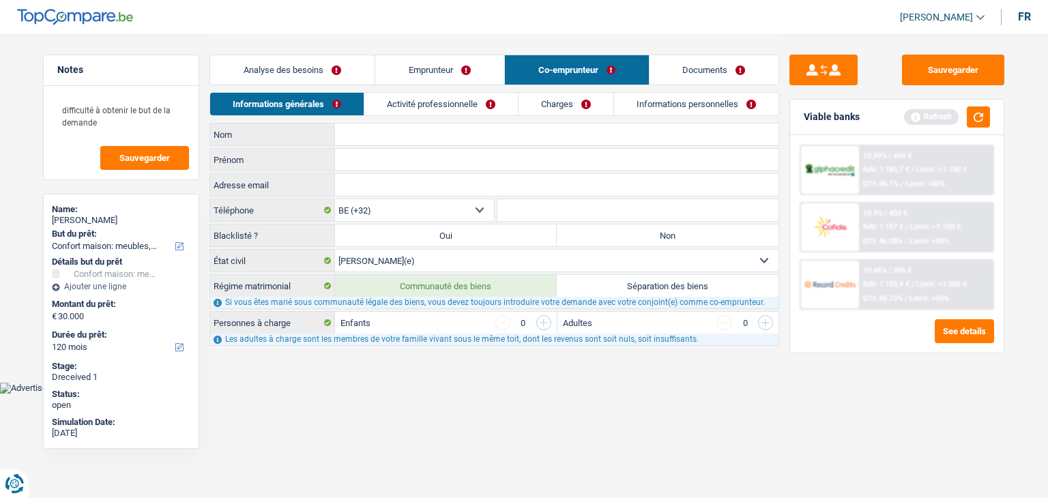
click at [394, 129] on input "Nom" at bounding box center [556, 134] width 443 height 22
type input "FERCHICH"
click at [360, 152] on input "Prénom" at bounding box center [556, 160] width 443 height 22
type input "E"
type input "IMEN"
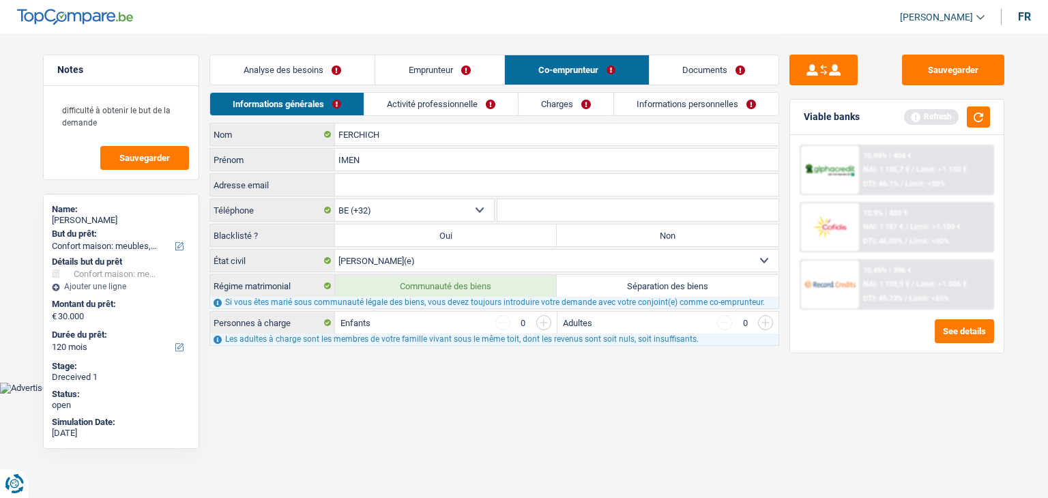
click at [604, 233] on label "Non" at bounding box center [668, 235] width 222 height 22
click at [604, 233] on input "Non" at bounding box center [668, 235] width 222 height 22
radio input "true"
click at [430, 91] on div "Analyse des besoins Emprunteur Co-emprunteur Documents" at bounding box center [494, 63] width 570 height 58
click at [429, 99] on link "Activité professionnelle" at bounding box center [441, 104] width 153 height 23
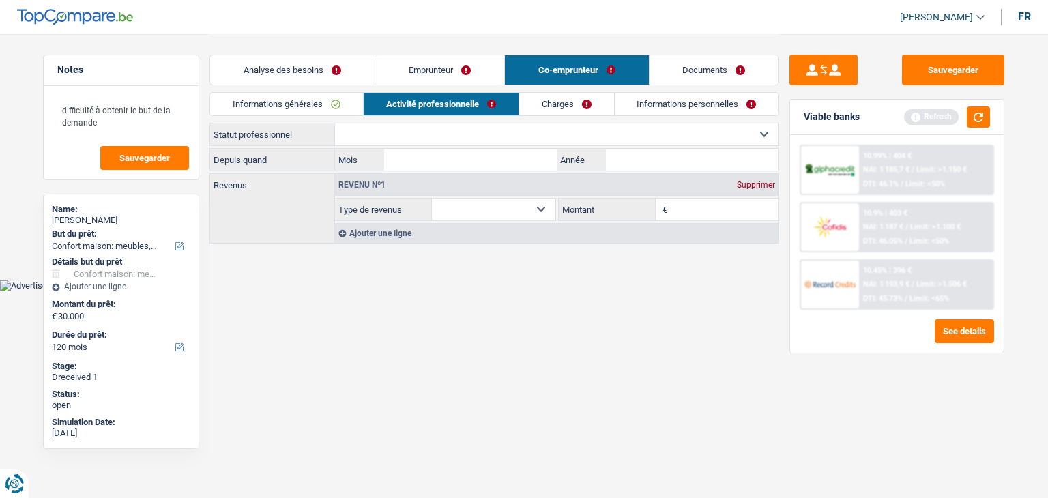
click at [510, 129] on select "Ouvrier Employé privé Employé public Invalide Indépendant Pensionné Chômeur Mut…" at bounding box center [556, 134] width 443 height 22
select select "housewife"
click at [335, 123] on select "Ouvrier Employé privé Employé public Invalide Indépendant Pensionné Chômeur Mut…" at bounding box center [556, 134] width 443 height 22
click at [604, 156] on label "Année" at bounding box center [581, 160] width 48 height 22
click at [0, 0] on input "Année" at bounding box center [0, 0] width 0 height 0
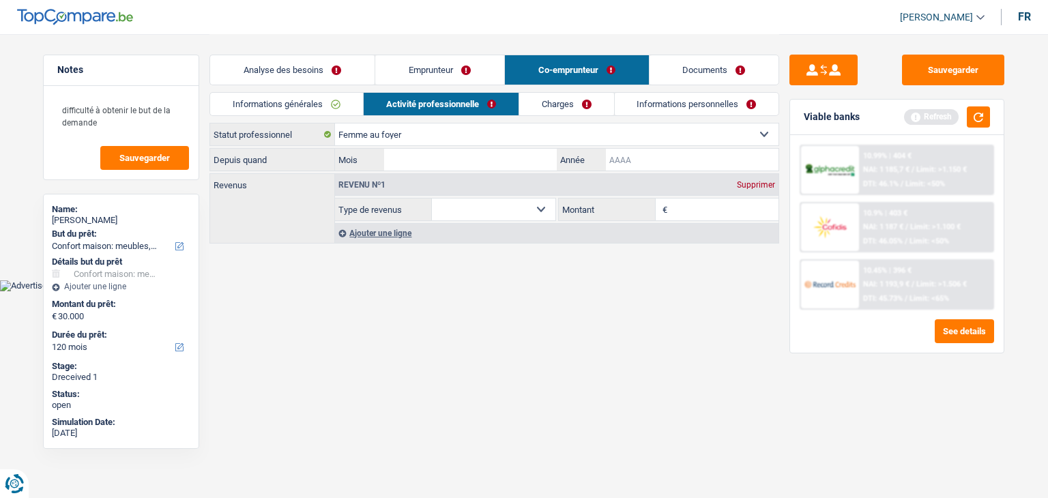
click at [630, 158] on input "Année" at bounding box center [692, 160] width 173 height 22
type input "2024"
click at [503, 155] on input "Mois" at bounding box center [470, 160] width 173 height 22
type input "3"
click at [616, 291] on html "Vous avez le contrôle de vos données Nous utilisons des cookies, tout comme nos…" at bounding box center [524, 145] width 1048 height 291
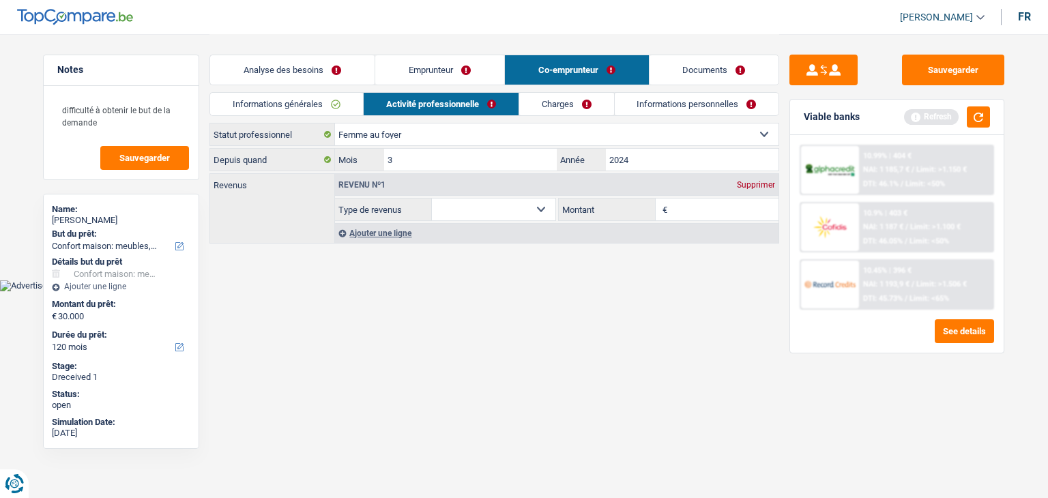
click at [762, 181] on div "Supprimer" at bounding box center [755, 185] width 45 height 8
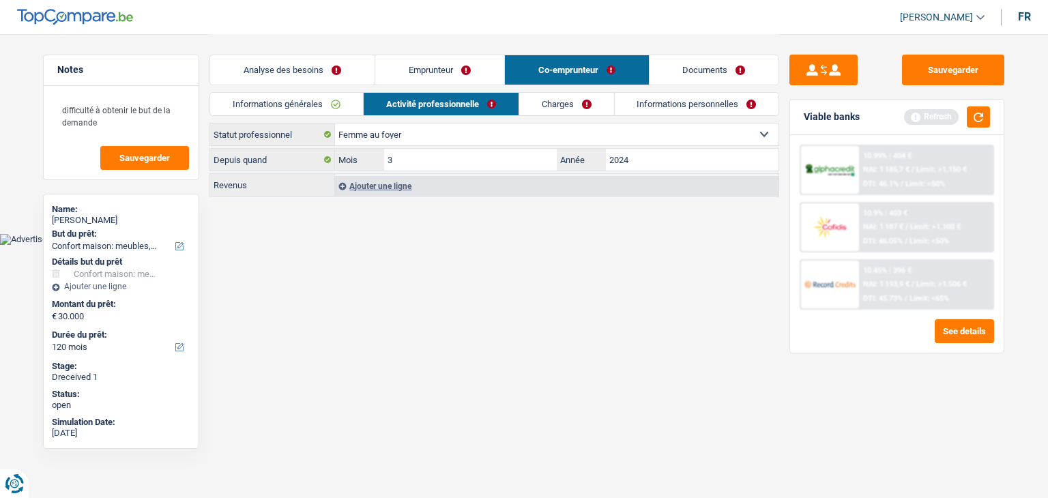
click at [529, 99] on link "Charges" at bounding box center [566, 104] width 95 height 23
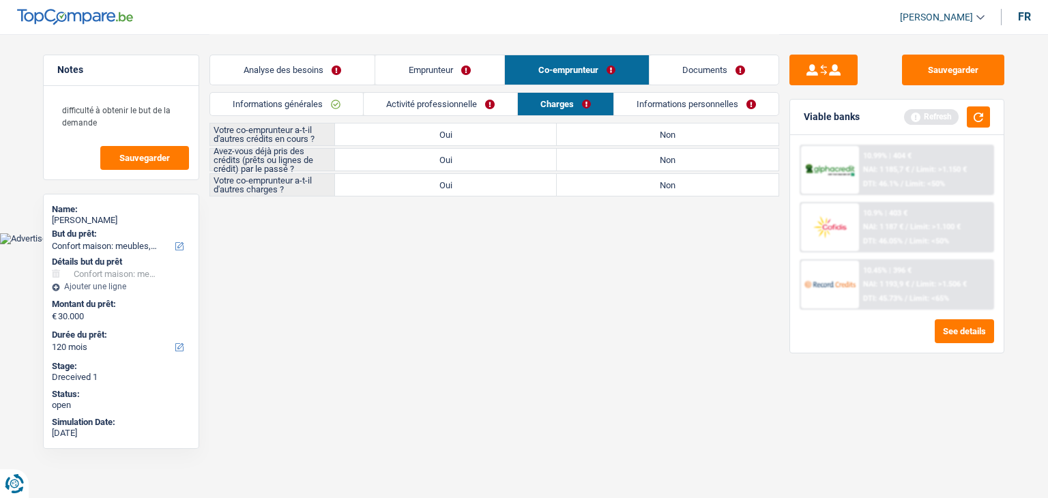
click at [647, 129] on label "Non" at bounding box center [668, 134] width 222 height 22
click at [647, 129] on input "Non" at bounding box center [668, 134] width 222 height 22
radio input "true"
click at [647, 155] on label "Non" at bounding box center [668, 160] width 222 height 22
click at [647, 155] on input "Non" at bounding box center [668, 160] width 222 height 22
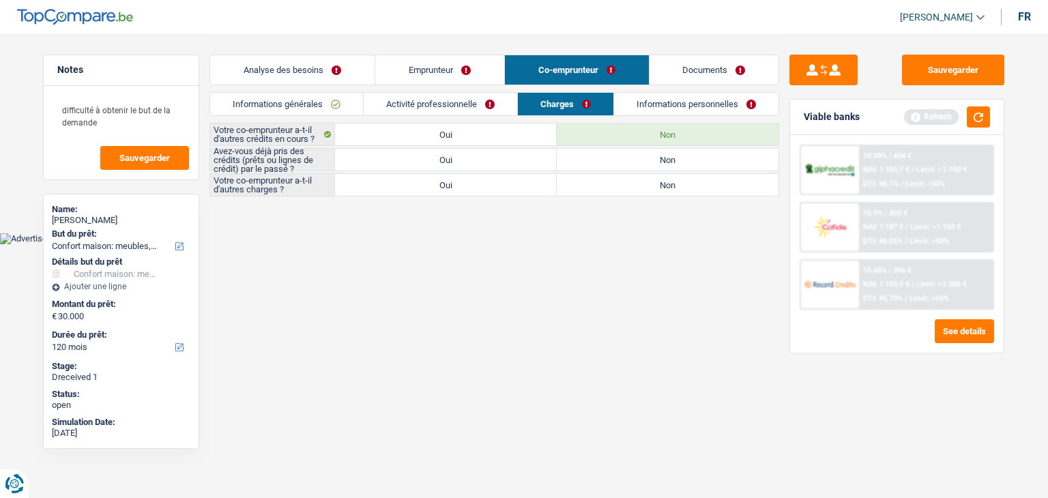
radio input "true"
click at [647, 188] on label "Non" at bounding box center [668, 185] width 222 height 22
click at [647, 188] on input "Non" at bounding box center [668, 185] width 222 height 22
radio input "true"
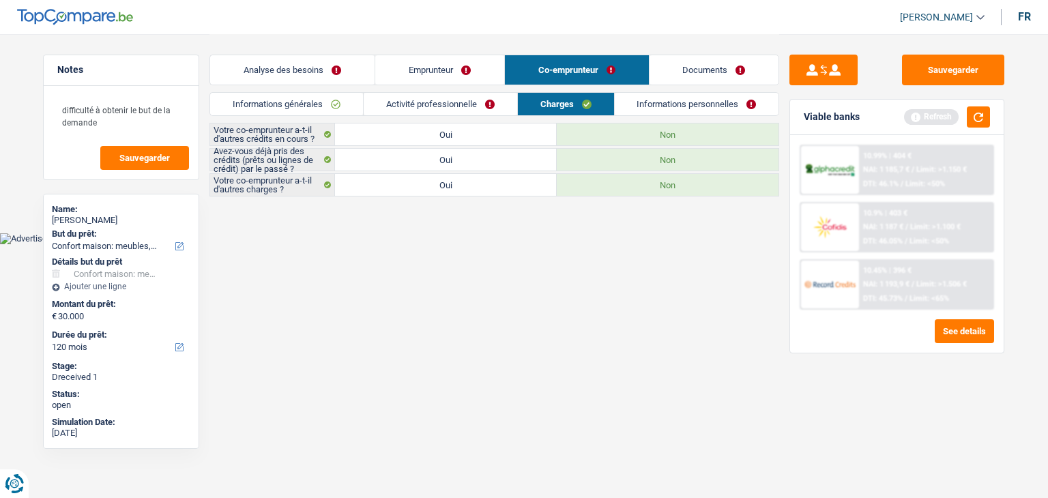
click at [424, 106] on link "Activité professionnelle" at bounding box center [440, 104] width 153 height 23
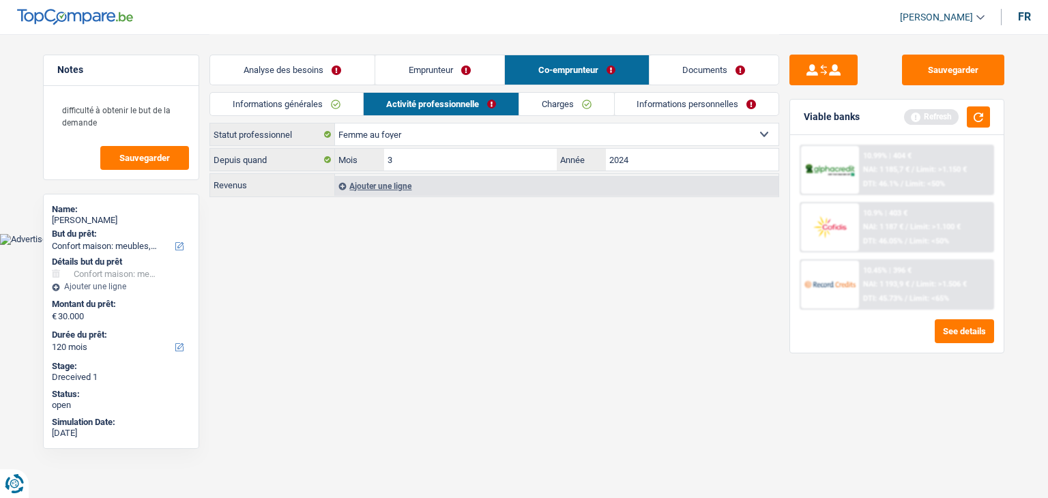
click at [576, 107] on link "Charges" at bounding box center [566, 104] width 95 height 23
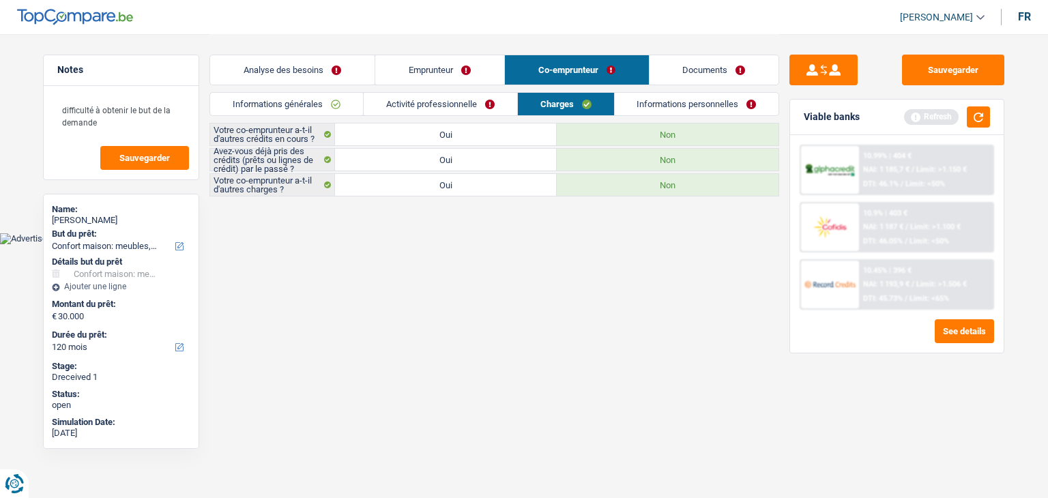
click at [685, 107] on link "Informations personnelles" at bounding box center [697, 104] width 164 height 23
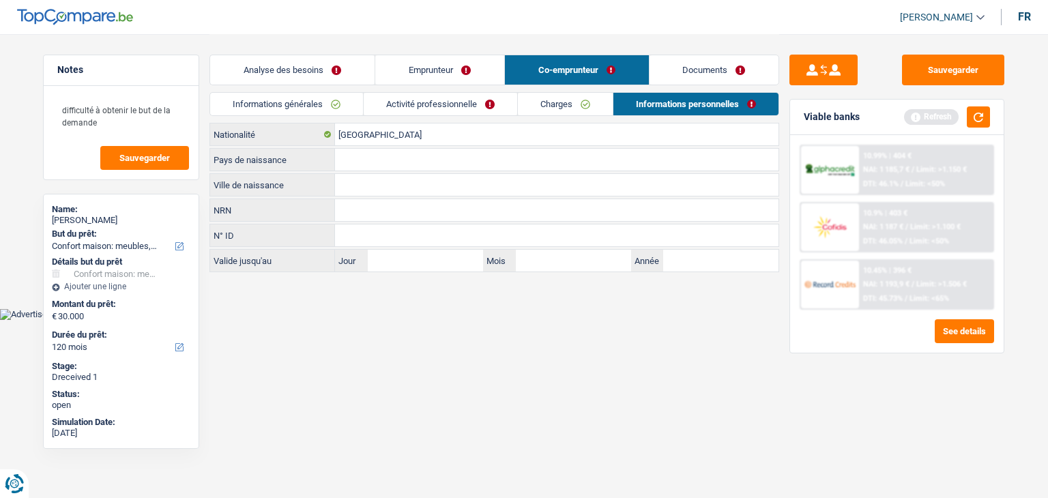
click at [363, 184] on input "Ville de naissance" at bounding box center [556, 185] width 443 height 22
click at [388, 159] on input "Pays de naissance" at bounding box center [556, 160] width 443 height 22
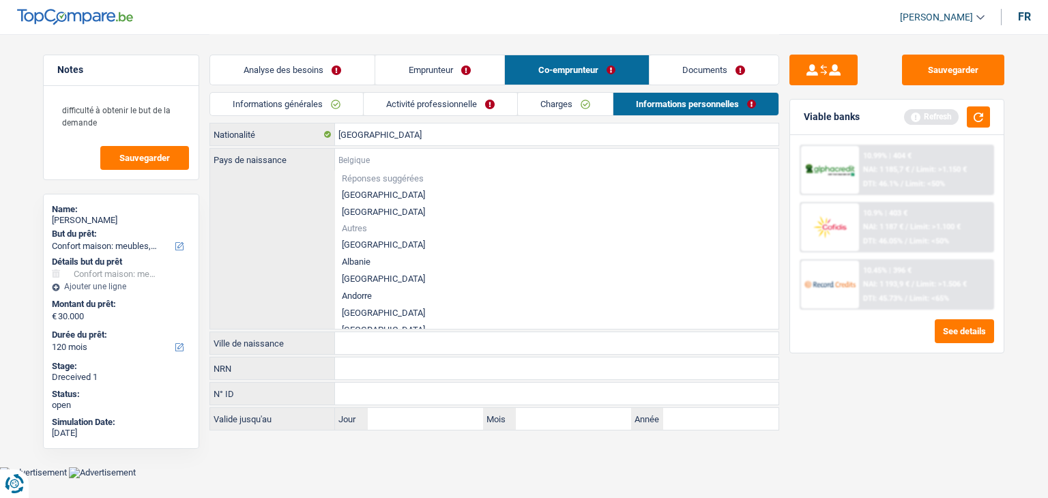
type input "T"
type input "U"
click at [355, 280] on li "[GEOGRAPHIC_DATA]" at bounding box center [556, 278] width 443 height 17
type input "[GEOGRAPHIC_DATA]"
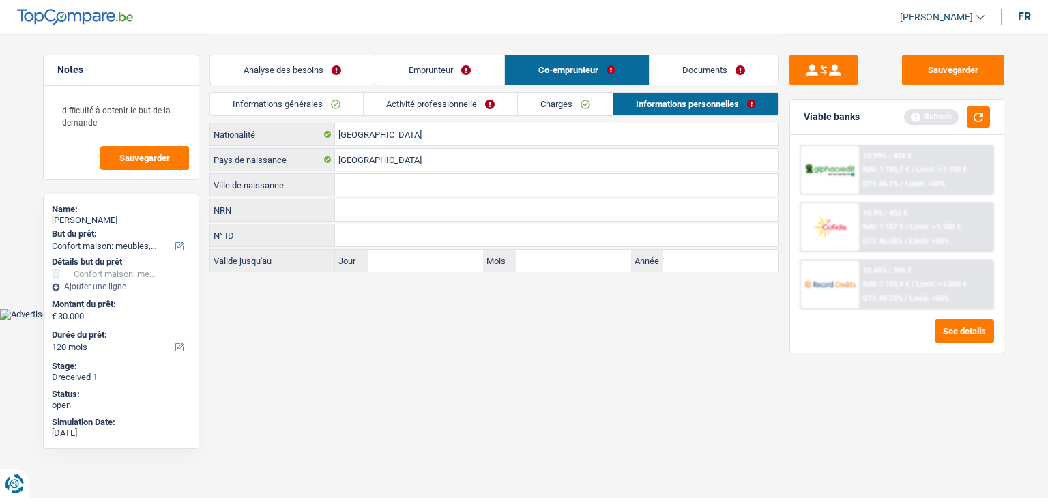
click at [359, 189] on input "Ville de naissance" at bounding box center [556, 185] width 443 height 22
click at [367, 184] on input "SEGES" at bounding box center [556, 185] width 443 height 22
type input "SEGOIMI"
click at [561, 101] on link "Charges" at bounding box center [565, 104] width 95 height 23
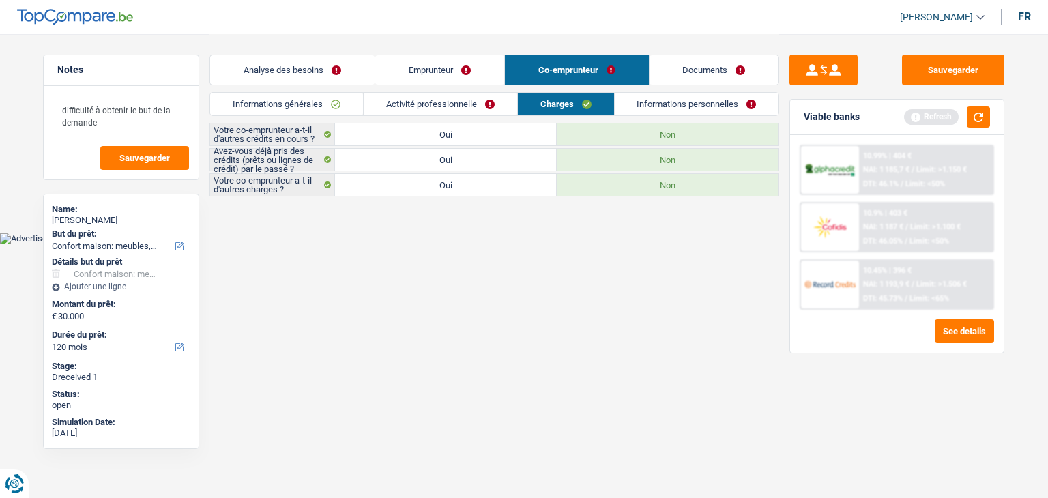
click at [678, 101] on link "Informations personnelles" at bounding box center [697, 104] width 164 height 23
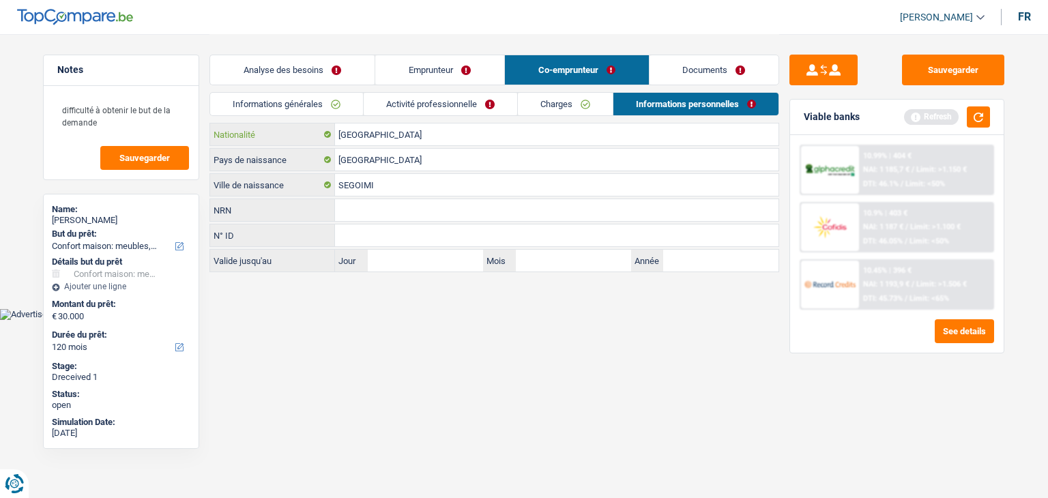
click at [417, 131] on input "[GEOGRAPHIC_DATA]" at bounding box center [556, 134] width 443 height 22
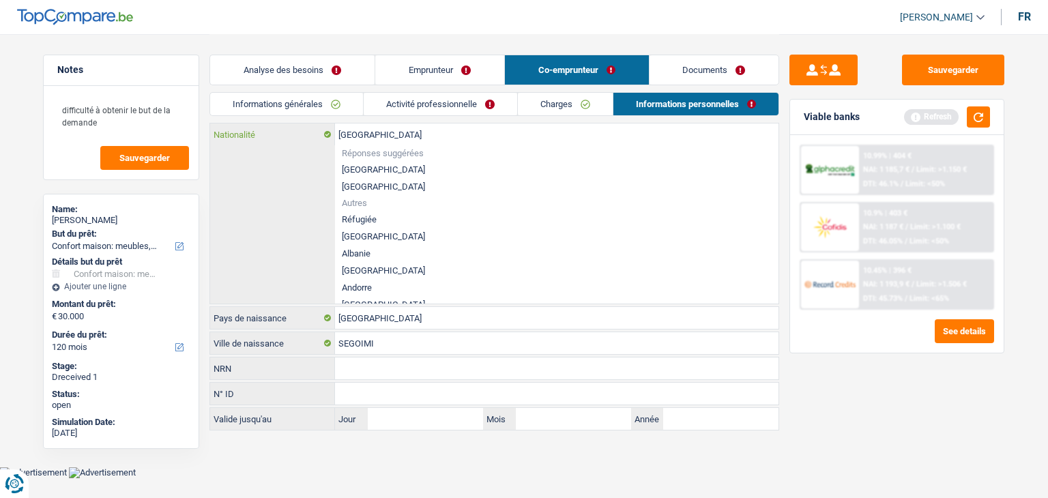
type input "Belgiqu"
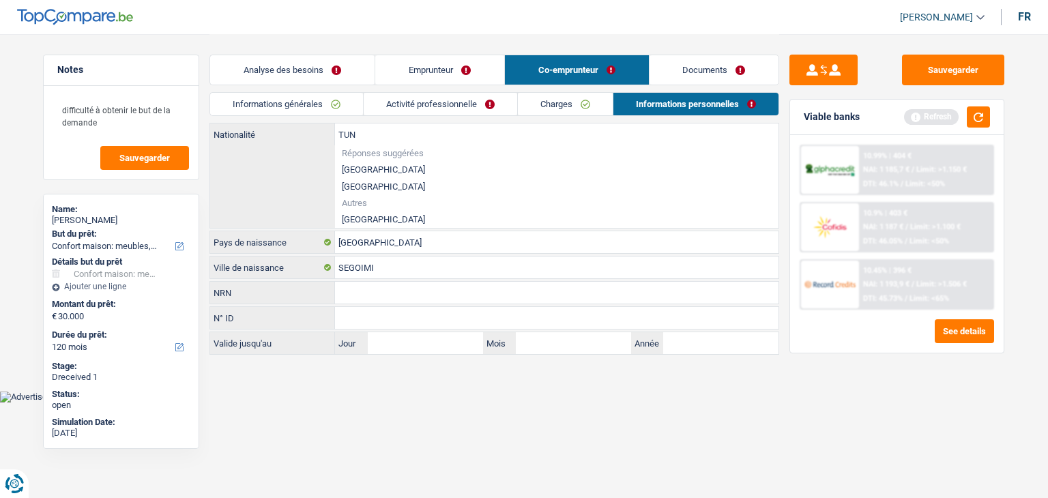
click at [350, 218] on li "[GEOGRAPHIC_DATA]" at bounding box center [556, 219] width 443 height 17
type input "[GEOGRAPHIC_DATA]"
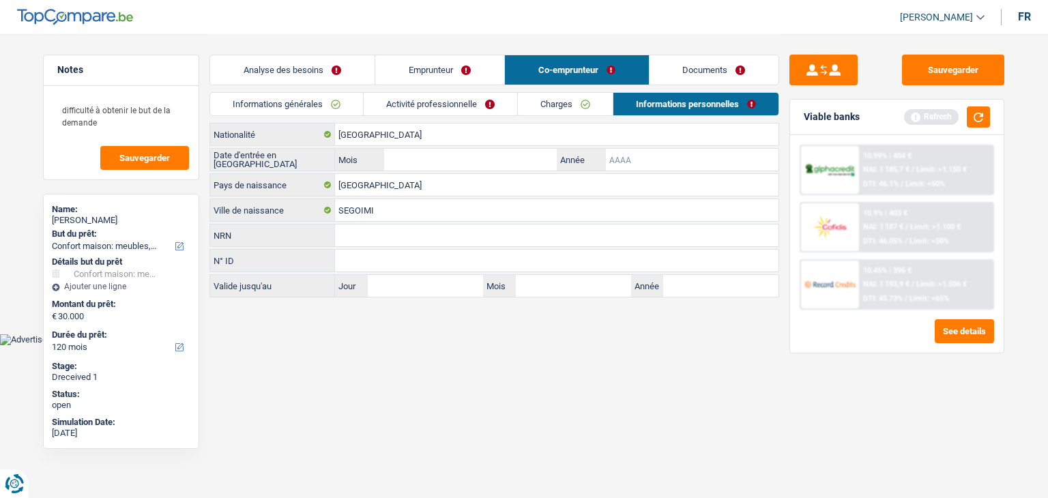
click at [633, 159] on input "Année" at bounding box center [692, 160] width 173 height 22
type input "2024"
click at [458, 160] on input "Mois" at bounding box center [470, 160] width 173 height 22
drag, startPoint x: 458, startPoint y: 160, endPoint x: 684, endPoint y: 196, distance: 229.3
click at [684, 196] on div "Tunisie Nationalité Date d'entrée en Belgique Mois / 2024 Année Tunisie Pays de…" at bounding box center [494, 210] width 570 height 175
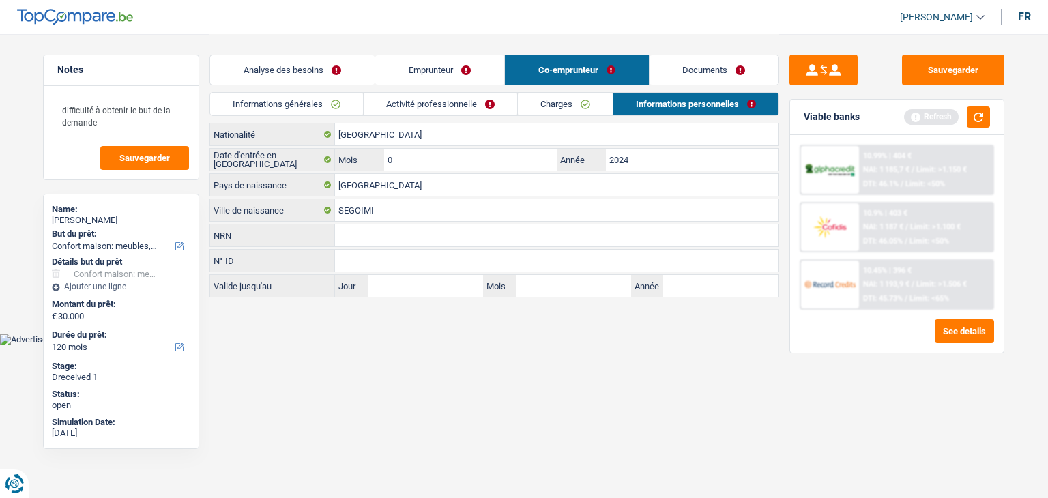
type input "01"
click at [939, 72] on button "Sauvegarder" at bounding box center [953, 70] width 102 height 31
click at [941, 63] on button "Sauvegarder" at bounding box center [953, 70] width 102 height 31
click at [330, 68] on link "Analyse des besoins" at bounding box center [292, 69] width 164 height 29
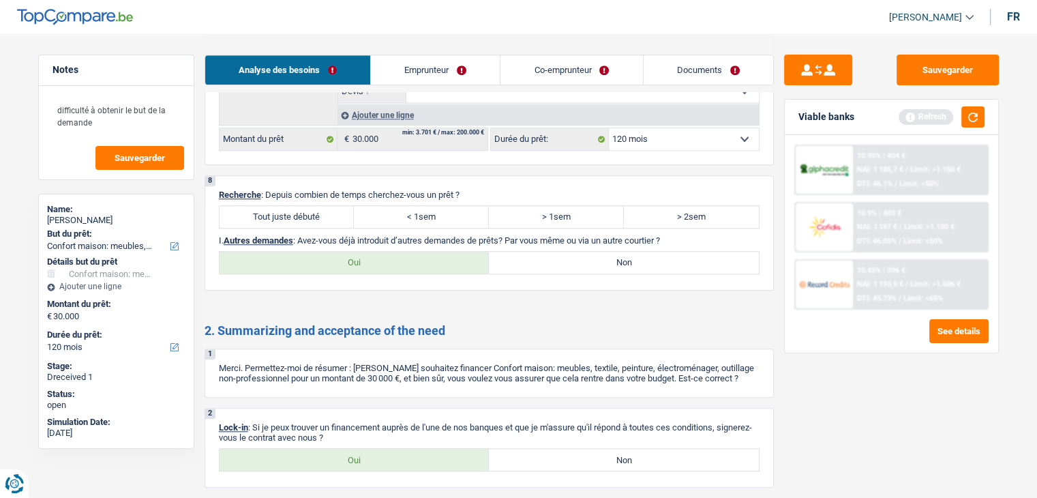
scroll to position [1340, 0]
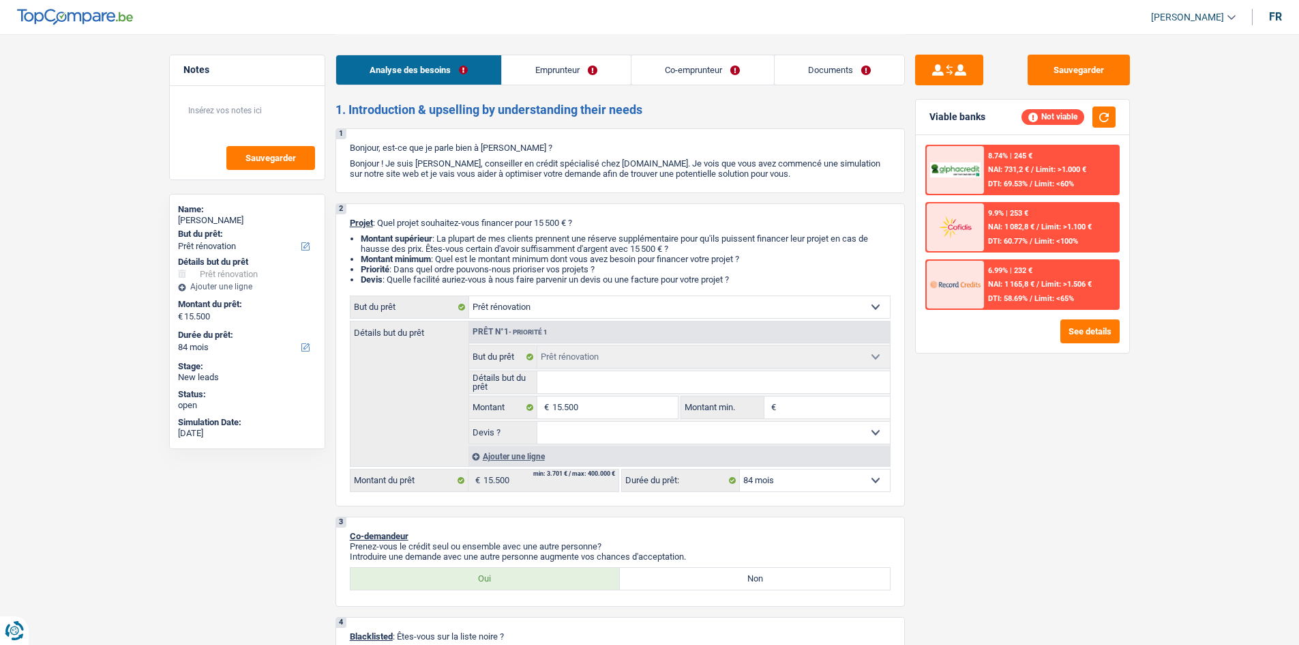
select select "renovation"
select select "84"
select select "renovation"
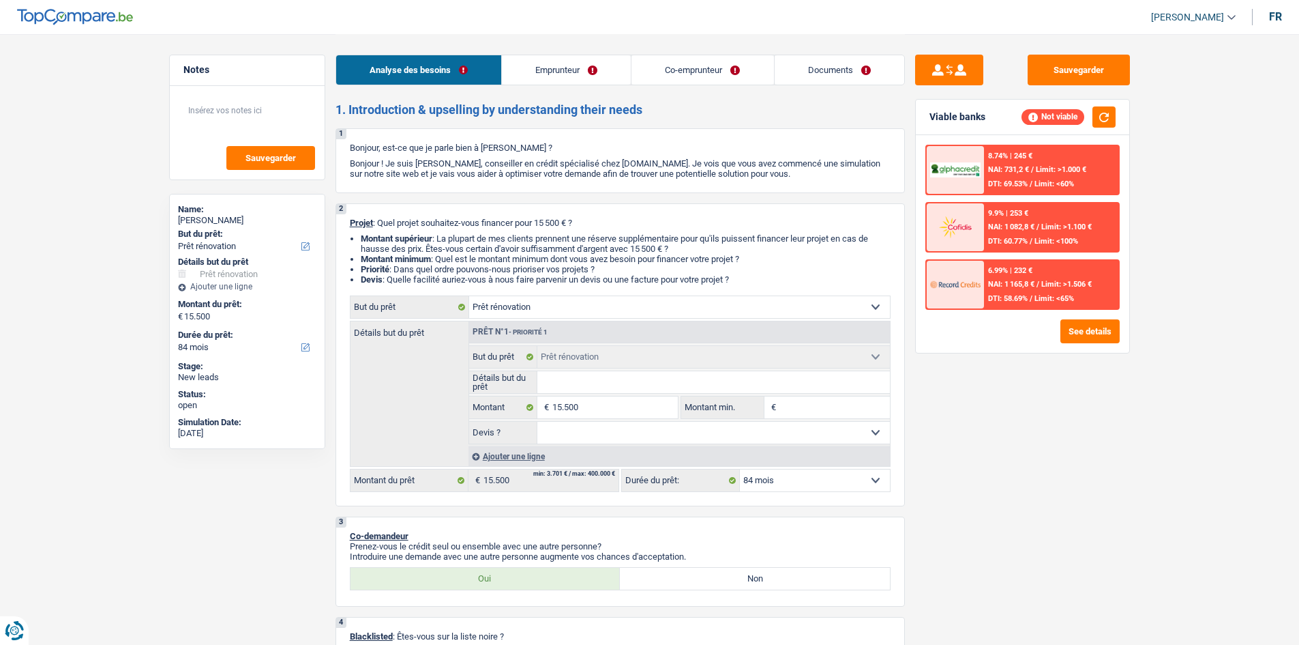
select select "84"
select select "privateEmployee"
select select "familyAllowances"
select select "netSalary"
select select "mealVouchers"
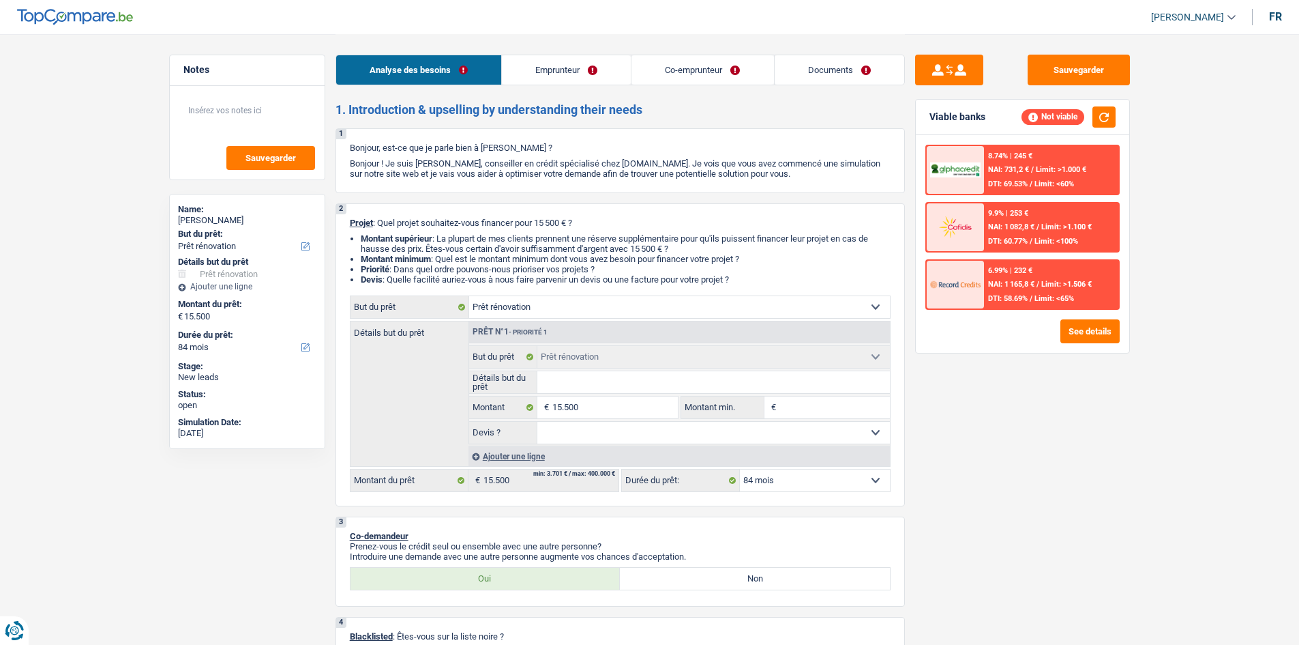
select select "ownerWithMortgage"
select select "mortgage"
select select "360"
select select "renovation"
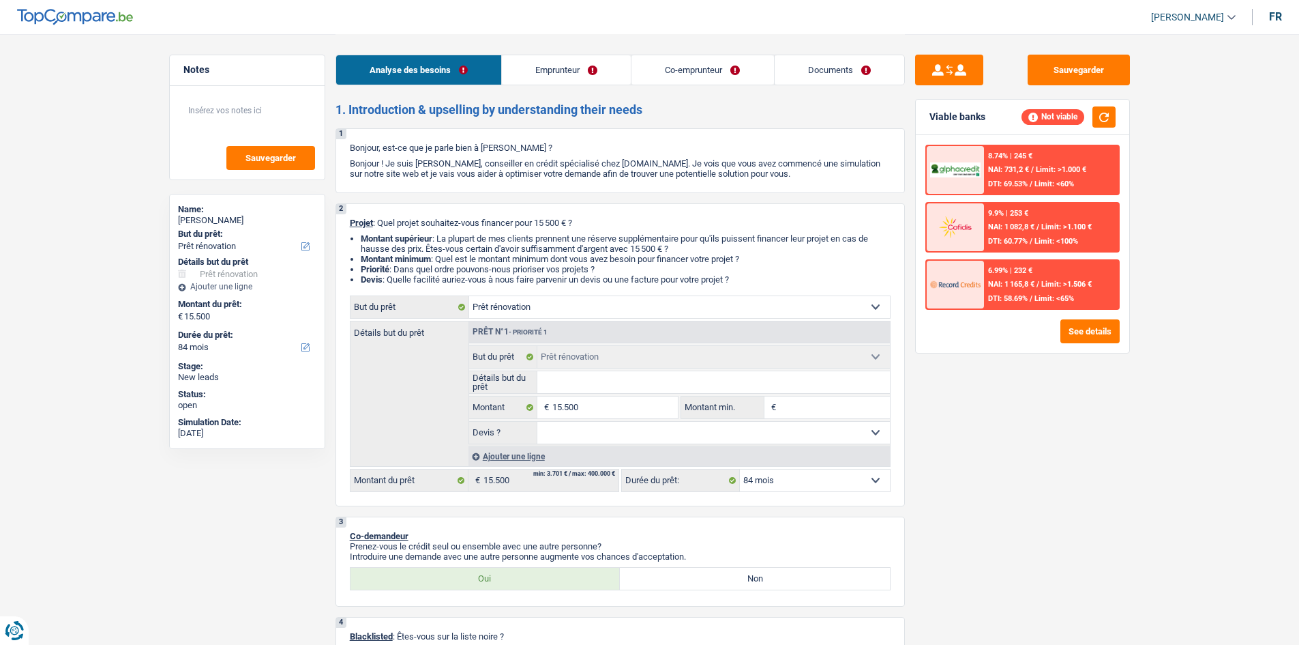
select select "84"
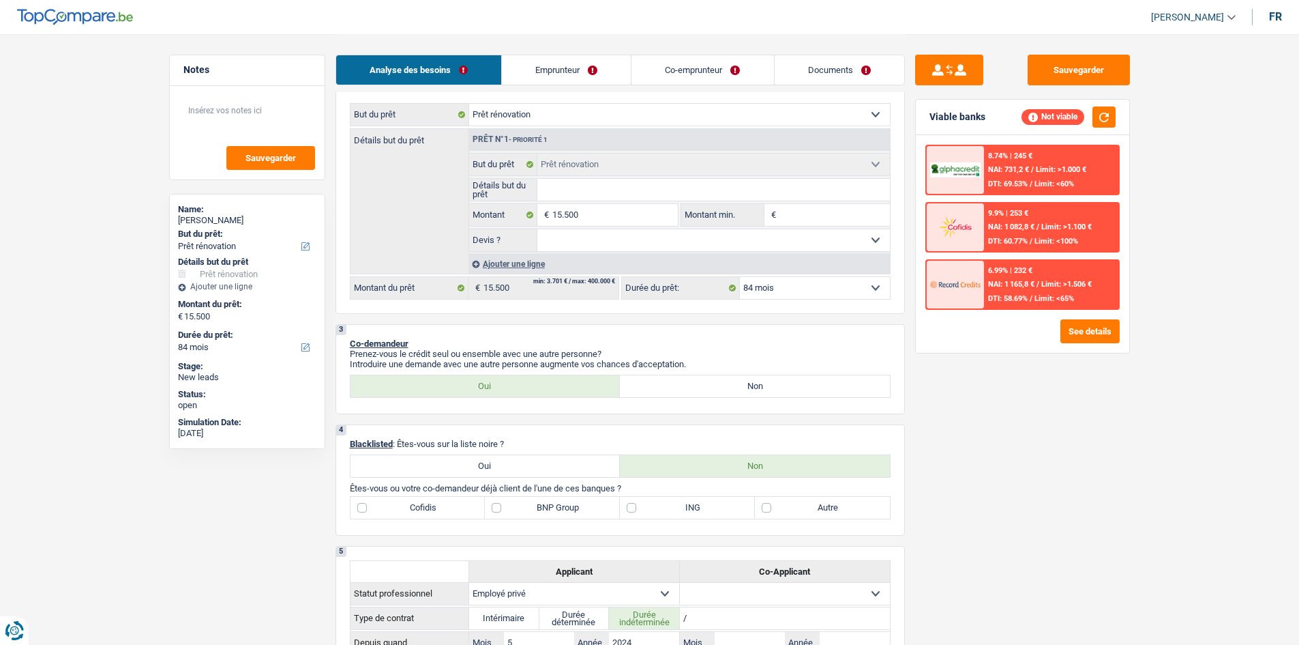
scroll to position [68, 0]
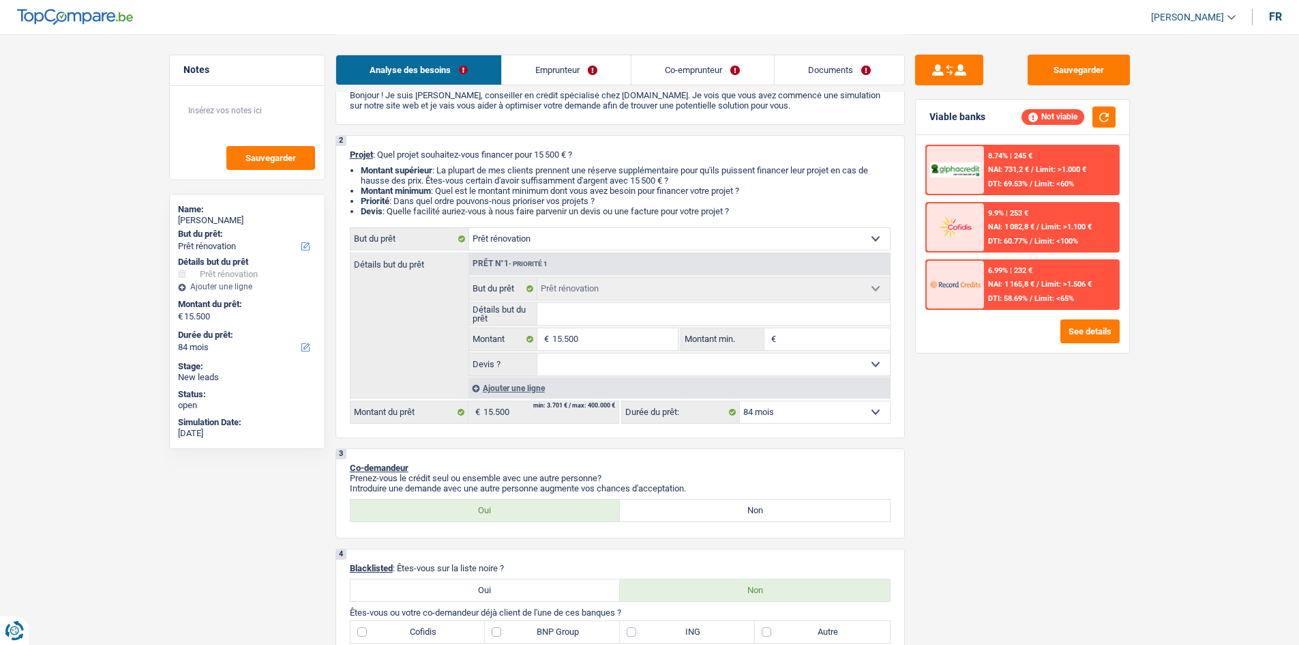
click at [613, 320] on input "Détails but du prêt" at bounding box center [713, 314] width 353 height 22
click at [750, 235] on select "Confort maison: meubles, textile, peinture, électroménager, outillage non-profe…" at bounding box center [679, 239] width 421 height 22
click at [1028, 472] on div "Sauvegarder Viable banks Not viable 8.74% | 245 € NAI: 731,2 € / Limit: >1.000 …" at bounding box center [1022, 339] width 235 height 568
click at [706, 227] on div "Confort maison: meubles, textile, peinture, électroménager, outillage non-profe…" at bounding box center [620, 238] width 541 height 23
click at [675, 246] on select "Confort maison: meubles, textile, peinture, électroménager, outillage non-profe…" at bounding box center [679, 239] width 421 height 22
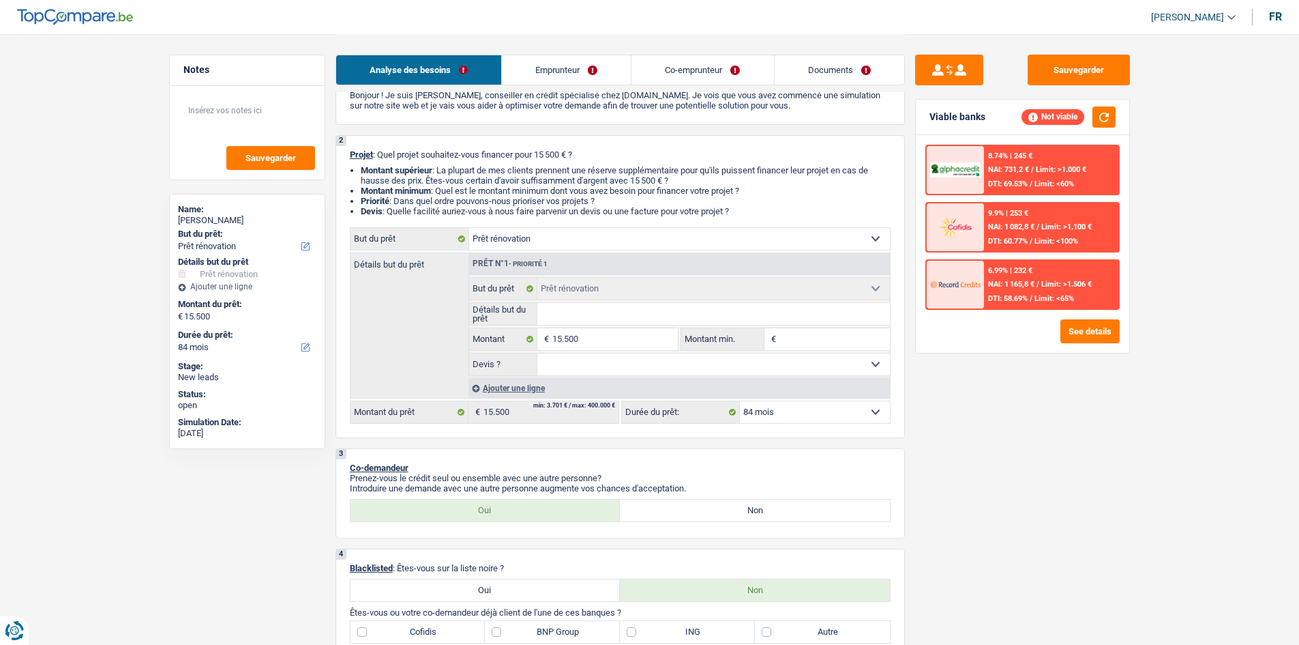
select select "energy"
click at [469, 228] on select "Confort maison: meubles, textile, peinture, électroménager, outillage non-profe…" at bounding box center [679, 239] width 421 height 22
select select "energy"
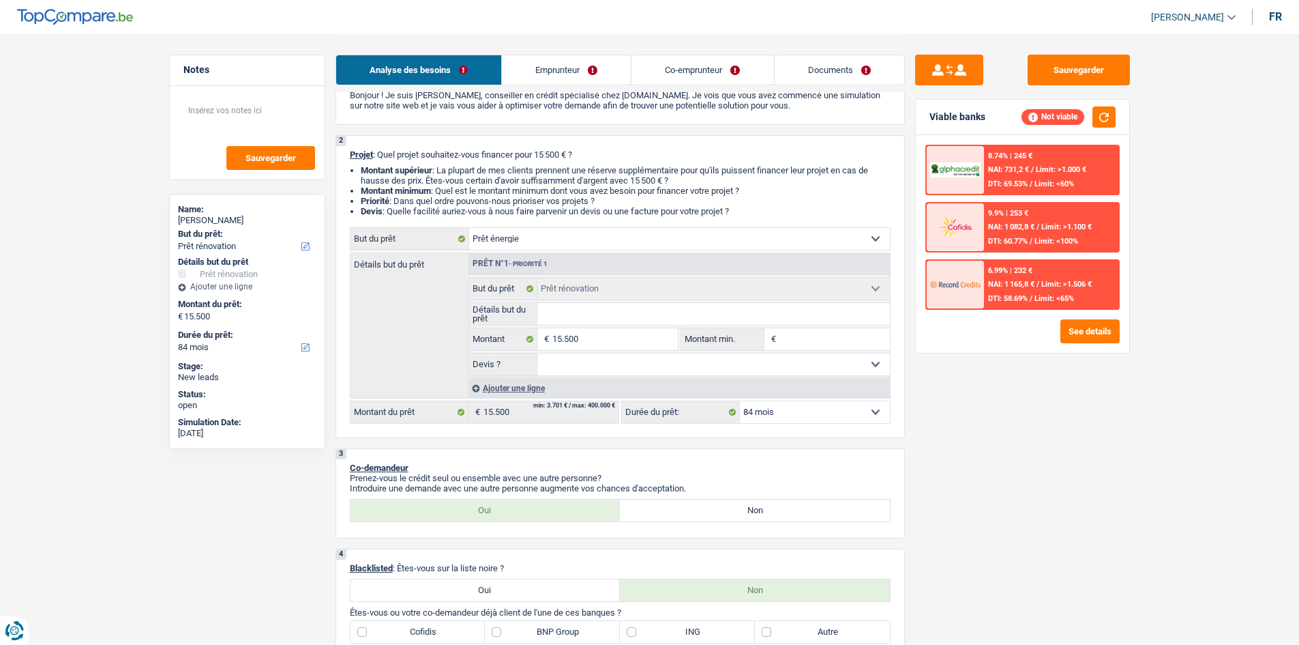
select select "energy"
select select "renovation"
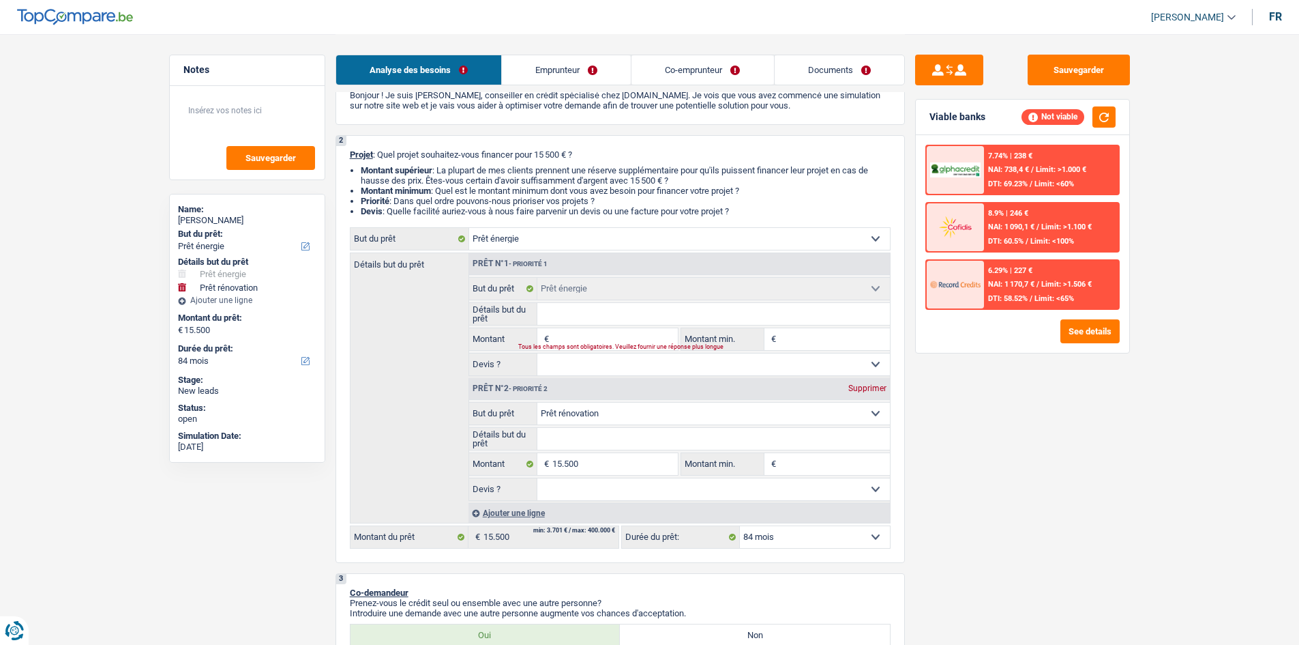
click at [855, 235] on select "Confort maison: meubles, textile, peinture, électroménager, outillage non-profe…" at bounding box center [679, 239] width 421 height 22
select select "renovation"
click at [469, 228] on select "Confort maison: meubles, textile, peinture, électroménager, outillage non-profe…" at bounding box center [679, 239] width 421 height 22
select select "renovation"
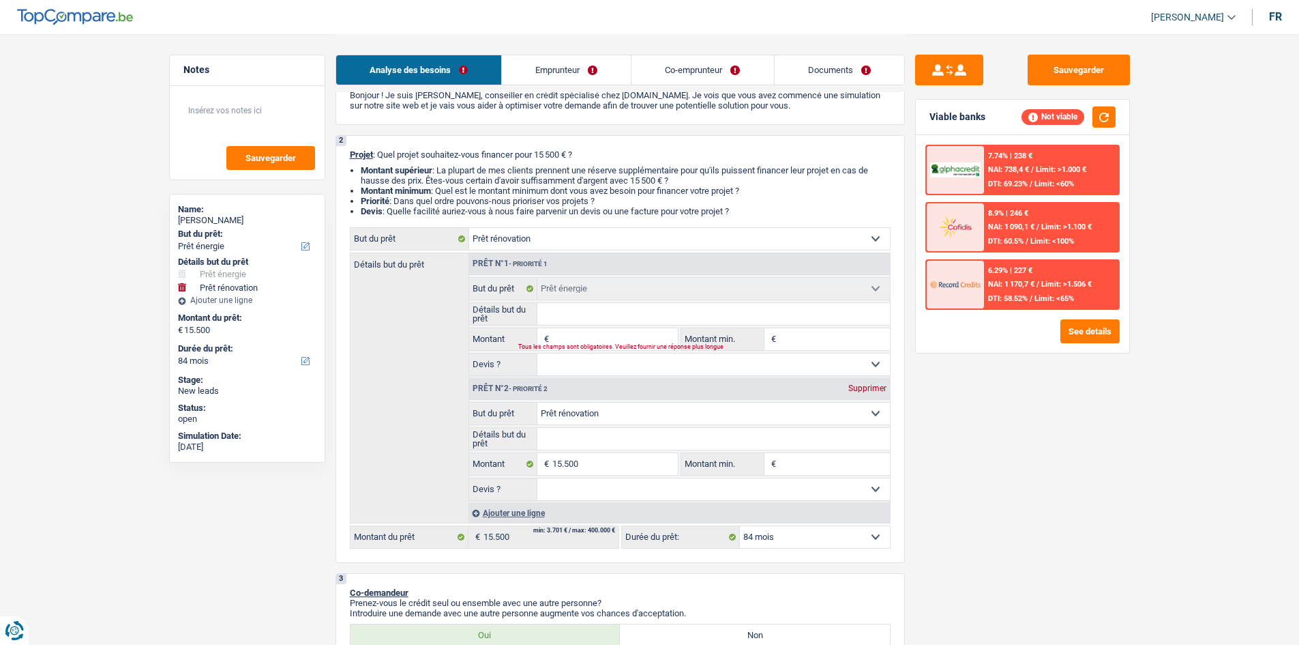
select select "renovation"
type input "15.500"
select select "renovation"
type input "15.500"
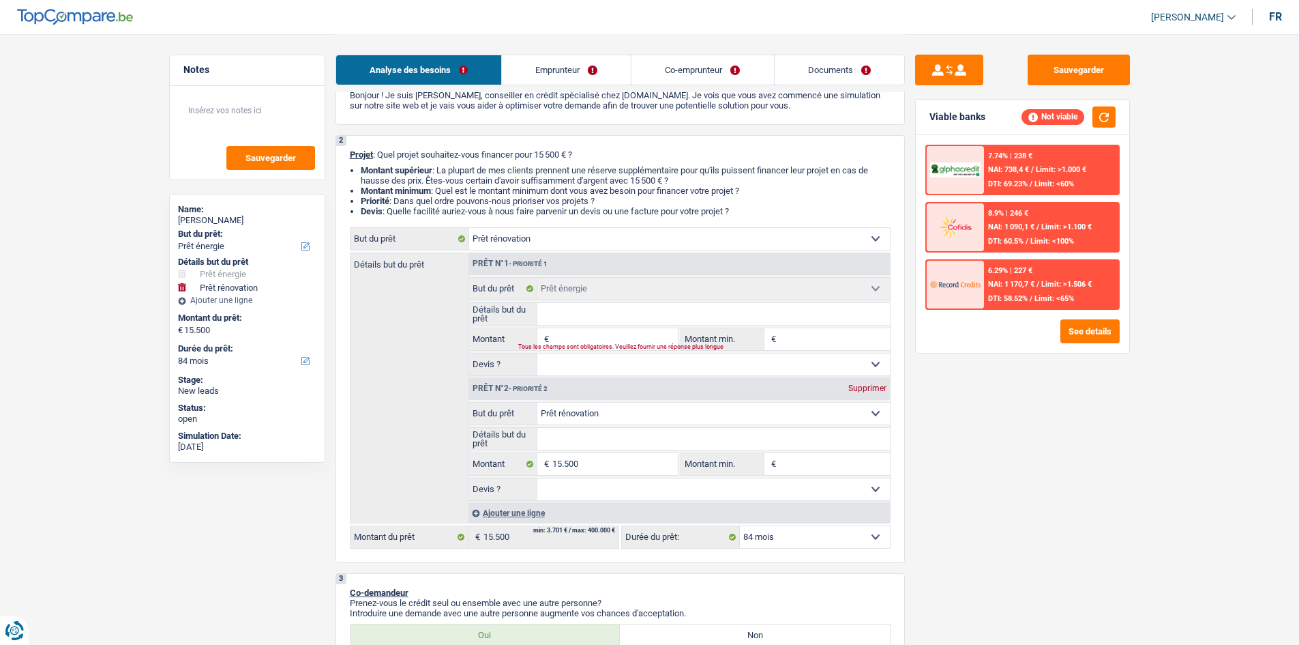
select select "energy"
click at [867, 391] on div "Supprimer" at bounding box center [867, 388] width 45 height 8
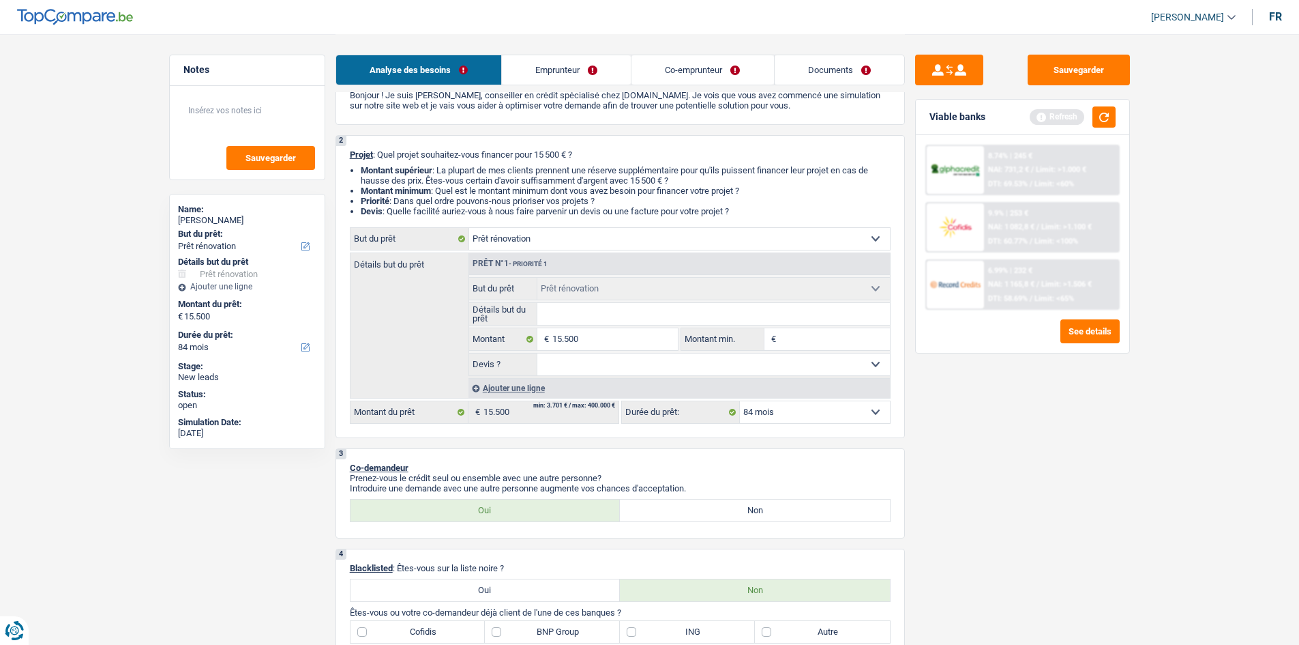
click at [788, 342] on input "Montant min." at bounding box center [835, 339] width 110 height 22
type input "1.550"
type input "155"
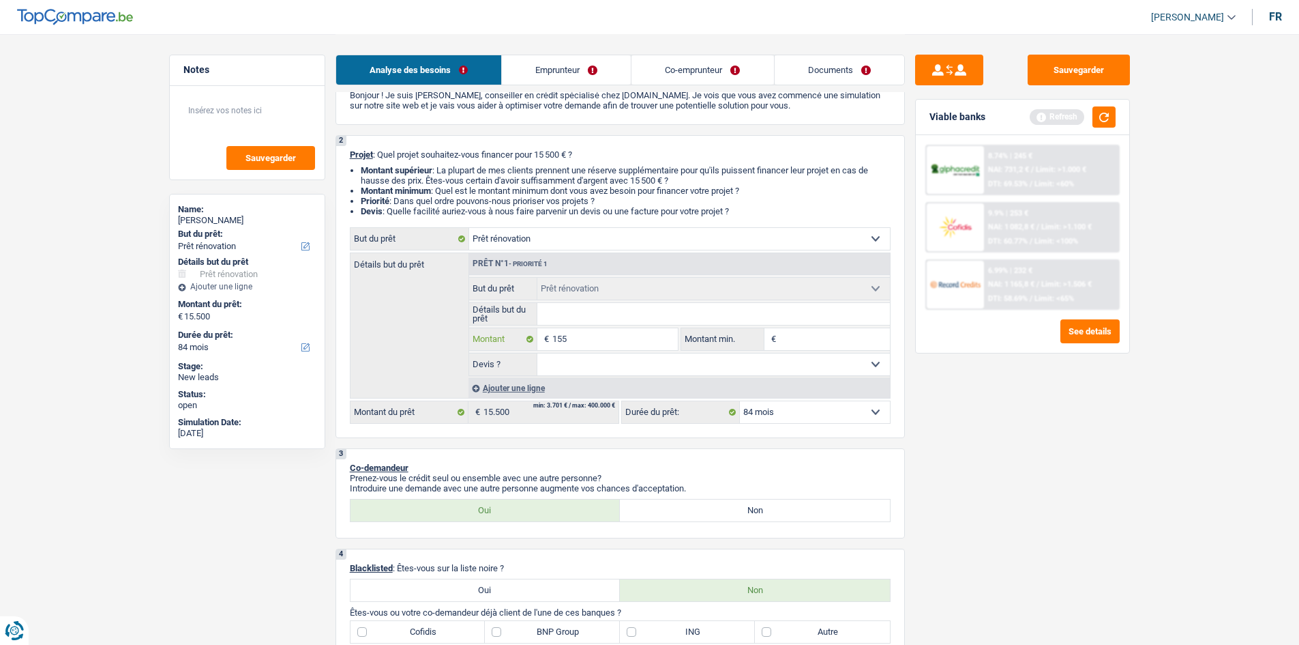
type input "15"
type input "1"
type input "0"
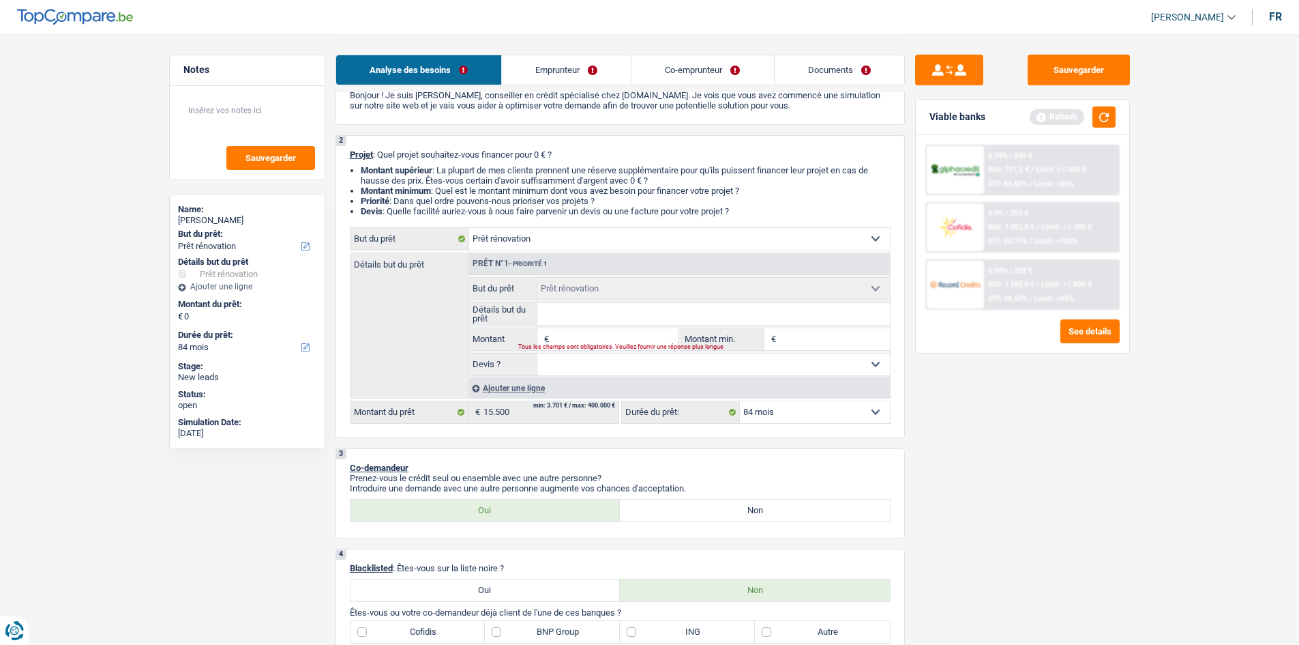
click at [553, 68] on link "Emprunteur" at bounding box center [566, 69] width 129 height 29
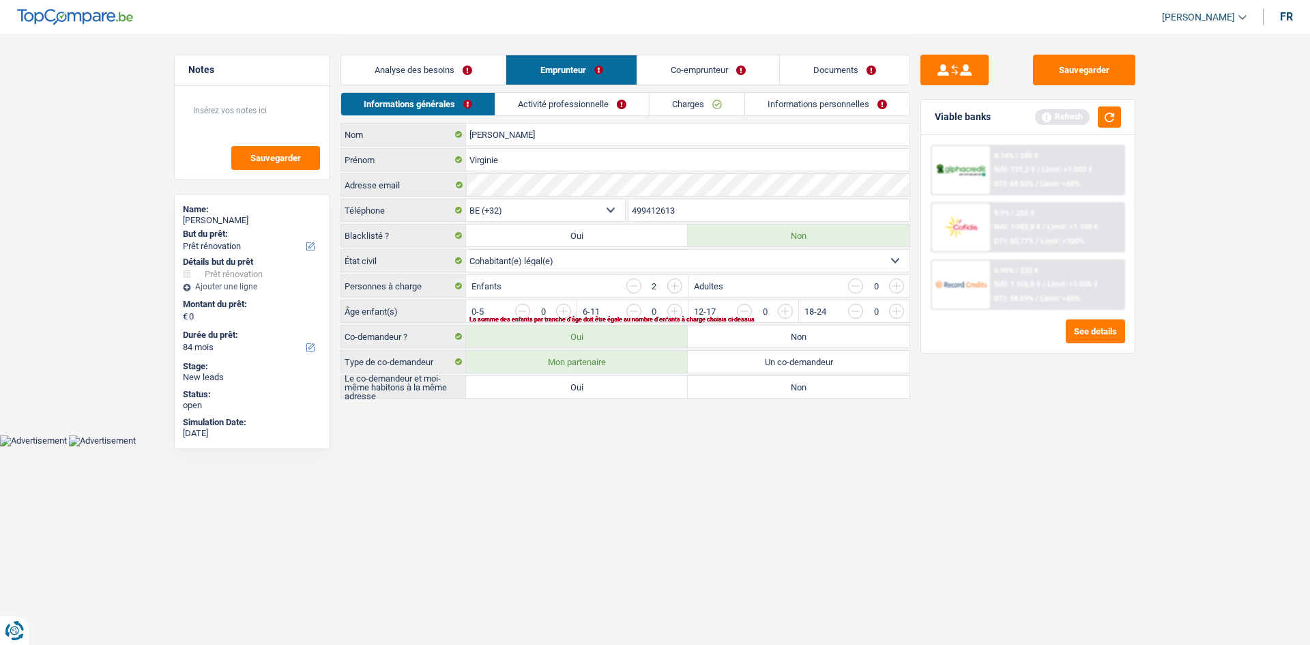
click at [473, 70] on link "Analyse des besoins" at bounding box center [423, 69] width 164 height 29
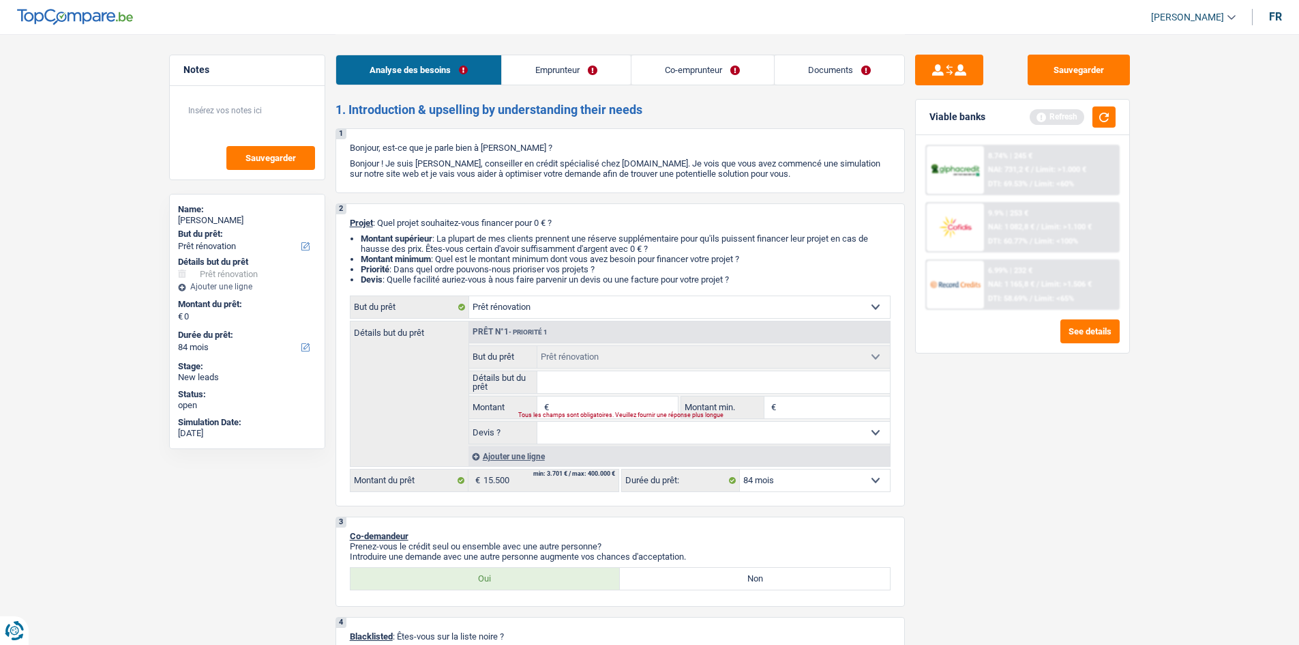
click at [586, 377] on input "Détails but du prêt" at bounding box center [713, 382] width 353 height 22
drag, startPoint x: 577, startPoint y: 402, endPoint x: 570, endPoint y: 400, distance: 7.0
click at [575, 402] on input "Montant" at bounding box center [614, 407] width 125 height 22
type input "4"
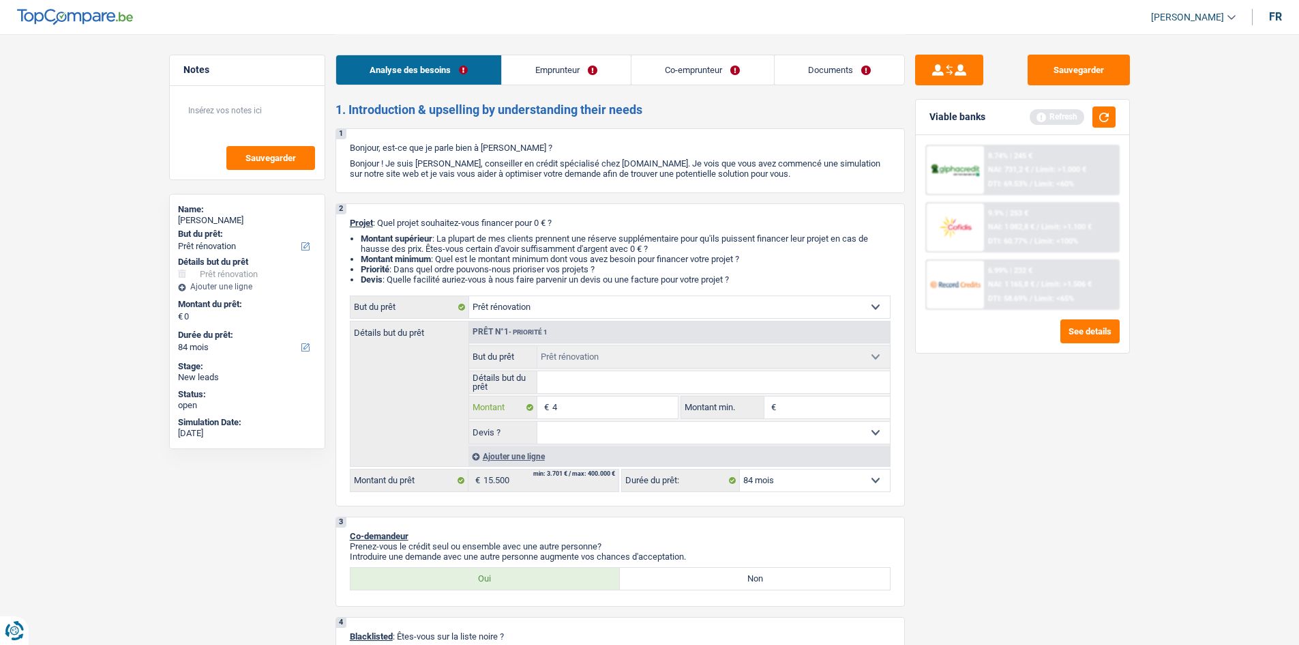
type input "40"
type input "400"
type input "4.000"
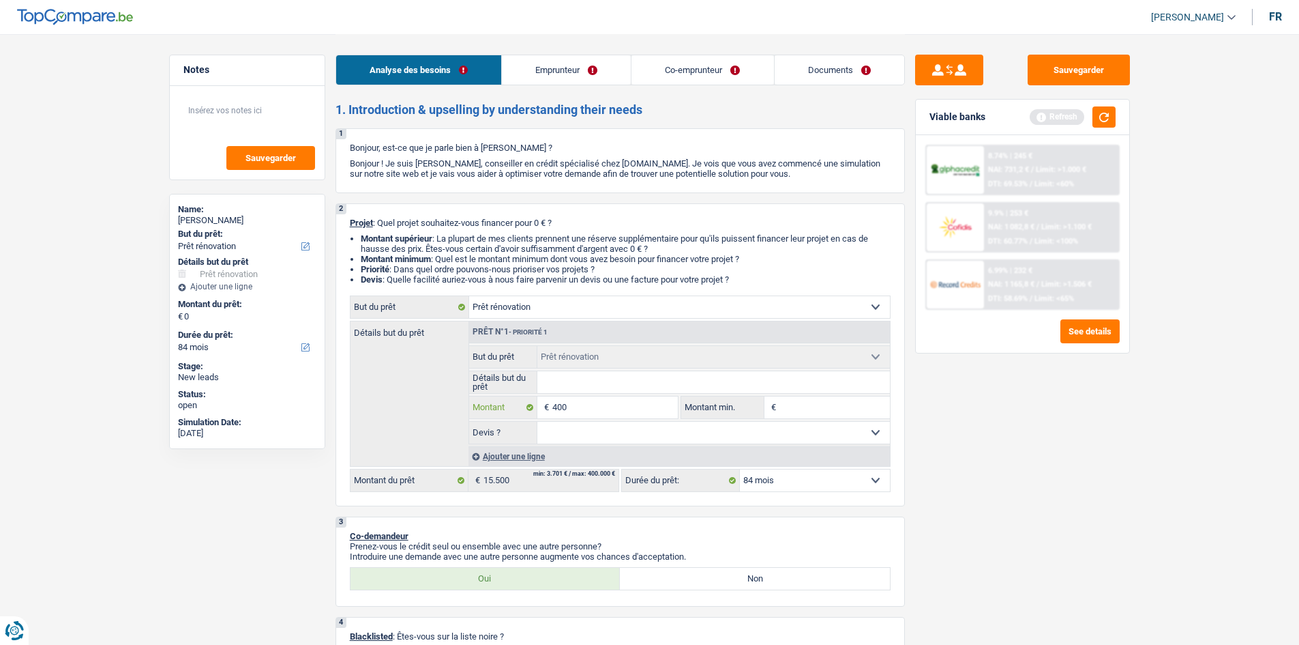
type input "4.000"
type input "40.000"
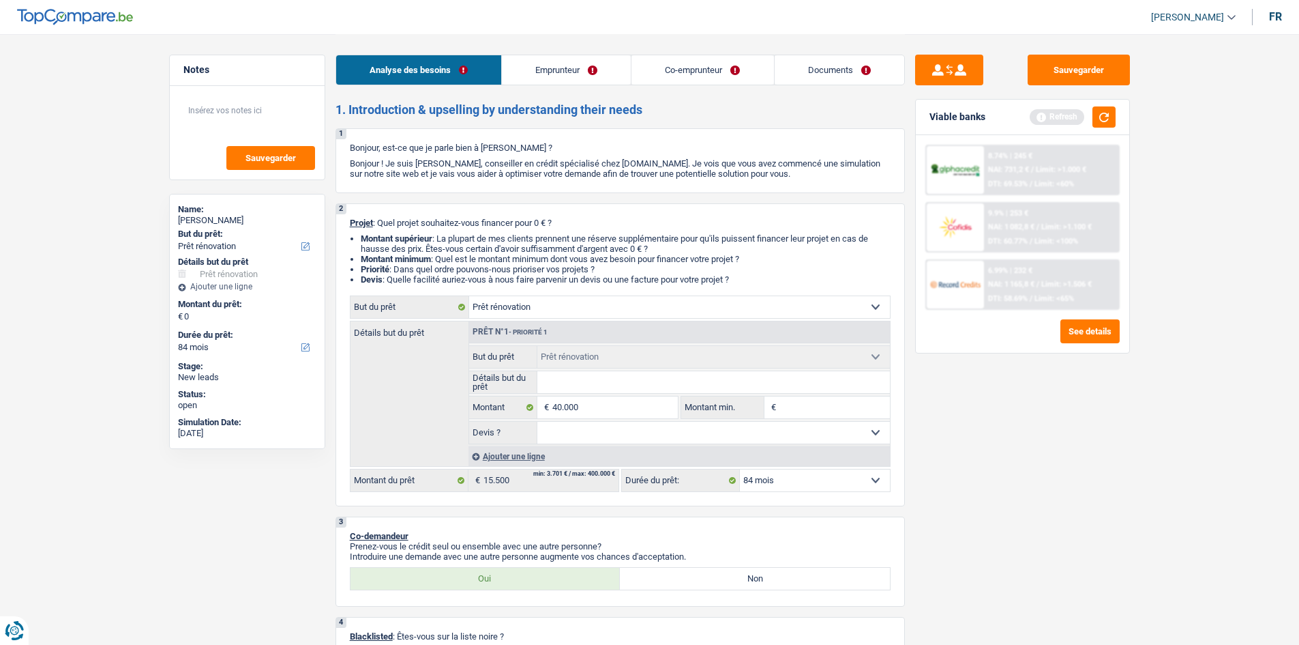
type input "40.000"
click at [1062, 452] on div "Sauvegarder Viable banks Refresh 8.74% | 245 € NAI: 731,2 € / Limit: >1.000 € D…" at bounding box center [1022, 339] width 235 height 568
select select "144"
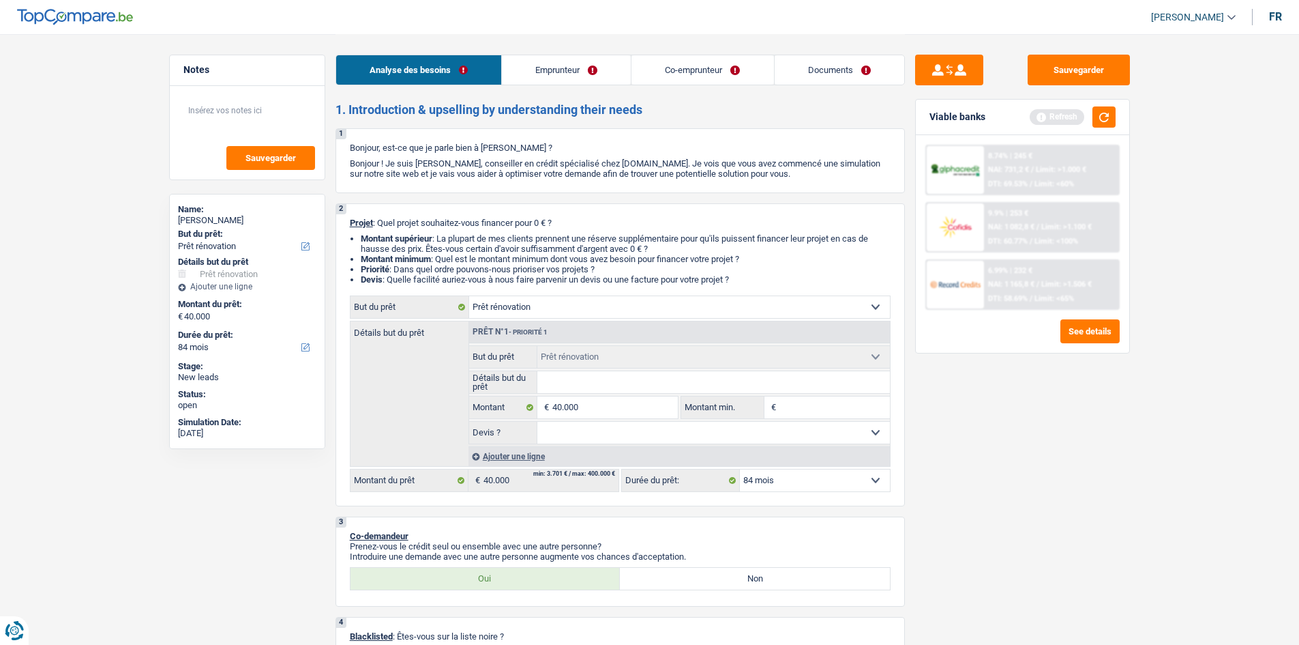
select select "144"
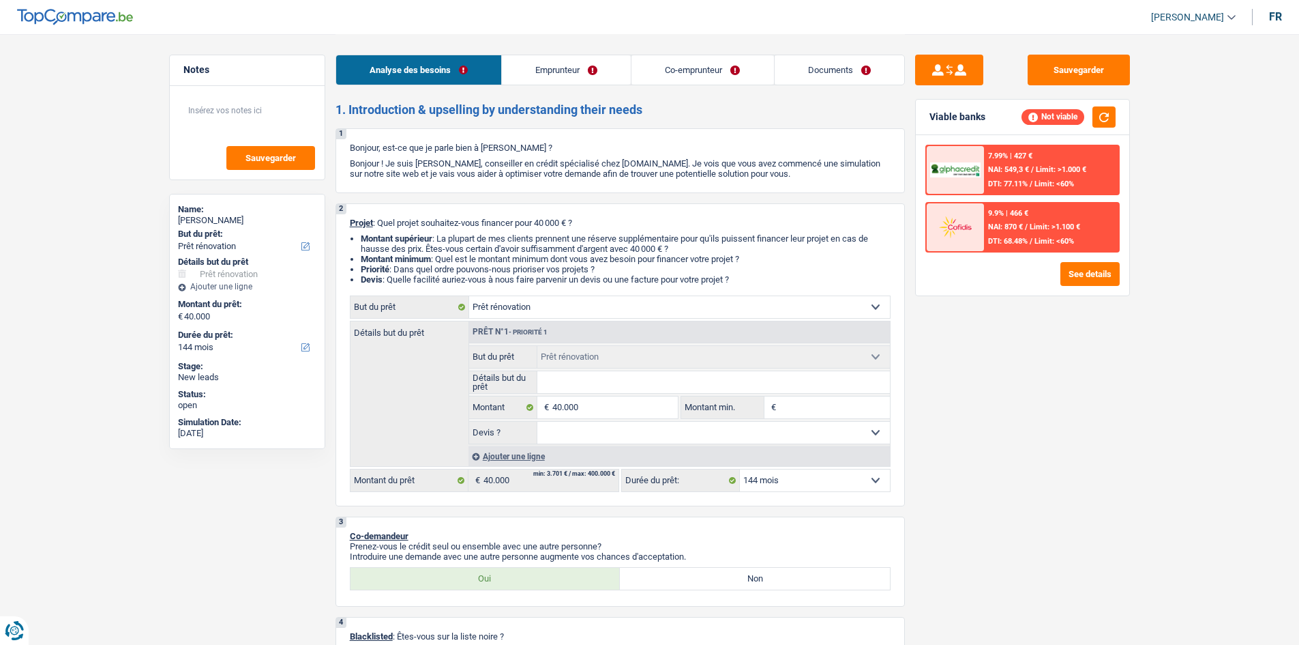
click at [810, 413] on input "Montant min." at bounding box center [835, 407] width 110 height 22
type input "3"
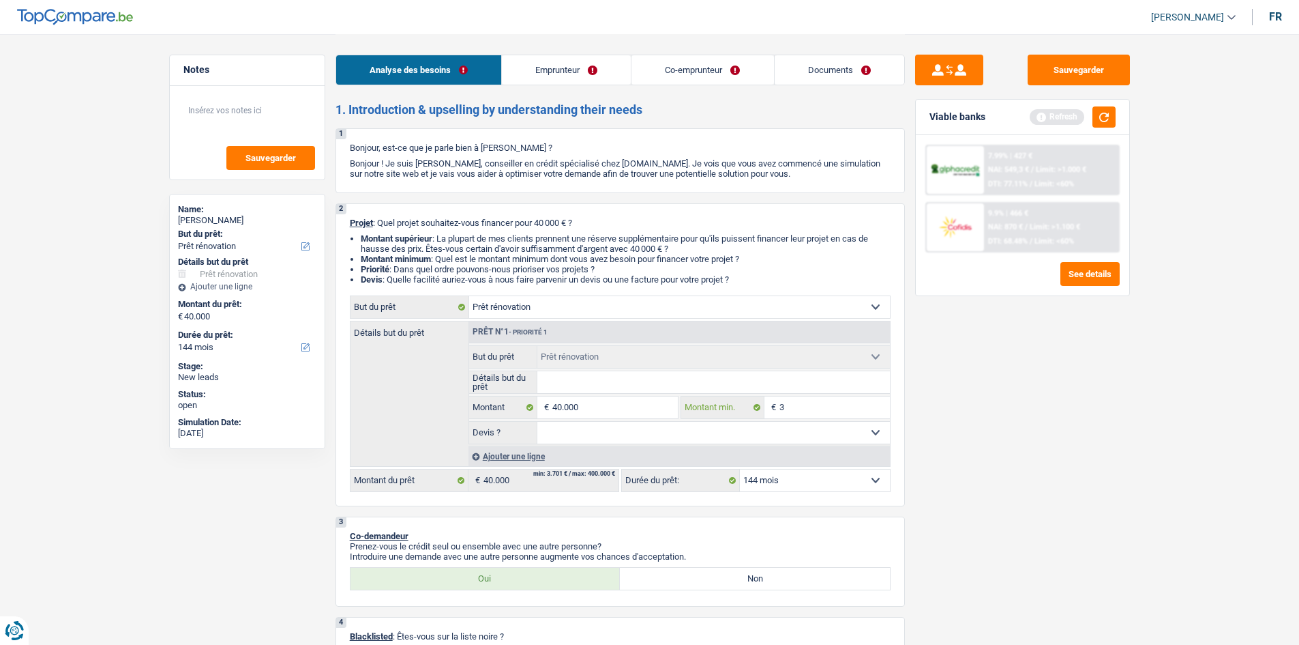
type input "30"
type input "300"
type input "3.000"
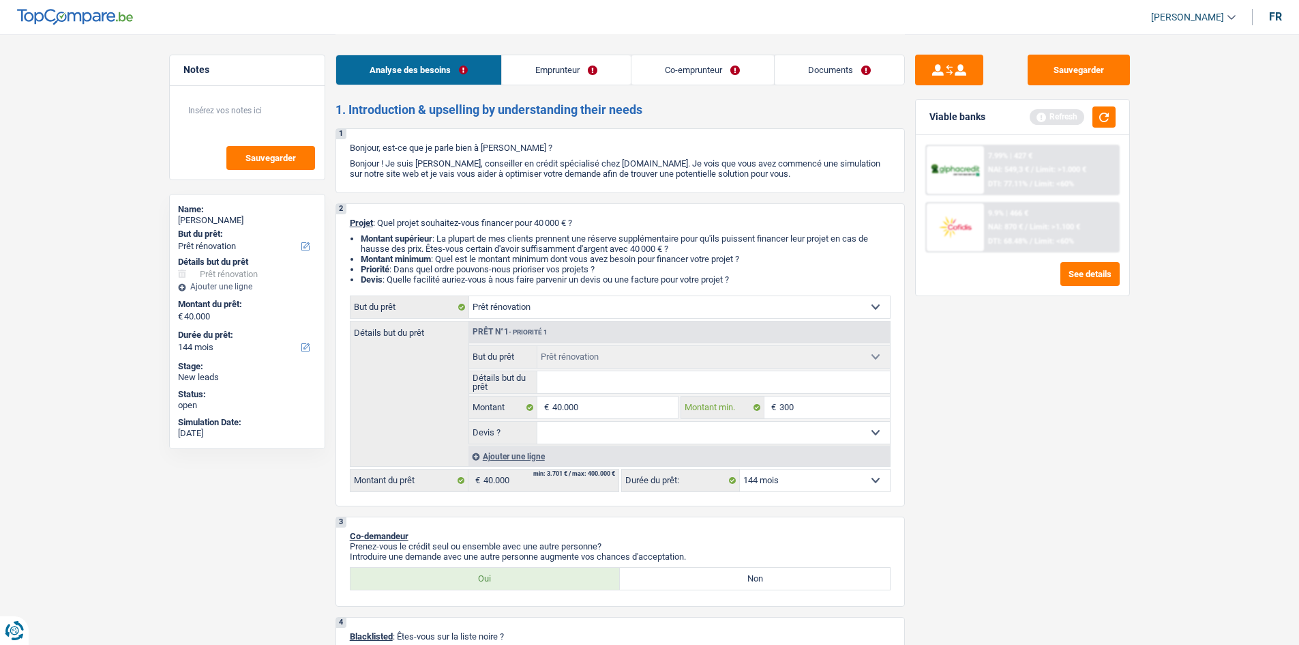
type input "3.000"
type input "30.000"
click at [923, 449] on div "Sauvegarder Viable banks Refresh 7.99% | 427 € NAI: 549,3 € / Limit: >1.000 € D…" at bounding box center [1022, 339] width 235 height 568
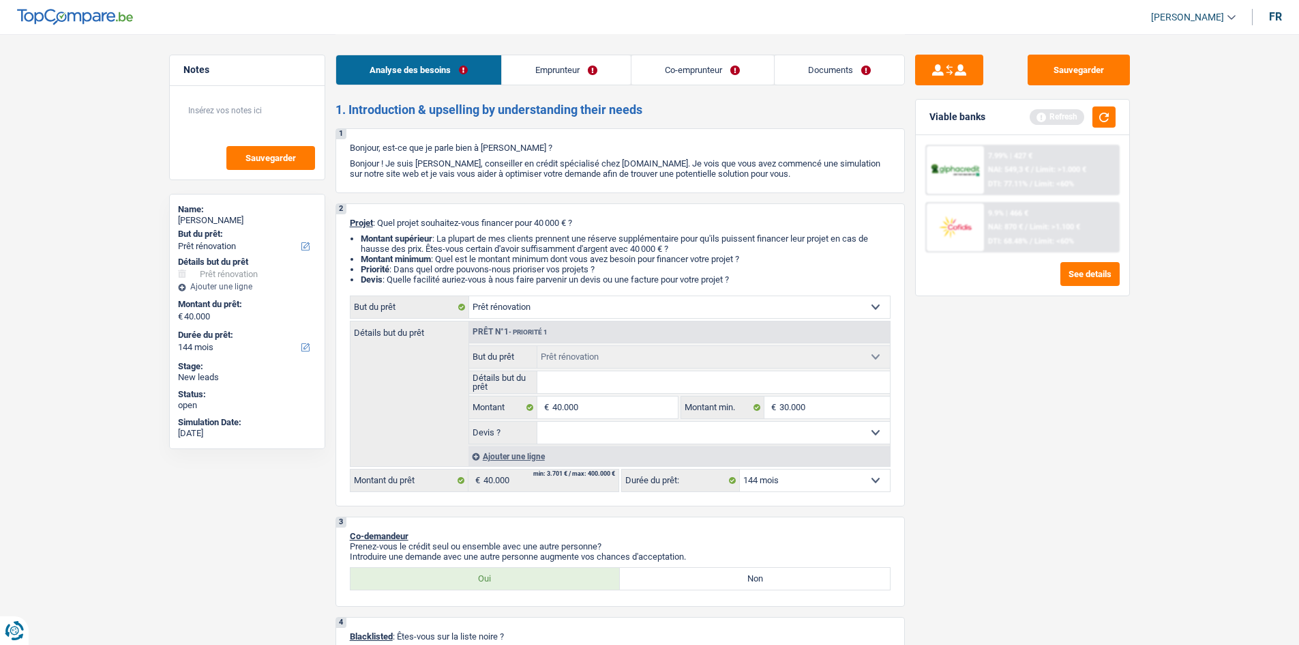
click at [569, 69] on link "Emprunteur" at bounding box center [566, 69] width 129 height 29
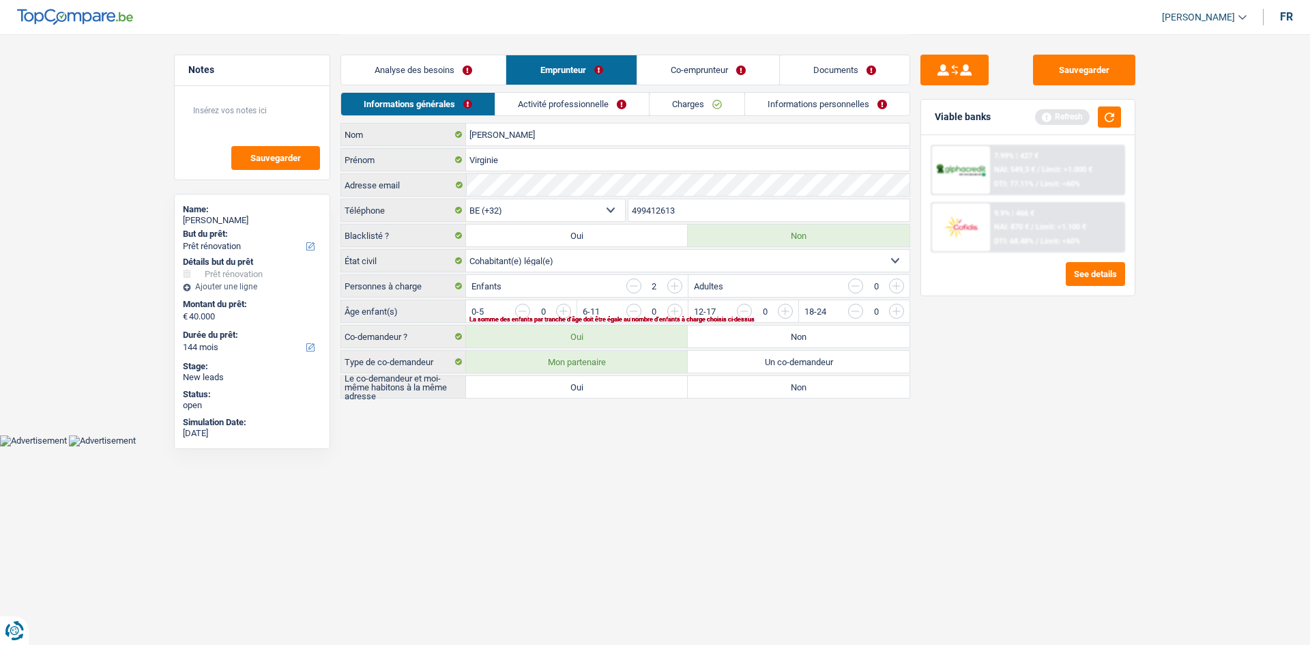
click at [529, 104] on link "Activité professionnelle" at bounding box center [571, 104] width 153 height 23
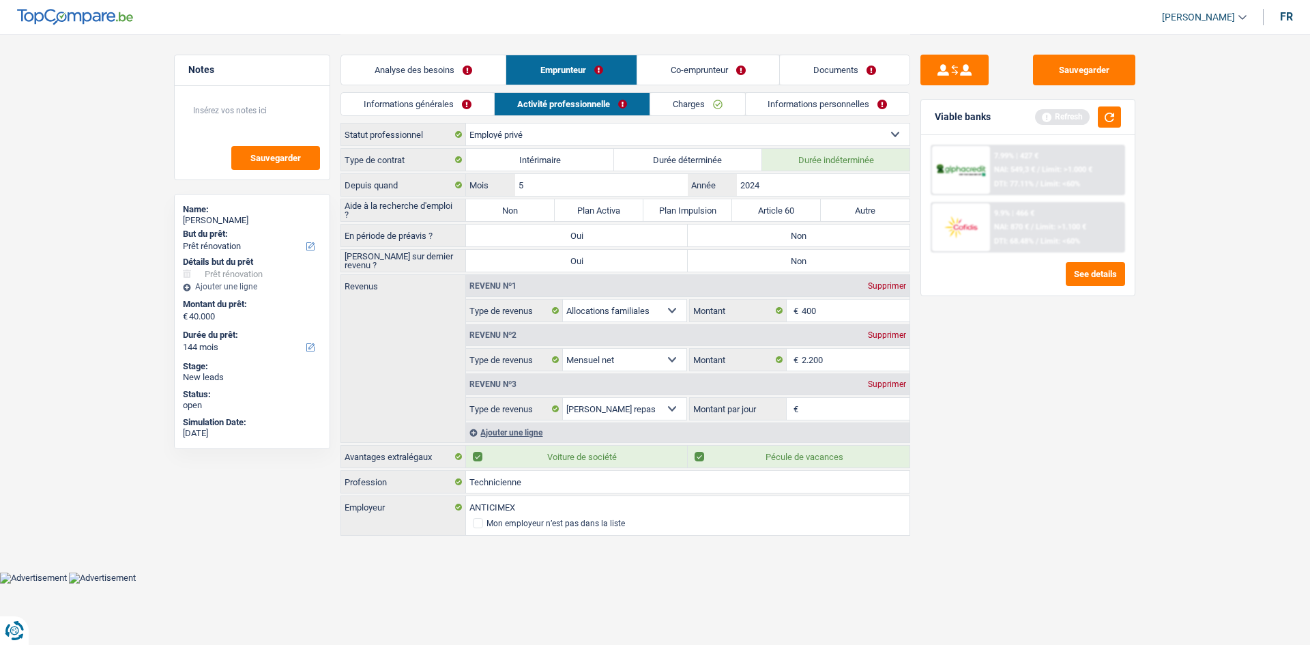
click at [421, 67] on link "Analyse des besoins" at bounding box center [423, 69] width 164 height 29
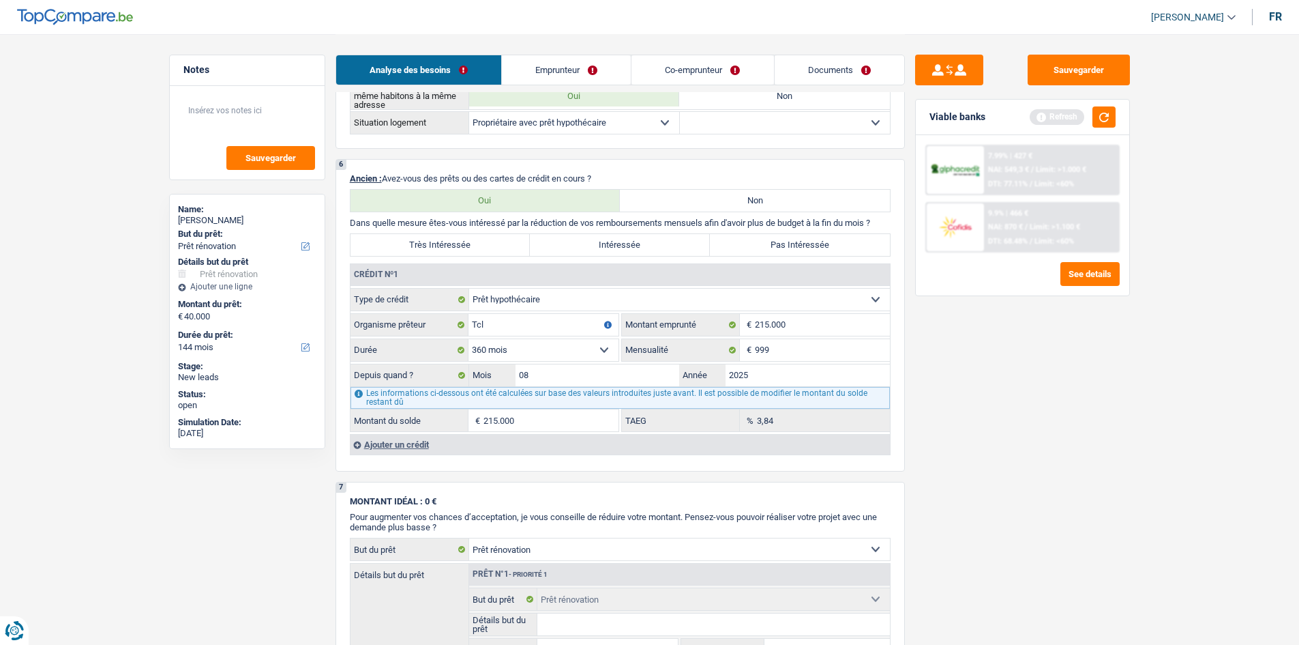
scroll to position [1091, 0]
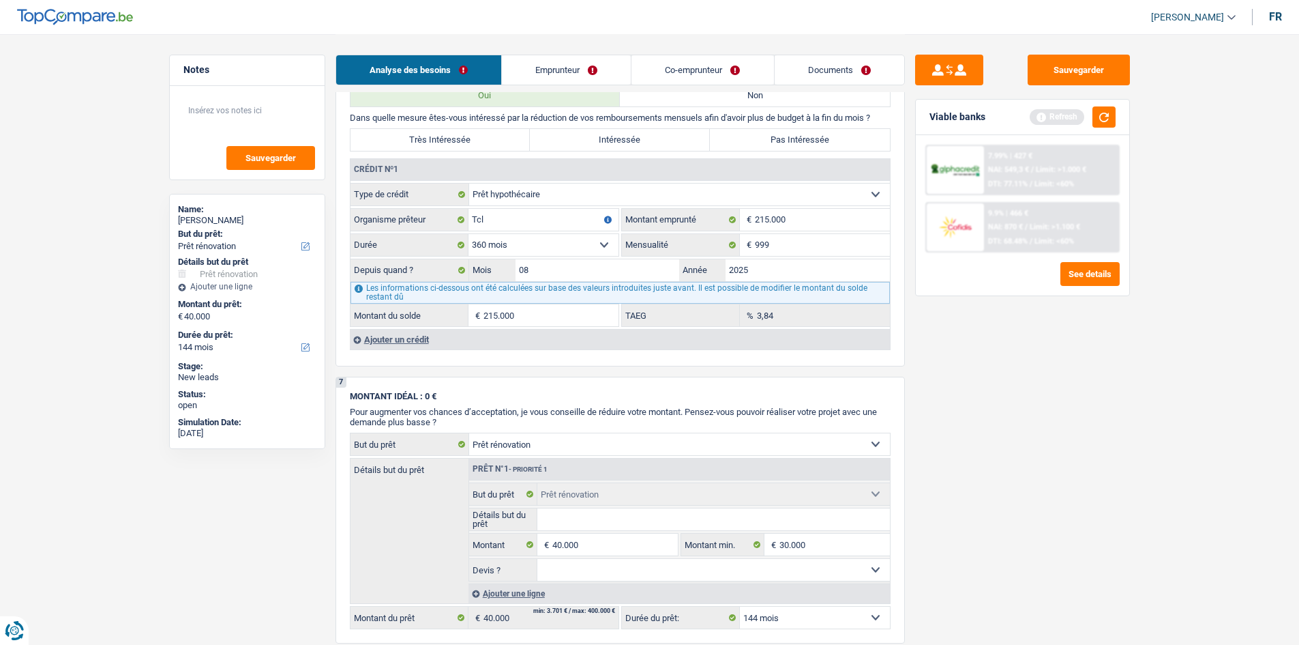
drag, startPoint x: 391, startPoint y: 338, endPoint x: 391, endPoint y: 330, distance: 8.2
click at [391, 330] on div "Ajouter un crédit" at bounding box center [620, 339] width 540 height 20
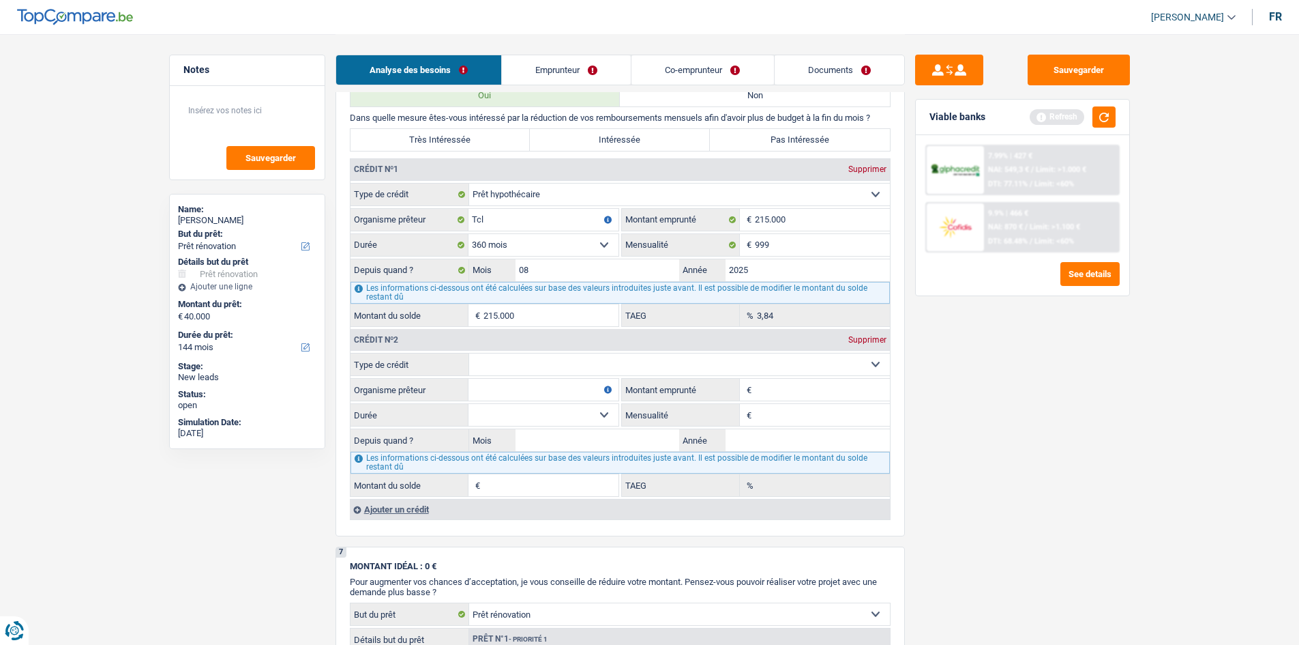
click at [532, 366] on select "Carte ou ouverture de crédit Prêt hypothécaire Vente à tempérament Prêt à tempé…" at bounding box center [679, 364] width 421 height 22
select select "carLoan"
type input "0"
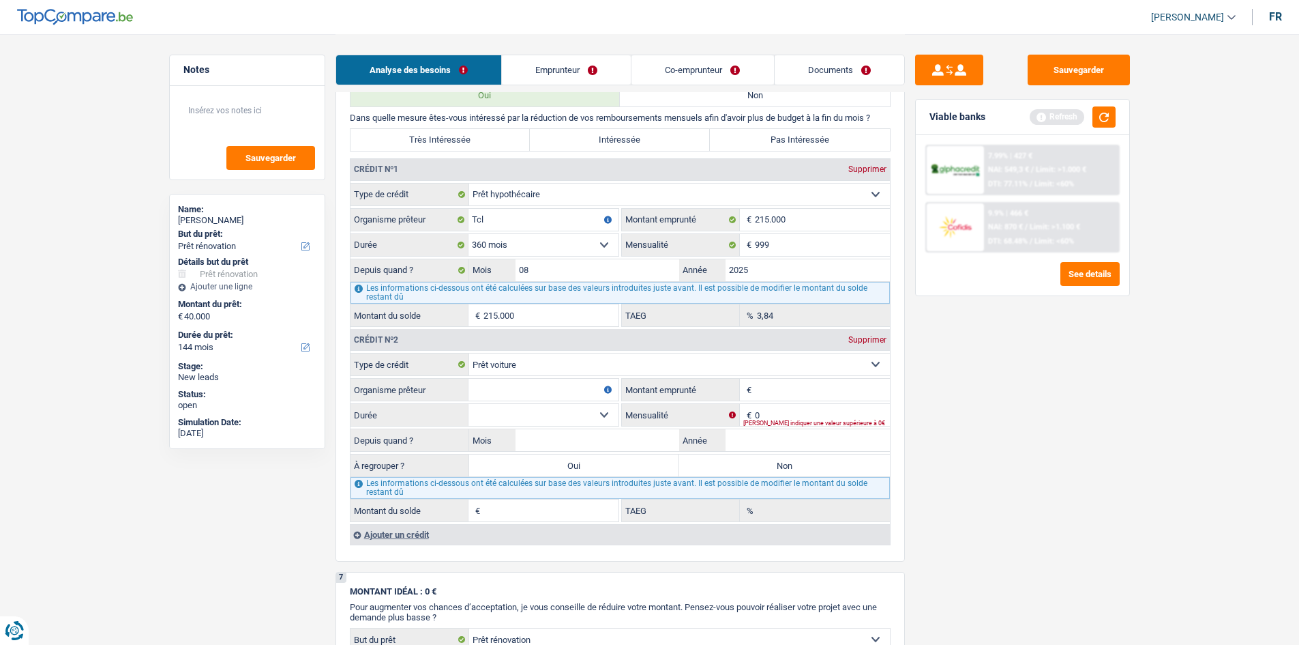
click at [510, 391] on input "Organisme prêteur" at bounding box center [544, 390] width 150 height 22
click at [517, 382] on input "Organisme prêteur" at bounding box center [544, 390] width 150 height 22
type input "ALPHA CREDIT"
click at [755, 390] on input "Montant emprunté" at bounding box center [822, 390] width 135 height 22
type input "22.500"
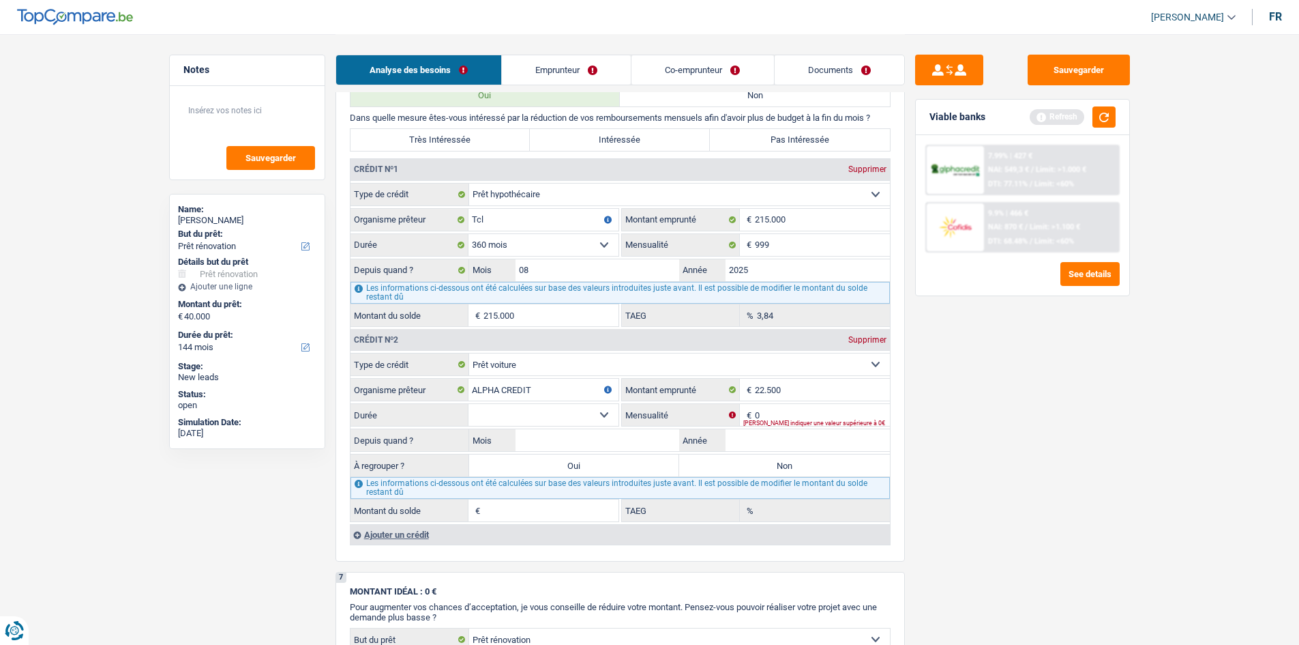
click at [784, 421] on div "Veuillez indiquer une valeur supérieure à 0€" at bounding box center [816, 422] width 147 height 5
click at [770, 412] on input "0" at bounding box center [822, 415] width 135 height 22
type input "327"
click at [586, 416] on select "12 mois 18 mois 24 mois 30 mois 36 mois 42 mois 48 mois 60 mois 72 mois 84 mois…" at bounding box center [544, 415] width 150 height 22
click at [745, 434] on input "Année" at bounding box center [808, 440] width 164 height 22
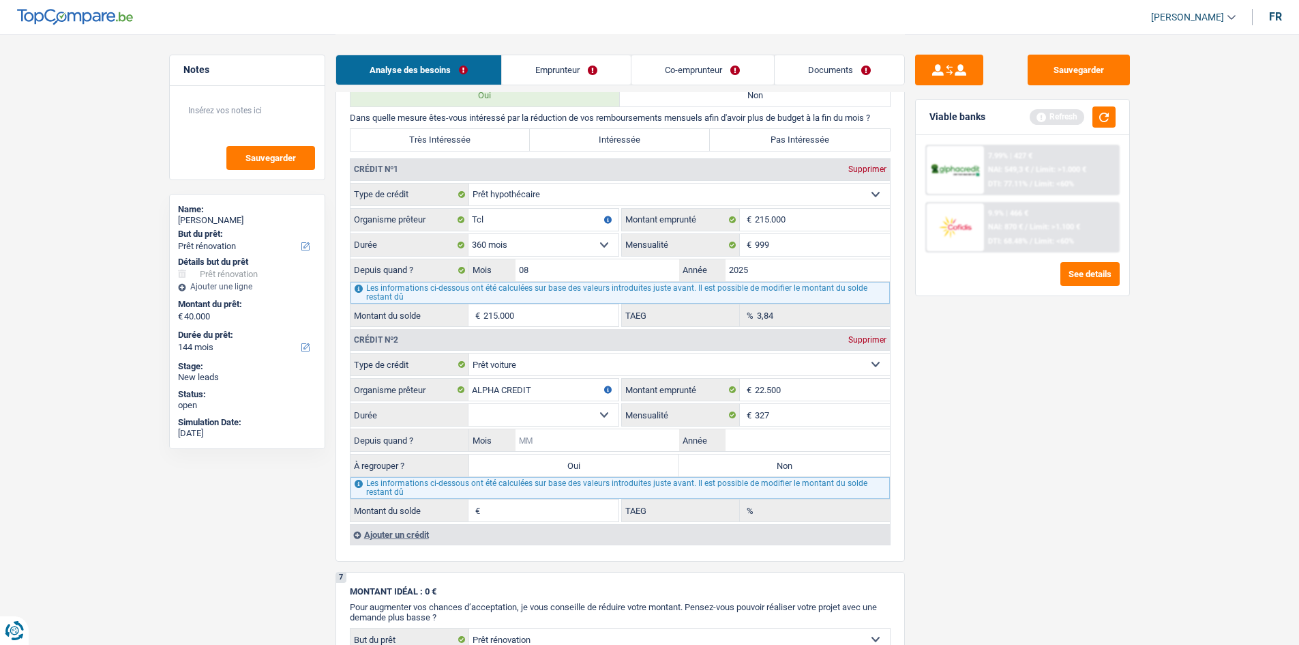
click at [599, 445] on input "Mois" at bounding box center [598, 440] width 164 height 22
click at [572, 445] on div "Entrez une date valide" at bounding box center [660, 447] width 374 height 5
click at [636, 434] on input "80" at bounding box center [598, 440] width 164 height 22
type input "8"
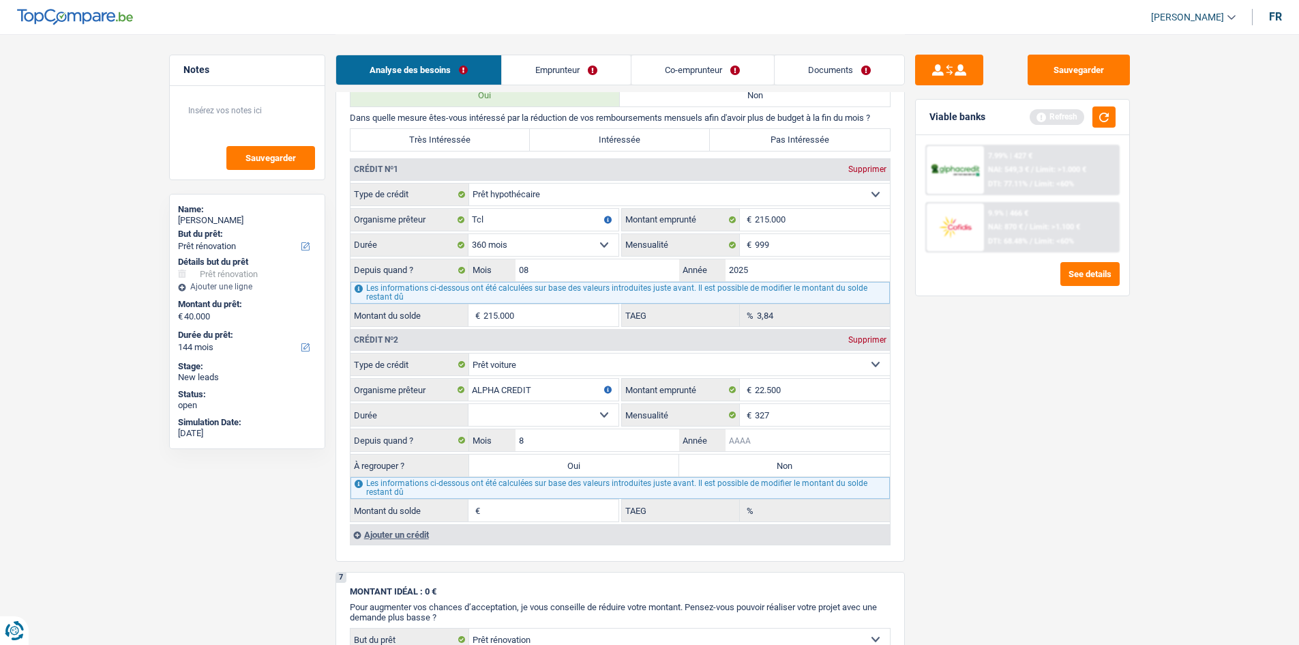
click at [735, 432] on input "Année" at bounding box center [808, 440] width 164 height 22
click at [735, 432] on input "2024" at bounding box center [808, 440] width 164 height 22
type input "2024"
click at [510, 420] on select "12 mois 18 mois 24 mois 30 mois 36 mois 42 mois 48 mois 60 mois 72 mois 84 mois…" at bounding box center [544, 415] width 150 height 22
select select "60"
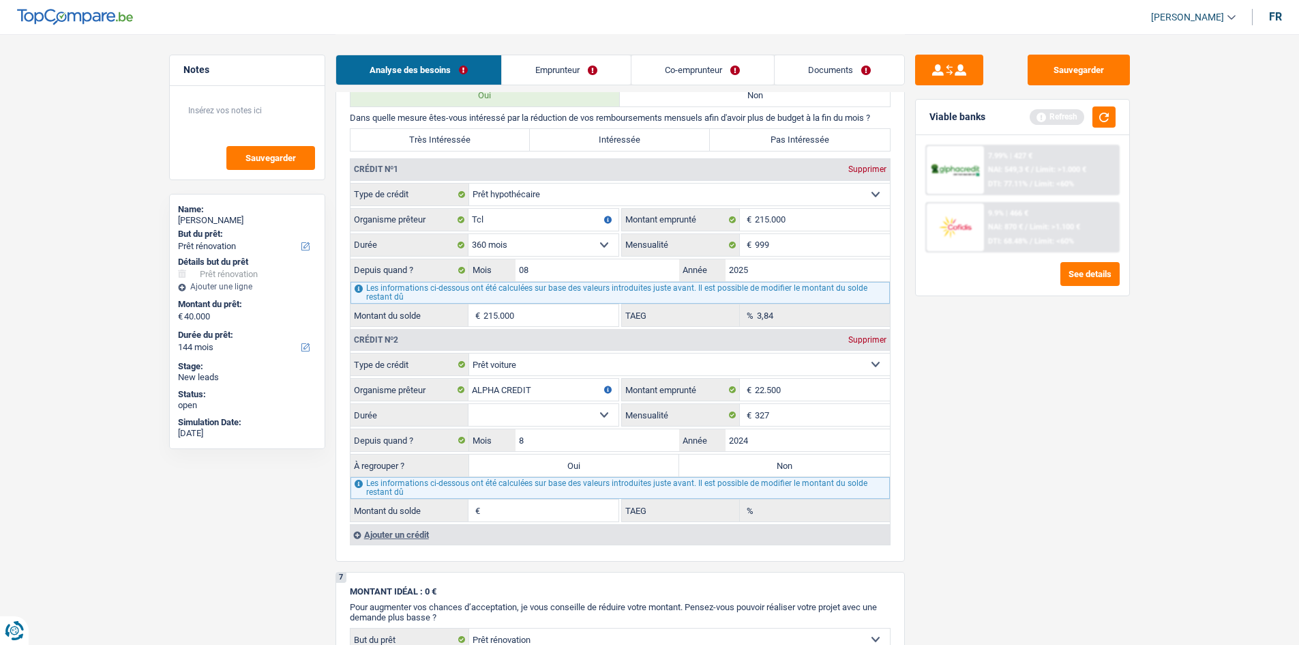
click at [469, 404] on select "12 mois 18 mois 24 mois 30 mois 36 mois 42 mois 48 mois 60 mois 72 mois 84 mois…" at bounding box center [544, 415] width 150 height 22
type input "17.514"
type input "0,00"
click at [532, 417] on select "12 mois 18 mois 24 mois 30 mois 36 mois 42 mois 48 mois 60 mois 72 mois 84 mois…" at bounding box center [544, 415] width 150 height 22
select select "84"
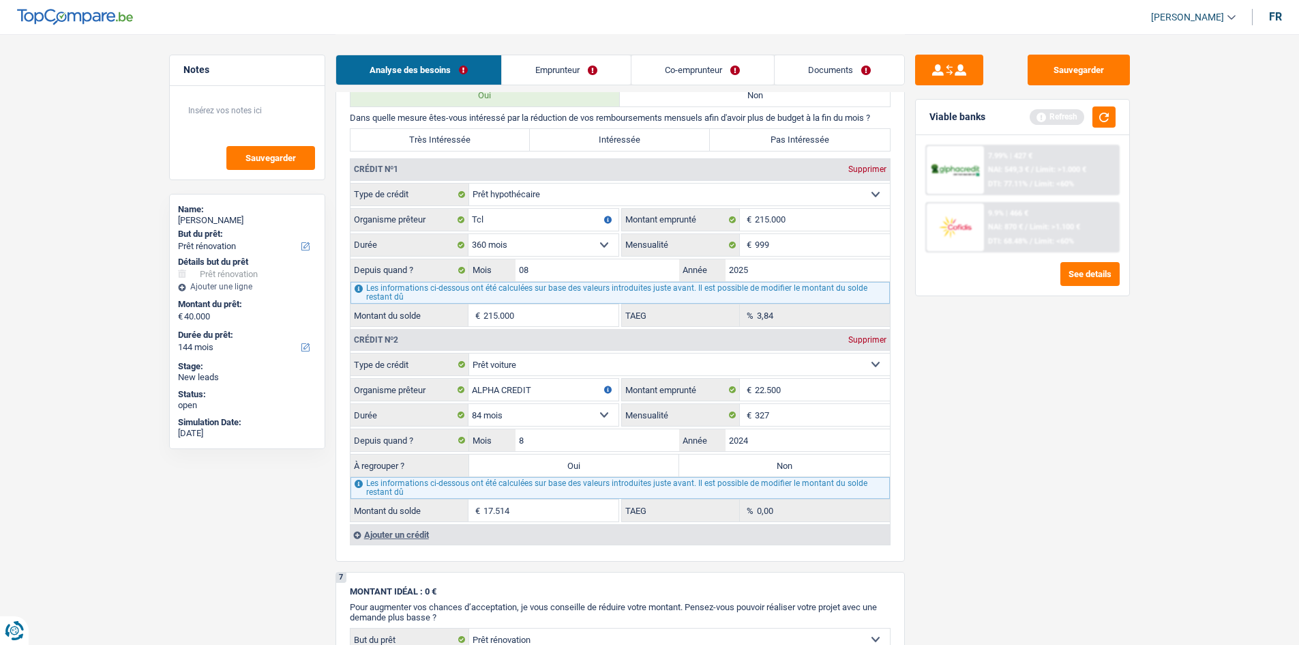
click at [469, 404] on select "12 mois 18 mois 24 mois 30 mois 36 mois 42 mois 48 mois 60 mois 72 mois 84 mois…" at bounding box center [544, 415] width 150 height 22
type input "19.820"
type input "6,00"
click at [1052, 570] on div "Sauvegarder Viable banks Refresh 7.99% | 427 € NAI: 549,3 € / Limit: >1.000 € D…" at bounding box center [1022, 339] width 235 height 568
click at [969, 481] on div "Sauvegarder Viable banks Refresh 7.99% | 427 € NAI: 549,3 € / Limit: >1.000 € D…" at bounding box center [1022, 339] width 235 height 568
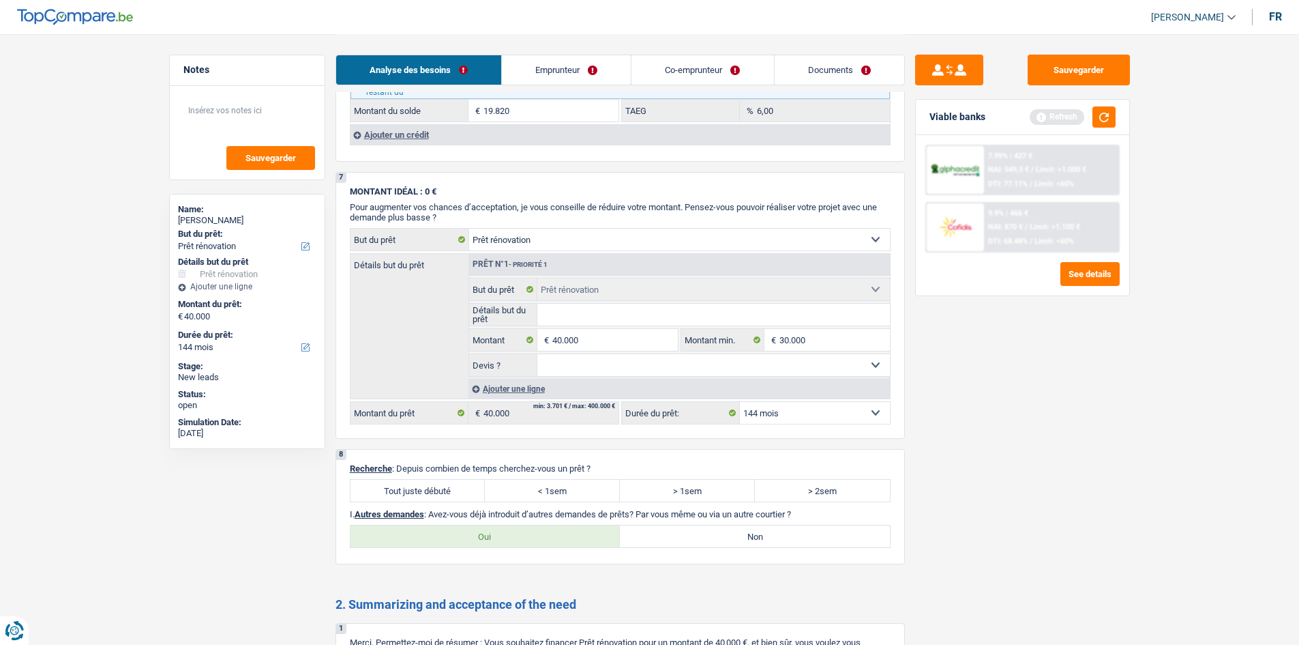
scroll to position [1399, 0]
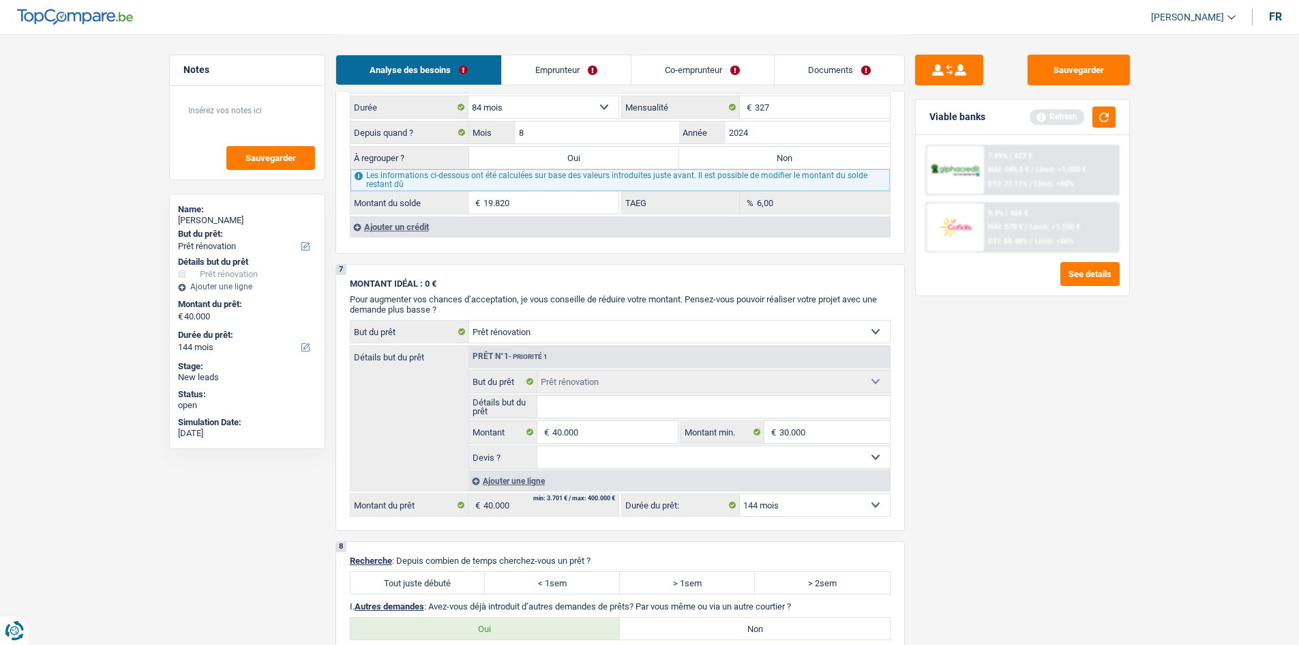
click at [558, 151] on label "Oui" at bounding box center [574, 158] width 211 height 22
click at [558, 151] on input "Oui" at bounding box center [574, 158] width 211 height 22
radio input "true"
type input "59.820"
type input "19.820"
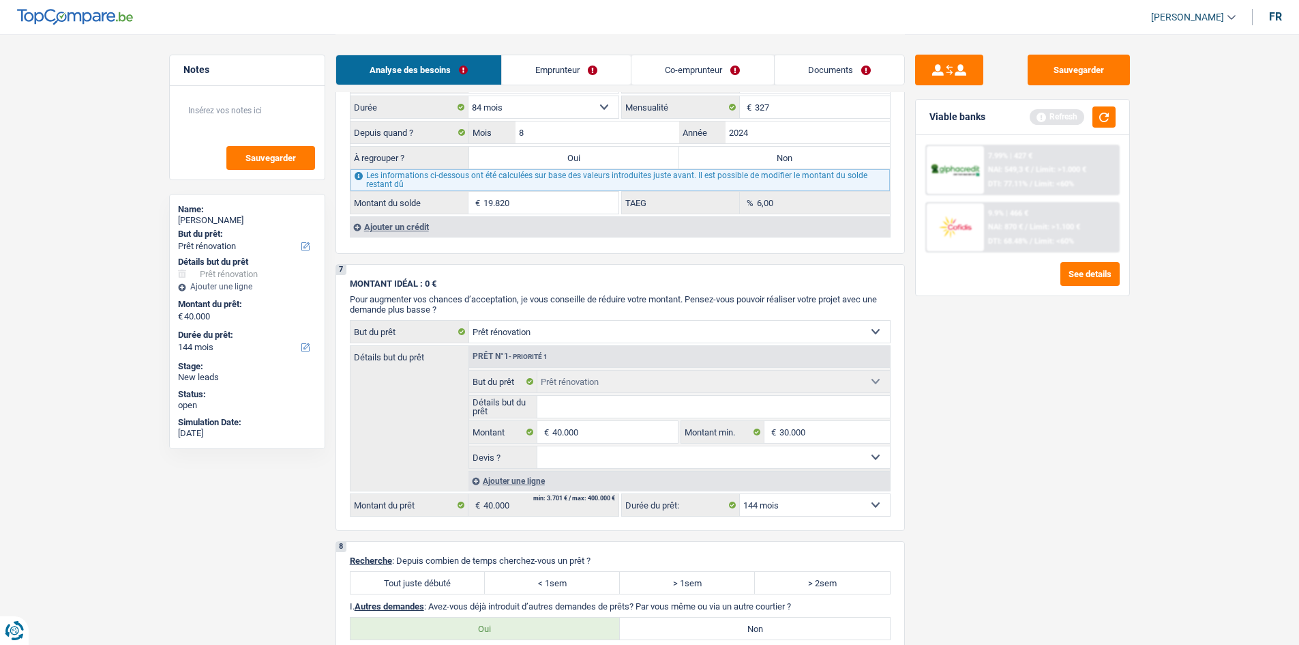
type input "19.820"
select select "refinancing"
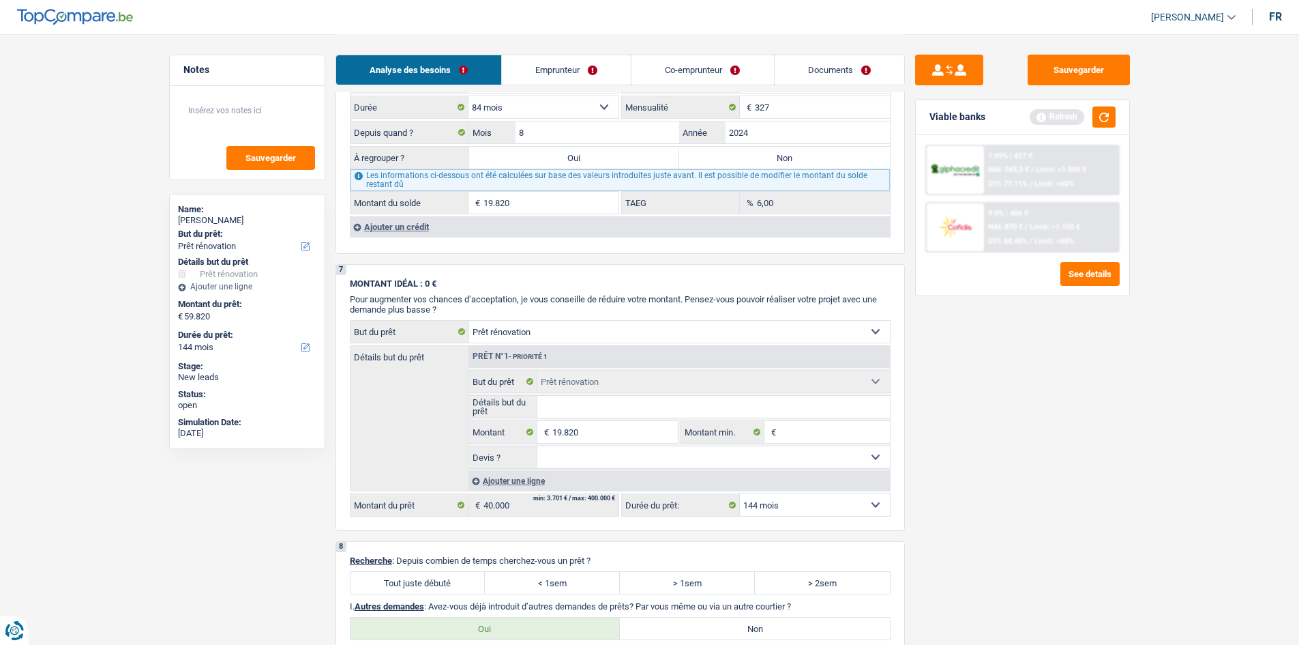
select select "refinancing"
select select "renovation"
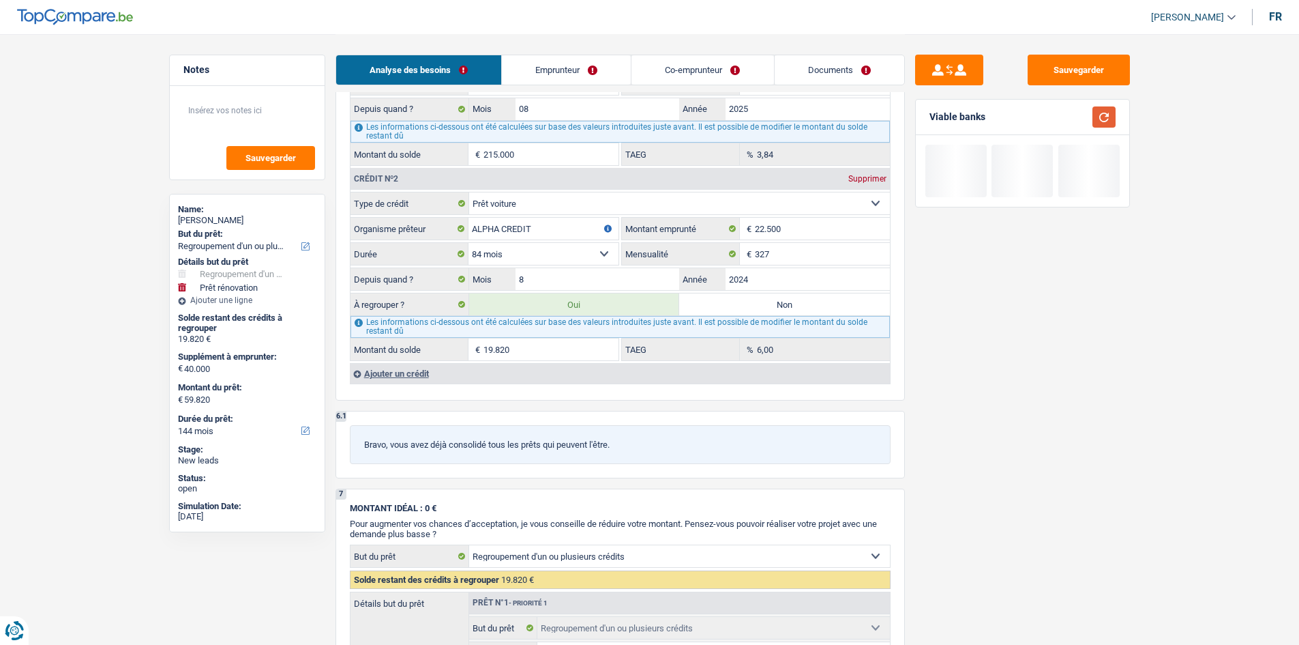
click at [1099, 115] on button "button" at bounding box center [1104, 116] width 23 height 21
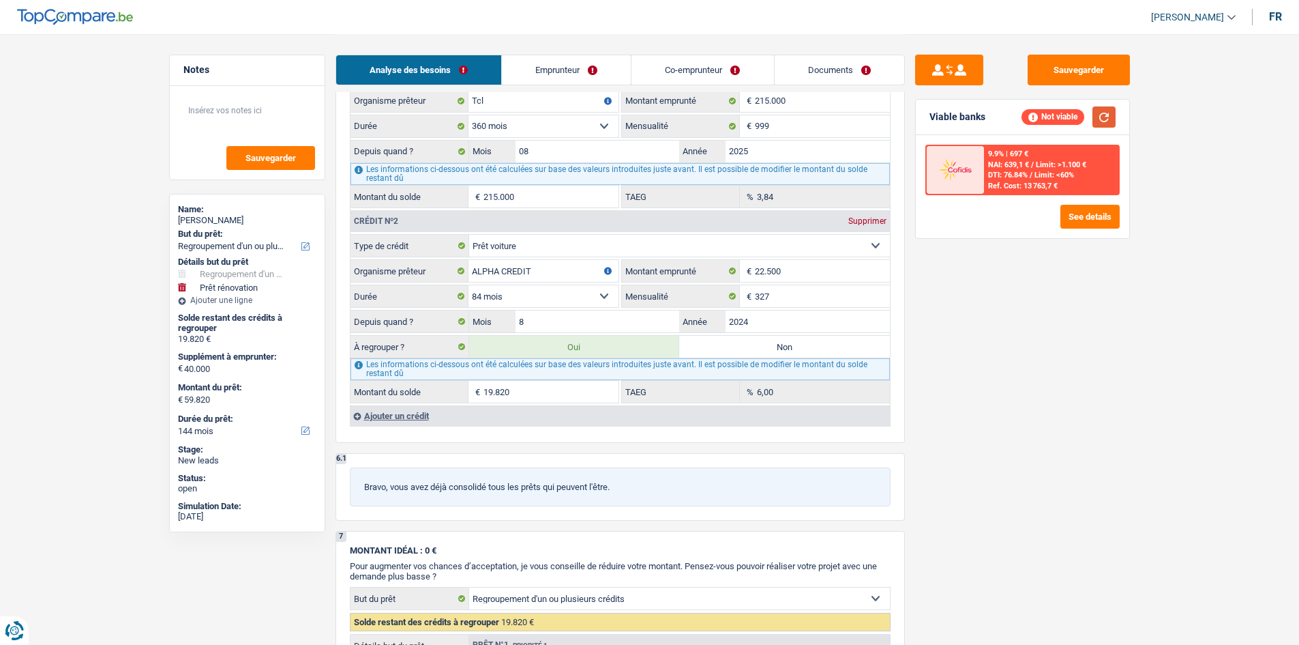
scroll to position [1501, 0]
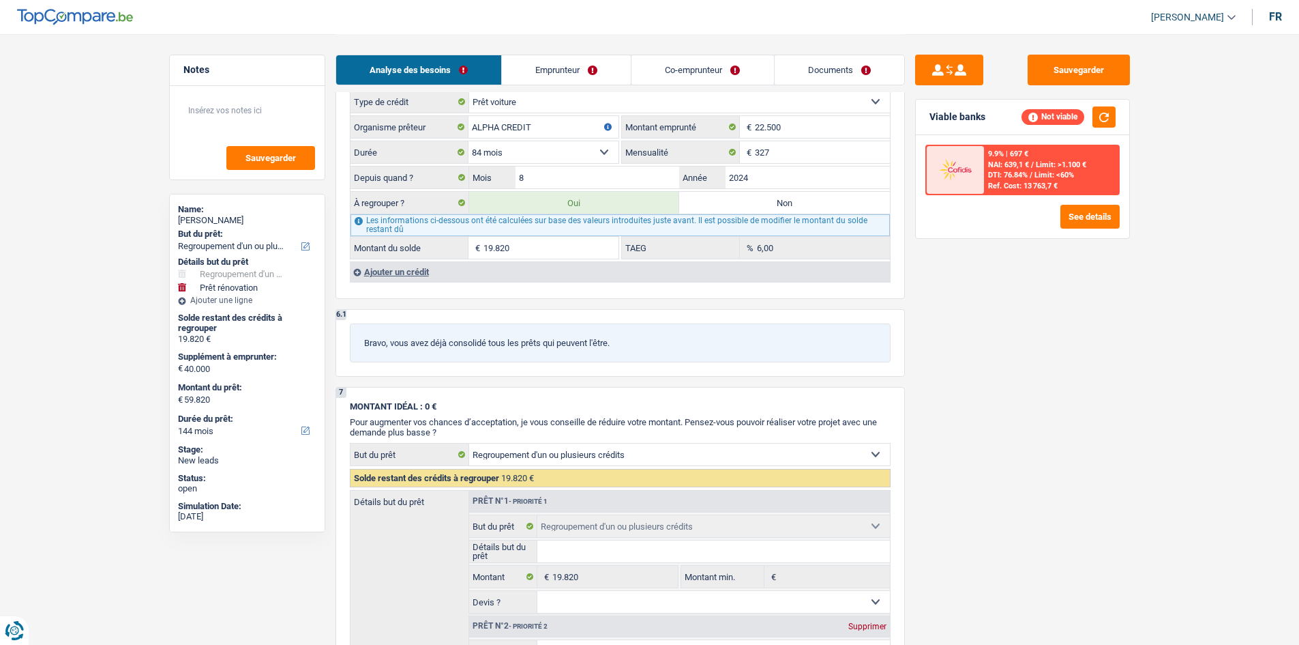
click at [735, 206] on label "Non" at bounding box center [784, 203] width 211 height 22
click at [735, 206] on input "Non" at bounding box center [784, 203] width 211 height 22
radio input "true"
select select "renovation"
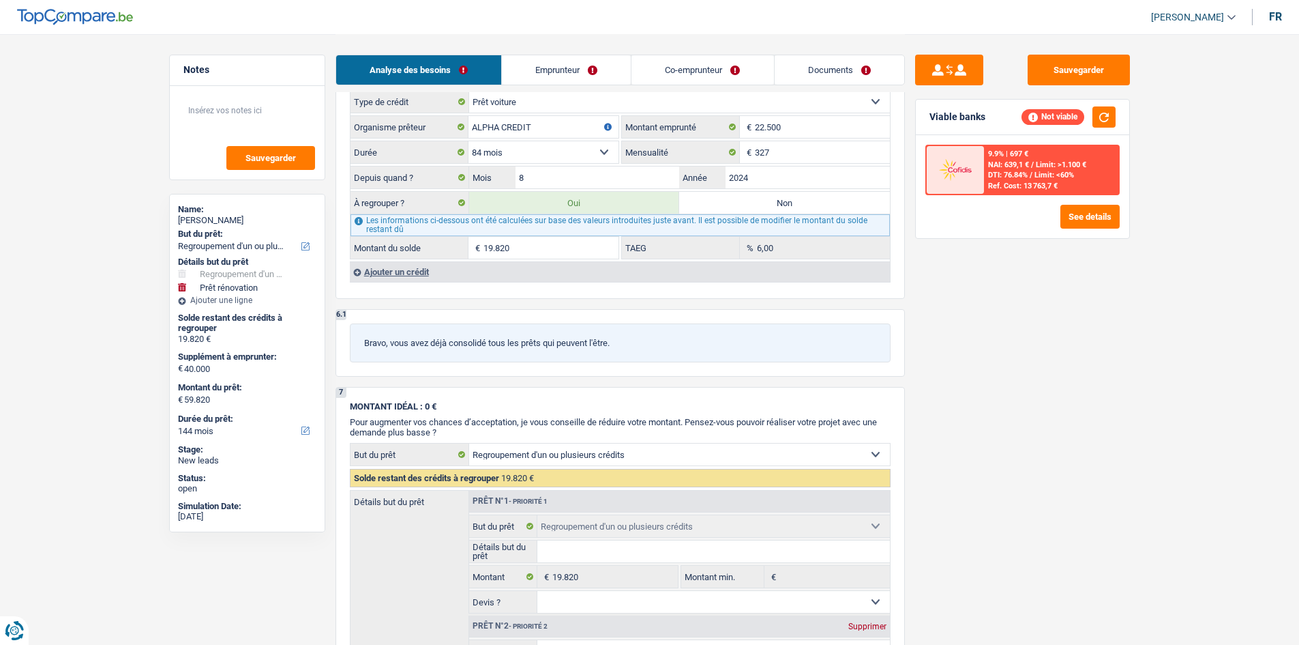
select select "renovation"
type input "40.000"
type input "30.000"
select select "renovation"
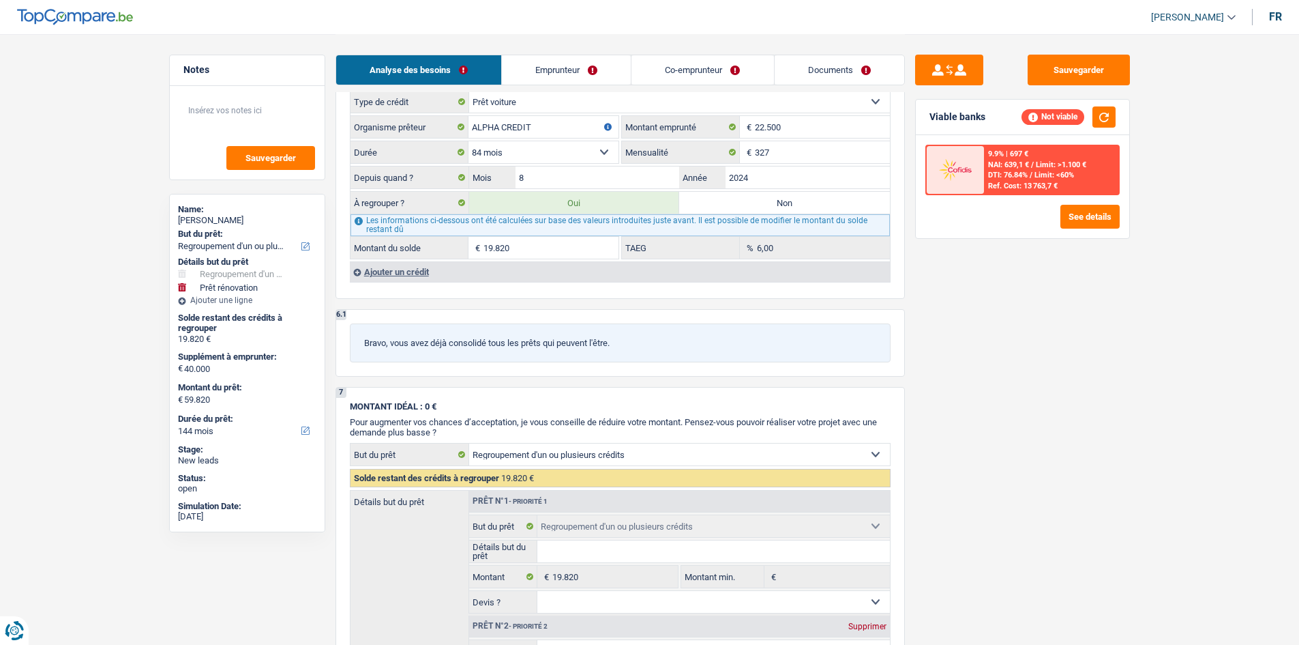
select select "renovation"
type input "40.000"
type input "30.000"
radio input "false"
type input "40.000"
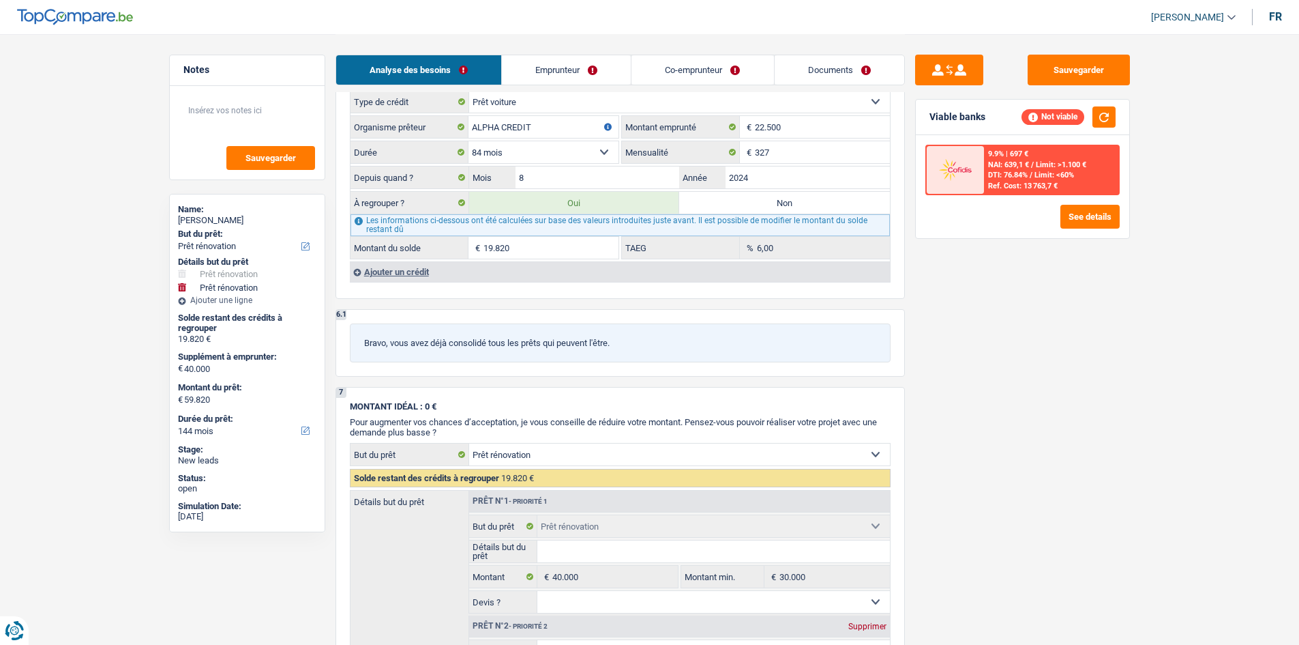
type input "40.000"
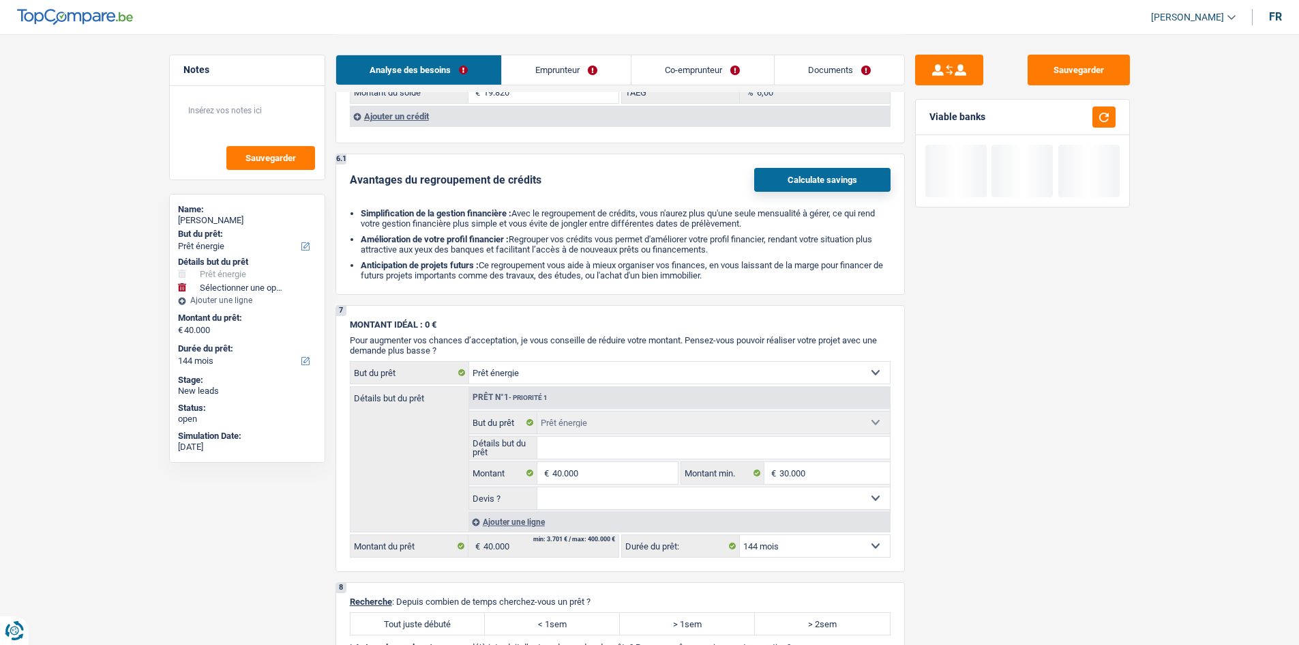
scroll to position [1842, 0]
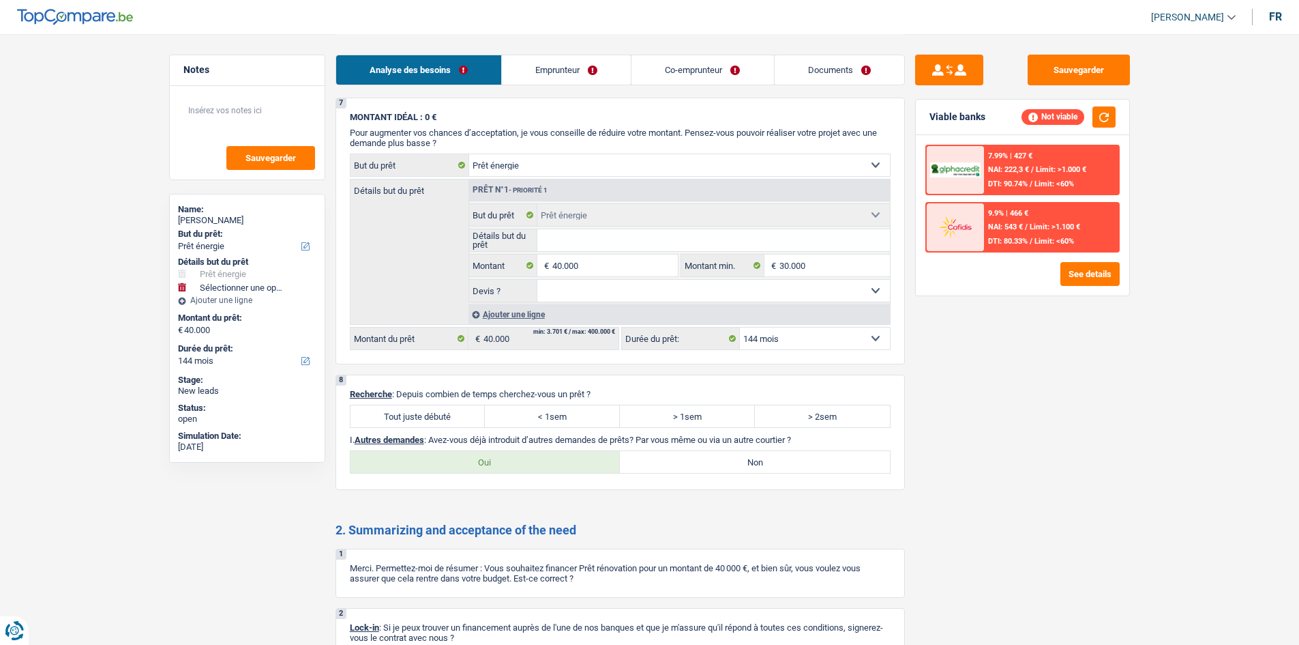
click at [430, 408] on label "Tout juste débuté" at bounding box center [418, 416] width 135 height 22
click at [430, 408] on input "Tout juste débuté" at bounding box center [418, 416] width 135 height 22
radio input "true"
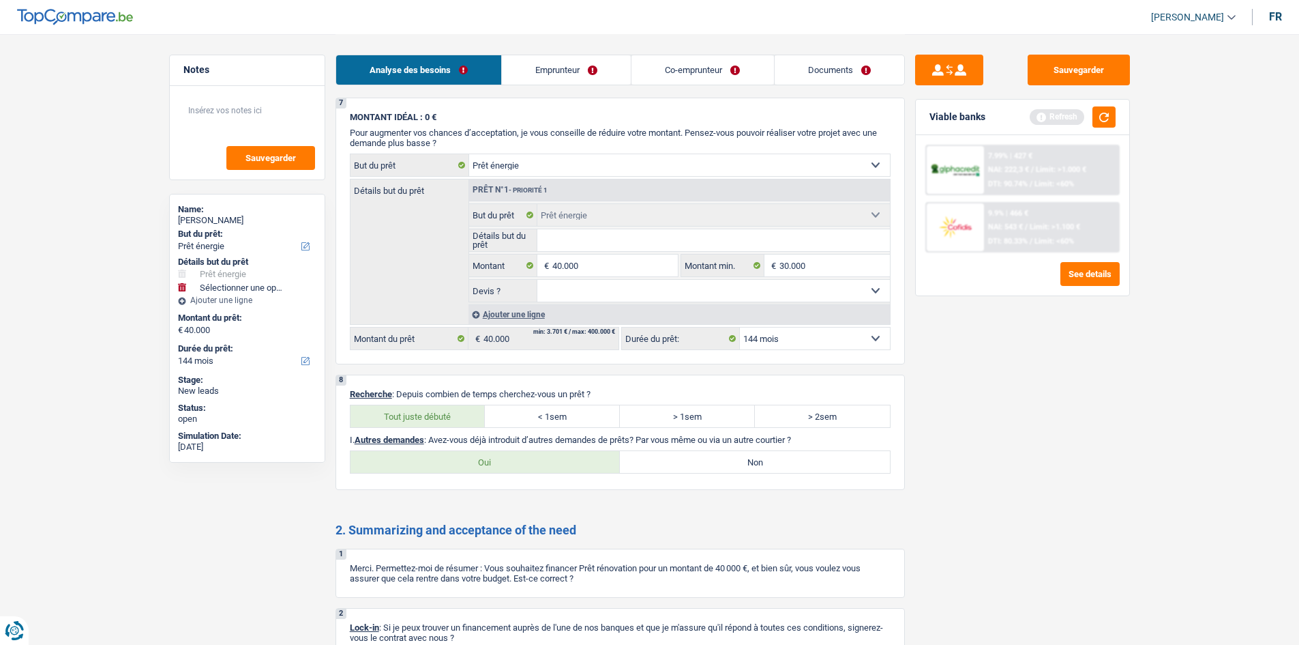
click at [527, 458] on label "Oui" at bounding box center [486, 462] width 270 height 22
click at [527, 458] on input "Oui" at bounding box center [486, 462] width 270 height 22
radio input "true"
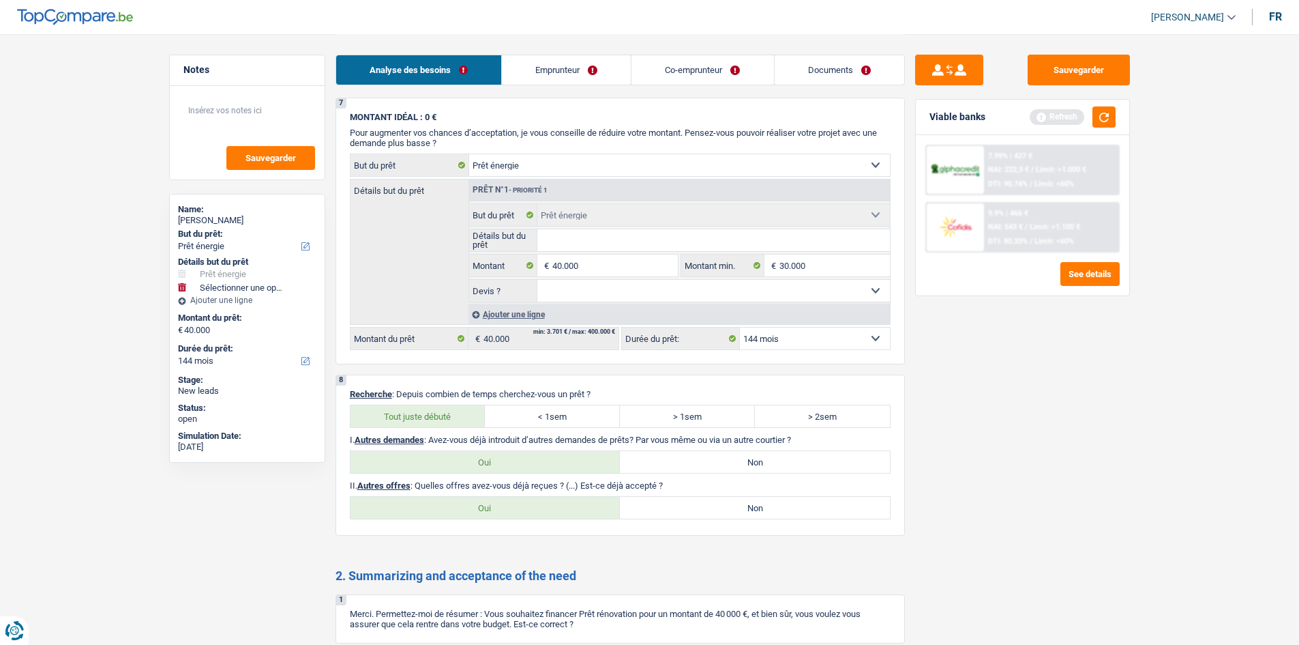
drag, startPoint x: 518, startPoint y: 513, endPoint x: 518, endPoint y: 499, distance: 13.6
click at [518, 510] on label "Oui" at bounding box center [486, 508] width 270 height 22
click at [518, 510] on input "Oui" at bounding box center [486, 508] width 270 height 22
radio input "true"
select select "144"
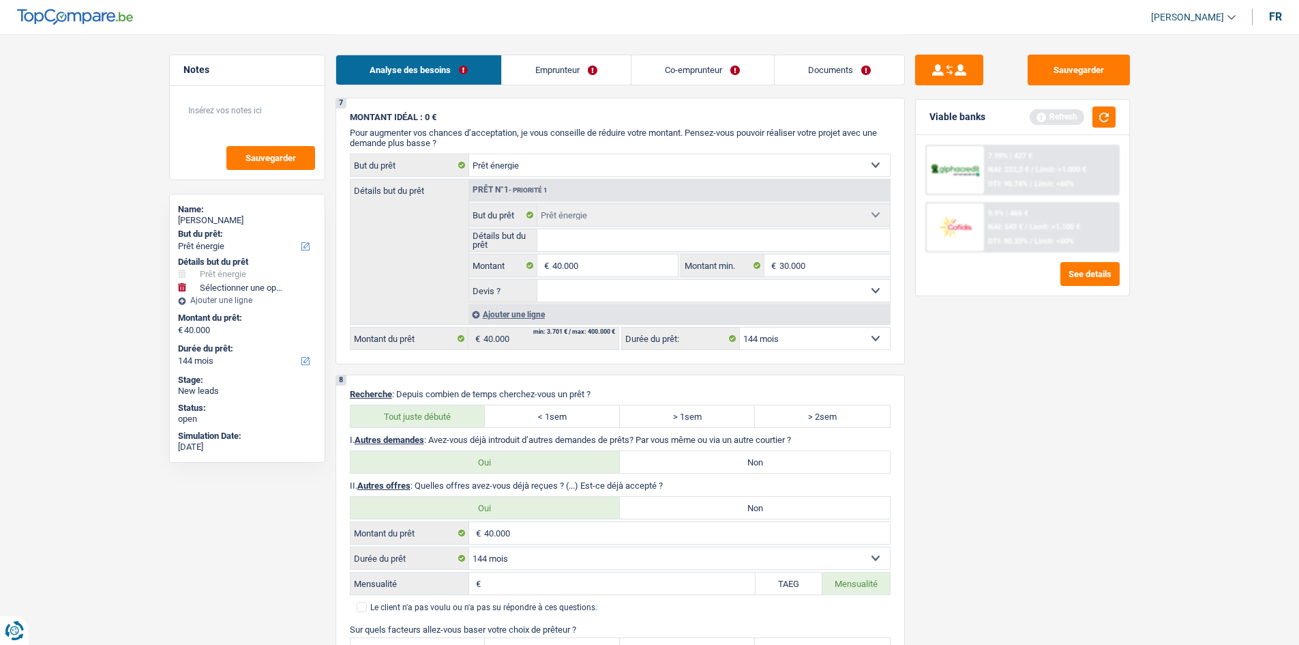
click at [524, 561] on select "12 mois 18 mois 24 mois 30 mois 36 mois 42 mois 48 mois 60 mois 72 mois 84 mois…" at bounding box center [679, 558] width 421 height 22
click at [291, 544] on div "Notes Sauvegarder Name: Virginie Van Den Broeke But du prêt: Confort maison: me…" at bounding box center [247, 339] width 177 height 568
click at [542, 533] on input "40.000" at bounding box center [687, 533] width 406 height 22
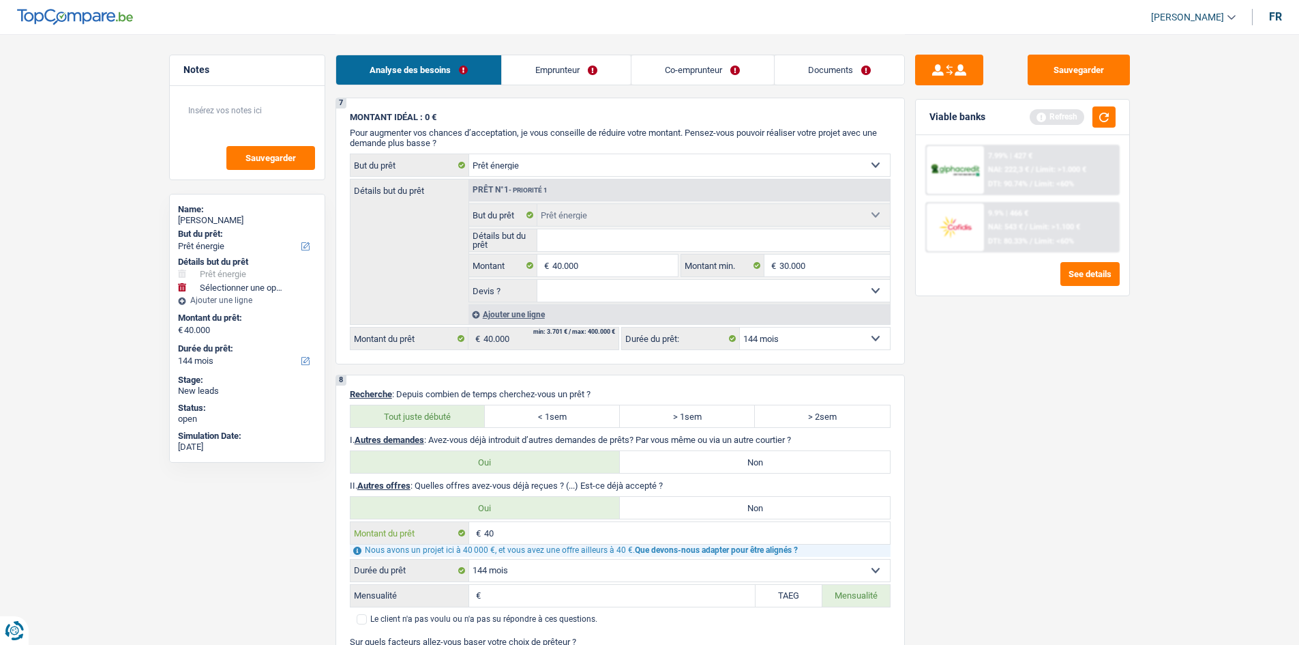
type input "4"
type input "50.000"
click at [953, 528] on div "Sauvegarder Viable banks Refresh 7.99% | 427 € NAI: 222,3 € / Limit: >1.000 € D…" at bounding box center [1022, 339] width 235 height 568
click at [588, 572] on select "12 mois 18 mois 24 mois 30 mois 36 mois 42 mois 48 mois 60 mois 72 mois 84 mois…" at bounding box center [679, 570] width 421 height 22
click at [469, 559] on select "12 mois 18 mois 24 mois 30 mois 36 mois 42 mois 48 mois 60 mois 72 mois 84 mois…" at bounding box center [679, 570] width 421 height 22
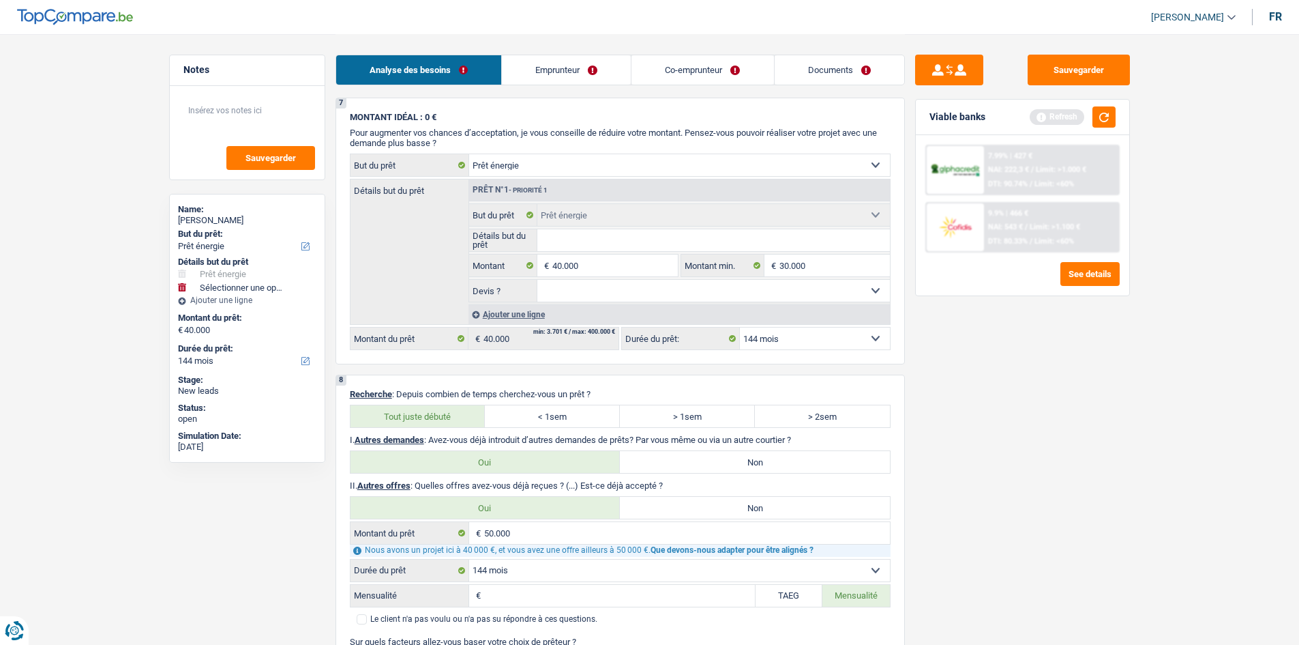
click at [964, 563] on div "Sauvegarder Viable banks Refresh 7.99% | 427 € NAI: 222,3 € / Limit: >1.000 € D…" at bounding box center [1022, 339] width 235 height 568
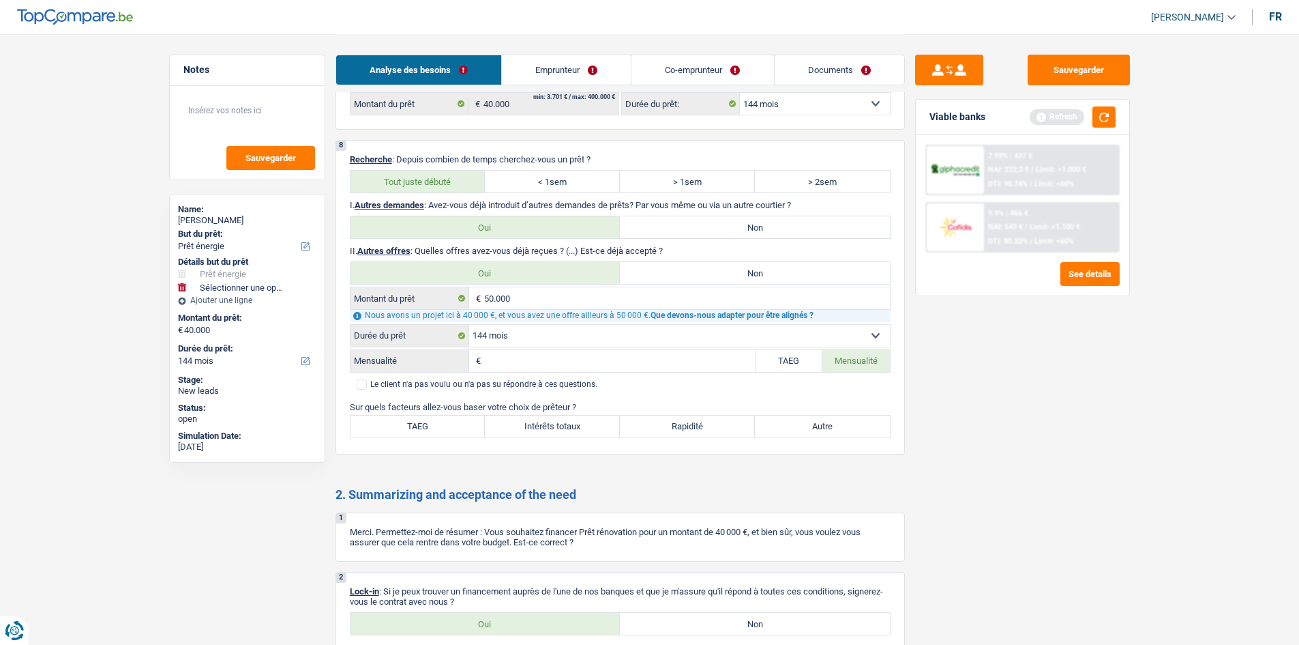
scroll to position [2114, 0]
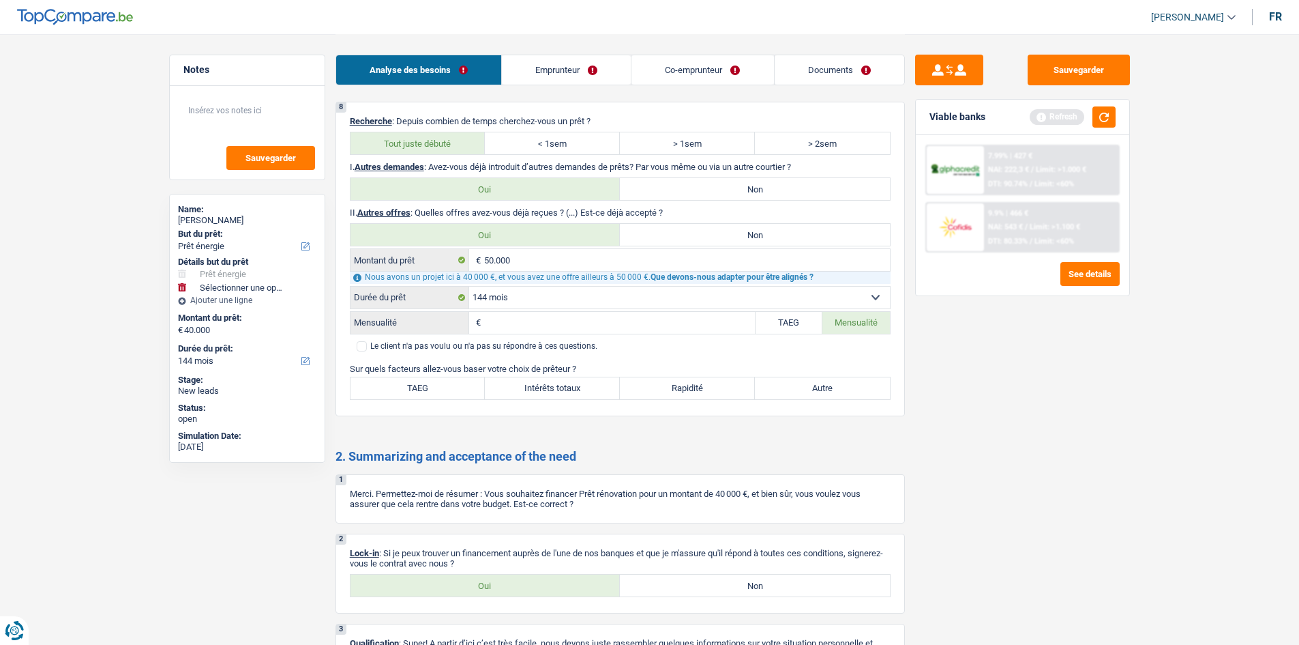
click at [783, 386] on label "Autre" at bounding box center [822, 388] width 135 height 22
click at [783, 386] on input "Autre" at bounding box center [822, 388] width 135 height 22
radio input "true"
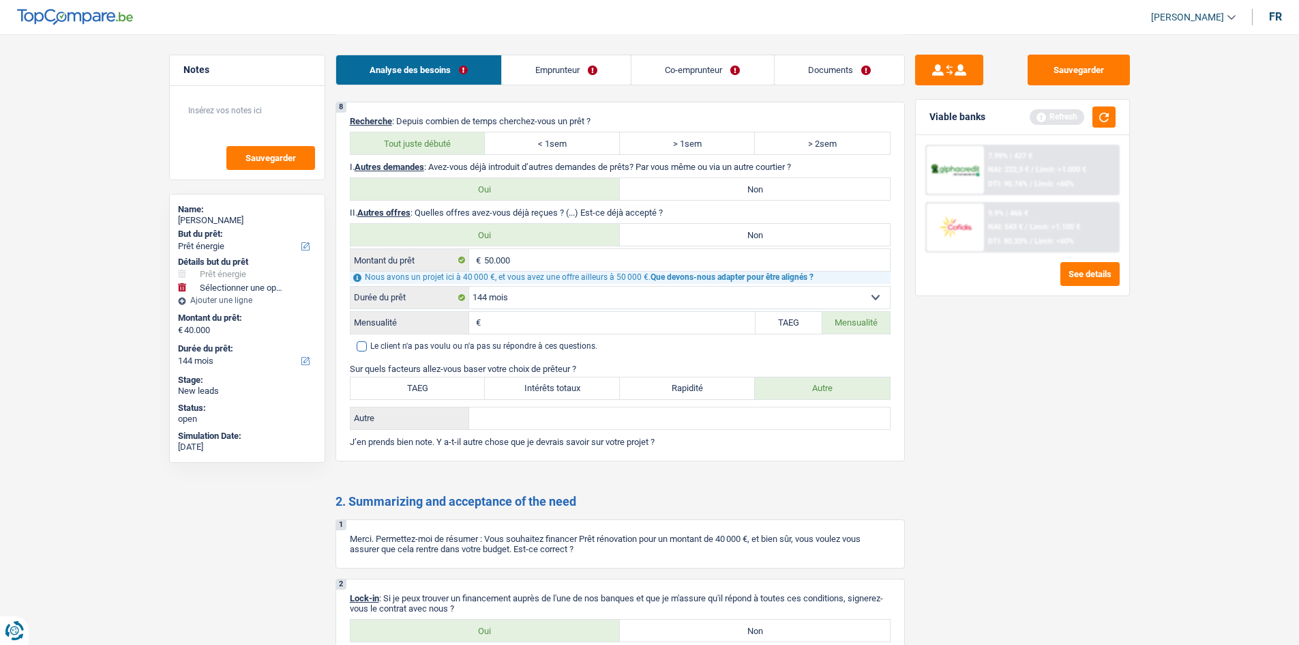
click at [365, 349] on span at bounding box center [362, 346] width 10 height 10
click at [357, 346] on input "Le client n'a pas voulu ou n'a pas su répondre à ces questions." at bounding box center [357, 346] width 0 height 0
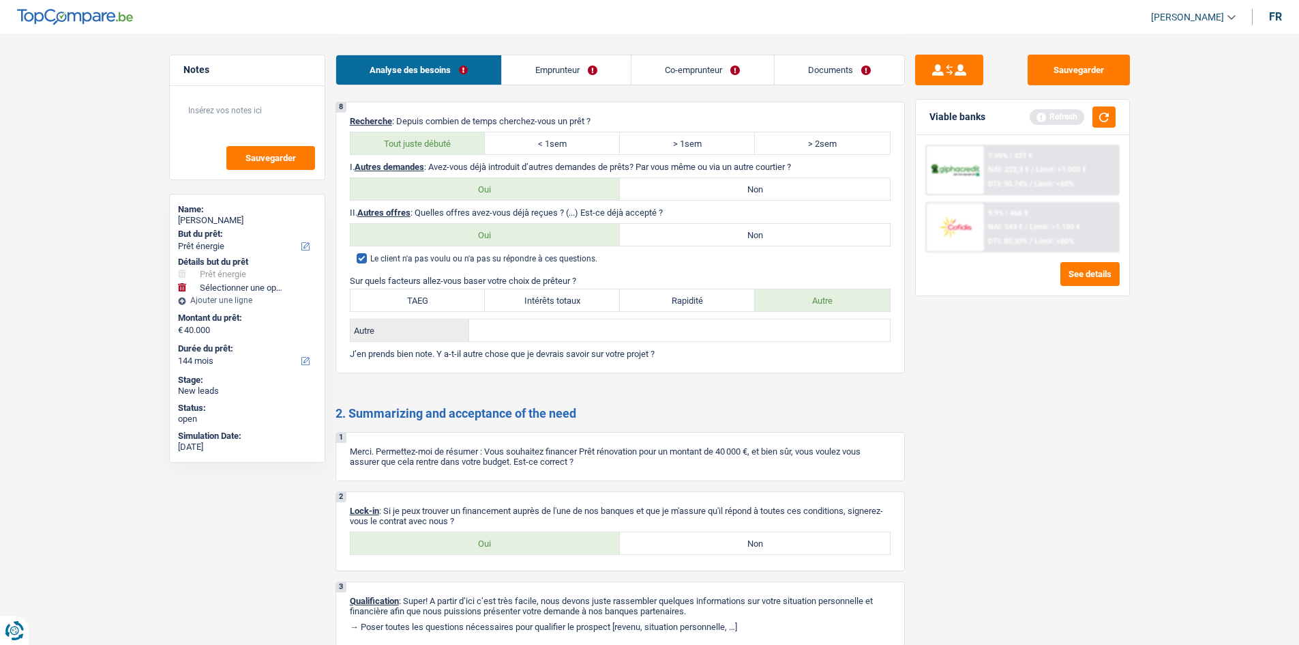
click at [365, 260] on span at bounding box center [362, 258] width 10 height 10
click at [357, 259] on input "Le client n'a pas voulu ou n'a pas su répondre à ces questions." at bounding box center [357, 259] width 0 height 0
select select "144"
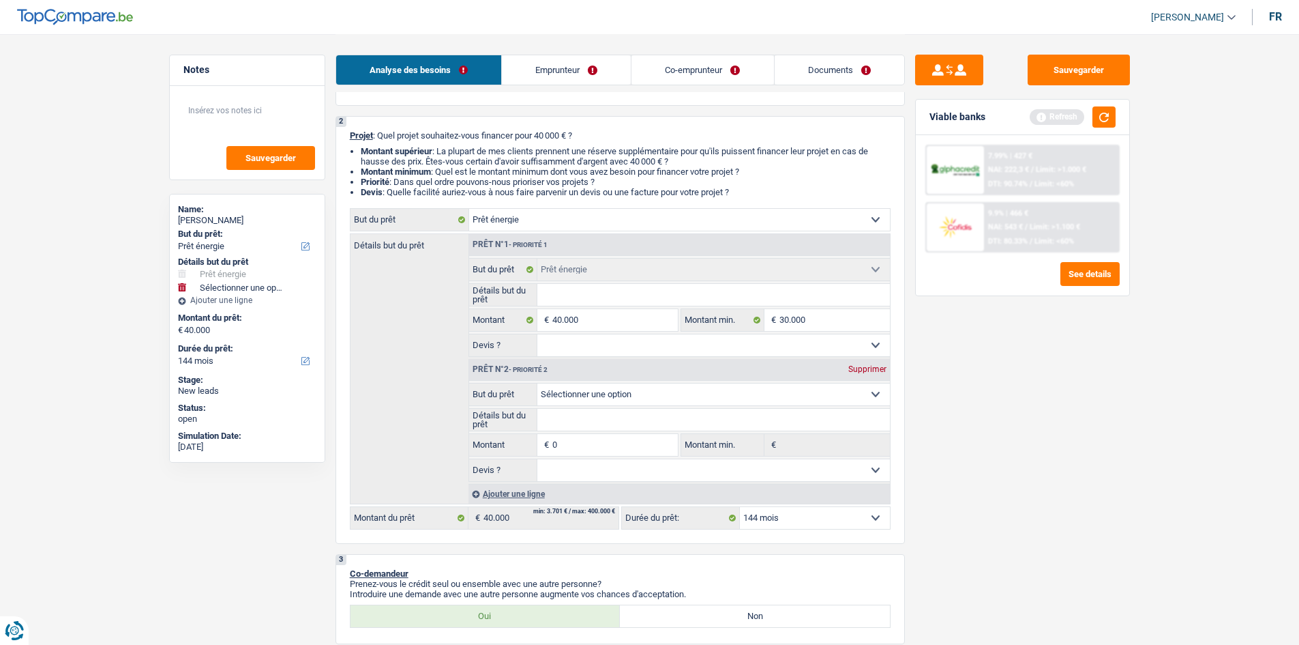
scroll to position [136, 0]
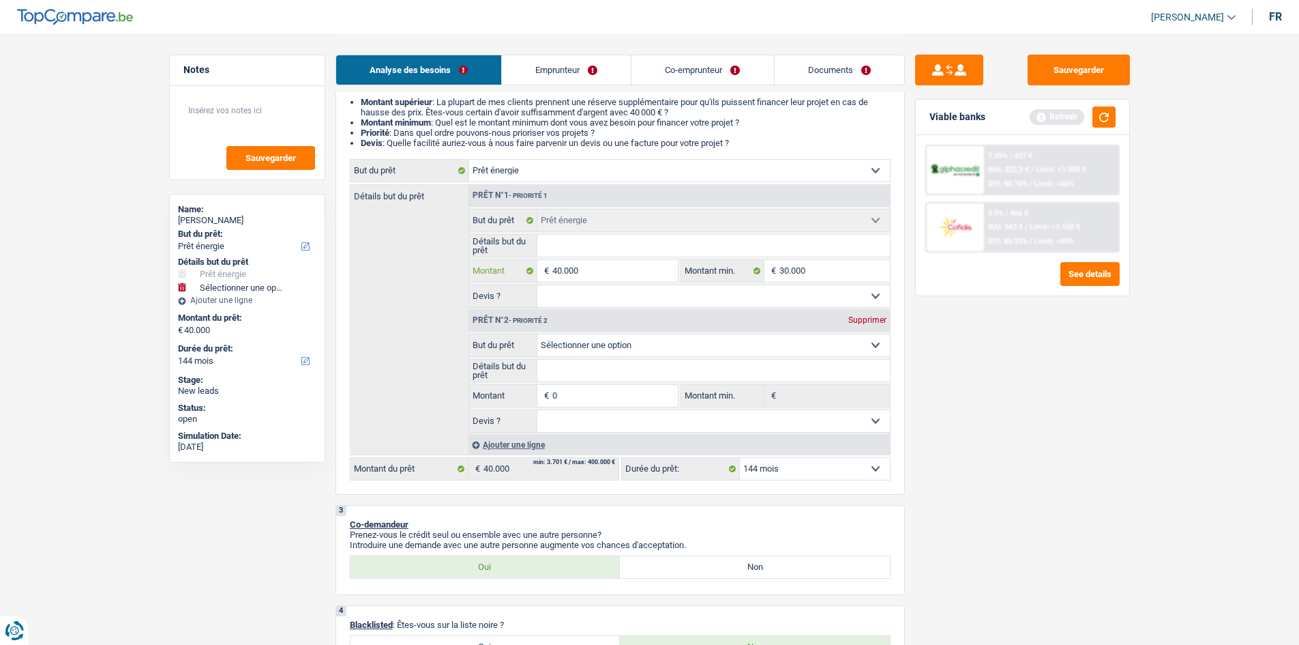
click at [608, 272] on input "40.000" at bounding box center [614, 271] width 125 height 22
type input "4.000"
select select
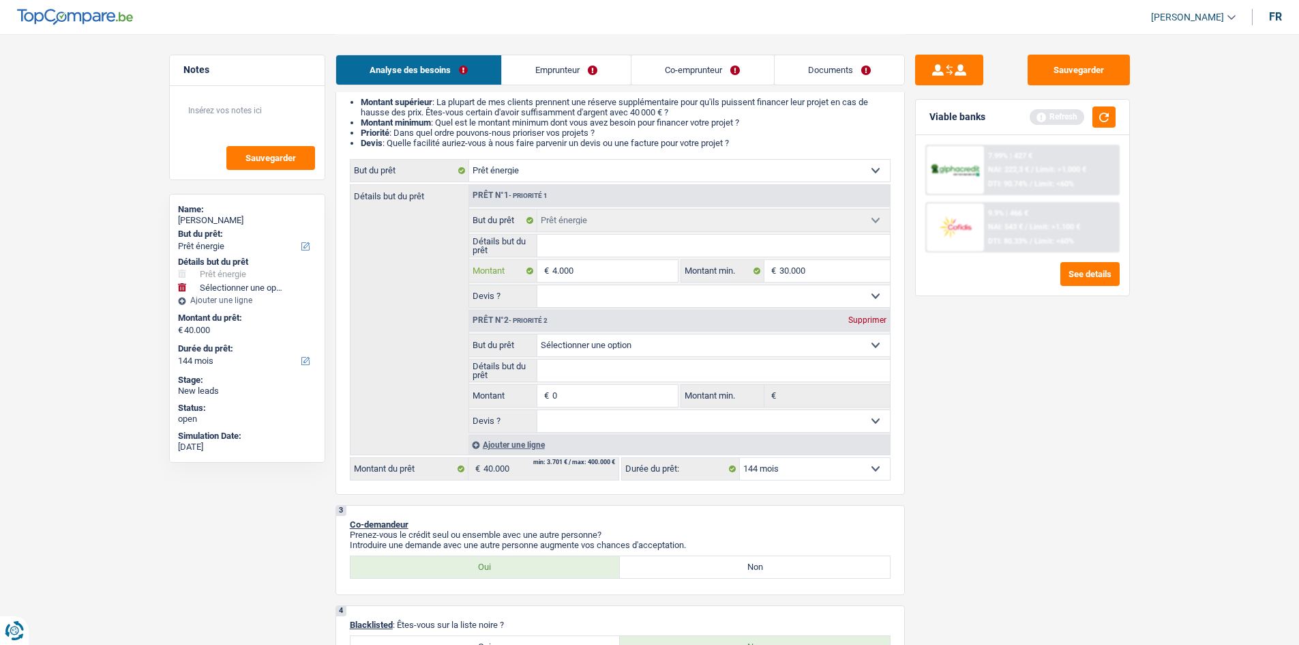
type input "400"
select select
type input "40"
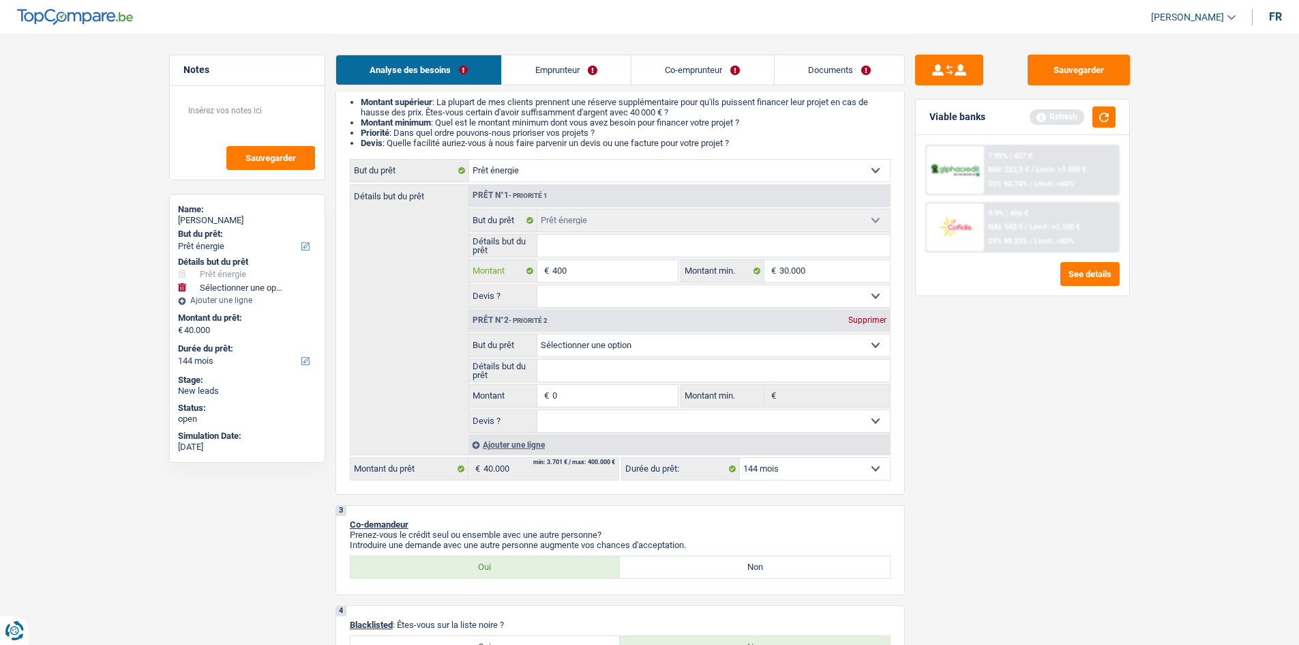
type input "40"
select select
type input "4"
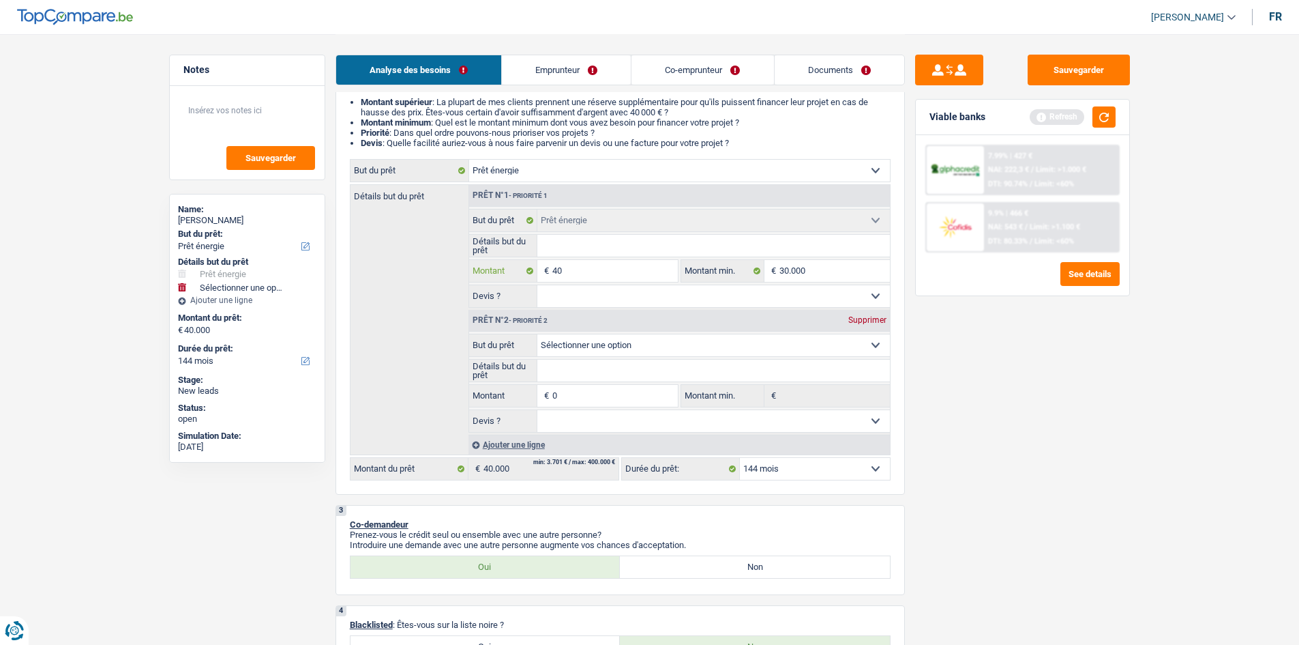
select select
type input "5"
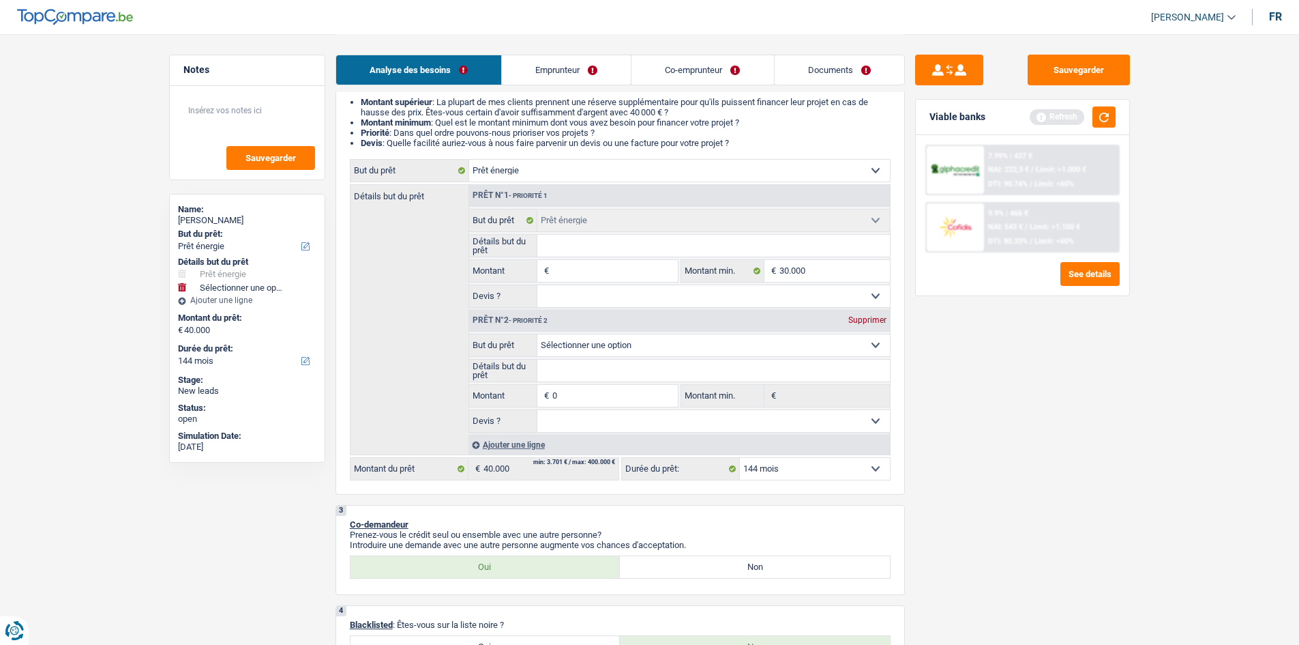
type input "5"
select select
type input "50"
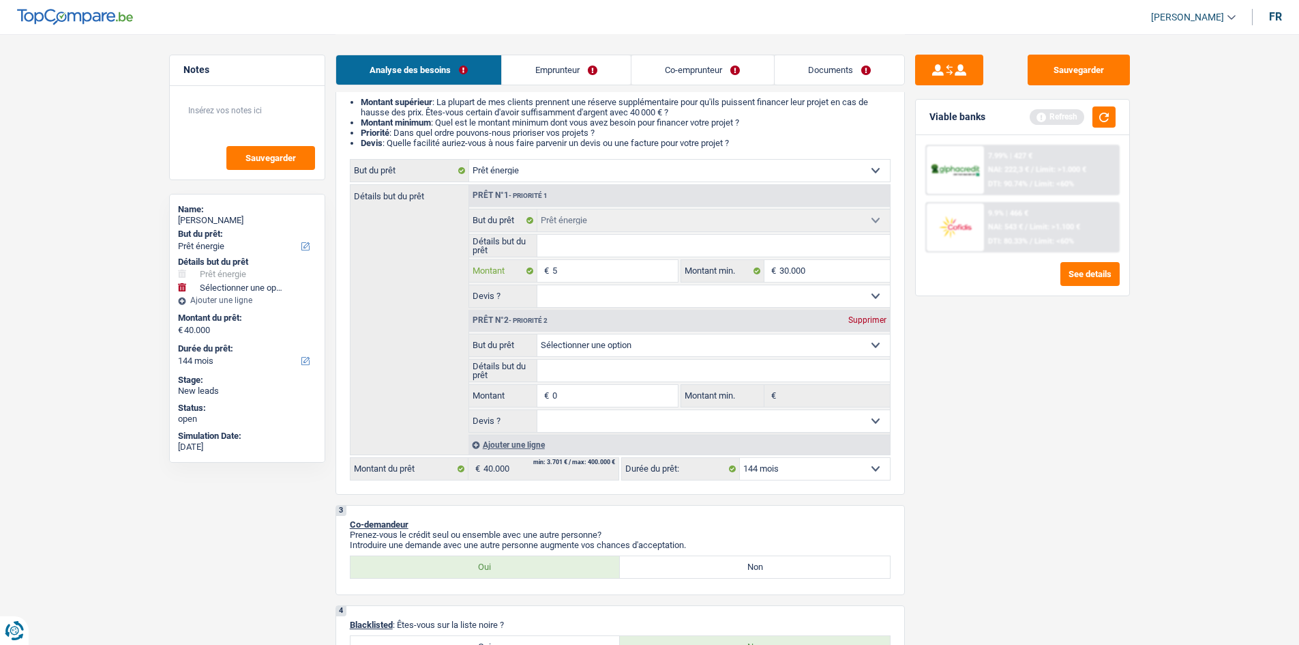
select select
type input "500"
select select
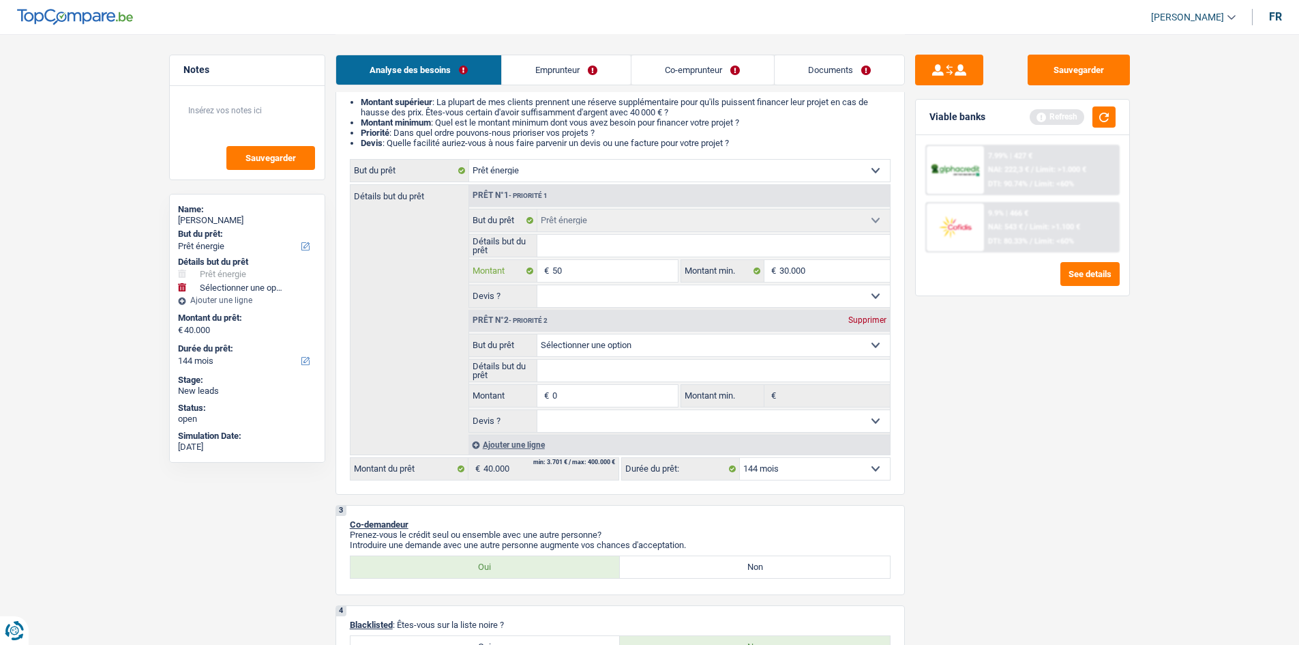
select select
type input "5.000"
select select
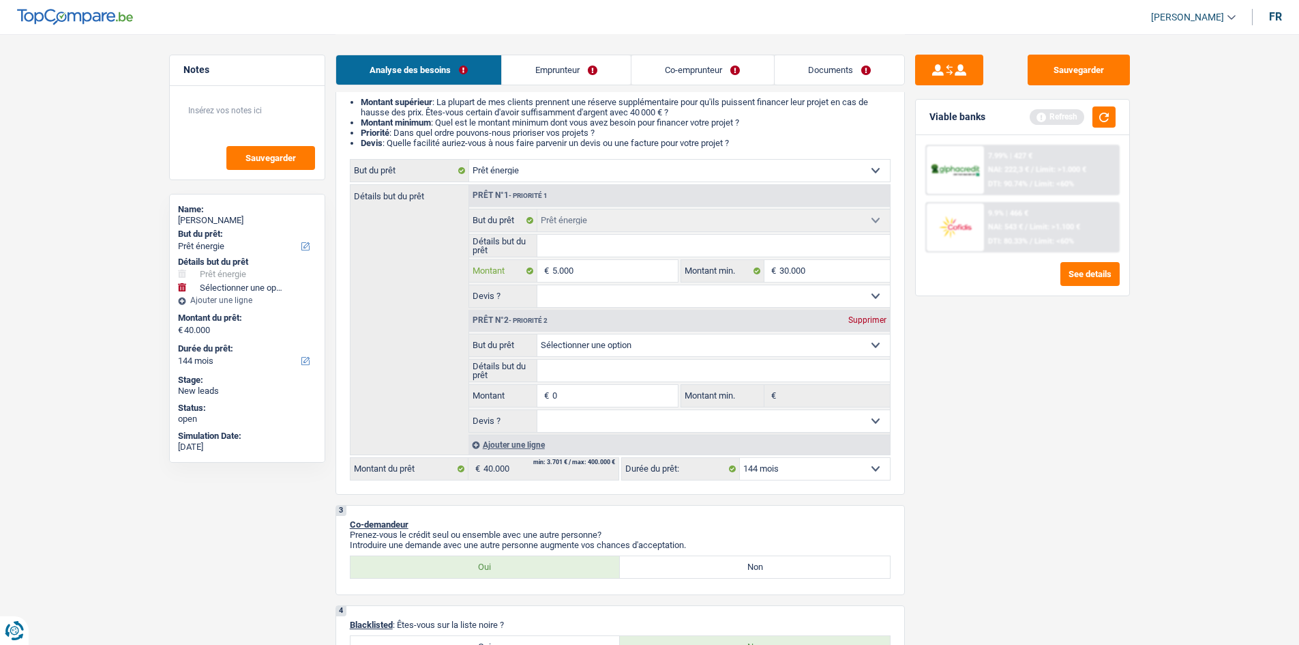
type input "50.000"
select select
type input "50.000"
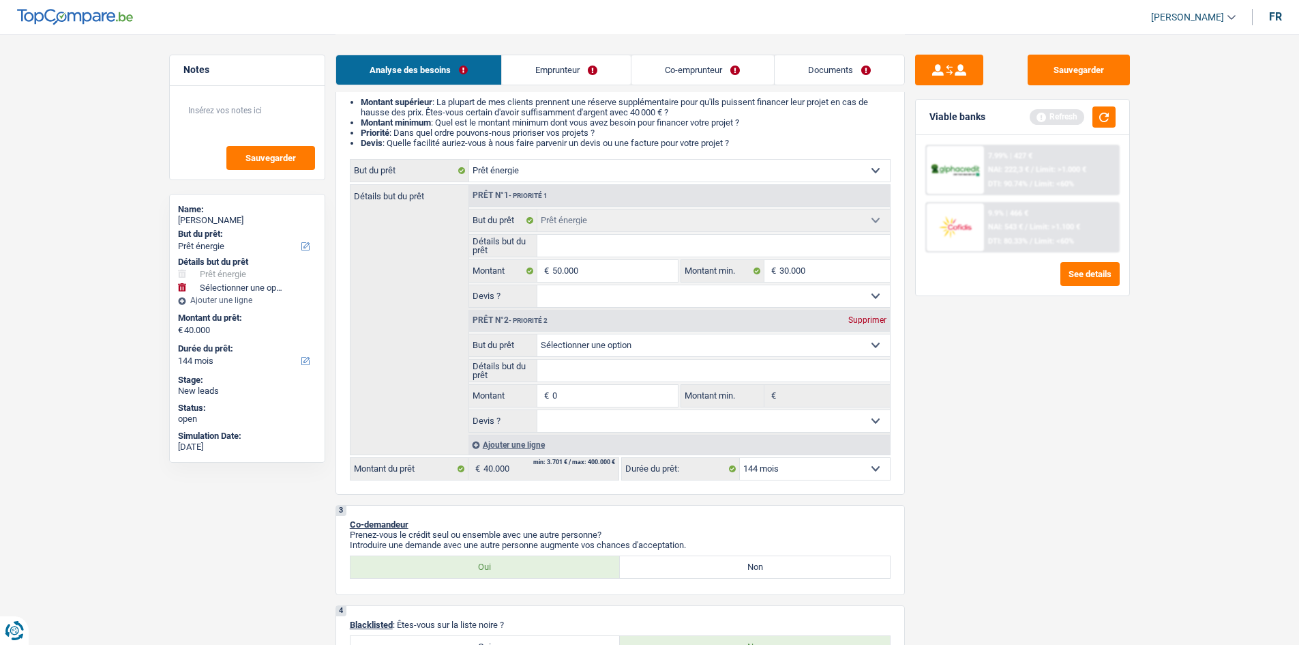
select select
type input "50.000"
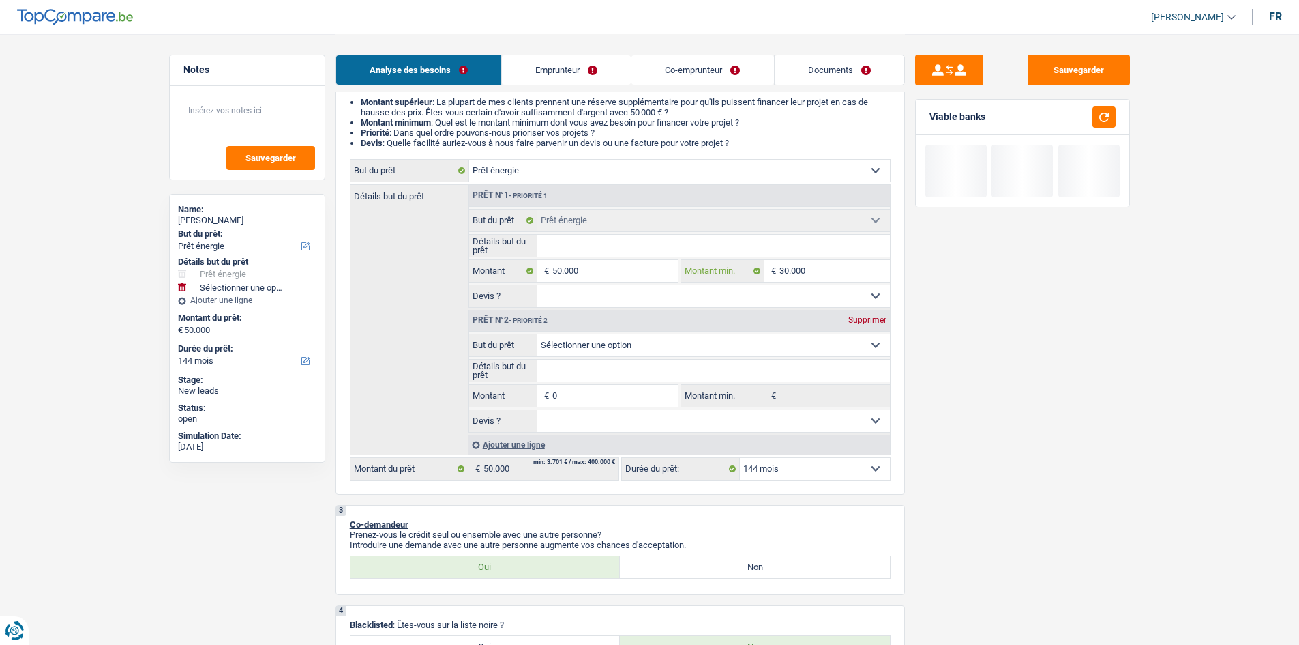
drag, startPoint x: 1005, startPoint y: 461, endPoint x: 828, endPoint y: 268, distance: 262.1
click at [828, 268] on input "30.000" at bounding box center [835, 271] width 110 height 22
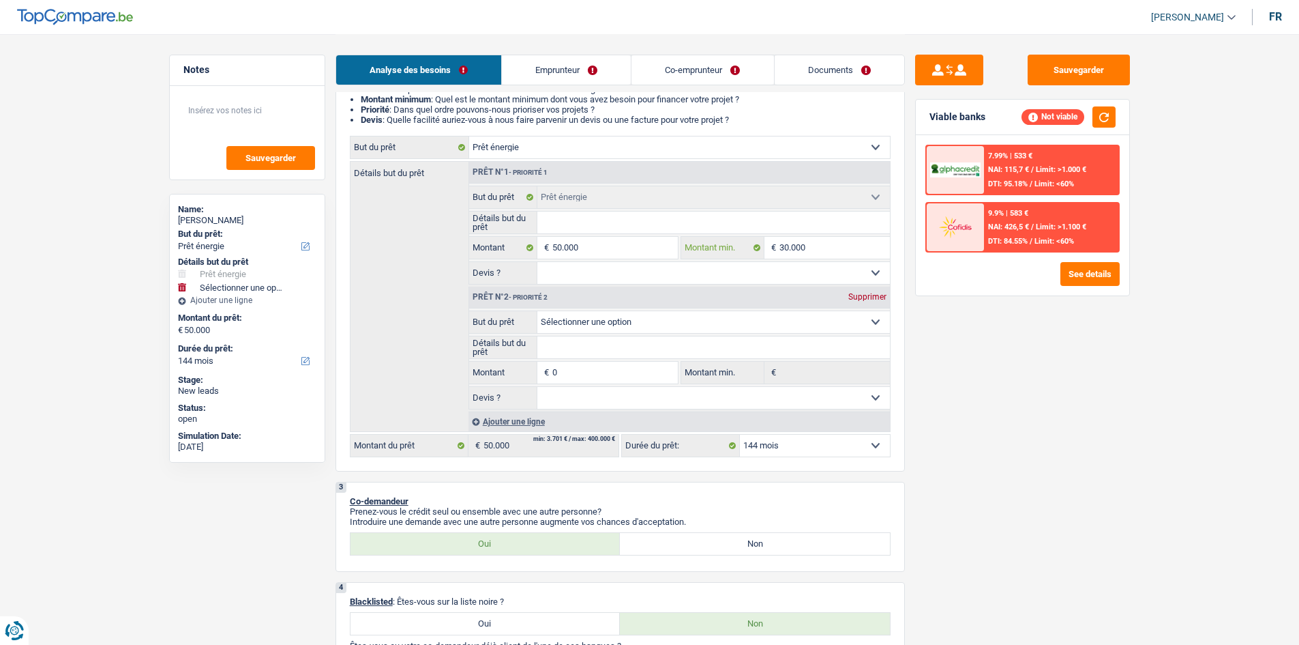
scroll to position [0, 0]
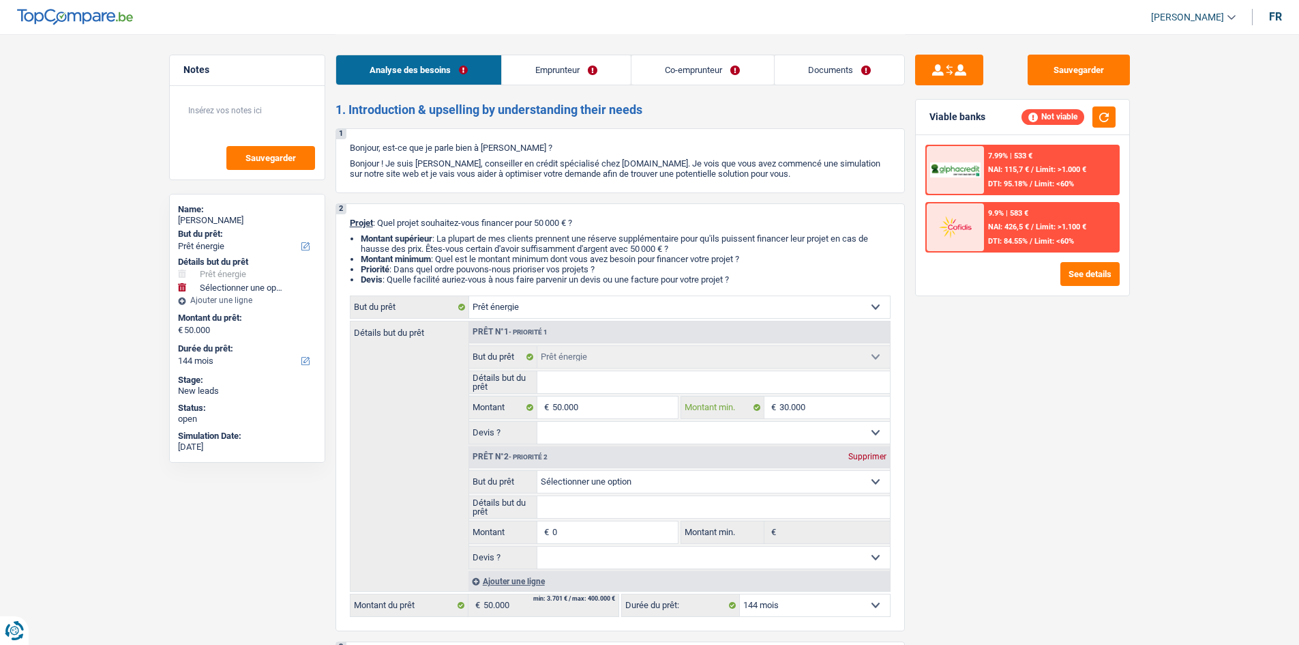
select select
click at [841, 413] on input "30.000" at bounding box center [835, 407] width 110 height 22
type input "3.000"
select select
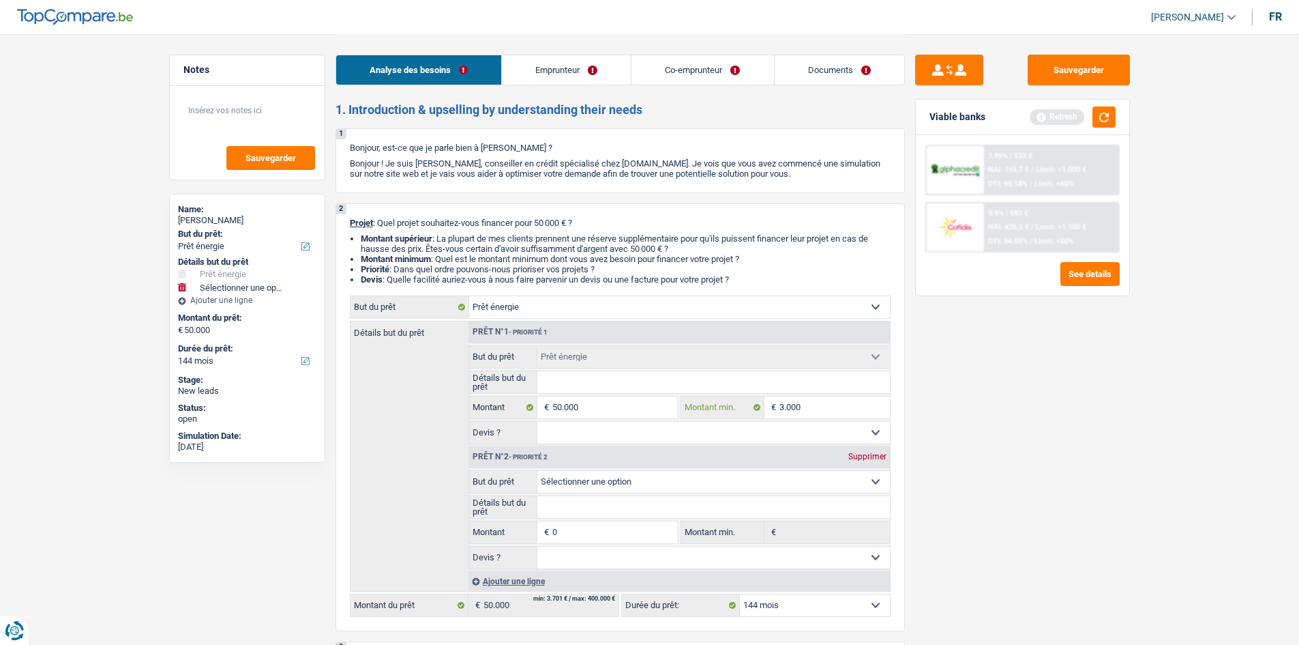
type input "300"
select select
type input "30"
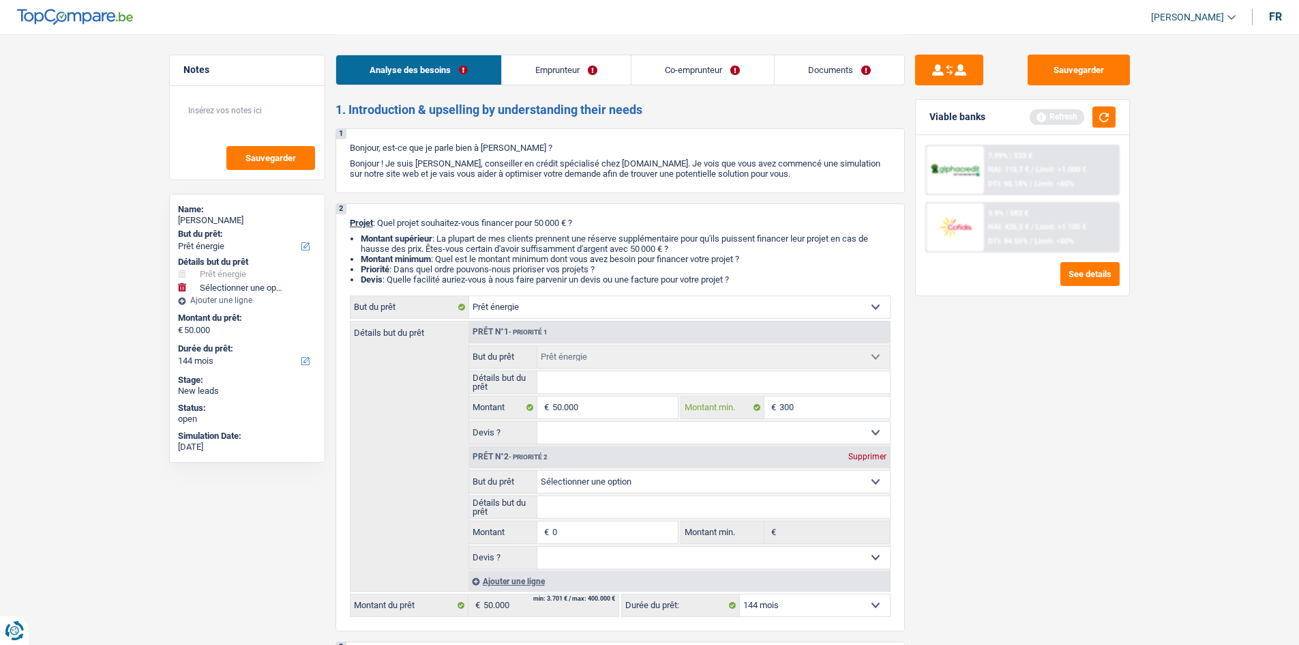
select select
type input "3"
select select
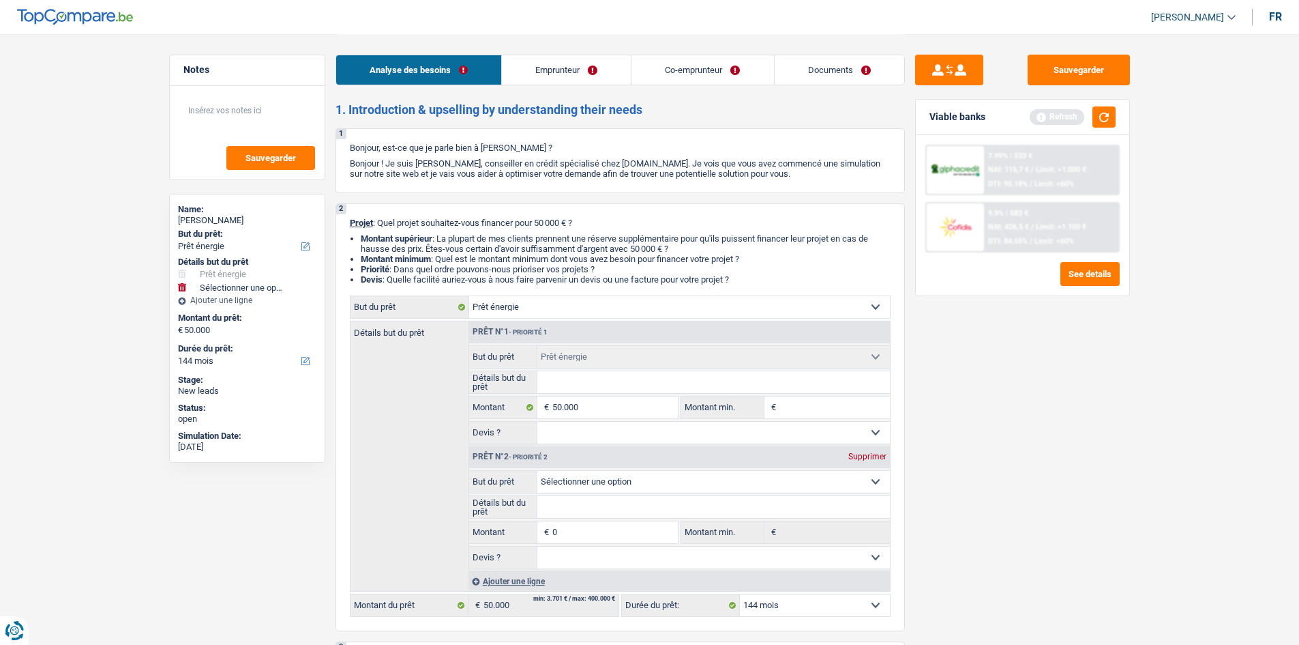
type input "4"
select select
type input "40"
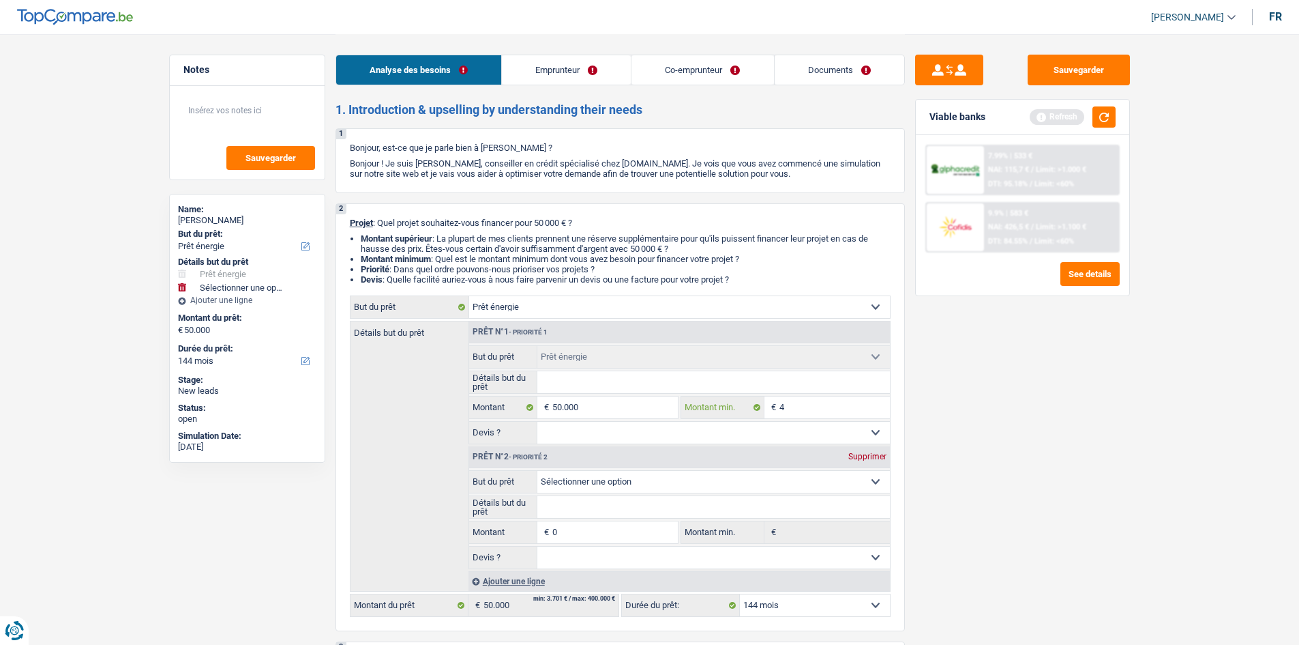
select select
type input "400"
select select
click at [1023, 427] on div "Sauvegarder Viable banks Refresh 7.99% | 533 € NAI: 115,7 € / Limit: >1.000 € D…" at bounding box center [1022, 339] width 235 height 568
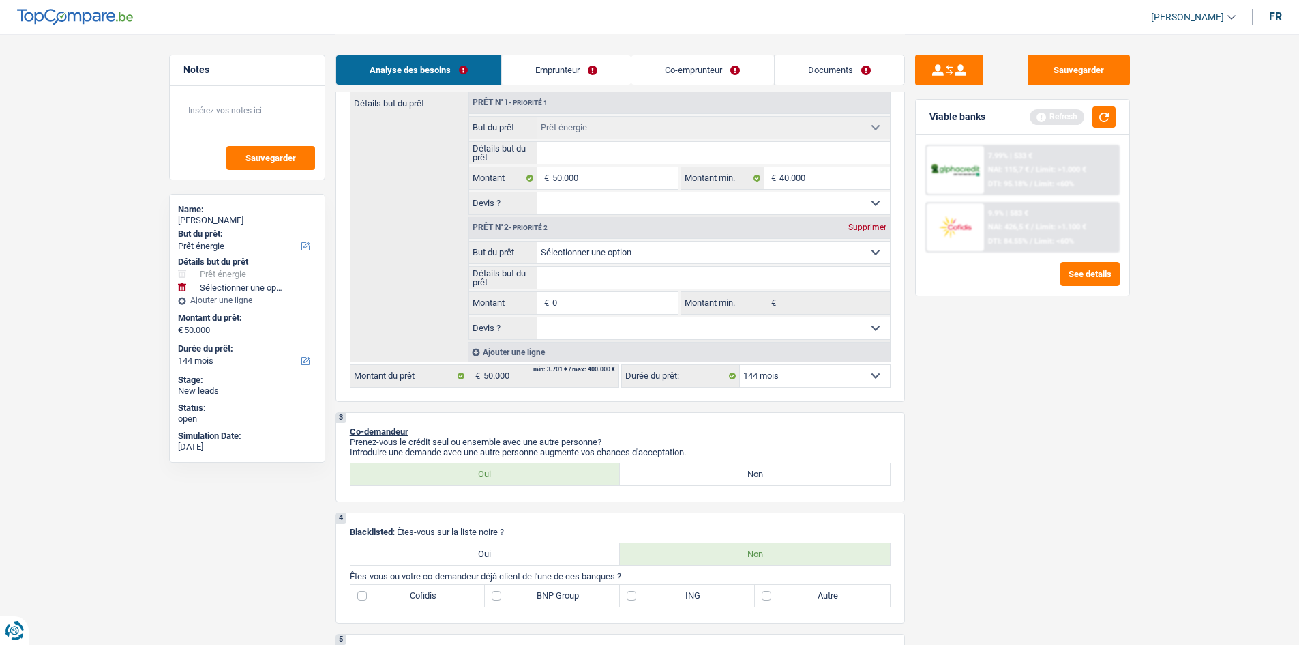
scroll to position [205, 0]
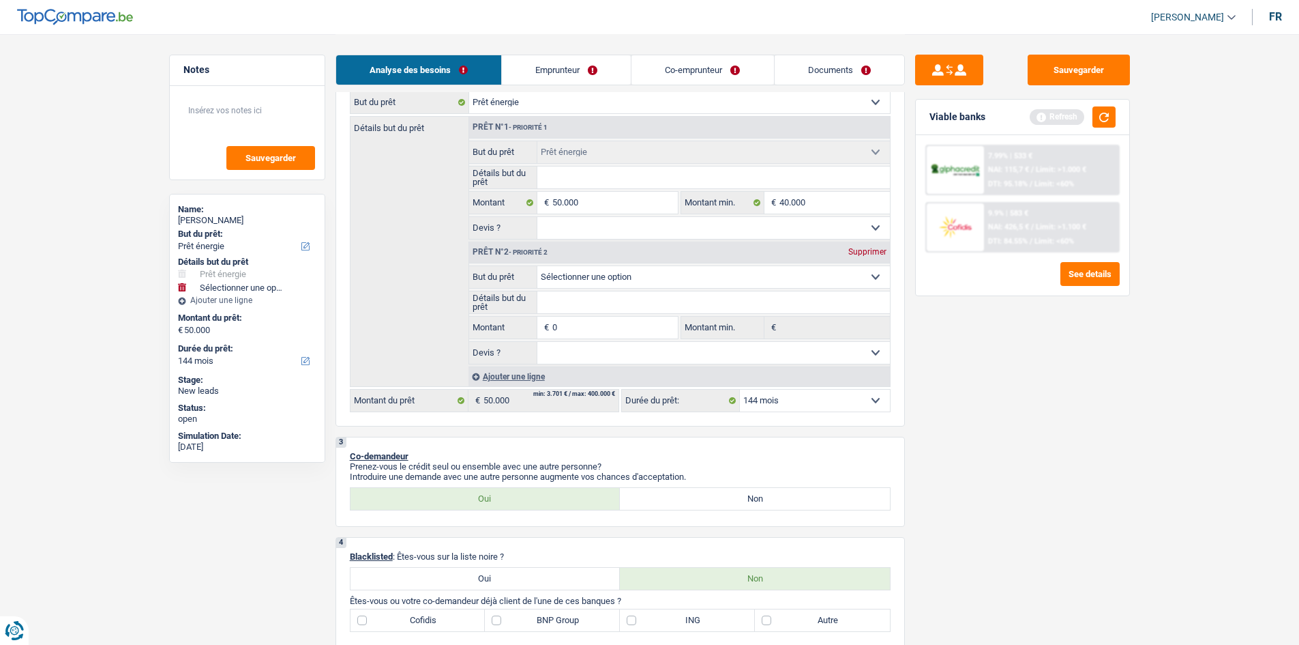
click at [858, 255] on div "Supprimer" at bounding box center [867, 252] width 45 height 8
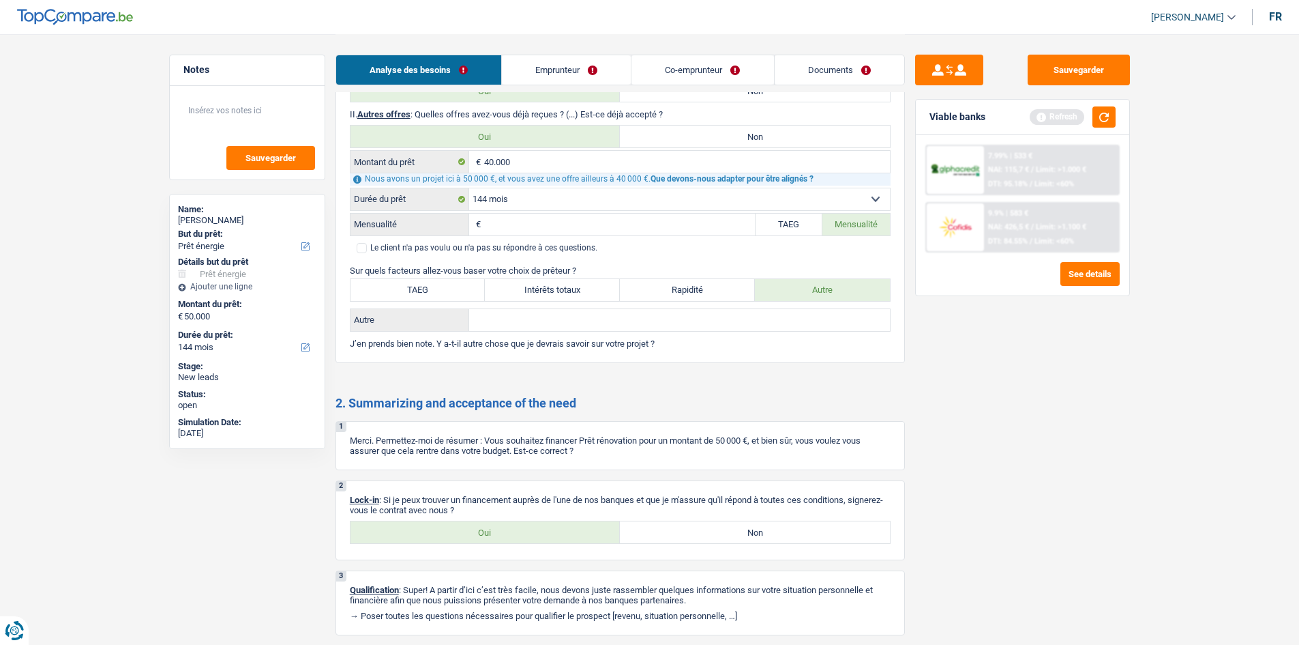
scroll to position [2133, 0]
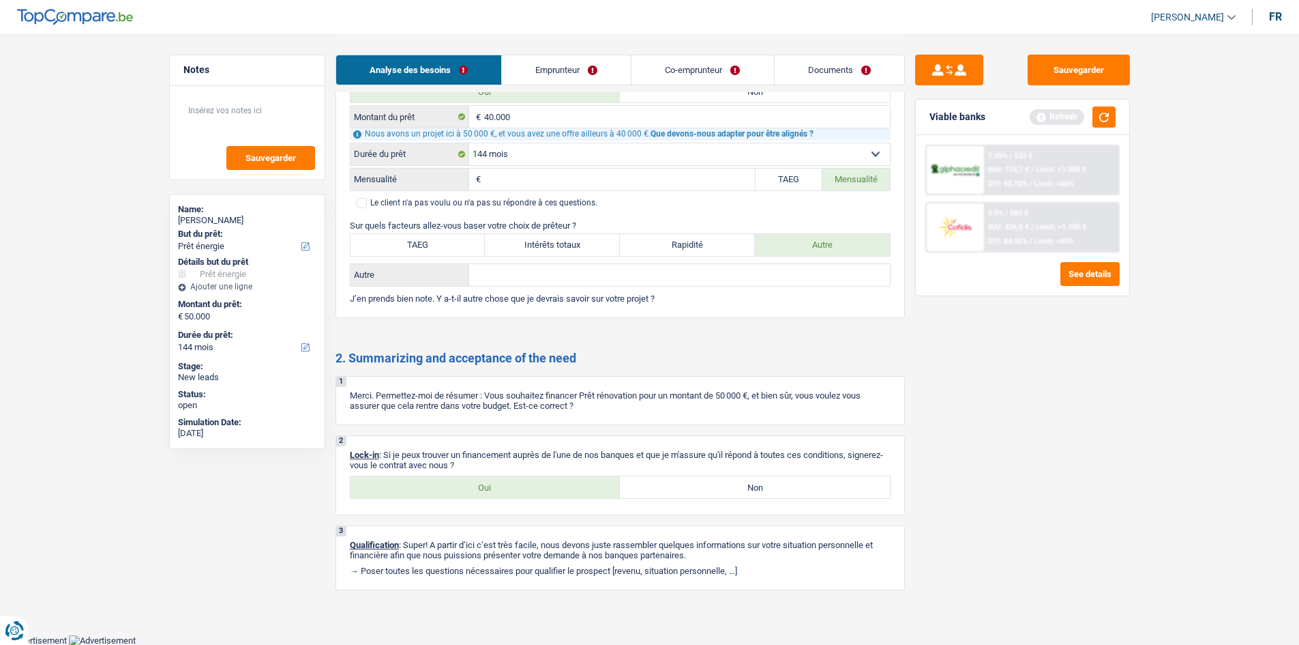
drag, startPoint x: 404, startPoint y: 486, endPoint x: 413, endPoint y: 476, distance: 13.5
click at [406, 486] on label "Oui" at bounding box center [486, 487] width 270 height 22
click at [406, 486] on input "Oui" at bounding box center [486, 487] width 270 height 22
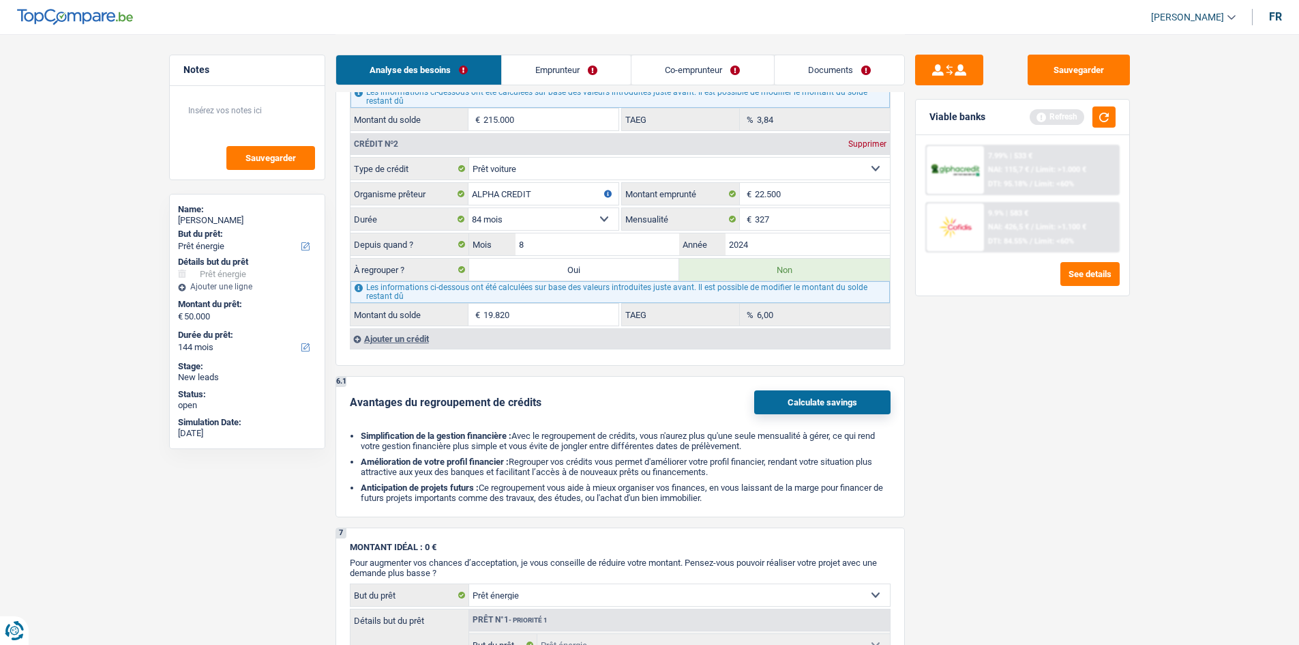
scroll to position [0, 0]
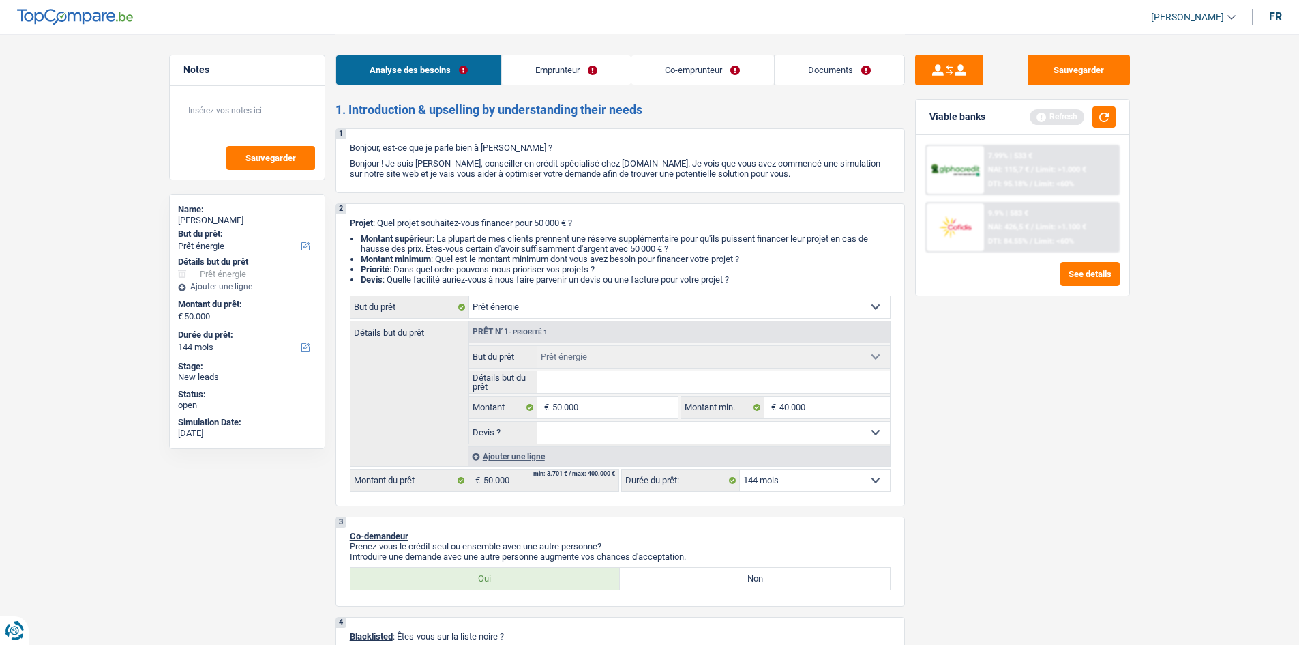
click at [557, 69] on link "Emprunteur" at bounding box center [566, 69] width 129 height 29
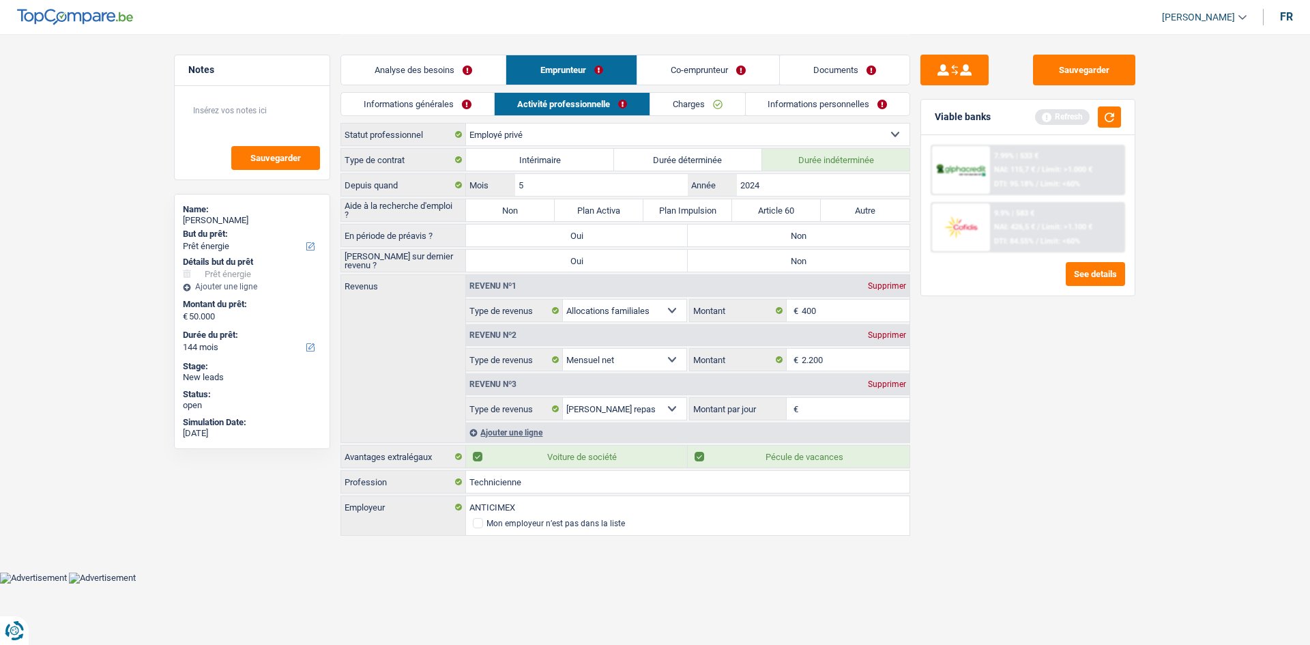
click at [442, 105] on link "Informations générales" at bounding box center [417, 104] width 153 height 23
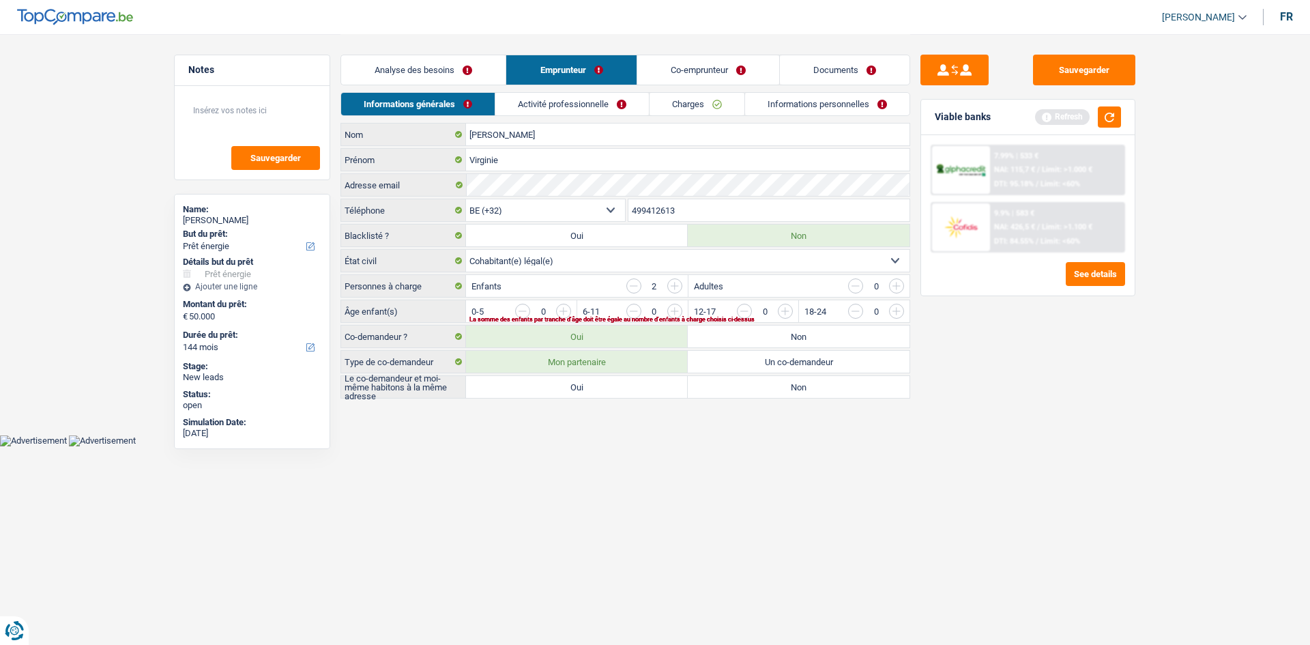
click at [632, 289] on input "button" at bounding box center [633, 285] width 15 height 15
click at [632, 288] on input "button" at bounding box center [633, 285] width 15 height 15
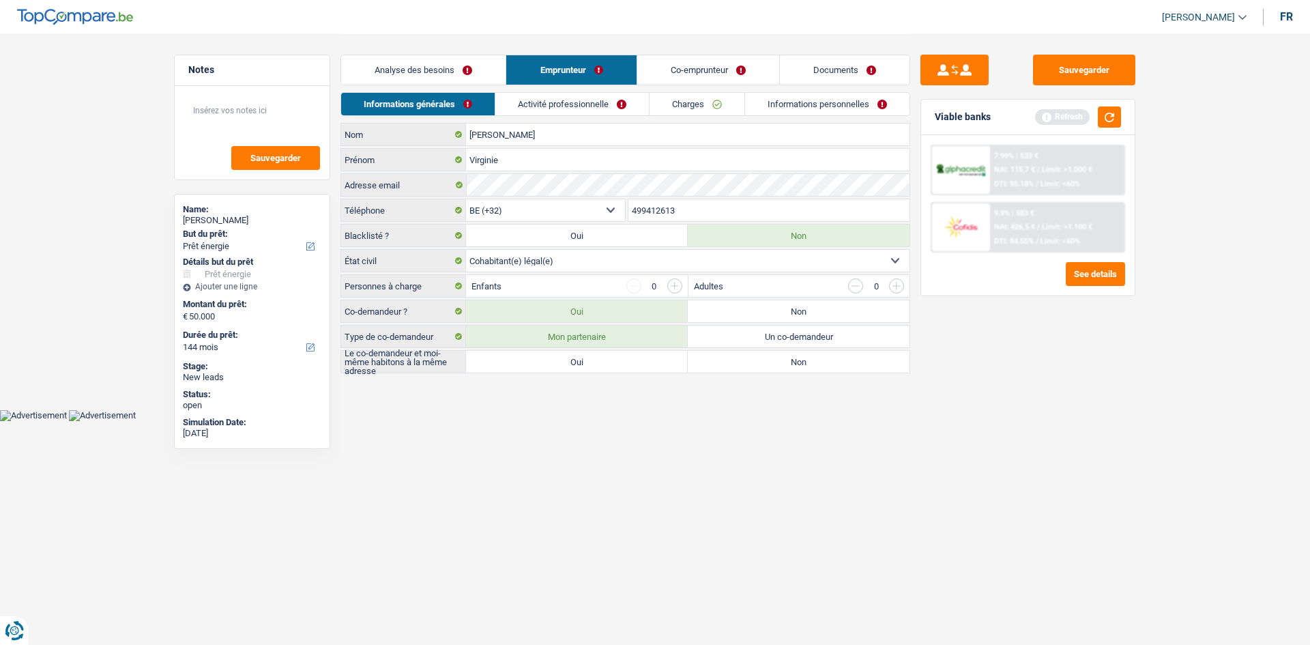
click at [398, 71] on link "Analyse des besoins" at bounding box center [423, 69] width 164 height 29
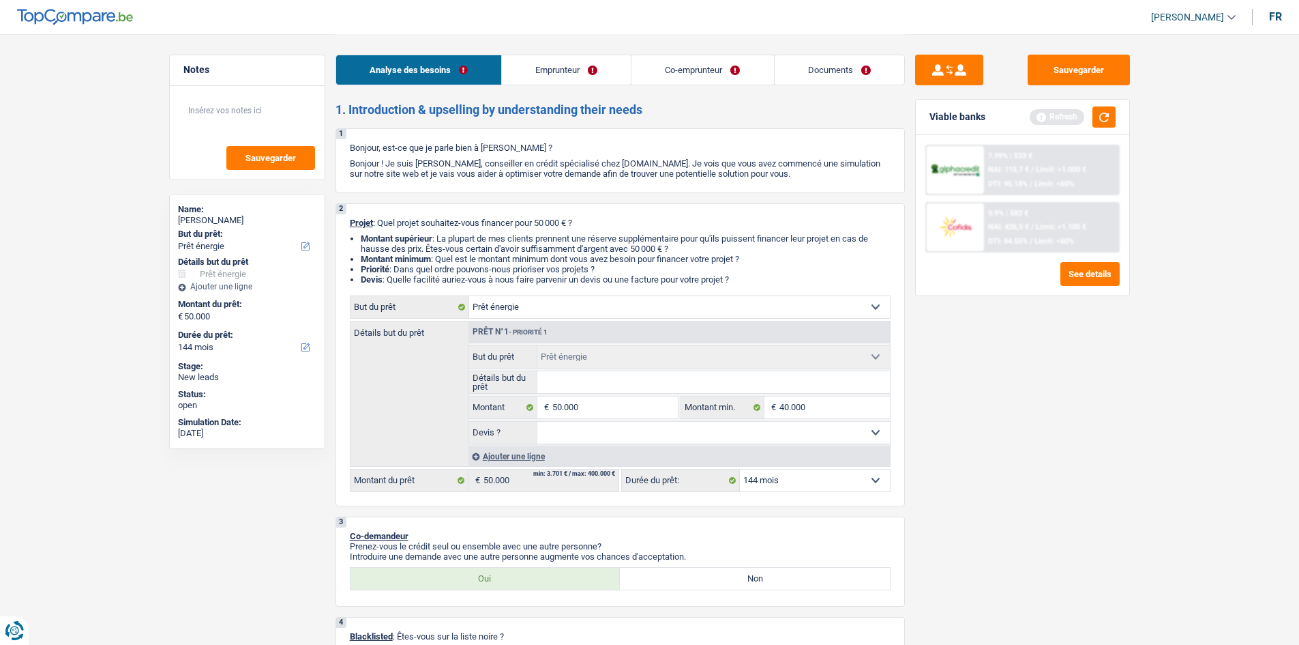
click at [589, 64] on link "Emprunteur" at bounding box center [566, 69] width 129 height 29
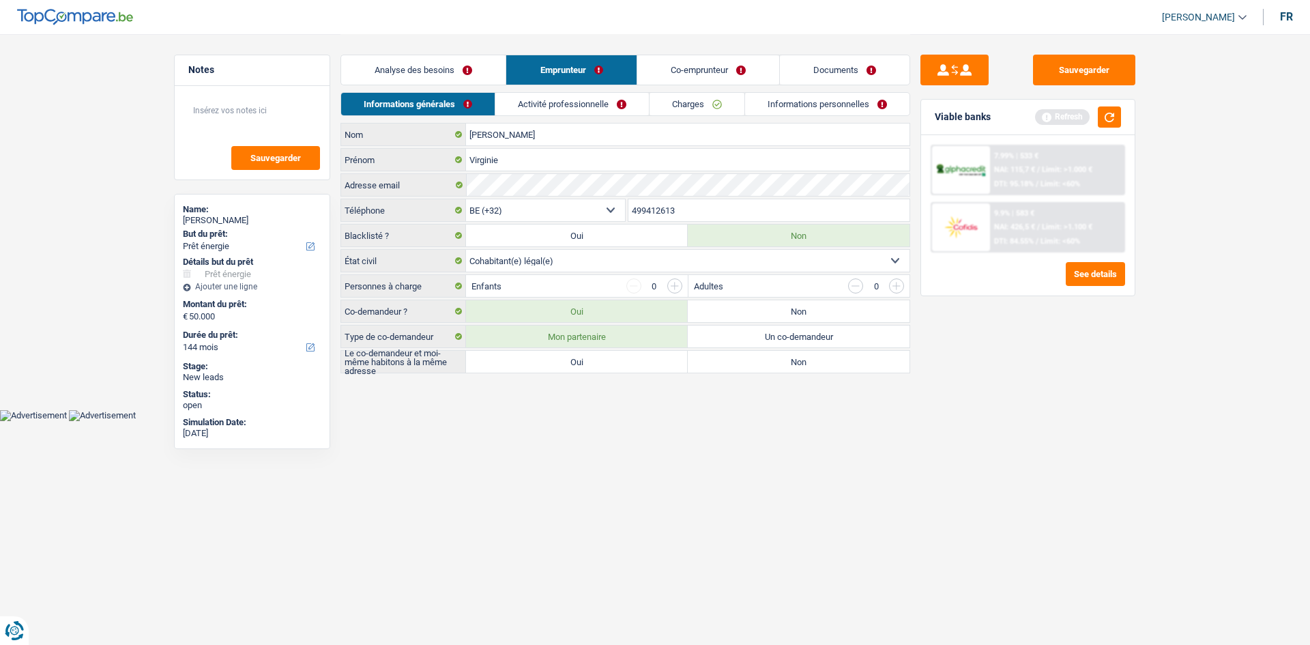
click at [611, 359] on label "Oui" at bounding box center [577, 362] width 222 height 22
click at [611, 359] on input "Oui" at bounding box center [577, 362] width 222 height 22
click at [553, 102] on link "Activité professionnelle" at bounding box center [572, 104] width 153 height 23
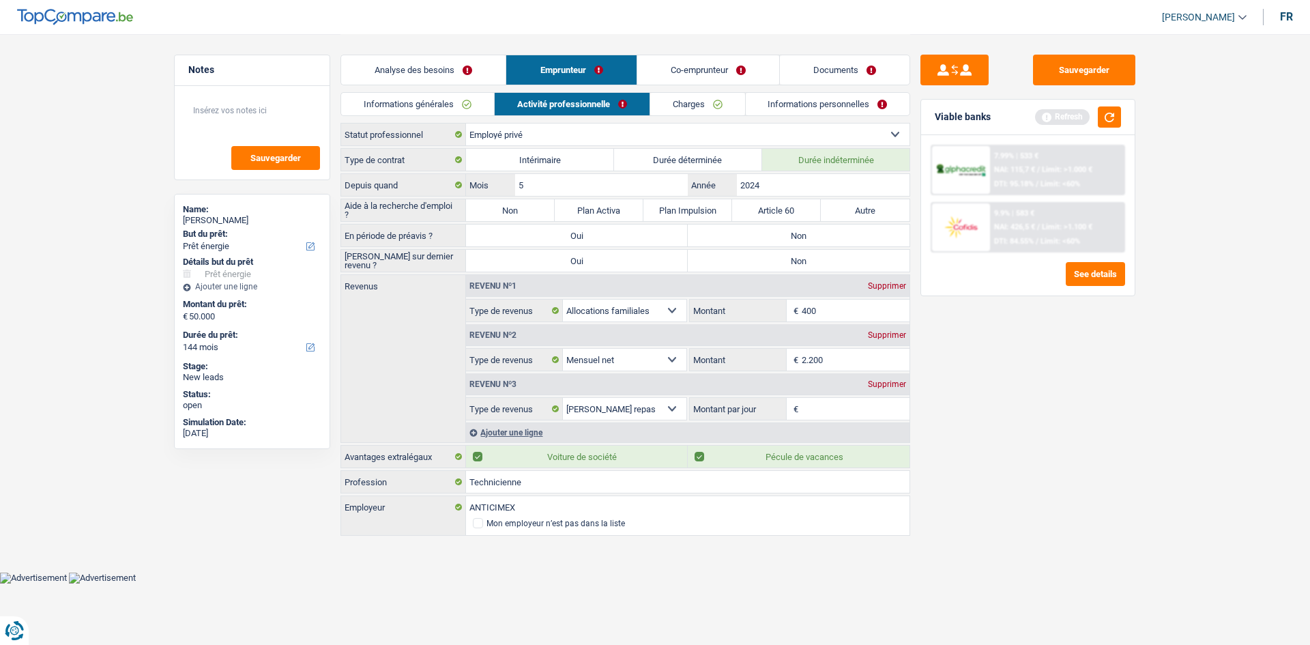
click at [477, 215] on label "Non" at bounding box center [510, 210] width 89 height 22
click at [477, 215] on input "Non" at bounding box center [510, 210] width 89 height 22
click at [786, 232] on label "Non" at bounding box center [799, 235] width 222 height 22
click at [786, 232] on input "Non" at bounding box center [799, 235] width 222 height 22
click at [885, 282] on div "Supprimer" at bounding box center [886, 286] width 45 height 8
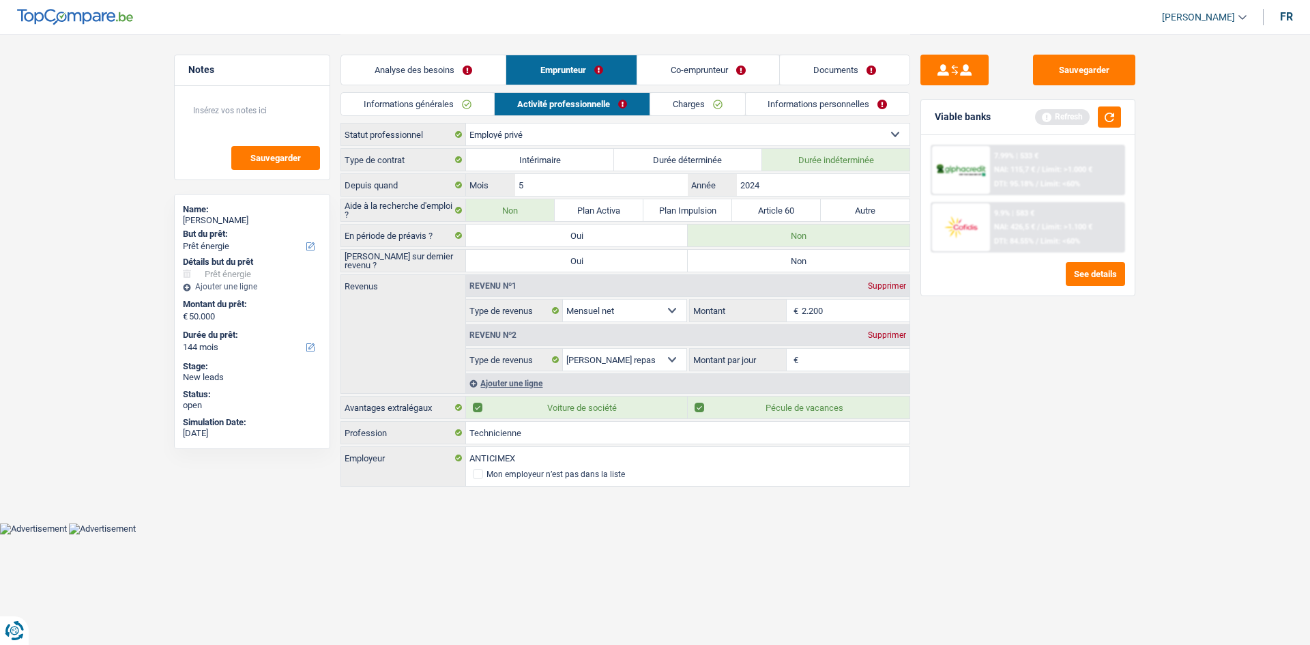
click at [856, 357] on input "Montant par jour" at bounding box center [855, 360] width 108 height 22
click at [1066, 430] on div "Sauvegarder Viable banks Refresh 7.99% | 533 € NAI: 115,7 € / Limit: >1.000 € D…" at bounding box center [1027, 339] width 235 height 568
click at [761, 261] on label "Non" at bounding box center [799, 261] width 222 height 22
click at [761, 261] on input "Non" at bounding box center [799, 261] width 222 height 22
click at [688, 101] on link "Charges" at bounding box center [697, 104] width 95 height 23
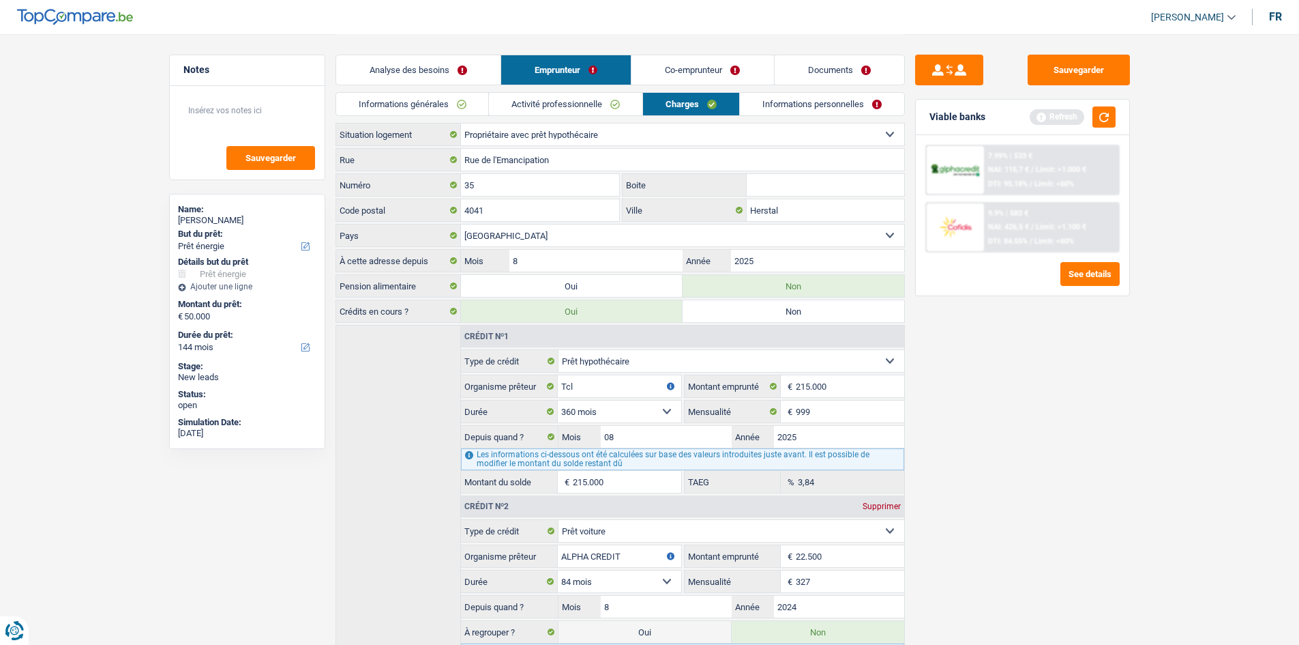
click at [780, 107] on link "Informations personnelles" at bounding box center [822, 104] width 164 height 23
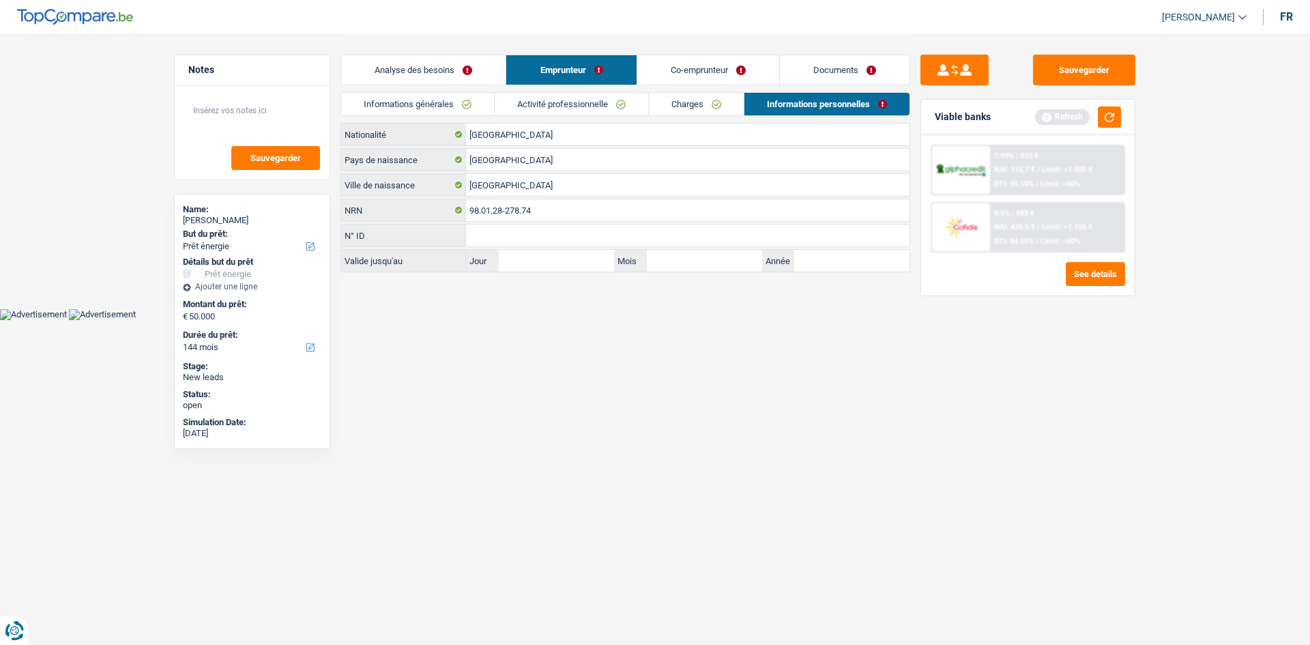
click at [656, 61] on link "Co-emprunteur" at bounding box center [708, 69] width 142 height 29
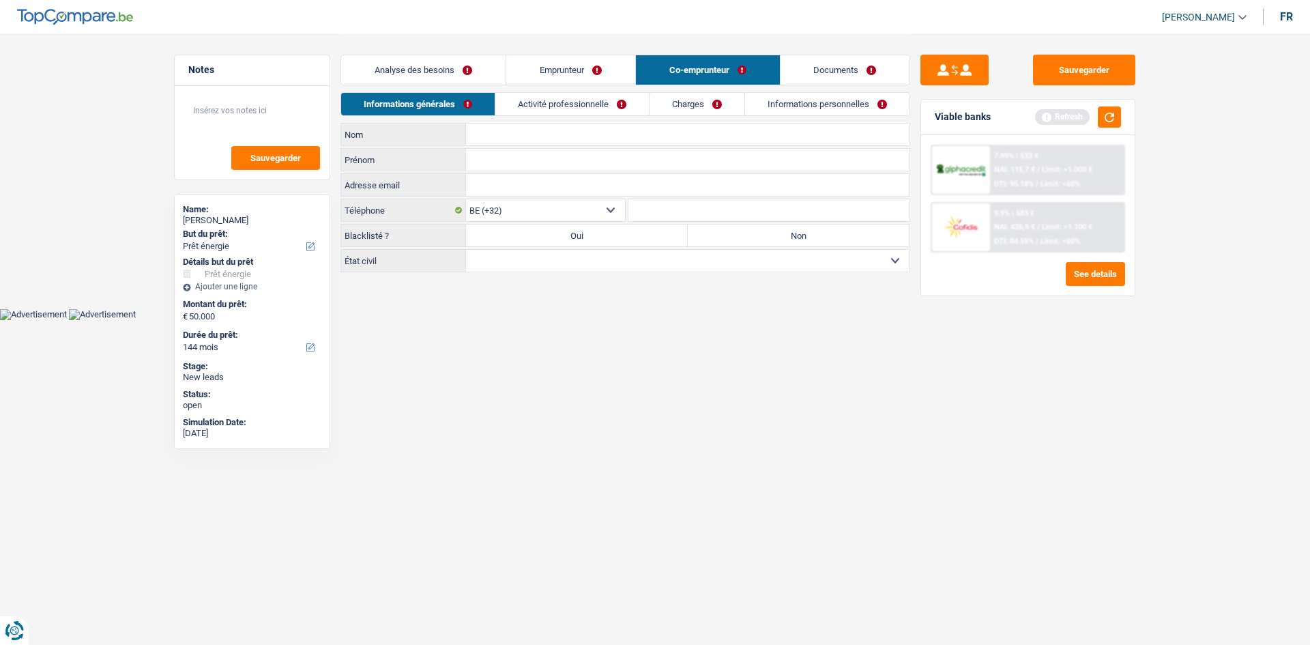
click at [523, 132] on input "Nom" at bounding box center [687, 134] width 443 height 22
click at [520, 131] on input "DE CAST" at bounding box center [687, 134] width 443 height 22
click at [501, 157] on input "Prénom" at bounding box center [687, 160] width 443 height 22
click at [453, 68] on link "Analyse des besoins" at bounding box center [423, 69] width 164 height 29
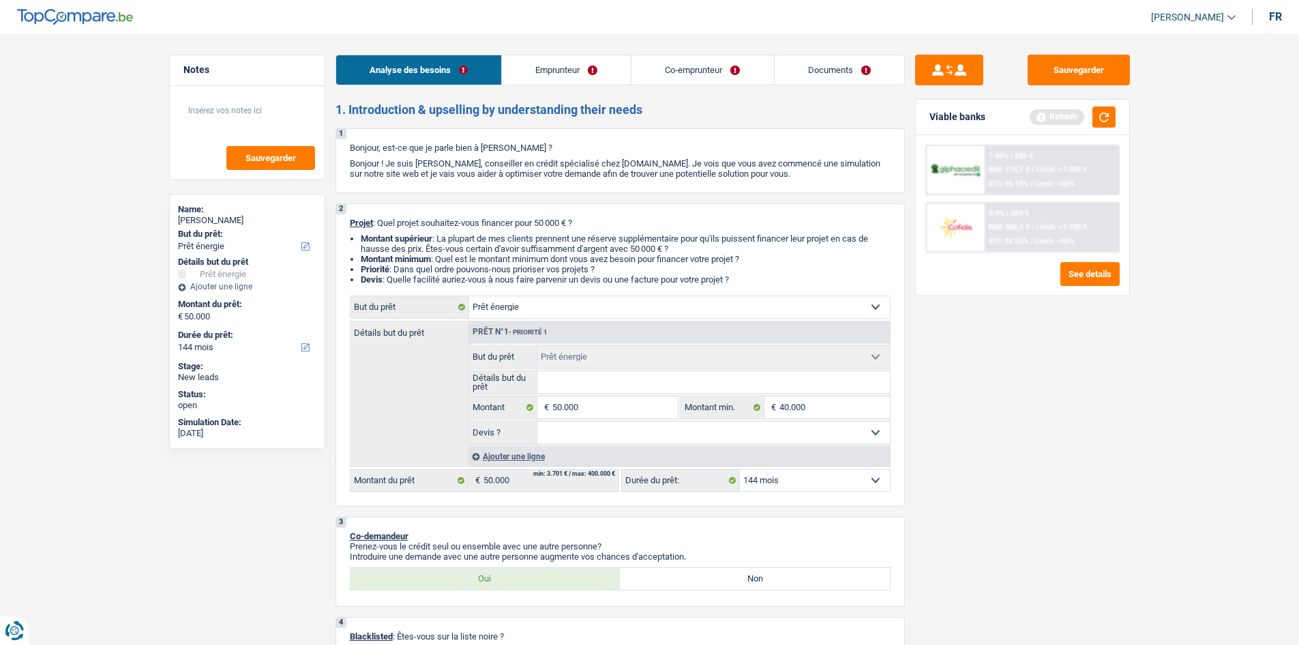
click at [563, 59] on link "Emprunteur" at bounding box center [566, 69] width 129 height 29
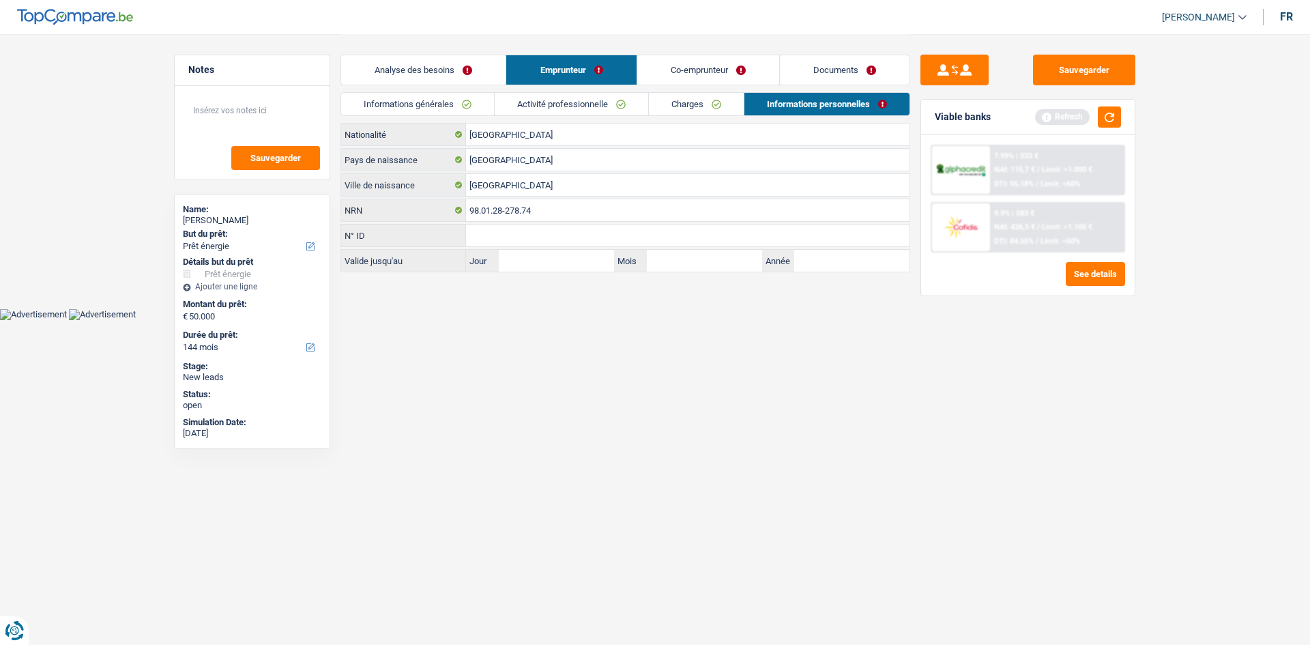
click at [452, 96] on link "Informations générales" at bounding box center [417, 104] width 153 height 23
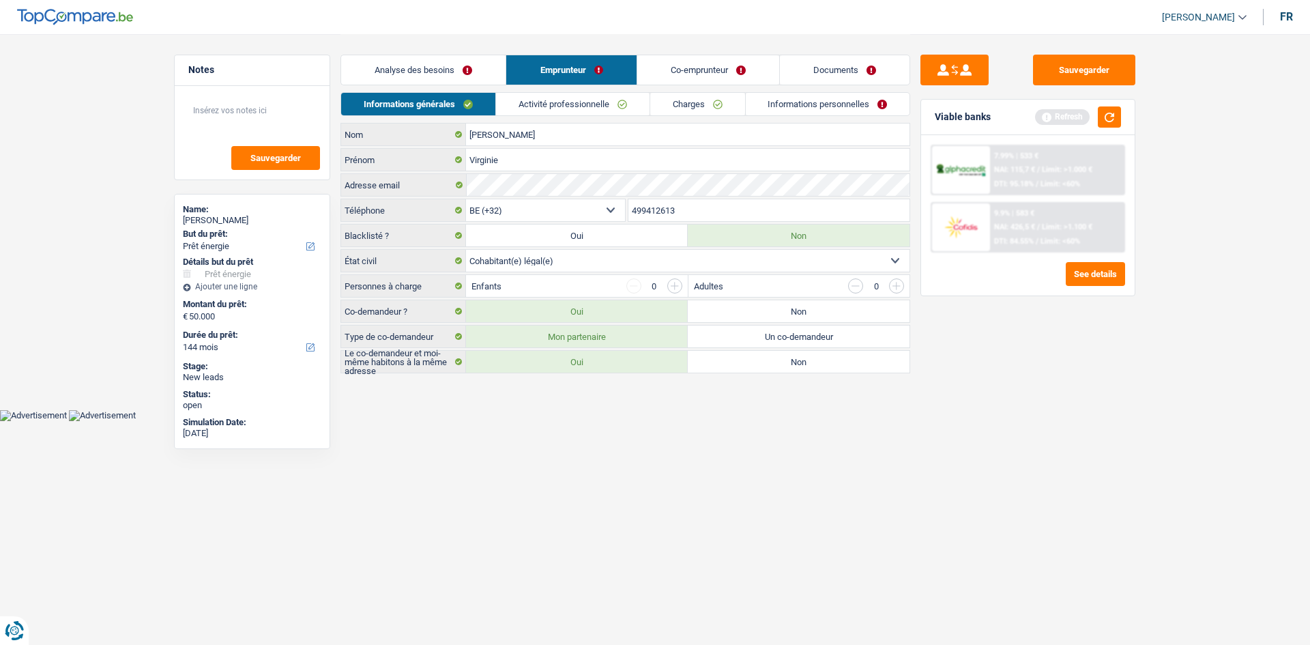
click at [677, 68] on link "Co-emprunteur" at bounding box center [708, 69] width 142 height 29
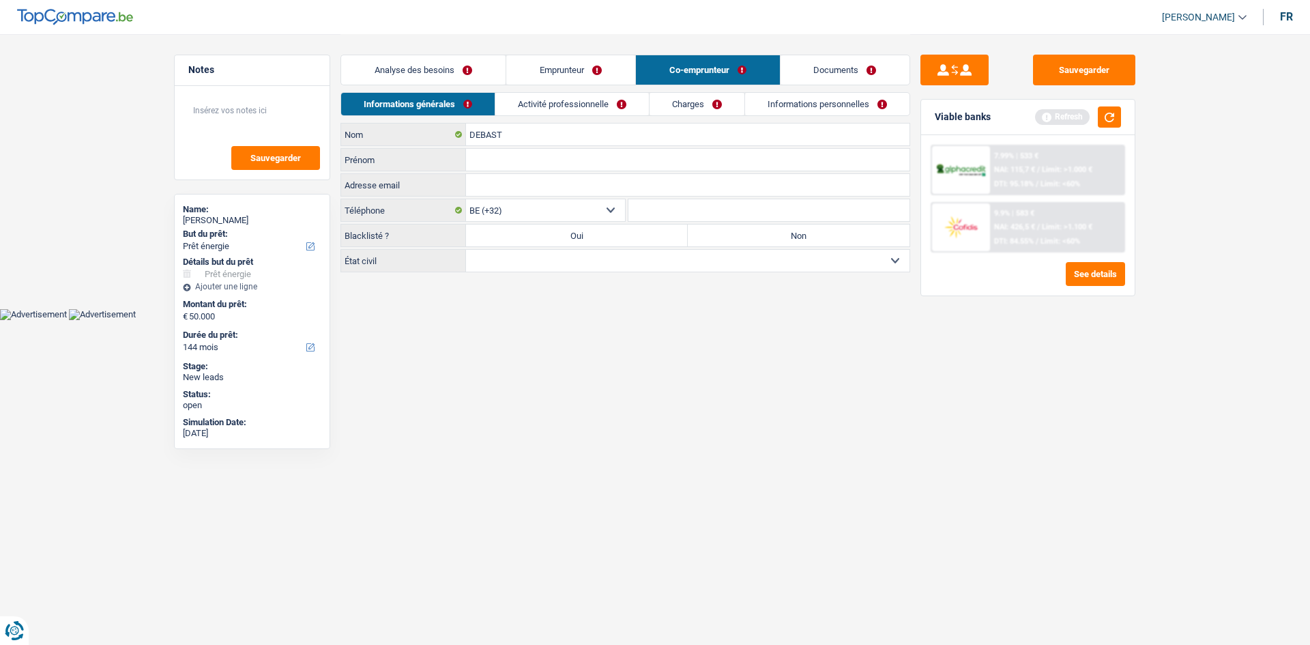
click at [578, 102] on link "Activité professionnelle" at bounding box center [571, 104] width 153 height 23
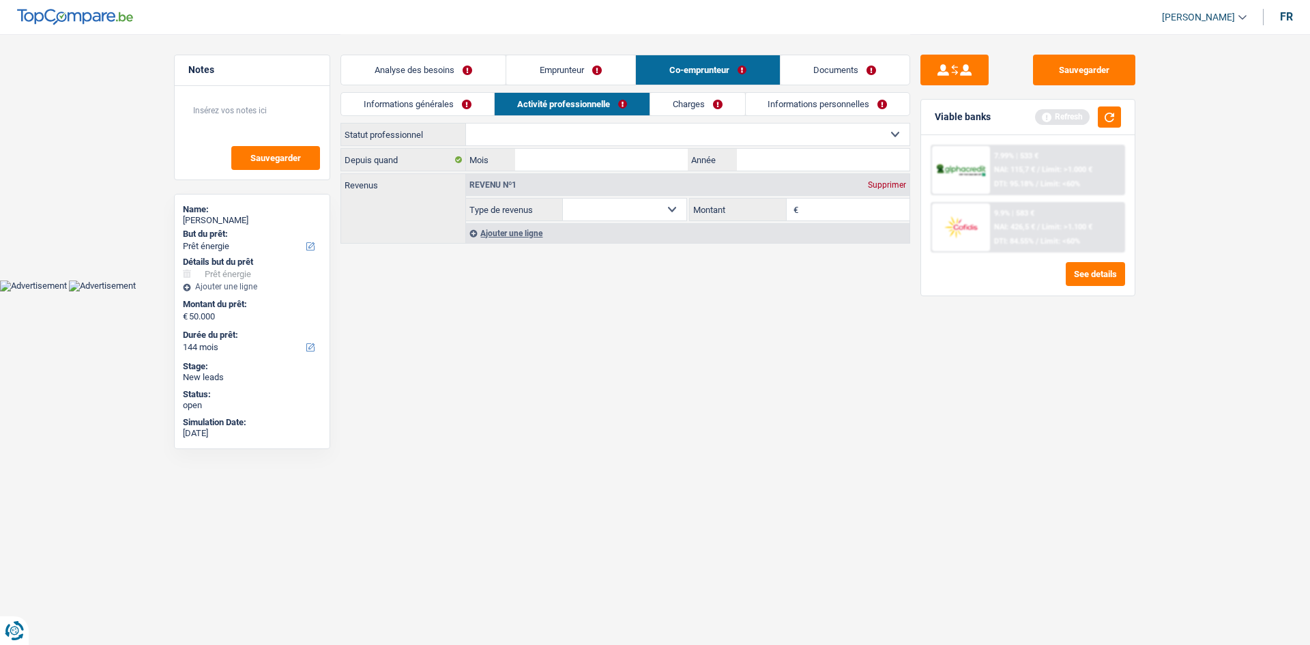
click at [456, 102] on link "Informations générales" at bounding box center [417, 104] width 153 height 23
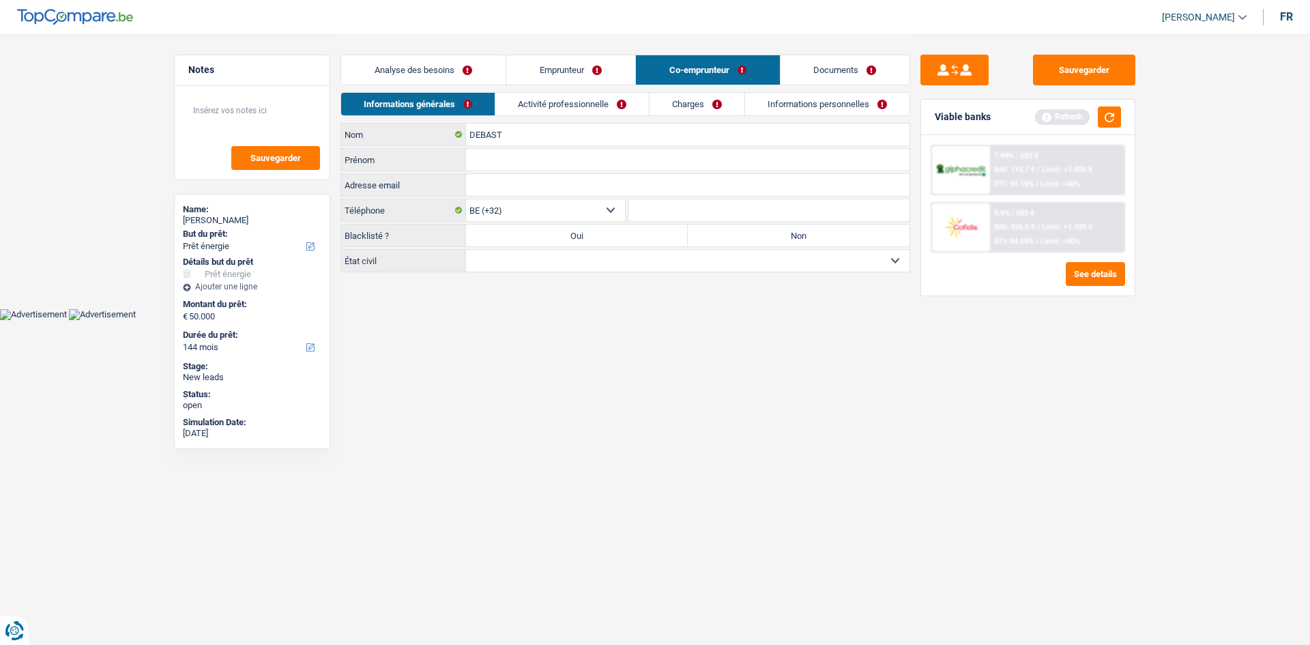
click at [493, 164] on input "Prénom" at bounding box center [687, 160] width 443 height 22
click at [507, 193] on input "Adresse email" at bounding box center [687, 185] width 443 height 22
click at [732, 233] on label "Non" at bounding box center [799, 235] width 222 height 22
click at [732, 233] on input "Non" at bounding box center [799, 235] width 222 height 22
click at [743, 261] on select "Célibataire Marié(e) Cohabitant(e) légal(e) Divorcé(e) Veuf(ve) Séparé (de fait…" at bounding box center [687, 261] width 443 height 22
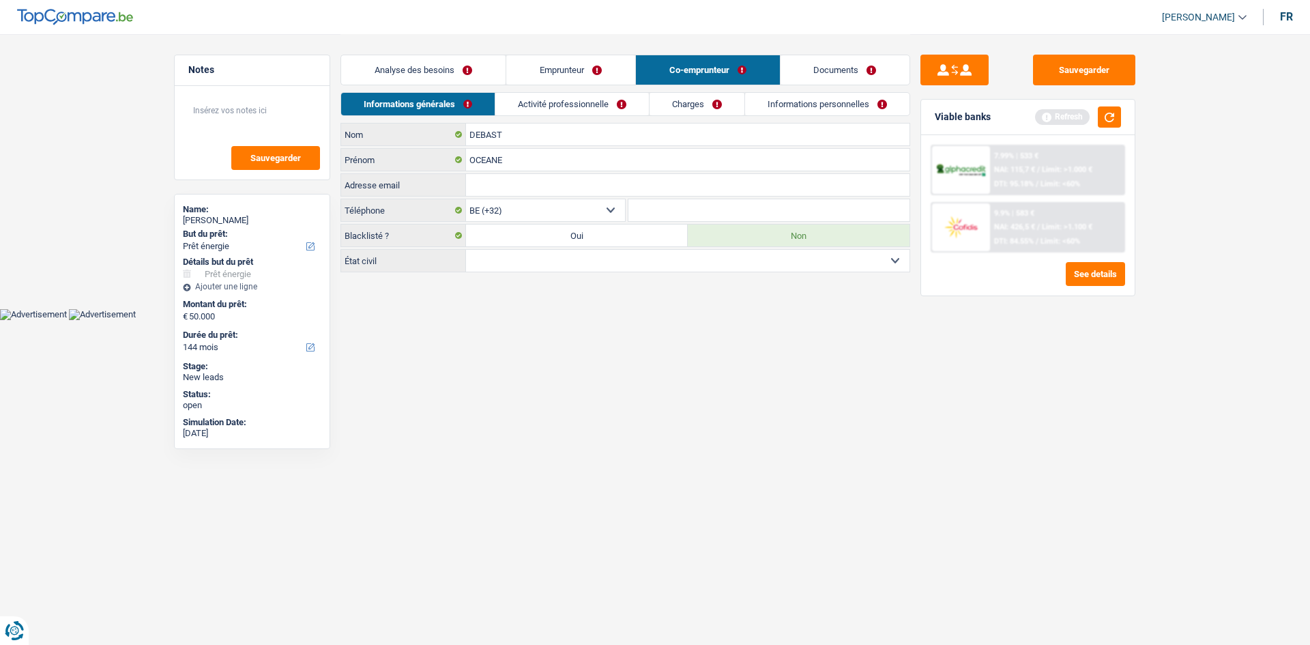
click at [466, 250] on select "Célibataire Marié(e) Cohabitant(e) légal(e) Divorcé(e) Veuf(ve) Séparé (de fait…" at bounding box center [687, 261] width 443 height 22
click at [574, 109] on link "Activité professionnelle" at bounding box center [571, 104] width 153 height 23
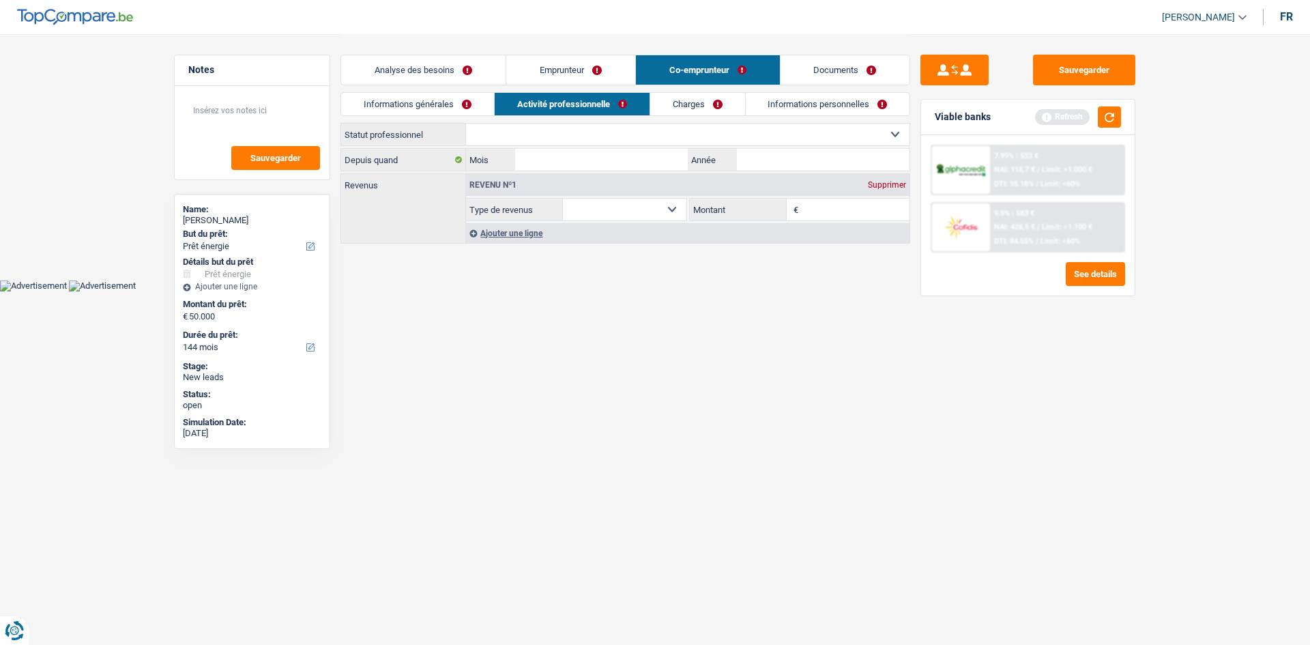
click at [556, 130] on select "Ouvrier Employé privé Employé public Invalide Indépendant Pensionné Chômeur Mut…" at bounding box center [687, 134] width 443 height 22
click at [466, 123] on select "Ouvrier Employé privé Employé public Invalide Indépendant Pensionné Chômeur Mut…" at bounding box center [687, 134] width 443 height 22
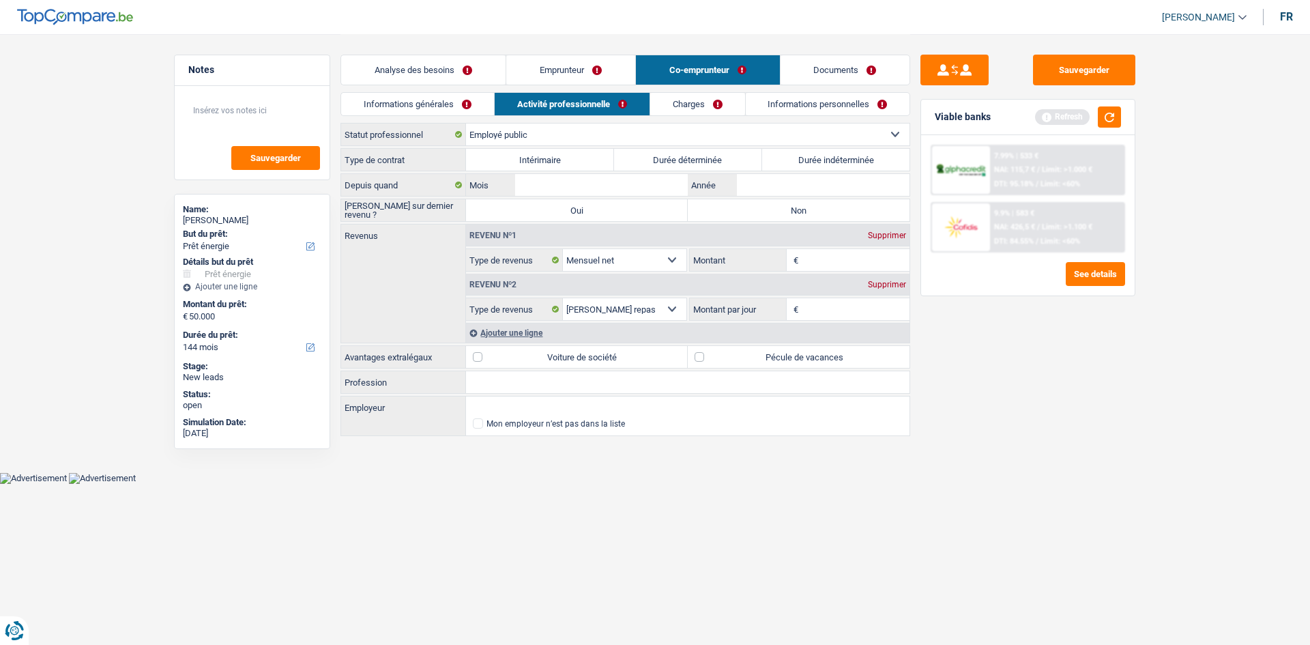
click at [668, 158] on label "Durée déterminée" at bounding box center [688, 160] width 148 height 22
click at [668, 158] on input "Durée déterminée" at bounding box center [688, 160] width 148 height 22
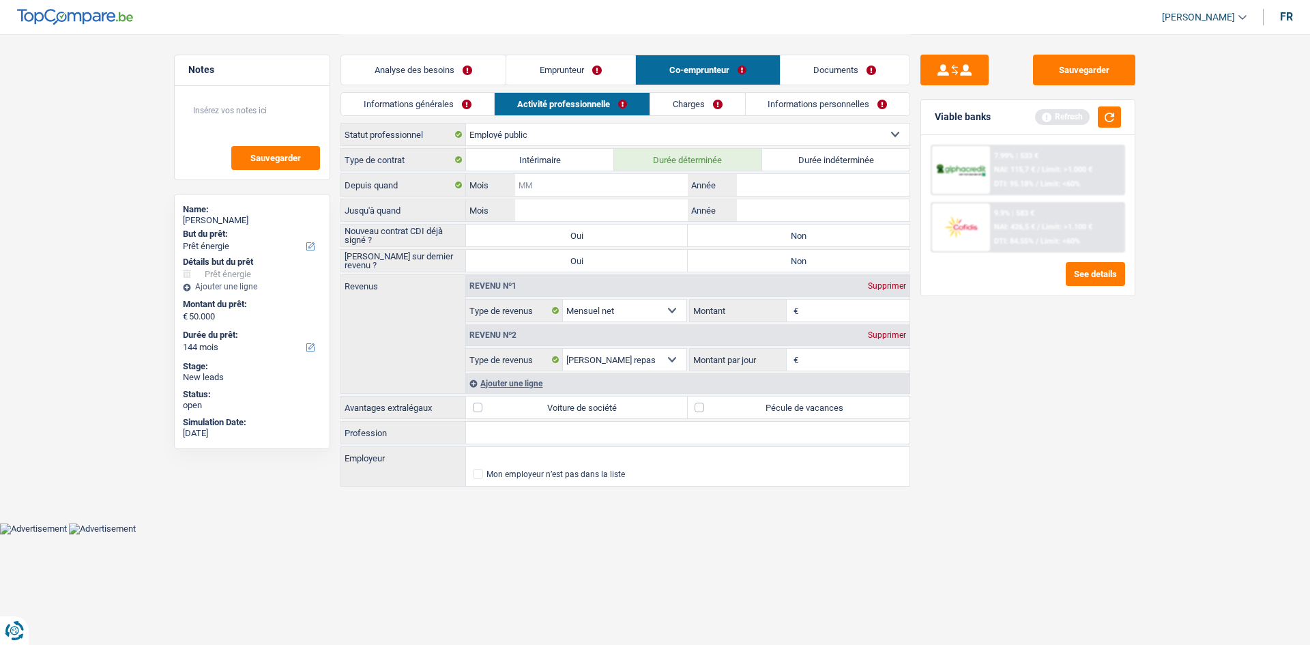
click at [649, 188] on input "Mois" at bounding box center [601, 185] width 173 height 22
click at [771, 188] on input "Année" at bounding box center [823, 185] width 173 height 22
click at [752, 215] on input "Année" at bounding box center [823, 210] width 173 height 22
click at [763, 185] on input "Année" at bounding box center [823, 185] width 173 height 22
click at [746, 211] on input "Année" at bounding box center [823, 210] width 173 height 22
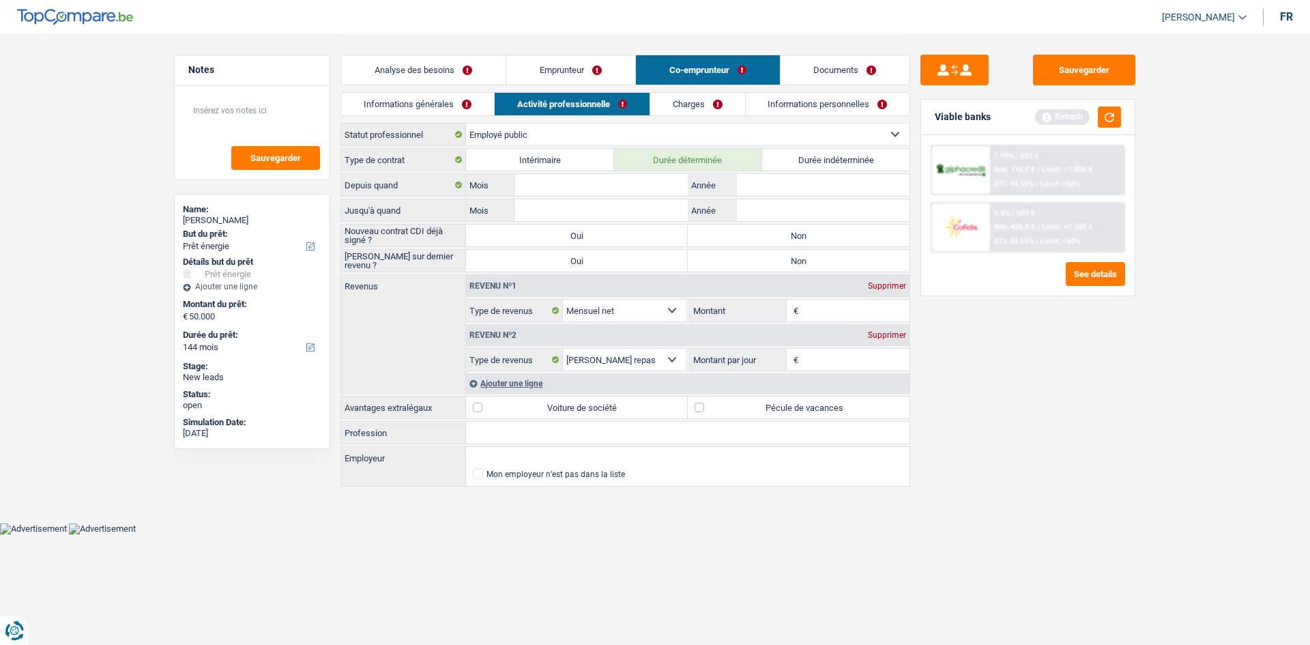
click at [763, 173] on div "Type de contrat Intérimaire Durée déterminée Durée indéterminée Depuis quand Mo…" at bounding box center [625, 318] width 570 height 340
click at [768, 186] on input "Année" at bounding box center [823, 185] width 173 height 22
click at [753, 209] on input "Année" at bounding box center [823, 210] width 173 height 22
click at [621, 187] on input "Mois" at bounding box center [601, 185] width 173 height 22
click at [964, 352] on div "Sauvegarder Viable banks Refresh 7.99% | 533 € NAI: 115,7 € / Limit: >1.000 € D…" at bounding box center [1027, 339] width 235 height 568
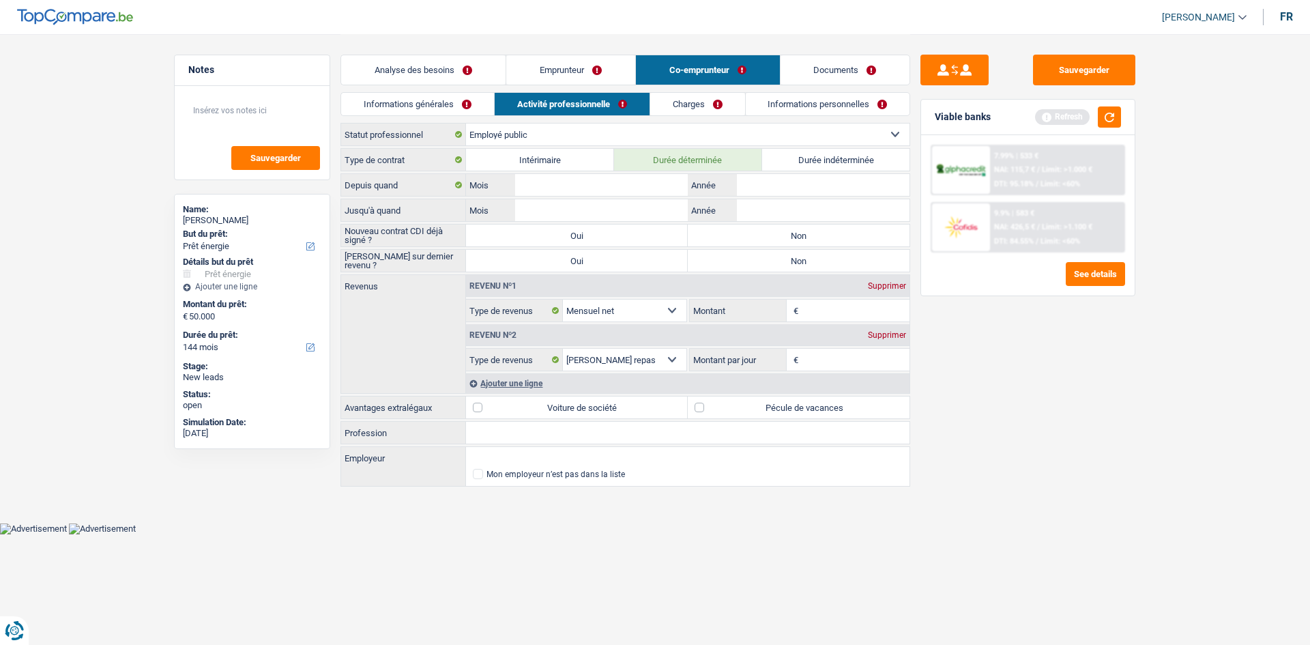
click at [812, 156] on label "Durée indéterminée" at bounding box center [836, 160] width 148 height 22
click at [812, 156] on input "Durée indéterminée" at bounding box center [836, 160] width 148 height 22
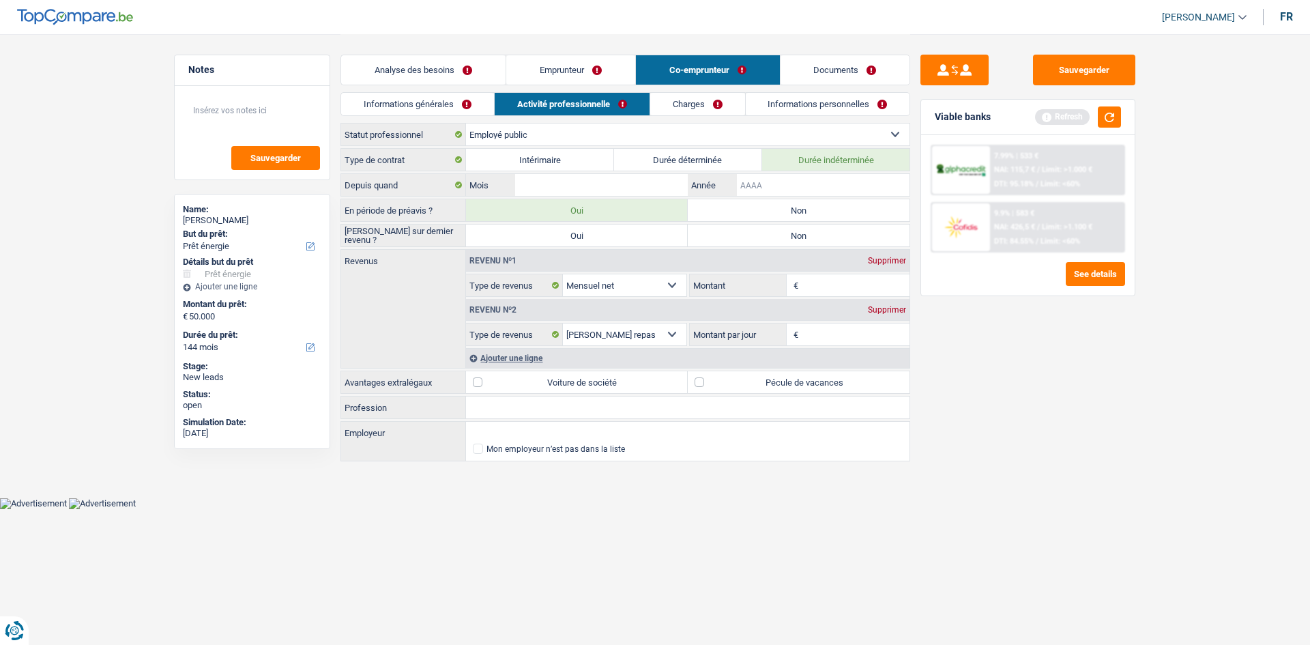
click at [778, 180] on input "Année" at bounding box center [823, 185] width 173 height 22
click at [673, 189] on input "Mois" at bounding box center [601, 185] width 173 height 22
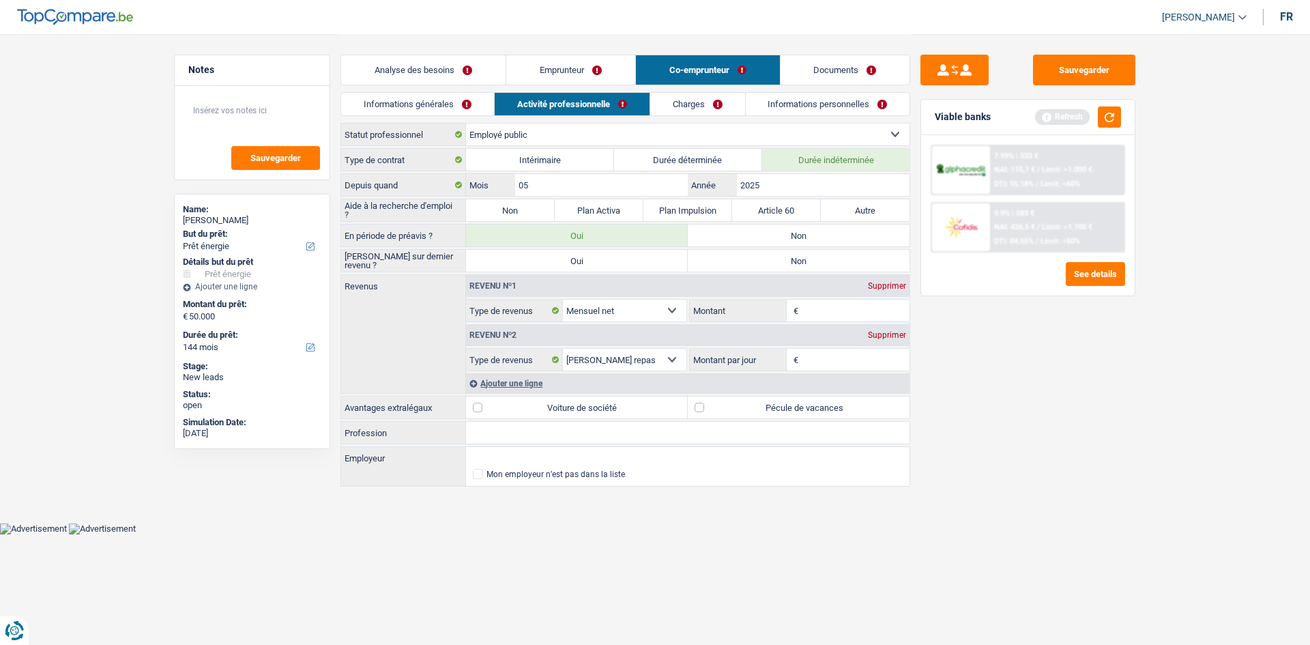
click at [999, 430] on div "Sauvegarder Viable banks Refresh 7.99% | 533 € NAI: 115,7 € / Limit: >1.000 € D…" at bounding box center [1027, 339] width 235 height 568
drag, startPoint x: 485, startPoint y: 203, endPoint x: 499, endPoint y: 211, distance: 16.5
click at [484, 205] on label "Non" at bounding box center [510, 210] width 89 height 22
click at [484, 205] on input "Non" at bounding box center [510, 210] width 89 height 22
click at [806, 233] on label "Non" at bounding box center [799, 235] width 222 height 22
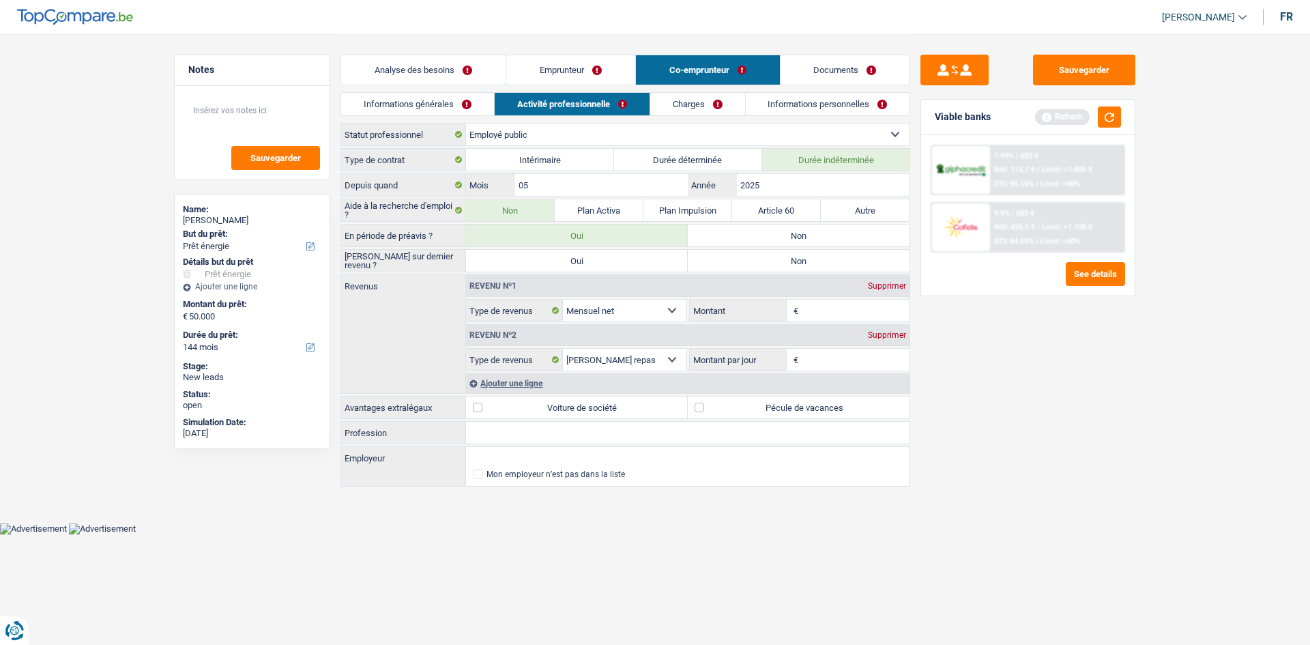
click at [806, 233] on input "Non" at bounding box center [799, 235] width 222 height 22
click at [748, 261] on label "Non" at bounding box center [799, 261] width 222 height 22
click at [748, 261] on input "Non" at bounding box center [799, 261] width 222 height 22
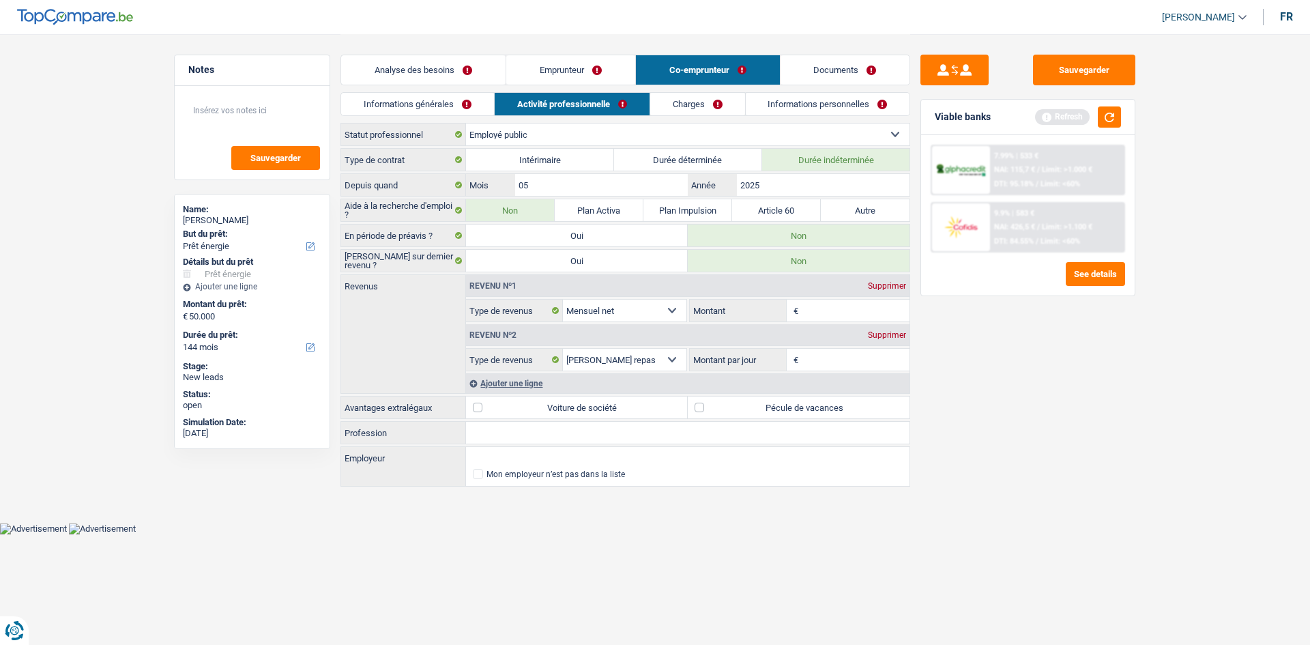
click at [849, 310] on input "Montant" at bounding box center [855, 310] width 108 height 22
click at [997, 392] on div "Sauvegarder Viable banks Refresh 7.99% | 533 € NAI: 115,7 € / Limit: >1.000 € D…" at bounding box center [1027, 339] width 235 height 568
click at [848, 355] on input "Montant par jour" at bounding box center [855, 360] width 108 height 22
click at [867, 329] on div "Revenu nº2 Supprimer" at bounding box center [687, 335] width 443 height 22
click at [882, 333] on div "Supprimer" at bounding box center [886, 335] width 45 height 8
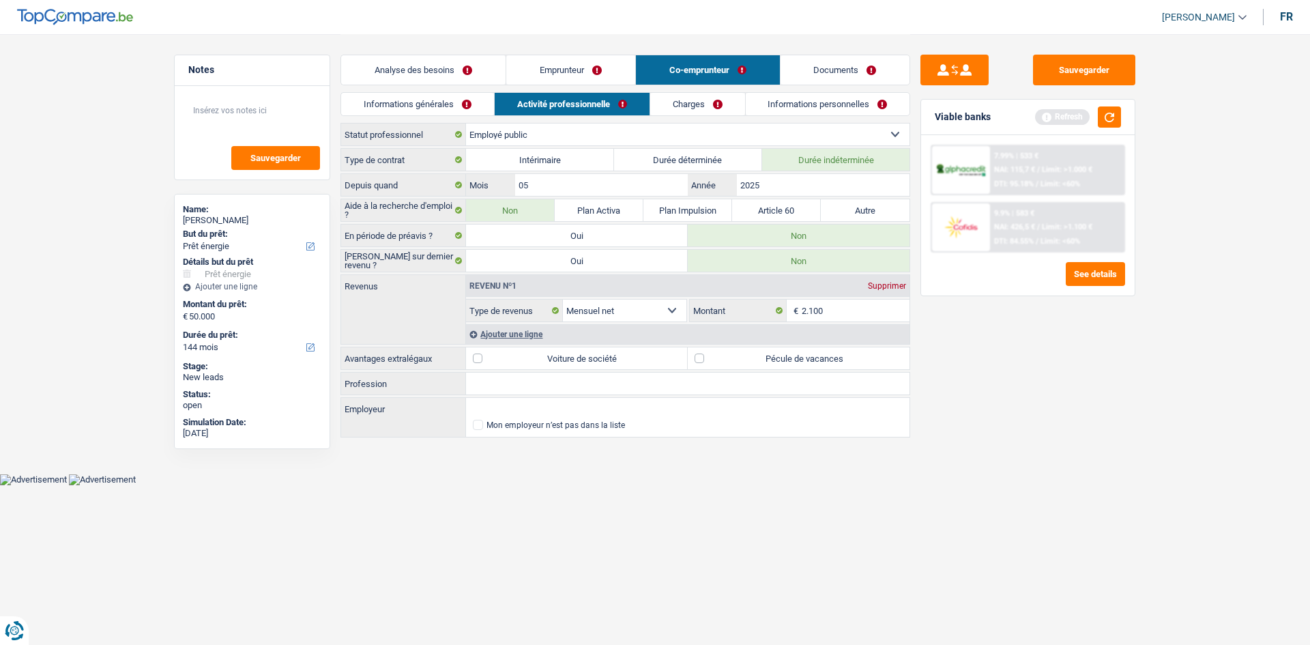
click at [509, 333] on div "Ajouter une ligne" at bounding box center [687, 334] width 443 height 20
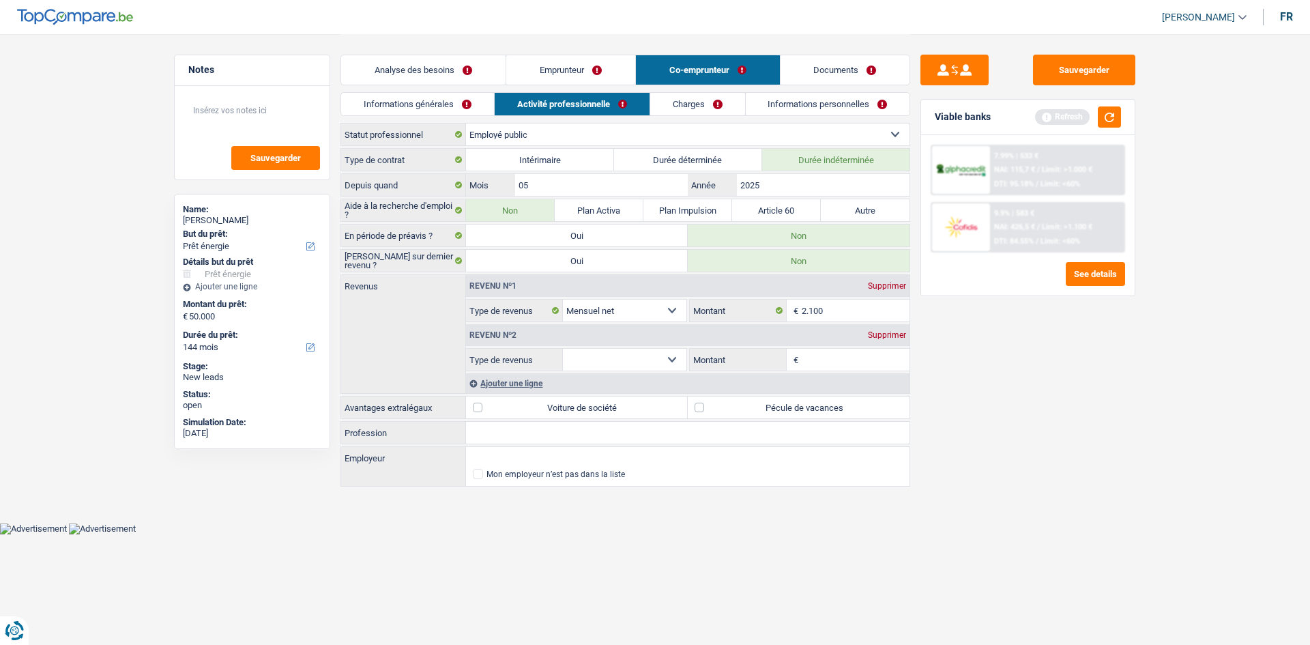
click at [618, 355] on select "Allocation d'handicap Allocations chômage Allocations familiales Chèques repas …" at bounding box center [624, 360] width 123 height 22
click at [563, 349] on select "Allocation d'handicap Allocations chômage Allocations familiales Chèques repas …" at bounding box center [624, 360] width 123 height 22
click at [823, 360] on input "Montant" at bounding box center [855, 360] width 108 height 22
click at [596, 134] on select "Ouvrier Employé privé Employé public Invalide Indépendant Pensionné Chômeur Mut…" at bounding box center [687, 134] width 443 height 22
click at [466, 123] on select "Ouvrier Employé privé Employé public Invalide Indépendant Pensionné Chômeur Mut…" at bounding box center [687, 134] width 443 height 22
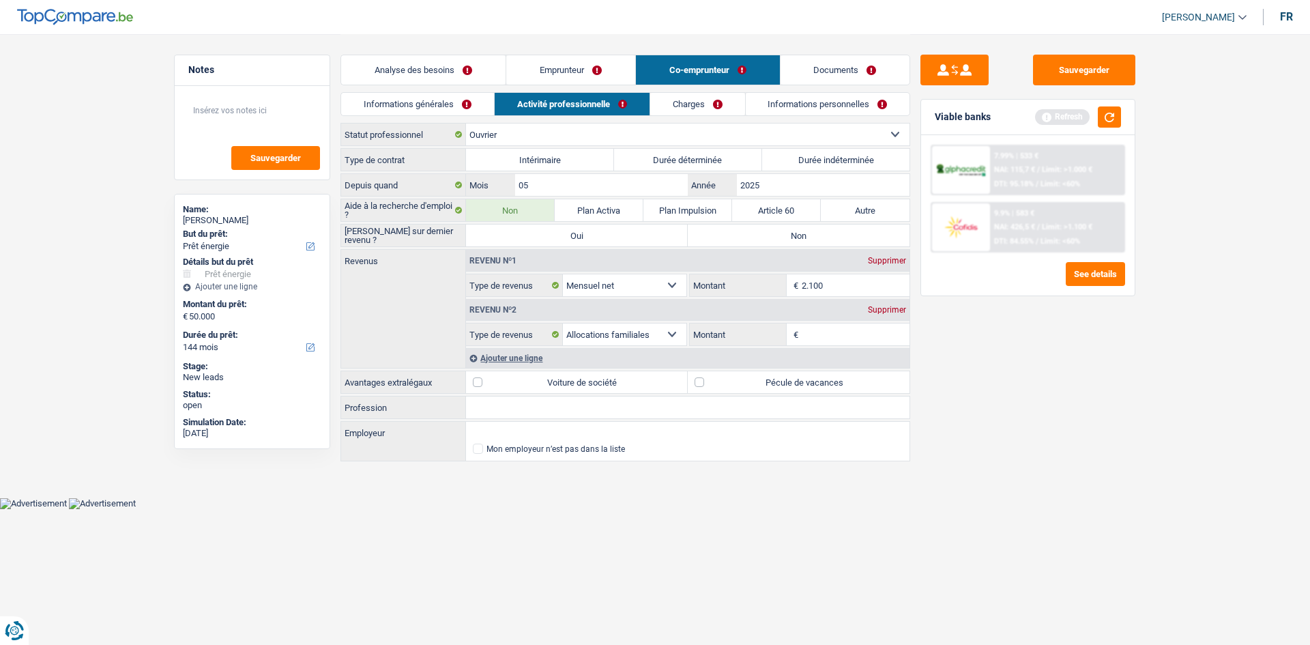
click at [851, 331] on input "Montant" at bounding box center [855, 334] width 108 height 22
click at [943, 352] on div "Sauvegarder Viable banks Refresh 7.99% | 533 € NAI: 115,7 € / Limit: >1.000 € D…" at bounding box center [1027, 339] width 235 height 568
click at [716, 381] on label "Pécule de vacances" at bounding box center [799, 382] width 222 height 22
click at [716, 381] on input "Pécule de vacances" at bounding box center [799, 382] width 222 height 22
click at [711, 113] on link "Charges" at bounding box center [697, 104] width 95 height 23
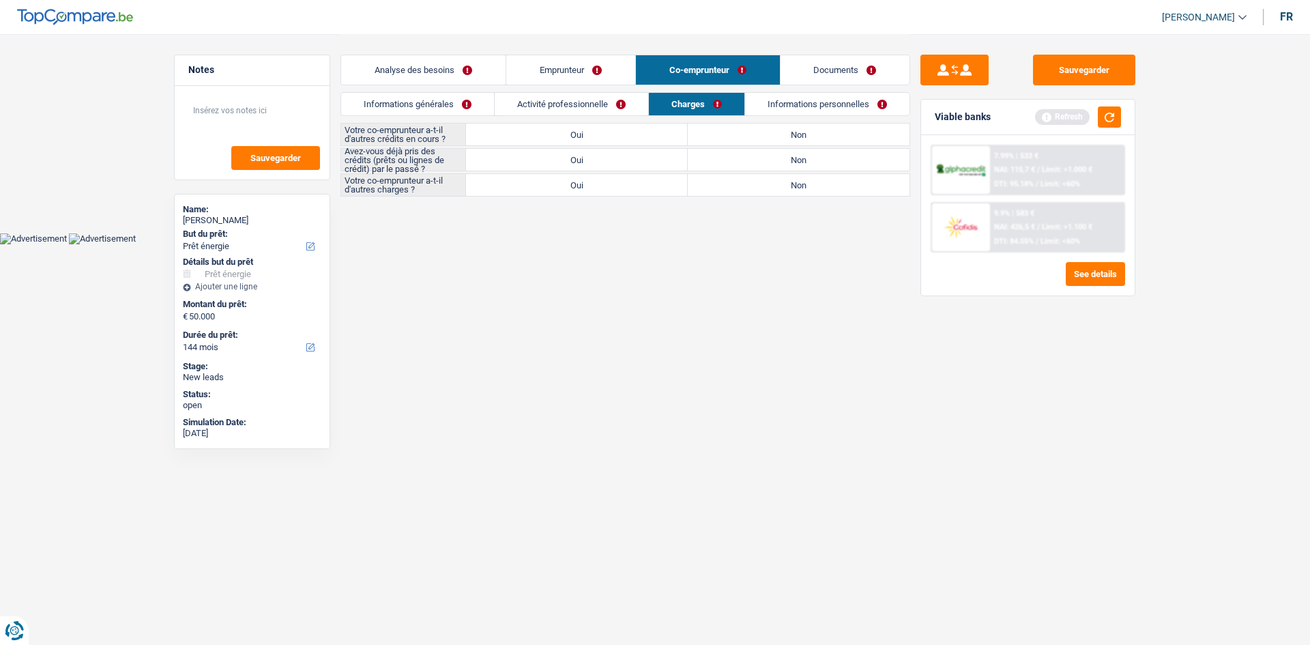
click at [721, 134] on label "Non" at bounding box center [799, 134] width 222 height 22
click at [721, 134] on input "Non" at bounding box center [799, 134] width 222 height 22
click at [723, 153] on label "Non" at bounding box center [799, 160] width 222 height 22
click at [723, 153] on input "Non" at bounding box center [799, 160] width 222 height 22
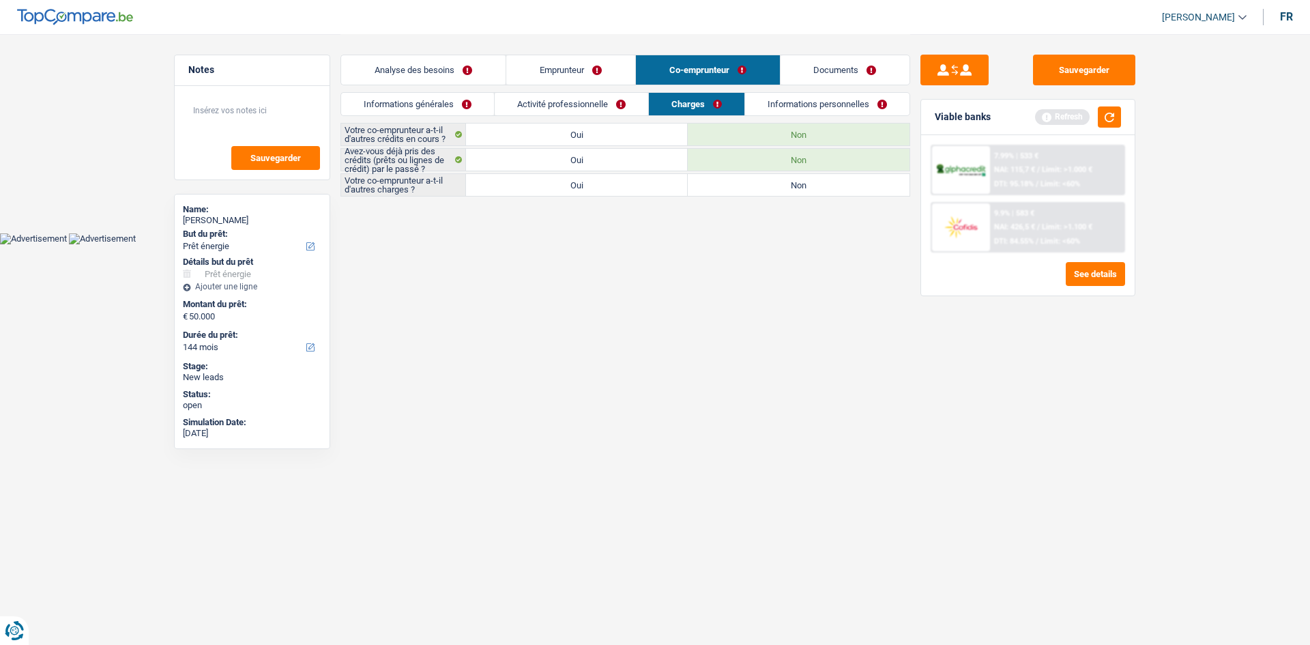
click at [722, 179] on label "Non" at bounding box center [799, 185] width 222 height 22
click at [722, 179] on input "Non" at bounding box center [799, 185] width 222 height 22
click at [812, 97] on link "Informations personnelles" at bounding box center [828, 104] width 164 height 23
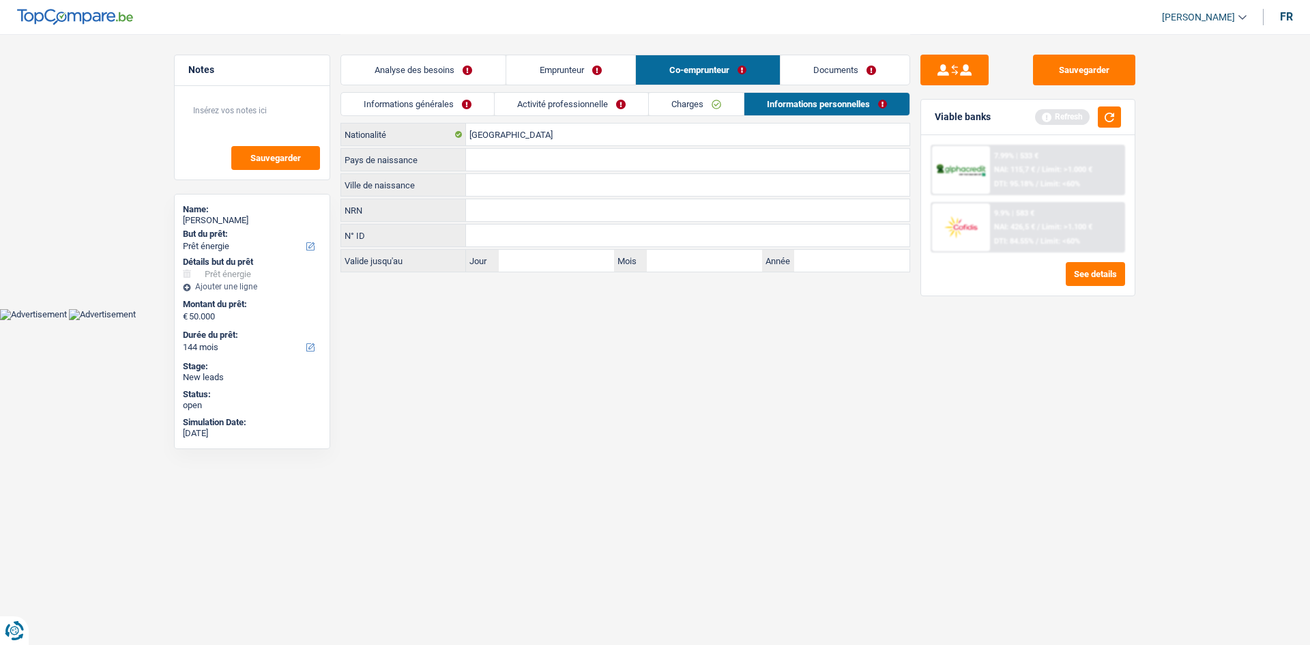
click at [618, 106] on link "Activité professionnelle" at bounding box center [571, 104] width 153 height 23
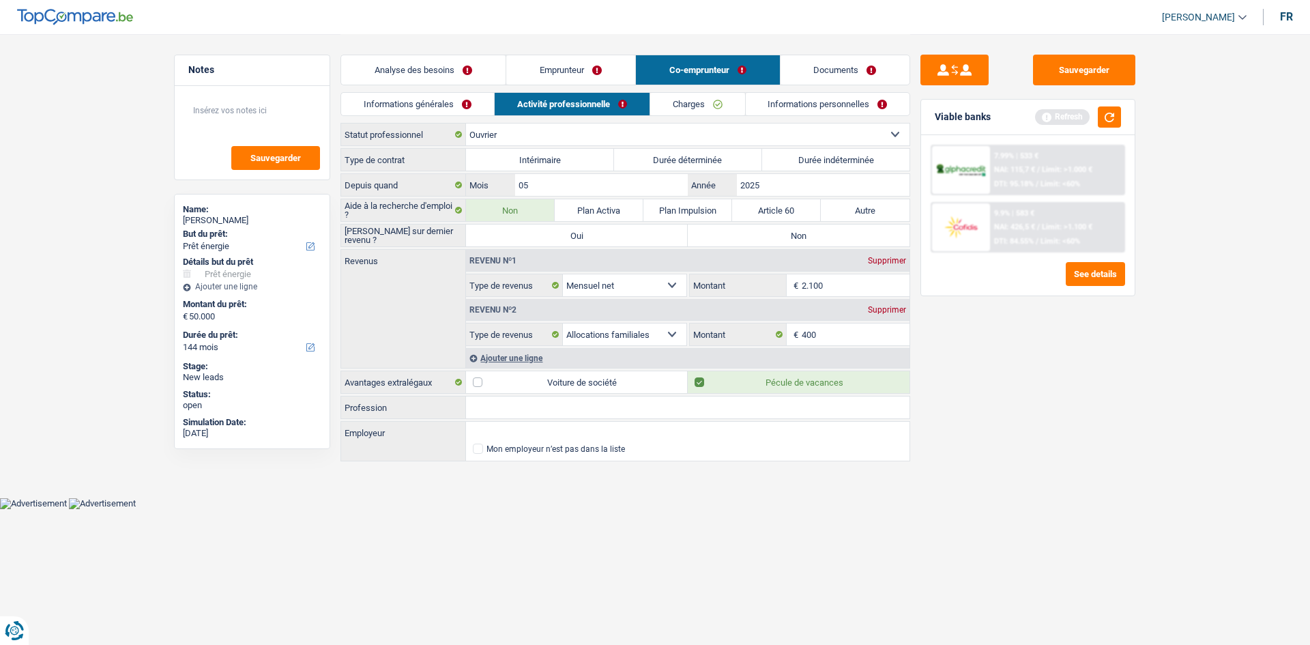
click at [685, 99] on link "Charges" at bounding box center [697, 104] width 95 height 23
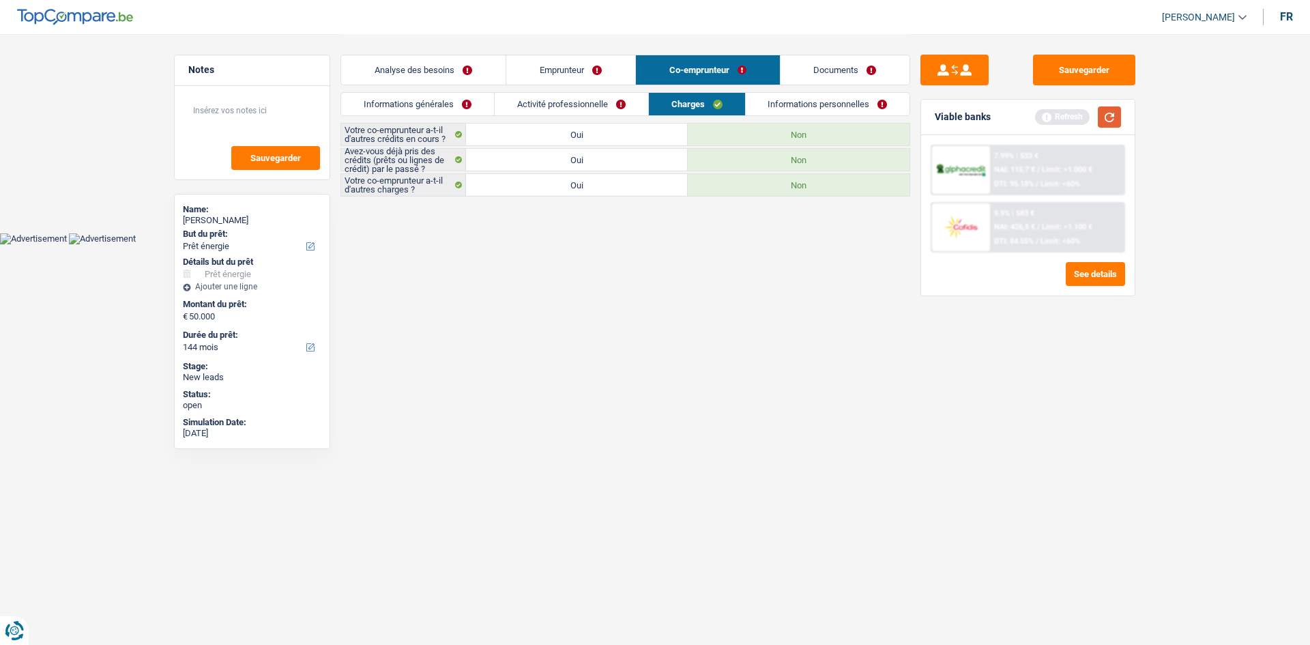
click at [1105, 116] on button "button" at bounding box center [1108, 116] width 23 height 21
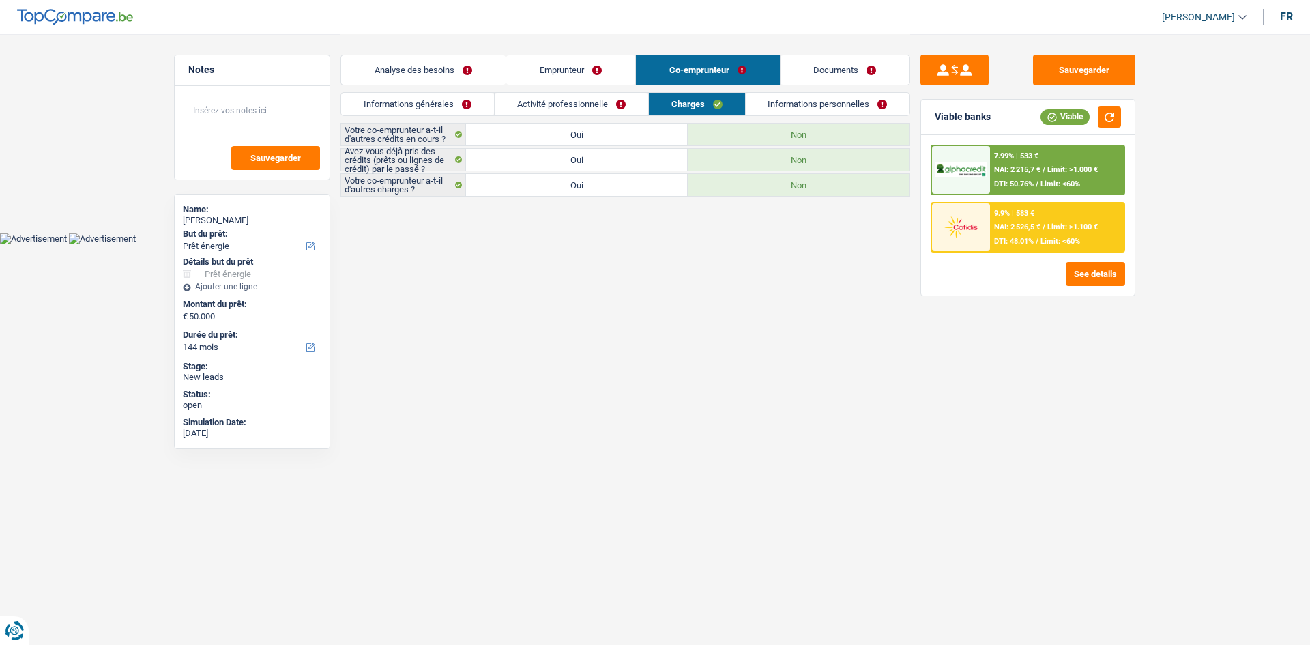
click at [440, 71] on link "Analyse des besoins" at bounding box center [423, 69] width 164 height 29
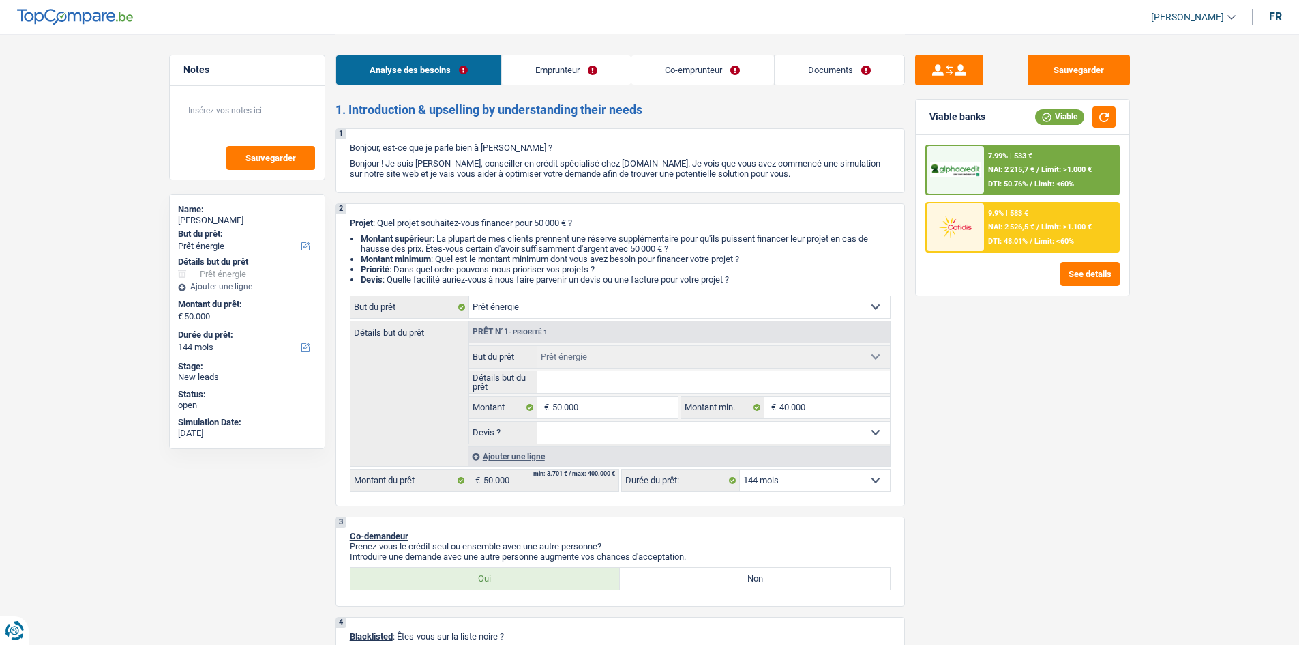
click at [803, 480] on select "12 mois 18 mois 24 mois 30 mois 36 mois 42 mois 48 mois 60 mois 72 mois 84 mois…" at bounding box center [815, 480] width 150 height 22
click at [740, 469] on select "12 mois 18 mois 24 mois 30 mois 36 mois 42 mois 48 mois 60 mois 72 mois 84 mois…" at bounding box center [815, 480] width 150 height 22
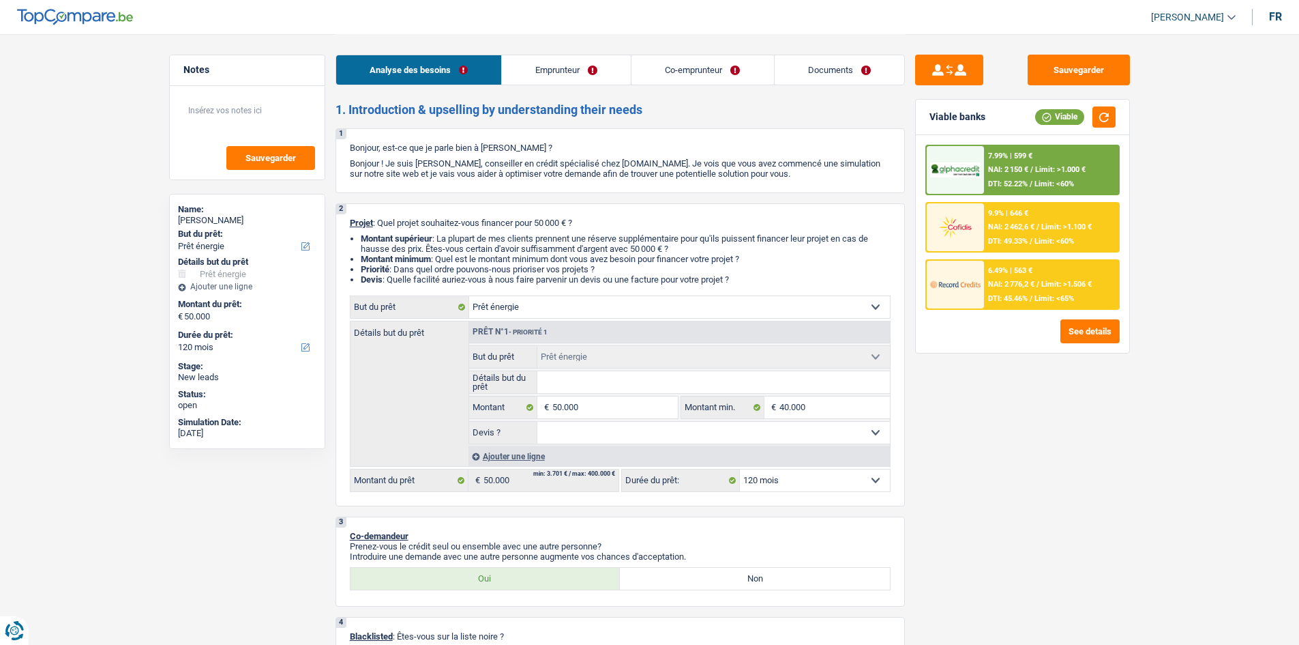
click at [1011, 163] on div "7.99% | 599 € NAI: 2 150 € / Limit: >1.000 € DTI: 52.22% / Limit: <60%" at bounding box center [1051, 170] width 134 height 48
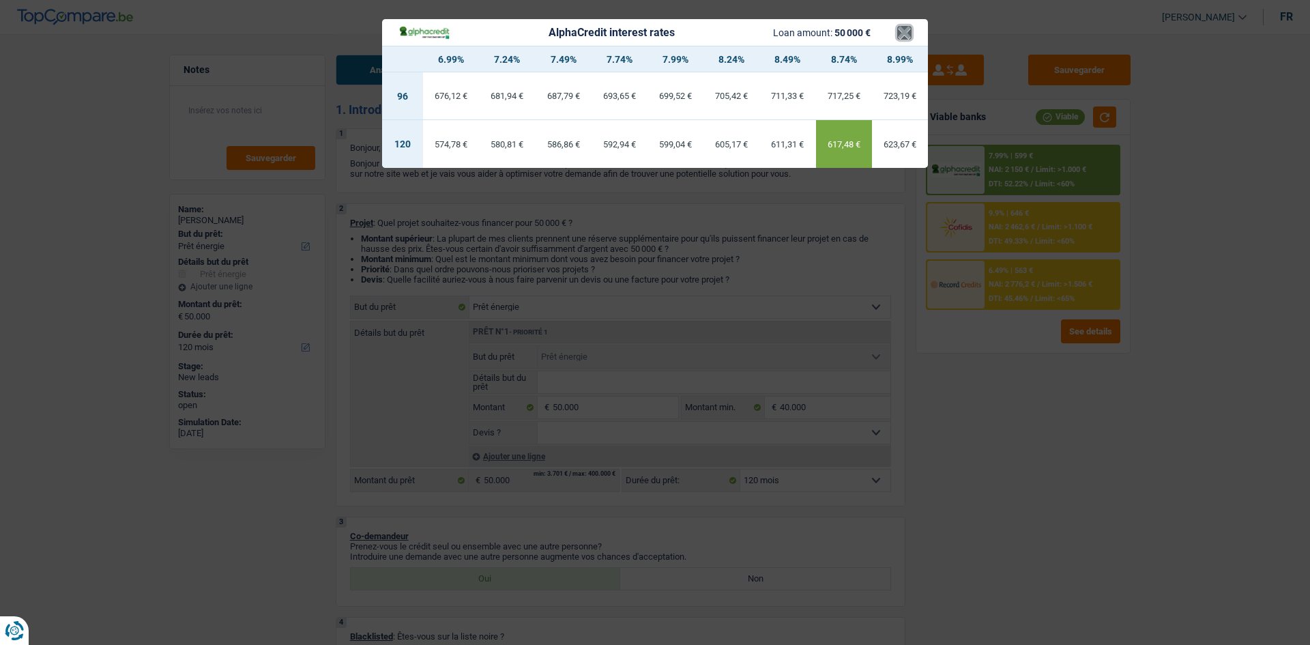
click at [903, 30] on button "×" at bounding box center [904, 33] width 14 height 14
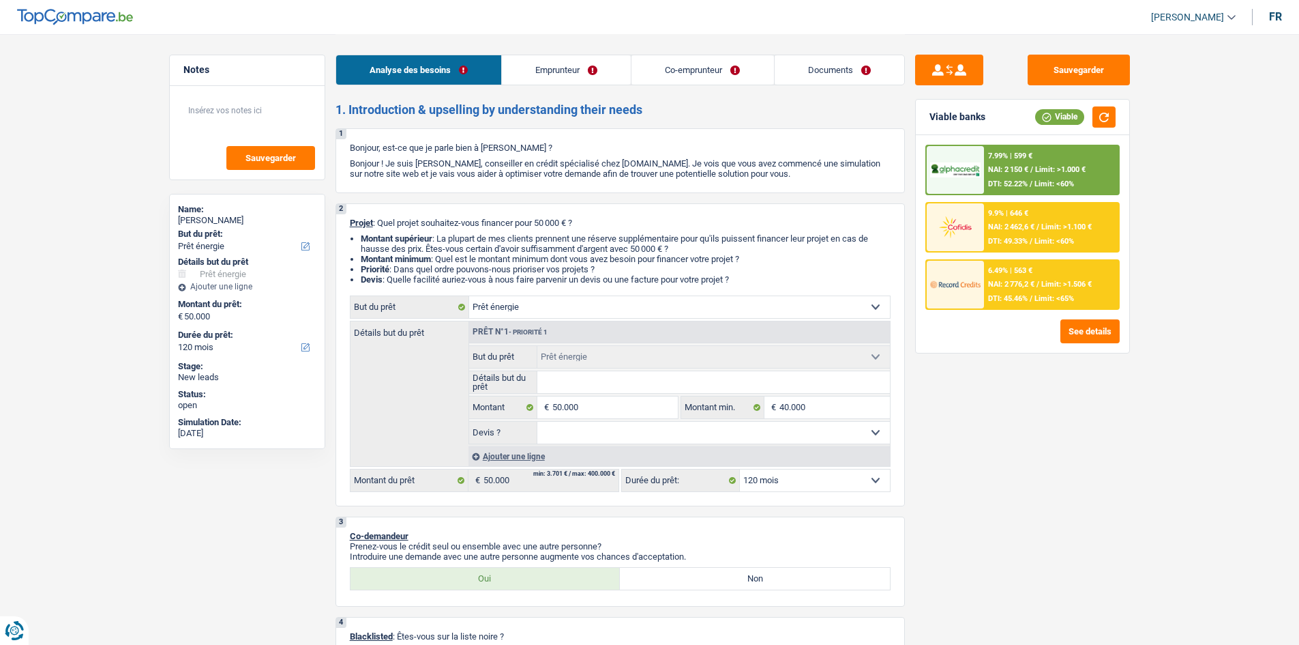
click at [808, 482] on select "12 mois 18 mois 24 mois 30 mois 36 mois 42 mois 48 mois 60 mois 72 mois 84 mois…" at bounding box center [815, 480] width 150 height 22
click at [740, 469] on select "12 mois 18 mois 24 mois 30 mois 36 mois 42 mois 48 mois 60 mois 72 mois 84 mois…" at bounding box center [815, 480] width 150 height 22
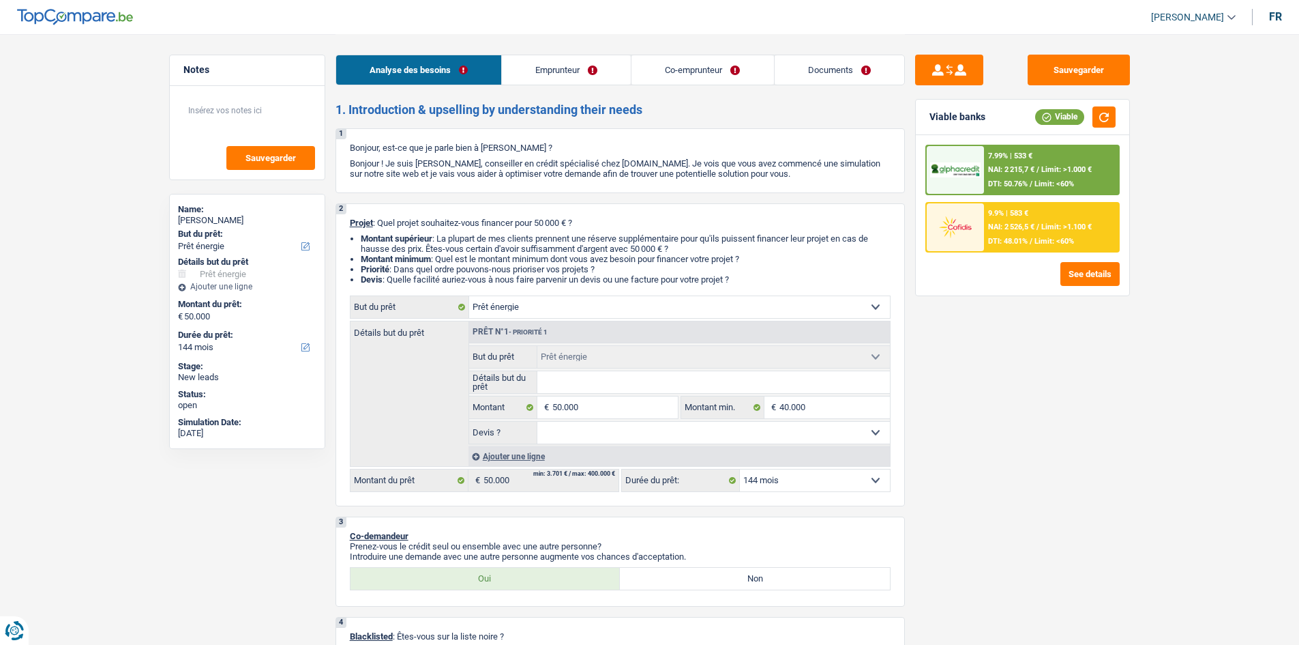
click at [984, 170] on div "7.99% | 533 € NAI: 2 215,7 € / Limit: >1.000 € DTI: 50.76% / Limit: <60%" at bounding box center [1023, 170] width 194 height 50
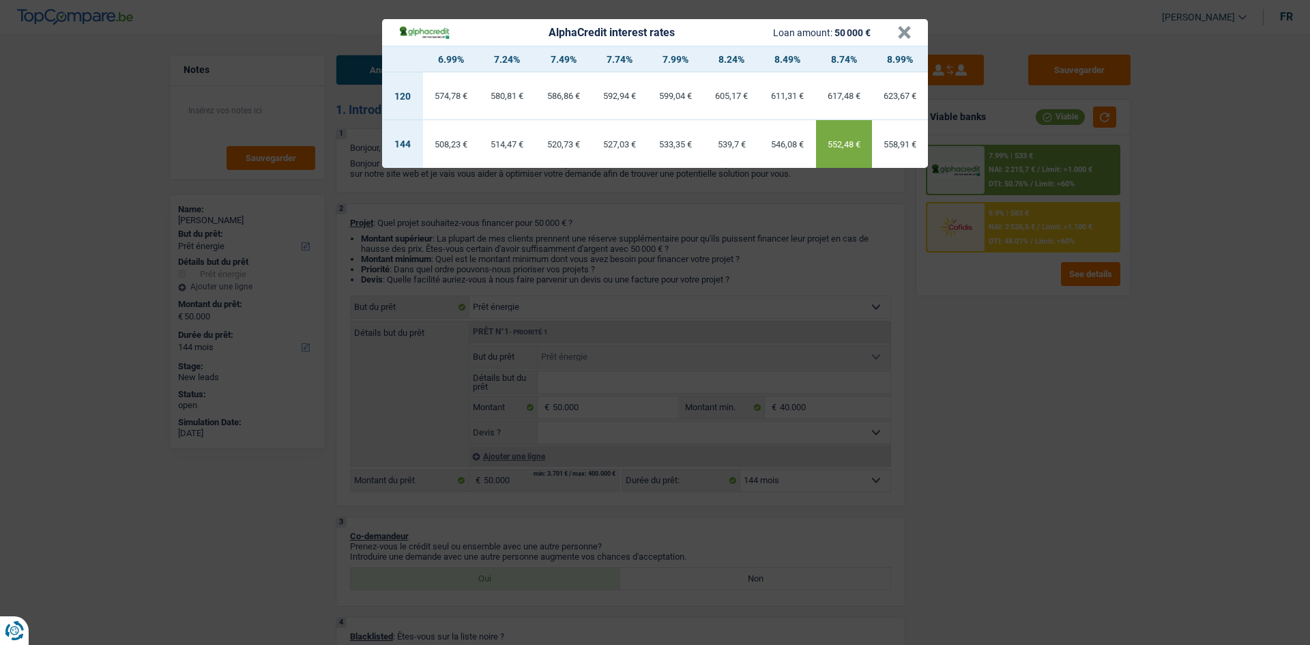
drag, startPoint x: 1108, startPoint y: 365, endPoint x: 1087, endPoint y: 375, distance: 23.5
click at [1105, 367] on div "AlphaCredit interest rates Loan amount: 50 000 € × 6.99% 7.24% 7.49% 7.74% 7.99…" at bounding box center [655, 322] width 1310 height 645
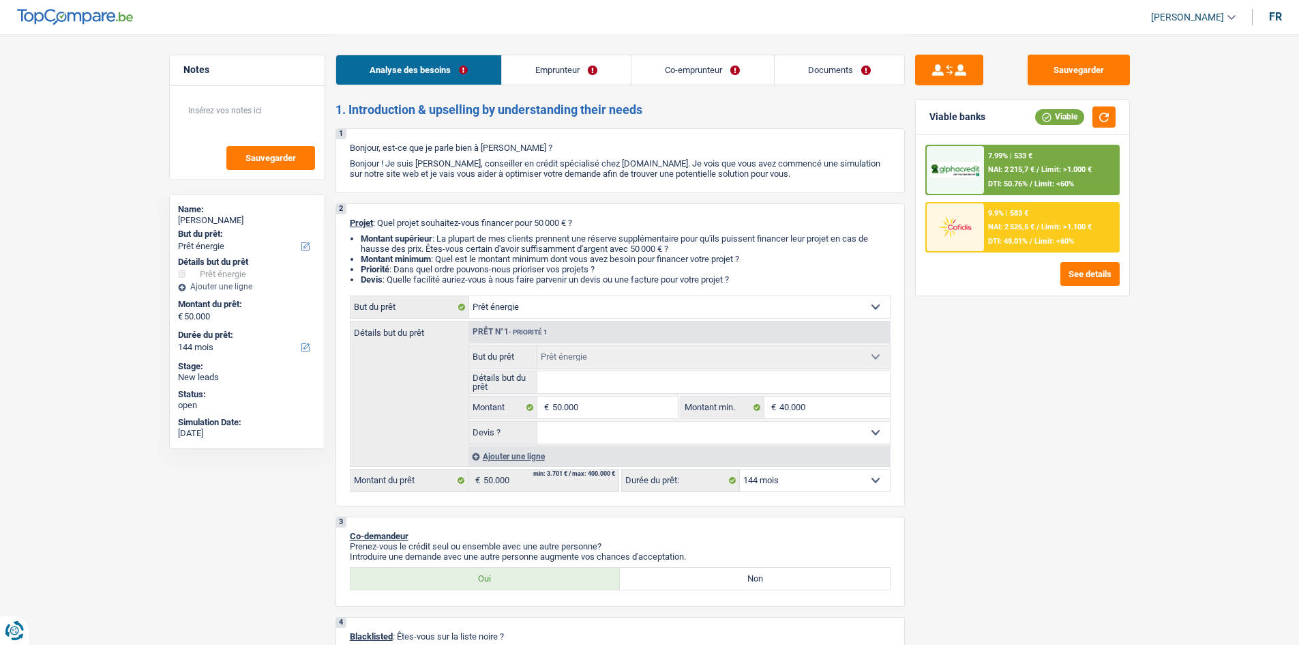
click at [1063, 178] on div "7.99% | 533 € NAI: 2 215,7 € / Limit: >1.000 € DTI: 50.76% / Limit: <60%" at bounding box center [1051, 170] width 134 height 48
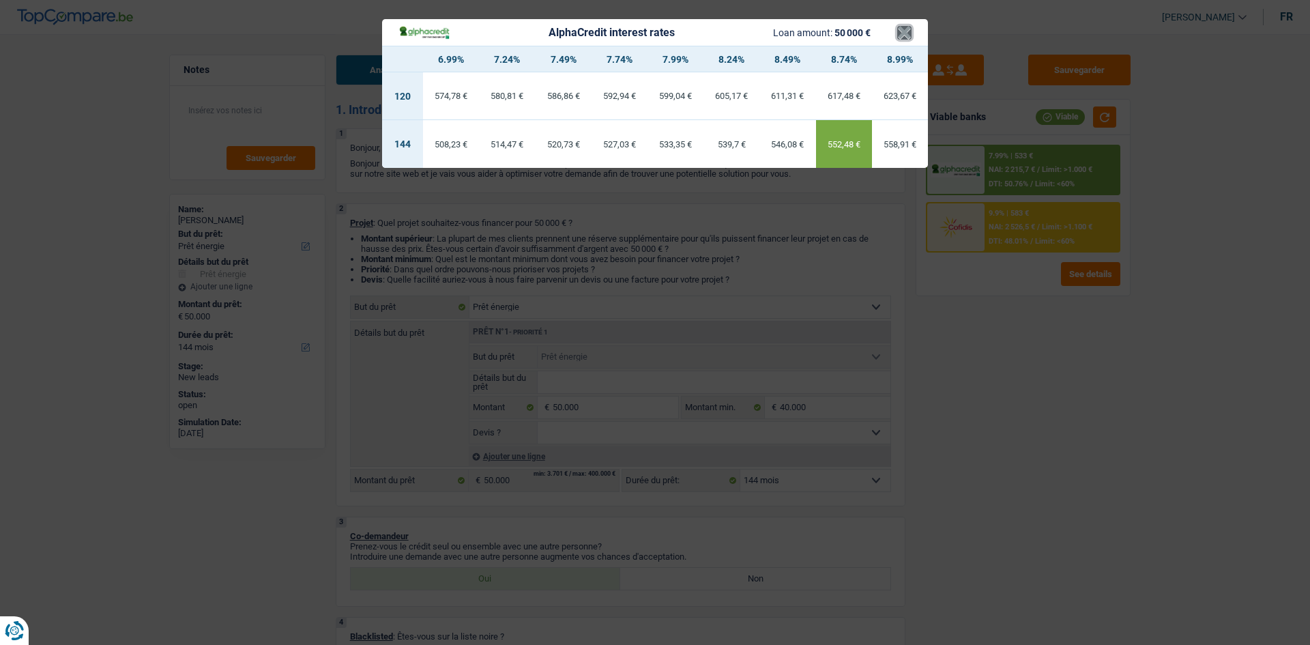
click at [902, 31] on button "×" at bounding box center [904, 33] width 14 height 14
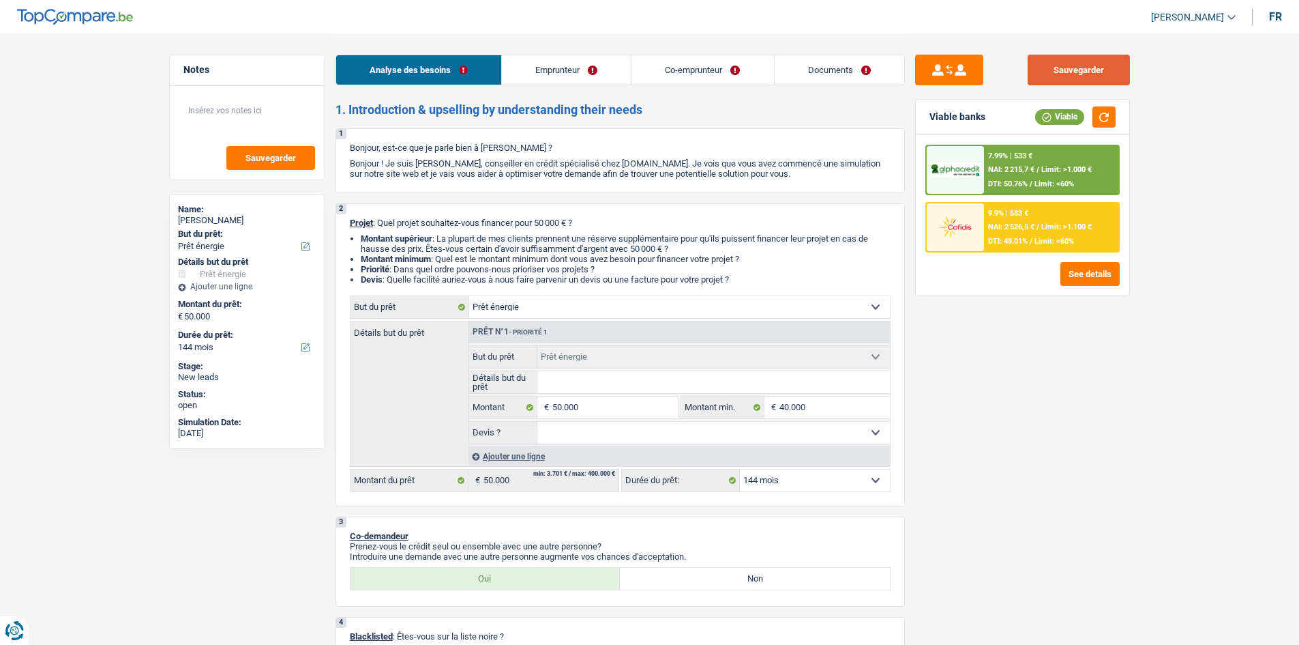
click at [1078, 75] on button "Sauvegarder" at bounding box center [1079, 70] width 102 height 31
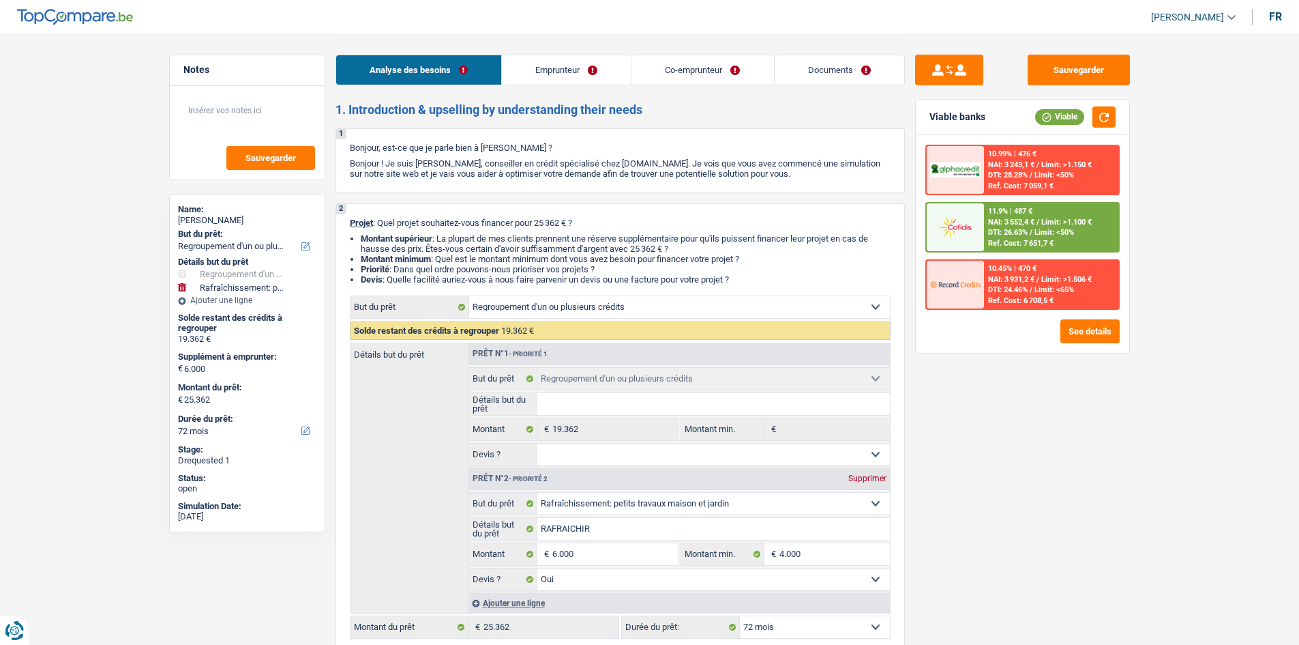
select select "refinancing"
select select "houseOrGarden"
select select "72"
select select "refinancing"
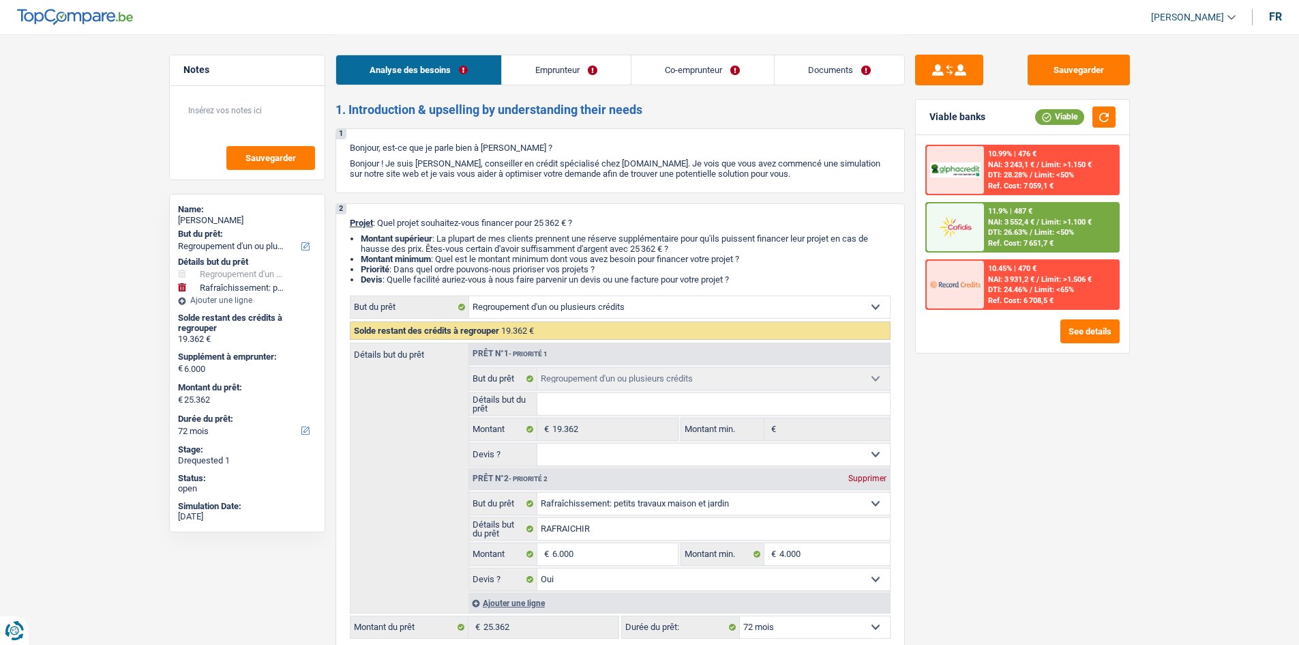
select select "refinancing"
select select "houseOrGarden"
select select "yes"
select select "72"
select select "privateEmployee"
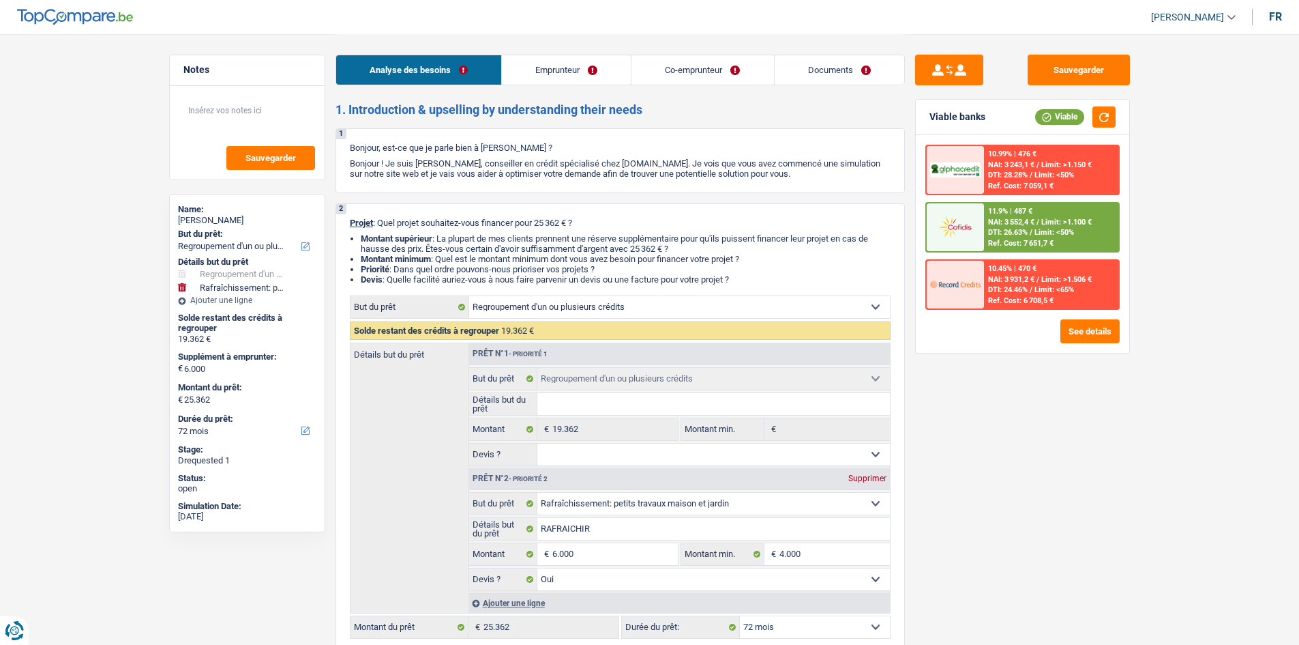
select select "worker"
select select "netSalary"
select select "mealVouchers"
select select "netSalary"
select select "mealVouchers"
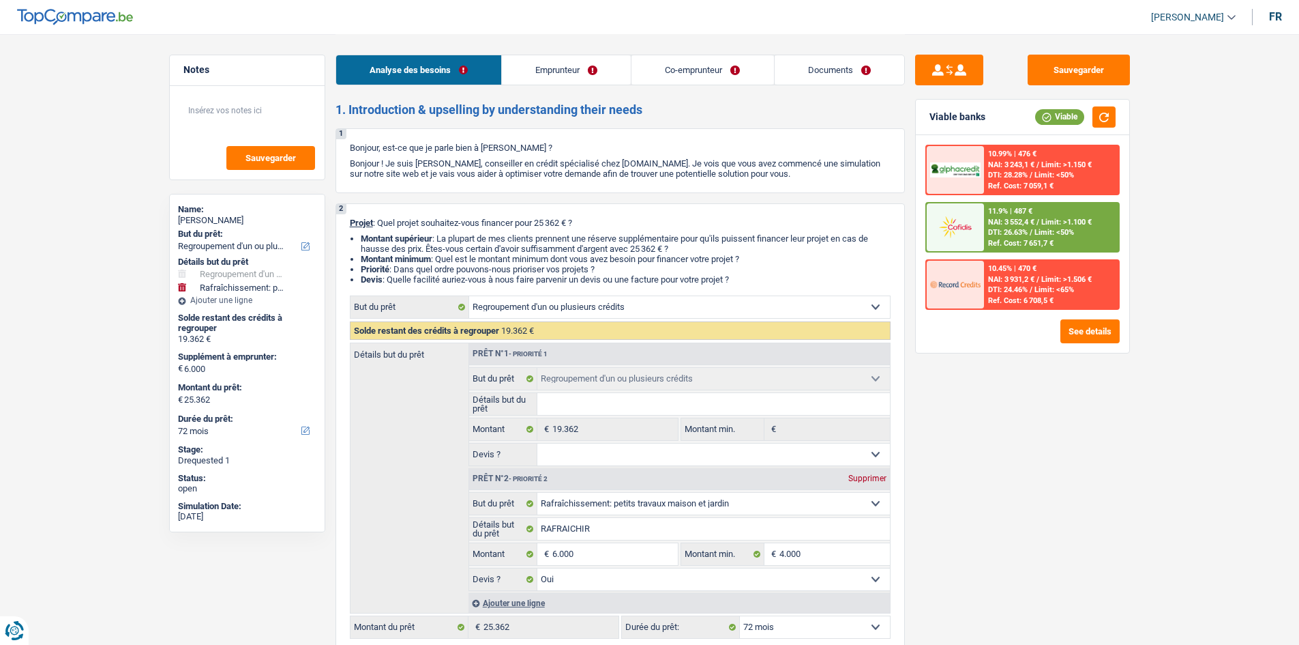
select select "rents"
select select "carLoan"
select select "60"
select select "refinancing"
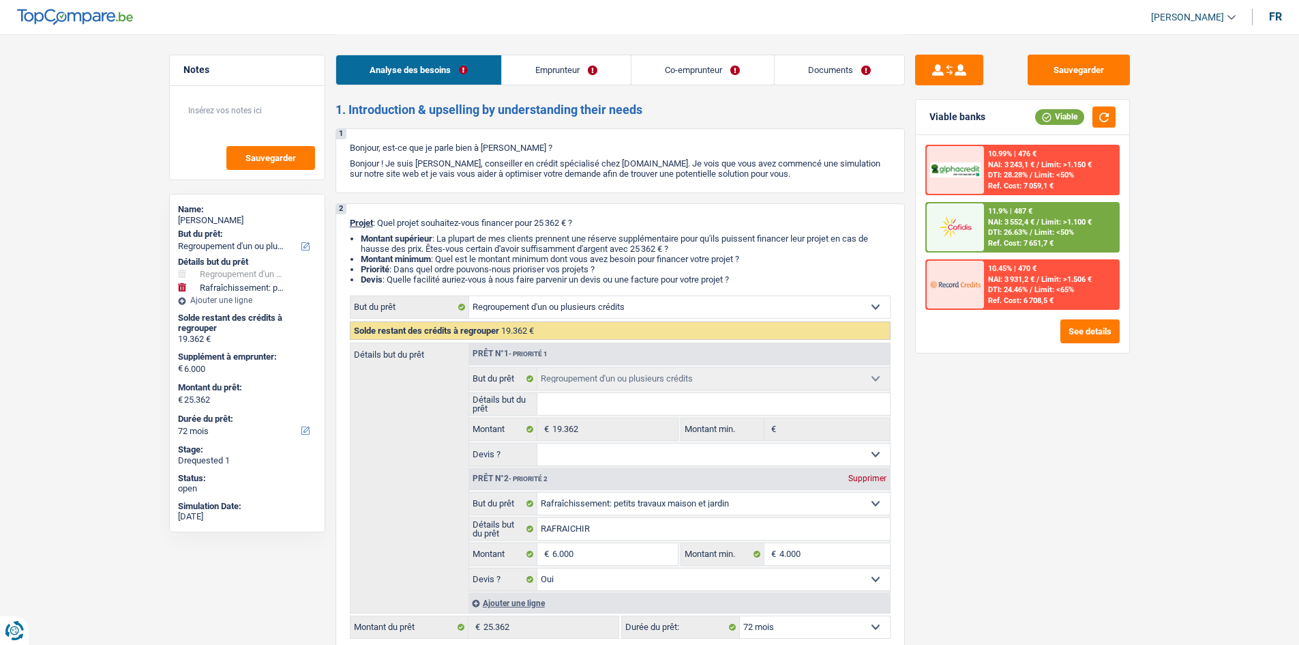
select select "houseOrGarden"
select select "yes"
select select "72"
click at [840, 64] on link "Documents" at bounding box center [840, 69] width 130 height 29
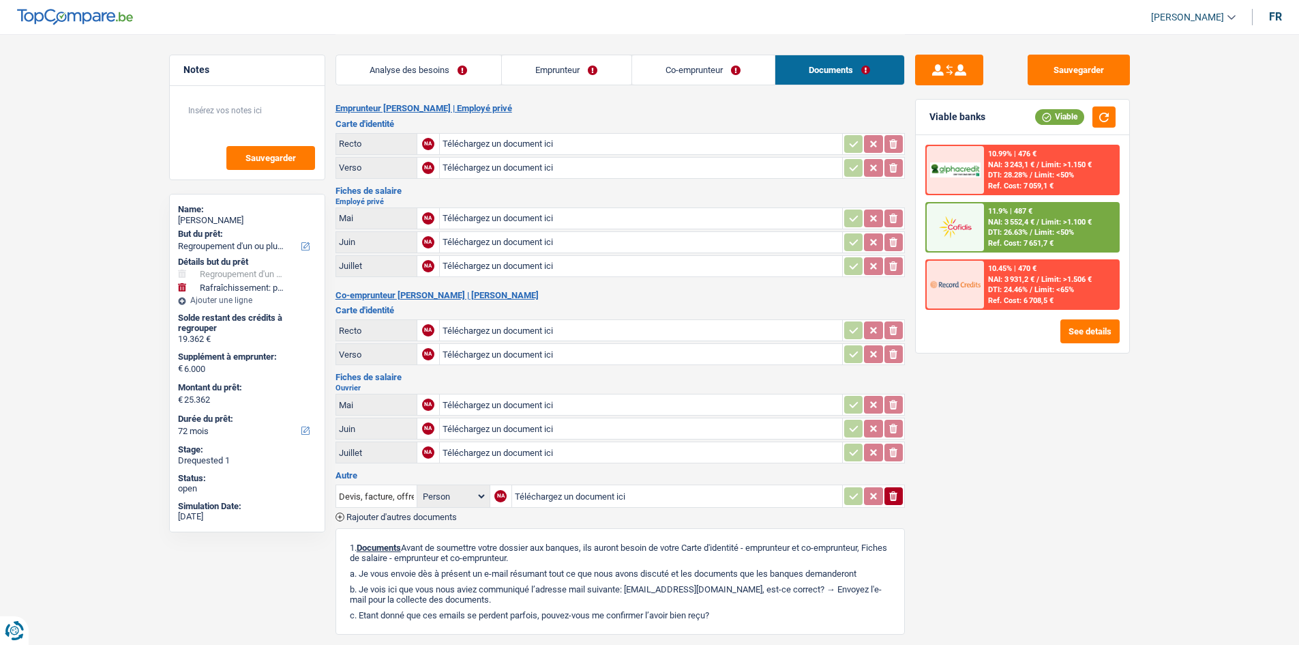
click at [726, 78] on link "Co-emprunteur" at bounding box center [703, 69] width 143 height 29
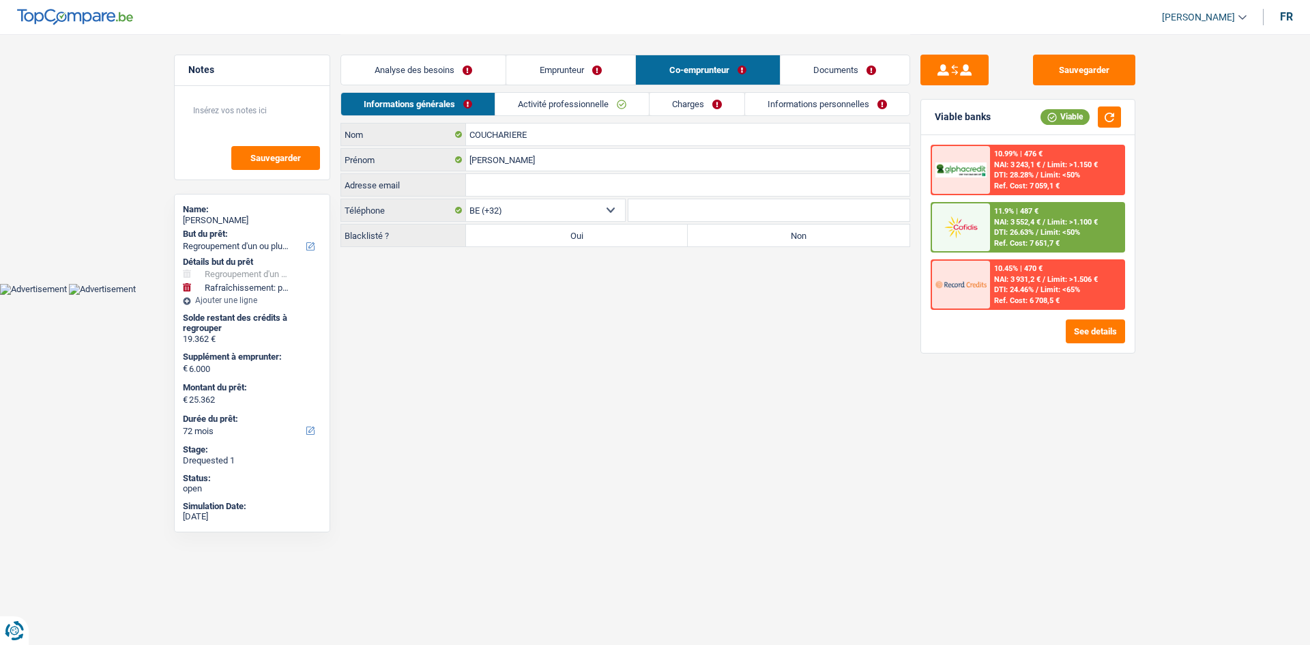
click at [600, 70] on link "Emprunteur" at bounding box center [570, 69] width 129 height 29
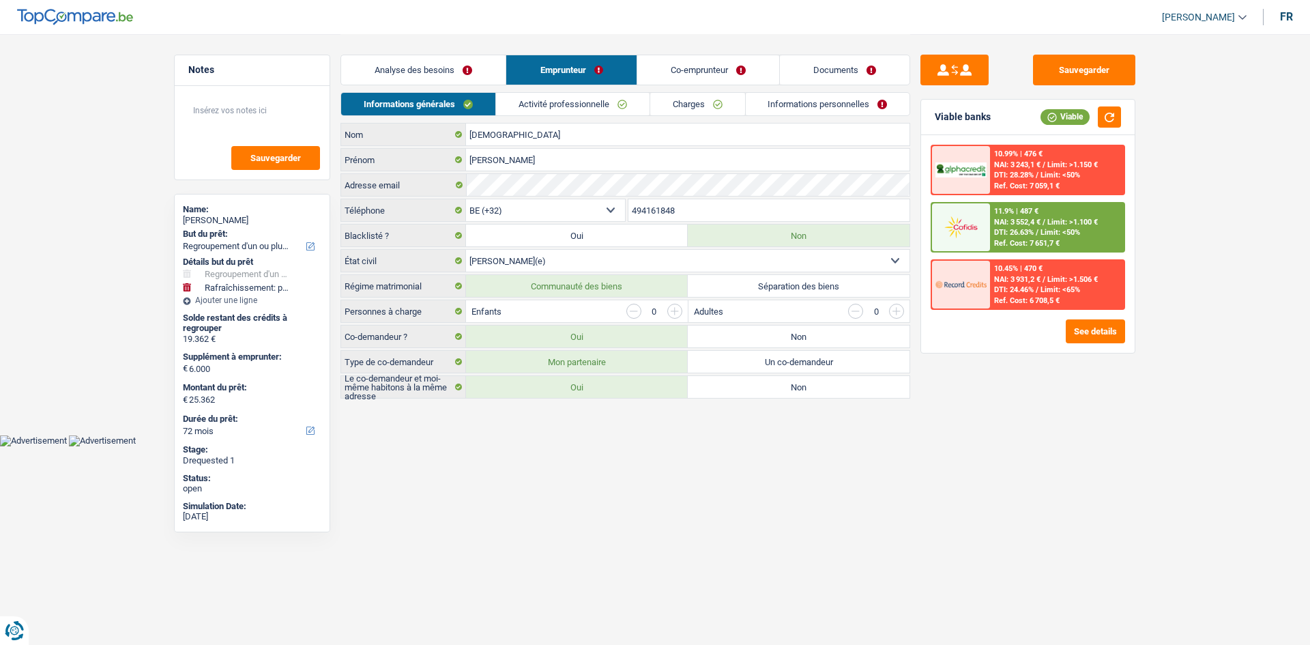
click at [367, 74] on link "Analyse des besoins" at bounding box center [423, 69] width 164 height 29
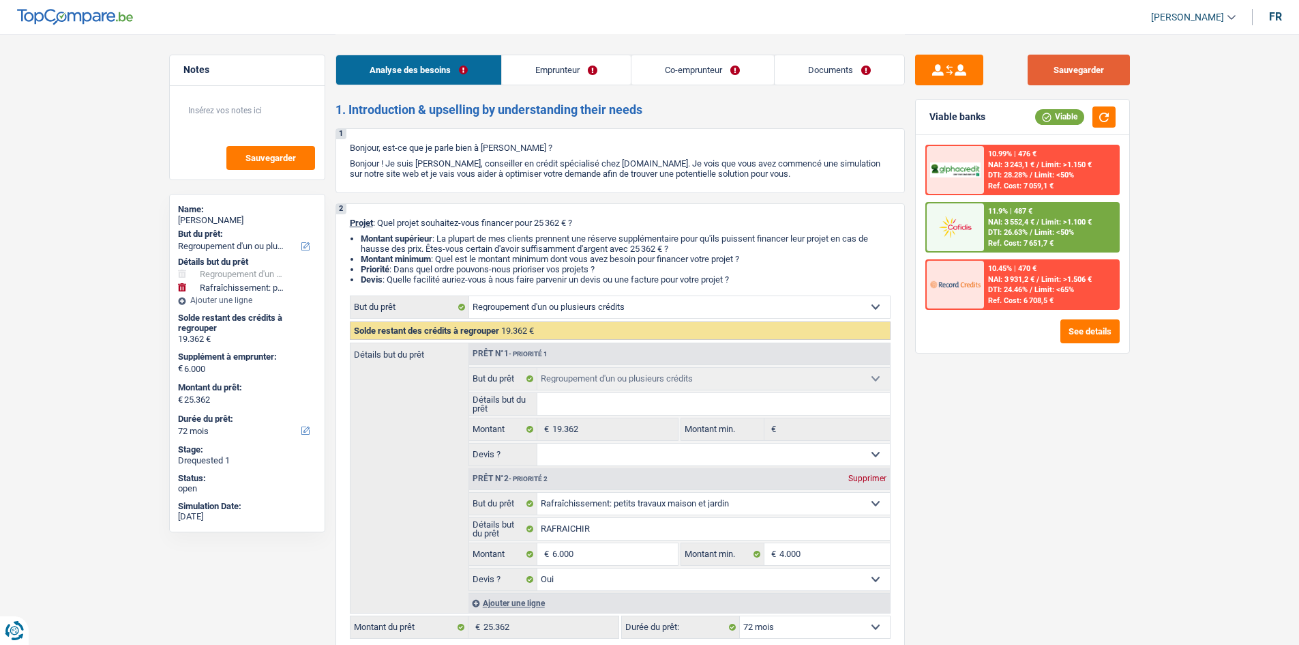
click at [1108, 69] on button "Sauvegarder" at bounding box center [1079, 70] width 102 height 31
click at [566, 72] on link "Emprunteur" at bounding box center [566, 69] width 129 height 29
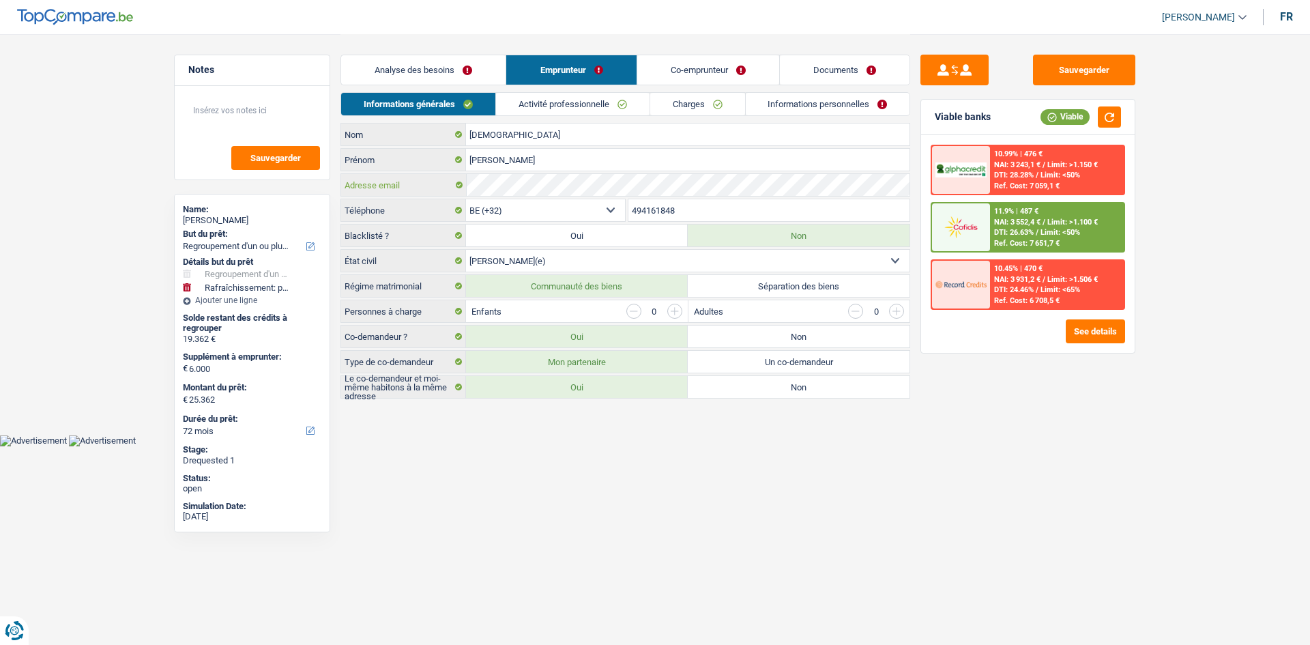
click at [394, 192] on div "Adresse email" at bounding box center [625, 185] width 568 height 22
click at [1050, 64] on button "Sauvegarder" at bounding box center [1084, 70] width 102 height 31
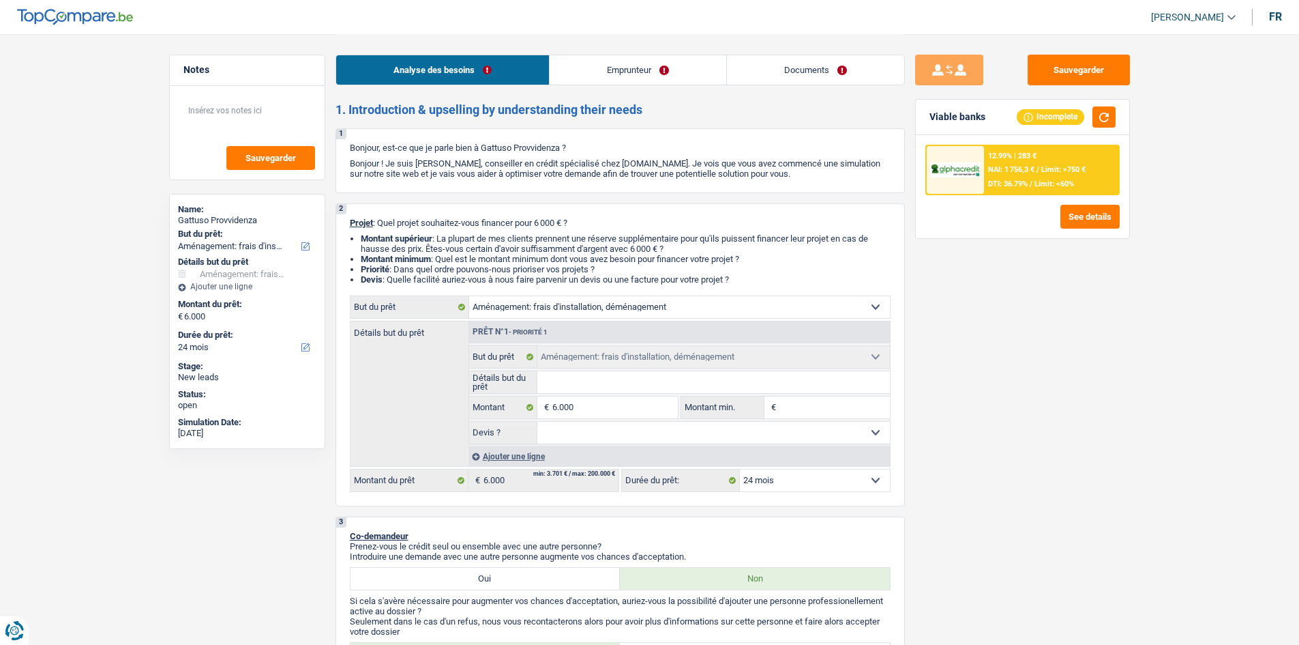
select select "movingOrInstallation"
select select "24"
select select "movingOrInstallation"
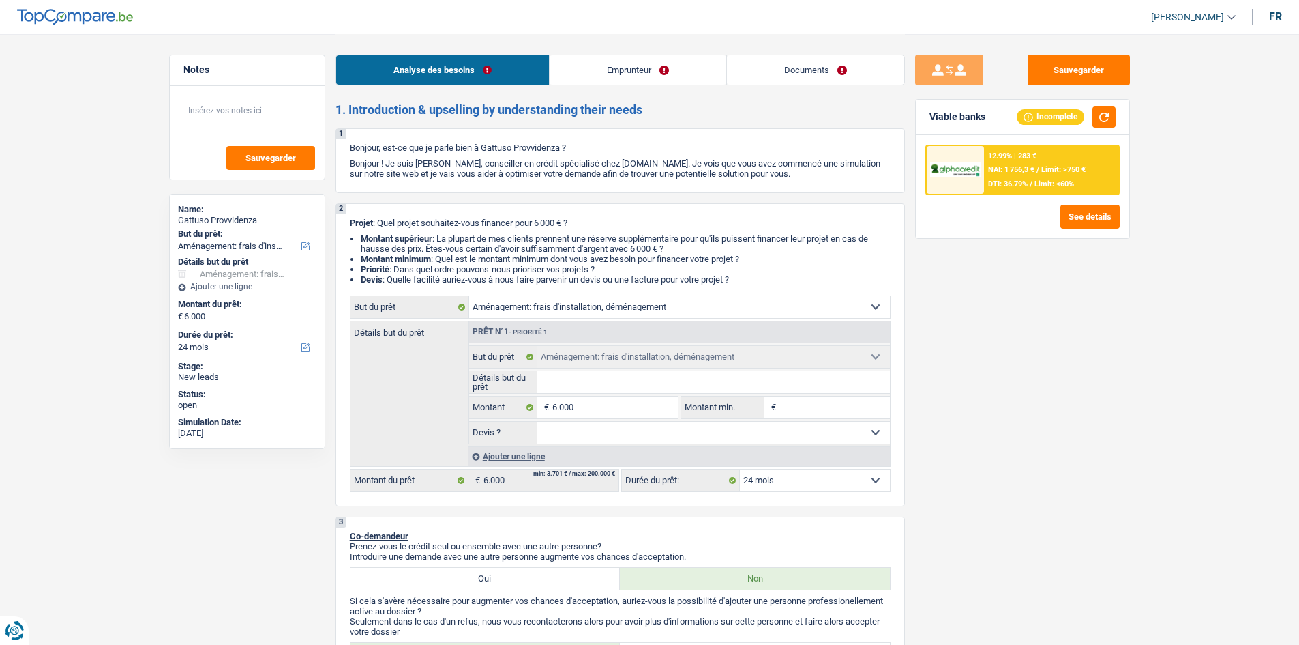
select select "24"
select select "privateEmployee"
select select "familyAllowances"
select select "alimony"
select select "mealVouchers"
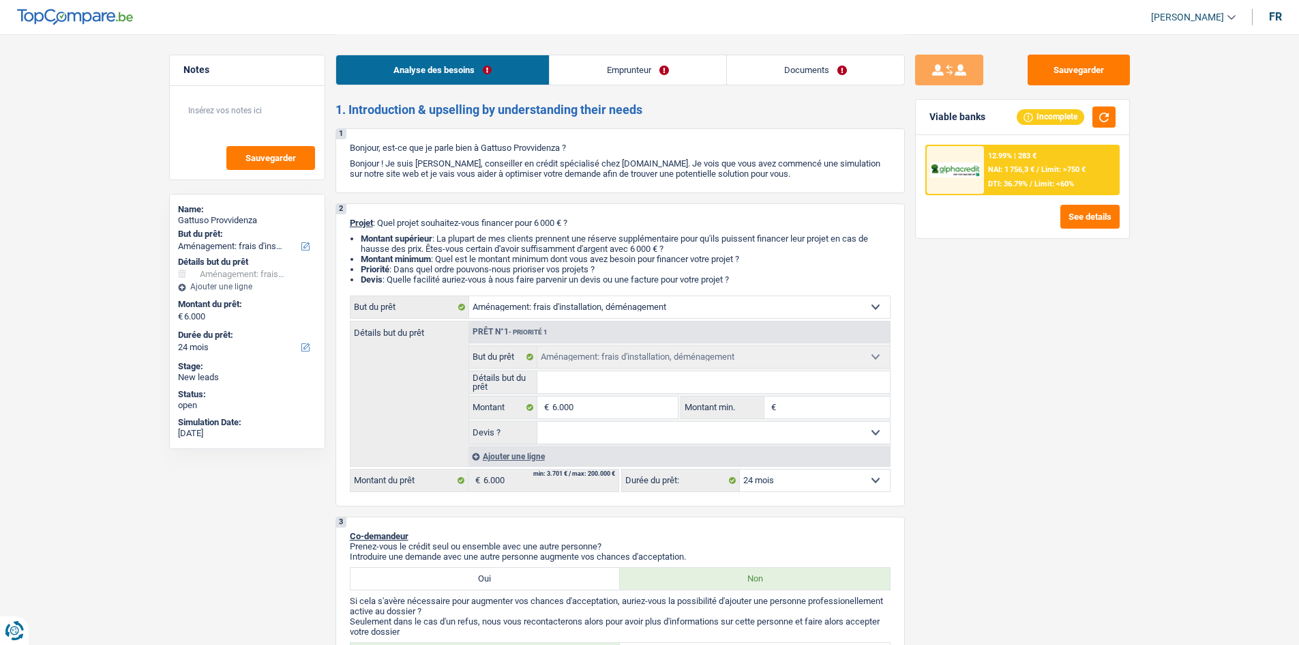
select select "netSalary"
select select "ownerWithMortgage"
select select "mortgage"
select select "300"
select select "movingOrInstallation"
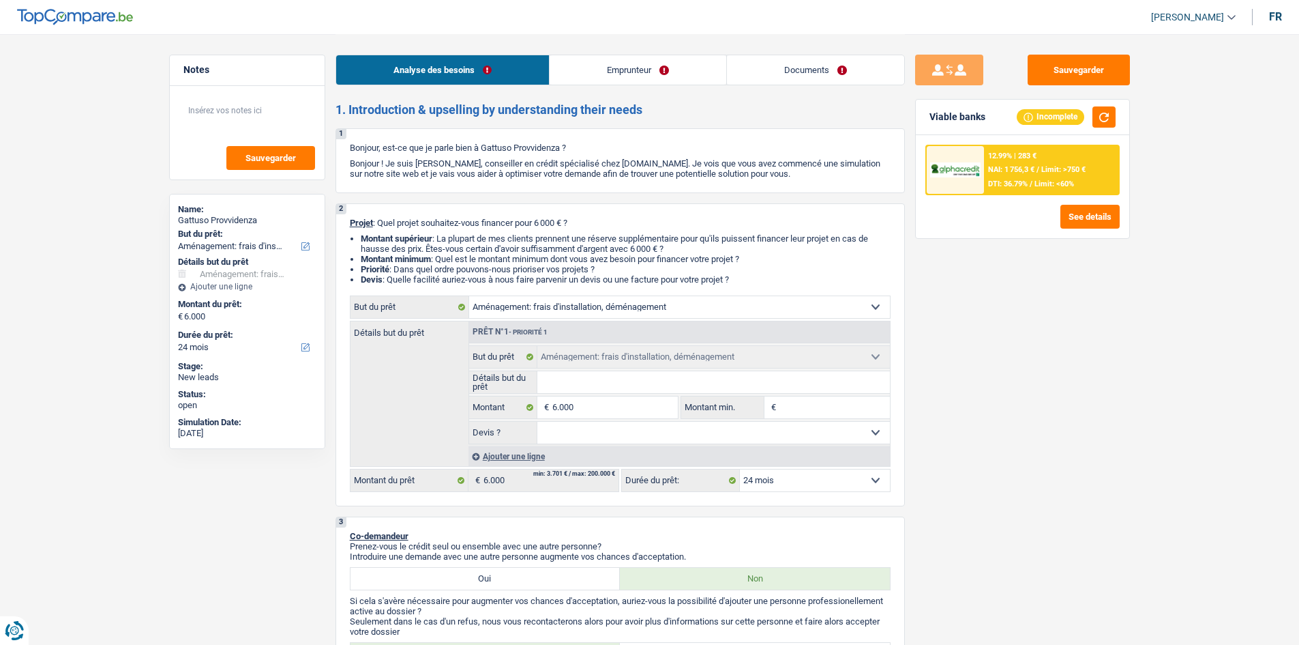
select select "movingOrInstallation"
select select "24"
click at [1108, 112] on button "button" at bounding box center [1104, 116] width 23 height 21
click at [1032, 162] on div "12.99% | 283 € NAI: 1 756,3 € / Limit: >750 € DTI: 36.79% / Limit: <60%" at bounding box center [1051, 170] width 134 height 48
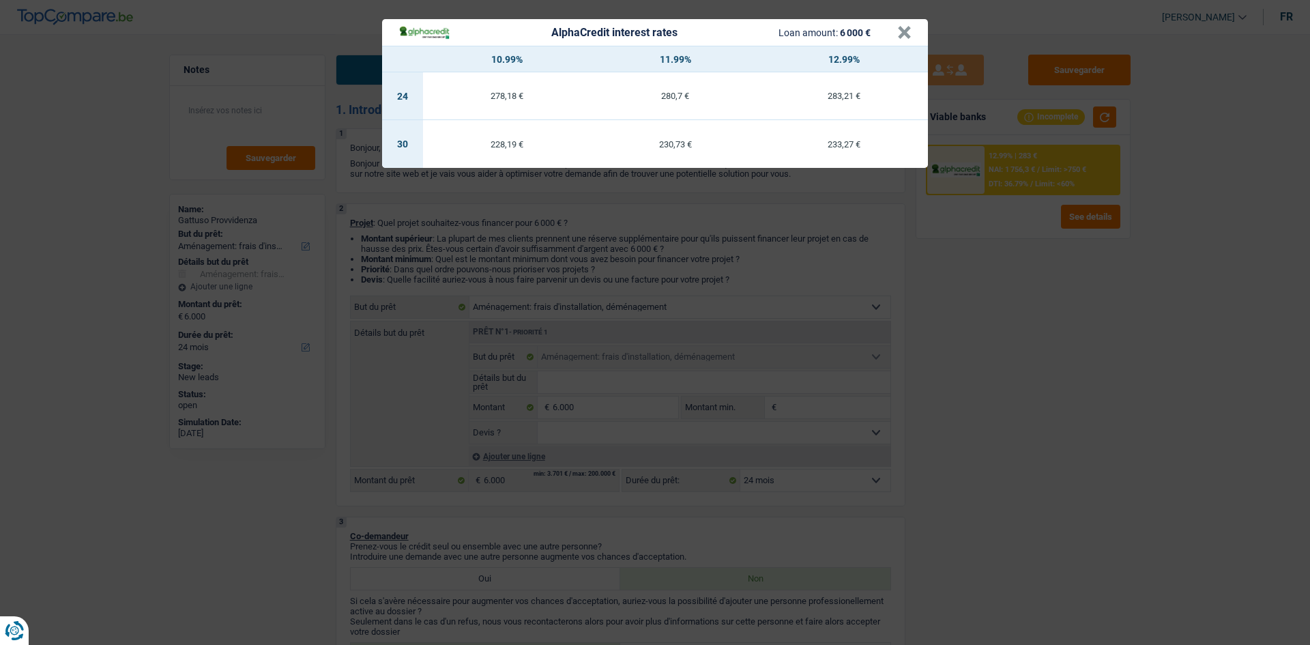
click at [893, 35] on div "AlphaCredit interest rates Loan amount: 6 000 €" at bounding box center [647, 33] width 499 height 16
click at [902, 35] on button "×" at bounding box center [904, 33] width 14 height 14
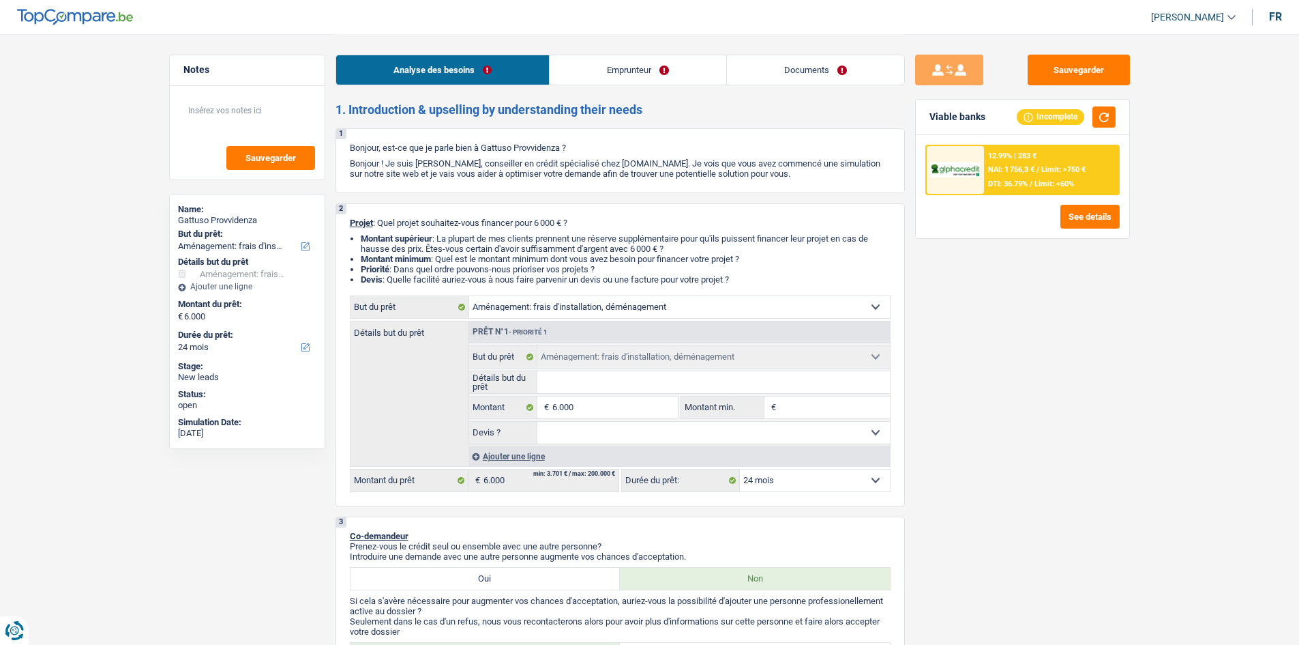
click at [1005, 188] on span "DTI: 36.79%" at bounding box center [1008, 183] width 40 height 9
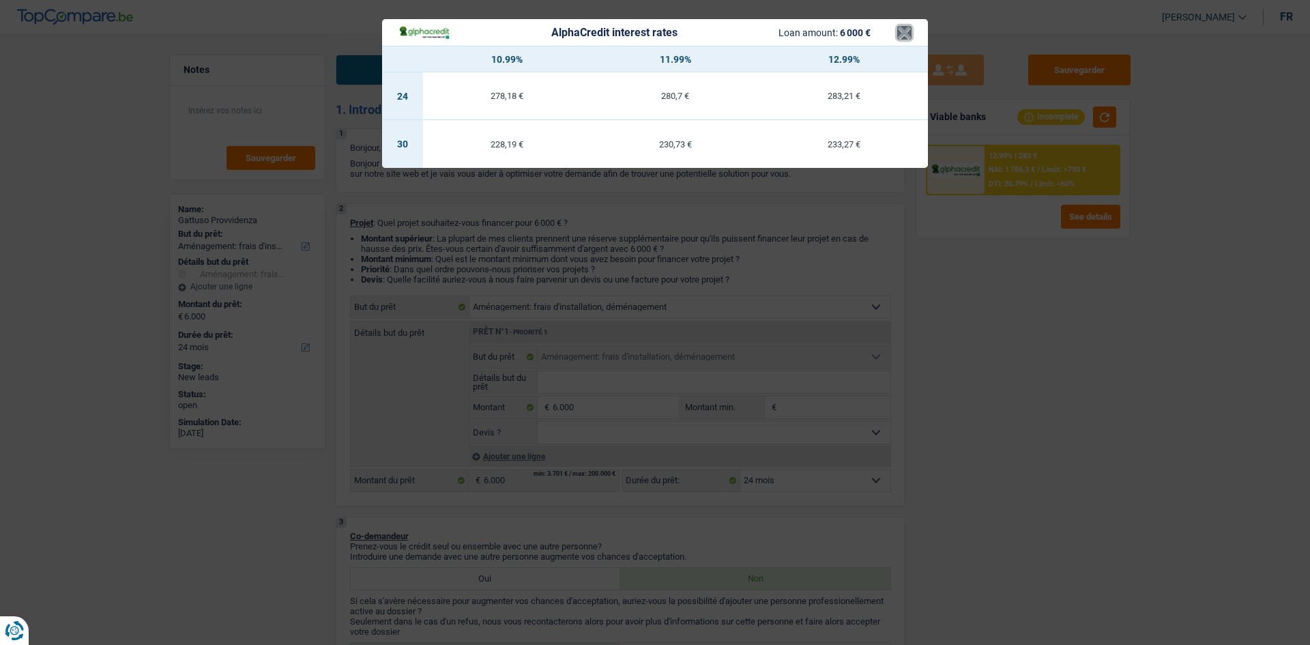
click at [904, 35] on button "×" at bounding box center [904, 33] width 14 height 14
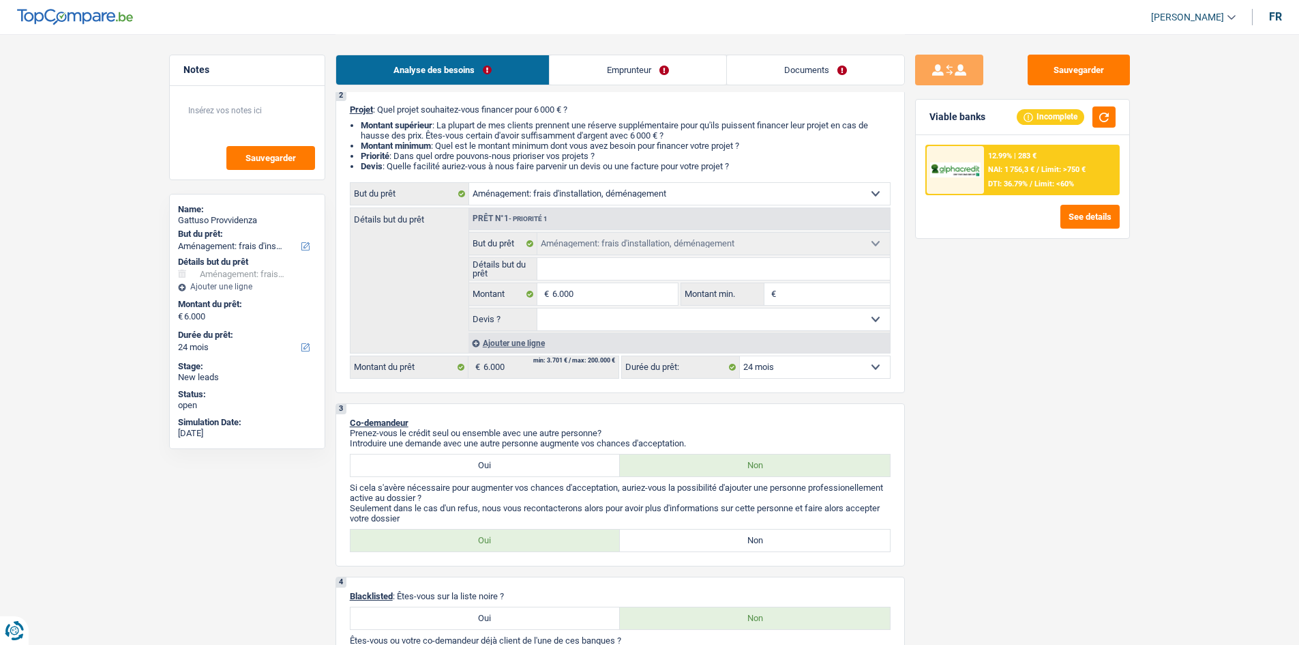
scroll to position [68, 0]
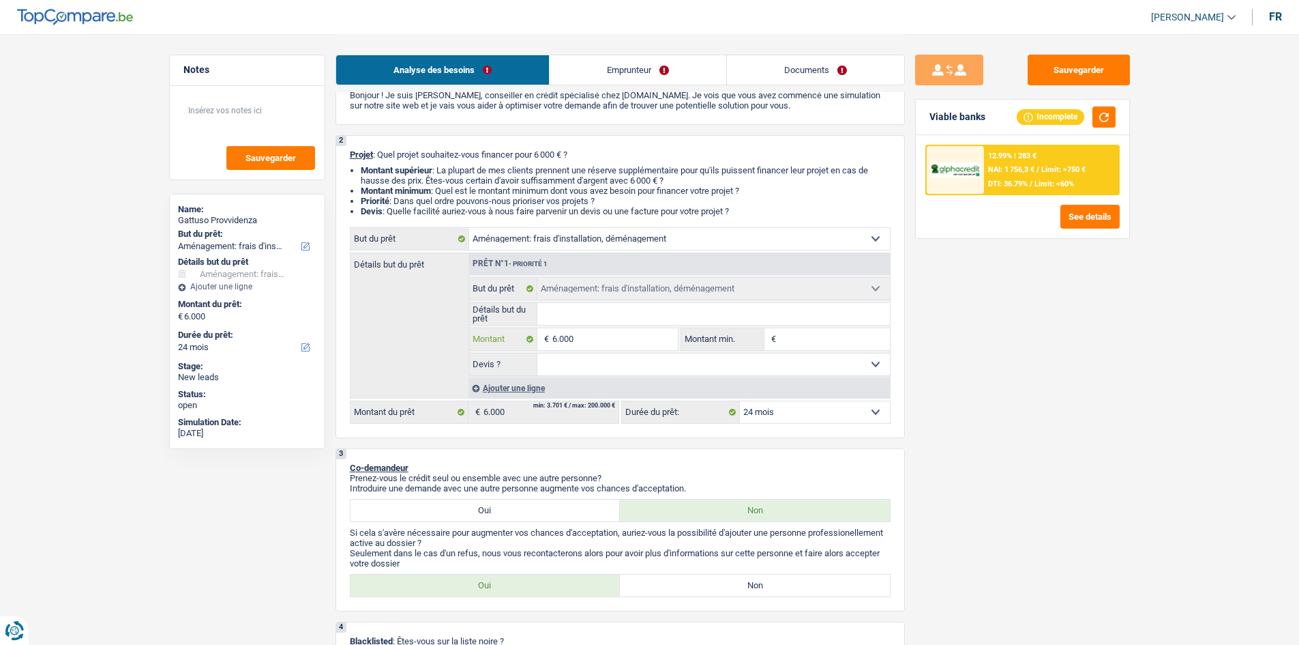
click at [621, 344] on input "6.000" at bounding box center [614, 339] width 125 height 22
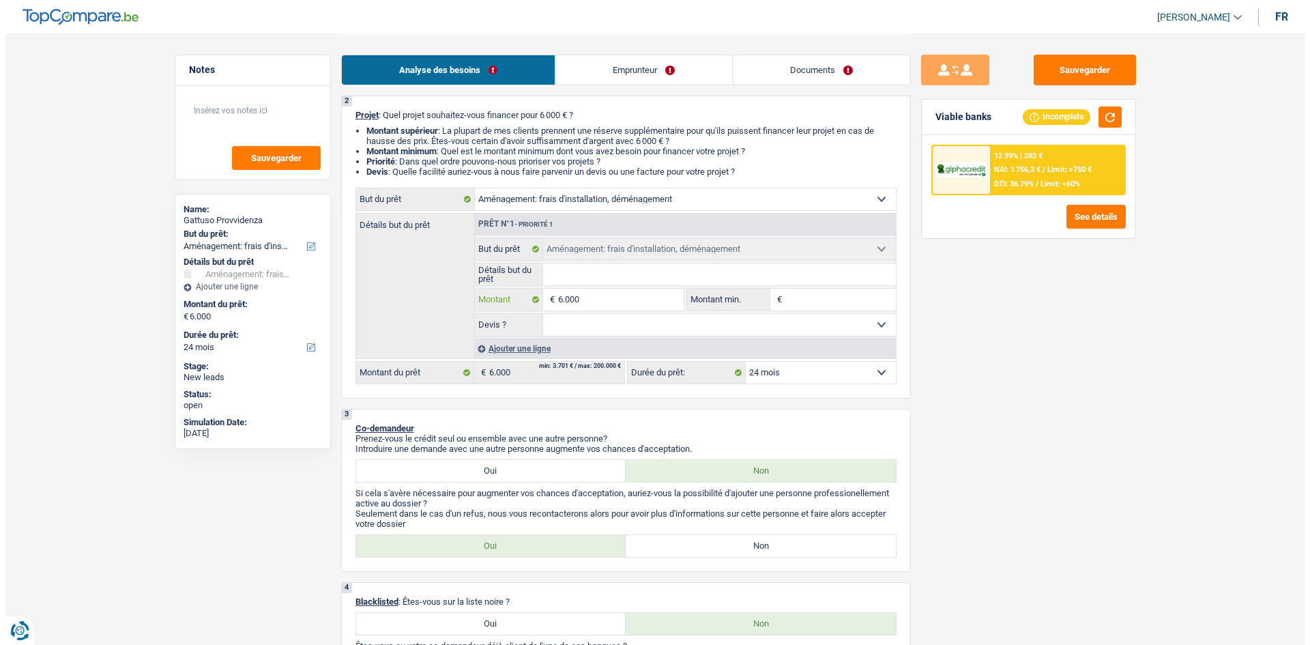
scroll to position [0, 0]
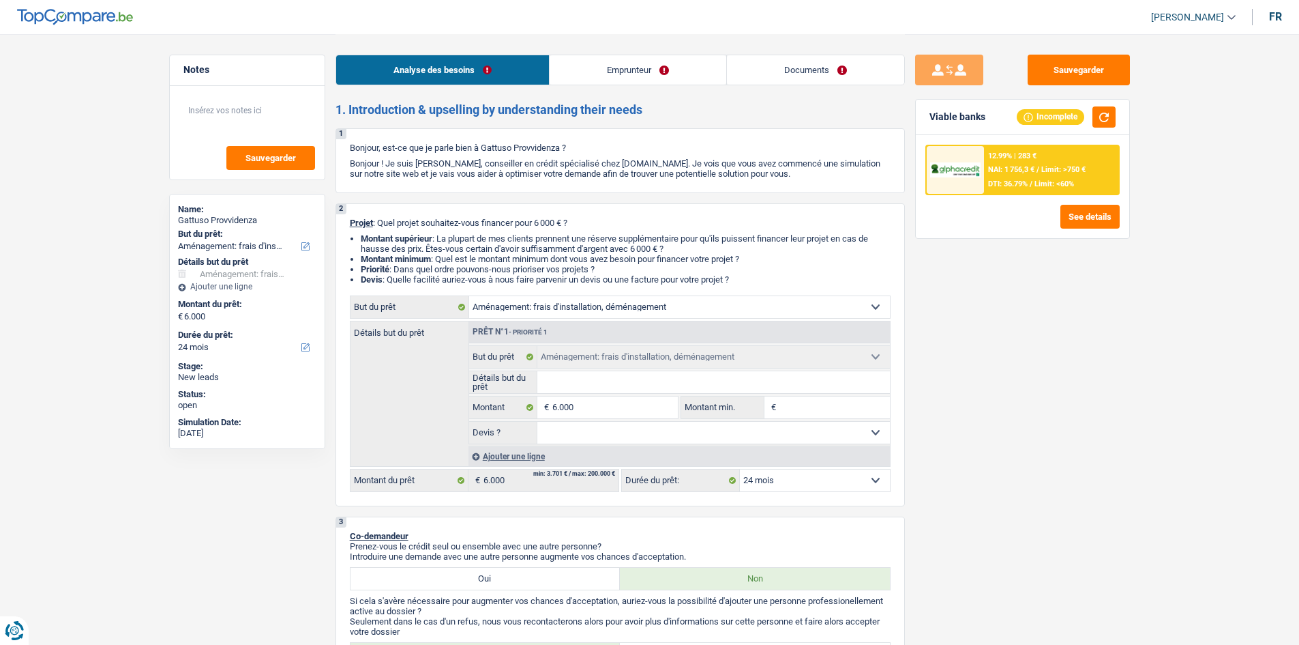
click at [803, 484] on select "12 mois 18 mois 24 mois 30 mois 36 mois 42 mois Sélectionner une option" at bounding box center [815, 480] width 150 height 22
select select "30"
click at [740, 469] on select "12 mois 18 mois 24 mois 30 mois 36 mois 42 mois Sélectionner une option" at bounding box center [815, 480] width 150 height 22
select select "30"
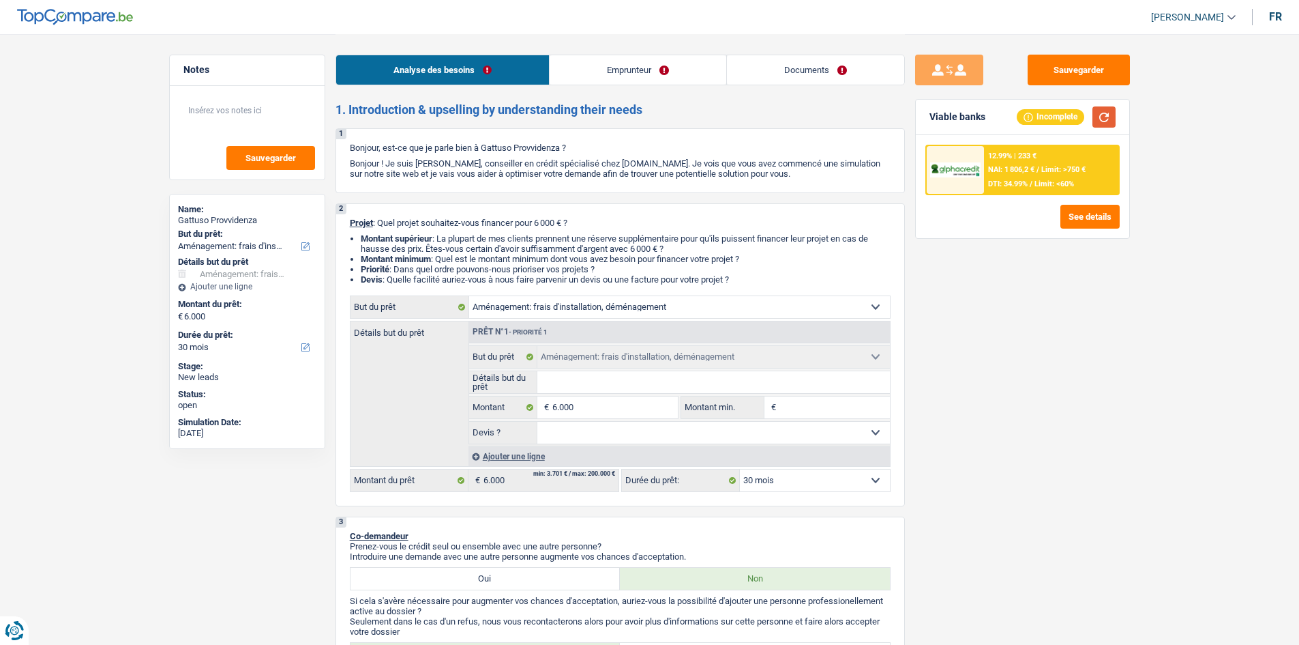
click at [1094, 112] on button "button" at bounding box center [1104, 116] width 23 height 21
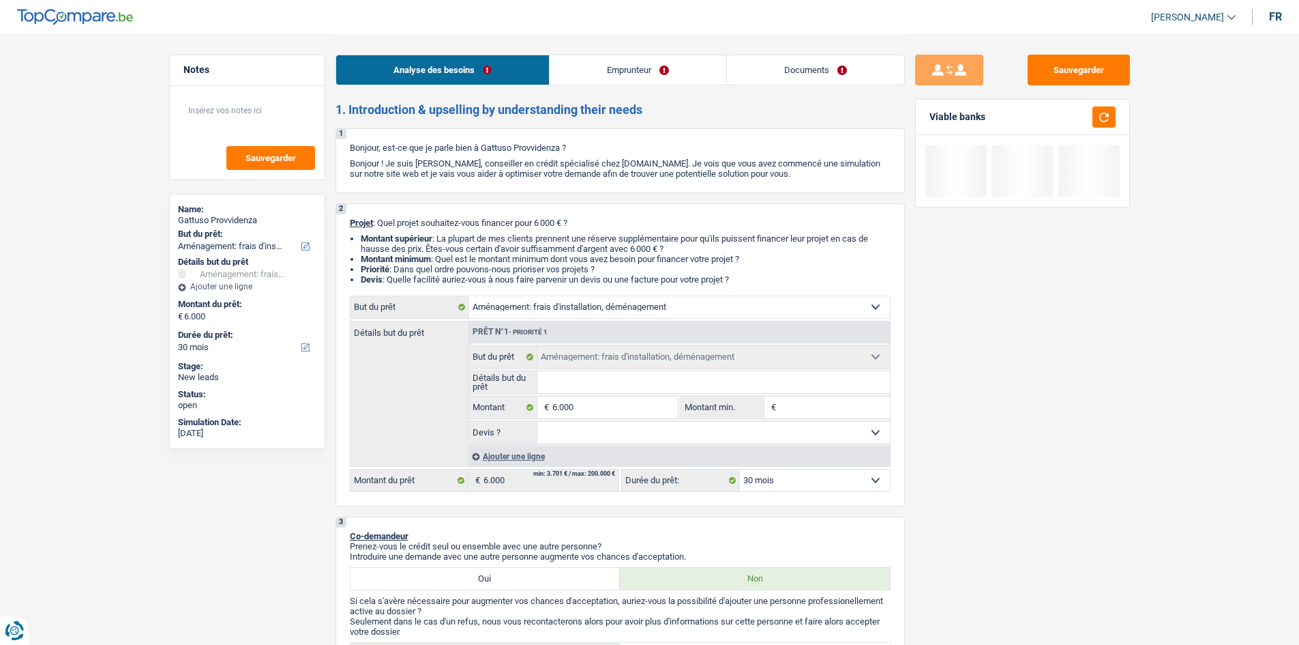
click at [637, 74] on link "Emprunteur" at bounding box center [638, 69] width 177 height 29
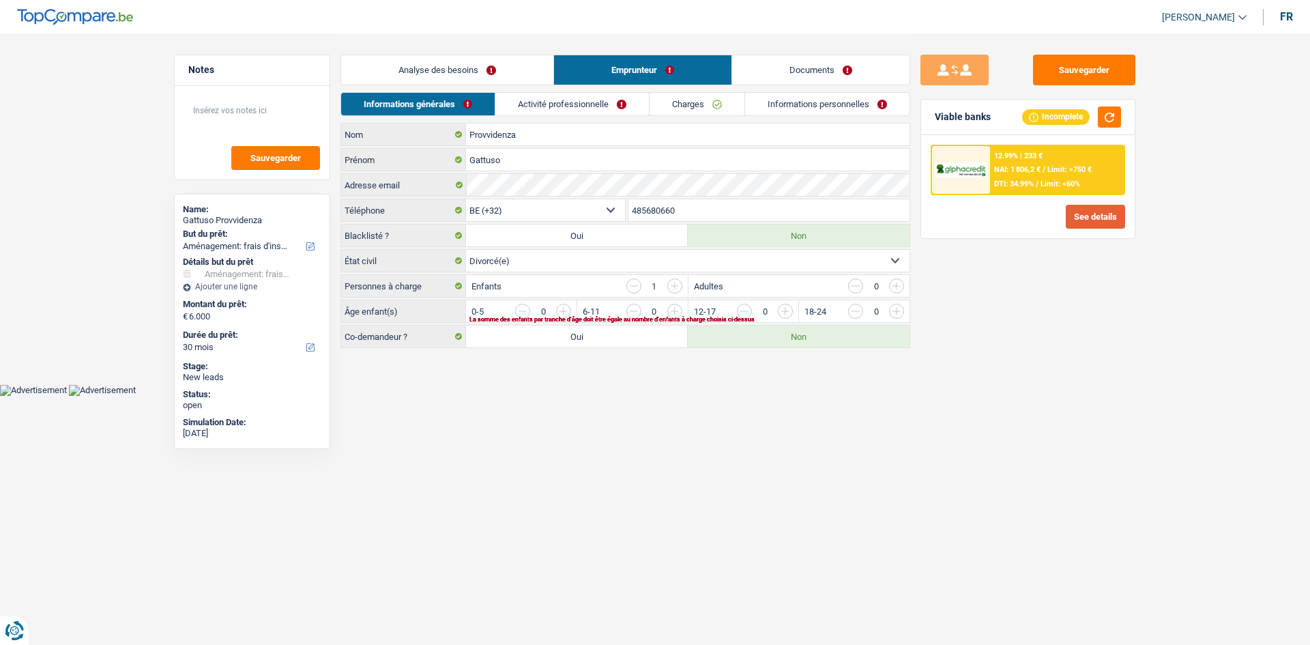
click at [1093, 218] on button "See details" at bounding box center [1094, 217] width 59 height 24
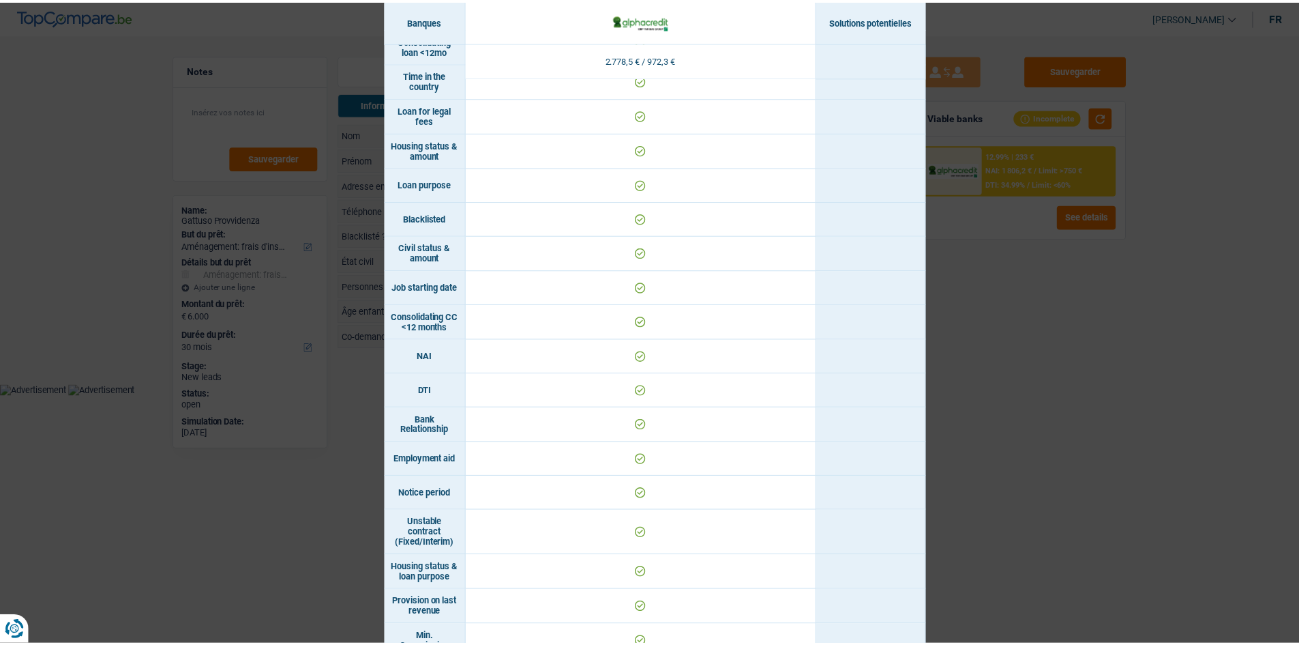
scroll to position [206, 0]
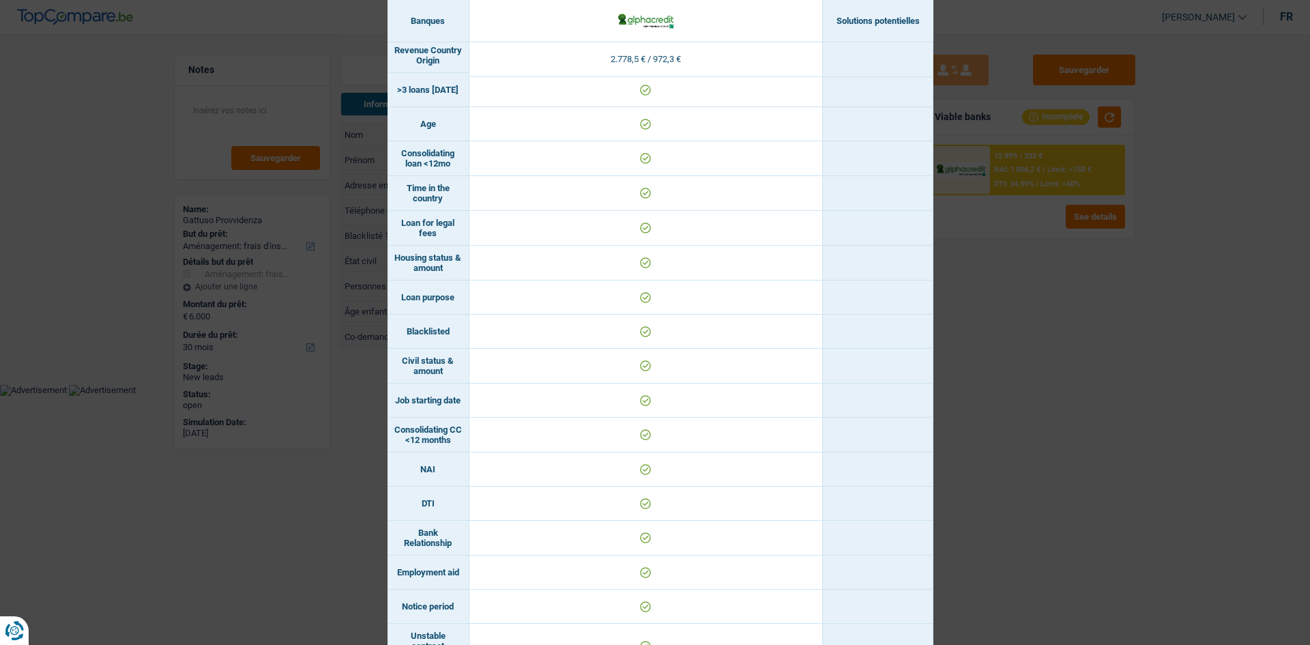
drag, startPoint x: 1022, startPoint y: 430, endPoint x: 1005, endPoint y: 394, distance: 39.7
click at [1022, 428] on div "Banks conditions × Banques Solutions potentielles Revenus / Charges 2.778,5 € /…" at bounding box center [655, 322] width 1310 height 645
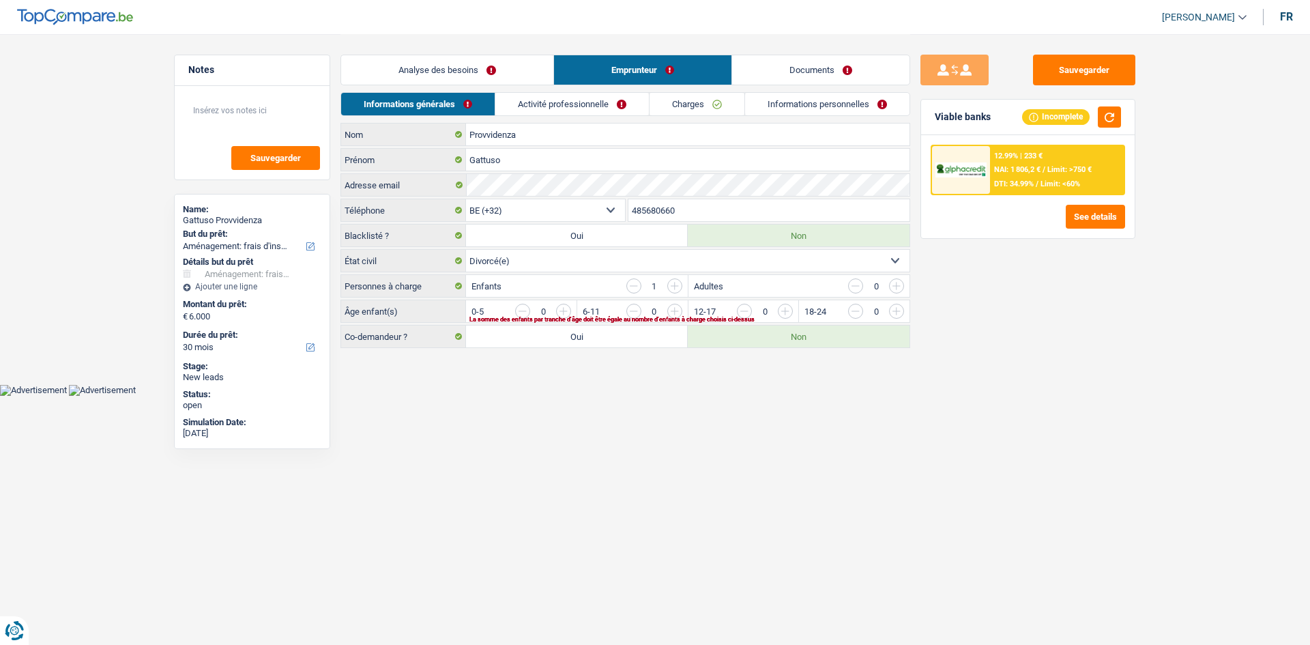
click at [621, 95] on link "Activité professionnelle" at bounding box center [571, 104] width 153 height 23
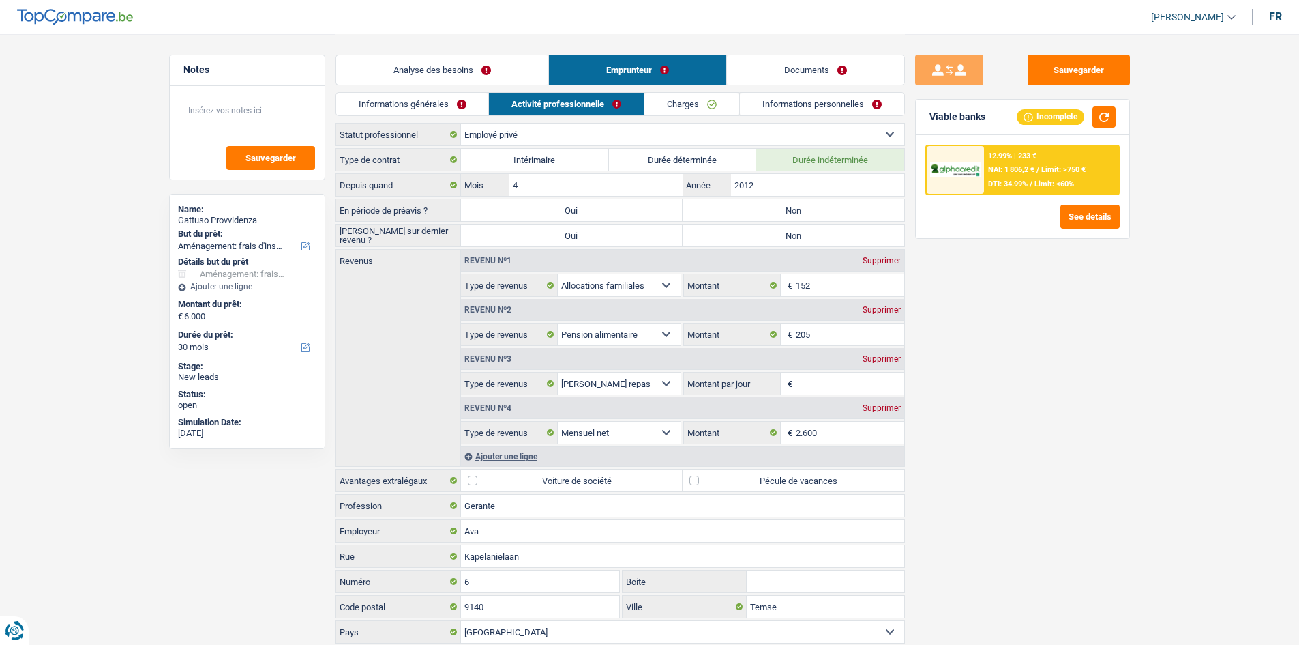
click at [701, 98] on link "Charges" at bounding box center [692, 104] width 95 height 23
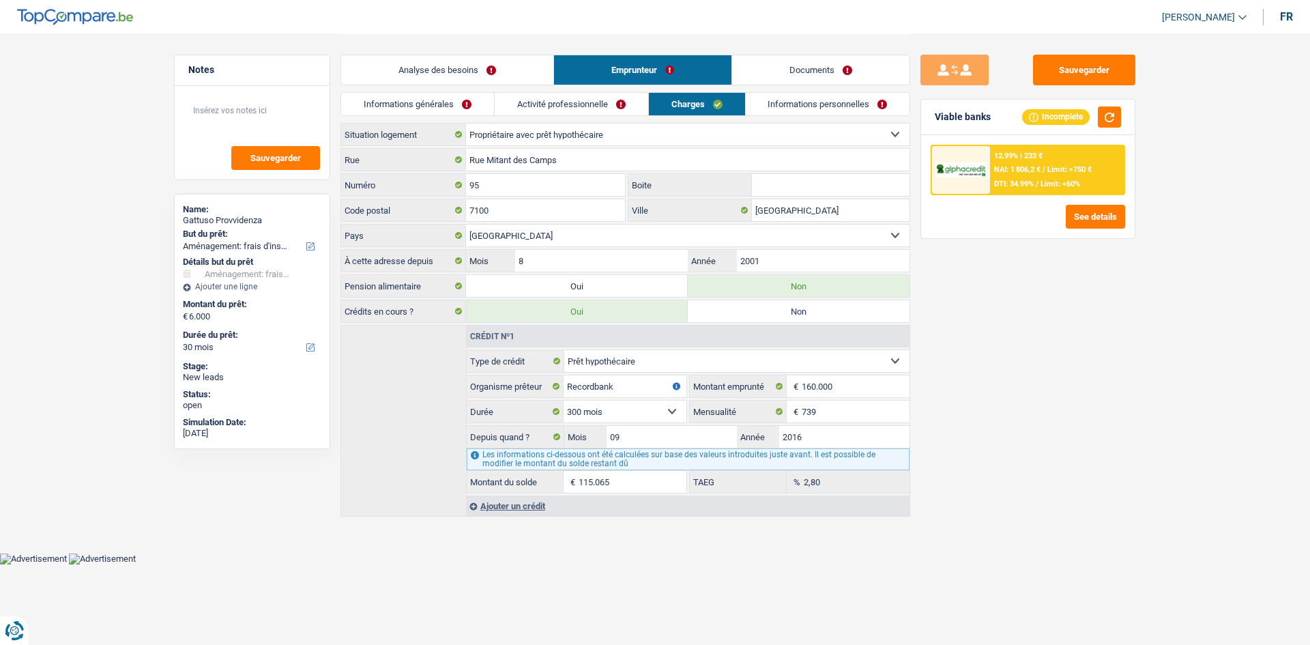
click at [538, 104] on link "Activité professionnelle" at bounding box center [571, 104] width 153 height 23
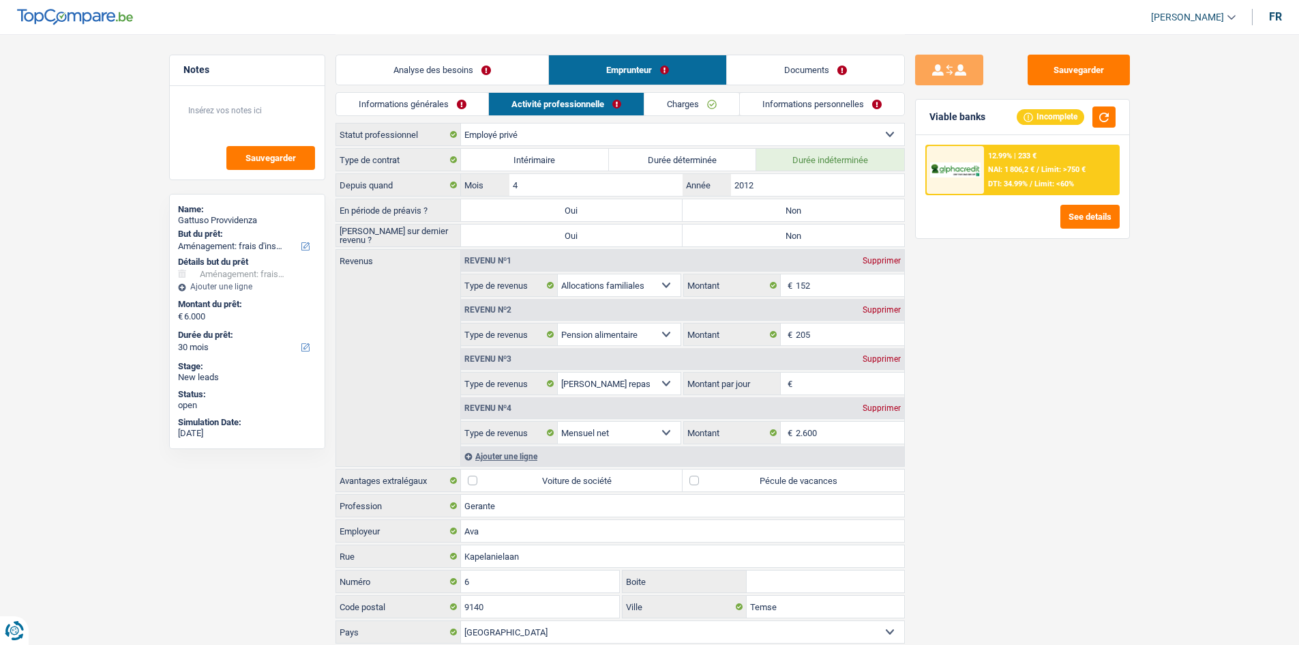
click at [425, 102] on link "Informations générales" at bounding box center [412, 104] width 153 height 23
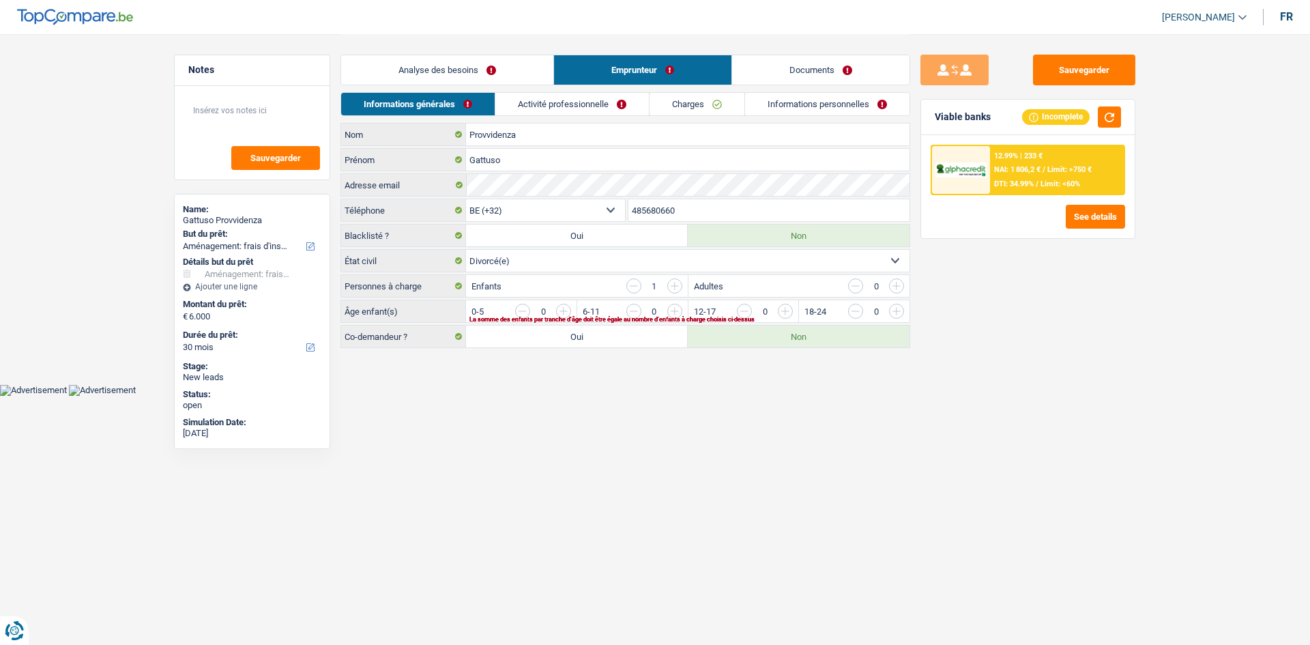
drag, startPoint x: 600, startPoint y: 110, endPoint x: 702, endPoint y: 97, distance: 103.1
click at [600, 109] on link "Activité professionnelle" at bounding box center [571, 104] width 153 height 23
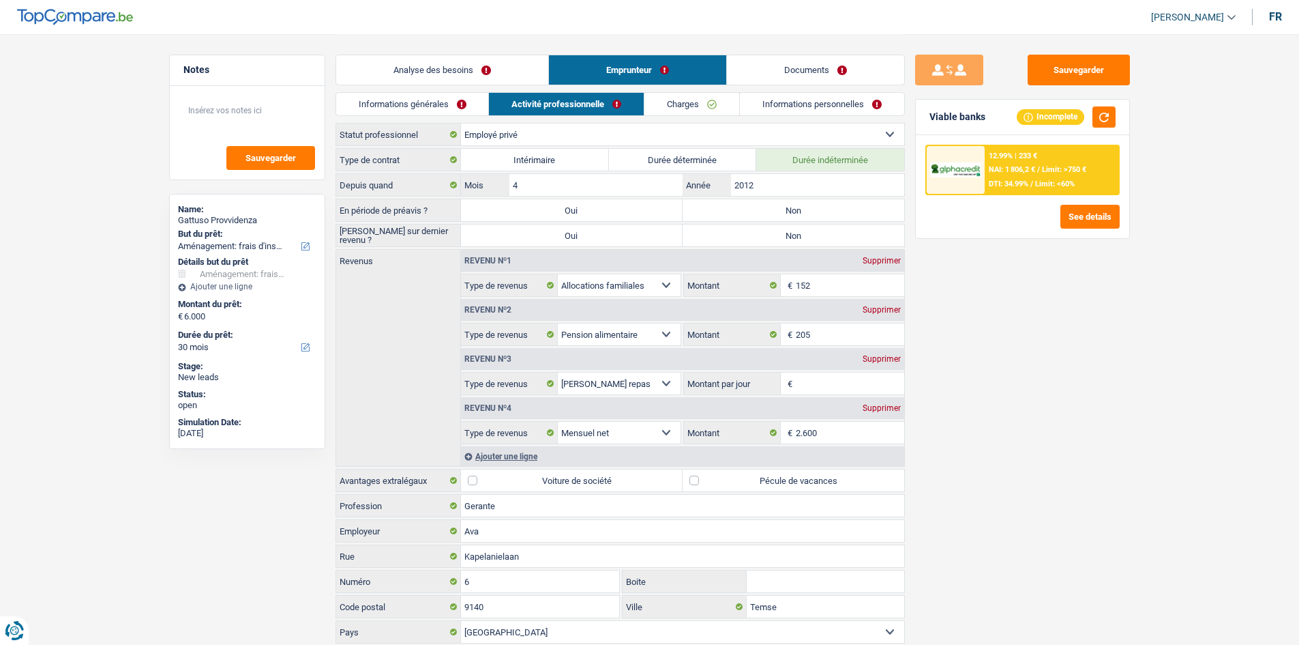
click at [803, 100] on link "Informations personnelles" at bounding box center [822, 104] width 164 height 23
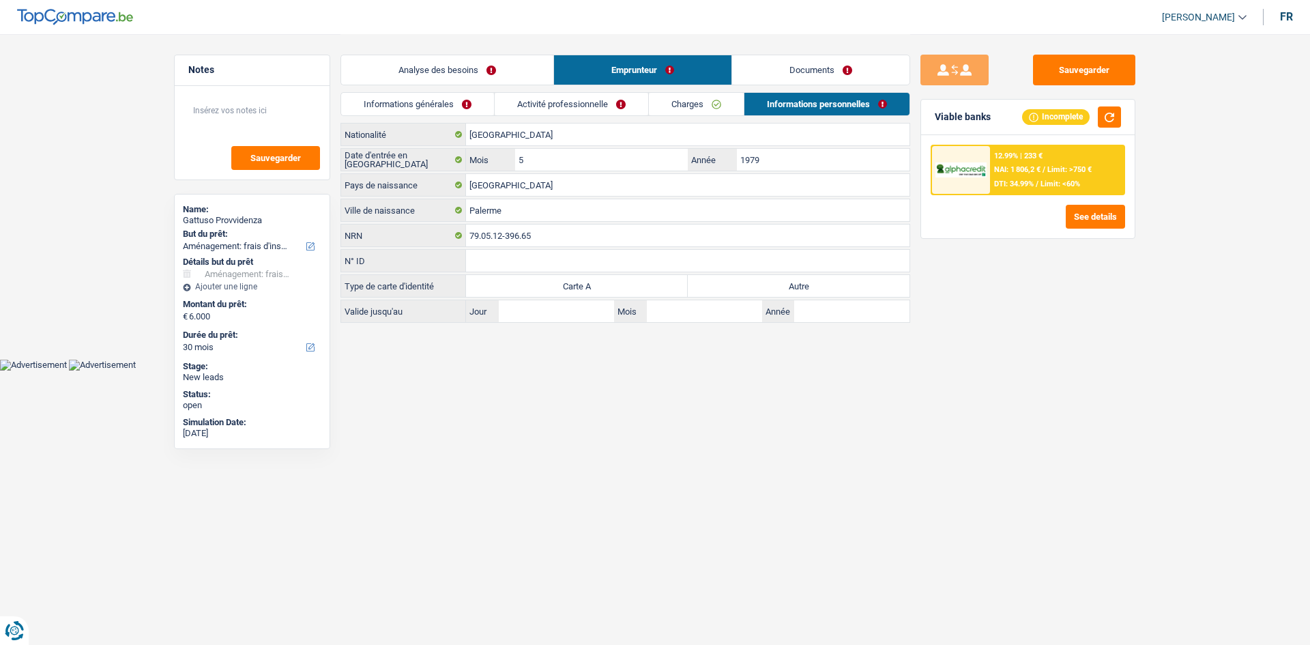
click at [417, 83] on link "Analyse des besoins" at bounding box center [447, 69] width 212 height 29
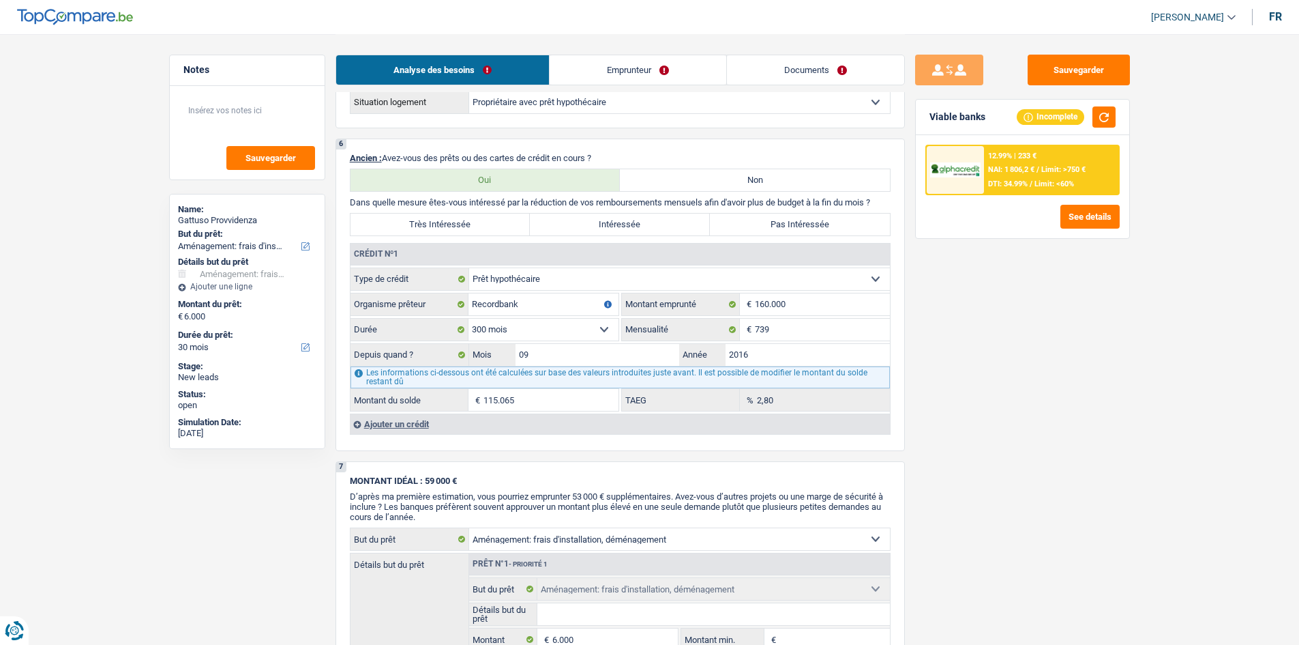
scroll to position [887, 0]
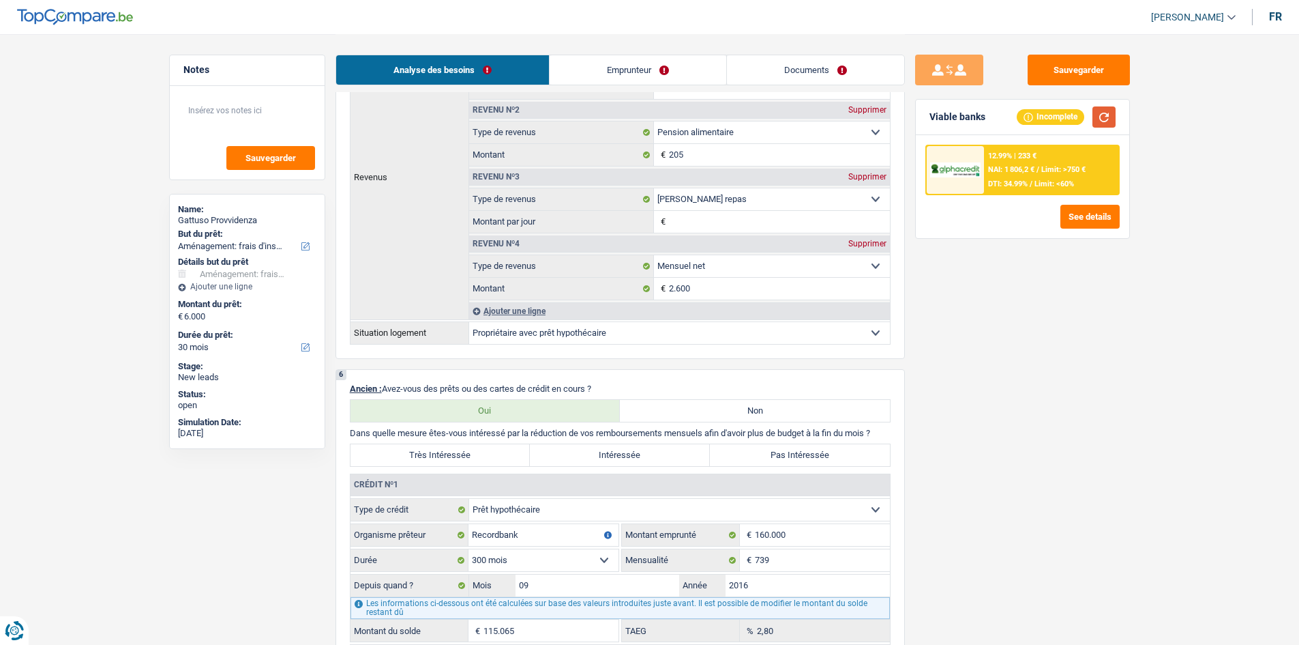
click at [1098, 120] on button "button" at bounding box center [1104, 116] width 23 height 21
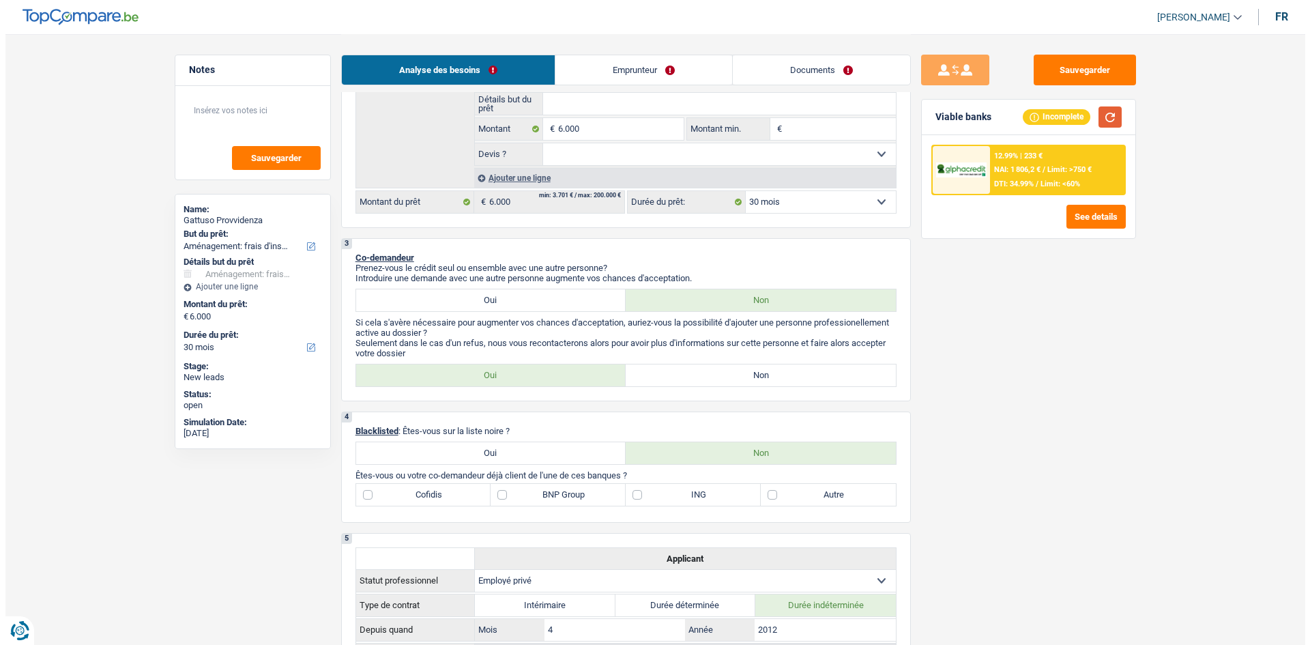
scroll to position [477, 0]
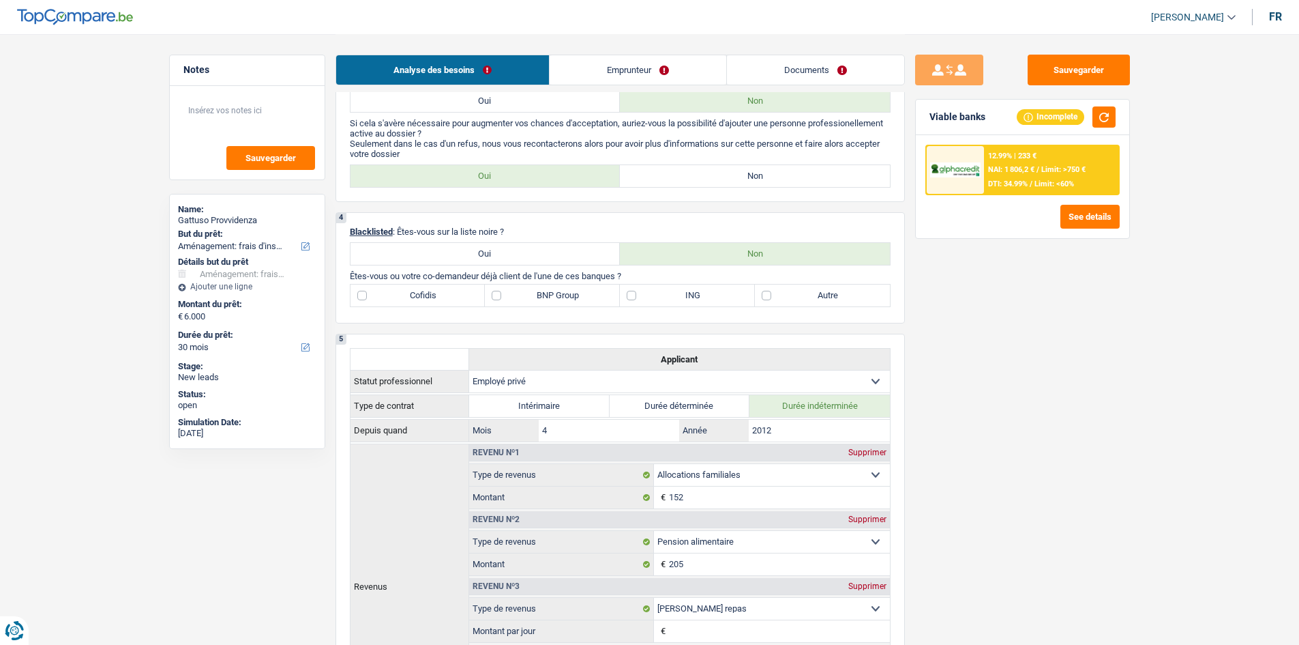
click at [701, 296] on label "ING" at bounding box center [687, 295] width 135 height 22
click at [701, 296] on input "ING" at bounding box center [687, 295] width 135 height 22
checkbox input "true"
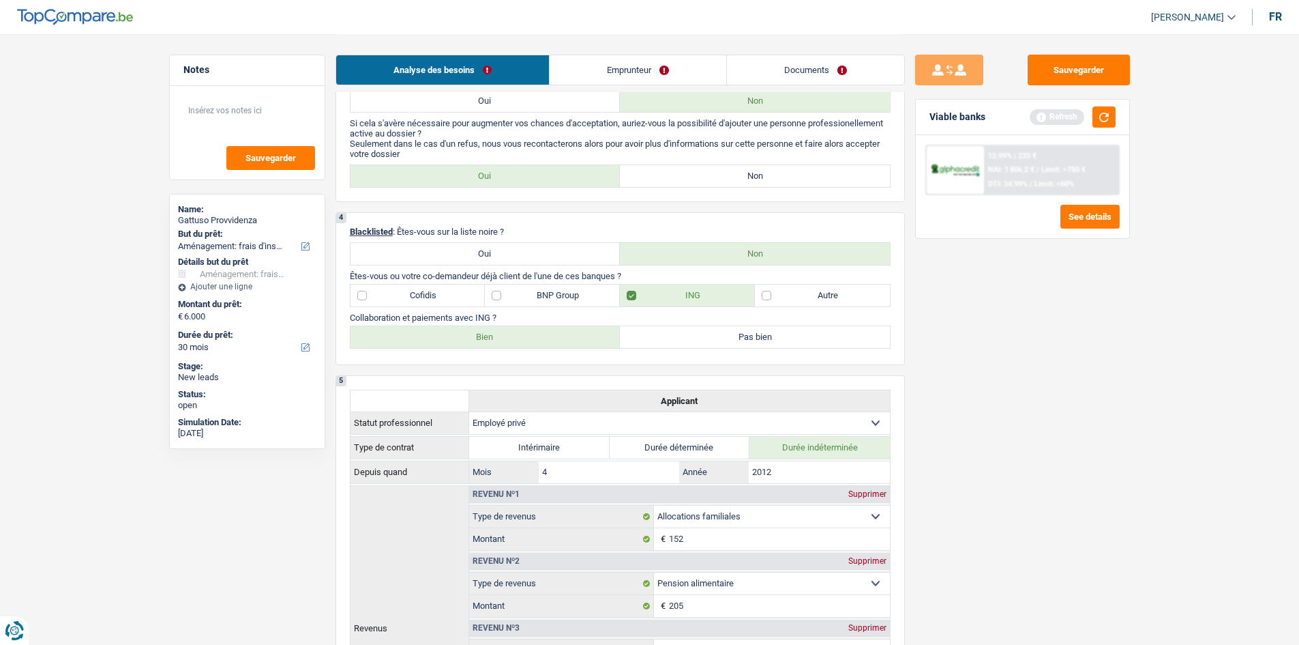
click at [564, 336] on label "Bien" at bounding box center [486, 337] width 270 height 22
click at [564, 336] on input "Bien" at bounding box center [486, 337] width 270 height 22
radio input "true"
click at [1080, 220] on button "See details" at bounding box center [1090, 217] width 59 height 24
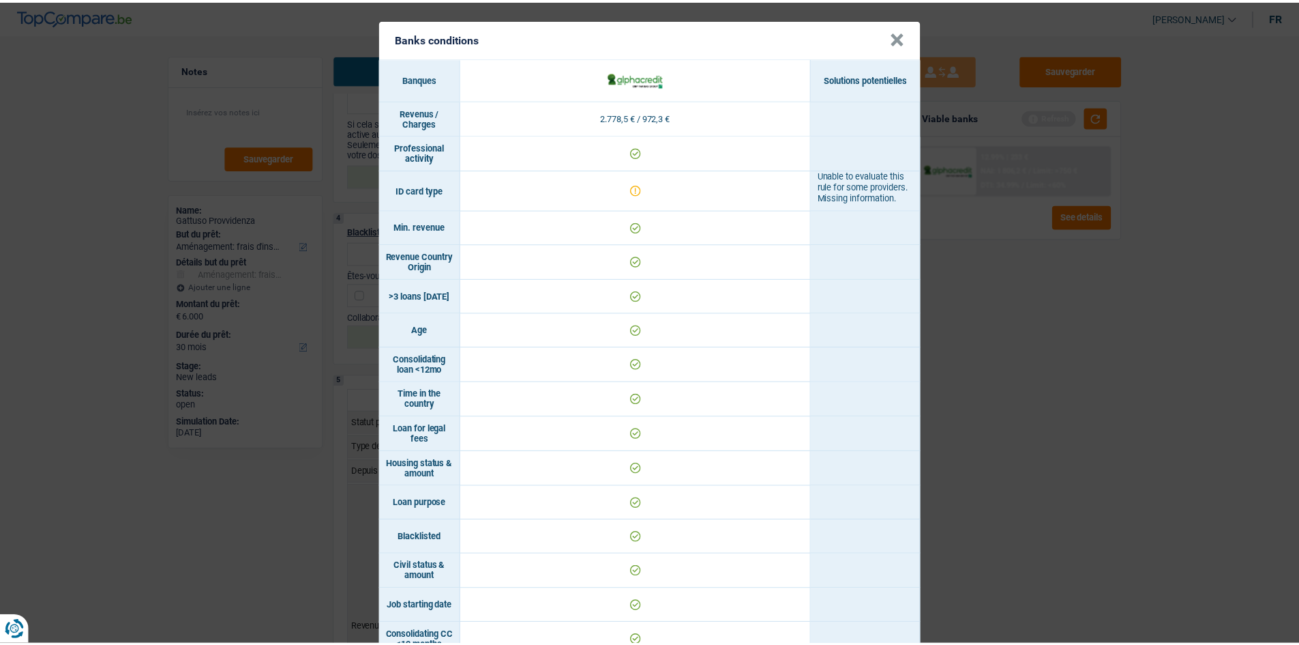
scroll to position [0, 0]
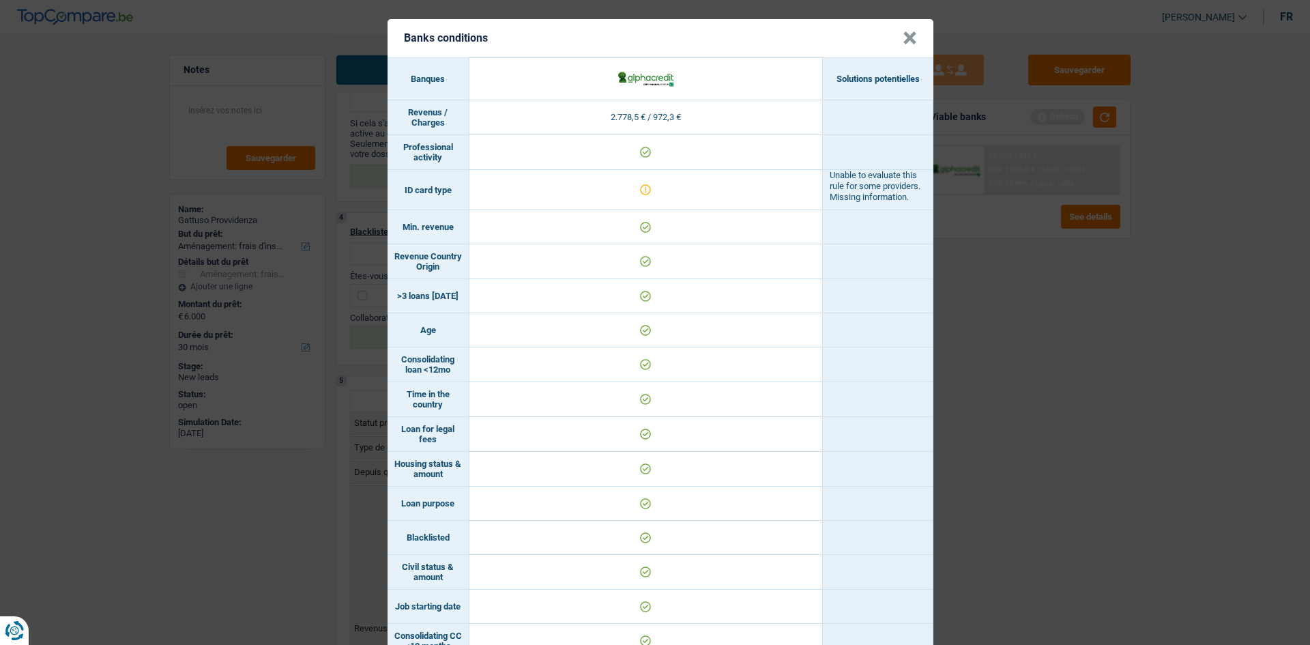
click at [902, 35] on button "×" at bounding box center [909, 38] width 14 height 14
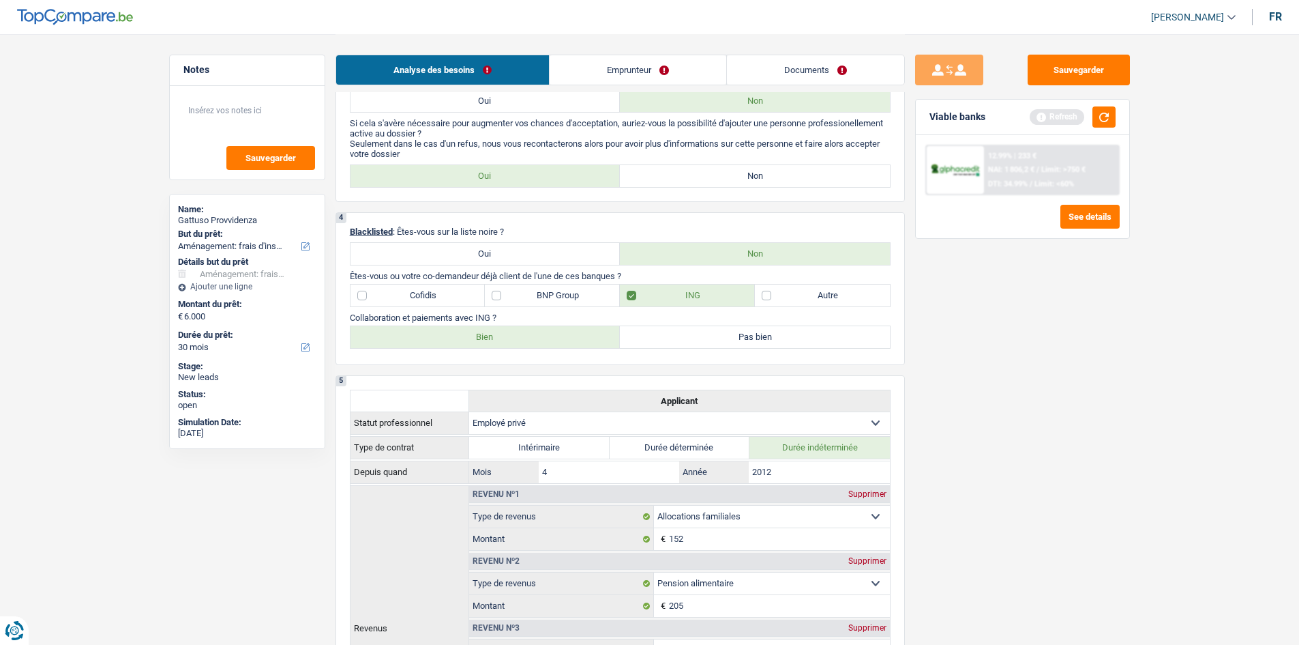
click at [823, 61] on link "Documents" at bounding box center [815, 69] width 177 height 29
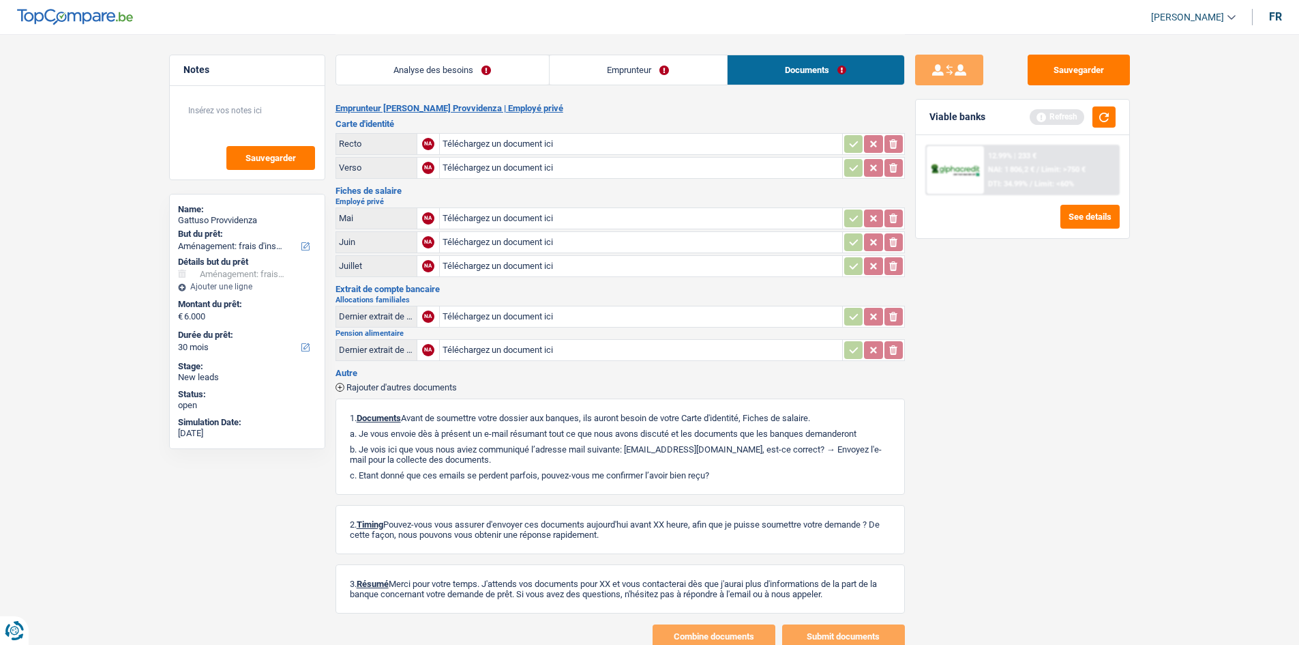
click at [653, 75] on link "Emprunteur" at bounding box center [638, 69] width 177 height 29
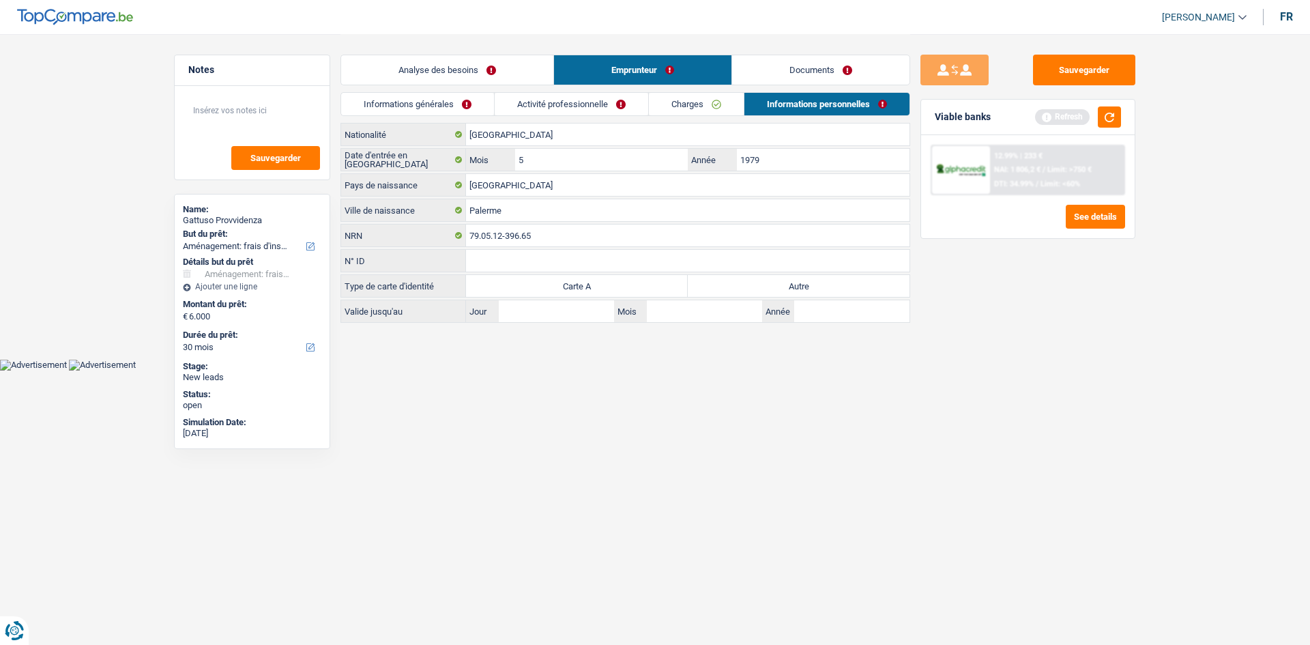
drag, startPoint x: 799, startPoint y: 285, endPoint x: 786, endPoint y: 284, distance: 13.7
click at [797, 285] on label "Autre" at bounding box center [799, 286] width 222 height 22
click at [797, 285] on input "Autre" at bounding box center [799, 286] width 222 height 22
radio input "true"
click at [1108, 120] on button "button" at bounding box center [1108, 116] width 23 height 21
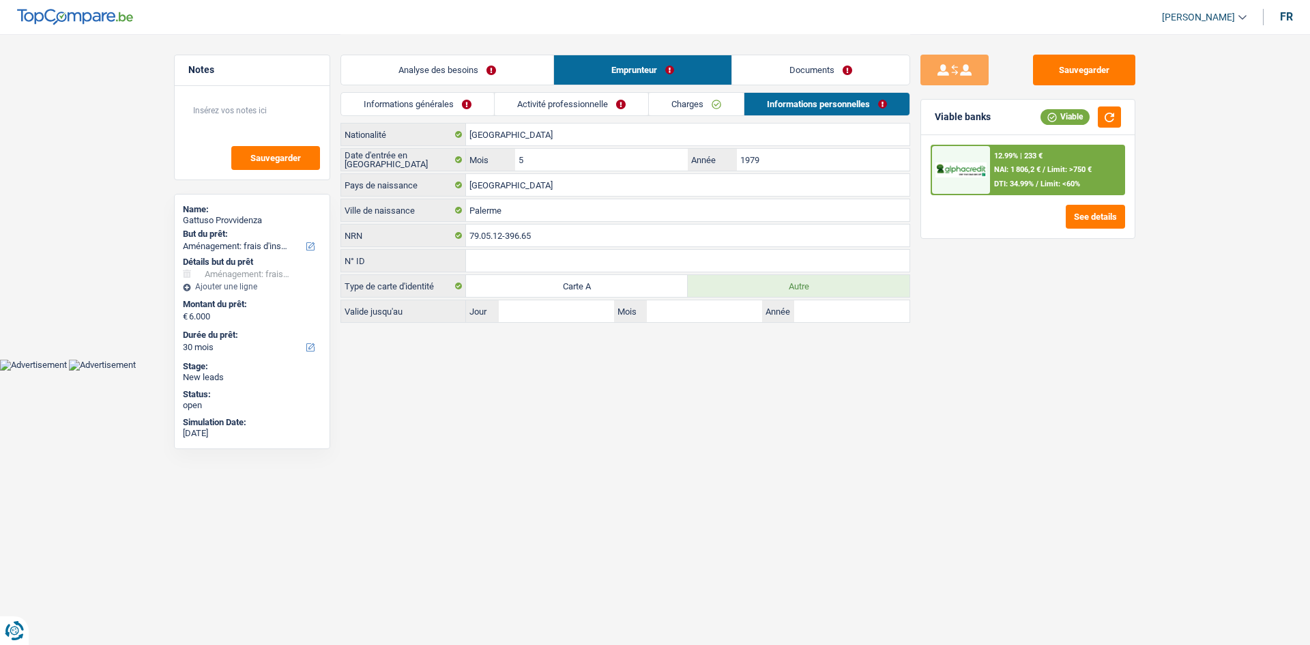
click at [460, 74] on link "Analyse des besoins" at bounding box center [447, 69] width 212 height 29
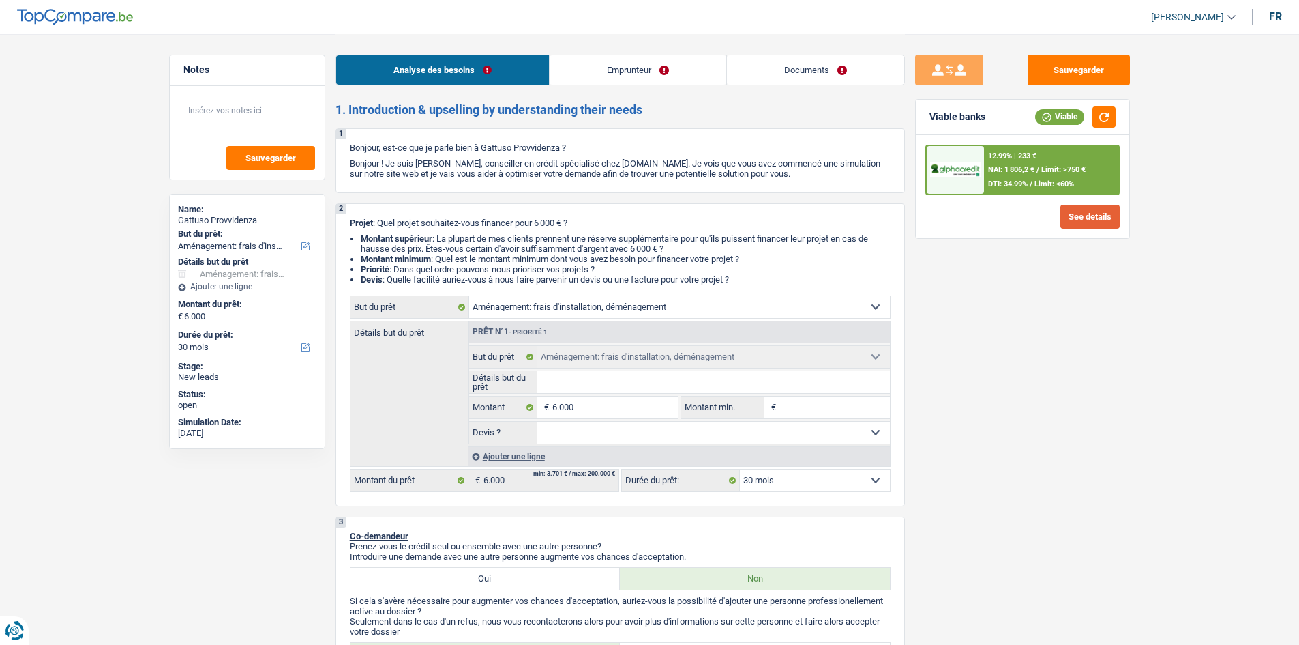
click at [1093, 222] on button "See details" at bounding box center [1090, 217] width 59 height 24
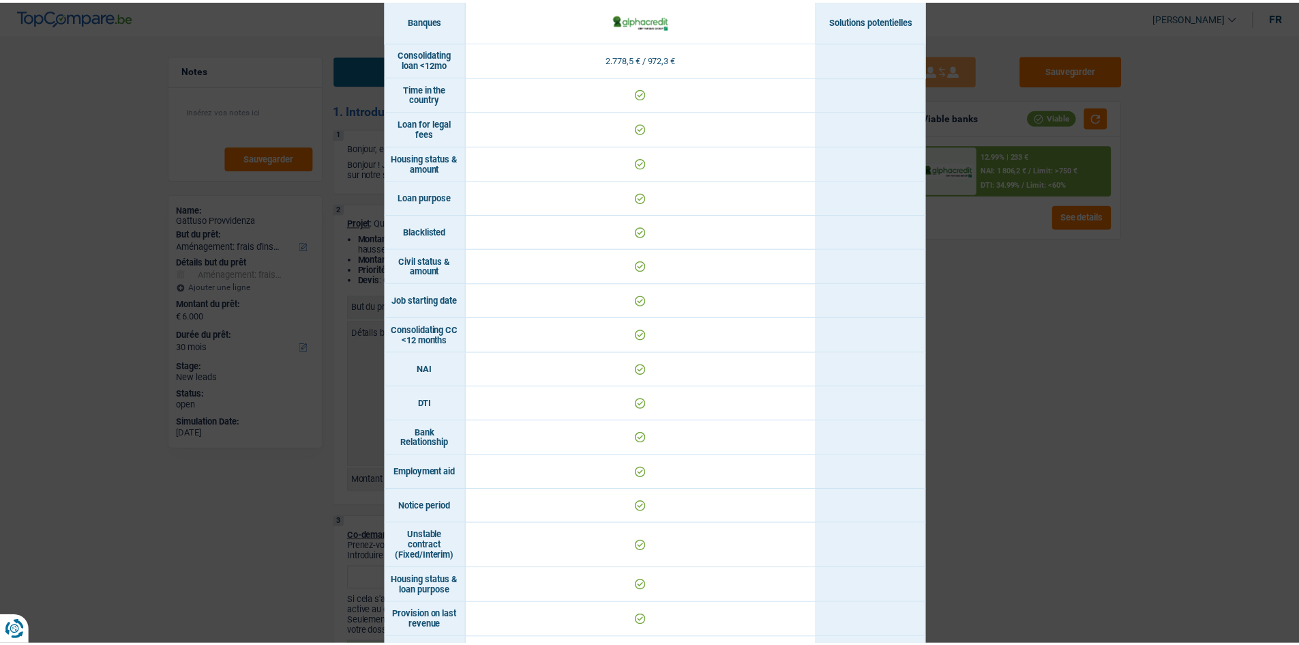
scroll to position [394, 0]
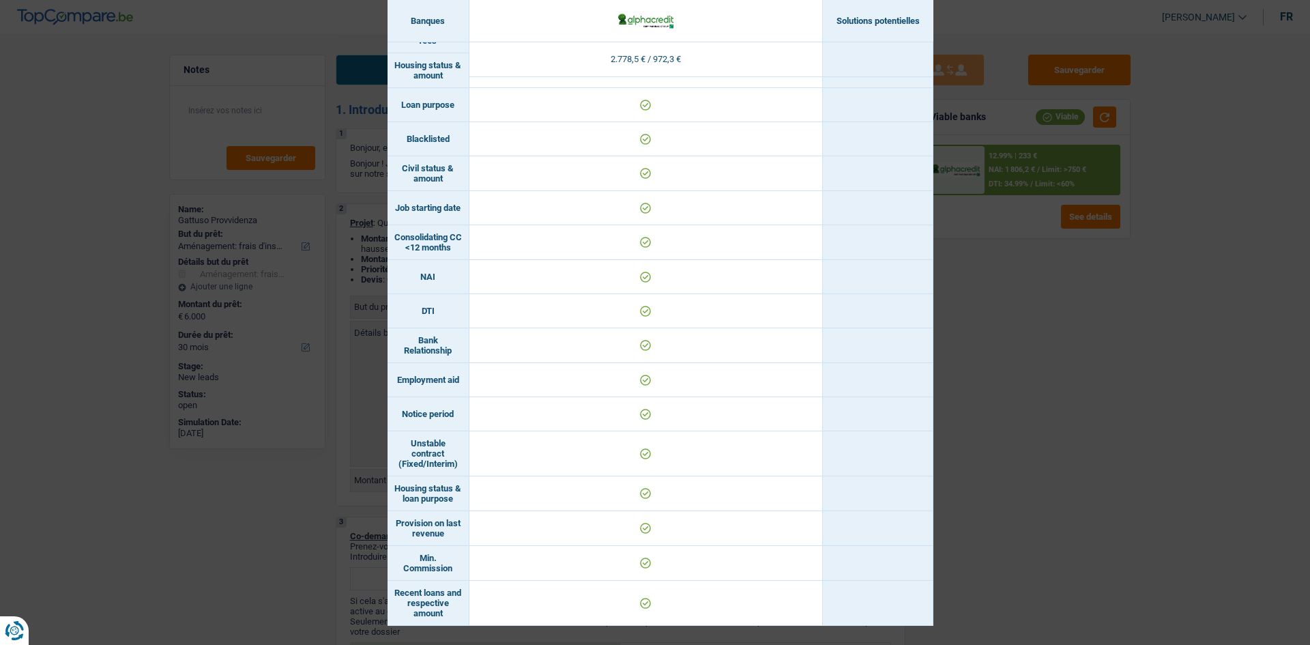
click at [1161, 408] on div "Banks conditions × Banques Solutions potentielles Revenus / Charges 2.778,5 € /…" at bounding box center [655, 322] width 1310 height 645
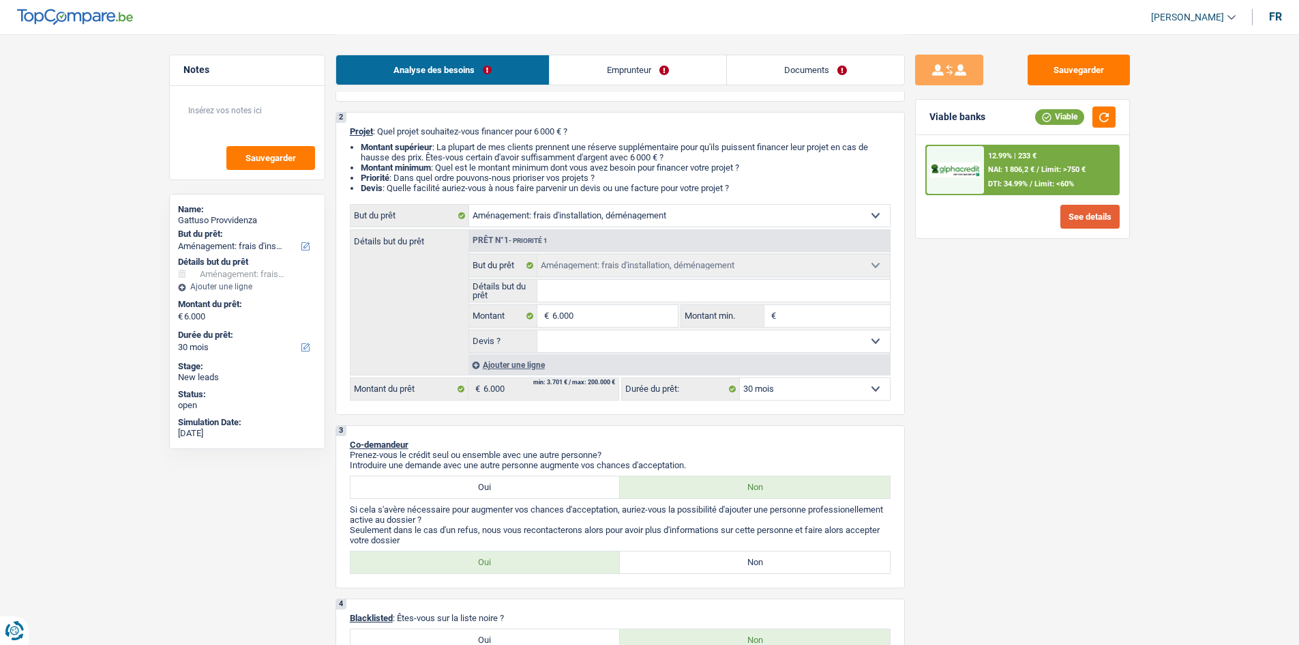
scroll to position [205, 0]
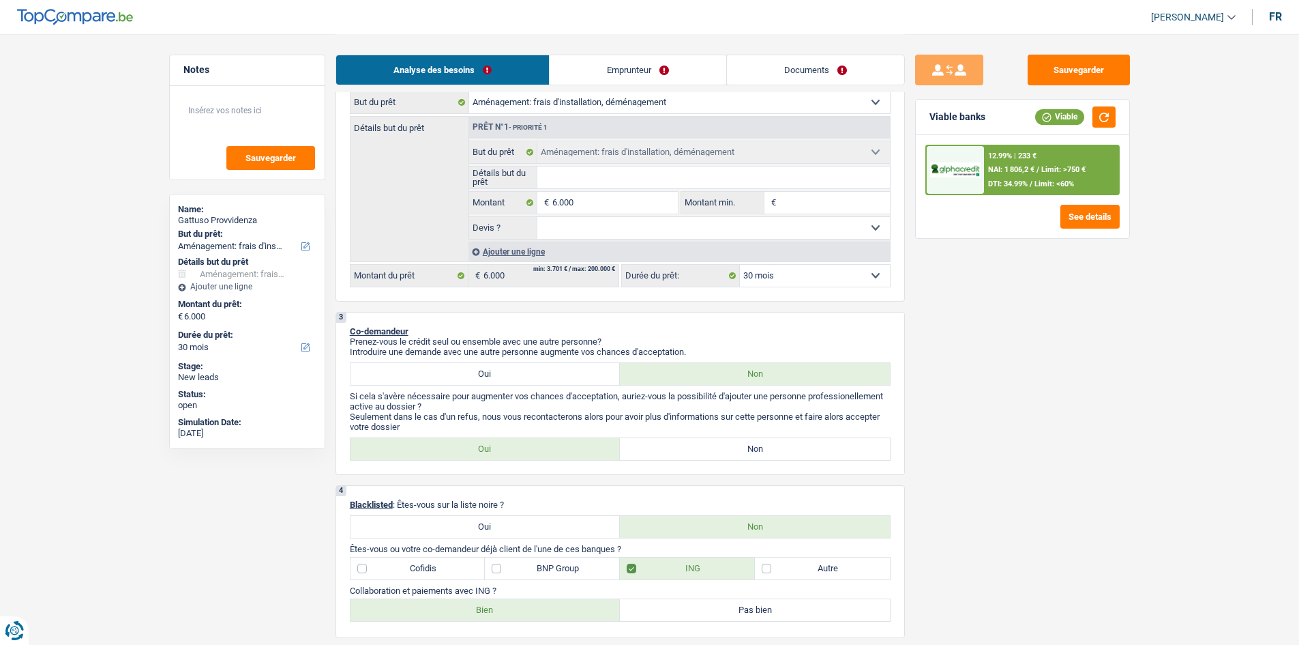
click at [816, 276] on select "12 mois 18 mois 24 mois 30 mois 36 mois 42 mois Sélectionner une option" at bounding box center [815, 276] width 150 height 22
select select "36"
click at [740, 265] on select "12 mois 18 mois 24 mois 30 mois 36 mois 42 mois Sélectionner une option" at bounding box center [815, 276] width 150 height 22
select select "36"
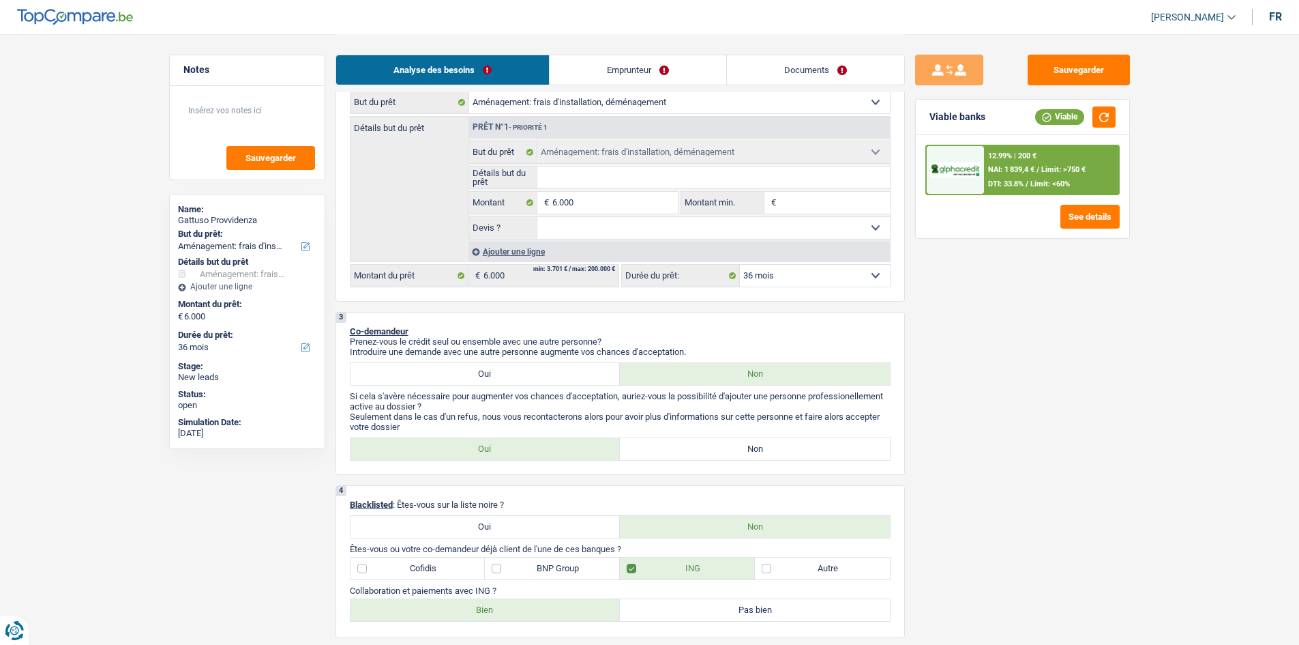
click at [1004, 167] on span "NAI: 1 839,4 €" at bounding box center [1011, 169] width 46 height 9
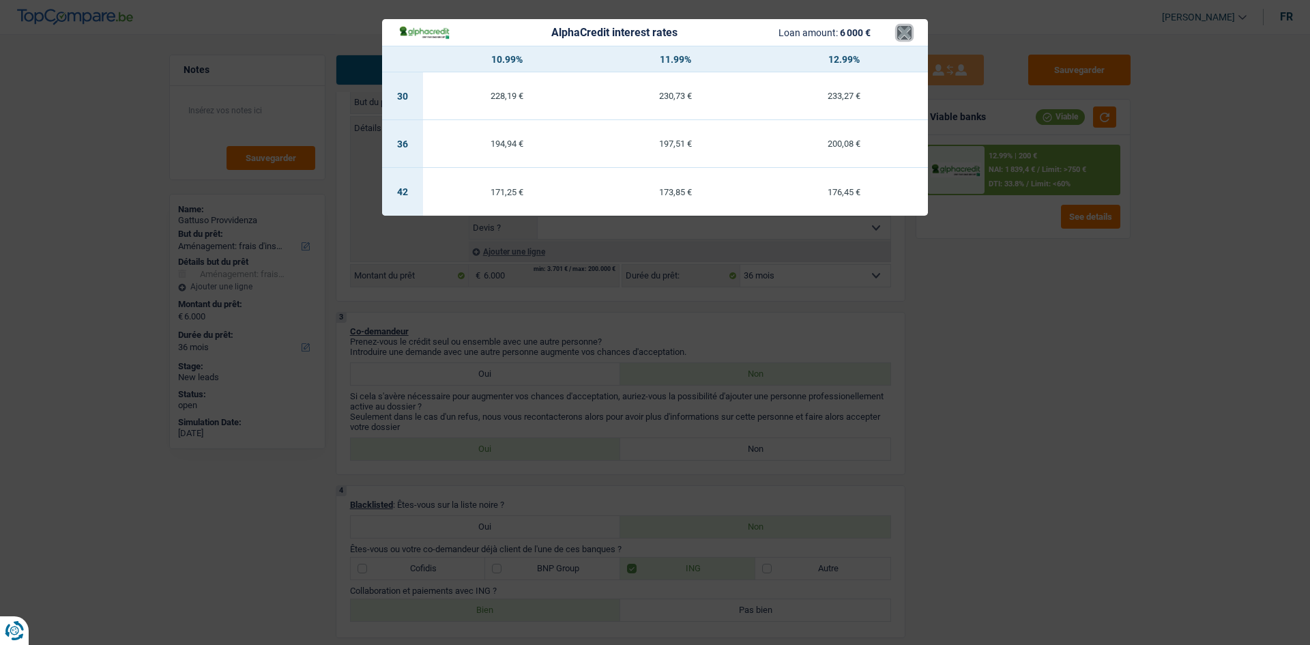
click at [907, 27] on button "×" at bounding box center [904, 33] width 14 height 14
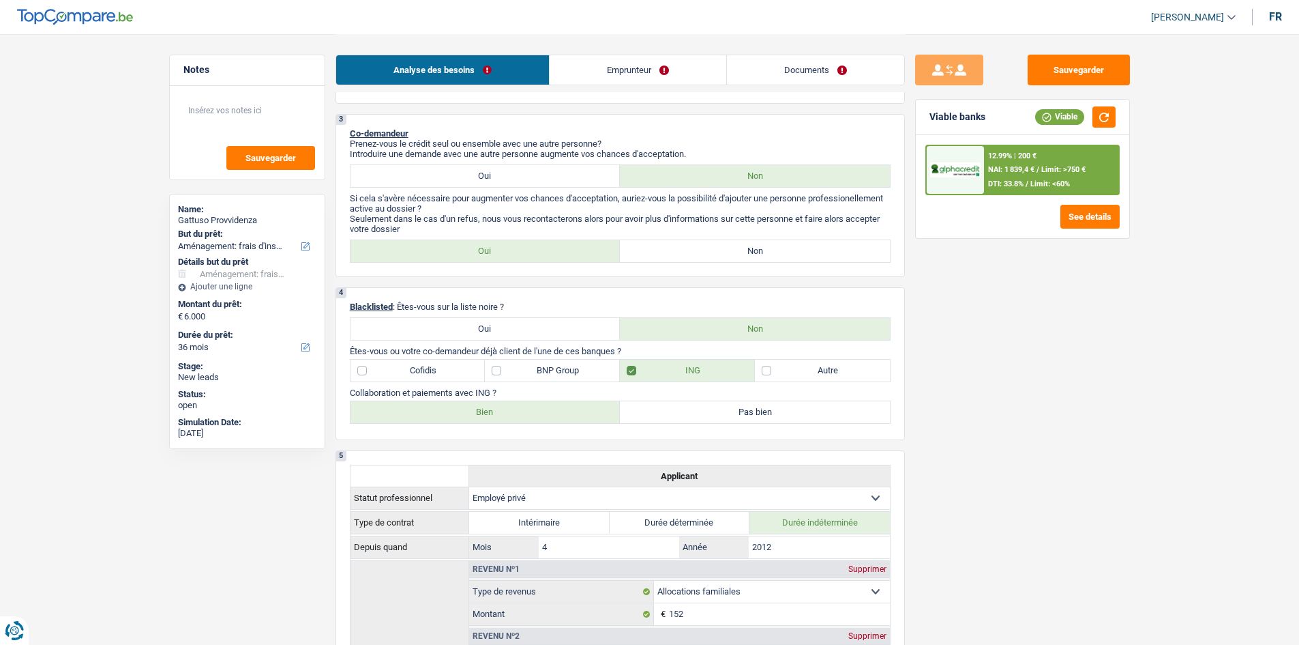
scroll to position [273, 0]
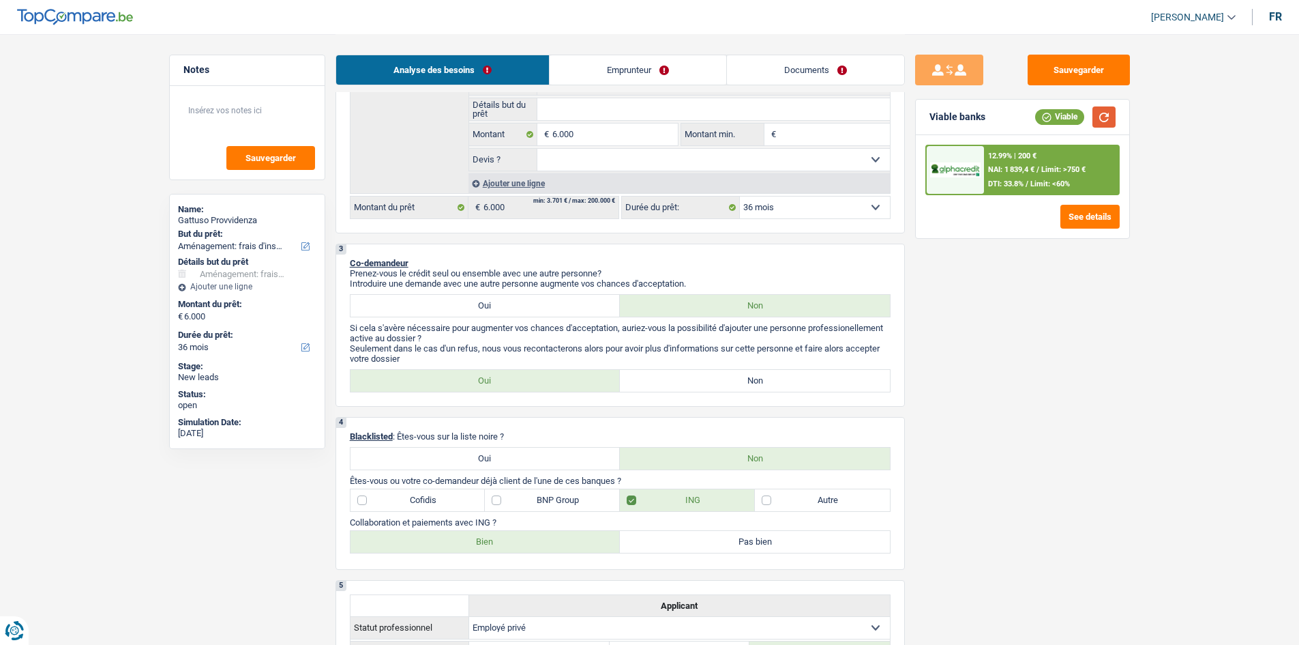
click at [1100, 127] on button "button" at bounding box center [1104, 116] width 23 height 21
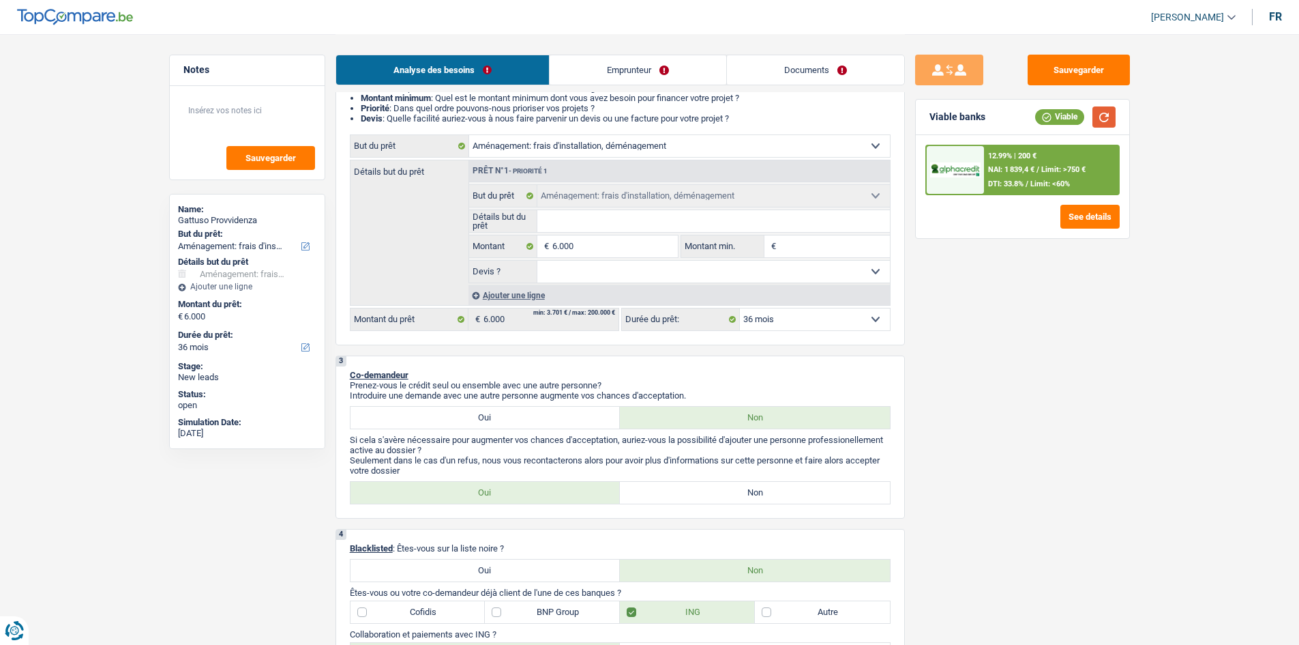
scroll to position [136, 0]
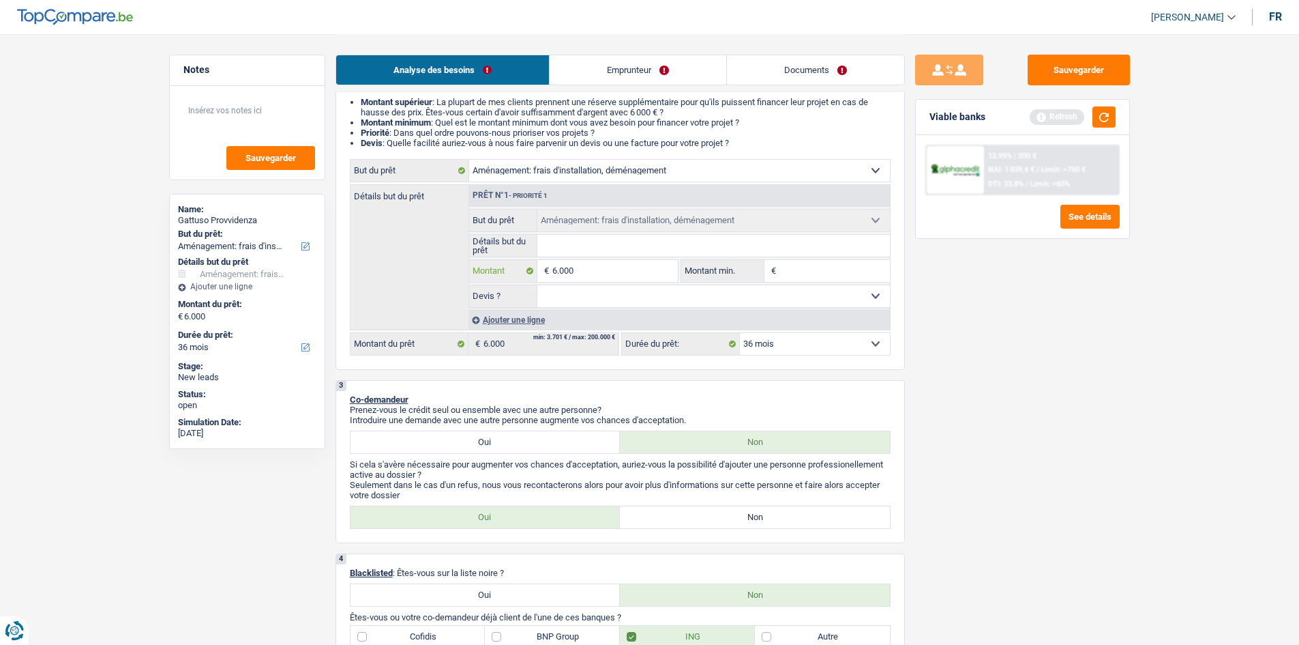
click at [598, 269] on input "6.000" at bounding box center [614, 271] width 125 height 22
type input "600"
type input "60"
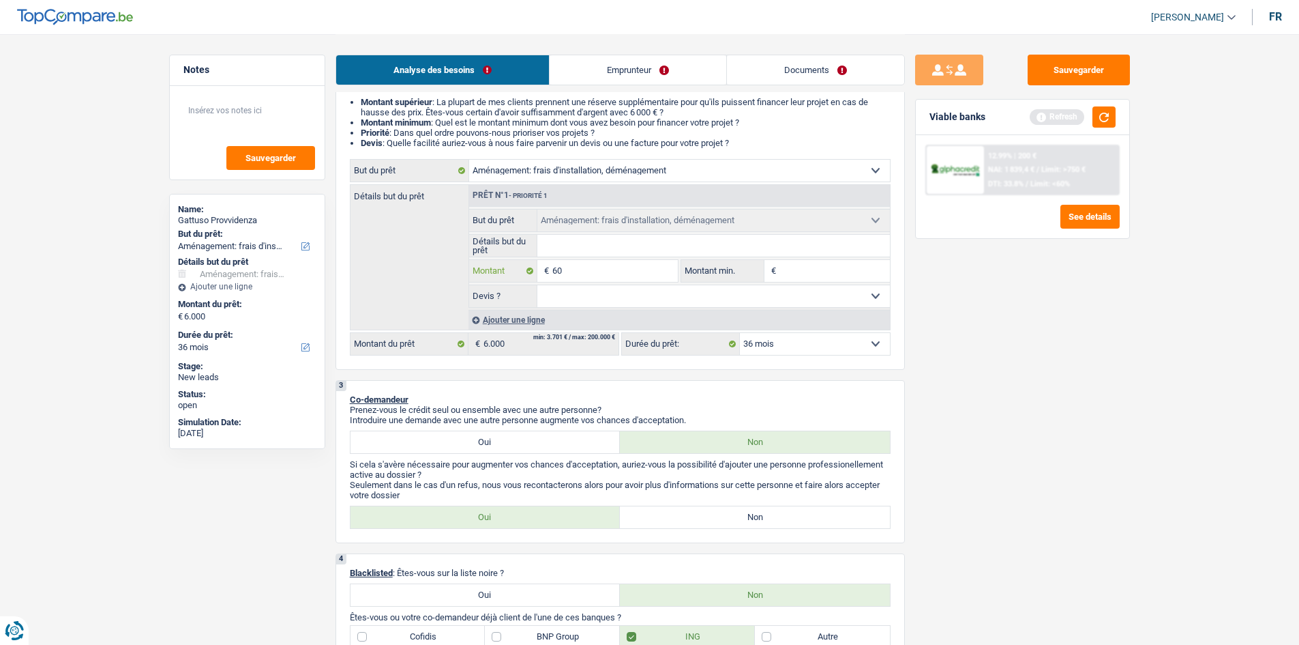
type input "6"
type input "1"
type input "10"
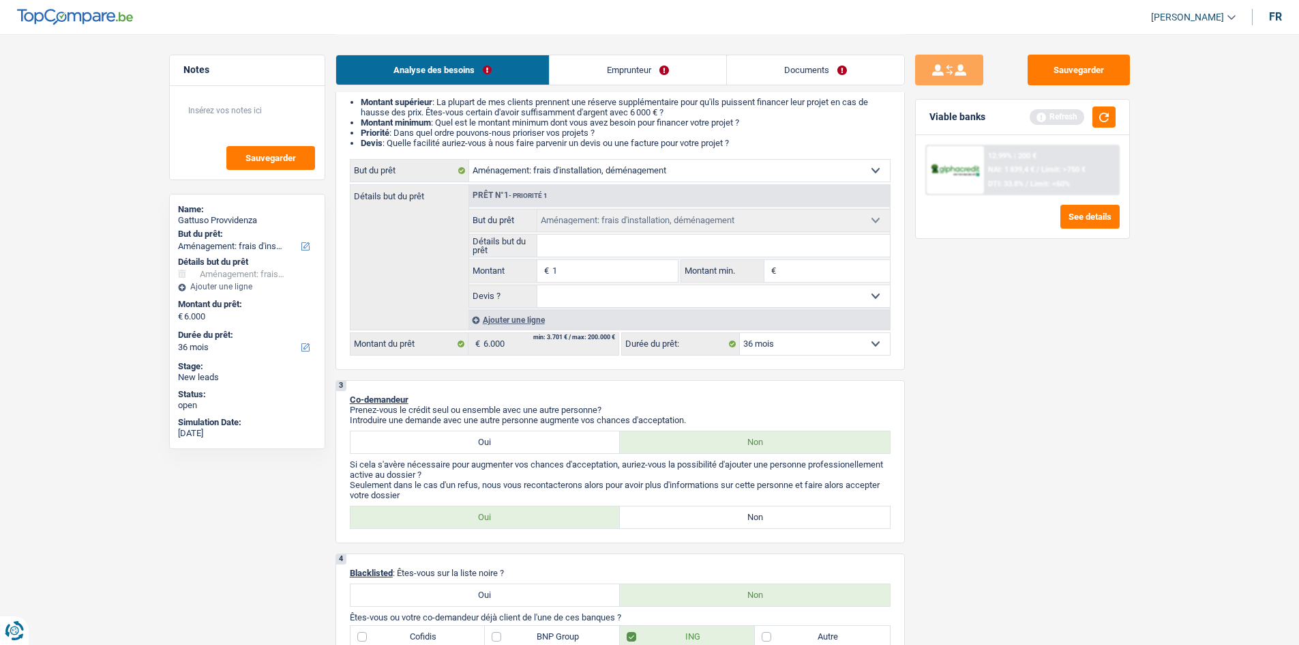
type input "10"
type input "100"
type input "1.000"
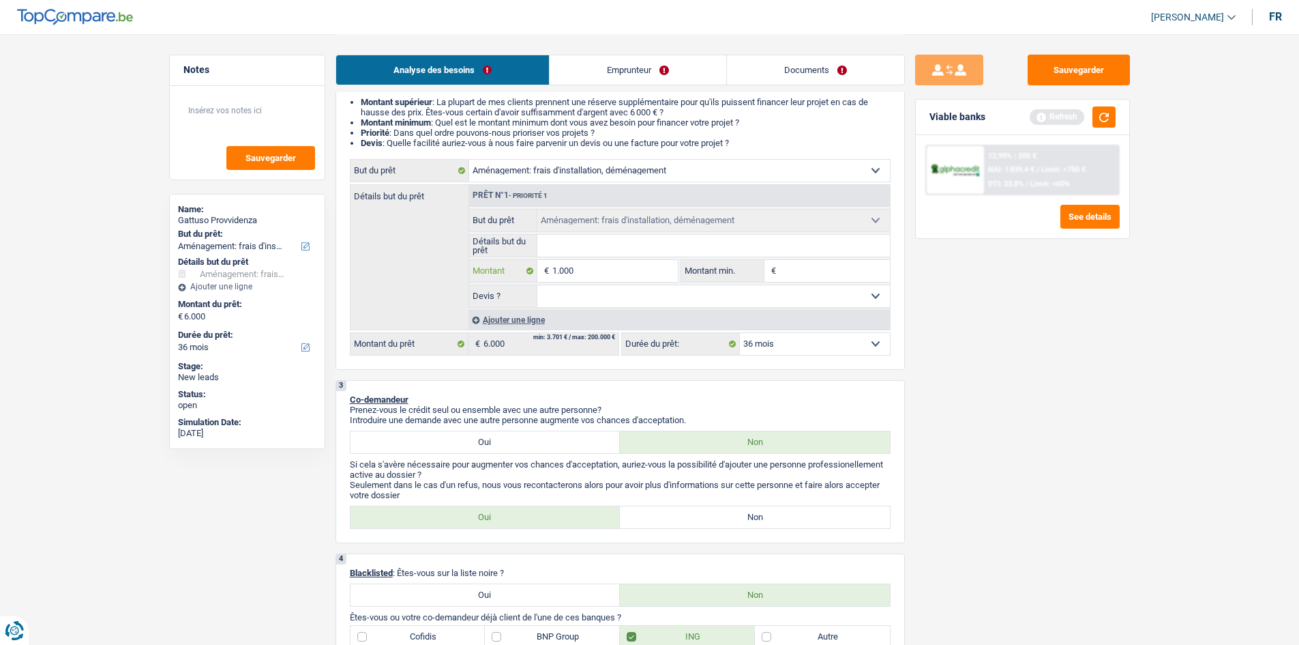
type input "10.001"
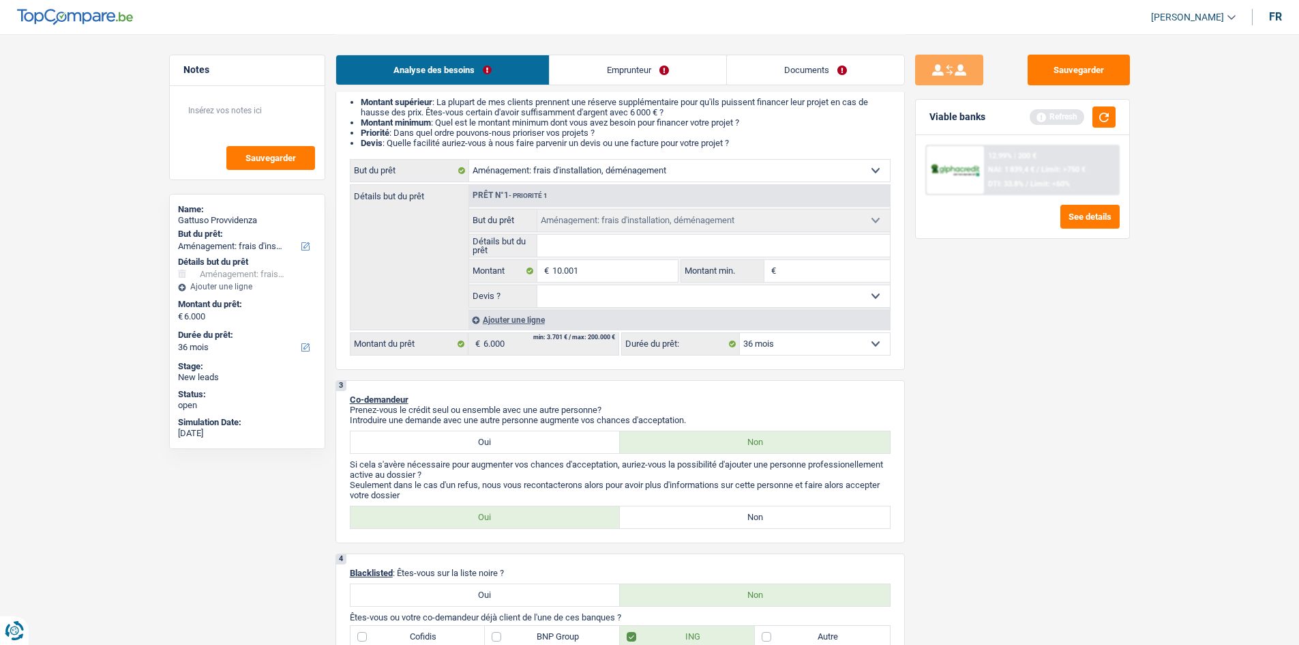
type input "10.001"
select select "60"
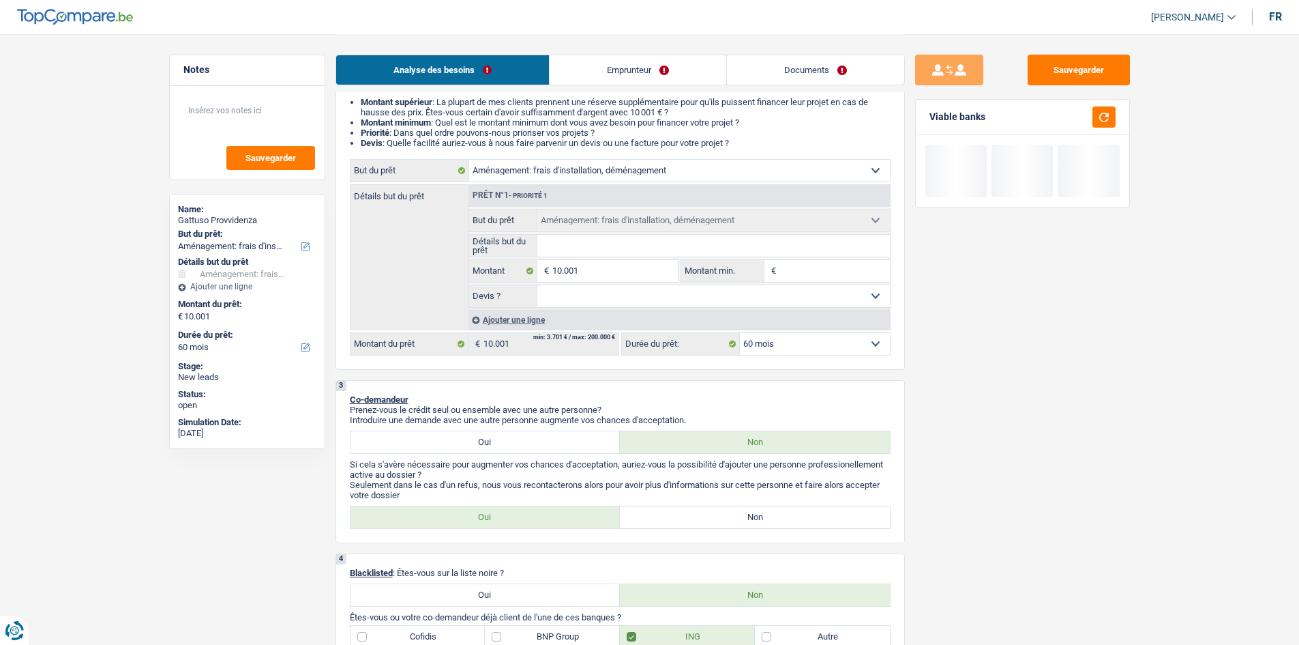
click at [1100, 309] on div "Sauvegarder Viable banks" at bounding box center [1022, 339] width 235 height 568
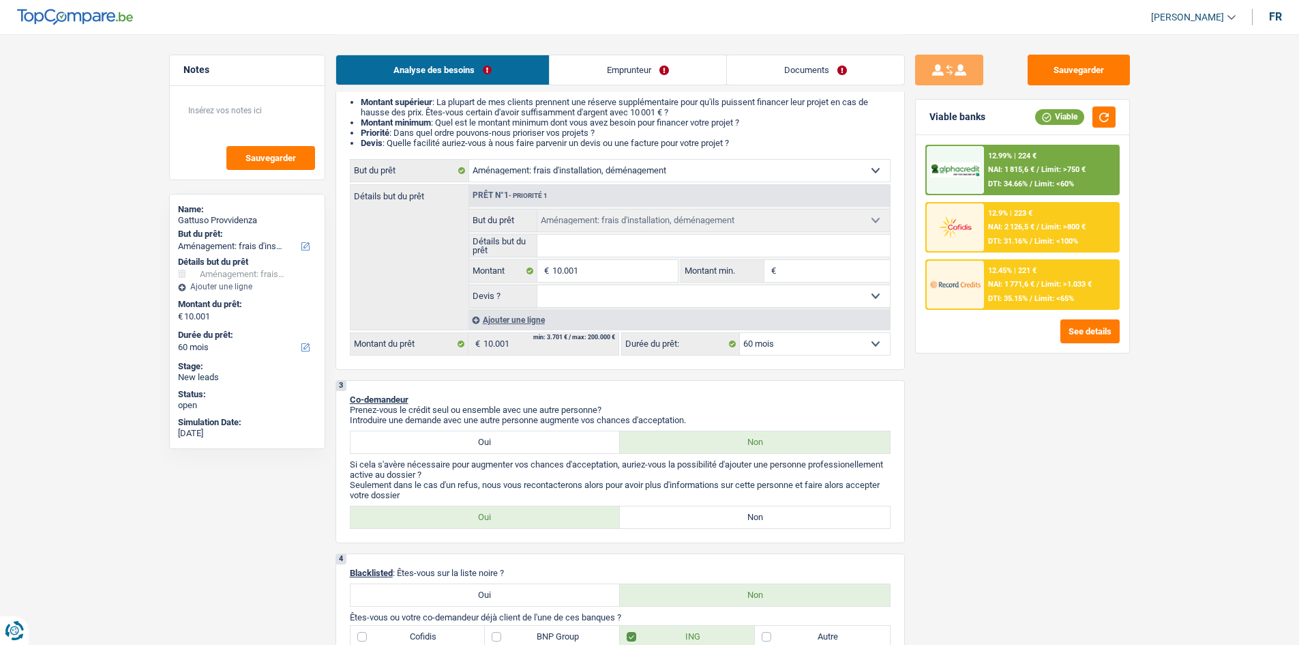
click at [1012, 279] on div "12.45% | 221 € NAI: 1 771,6 € / Limit: >1.033 € DTI: 35.15% / Limit: <65%" at bounding box center [1051, 285] width 134 height 48
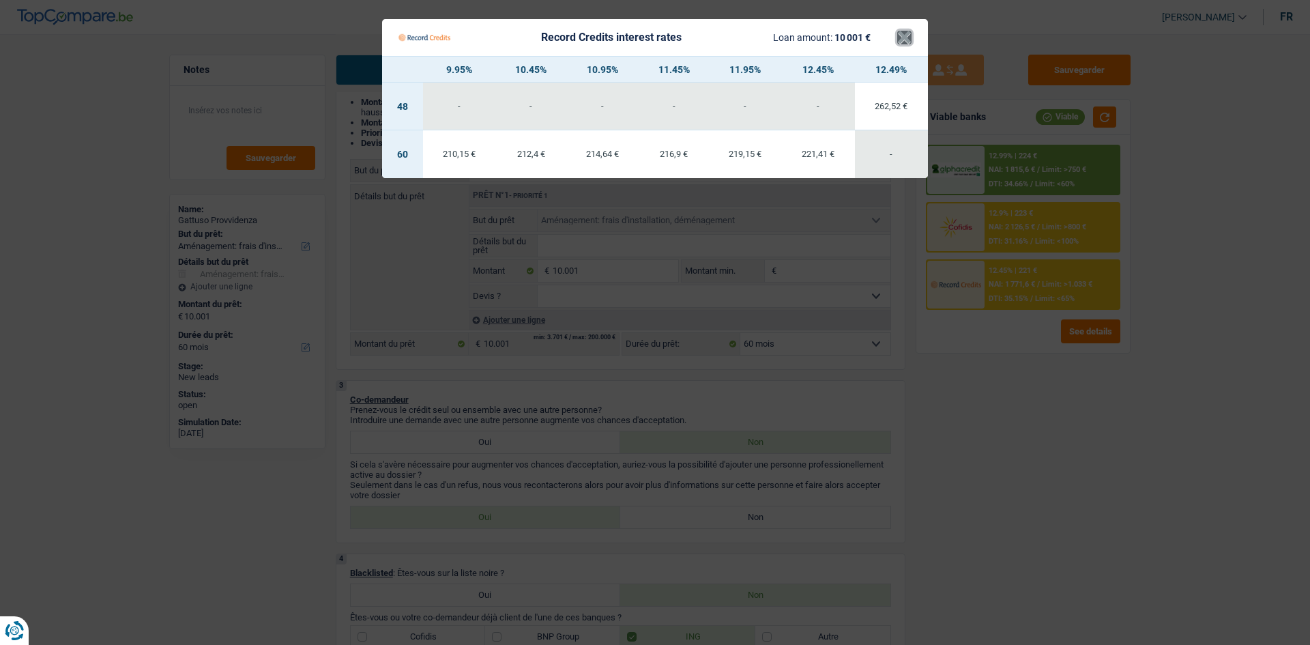
click at [904, 40] on button "×" at bounding box center [904, 38] width 14 height 14
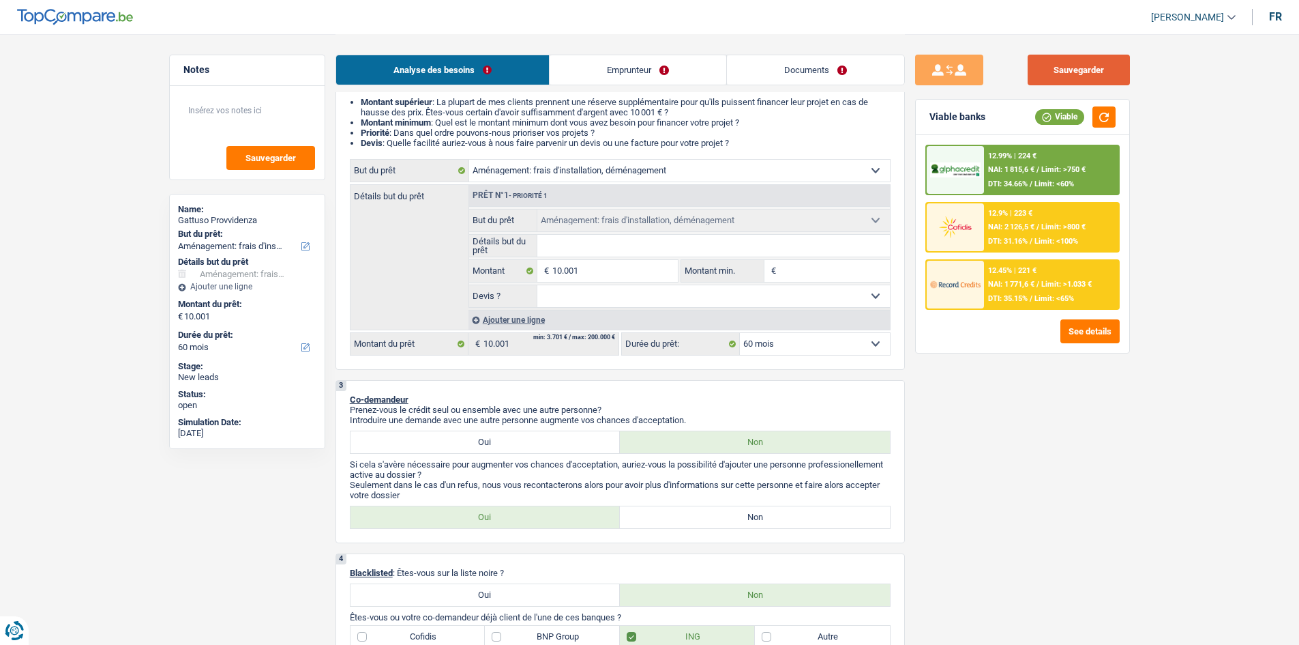
click at [1064, 70] on button "Sauvegarder" at bounding box center [1079, 70] width 102 height 31
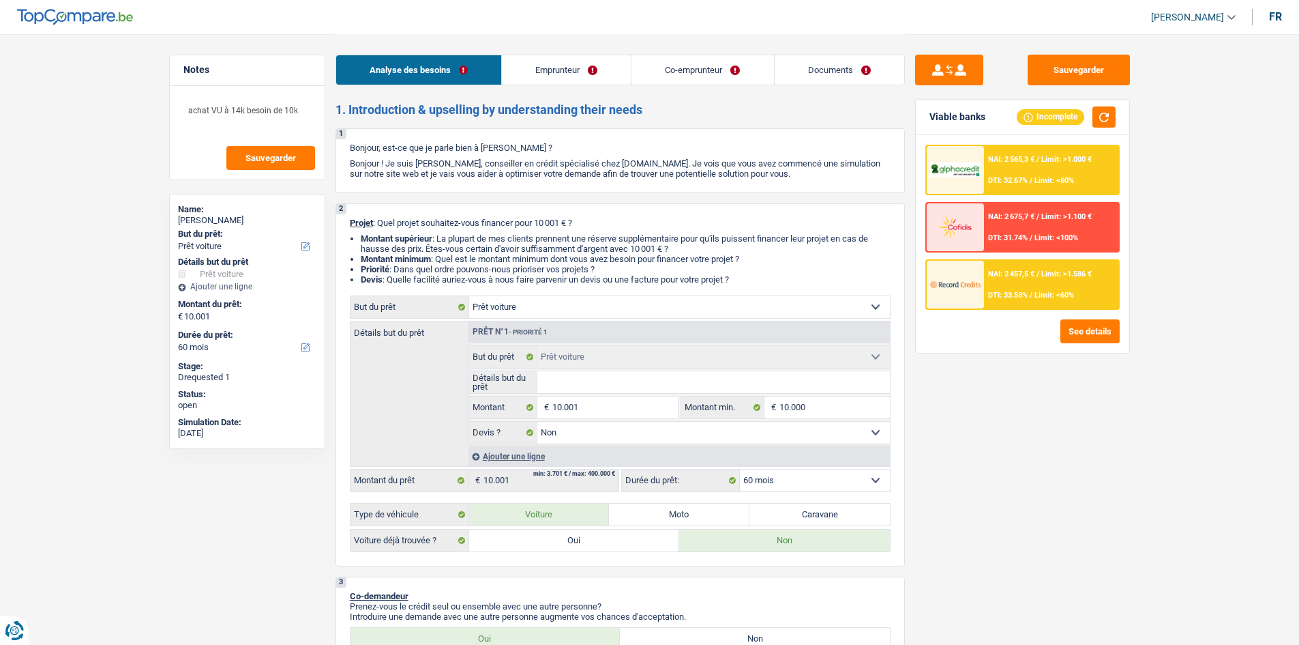
select select "car"
select select "60"
select select "car"
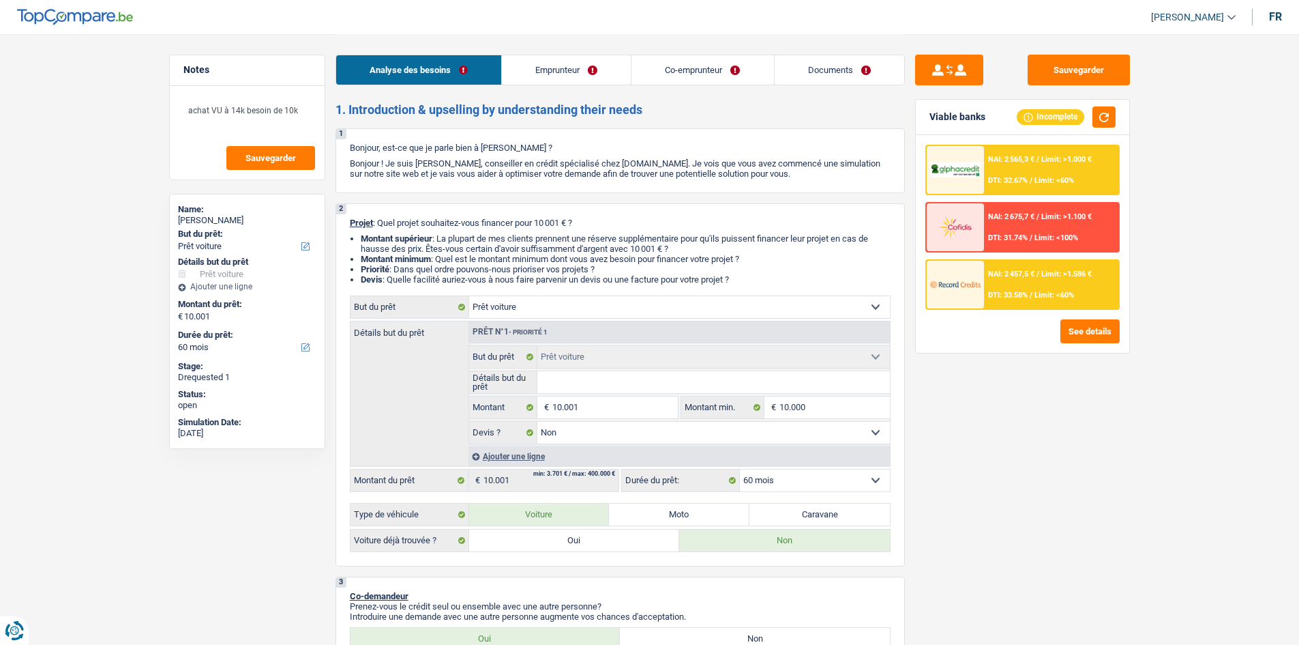
select select "false"
select select "60"
select select "independent"
select select "unemployed"
select select "netSalary"
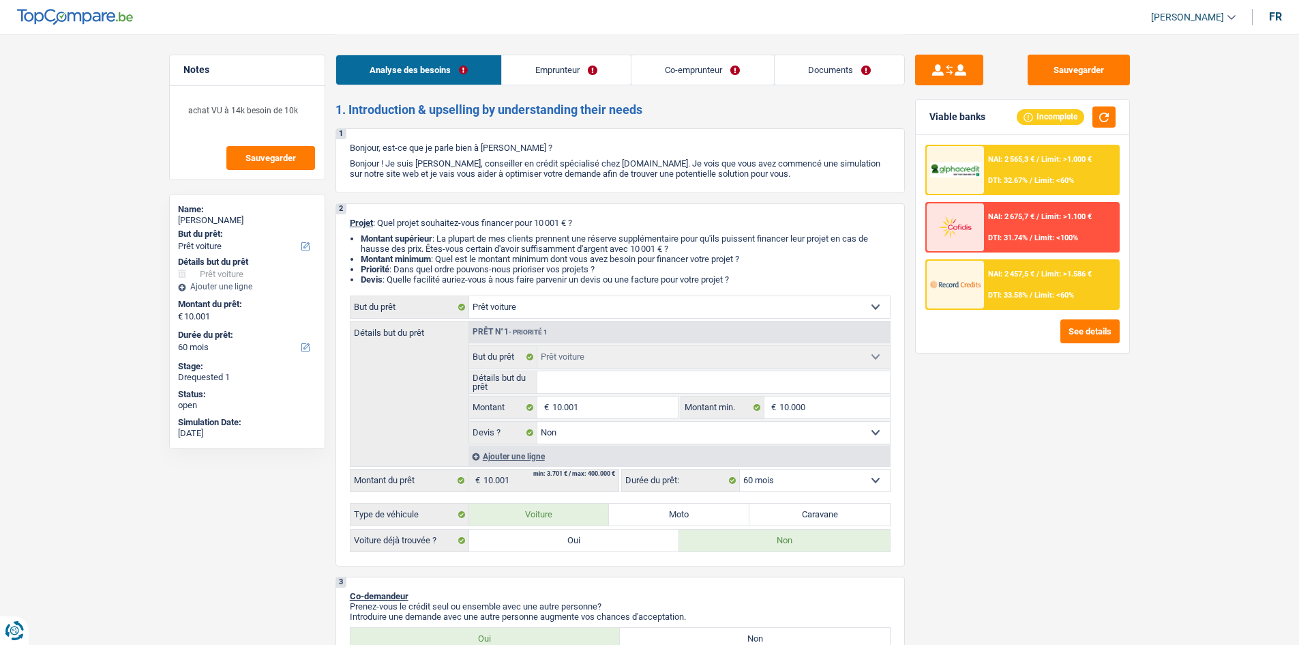
select select "familyAllowances"
select select "unemployment"
select select "familyAllowances"
select select "rents"
select select "car"
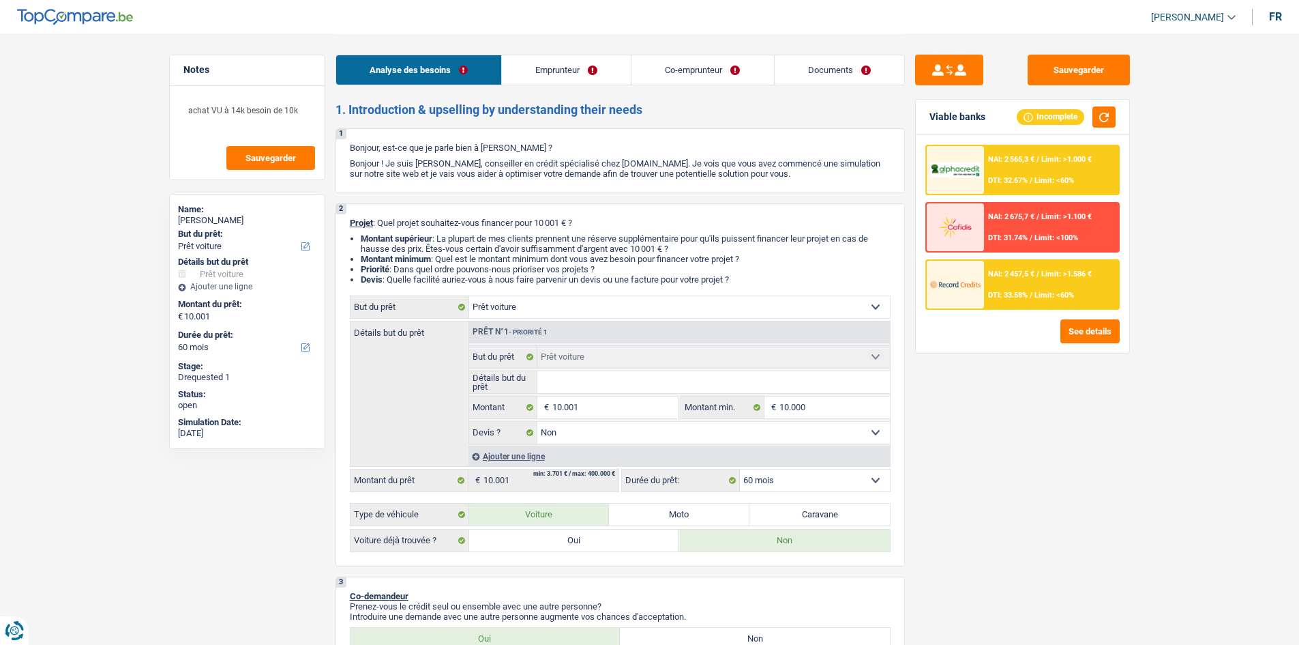
select select "car"
select select "false"
select select "60"
select select "independent"
select select "netSalary"
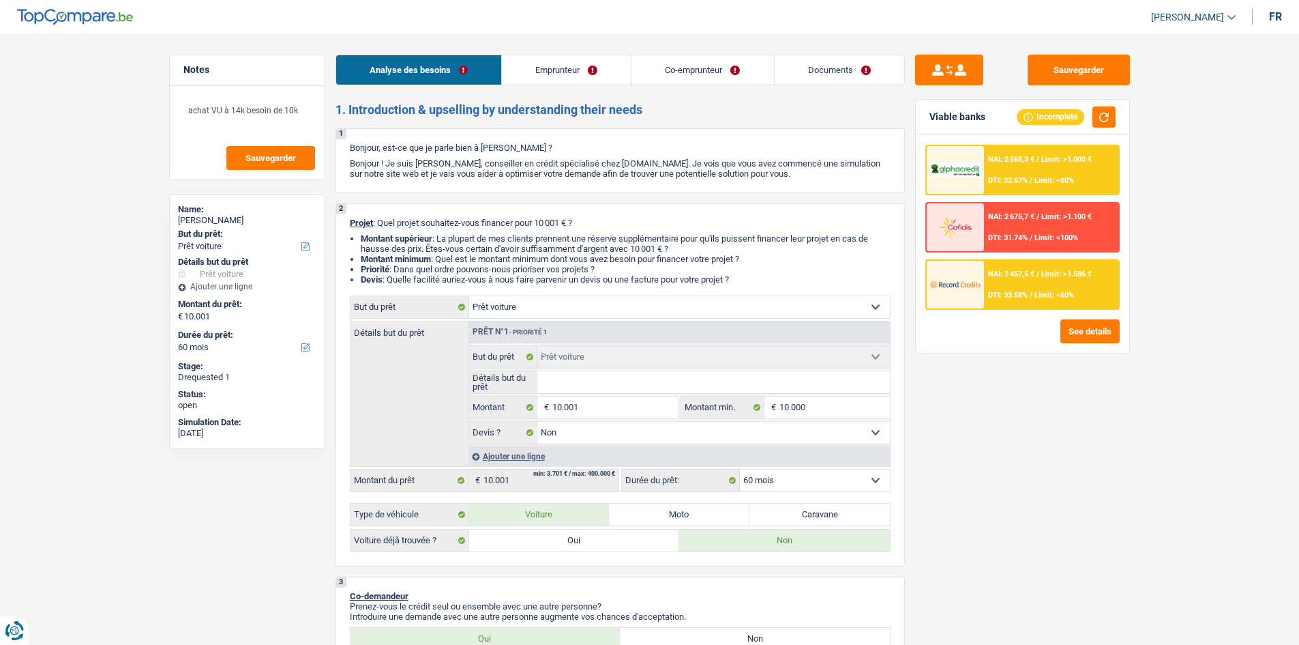
select select "familyAllowances"
select select "BE"
click at [540, 74] on link "Emprunteur" at bounding box center [566, 69] width 129 height 29
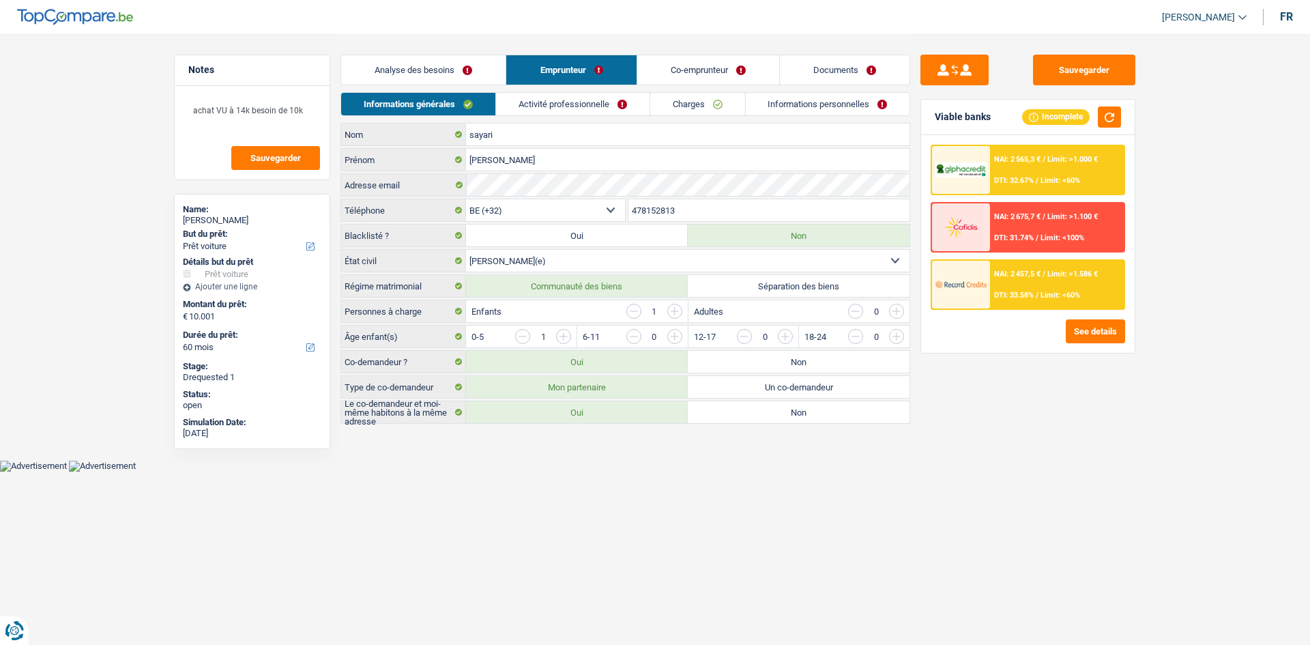
click at [581, 100] on link "Activité professionnelle" at bounding box center [572, 104] width 153 height 23
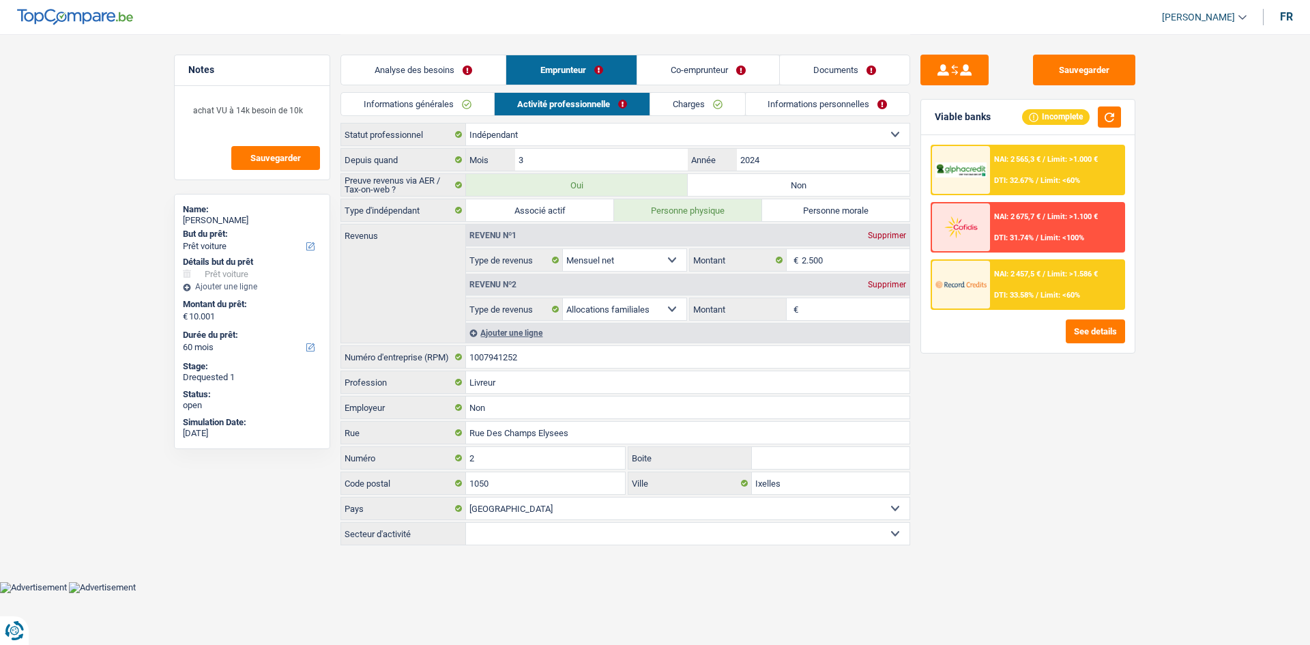
click at [685, 72] on link "Co-emprunteur" at bounding box center [708, 69] width 142 height 29
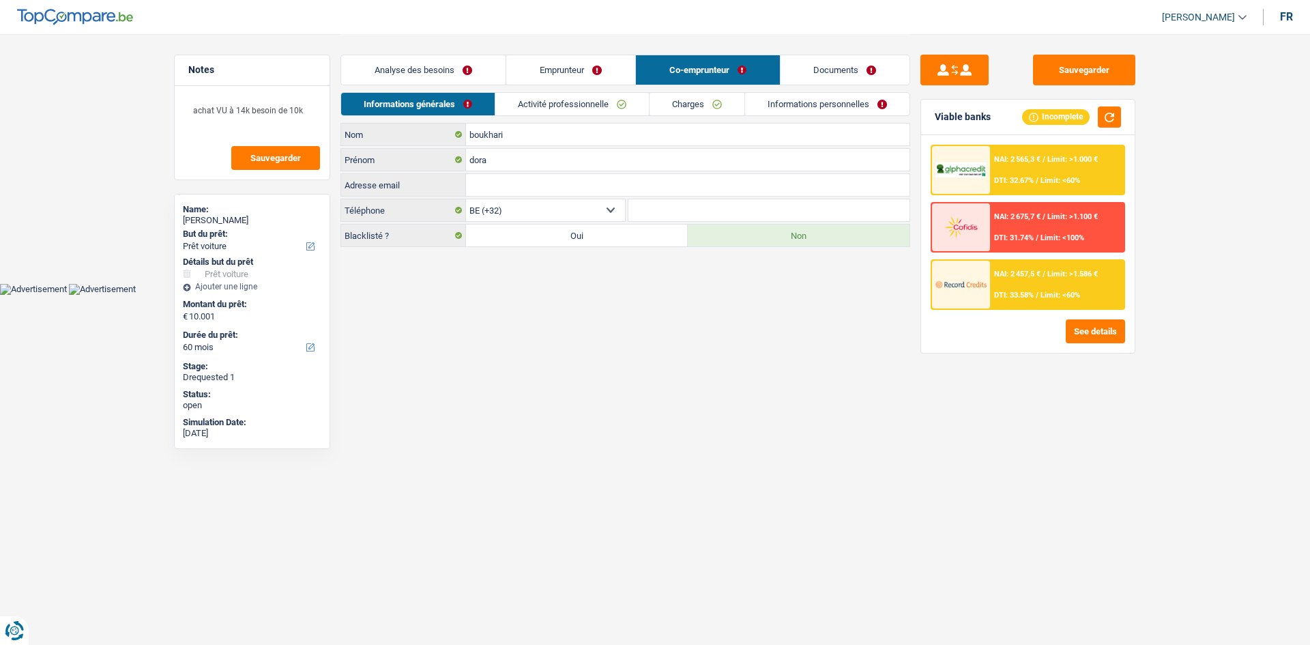
click at [586, 101] on link "Activité professionnelle" at bounding box center [571, 104] width 153 height 23
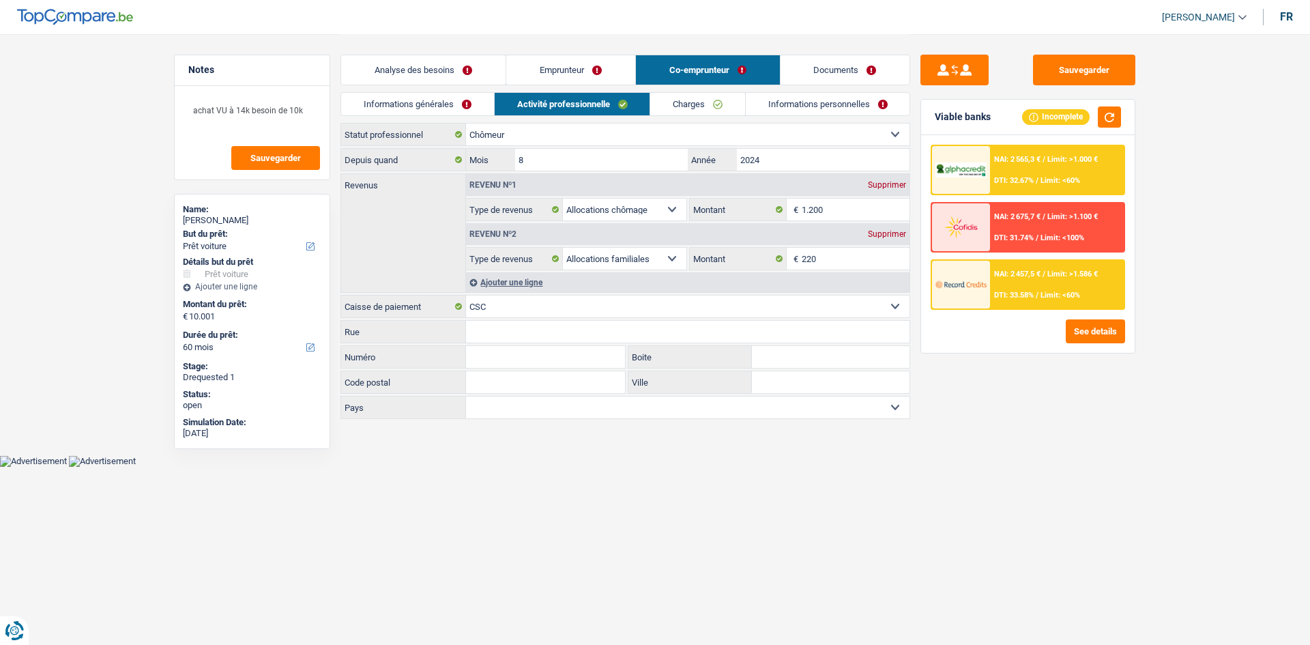
click at [822, 67] on link "Documents" at bounding box center [845, 69] width 130 height 29
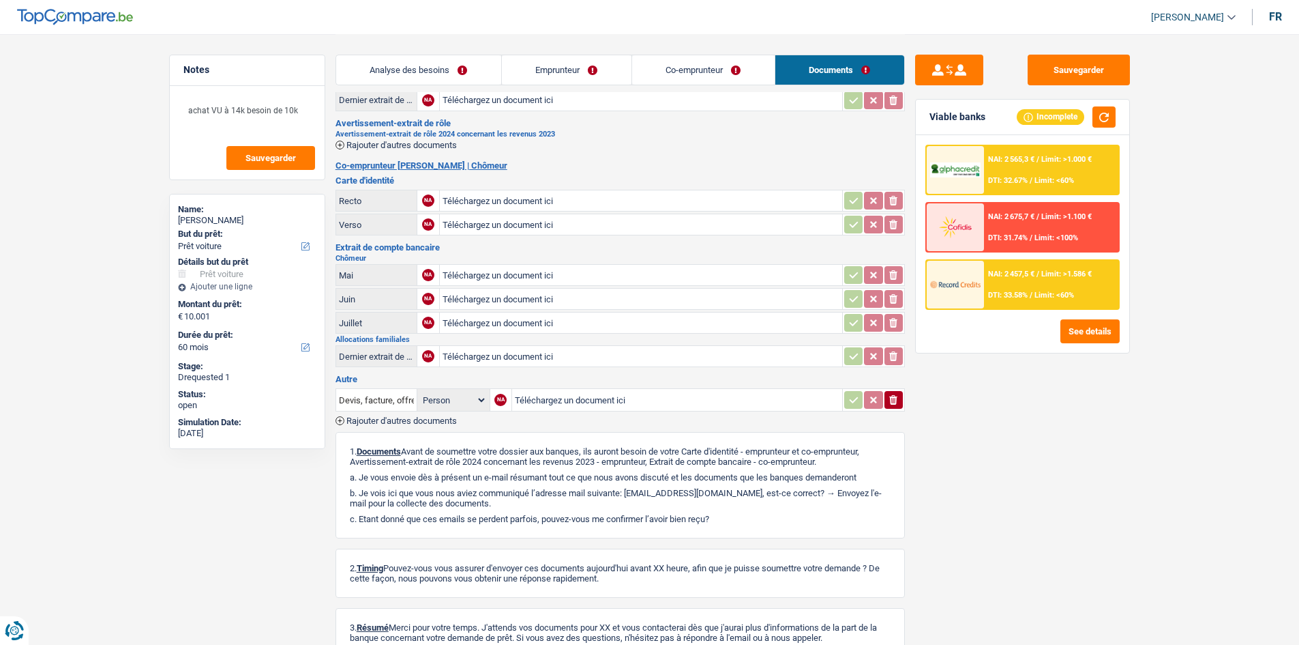
scroll to position [119, 0]
click at [538, 400] on input "Téléchargez un document ici" at bounding box center [677, 399] width 325 height 20
type input "C:\fakepath\Mr [PERSON_NAME].pdf"
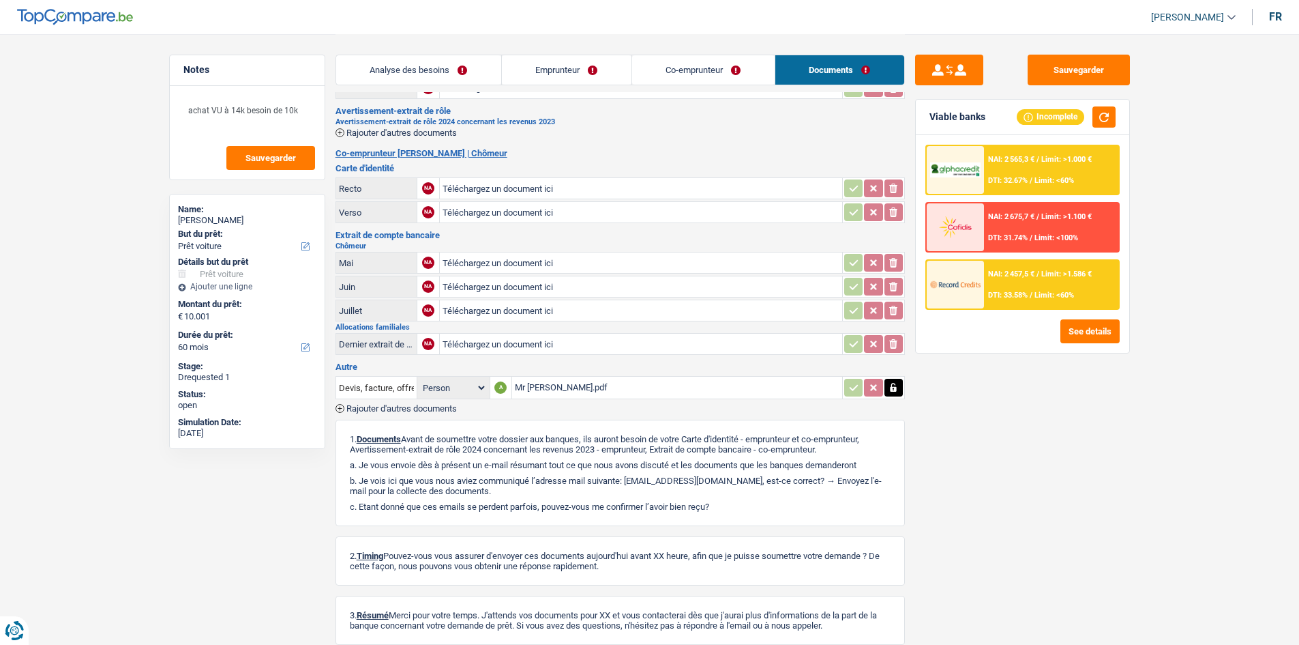
scroll to position [129, 0]
click at [785, 381] on div "Mr [PERSON_NAME].pdf" at bounding box center [677, 389] width 325 height 20
click at [896, 389] on icon "button" at bounding box center [894, 389] width 6 height 9
click at [846, 385] on button "button" at bounding box center [853, 389] width 18 height 18
click at [1054, 57] on button "Sauvegarder" at bounding box center [1079, 70] width 102 height 31
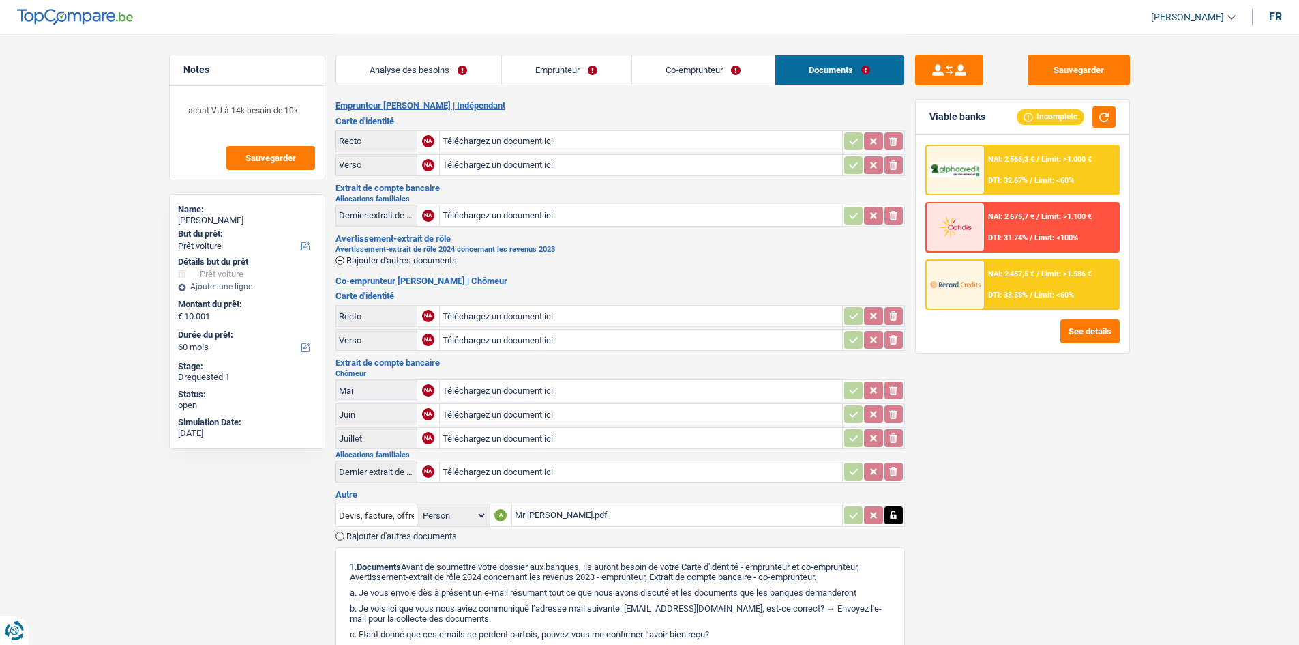
scroll to position [0, 0]
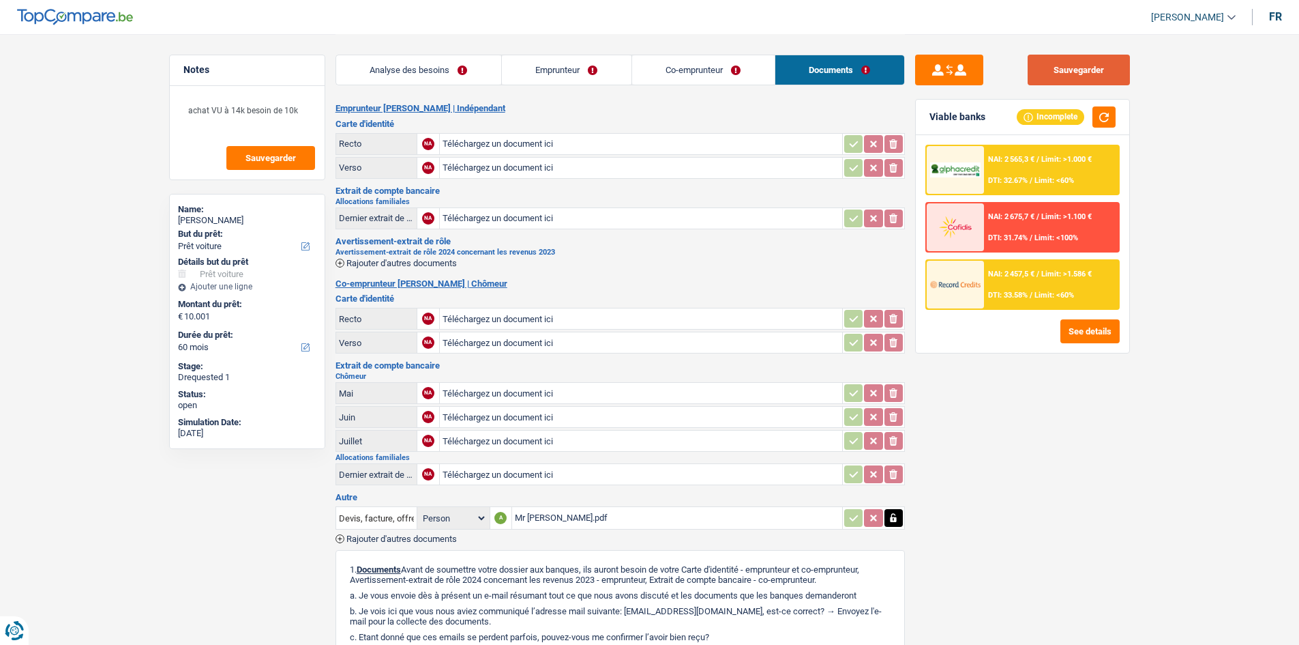
click at [1050, 78] on button "Sauvegarder" at bounding box center [1079, 70] width 102 height 31
